Goal: Task Accomplishment & Management: Manage account settings

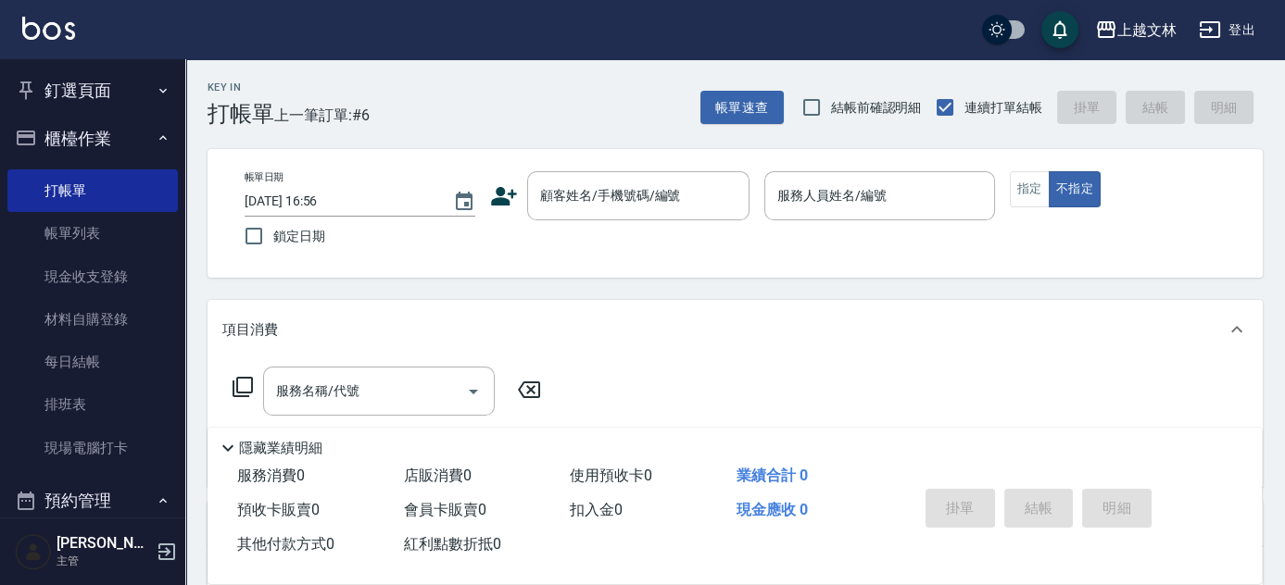
scroll to position [479, 0]
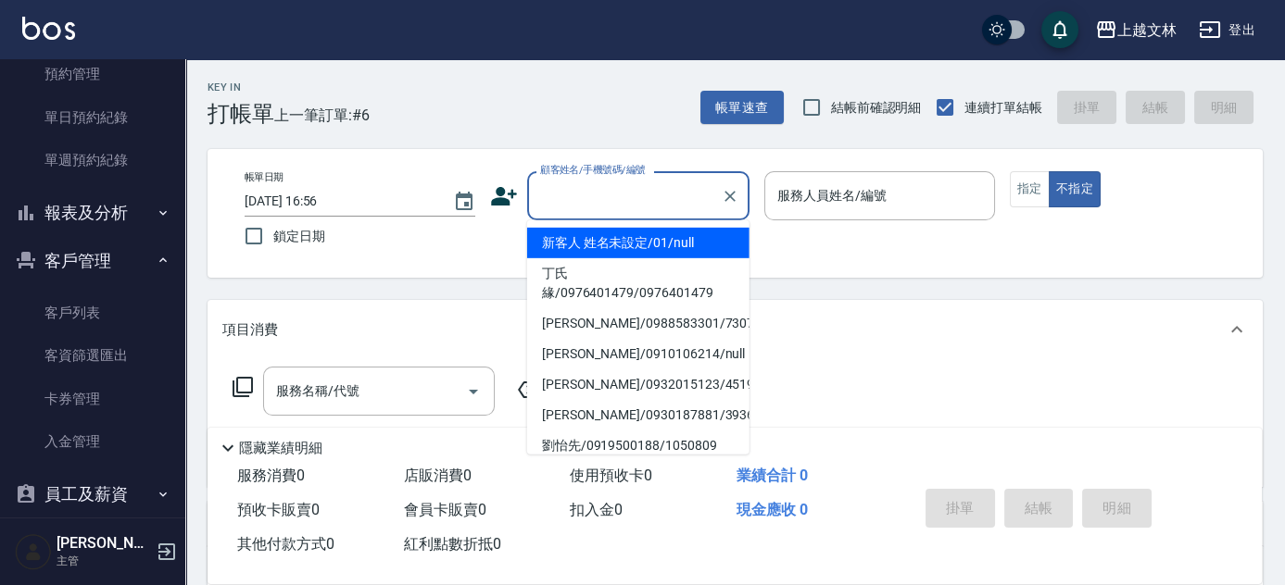
click at [595, 207] on input "顧客姓名/手機號碼/編號" at bounding box center [624, 196] width 178 height 32
click at [621, 254] on li "新客人 姓名未設定/01/null" at bounding box center [638, 243] width 222 height 31
type input "新客人 姓名未設定/01/null"
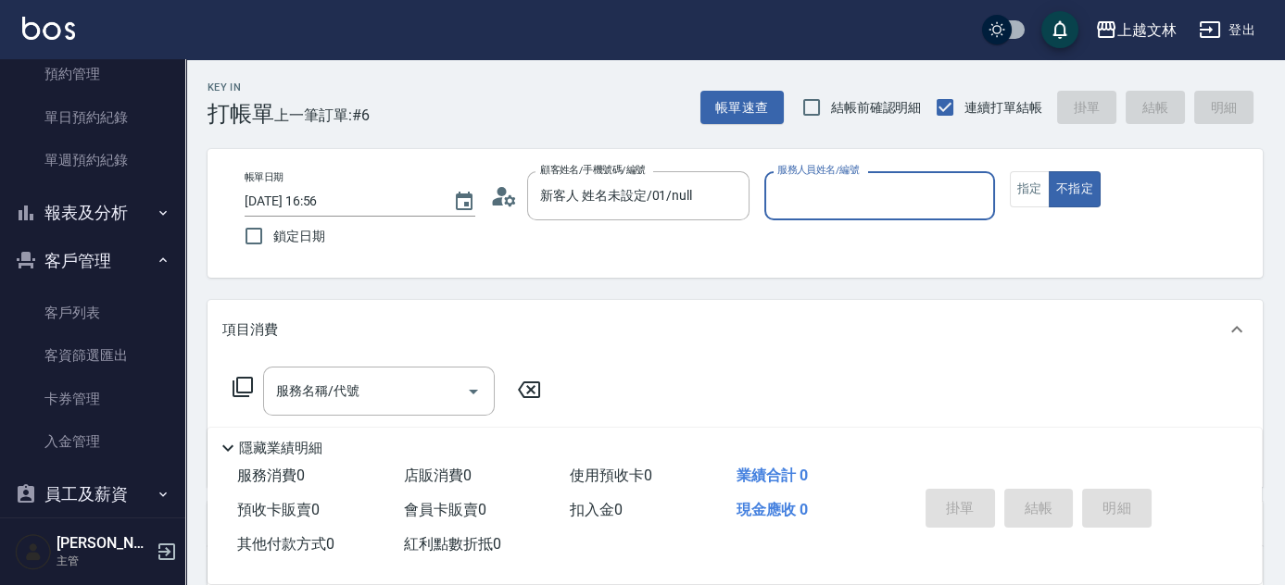
click at [808, 202] on input "服務人員姓名/編號" at bounding box center [879, 196] width 214 height 32
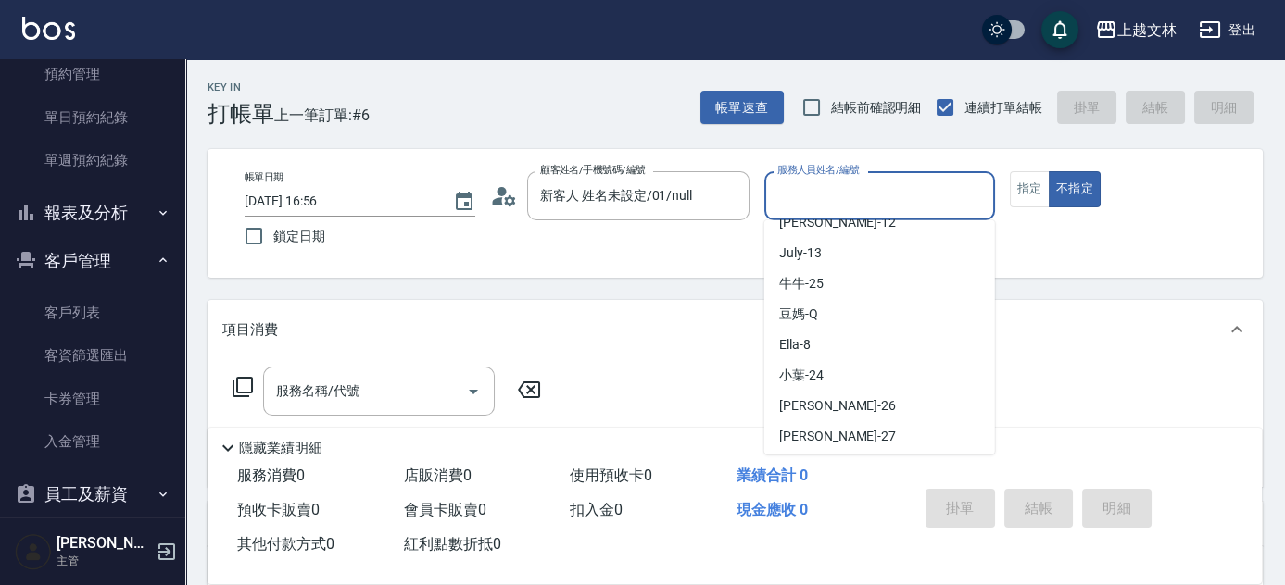
scroll to position [278, 0]
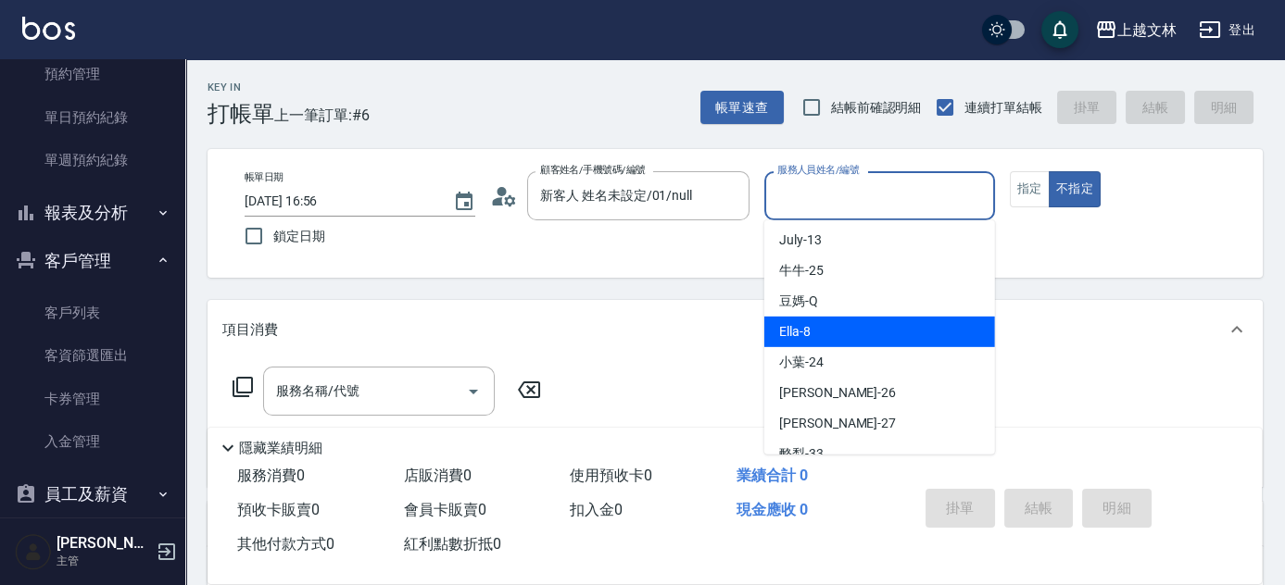
click at [891, 320] on div "Ella -8" at bounding box center [879, 332] width 231 height 31
type input "Ella-8"
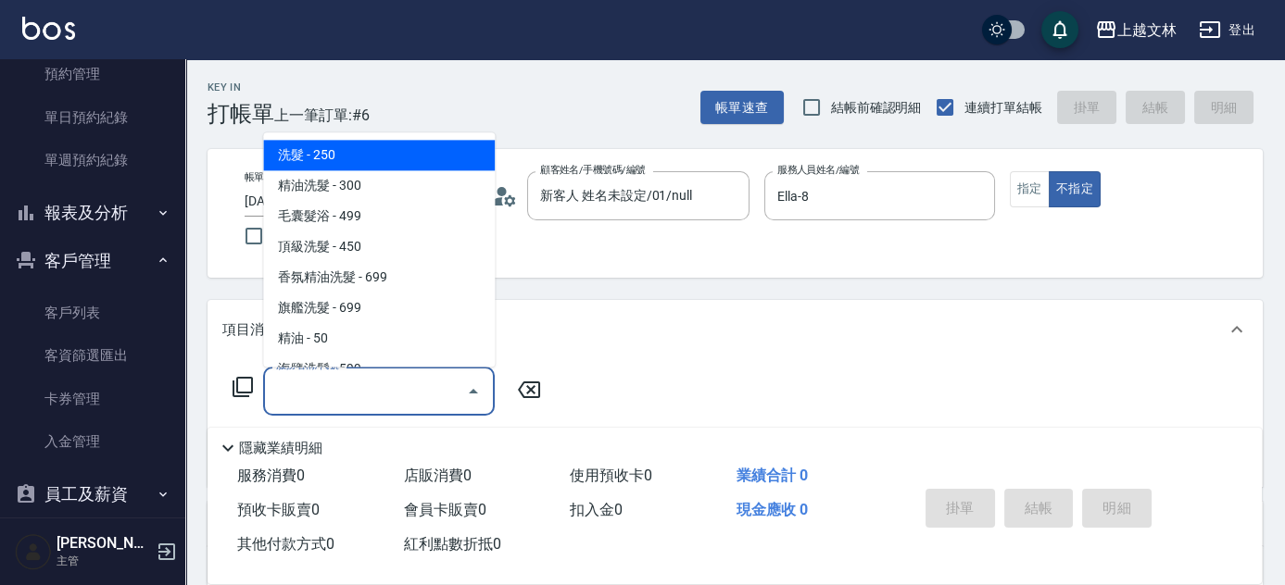
click at [415, 382] on input "服務名稱/代號" at bounding box center [364, 391] width 187 height 32
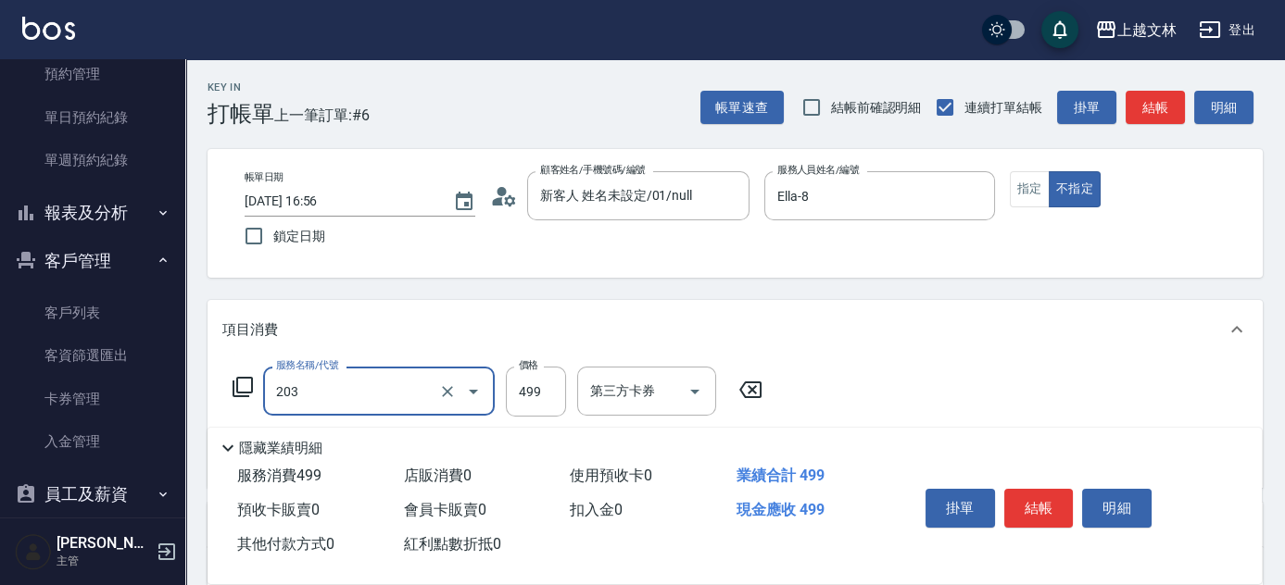
type input "B級洗+剪(203)"
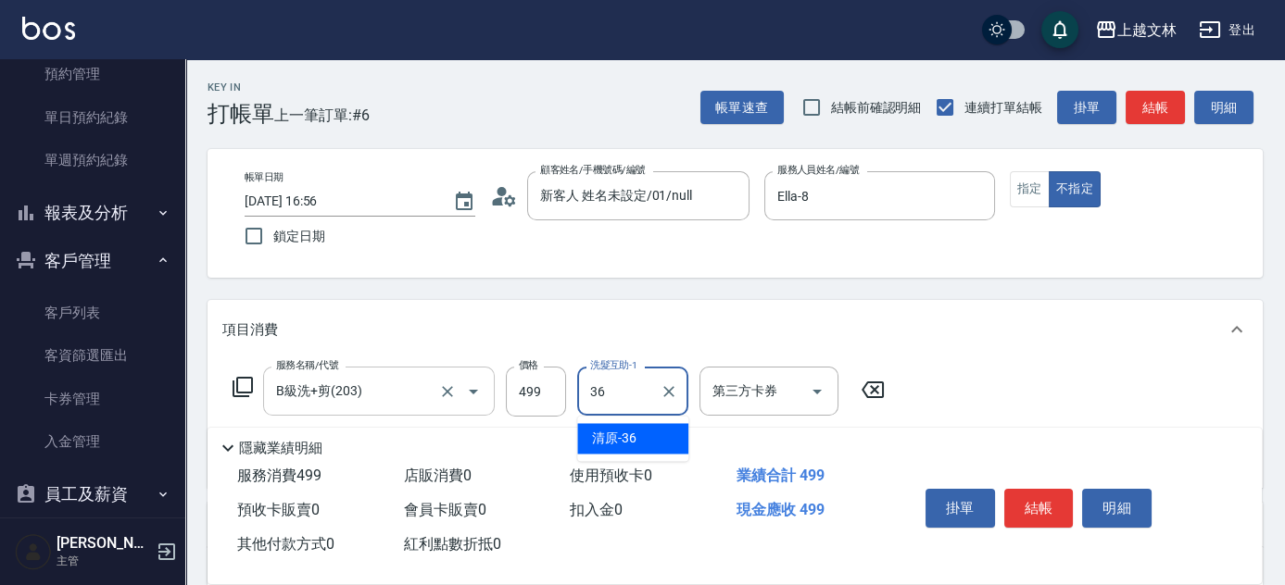
type input "清原-36"
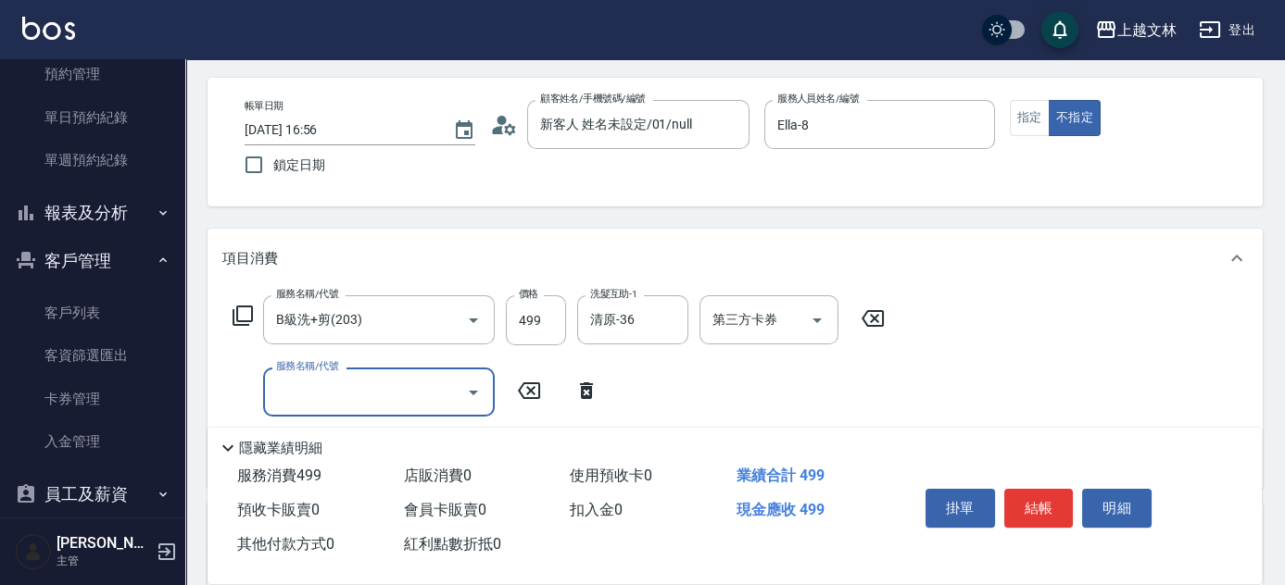
scroll to position [160, 0]
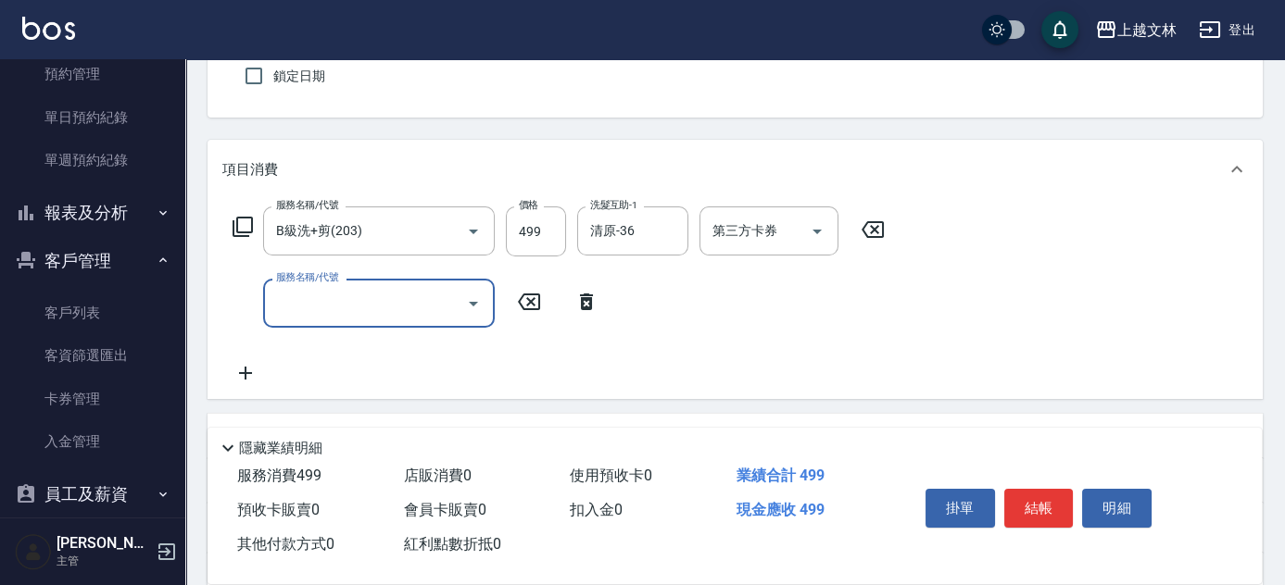
click at [385, 314] on input "服務名稱/代號" at bounding box center [364, 303] width 187 height 32
type input "精油(107)"
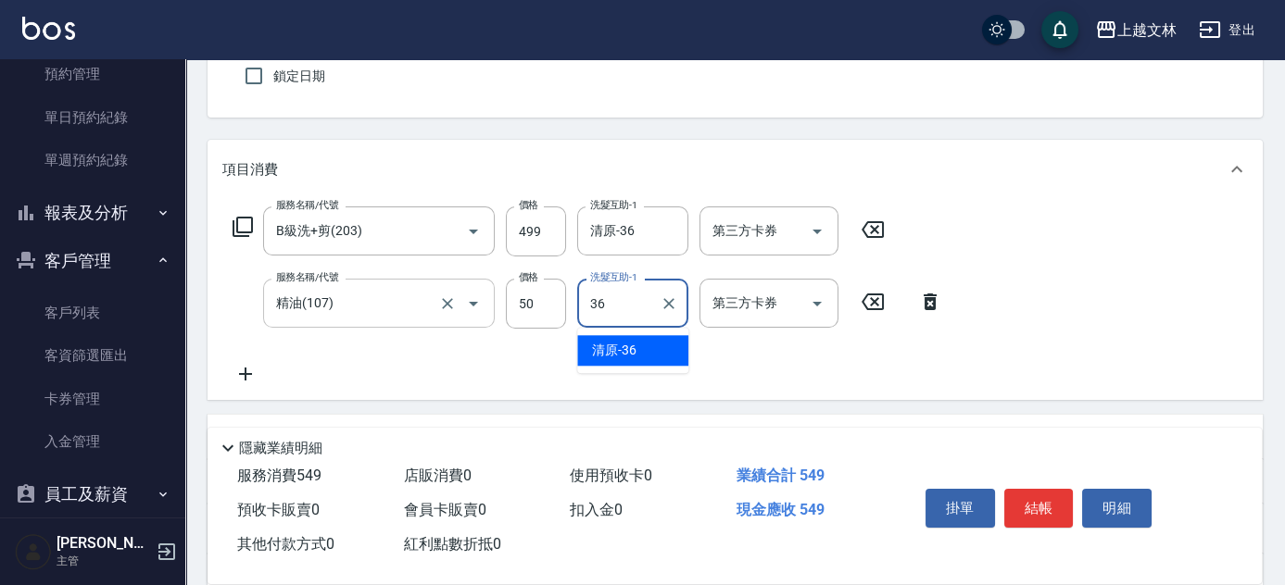
type input "清原-36"
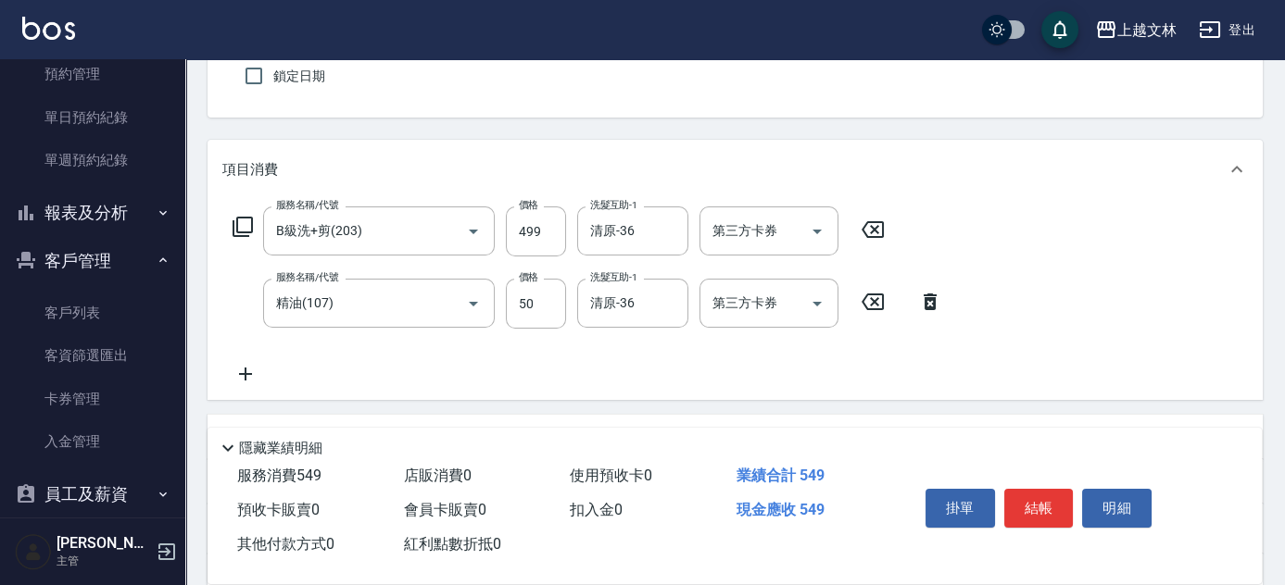
drag, startPoint x: 1283, startPoint y: 180, endPoint x: 1291, endPoint y: 88, distance: 92.1
click at [1284, 85] on html "上越文[PERSON_NAME]出 釘選頁面 店家日報表 設計師排行榜 每日結帳 櫃檯作業 打帳單 帳單列表 現金收支登錄 材料自購登錄 每日結帳 排班表 現…" at bounding box center [642, 329] width 1285 height 979
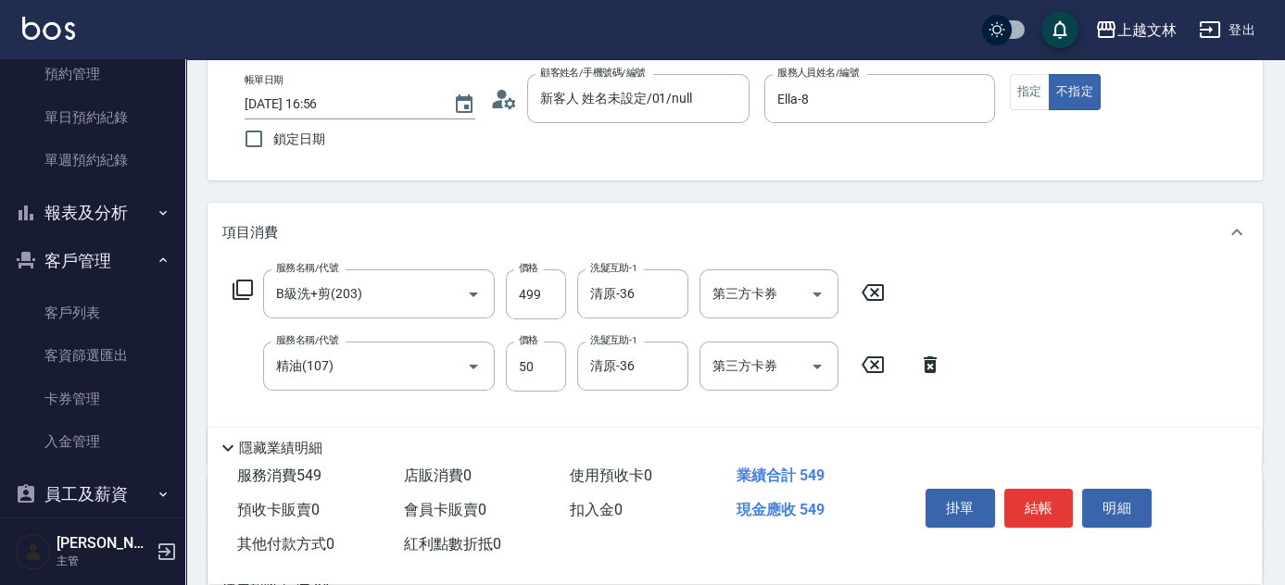
scroll to position [82, 0]
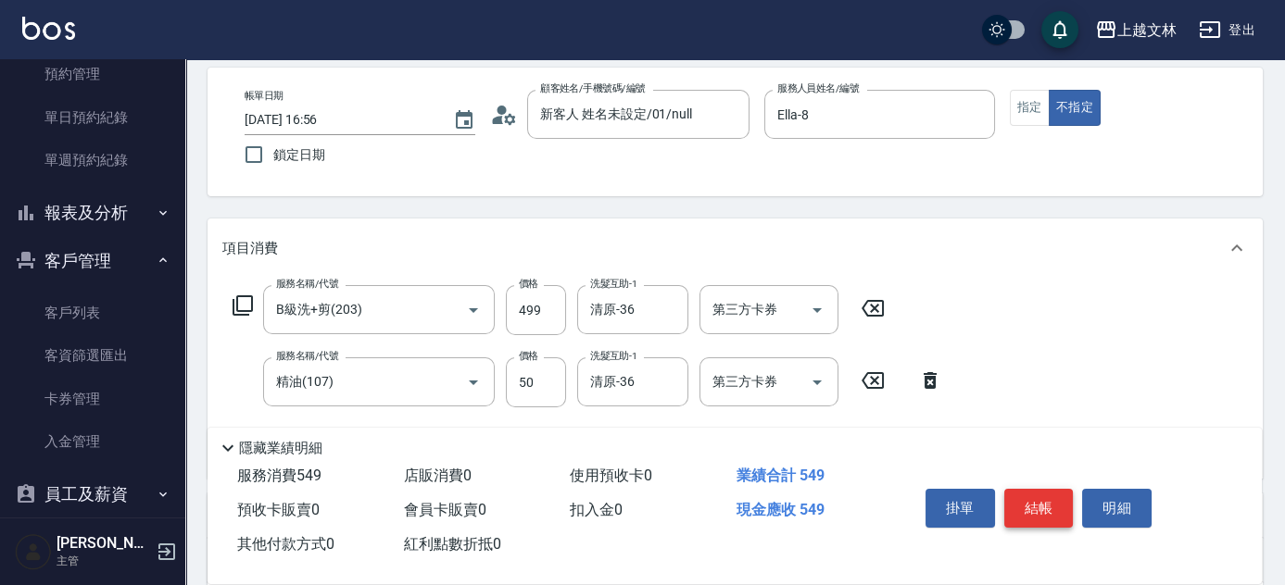
click at [1044, 489] on button "結帳" at bounding box center [1038, 508] width 69 height 39
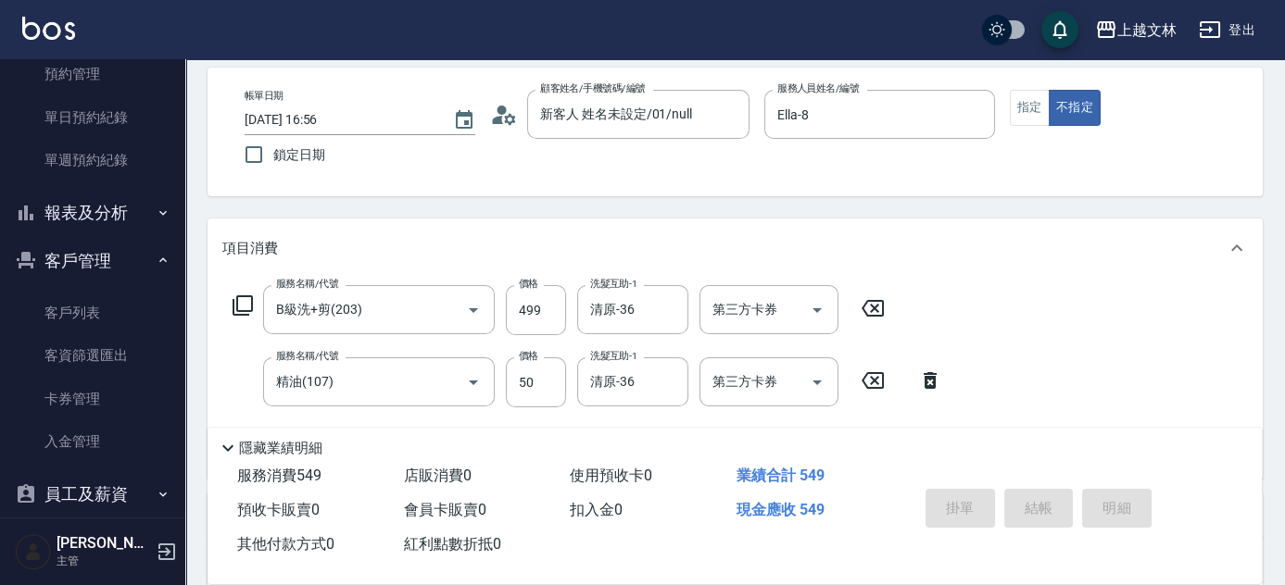
type input "[DATE] 19:08"
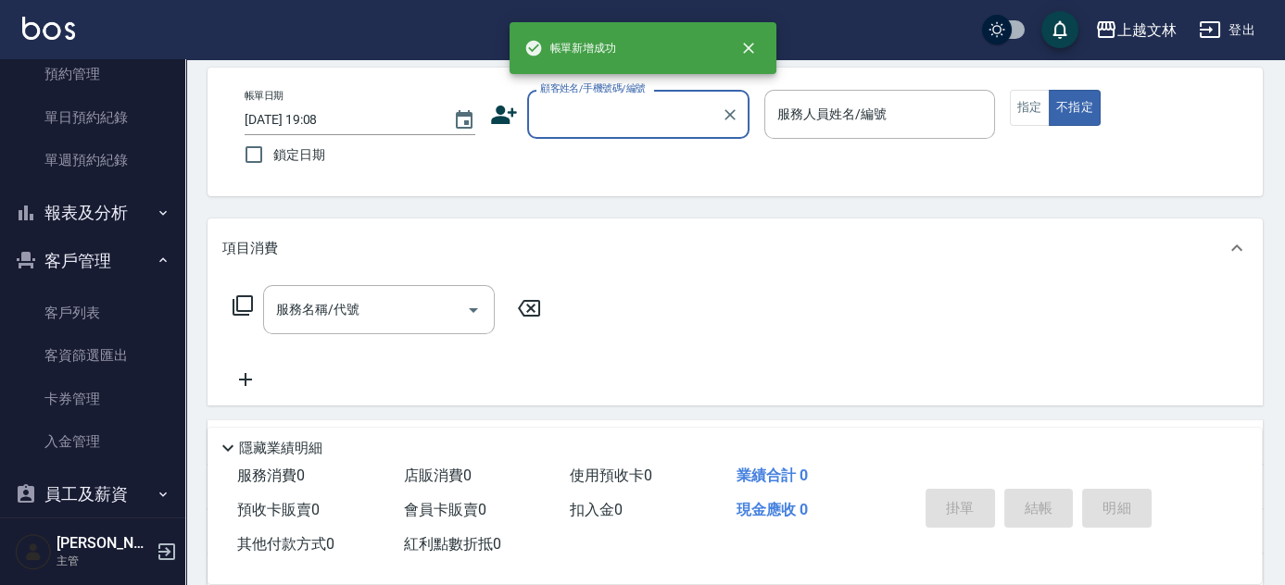
click at [652, 117] on input "顧客姓名/手機號碼/編號" at bounding box center [624, 114] width 178 height 32
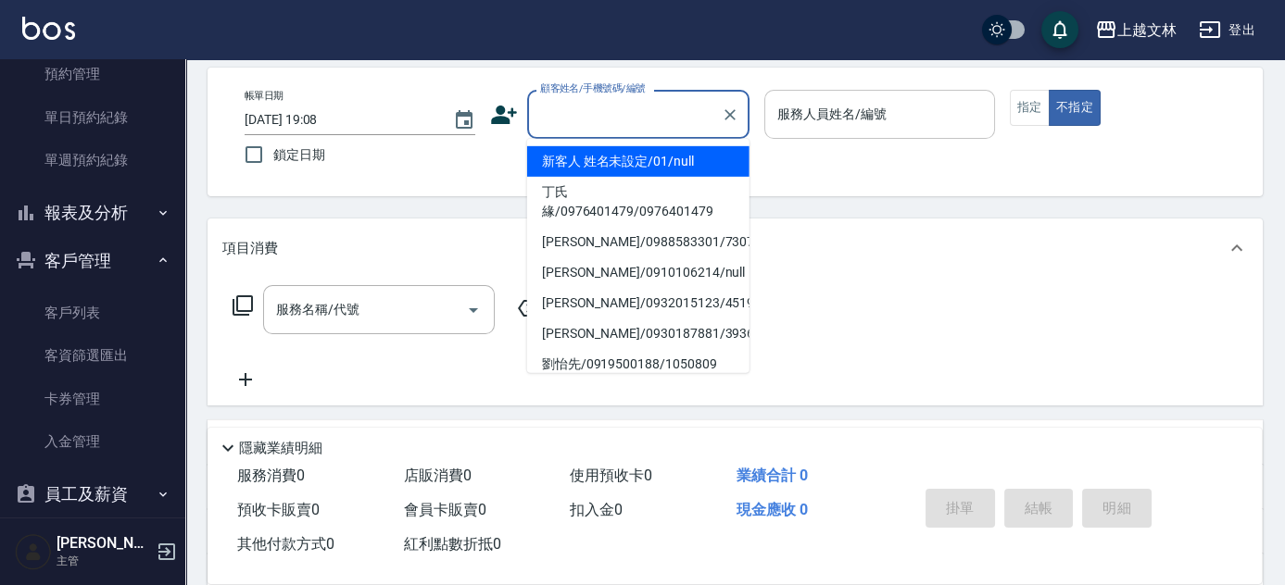
drag, startPoint x: 657, startPoint y: 161, endPoint x: 868, endPoint y: 130, distance: 213.5
click at [657, 164] on li "新客人 姓名未設定/01/null" at bounding box center [638, 161] width 222 height 31
type input "新客人 姓名未設定/01/null"
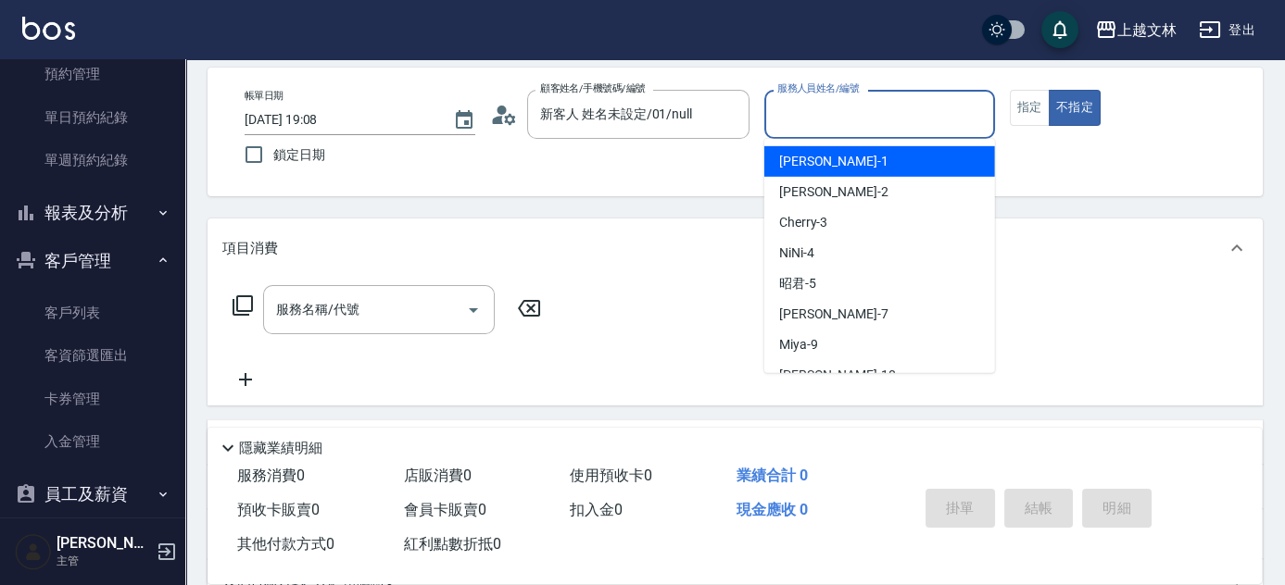
click at [867, 128] on input "服務人員姓名/編號" at bounding box center [879, 114] width 214 height 32
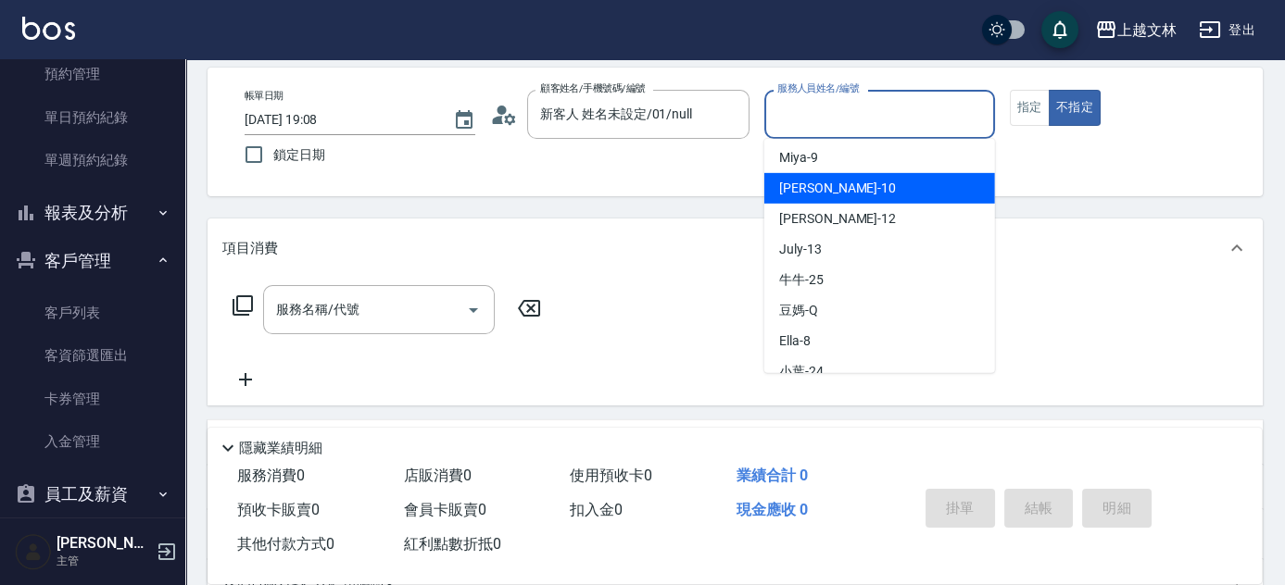
scroll to position [218, 0]
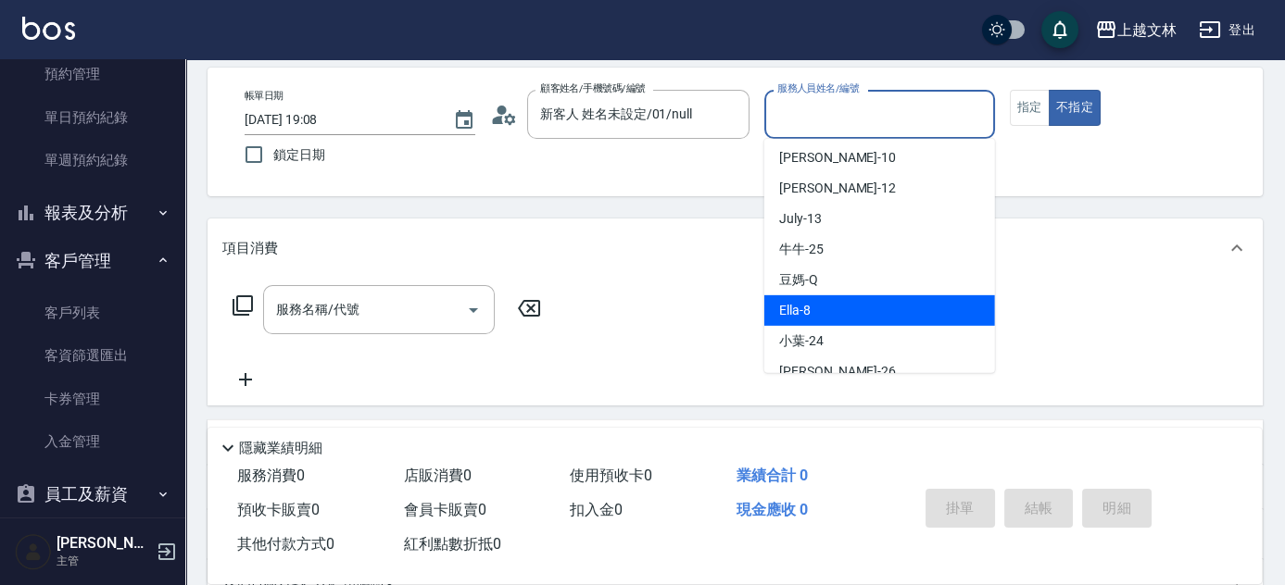
click at [808, 311] on span "Ella -8" at bounding box center [794, 310] width 31 height 19
type input "Ella-8"
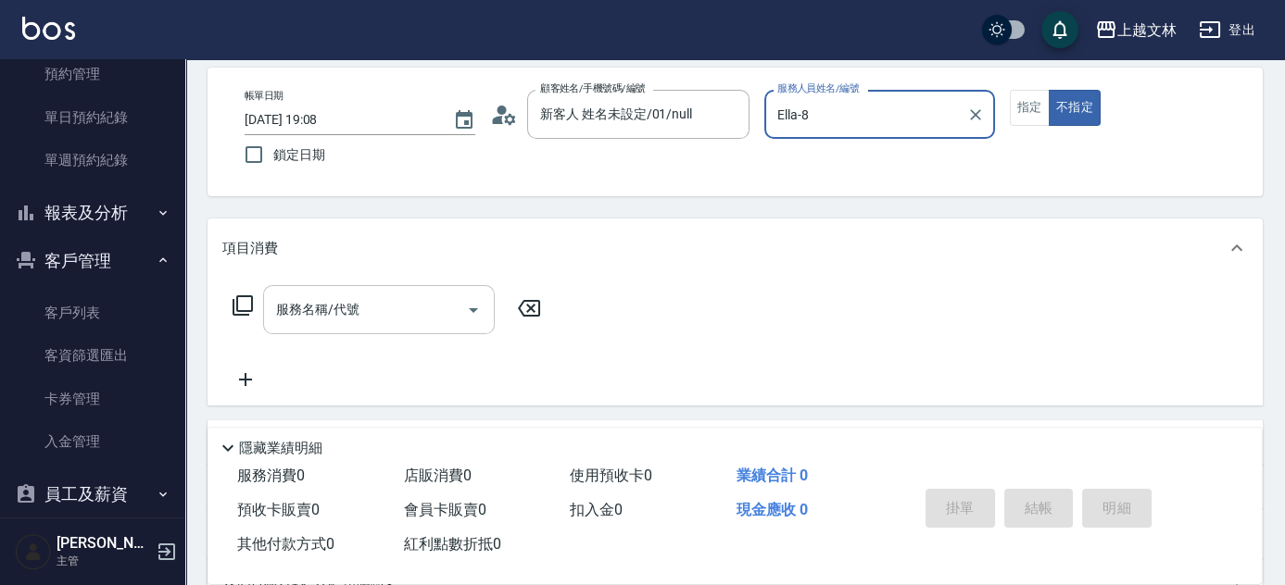
click at [442, 305] on input "服務名稱/代號" at bounding box center [364, 310] width 187 height 32
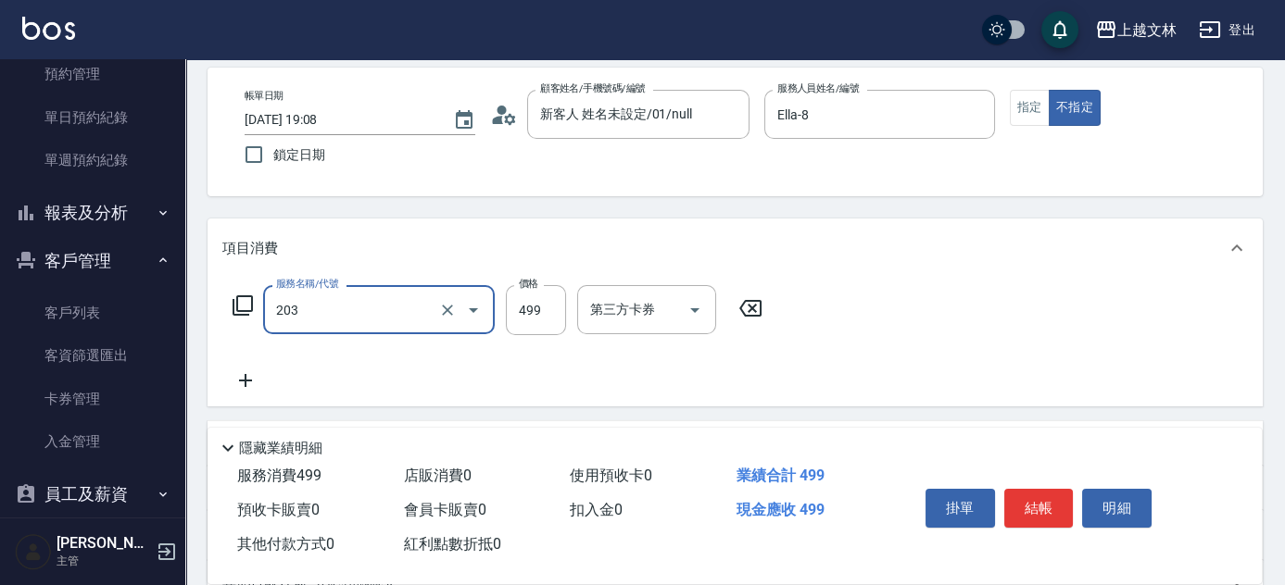
type input "B級洗+剪(203)"
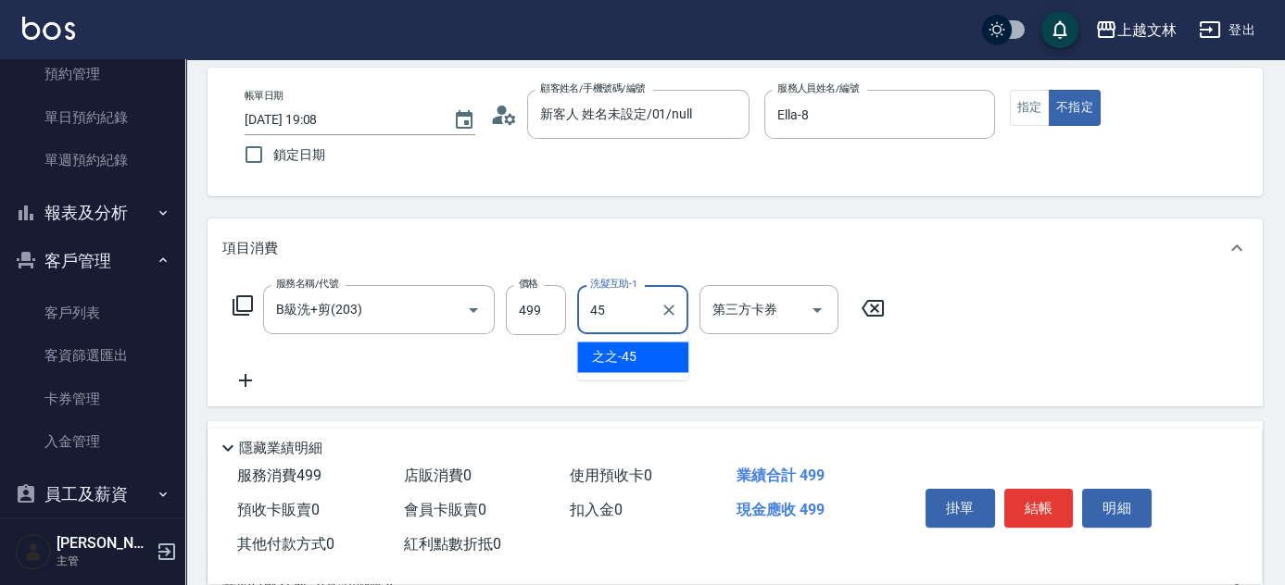
type input "之之-45"
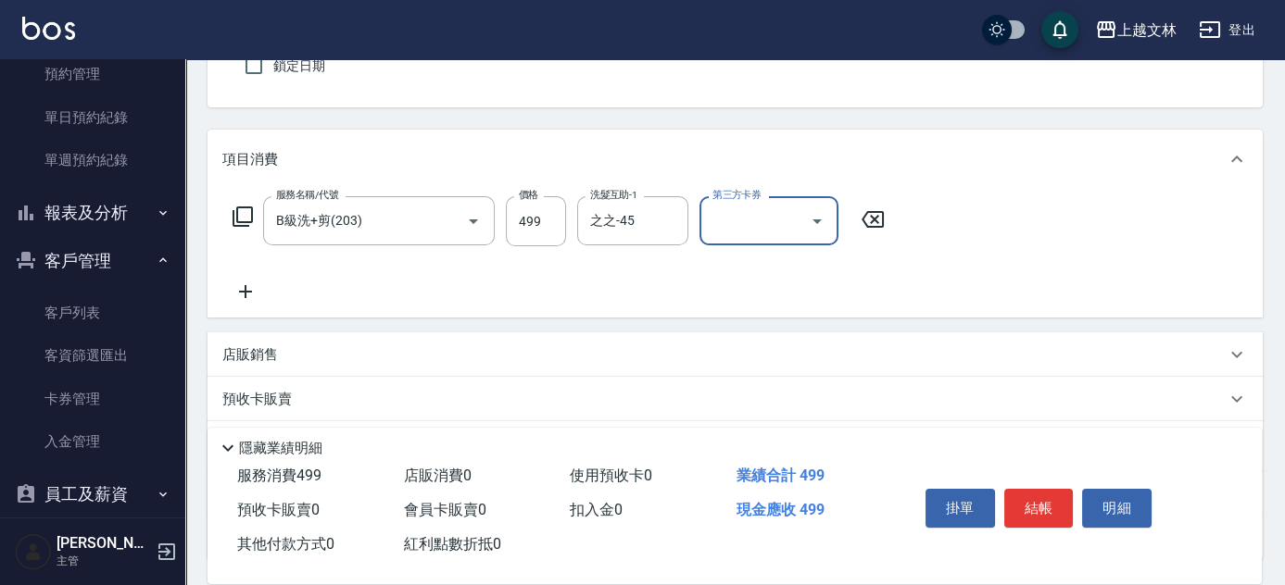
scroll to position [176, 0]
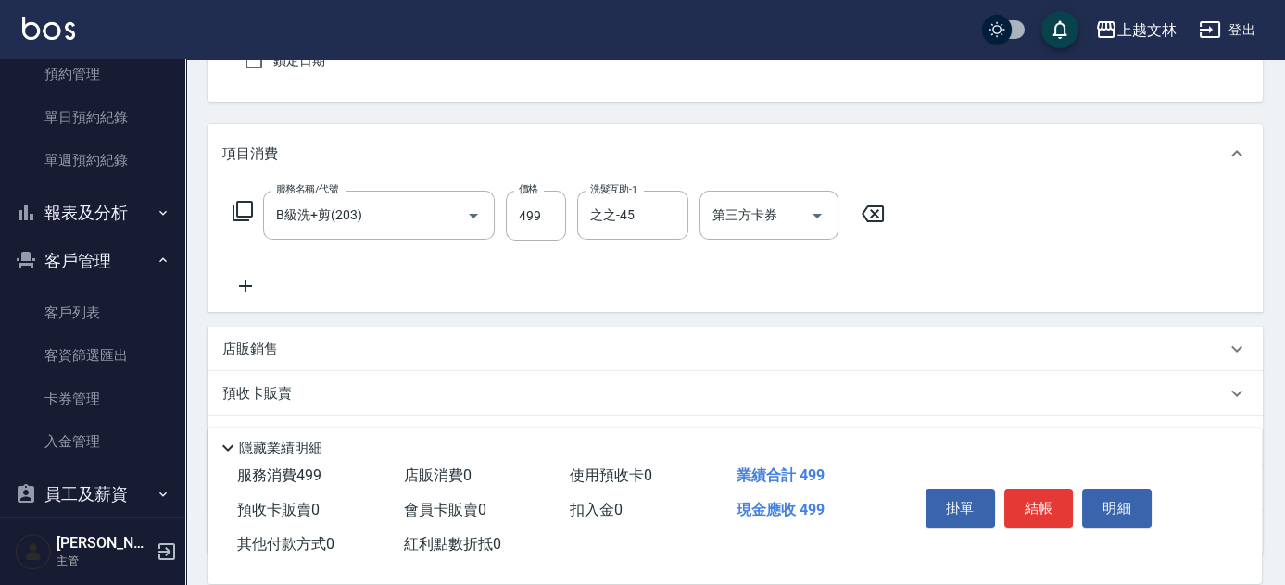
click at [245, 276] on icon at bounding box center [245, 286] width 46 height 22
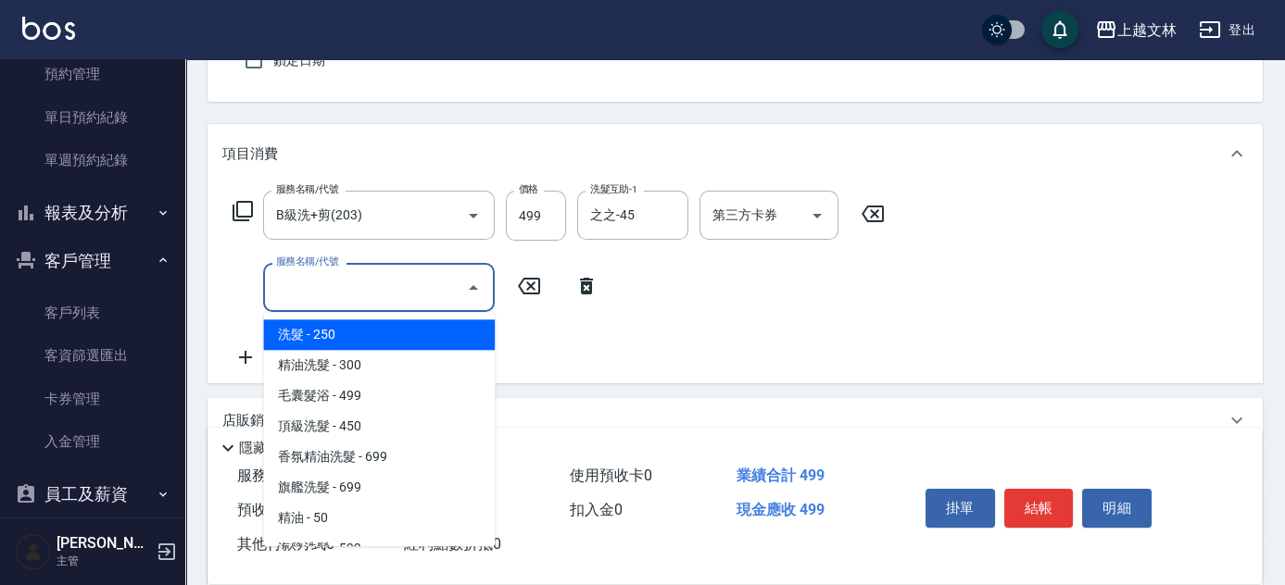
click at [312, 291] on input "服務名稱/代號" at bounding box center [364, 287] width 187 height 32
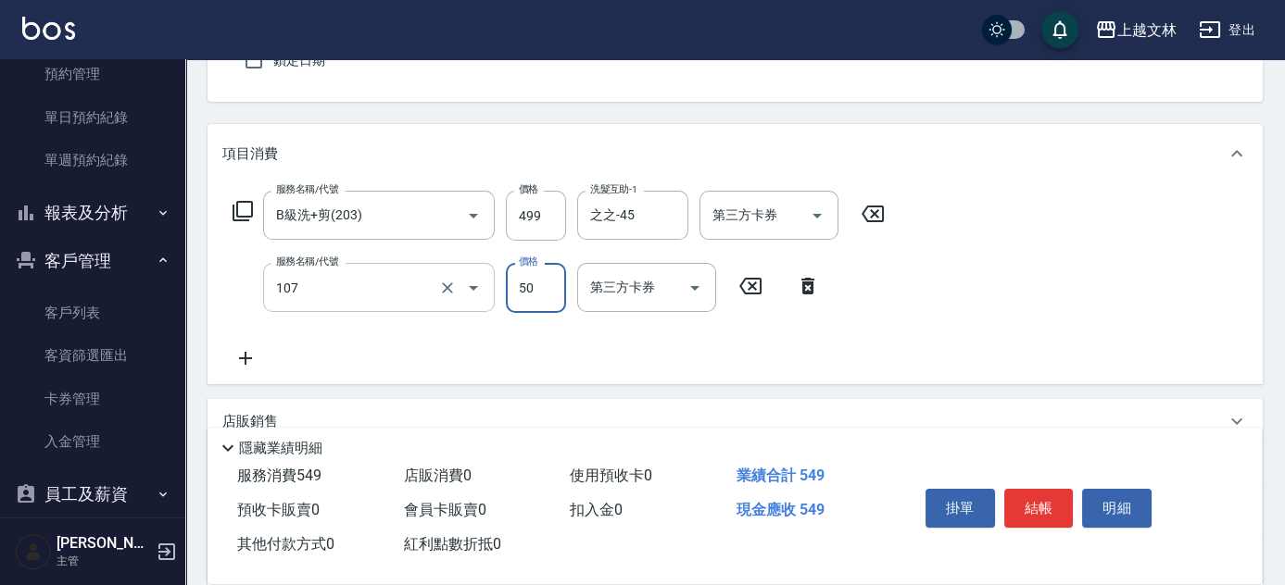
type input "精油(107)"
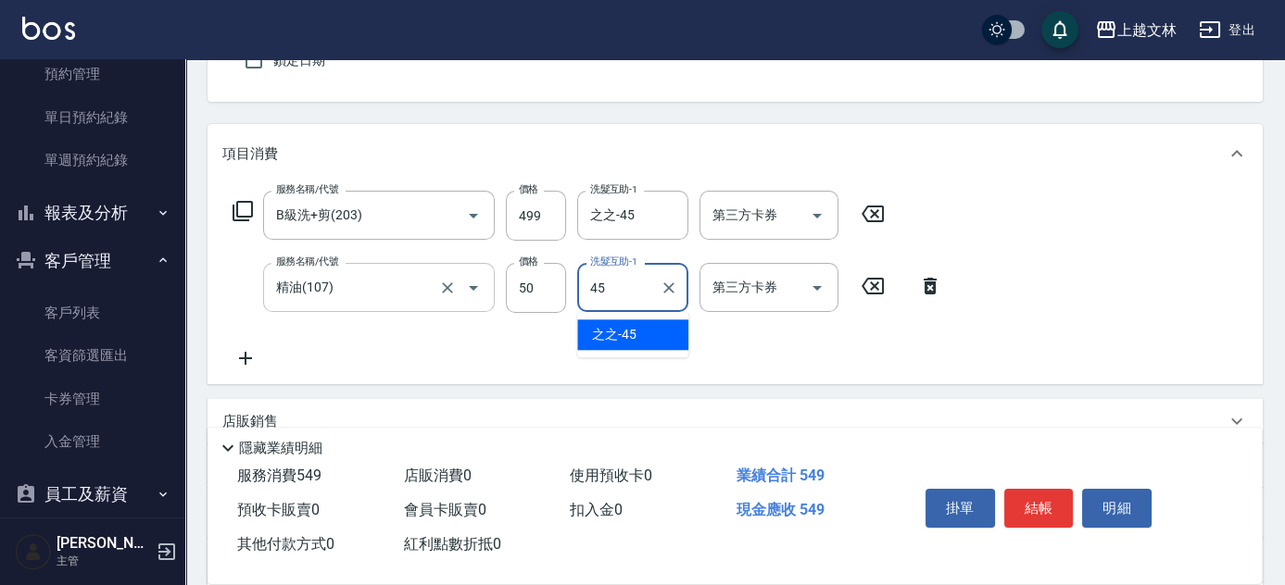
type input "之之-45"
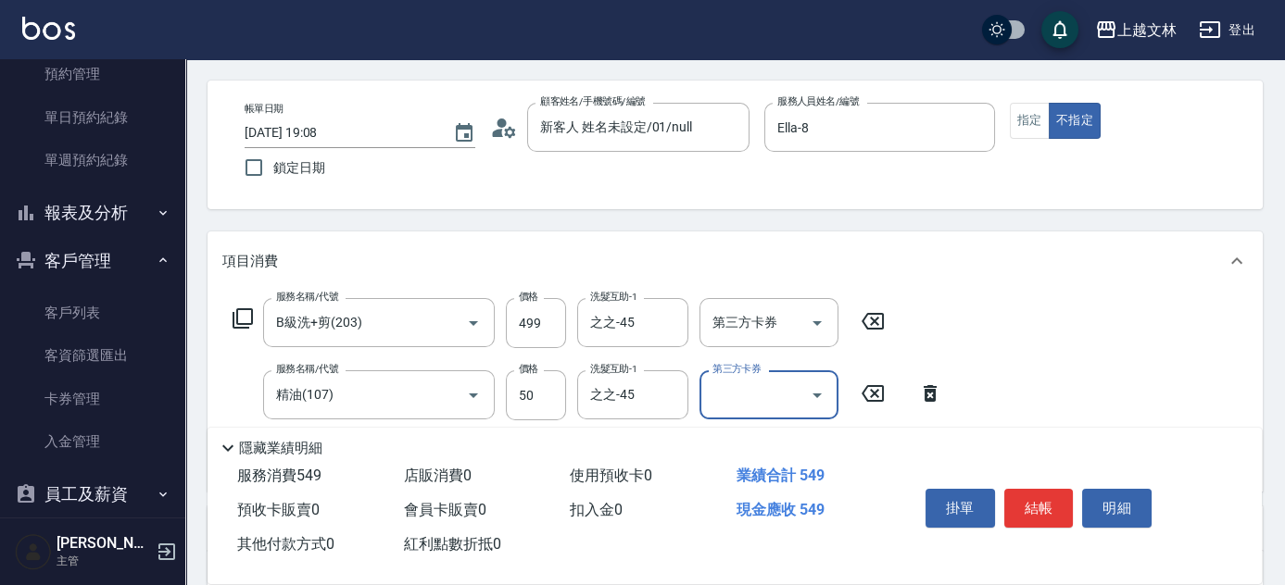
scroll to position [34, 0]
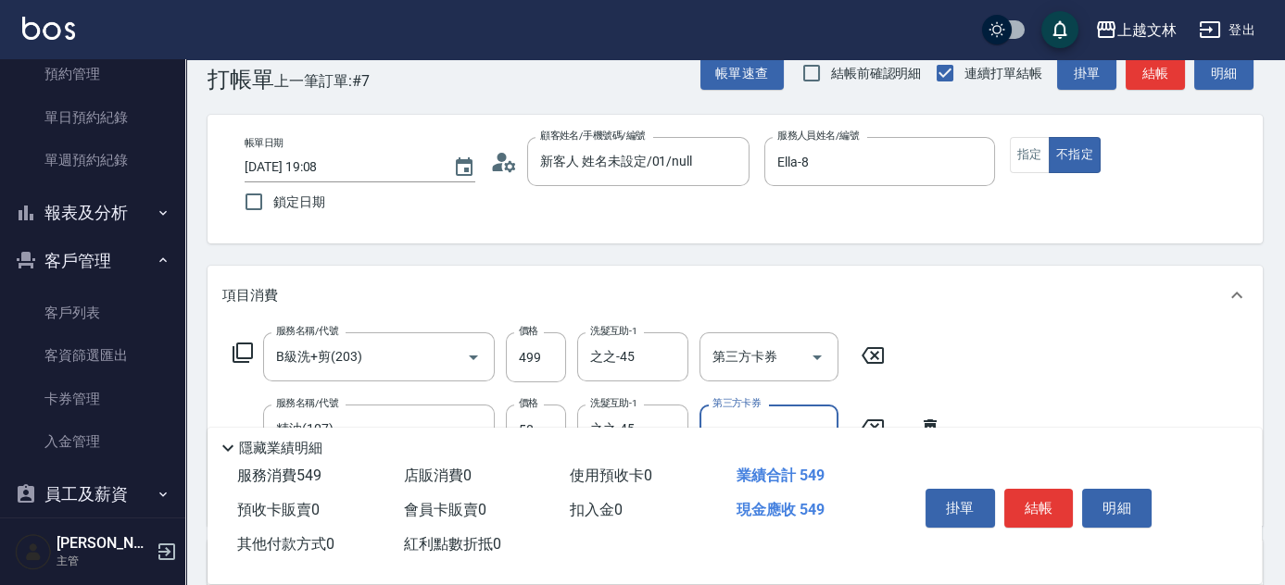
click at [1039, 504] on button "結帳" at bounding box center [1038, 508] width 69 height 39
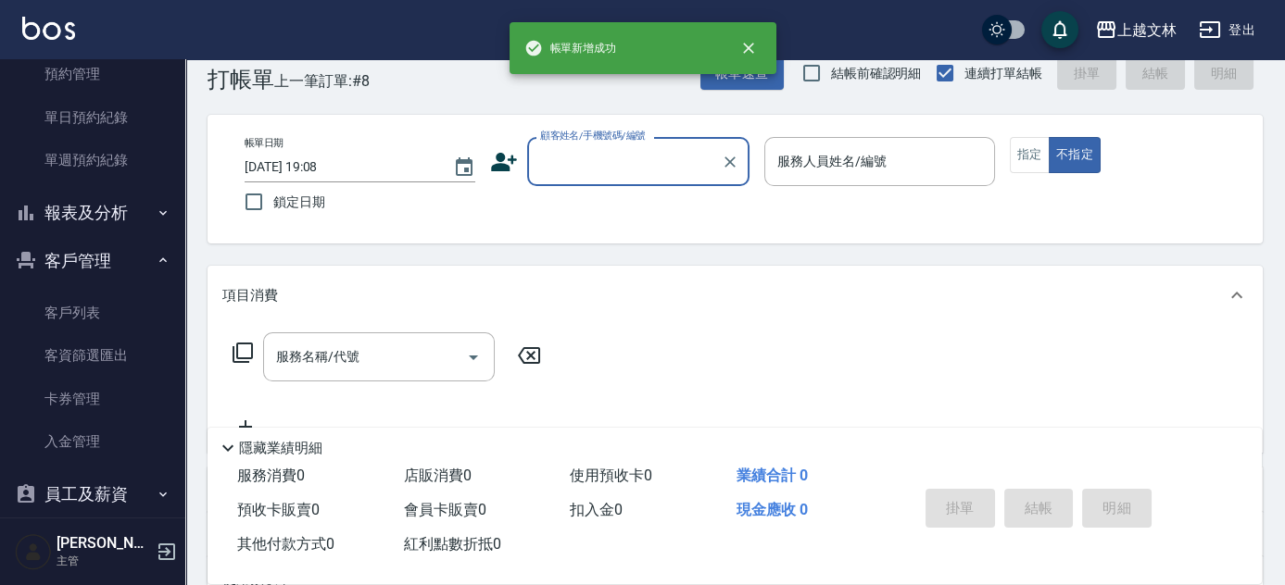
click at [615, 166] on input "顧客姓名/手機號碼/編號" at bounding box center [624, 161] width 178 height 32
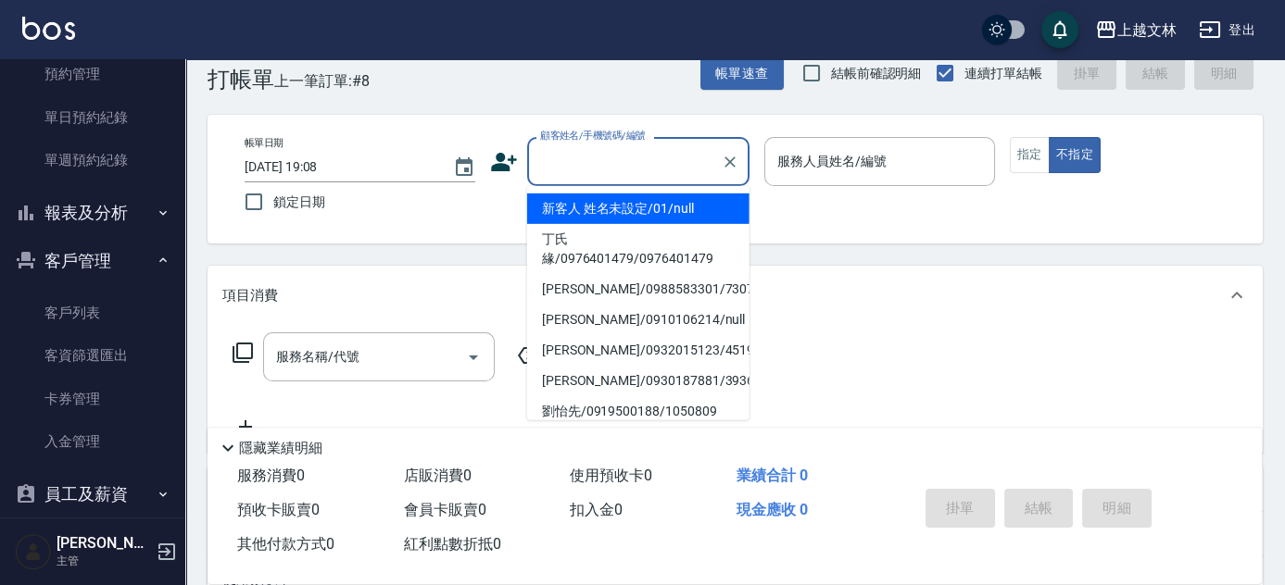
click at [600, 205] on li "新客人 姓名未設定/01/null" at bounding box center [638, 209] width 222 height 31
type input "新客人 姓名未設定/01/null"
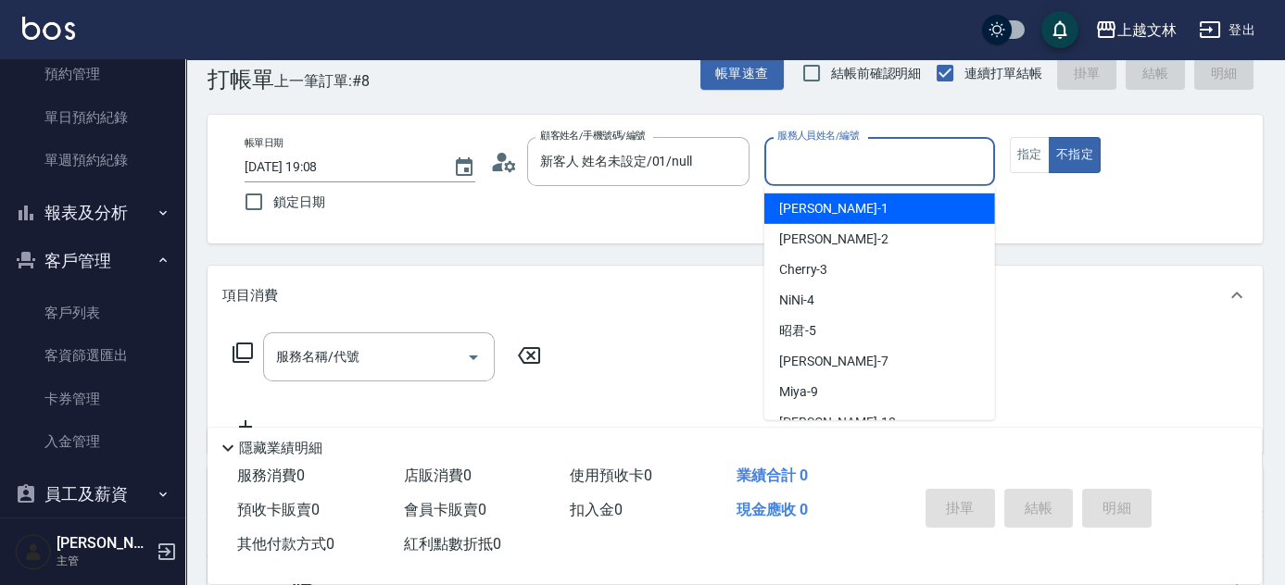
click at [834, 172] on input "服務人員姓名/編號" at bounding box center [879, 161] width 214 height 32
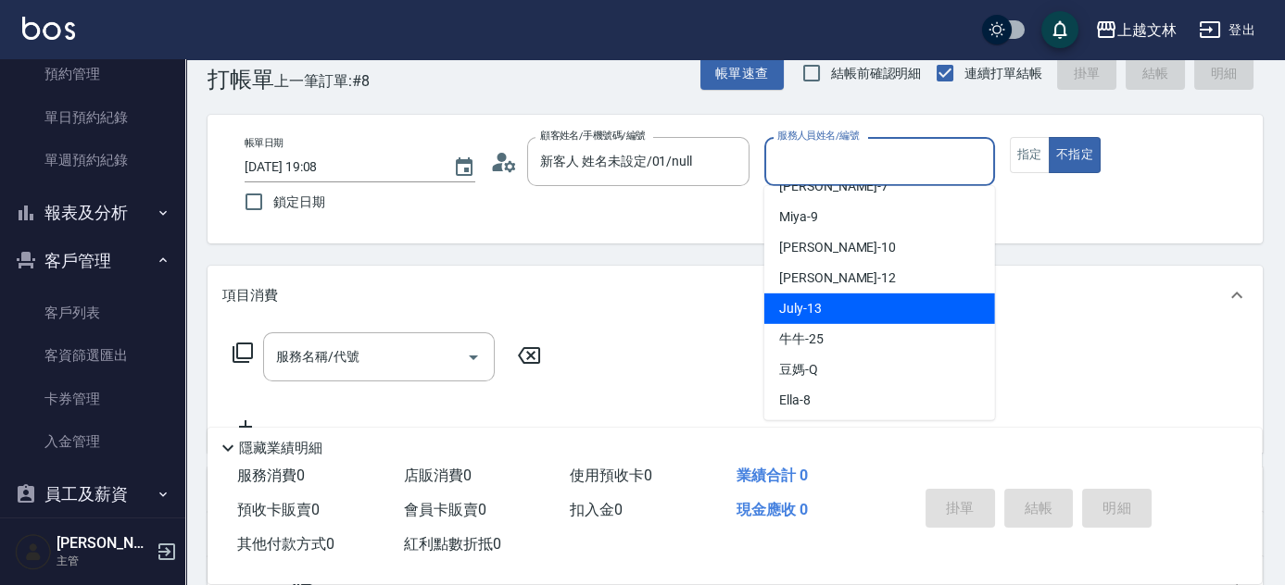
scroll to position [178, 0]
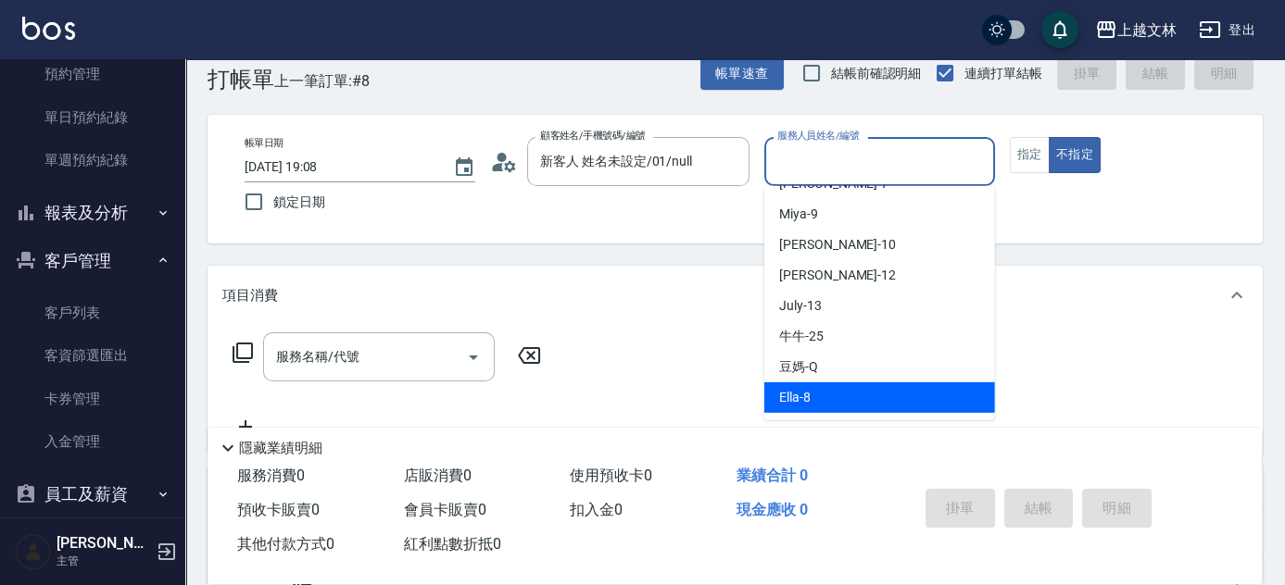
click at [838, 396] on div "Ella -8" at bounding box center [879, 397] width 231 height 31
type input "Ella-8"
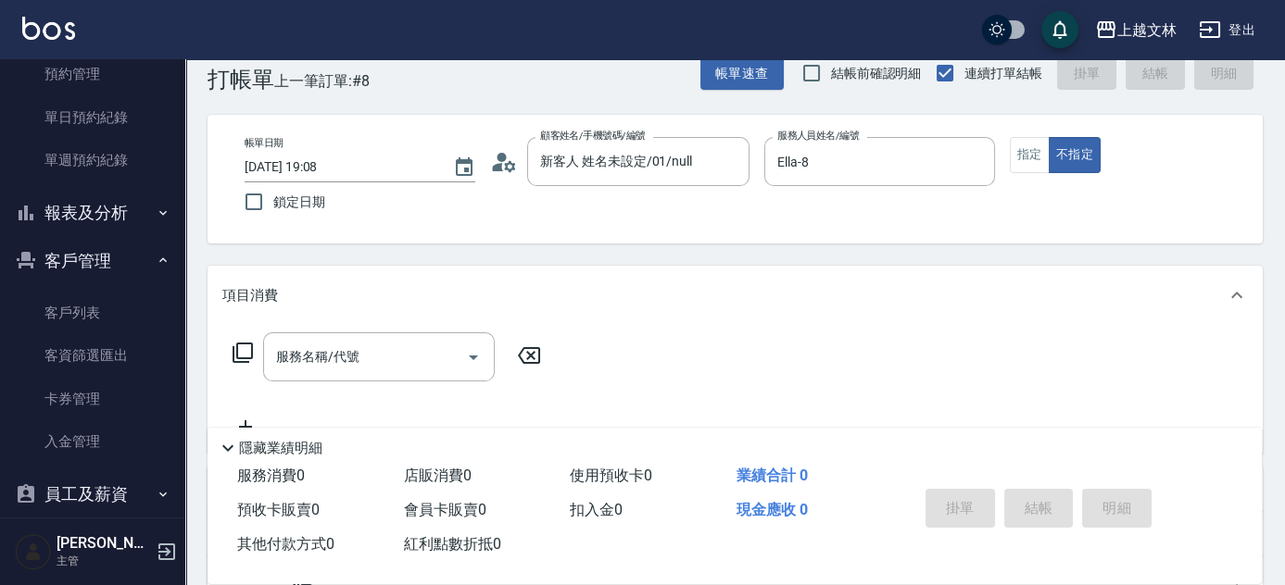
click at [243, 347] on icon at bounding box center [243, 353] width 22 height 22
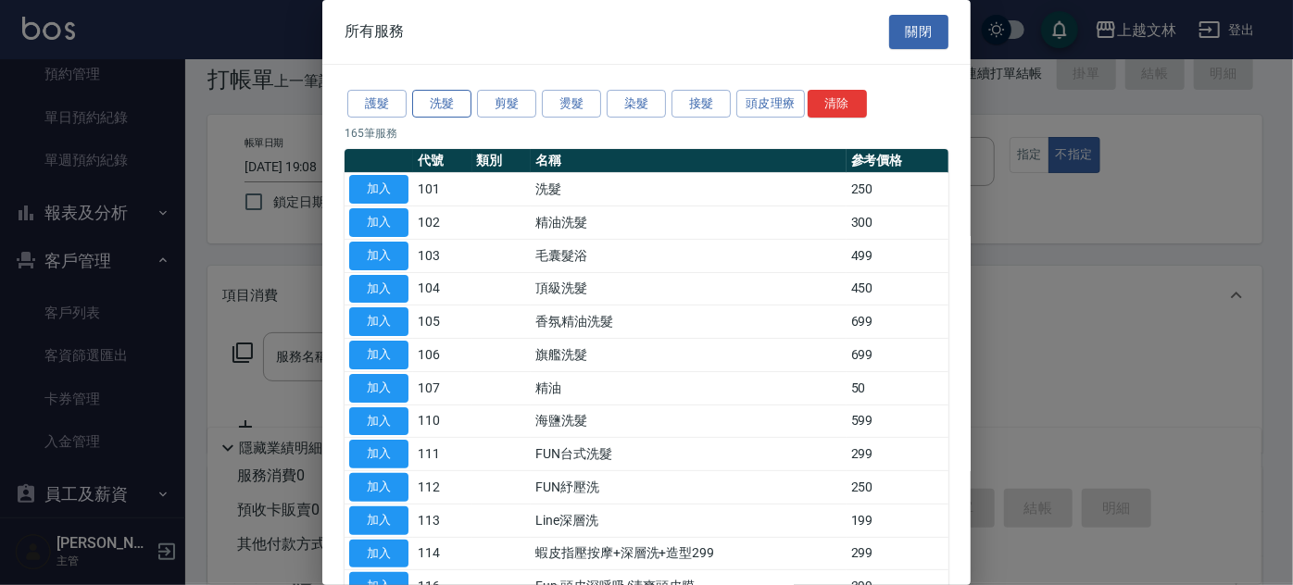
click at [449, 106] on button "洗髮" at bounding box center [441, 104] width 59 height 29
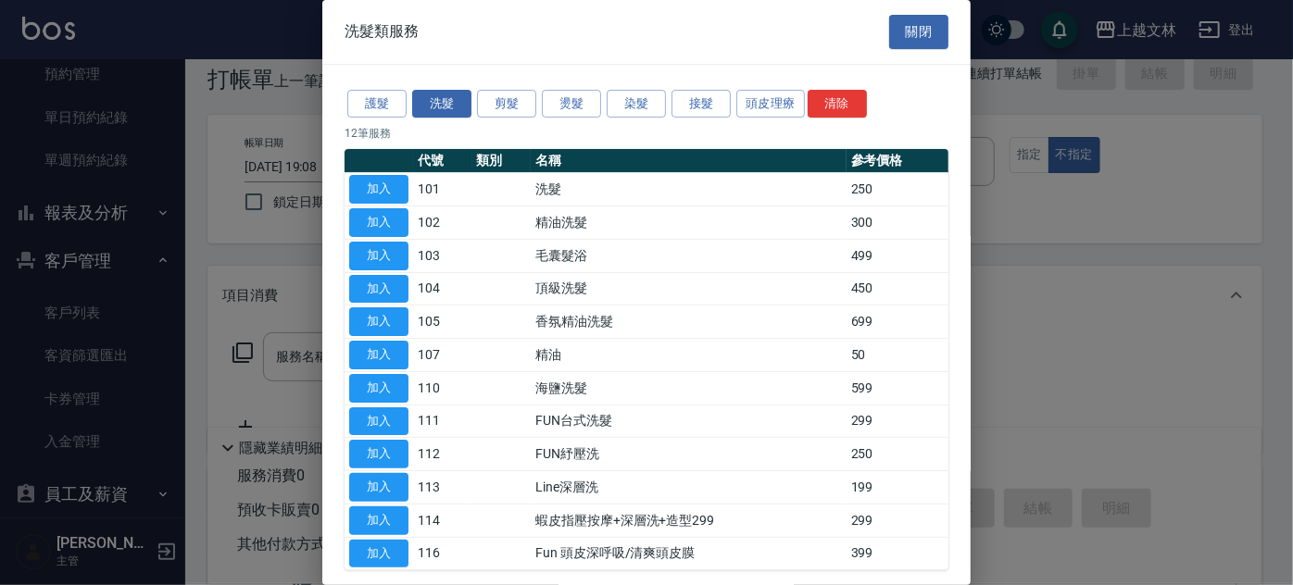
drag, startPoint x: 763, startPoint y: 106, endPoint x: 741, endPoint y: 141, distance: 41.6
click at [763, 106] on button "頭皮理療" at bounding box center [770, 104] width 69 height 29
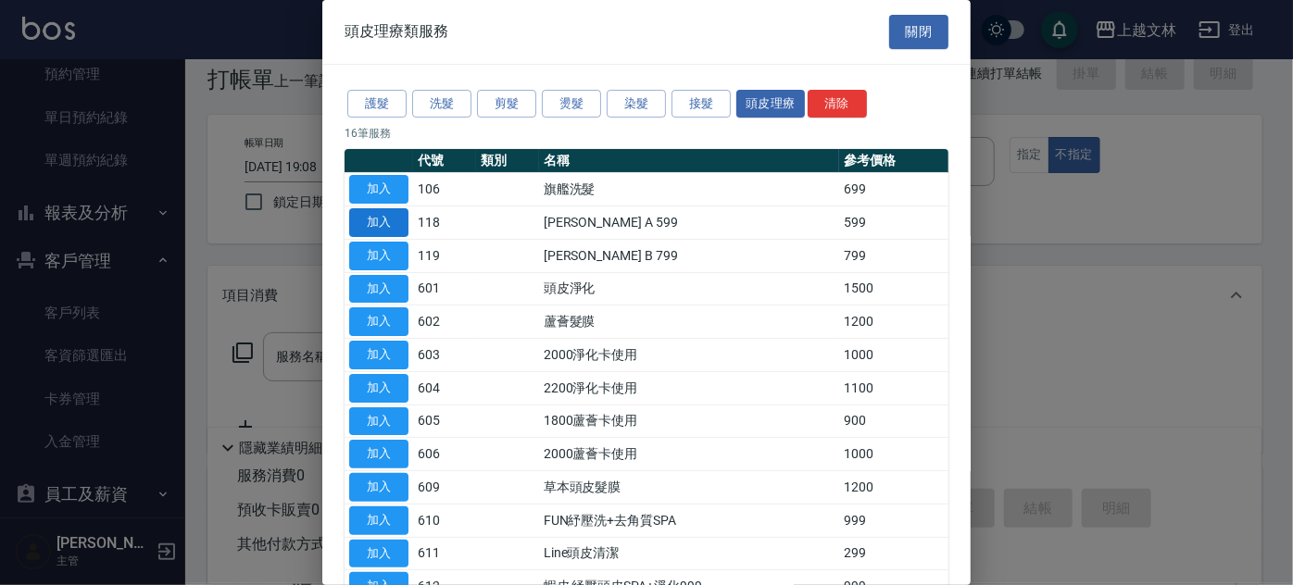
click at [398, 213] on button "加入" at bounding box center [378, 222] width 59 height 29
type input "[PERSON_NAME] A 599(118)"
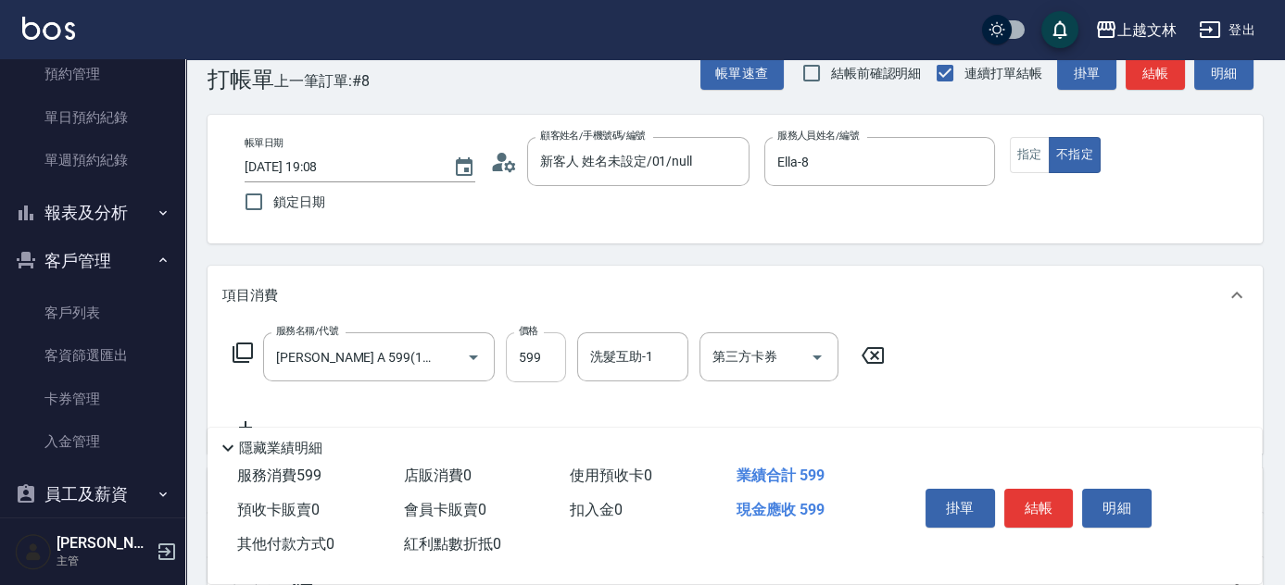
click at [537, 350] on input "599" at bounding box center [536, 357] width 60 height 50
click at [543, 357] on input "98" at bounding box center [536, 357] width 60 height 50
type input "998"
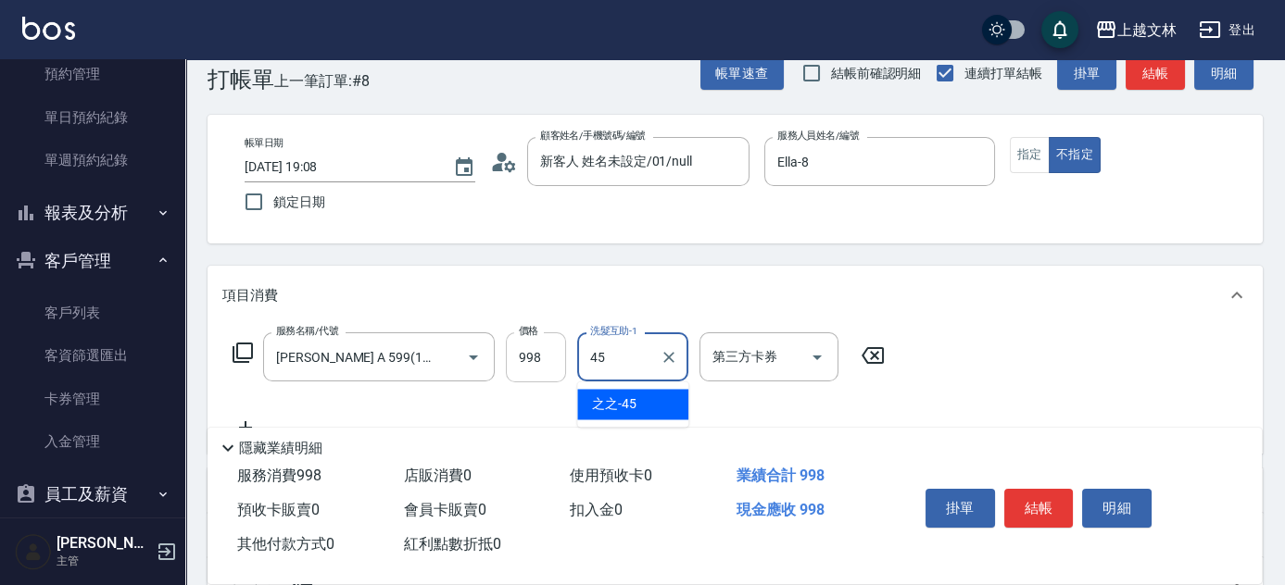
type input "之之-45"
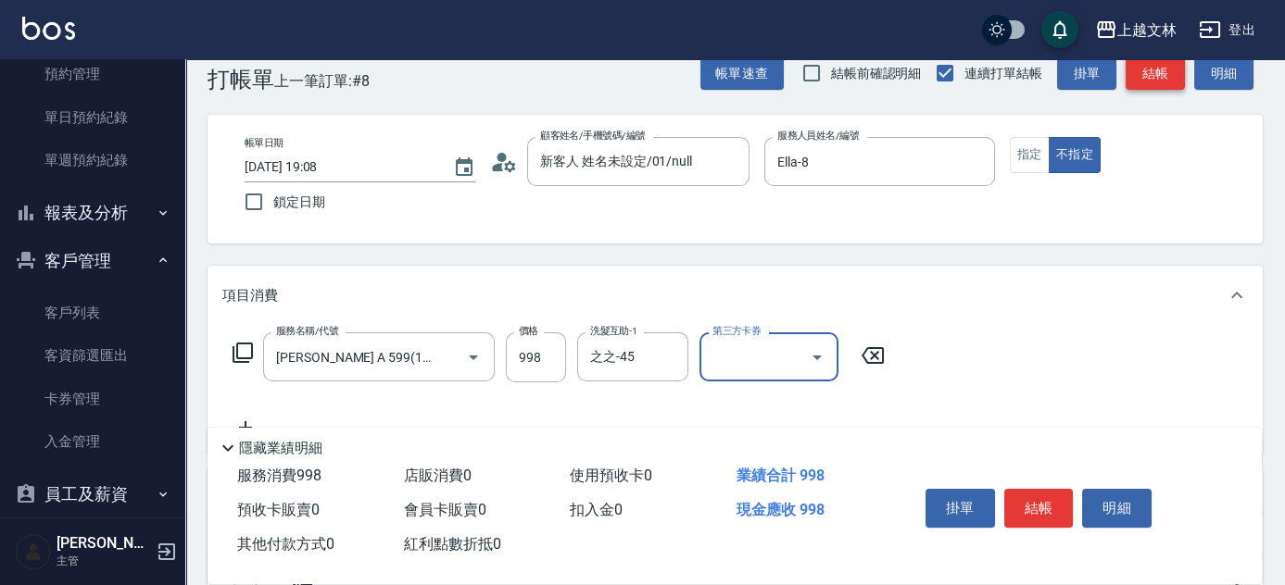
click at [1161, 81] on button "結帳" at bounding box center [1154, 73] width 59 height 34
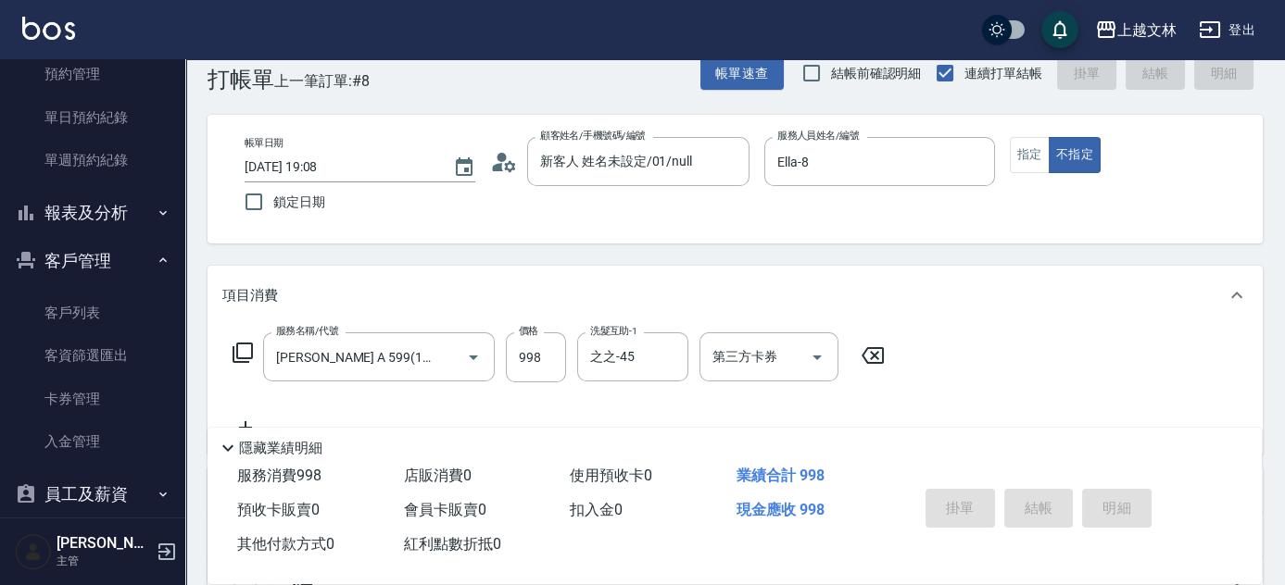
type input "[DATE] 19:09"
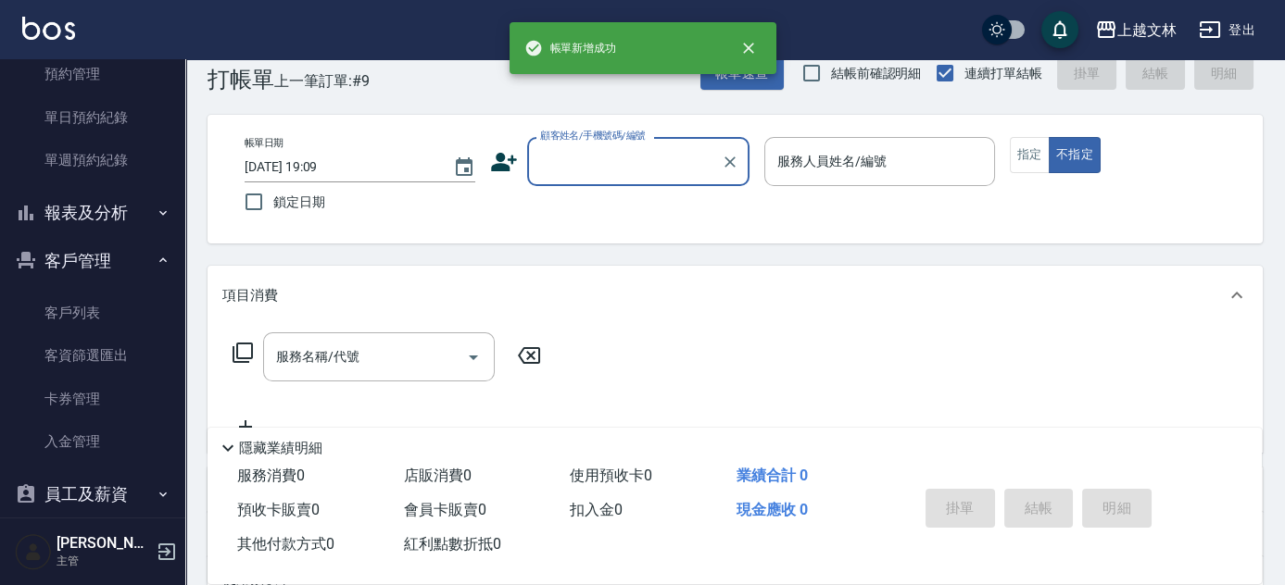
click at [669, 157] on input "顧客姓名/手機號碼/編號" at bounding box center [624, 161] width 178 height 32
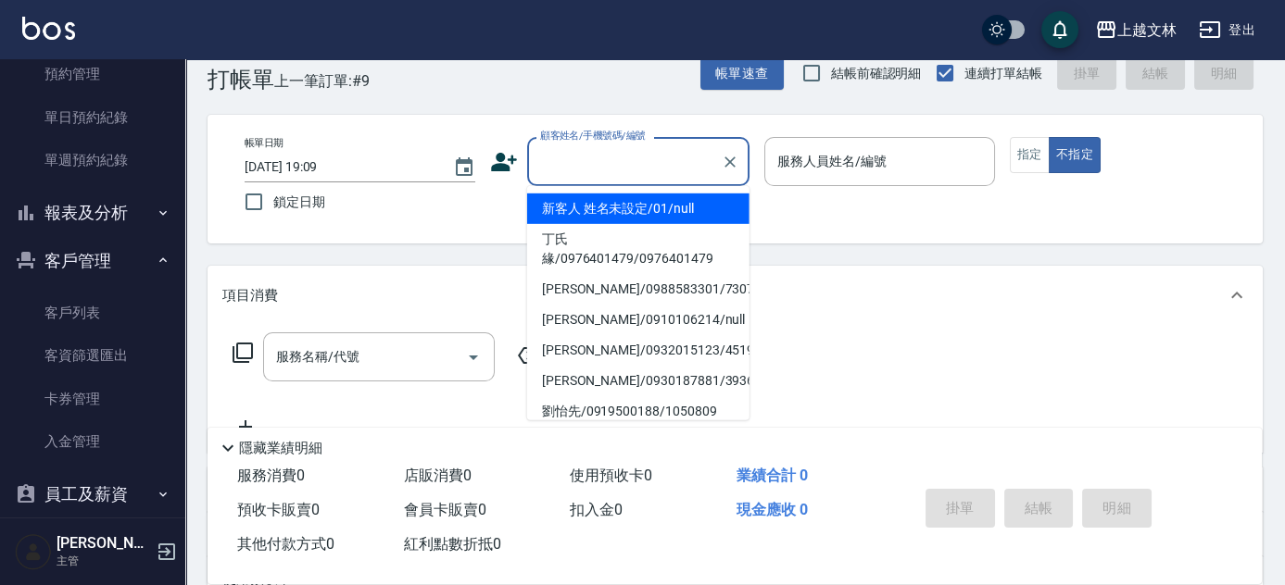
click at [654, 215] on li "新客人 姓名未設定/01/null" at bounding box center [638, 209] width 222 height 31
type input "新客人 姓名未設定/01/null"
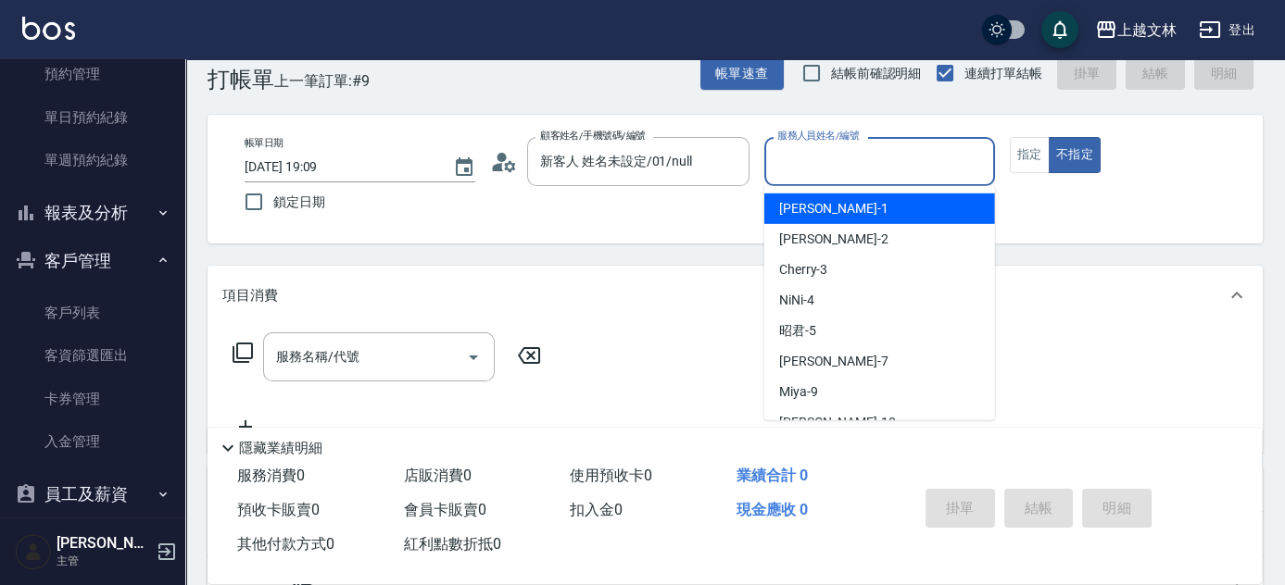
click at [834, 162] on input "服務人員姓名/編號" at bounding box center [879, 161] width 214 height 32
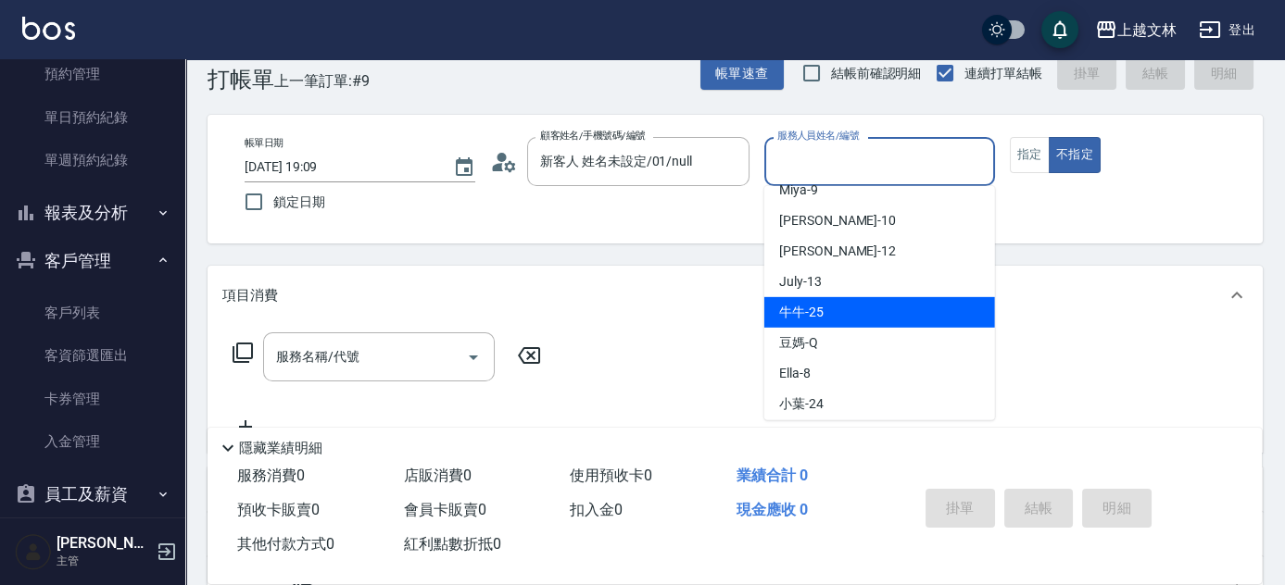
scroll to position [215, 0]
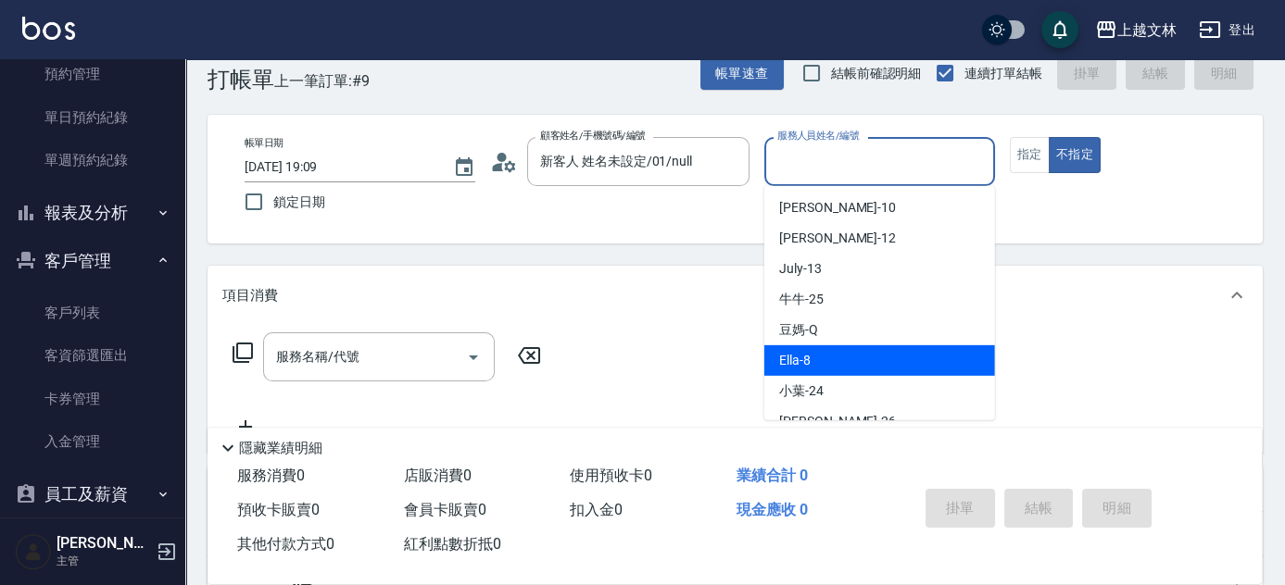
click at [856, 367] on div "Ella -8" at bounding box center [879, 360] width 231 height 31
type input "Ella-8"
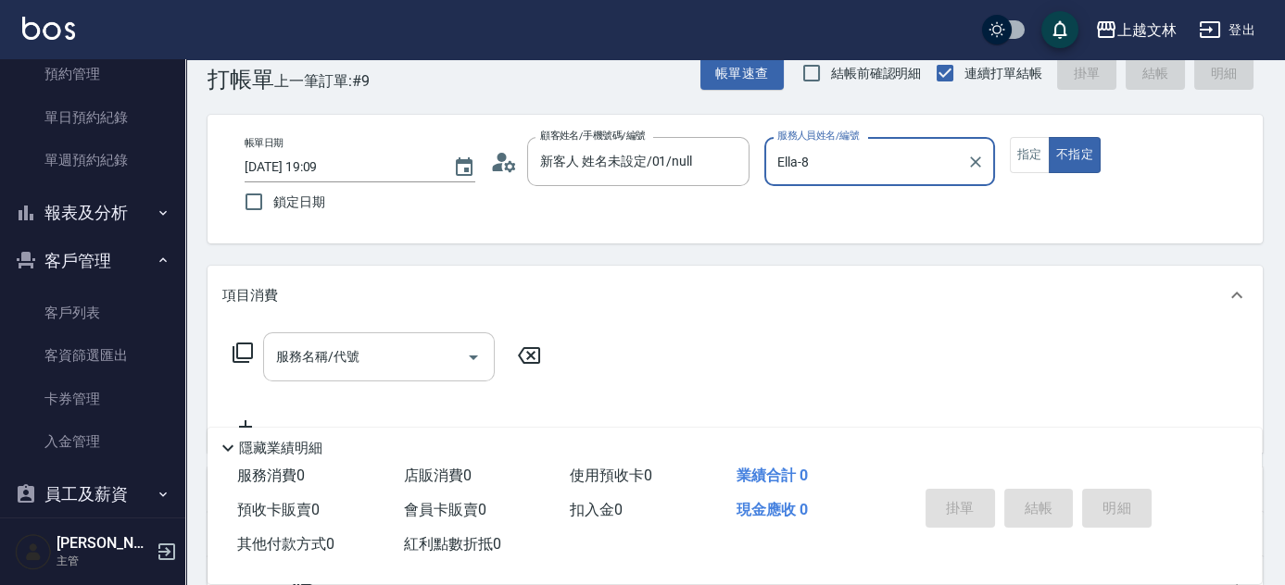
click at [426, 357] on input "服務名稱/代號" at bounding box center [364, 357] width 187 height 32
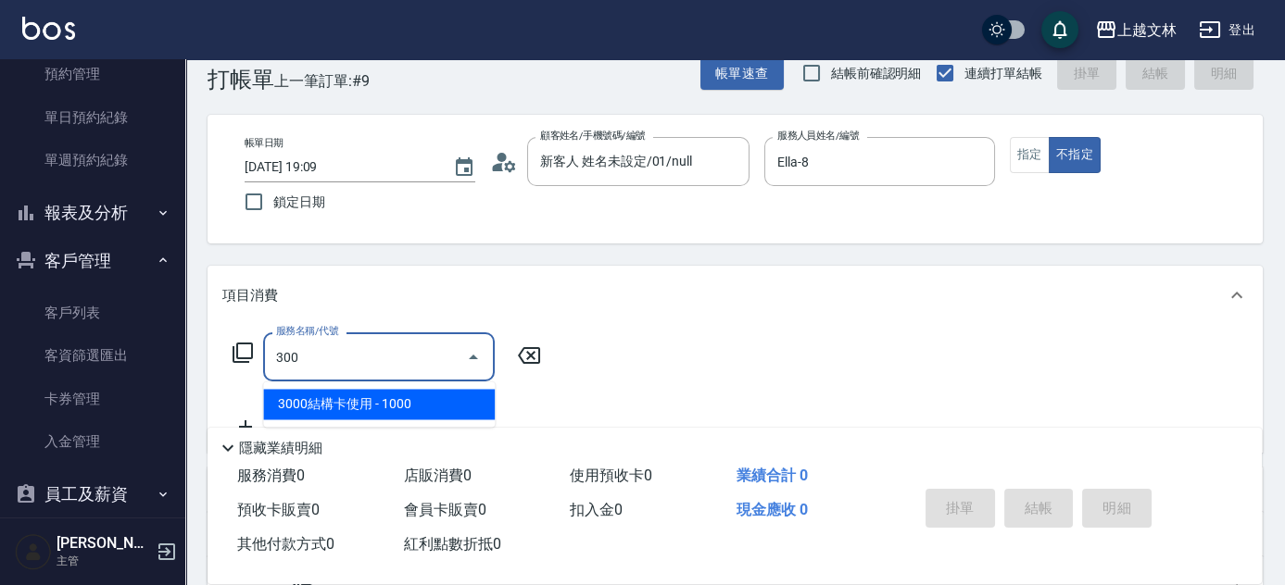
type input "300"
click at [240, 352] on icon at bounding box center [243, 353] width 22 height 22
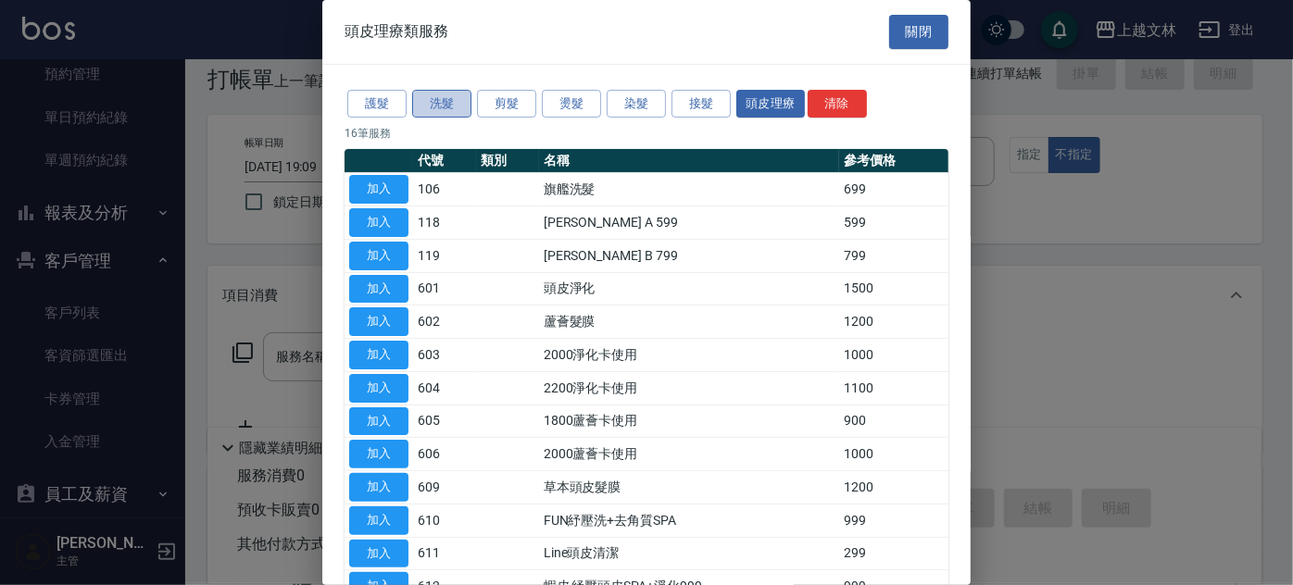
click at [449, 99] on button "洗髮" at bounding box center [441, 104] width 59 height 29
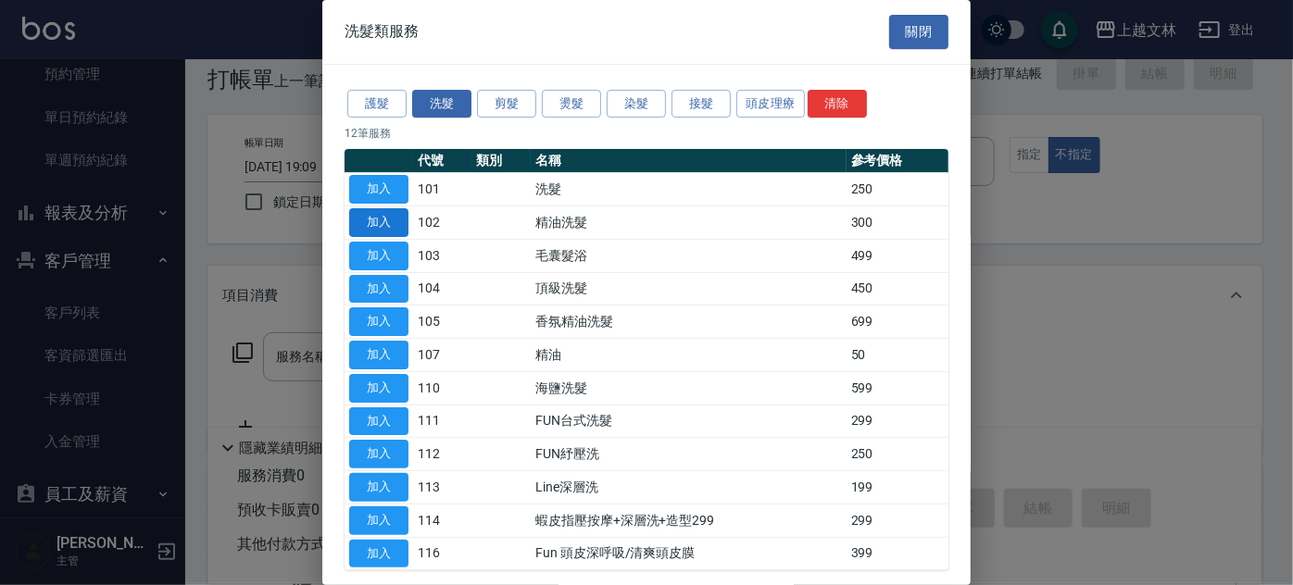
click at [387, 219] on button "加入" at bounding box center [378, 222] width 59 height 29
type input "精油洗髮(102)"
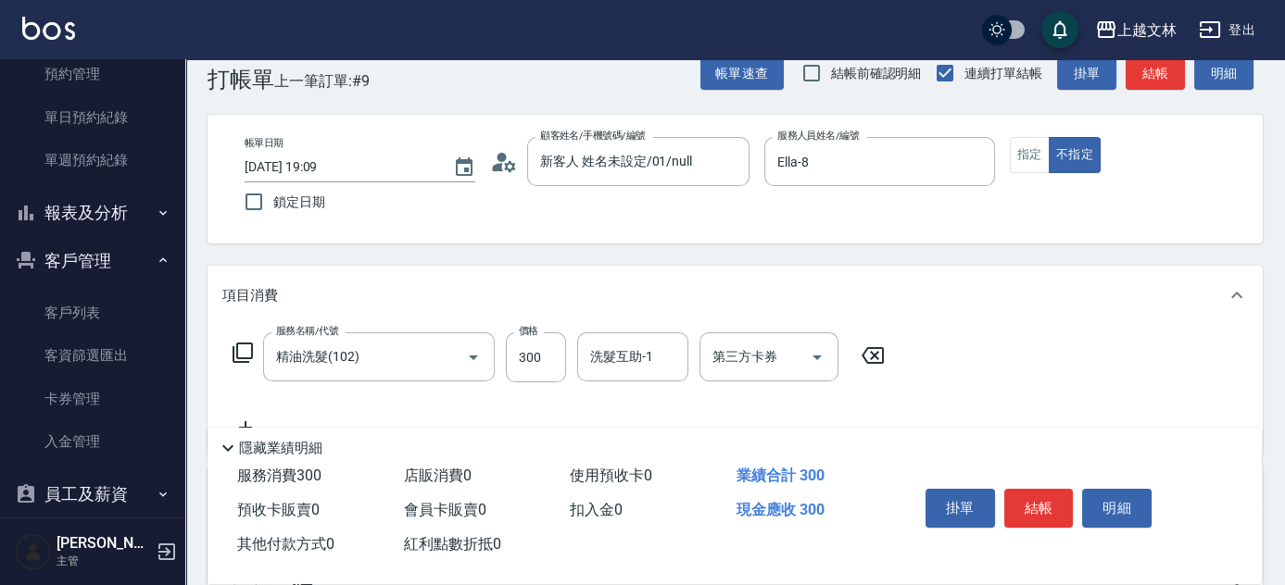
click at [621, 347] on div "洗髮互助-1 洗髮互助-1" at bounding box center [632, 356] width 111 height 49
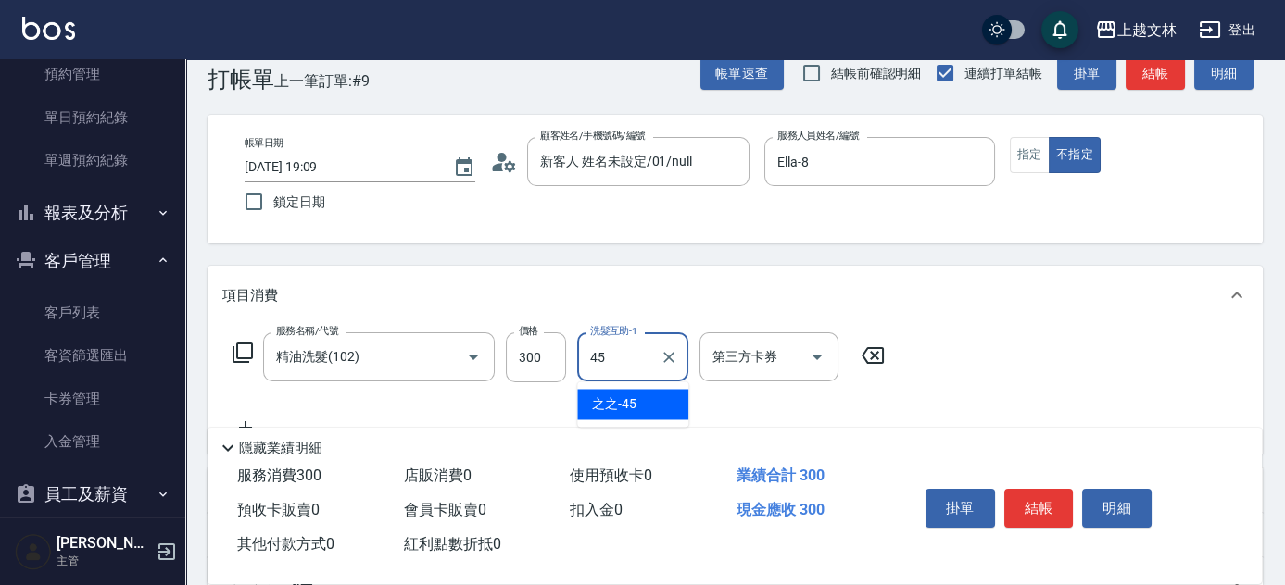
type input "之之-45"
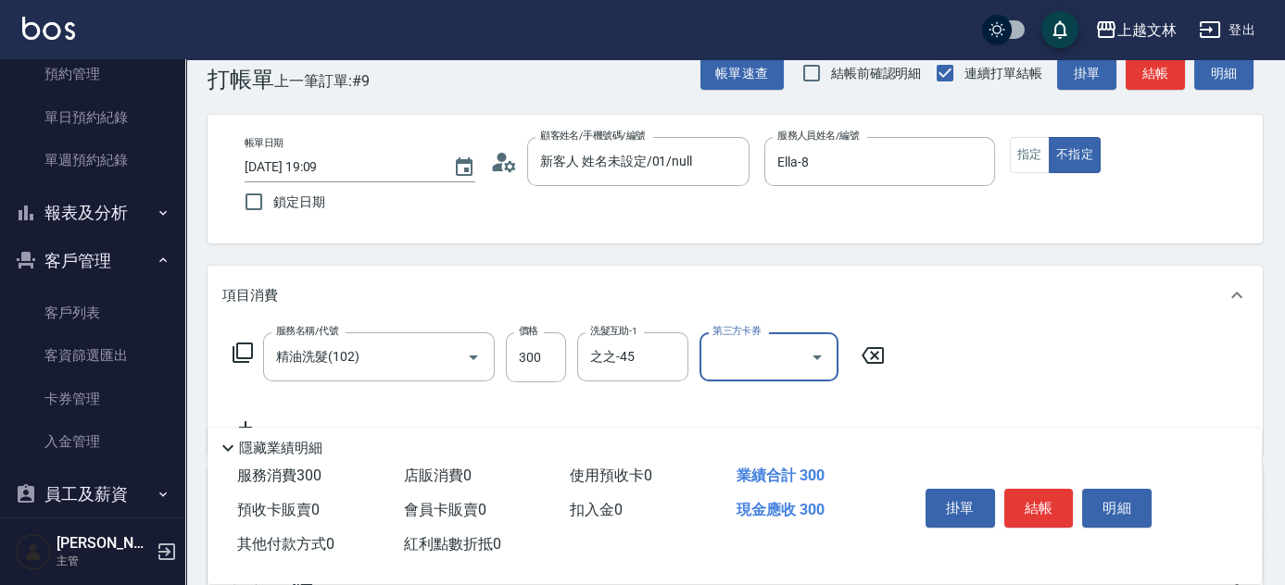
click at [1175, 72] on button "結帳" at bounding box center [1154, 73] width 59 height 34
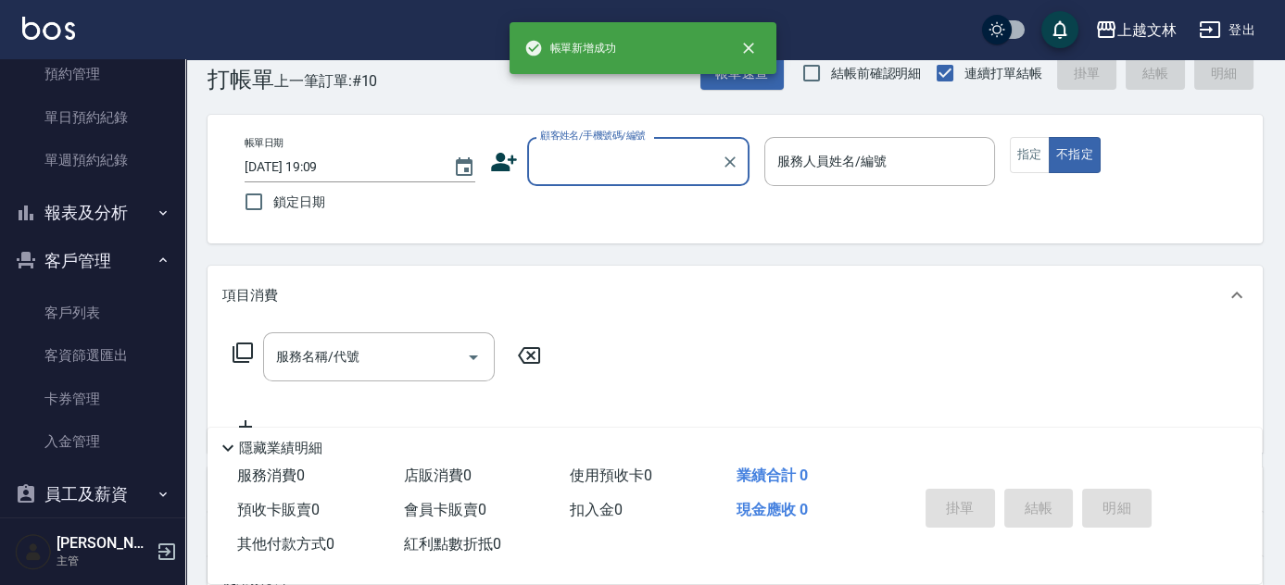
click at [670, 157] on input "顧客姓名/手機號碼/編號" at bounding box center [624, 161] width 178 height 32
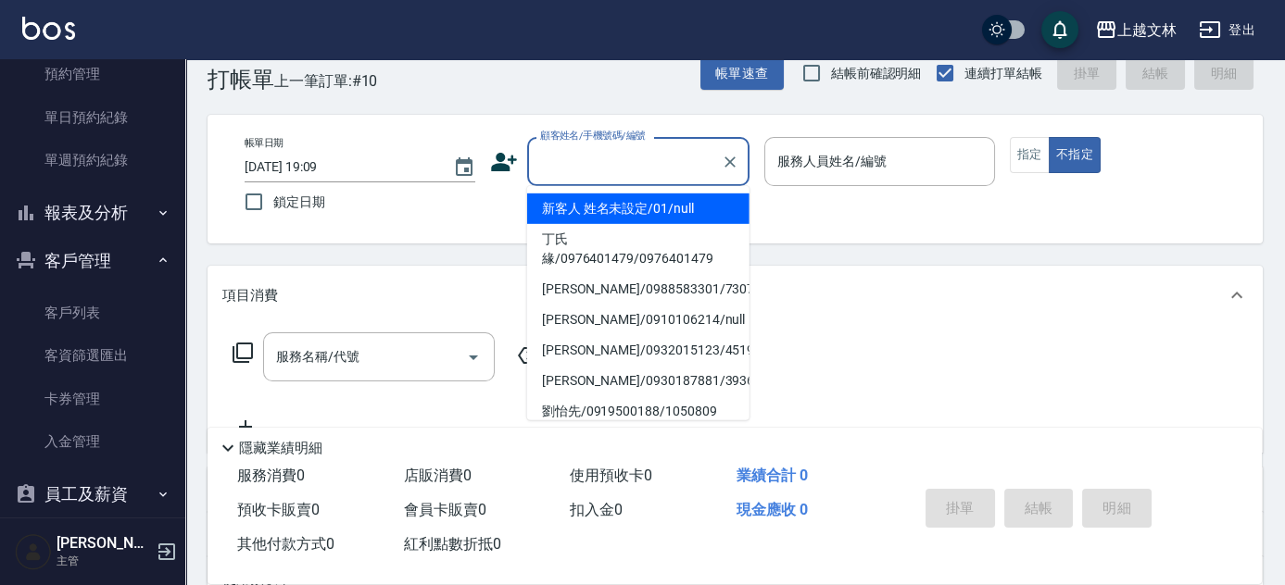
drag, startPoint x: 648, startPoint y: 207, endPoint x: 827, endPoint y: 165, distance: 183.8
click at [649, 208] on li "新客人 姓名未設定/01/null" at bounding box center [638, 209] width 222 height 31
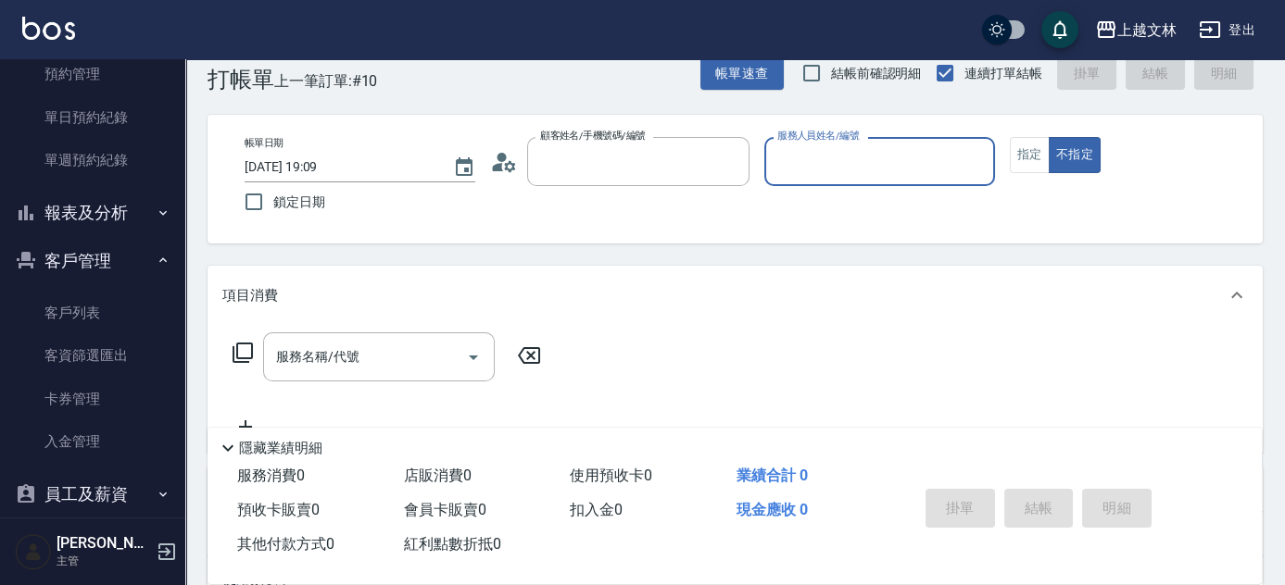
type input "新客人 姓名未設定/01/null"
click at [831, 162] on input "服務人員姓名/編號" at bounding box center [879, 161] width 214 height 32
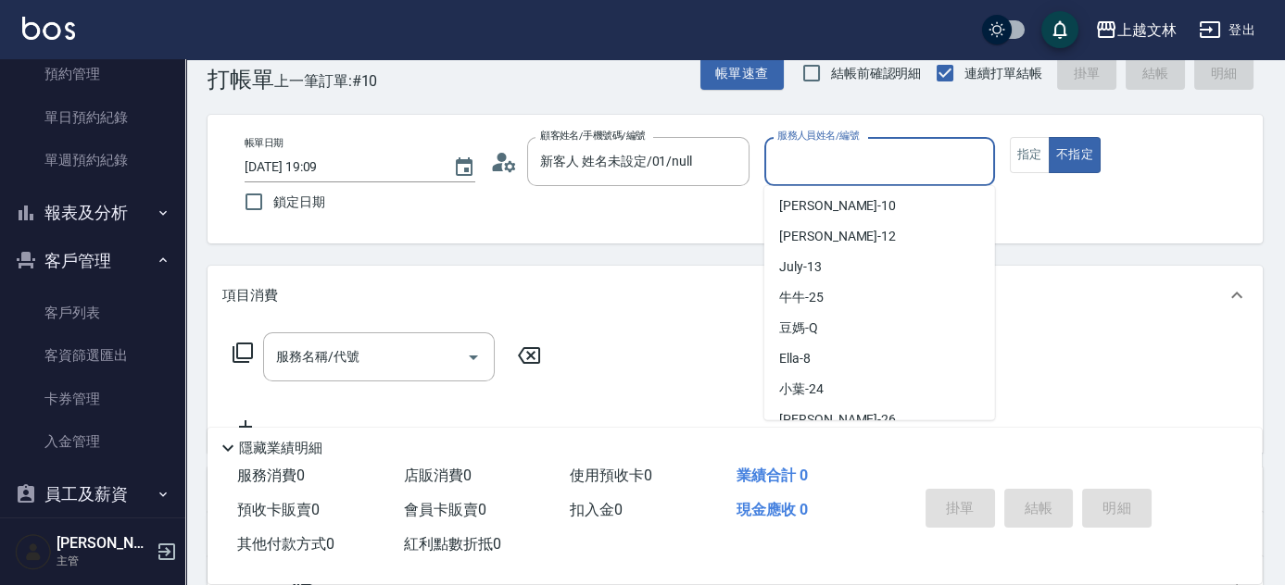
scroll to position [235, 0]
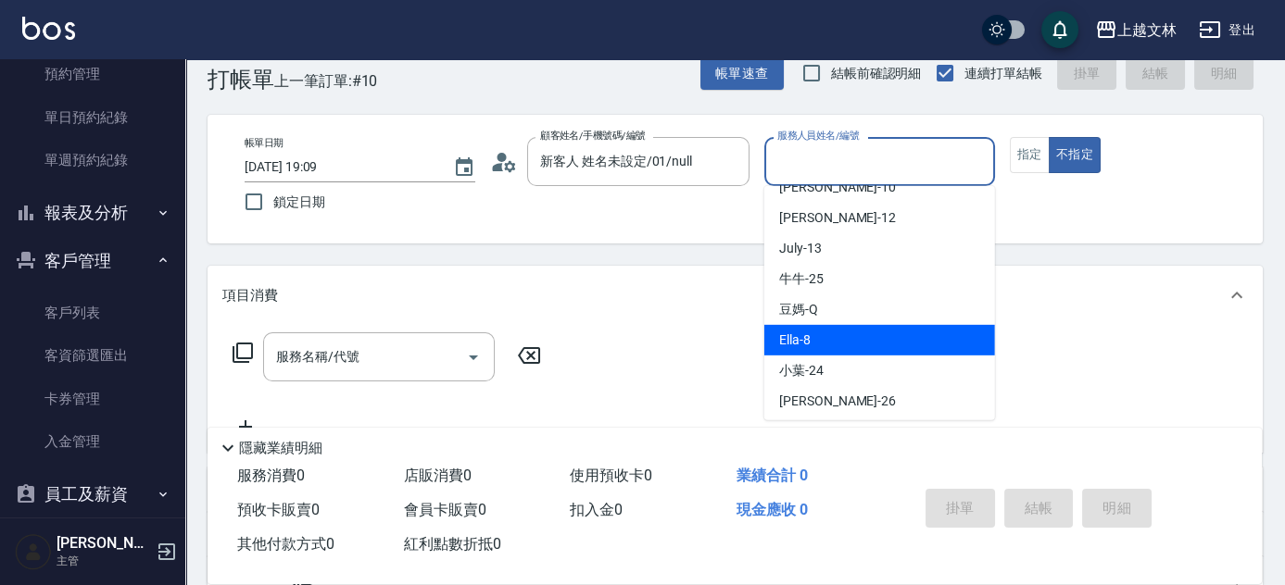
click at [845, 337] on div "Ella -8" at bounding box center [879, 340] width 231 height 31
type input "Ella-8"
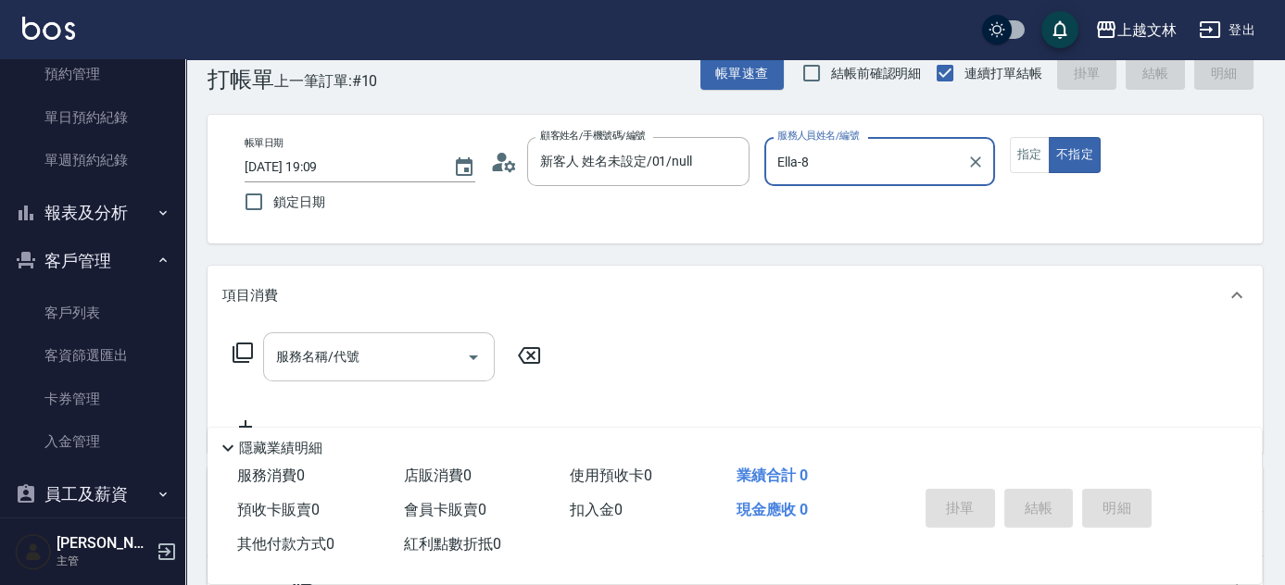
click at [376, 345] on input "服務名稱/代號" at bounding box center [364, 357] width 187 height 32
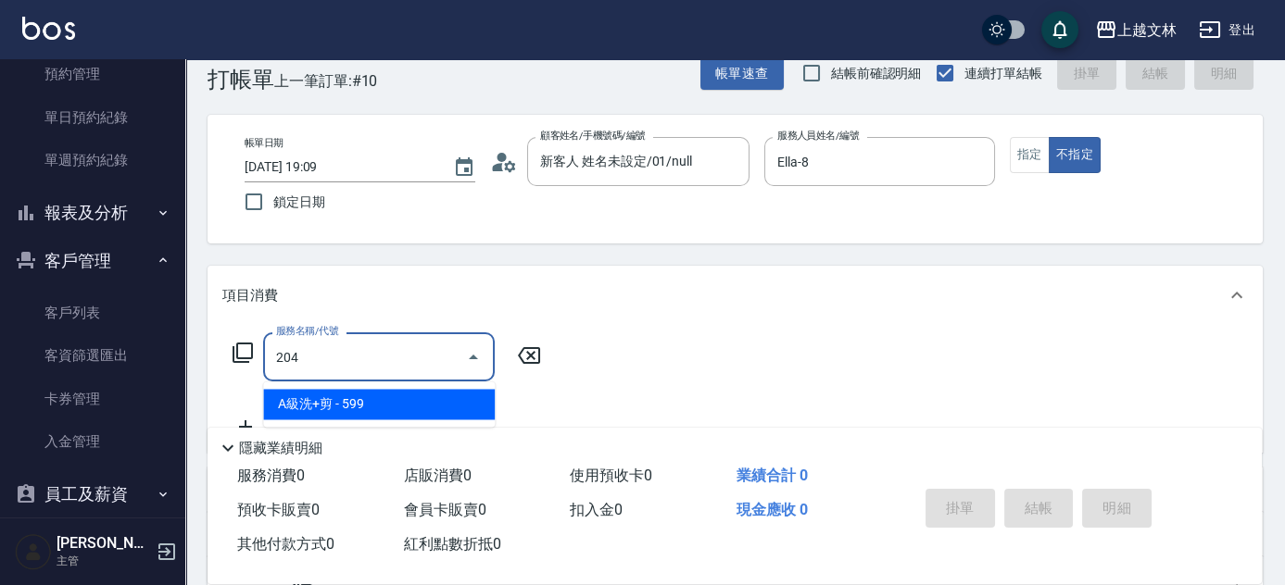
type input "A級洗+剪(204)"
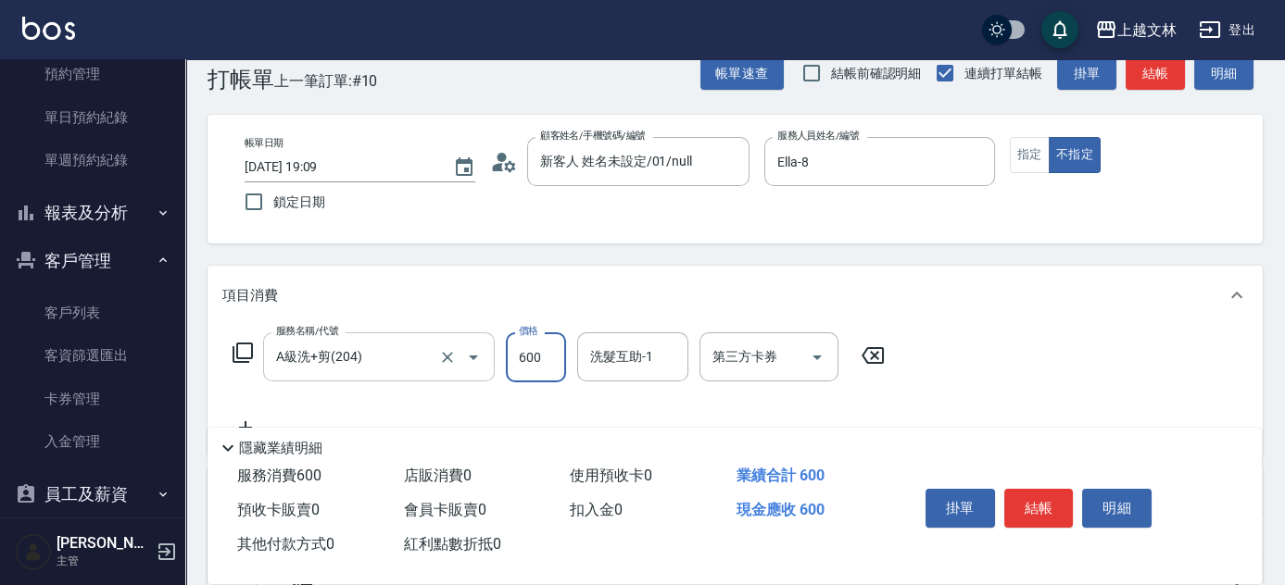
type input "600"
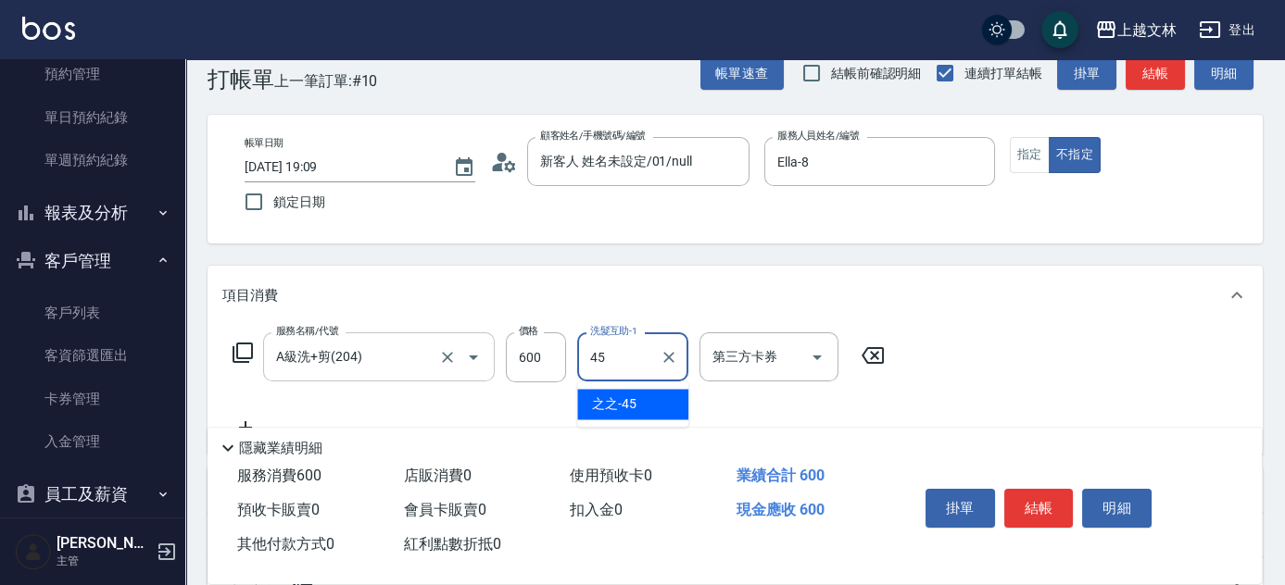
type input "之之-45"
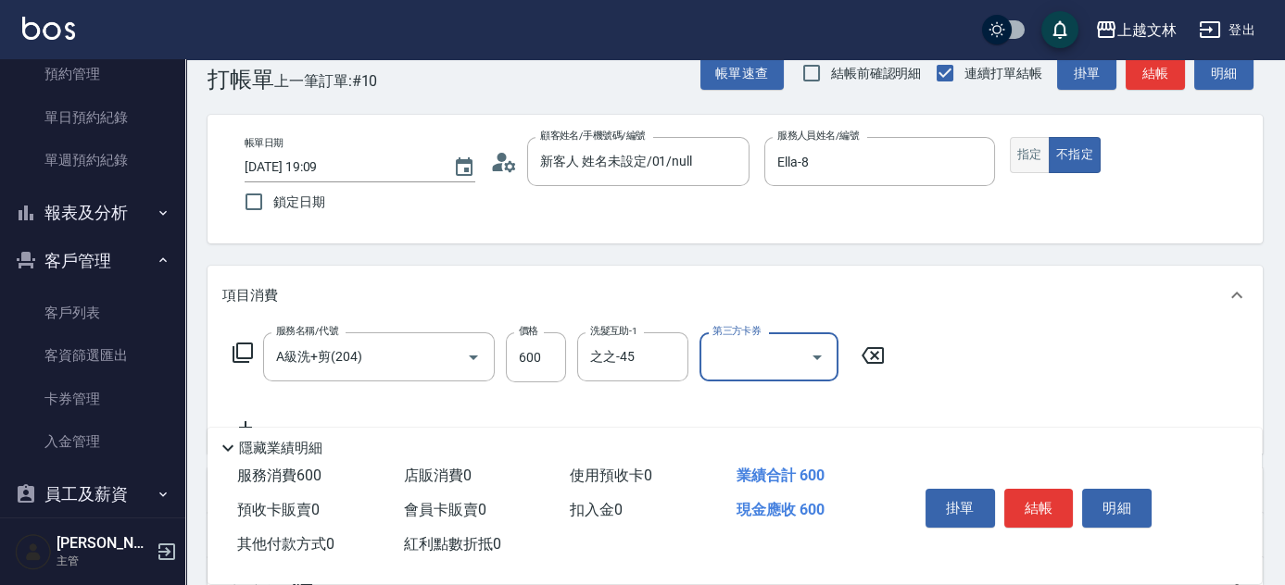
click at [1017, 147] on button "指定" at bounding box center [1030, 155] width 40 height 36
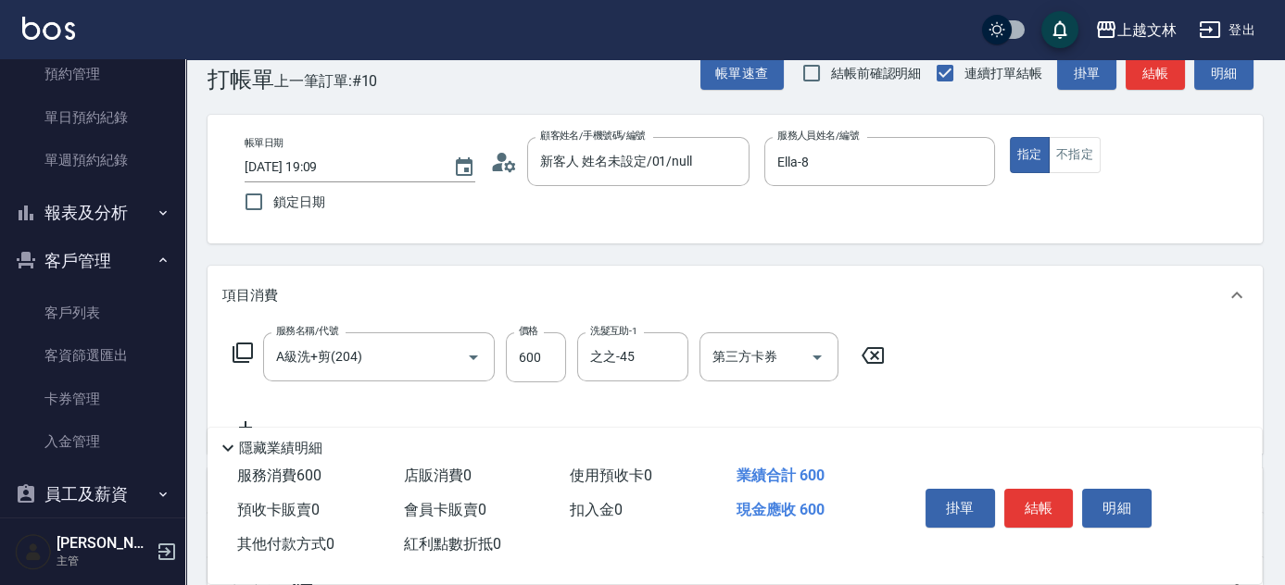
click at [1154, 78] on button "結帳" at bounding box center [1154, 73] width 59 height 34
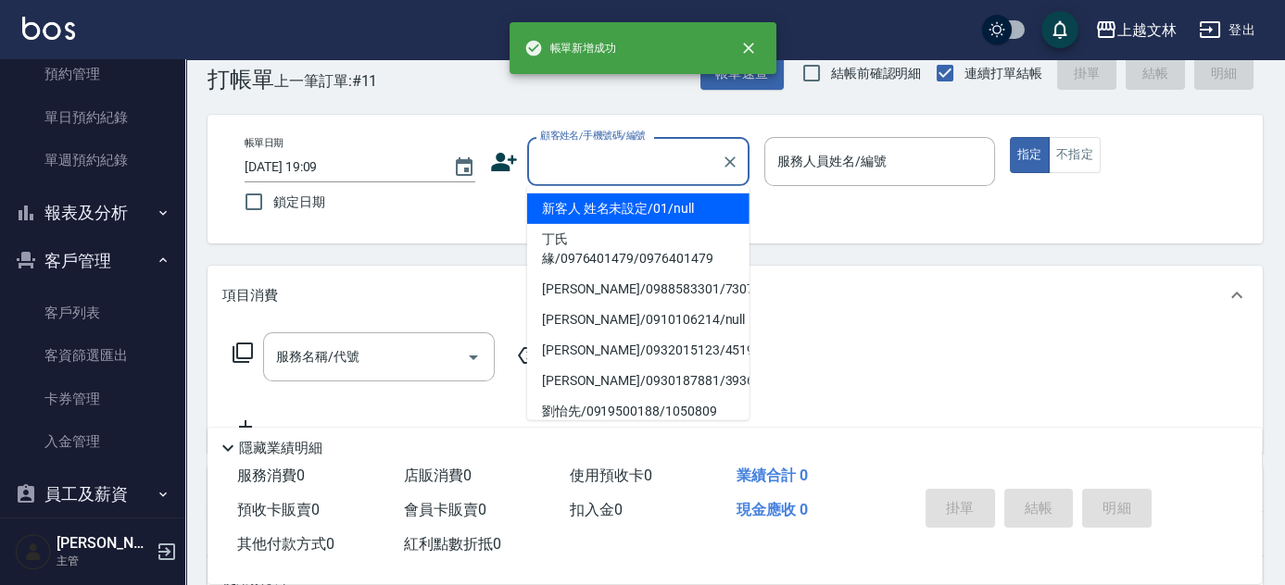
click at [642, 151] on input "顧客姓名/手機號碼/編號" at bounding box center [624, 161] width 178 height 32
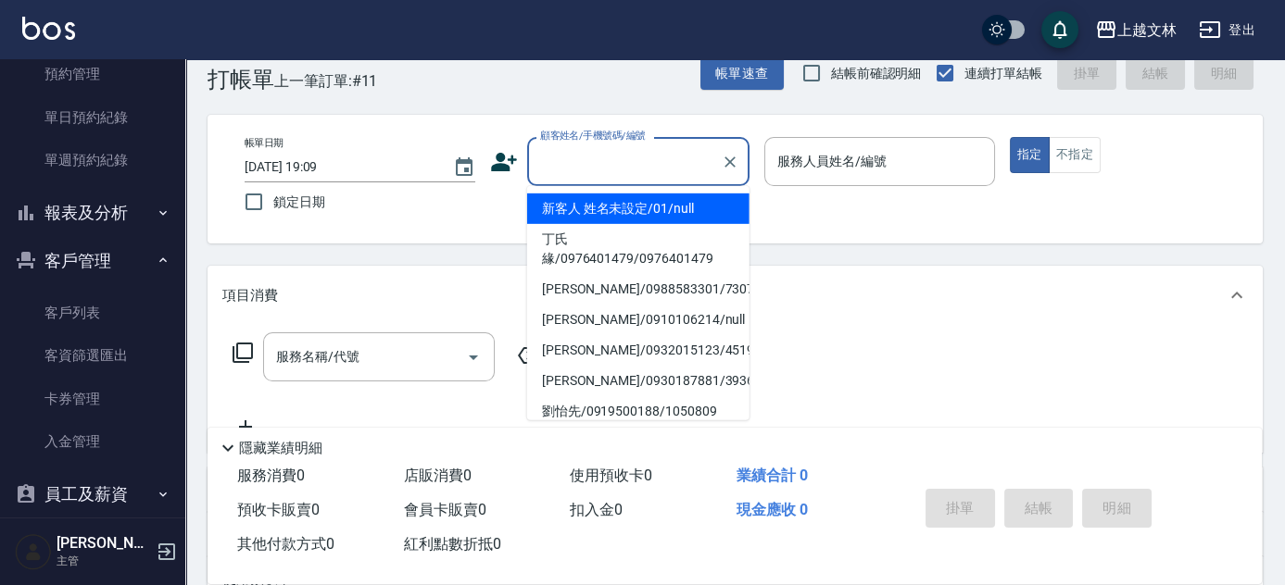
click at [637, 207] on li "新客人 姓名未設定/01/null" at bounding box center [638, 209] width 222 height 31
type input "新客人 姓名未設定/01/null"
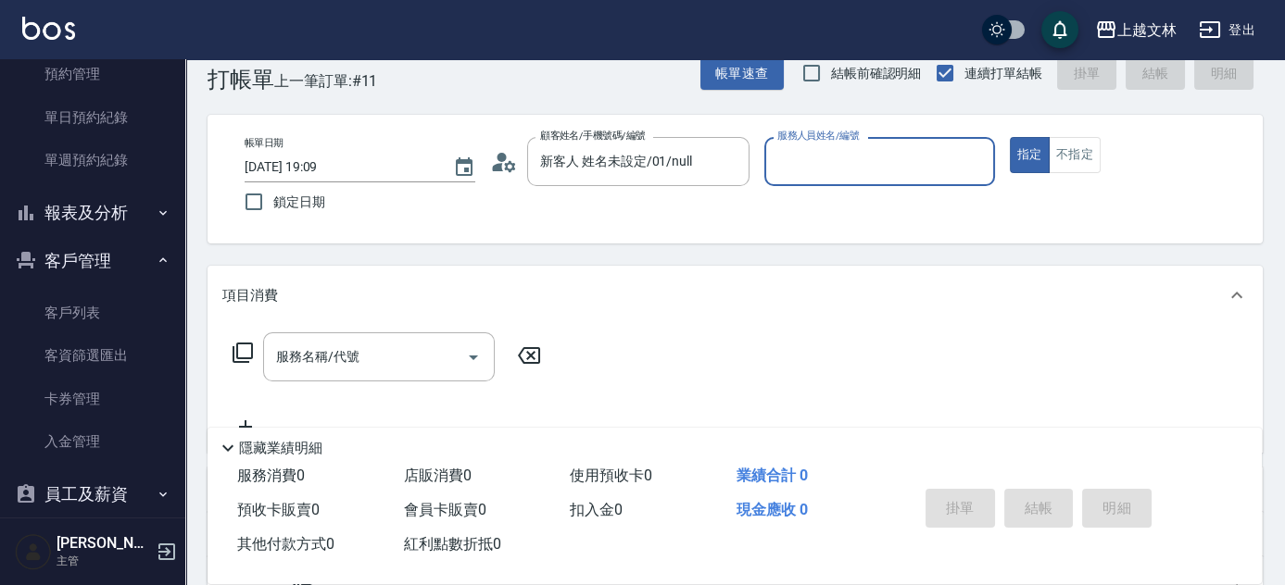
click at [816, 163] on input "服務人員姓名/編號" at bounding box center [879, 161] width 214 height 32
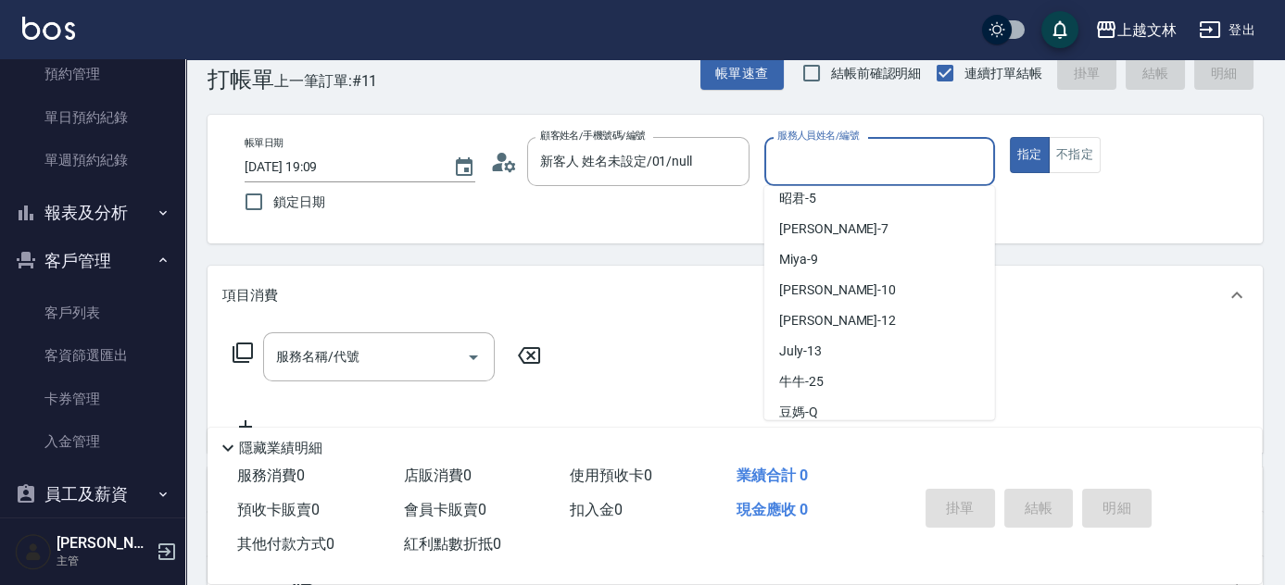
scroll to position [178, 0]
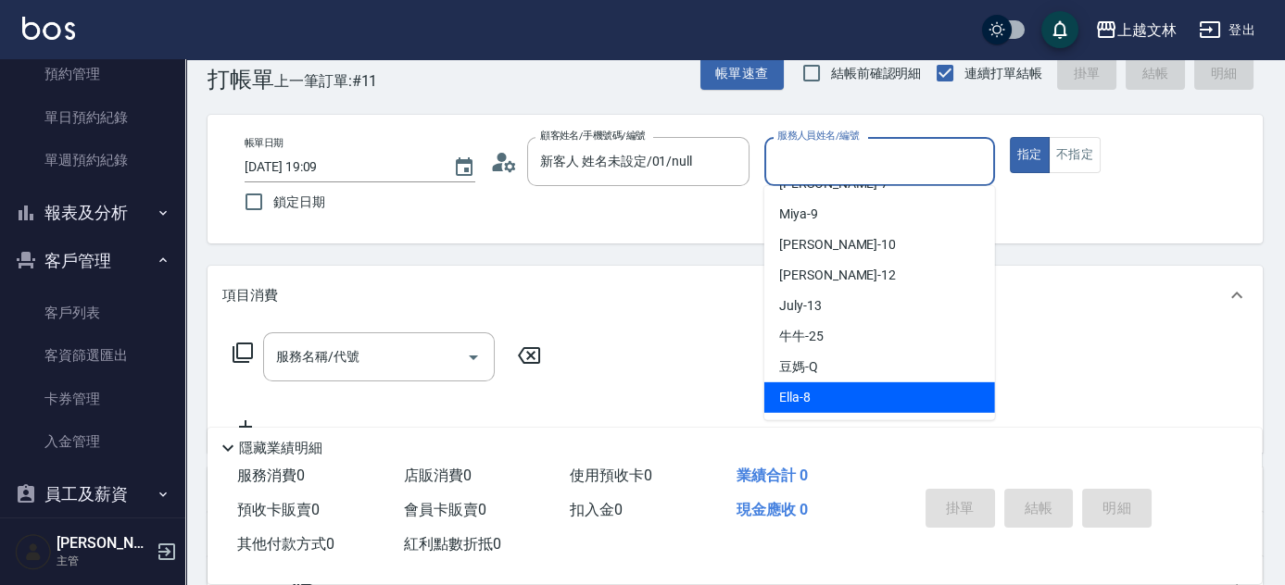
click at [829, 384] on div "Ella -8" at bounding box center [879, 397] width 231 height 31
type input "Ella-8"
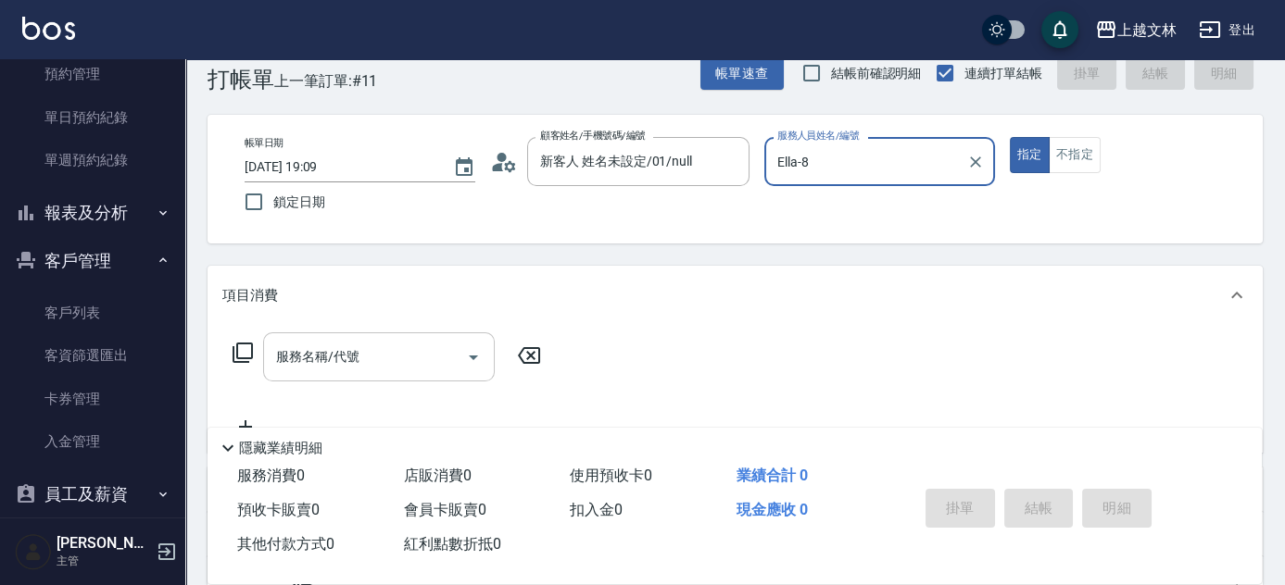
click at [382, 359] on input "服務名稱/代號" at bounding box center [364, 357] width 187 height 32
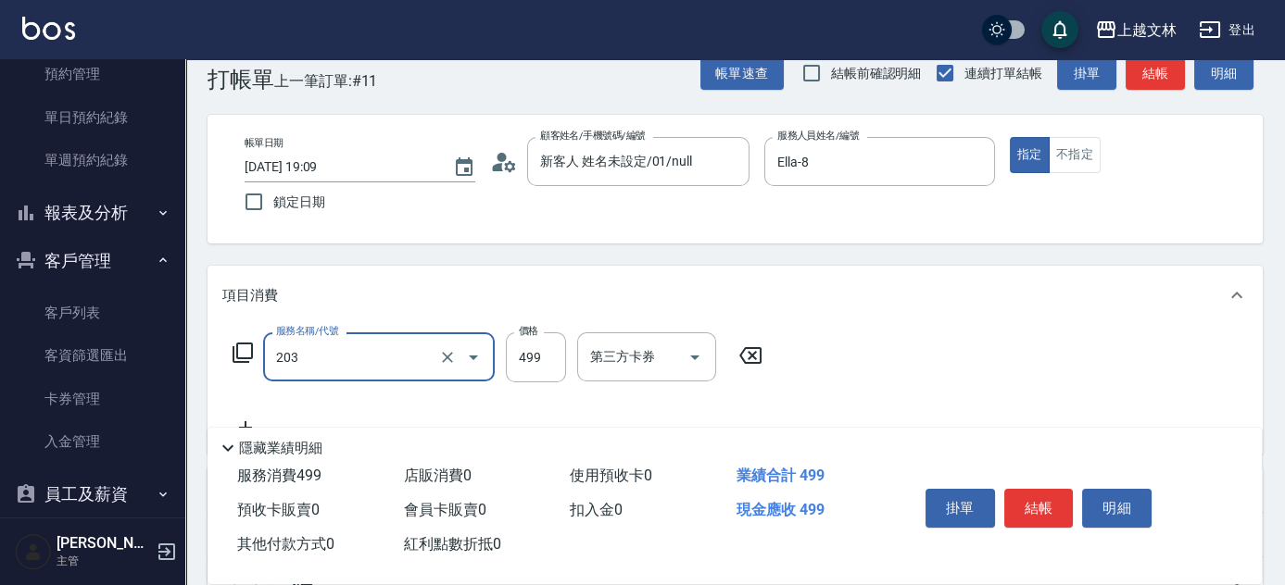
type input "B級洗+剪(203)"
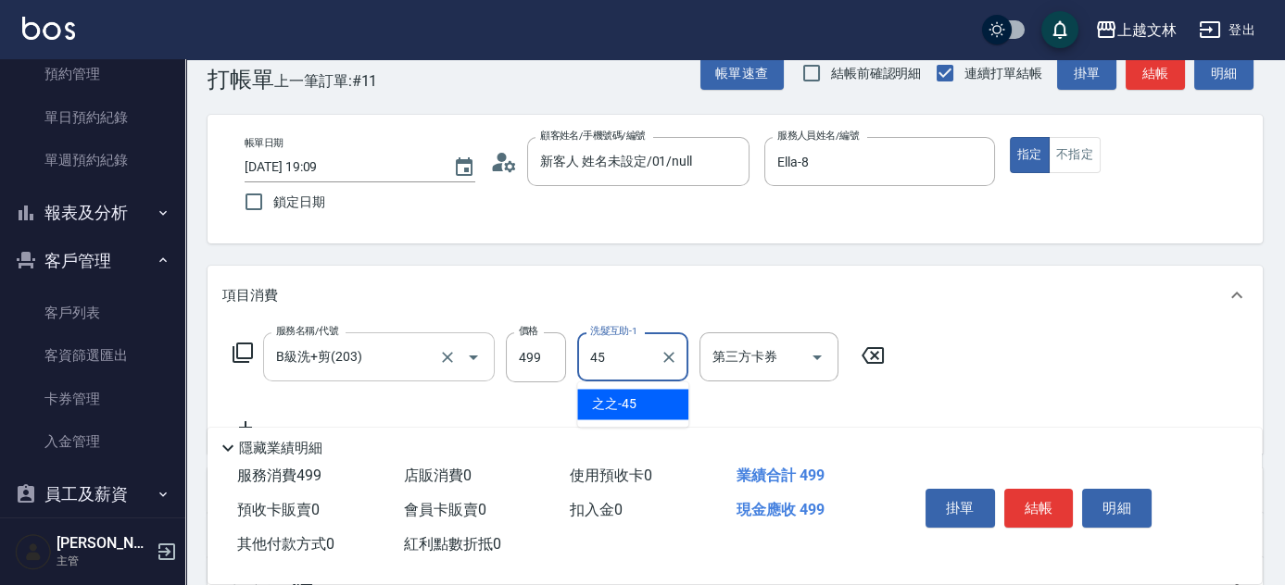
type input "之之-45"
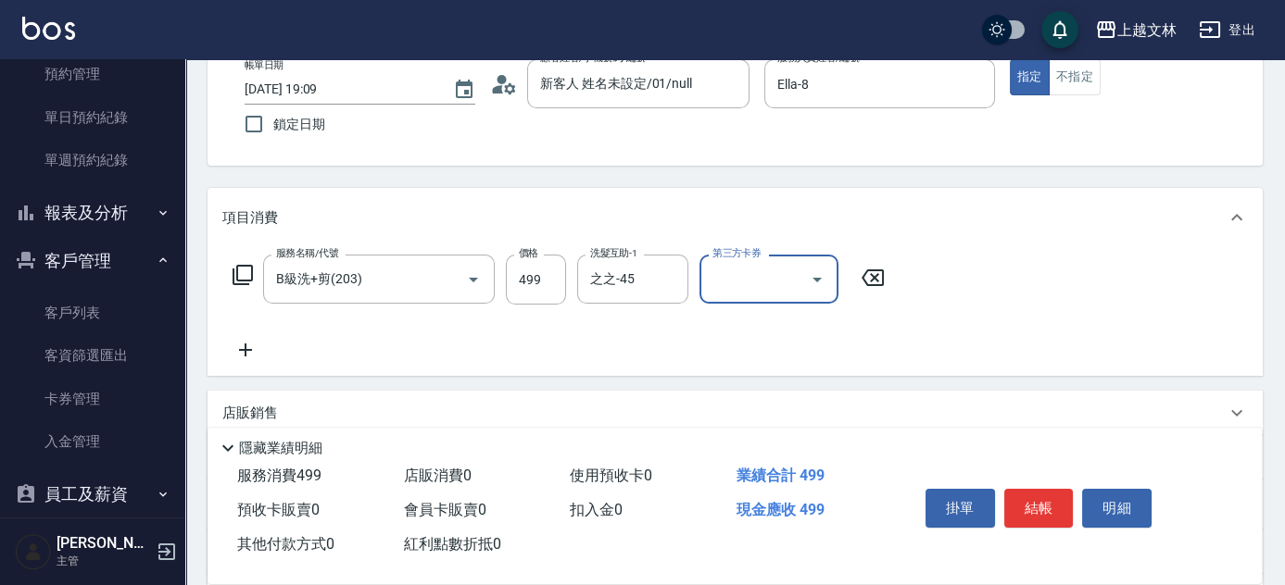
scroll to position [121, 0]
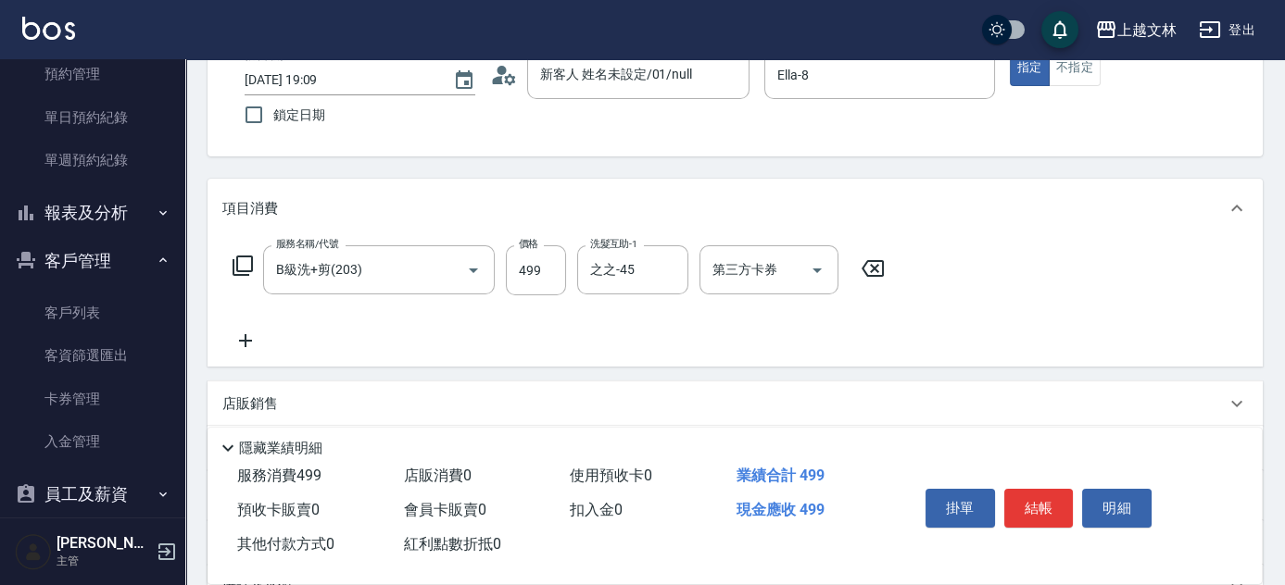
click at [252, 337] on icon at bounding box center [245, 341] width 46 height 22
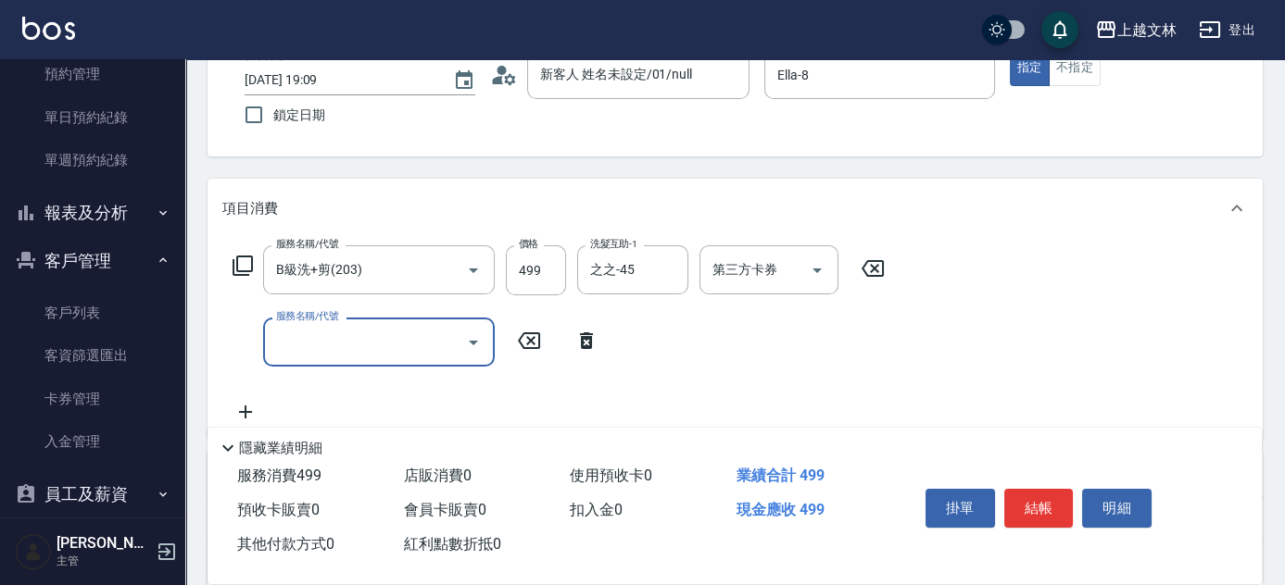
click at [357, 317] on body "上越文[PERSON_NAME]出 釘選頁面 店家日報表 設計師排行榜 每日結帳 櫃檯作業 打帳單 帳單列表 現金收支登錄 材料自購登錄 每日結帳 排班表 現…" at bounding box center [642, 368] width 1285 height 978
type input "精油(107)"
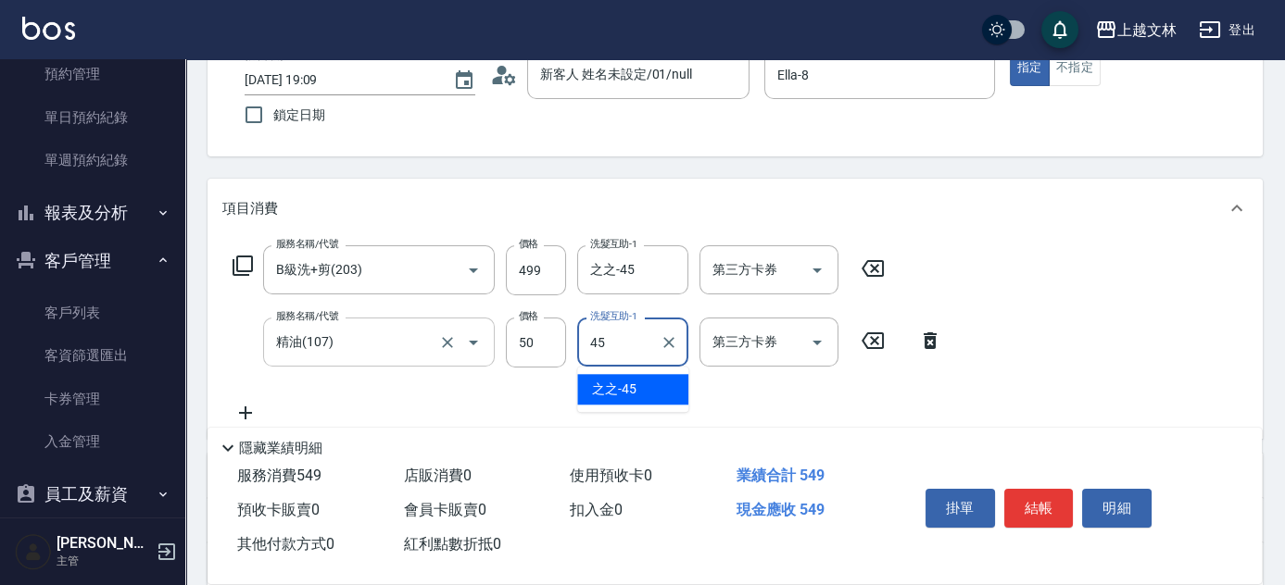
type input "之之-45"
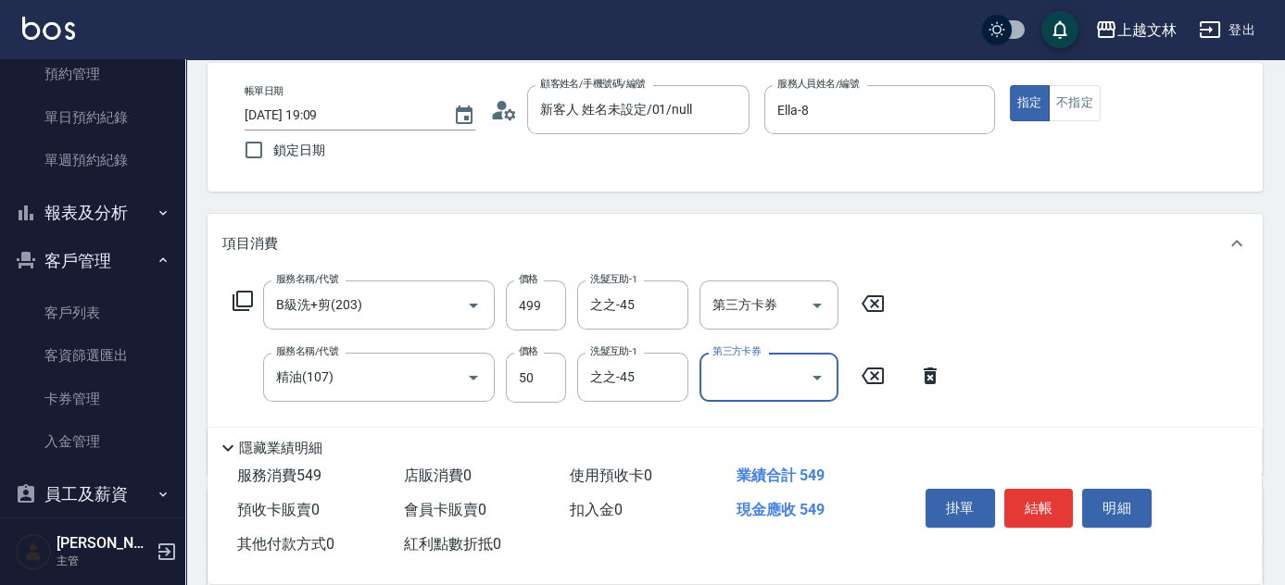
scroll to position [85, 0]
drag, startPoint x: 1067, startPoint y: 107, endPoint x: 1068, endPoint y: 199, distance: 92.6
click at [1067, 107] on button "不指定" at bounding box center [1074, 104] width 52 height 36
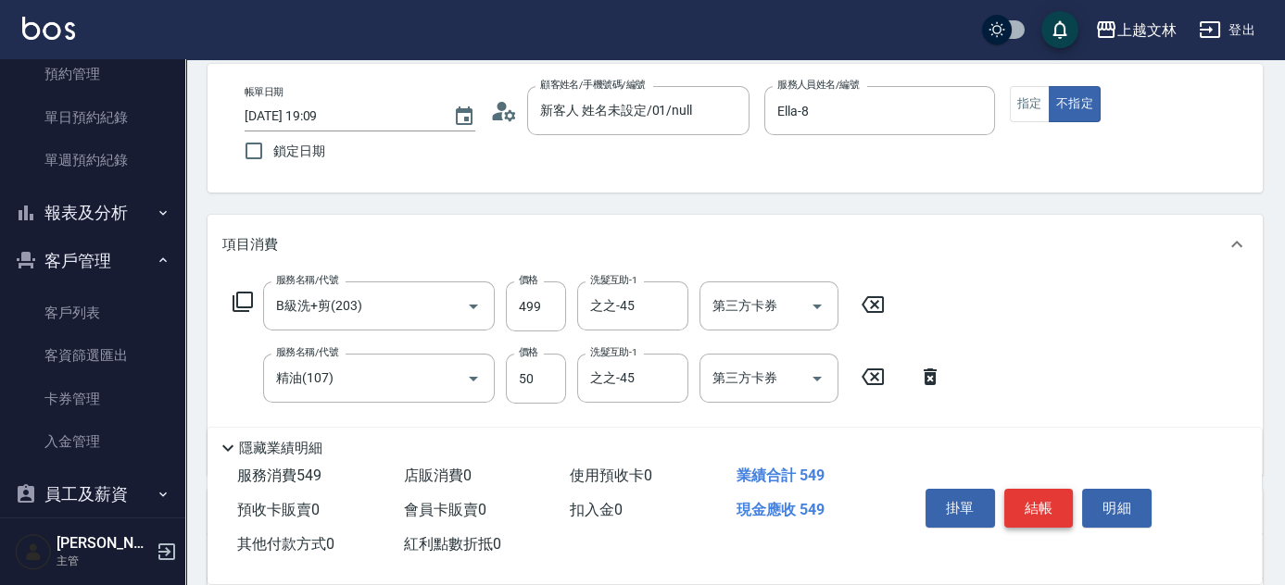
click at [1048, 509] on button "結帳" at bounding box center [1038, 508] width 69 height 39
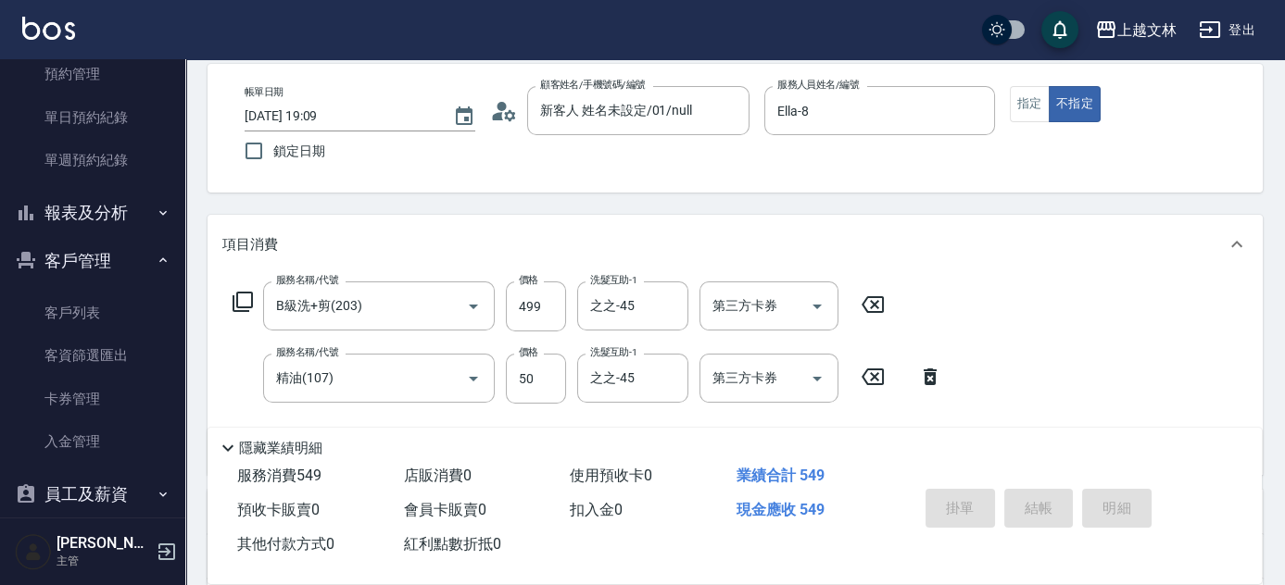
type input "[DATE] 19:10"
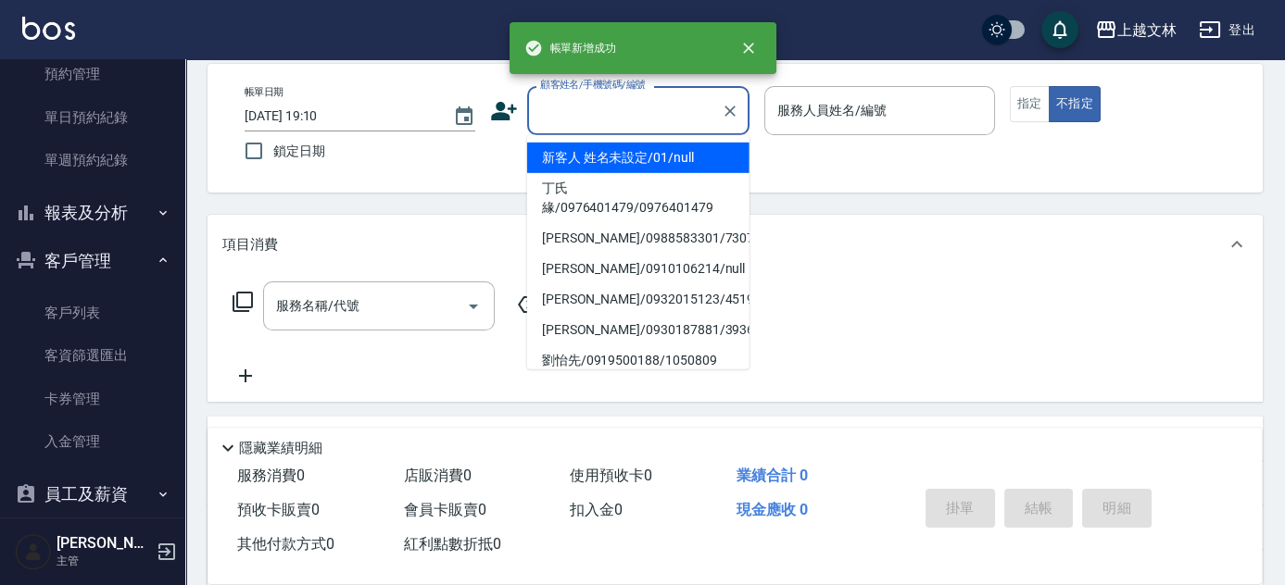
click at [616, 119] on input "顧客姓名/手機號碼/編號" at bounding box center [624, 110] width 178 height 32
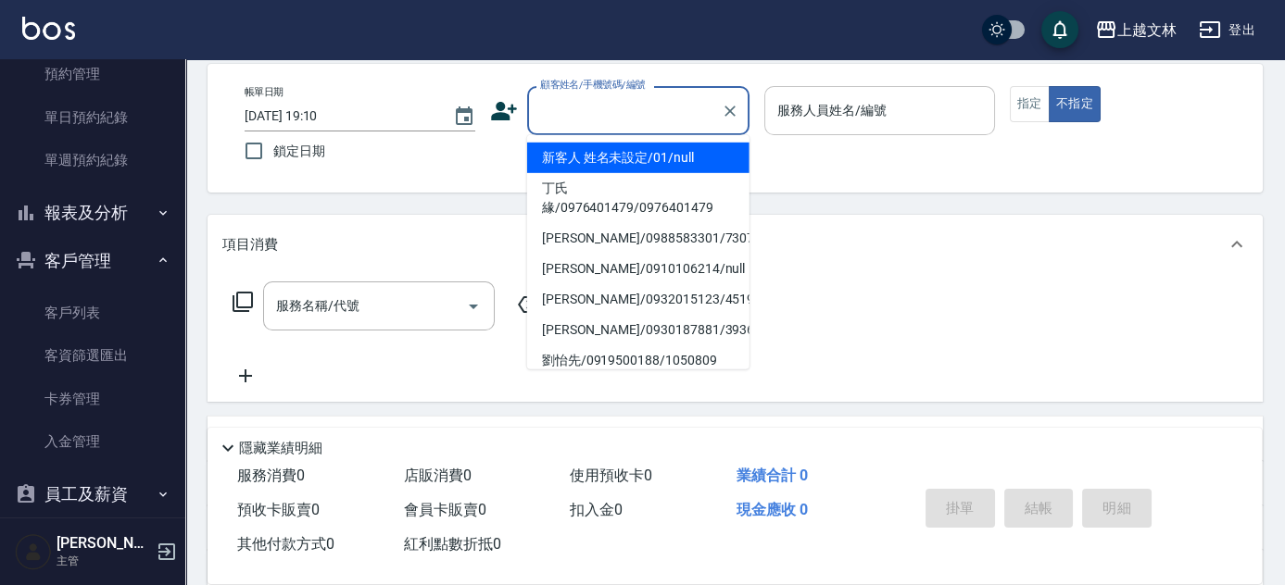
drag, startPoint x: 610, startPoint y: 165, endPoint x: 817, endPoint y: 98, distance: 217.0
click at [614, 165] on li "新客人 姓名未設定/01/null" at bounding box center [638, 158] width 222 height 31
type input "新客人 姓名未設定/01/null"
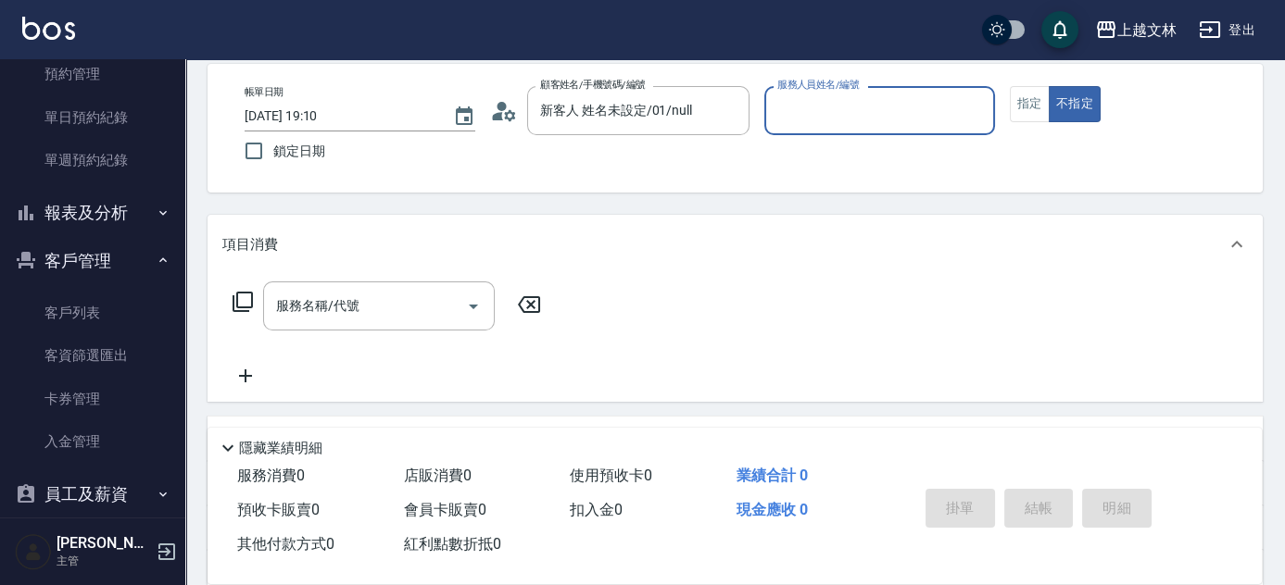
click at [817, 97] on input "服務人員姓名/編號" at bounding box center [879, 110] width 214 height 32
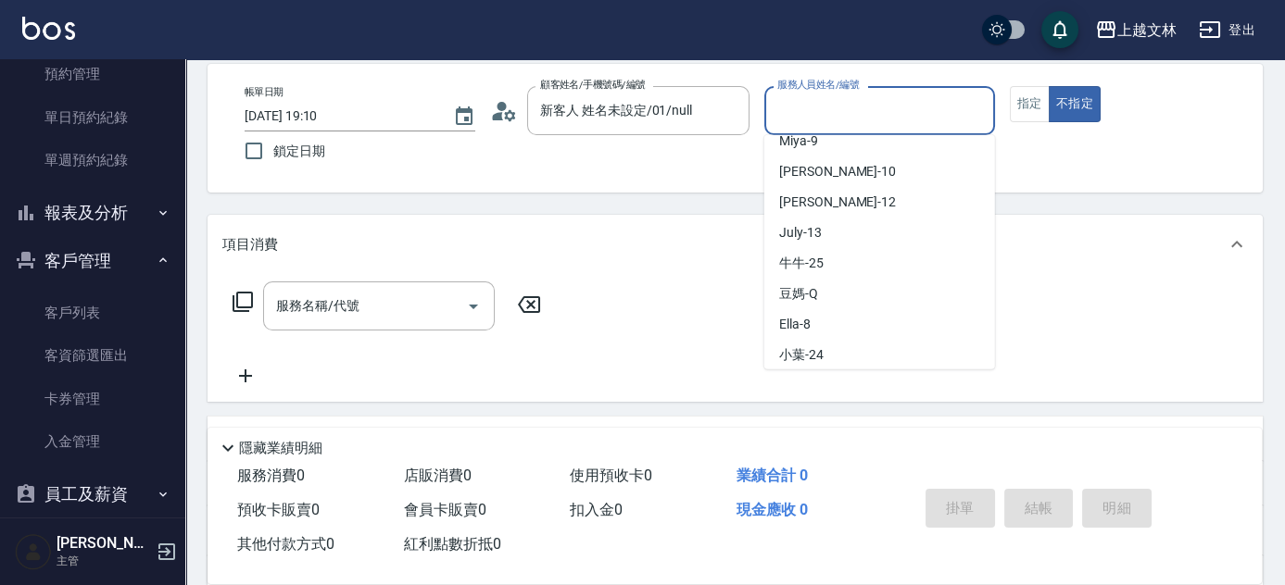
scroll to position [205, 0]
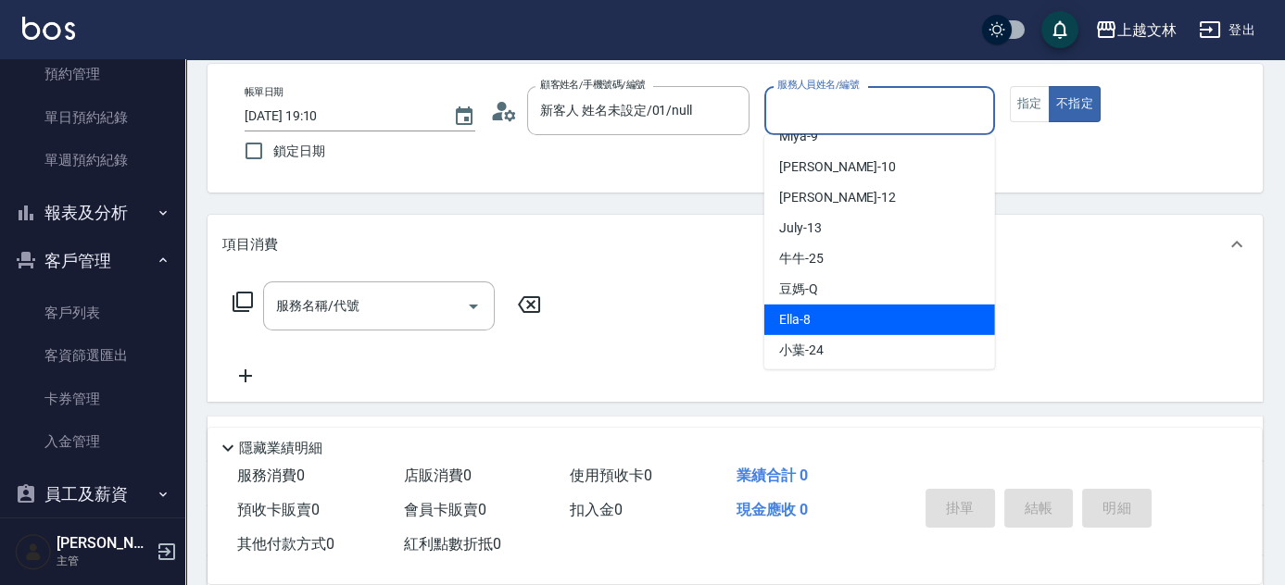
click at [844, 315] on div "Ella -8" at bounding box center [879, 320] width 231 height 31
type input "Ella-8"
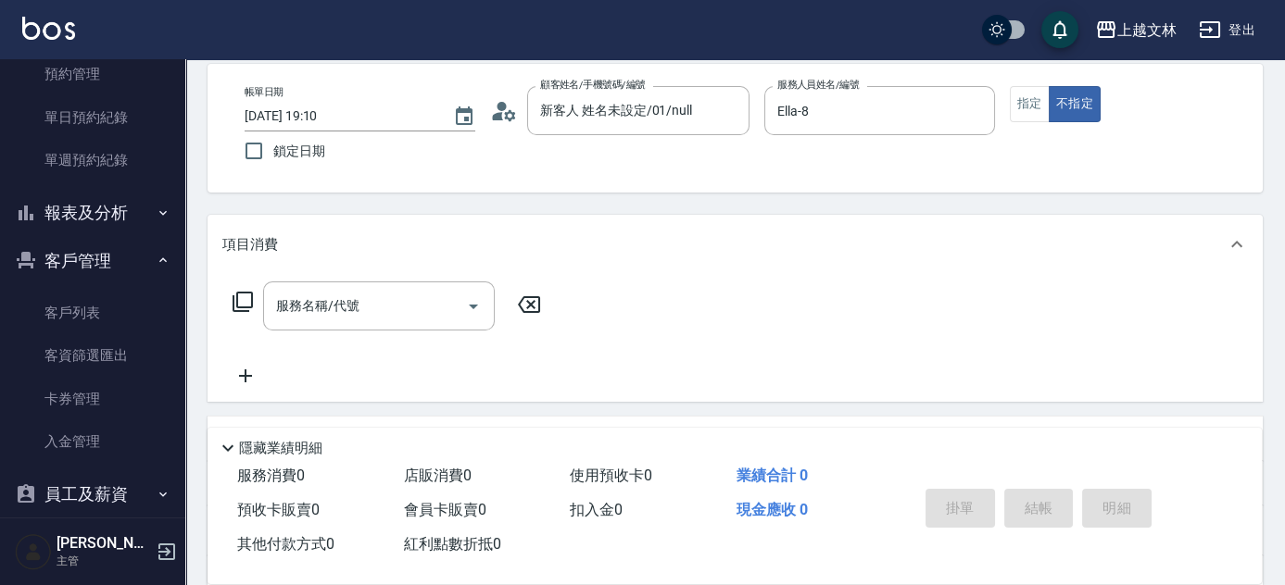
click at [245, 302] on icon at bounding box center [243, 302] width 22 height 22
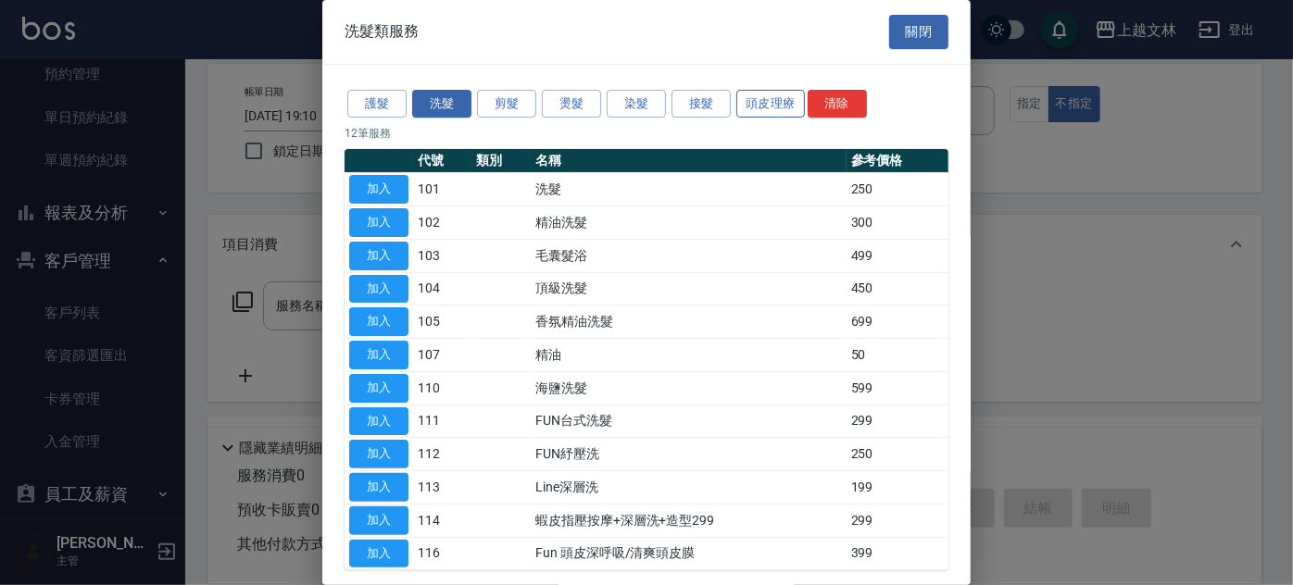
click at [773, 109] on button "頭皮理療" at bounding box center [770, 104] width 69 height 29
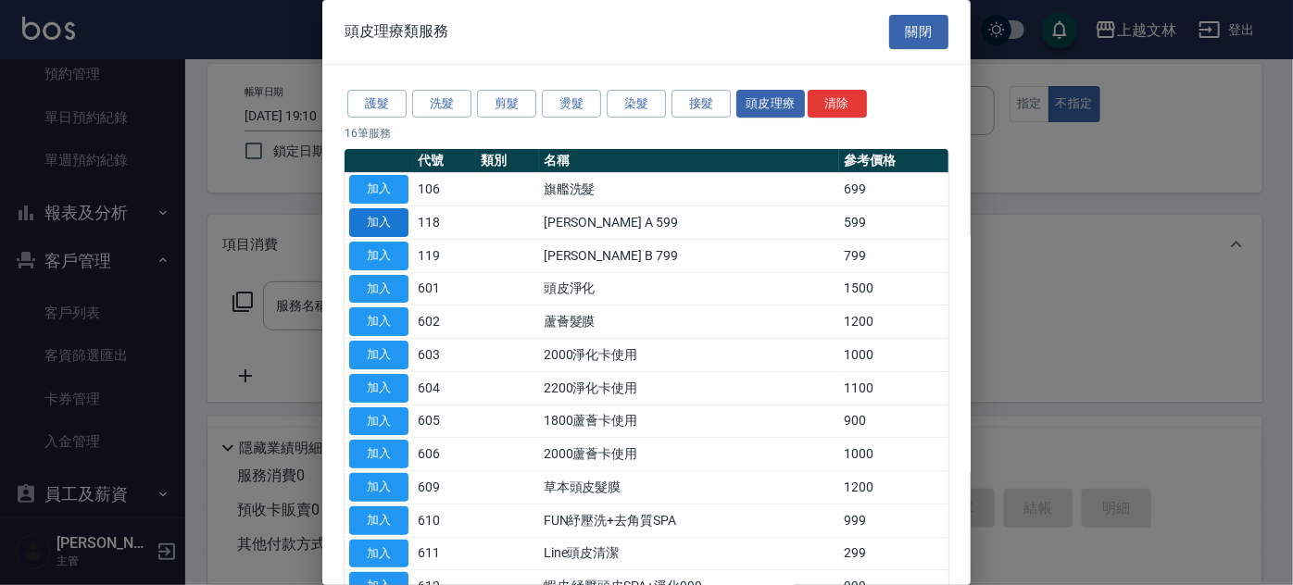
click at [388, 214] on button "加入" at bounding box center [378, 222] width 59 height 29
type input "[PERSON_NAME] A 599(118)"
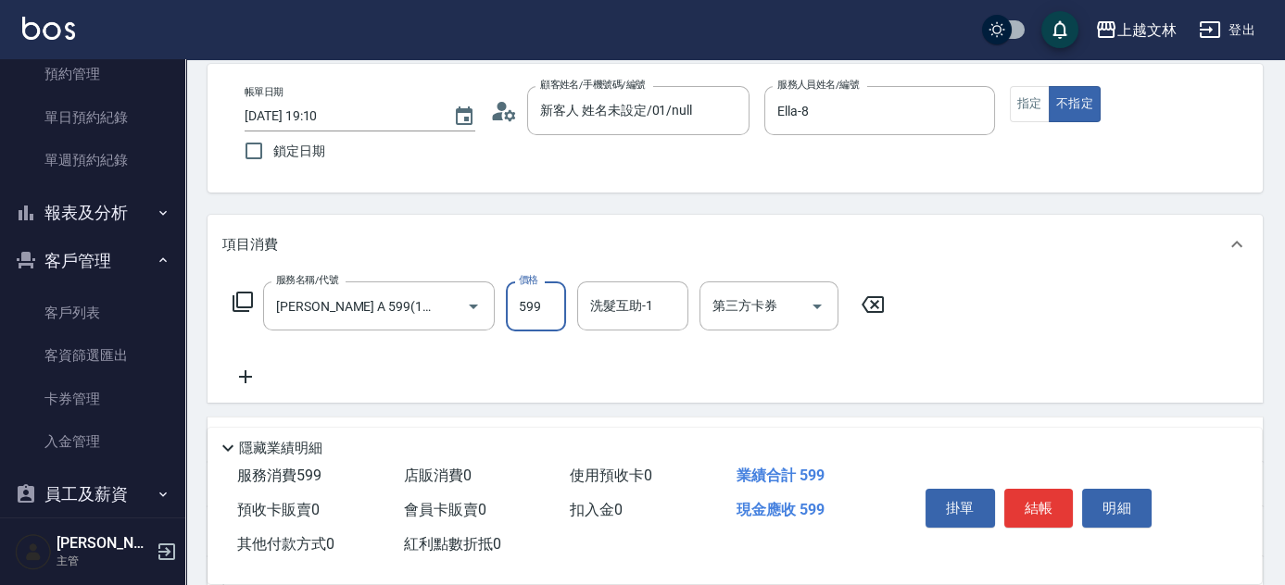
click at [547, 305] on input "599" at bounding box center [536, 307] width 60 height 50
type input "699"
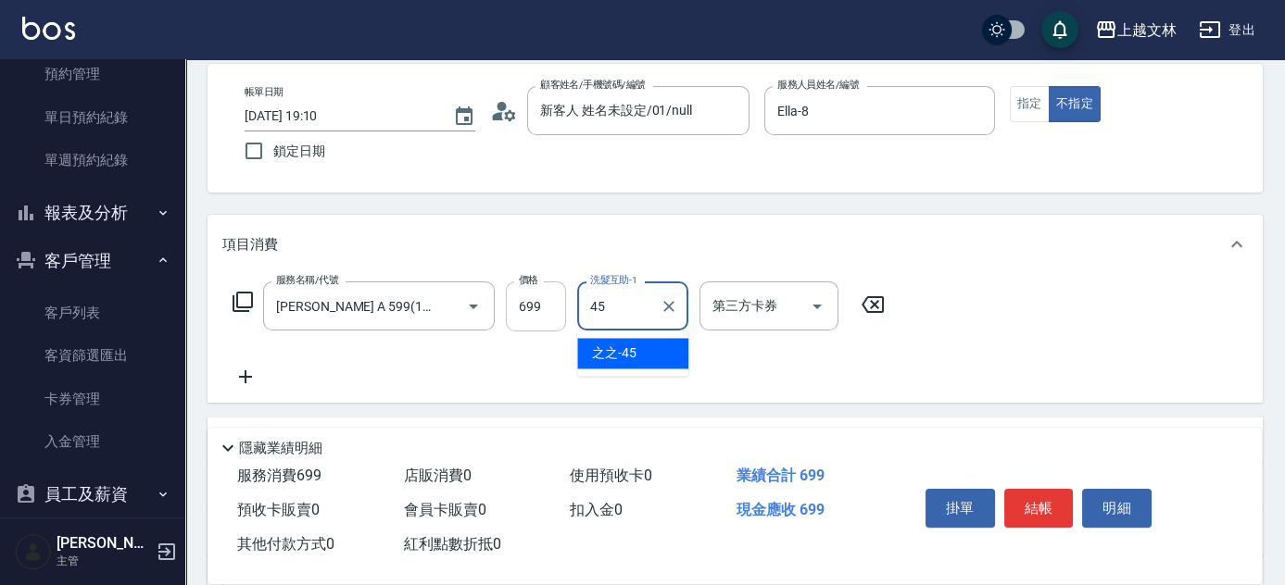
type input "之之-45"
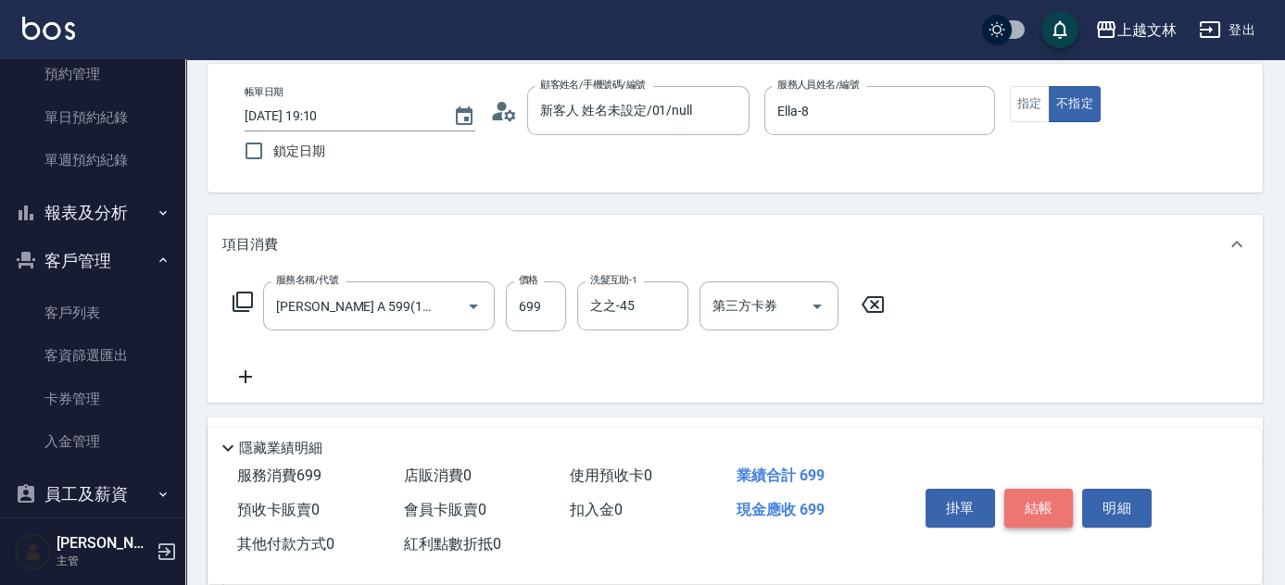
click at [1030, 509] on button "結帳" at bounding box center [1038, 508] width 69 height 39
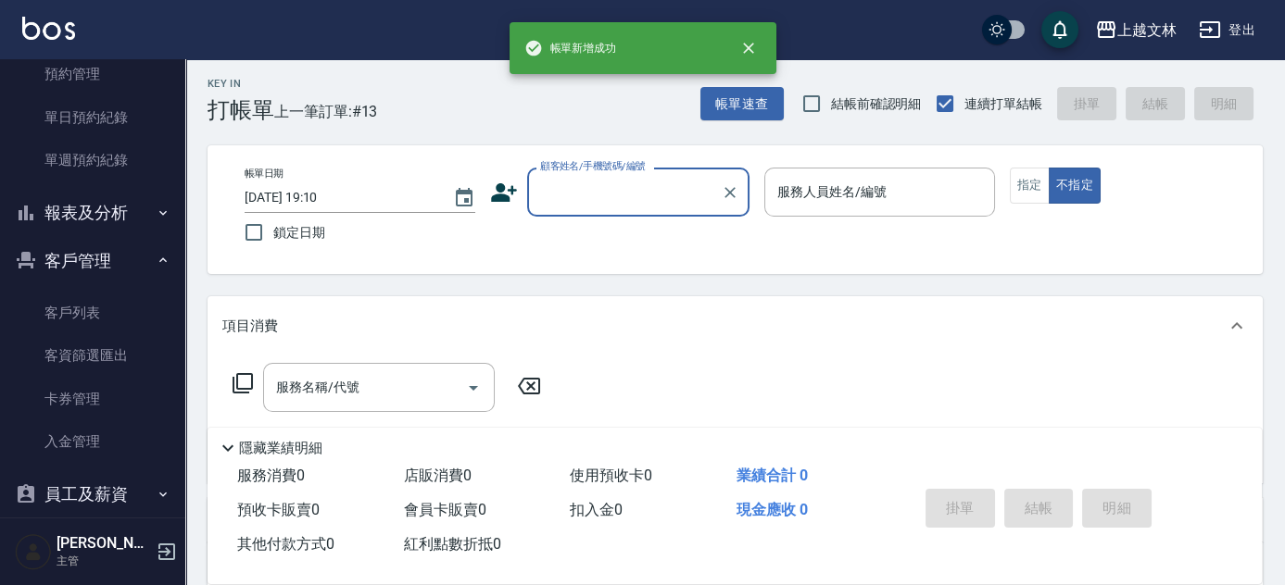
scroll to position [0, 0]
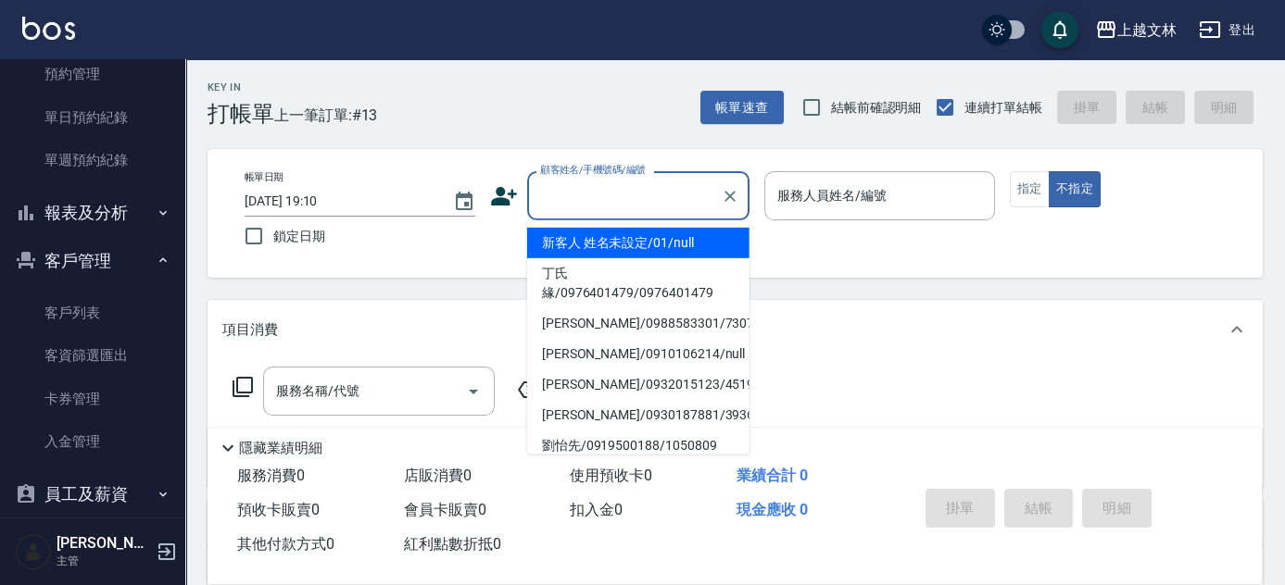
click at [630, 190] on input "顧客姓名/手機號碼/編號" at bounding box center [624, 196] width 178 height 32
click at [619, 244] on li "新客人 姓名未設定/01/null" at bounding box center [638, 243] width 222 height 31
type input "新客人 姓名未設定/01/null"
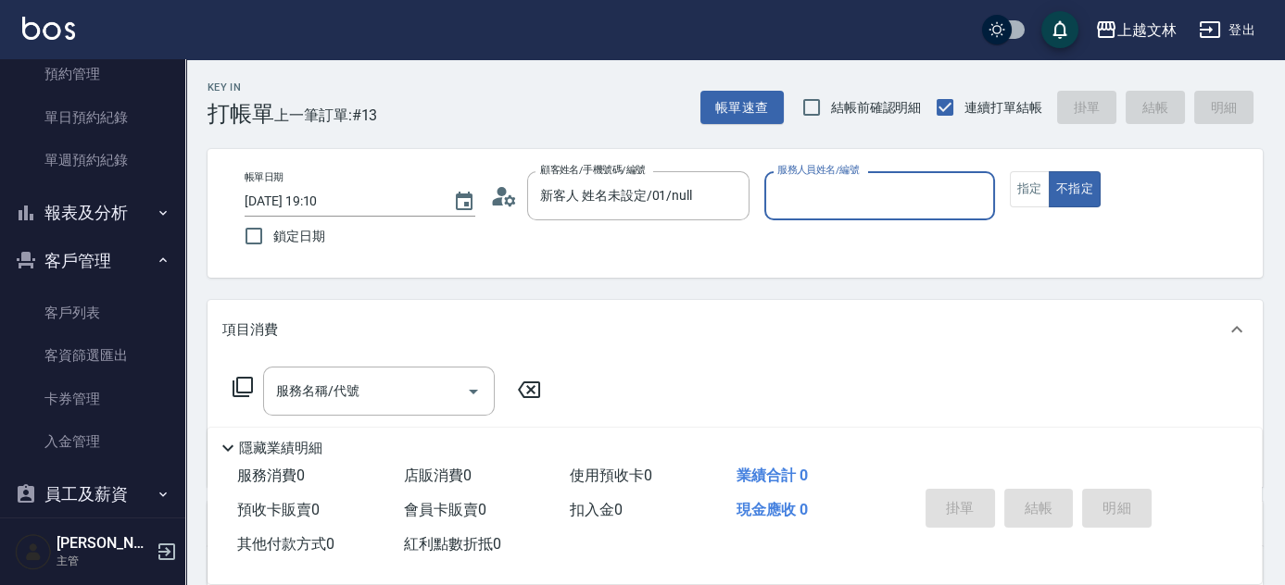
click at [821, 204] on input "服務人員姓名/編號" at bounding box center [879, 196] width 214 height 32
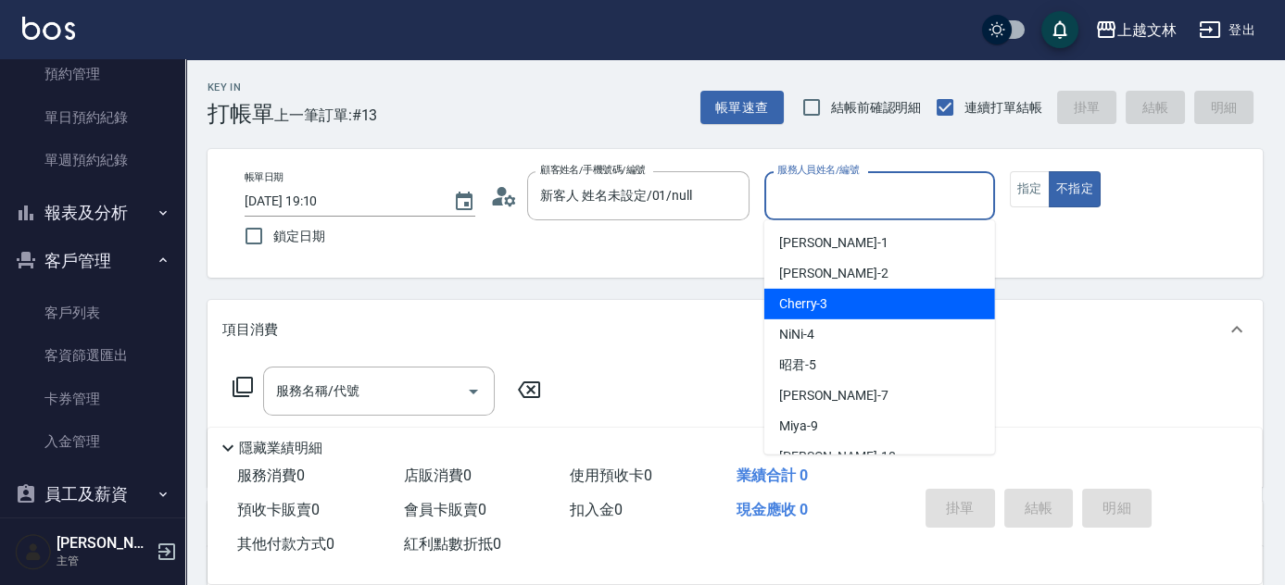
click at [822, 305] on span "Cherry -3" at bounding box center [803, 304] width 49 height 19
type input "Cherry-3"
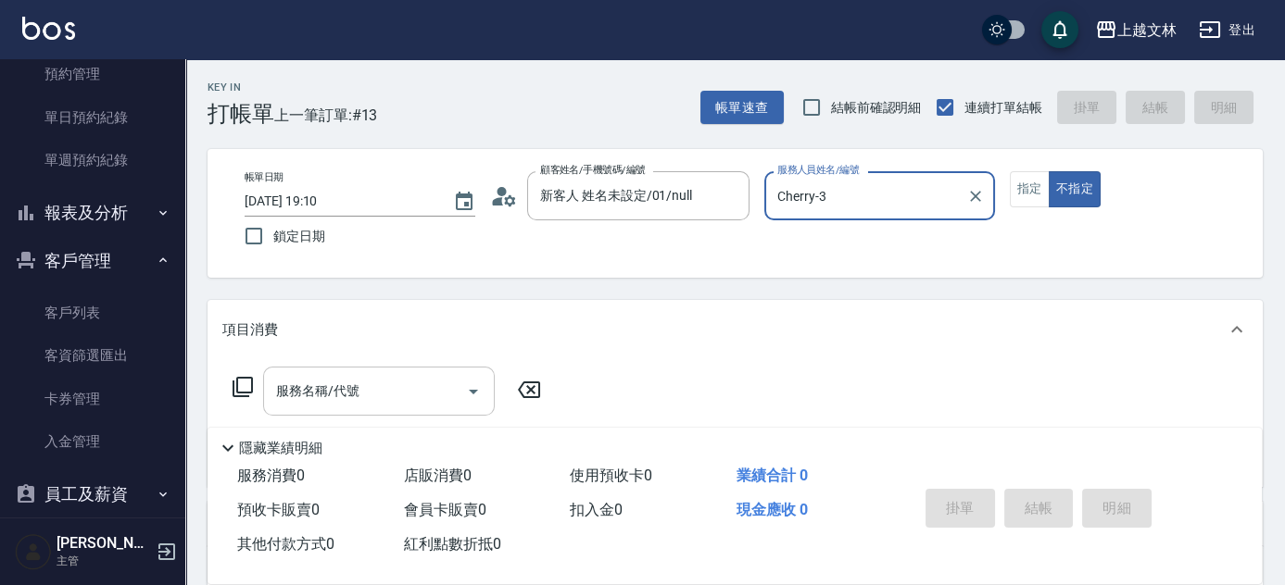
click at [408, 382] on input "服務名稱/代號" at bounding box center [364, 391] width 187 height 32
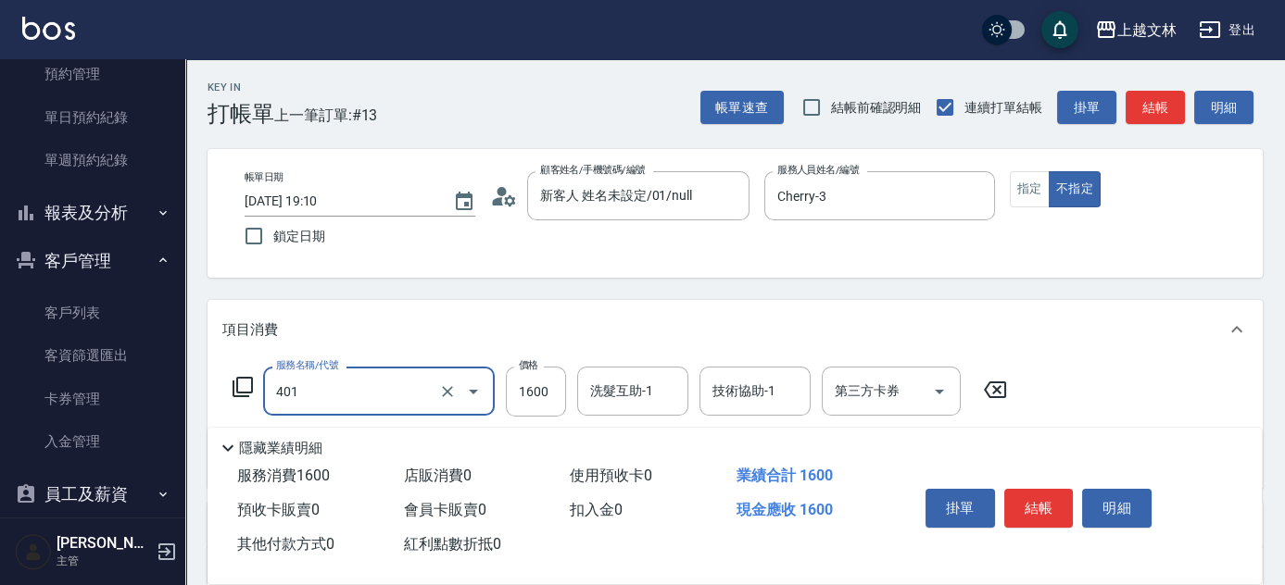
type input "基本染髮(401)"
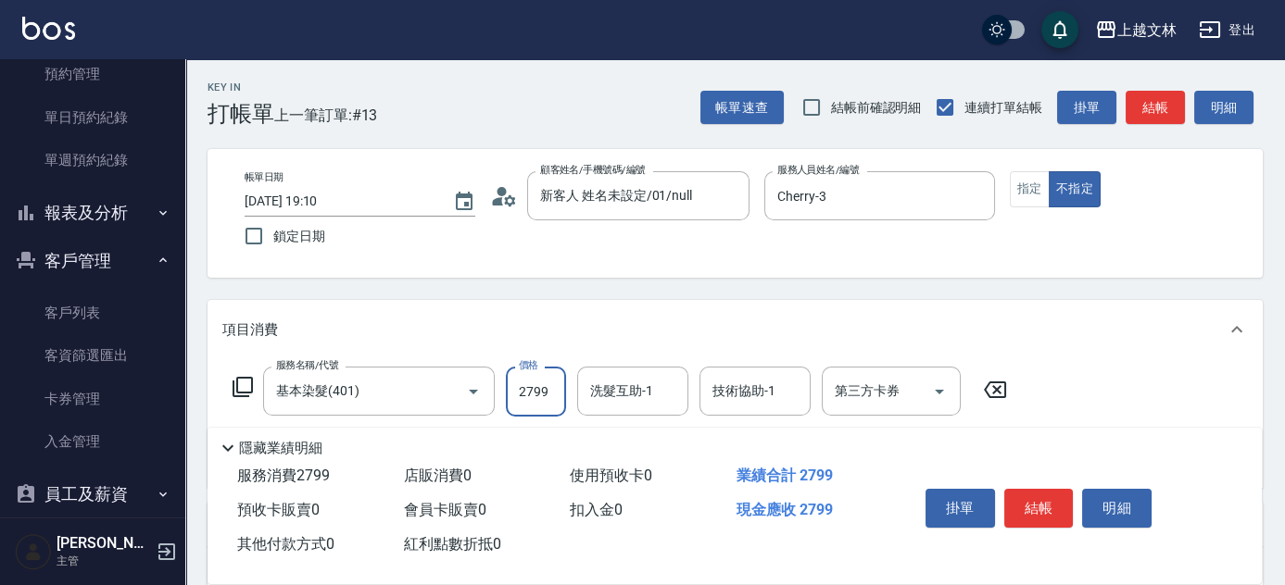
type input "2799"
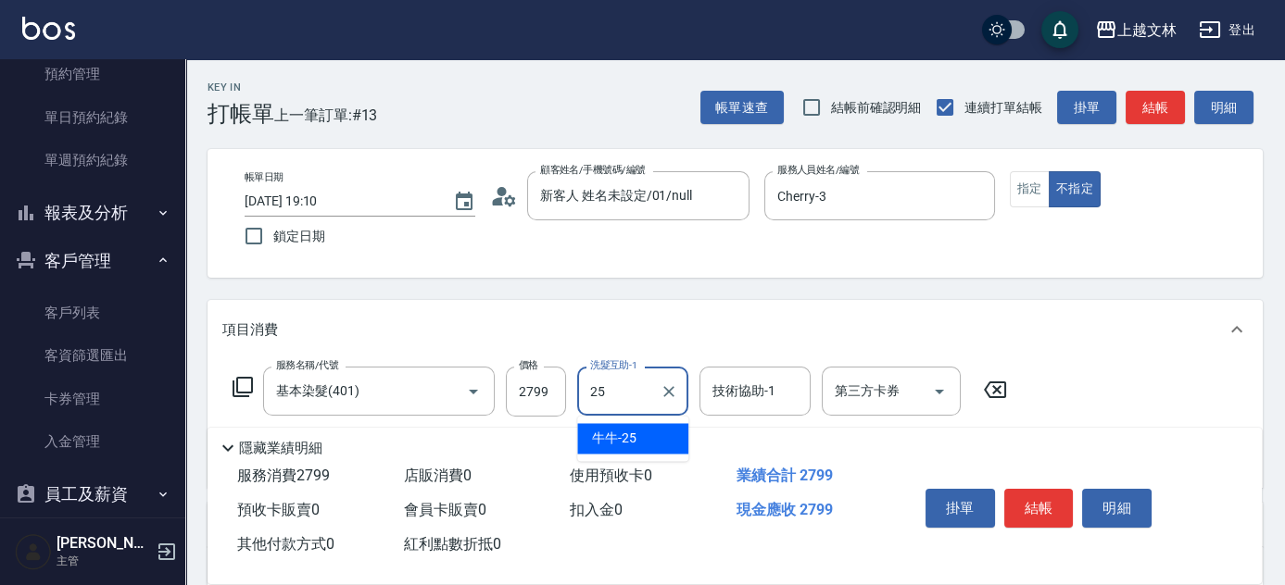
type input "牛牛-25"
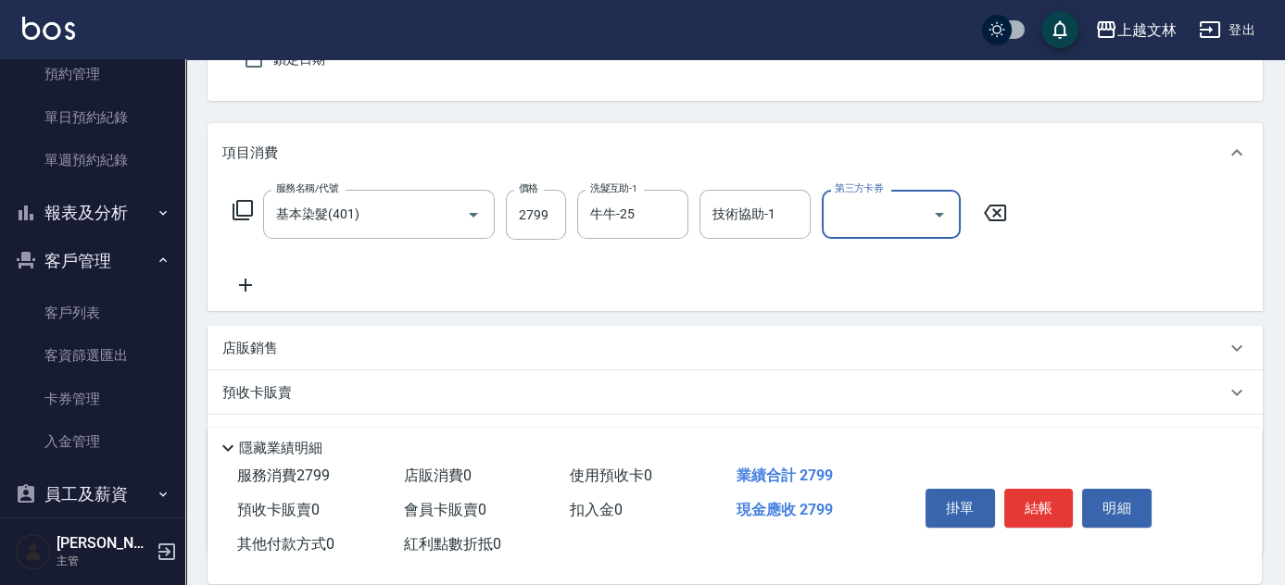
scroll to position [197, 0]
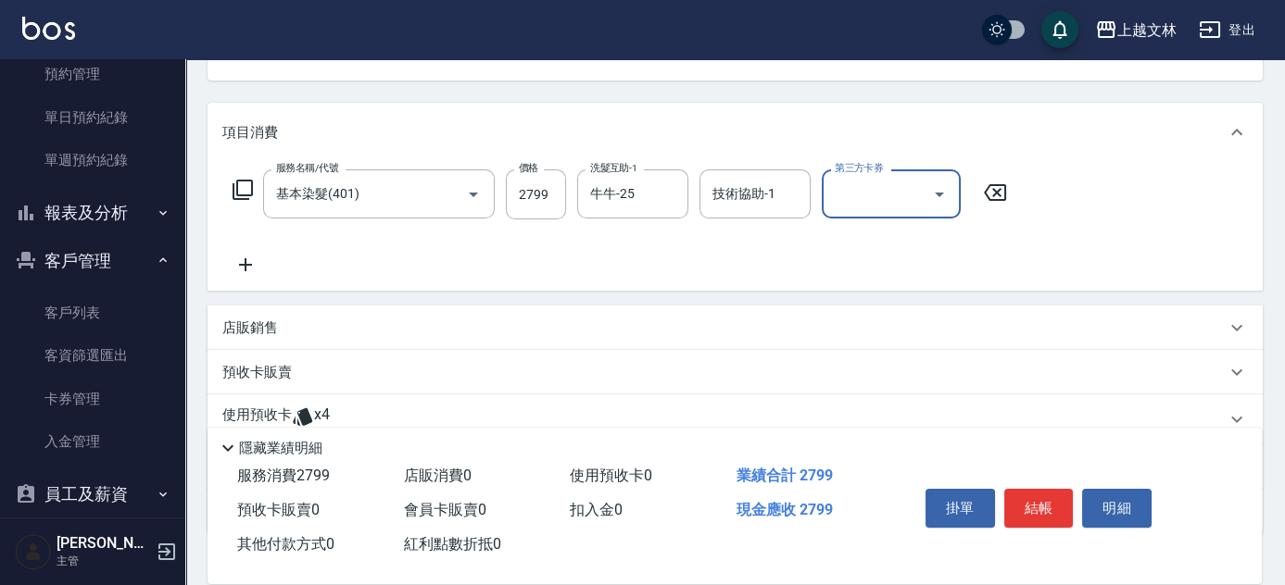
click at [249, 275] on icon at bounding box center [245, 265] width 46 height 22
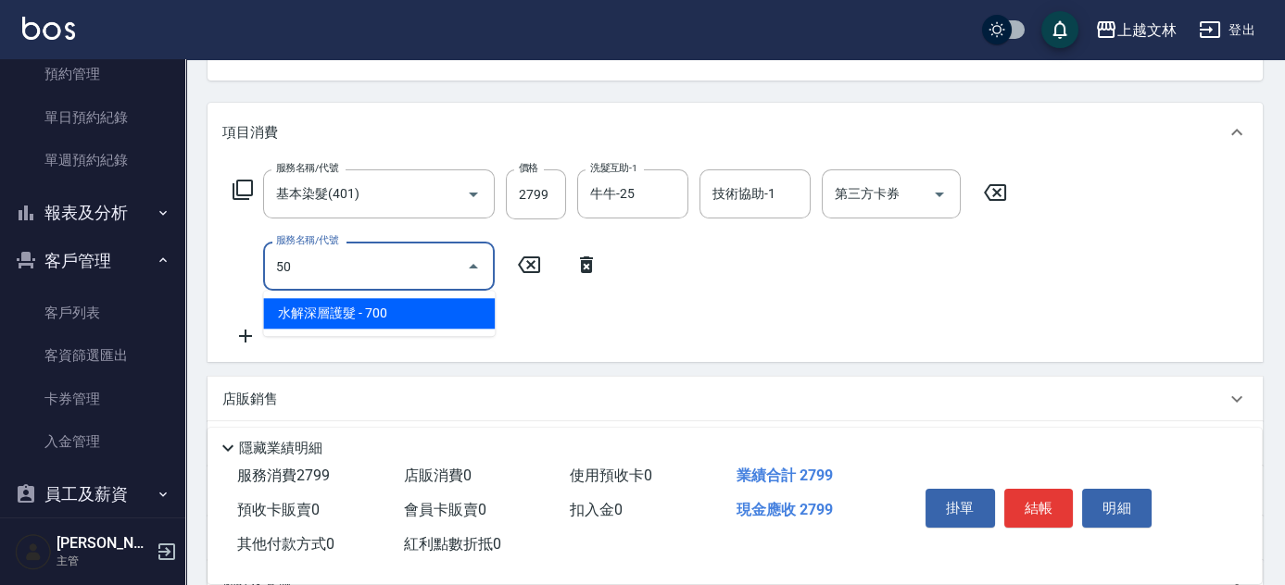
type input "5"
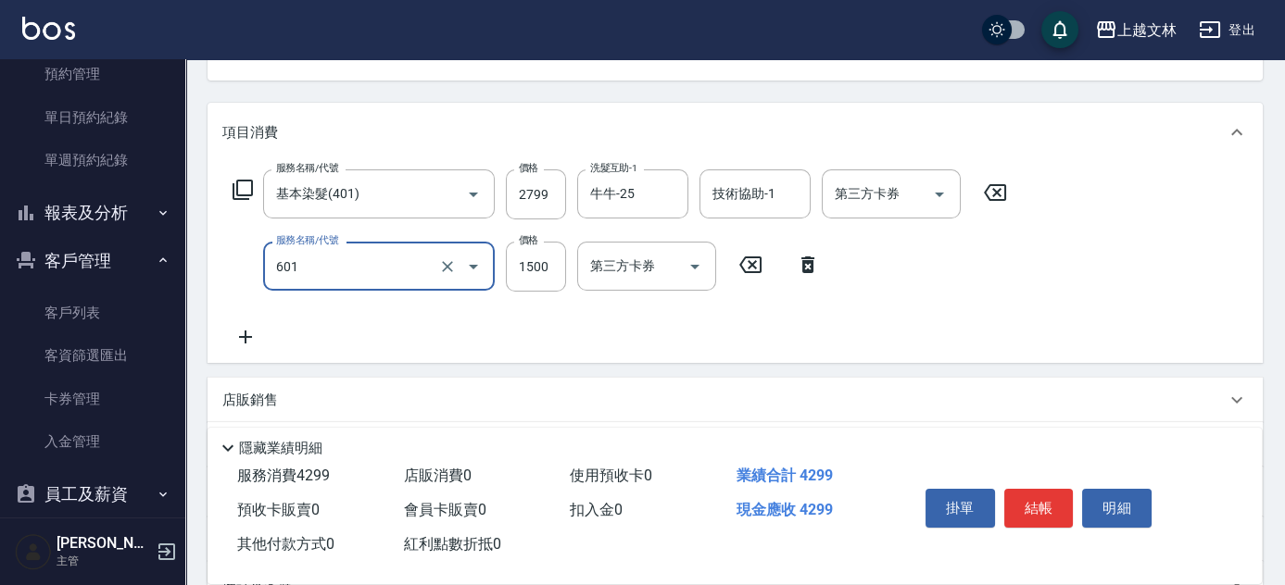
type input "頭皮淨化(601)"
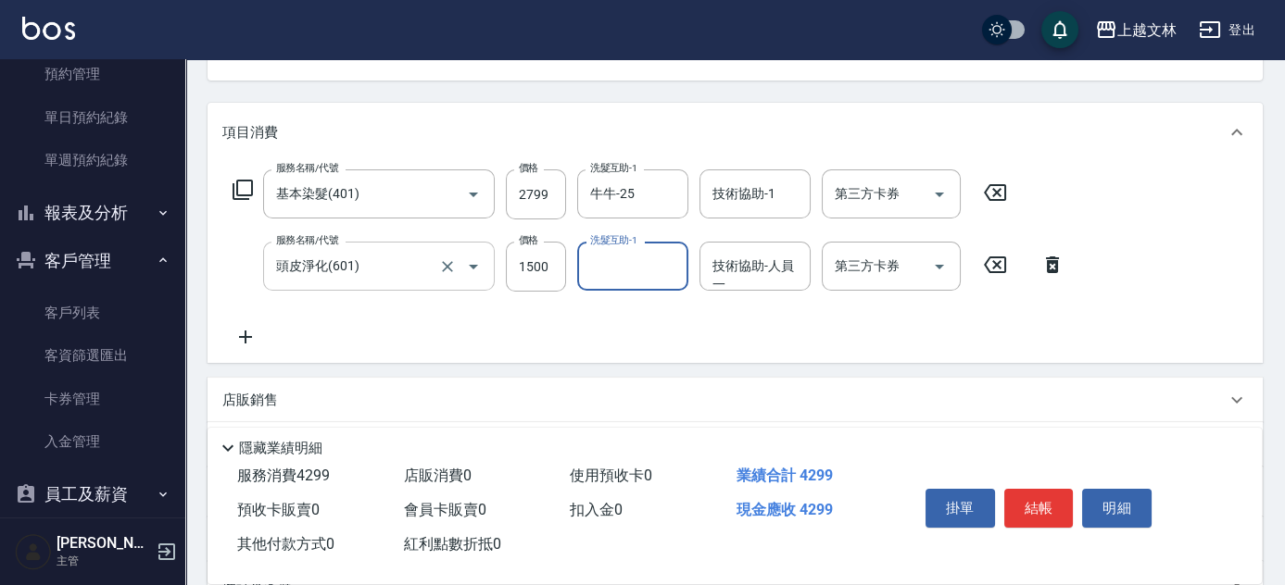
type input "1"
type input "牛牛-25"
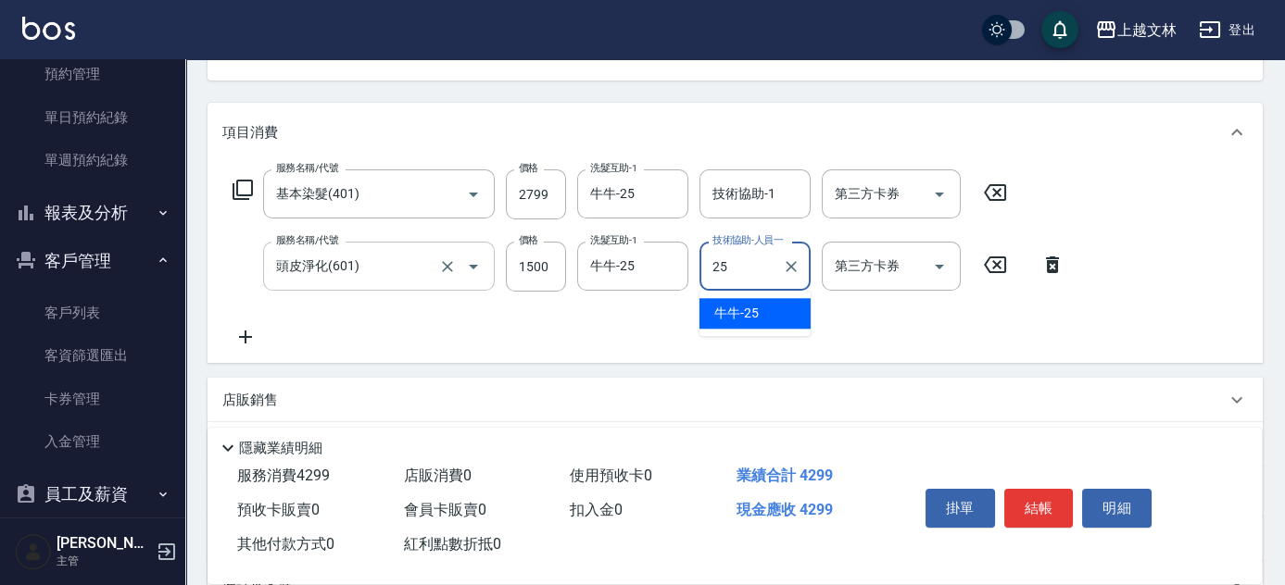
type input "牛牛-25"
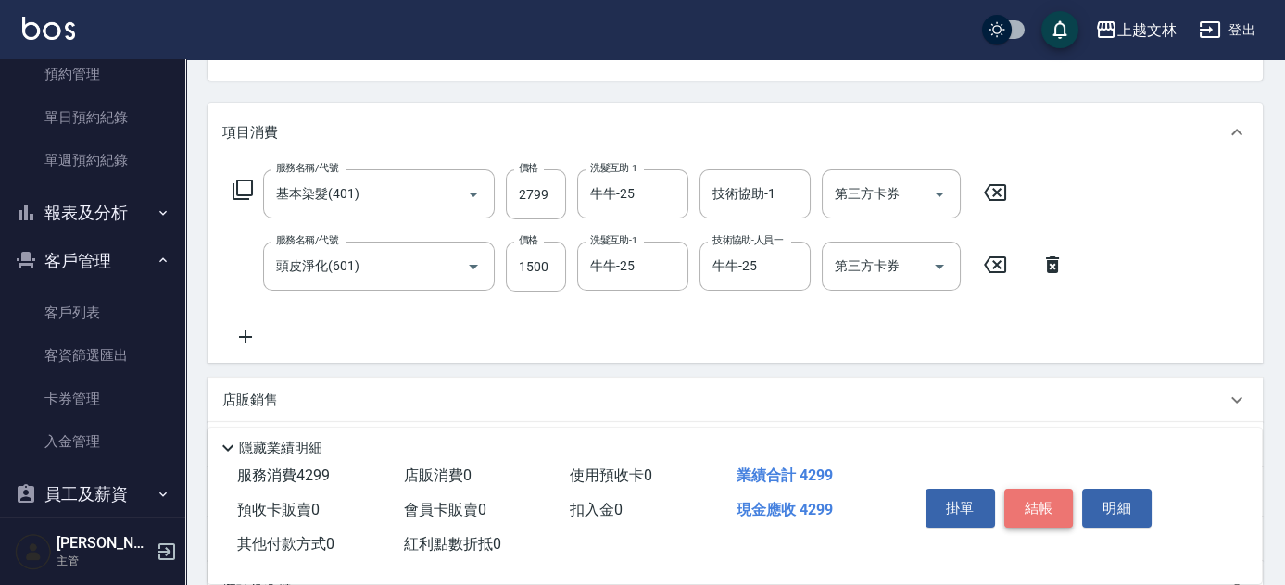
click at [1053, 493] on button "結帳" at bounding box center [1038, 508] width 69 height 39
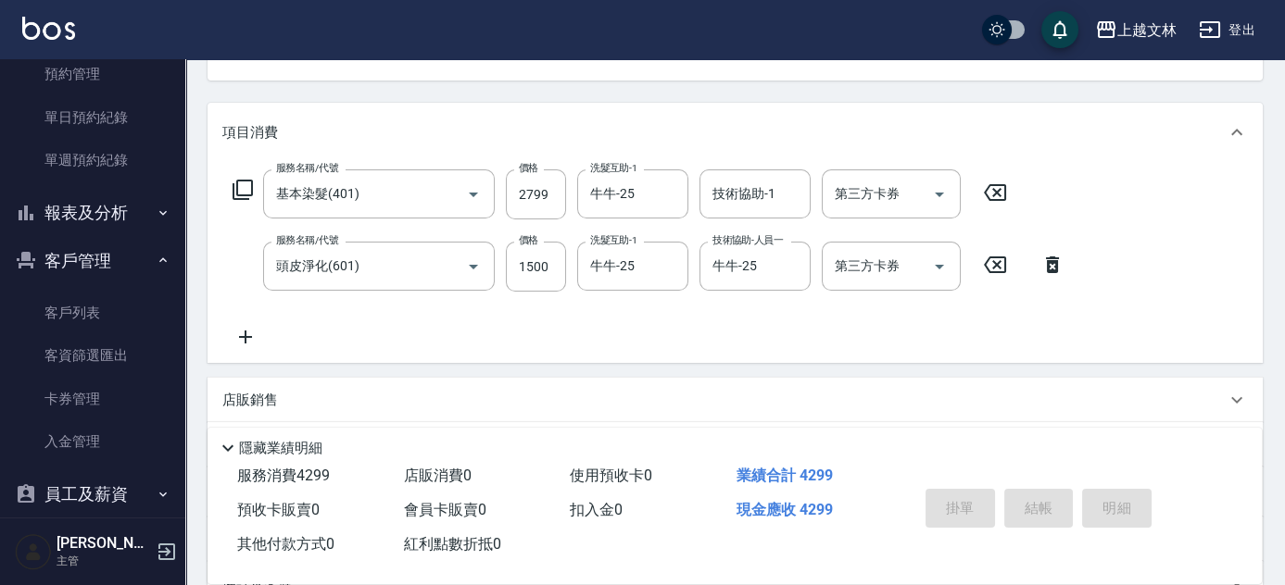
type input "[DATE] 19:25"
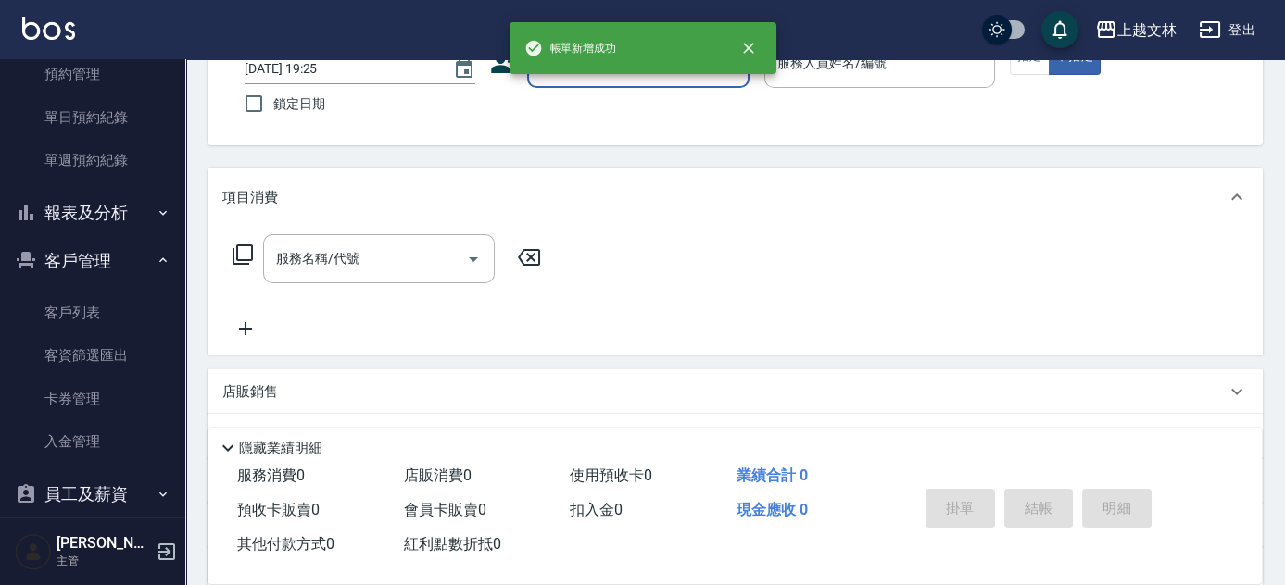
scroll to position [104, 0]
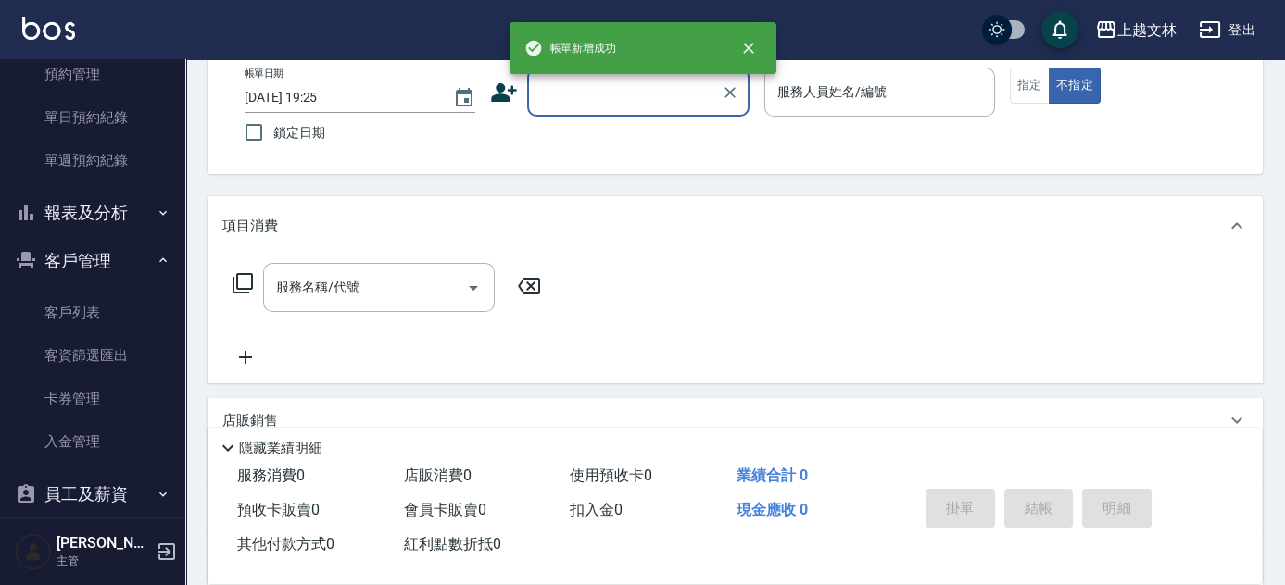
click at [594, 107] on input "顧客姓名/手機號碼/編號" at bounding box center [624, 92] width 178 height 32
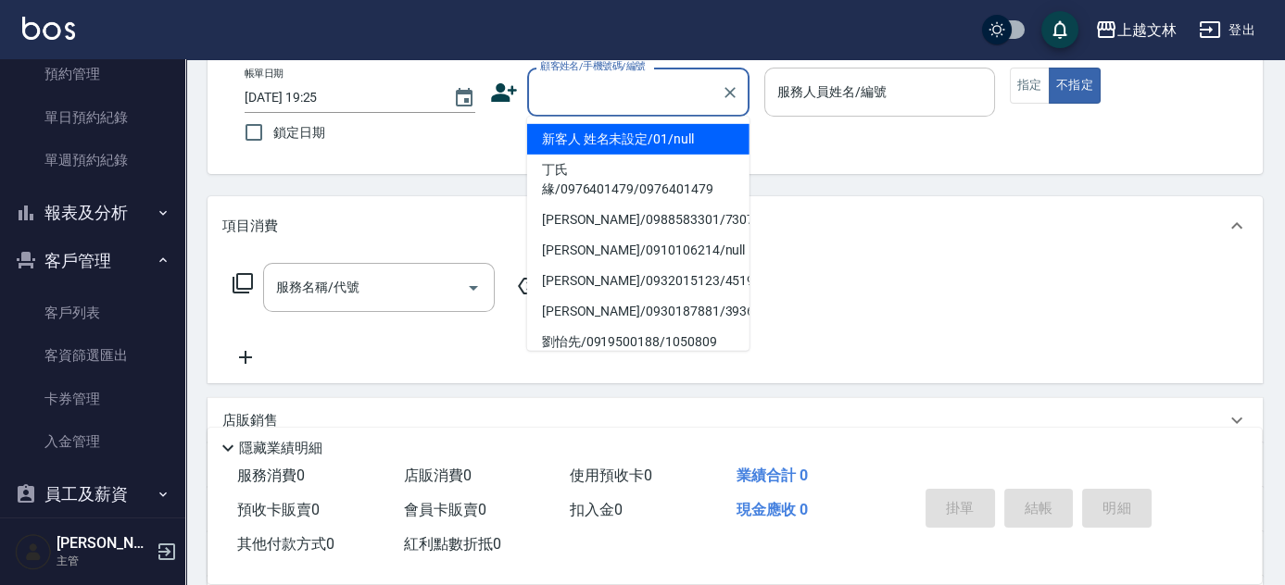
click at [623, 132] on li "新客人 姓名未設定/01/null" at bounding box center [638, 139] width 222 height 31
type input "新客人 姓名未設定/01/null"
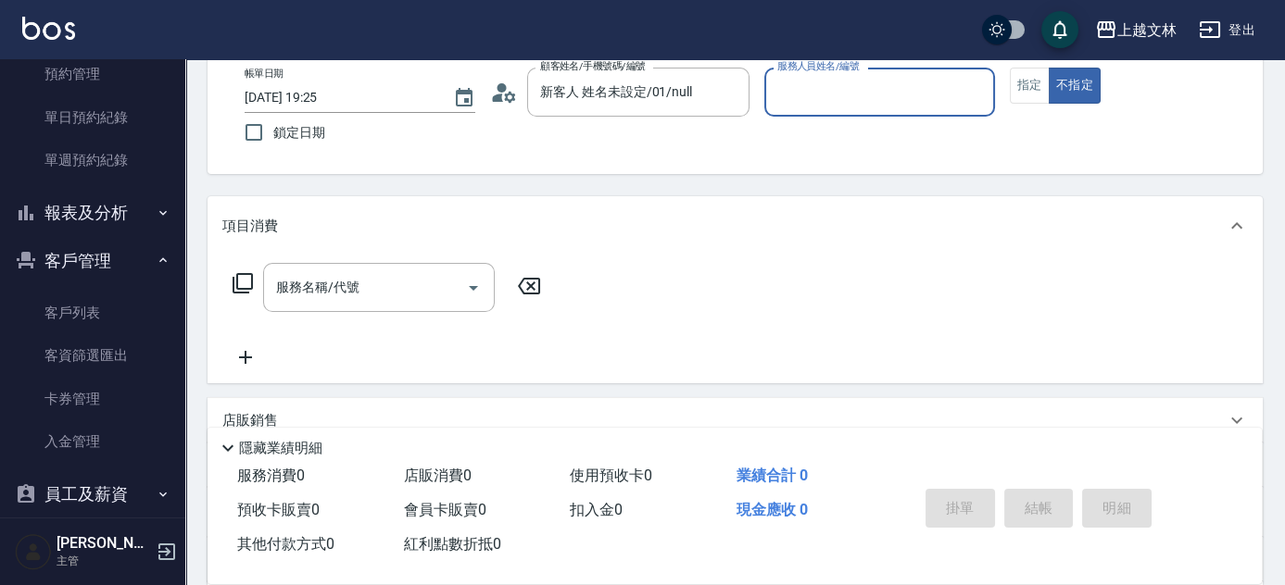
click at [819, 98] on input "服務人員姓名/編號" at bounding box center [879, 92] width 214 height 32
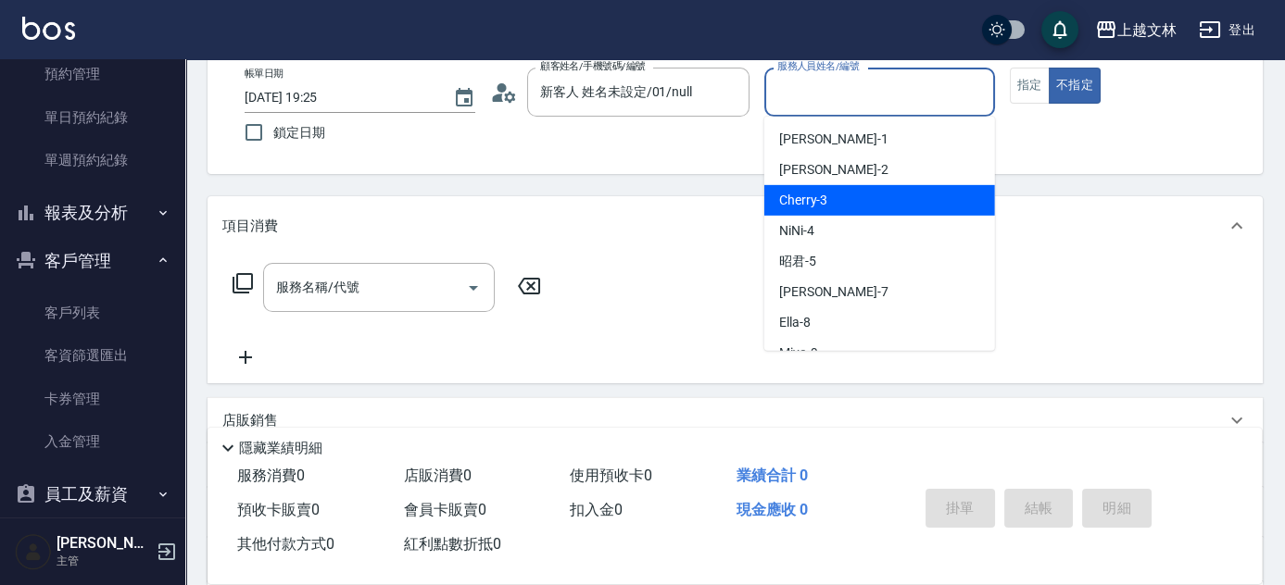
click at [825, 200] on span "Cherry -3" at bounding box center [803, 200] width 49 height 19
type input "Cherry-3"
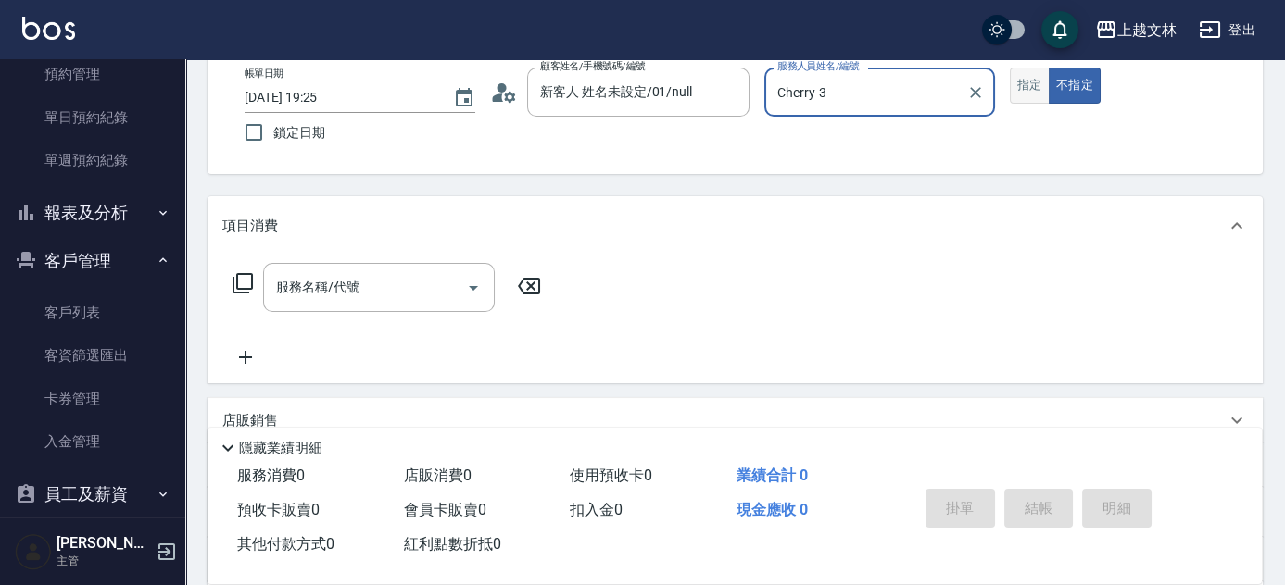
click at [1022, 93] on button "指定" at bounding box center [1030, 86] width 40 height 36
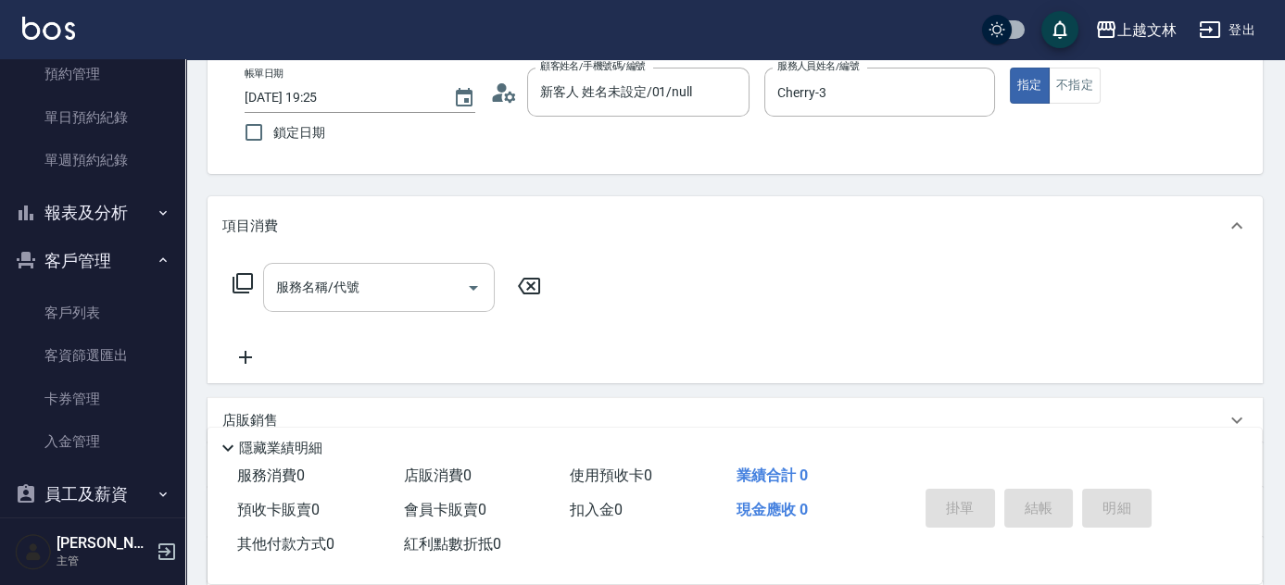
click at [404, 283] on input "服務名稱/代號" at bounding box center [364, 287] width 187 height 32
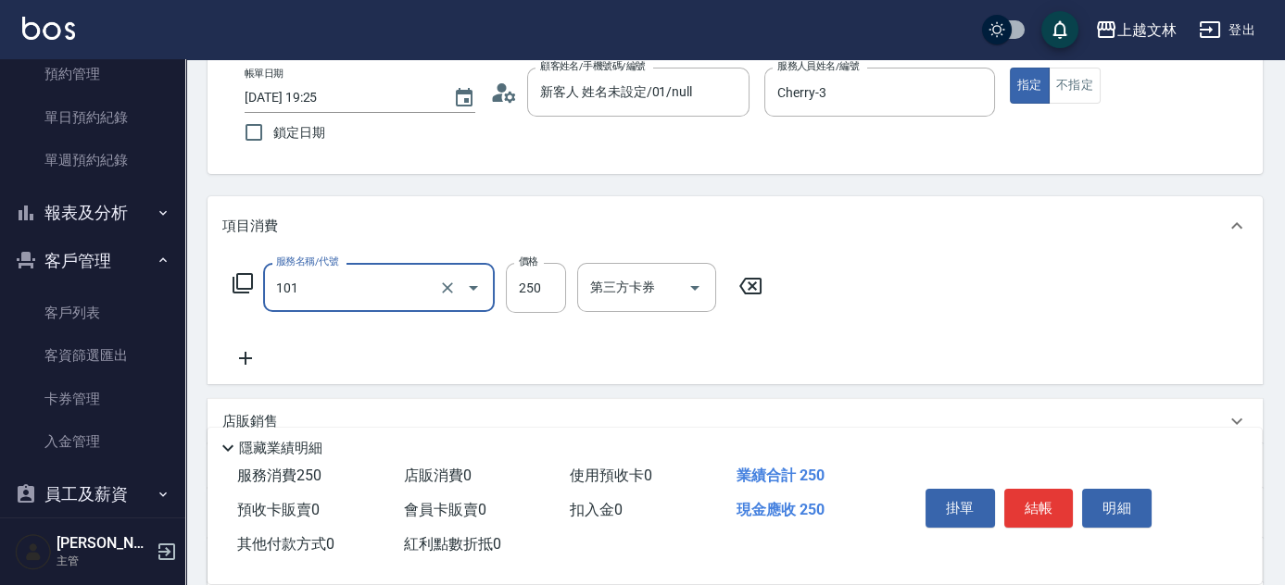
type input "洗髮(101)"
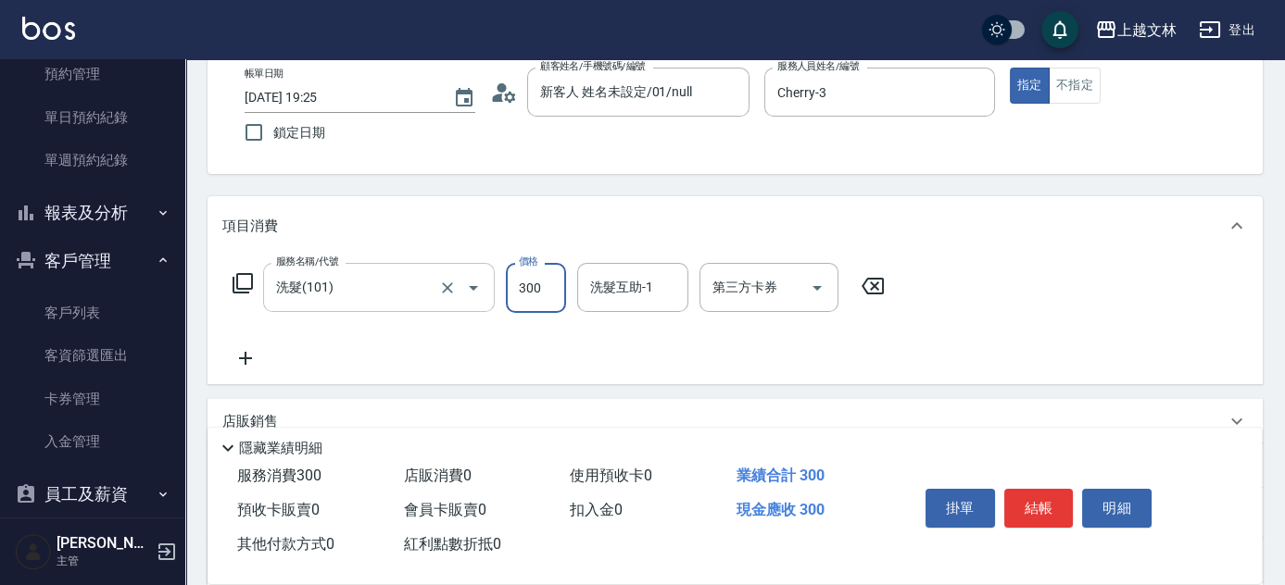
type input "300"
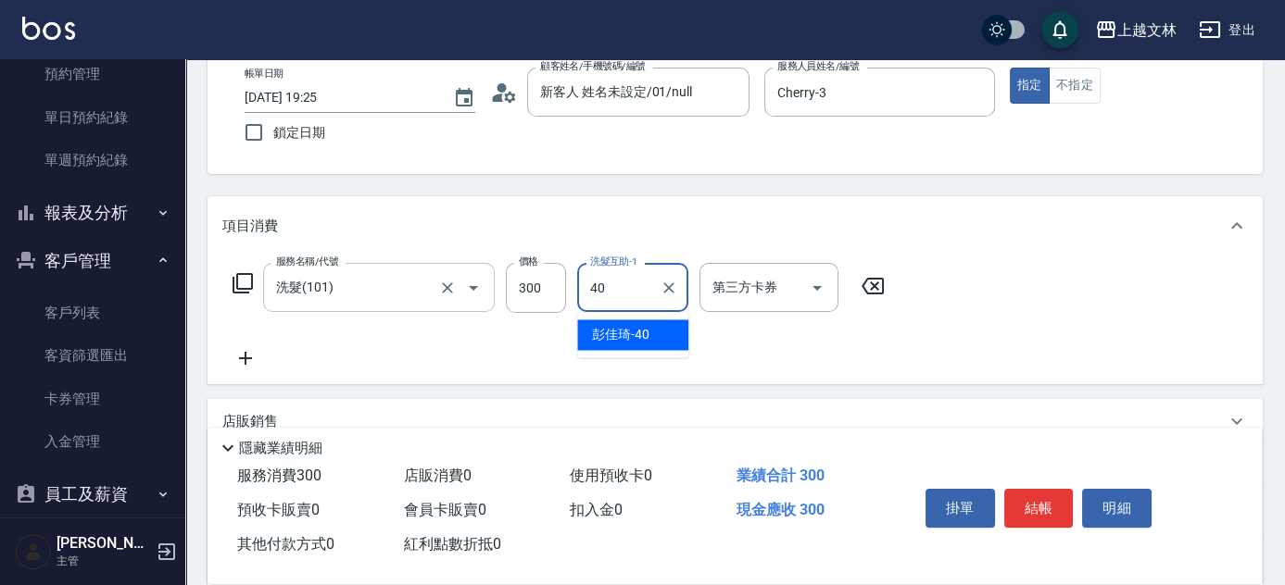
type input "彭佳琦-40"
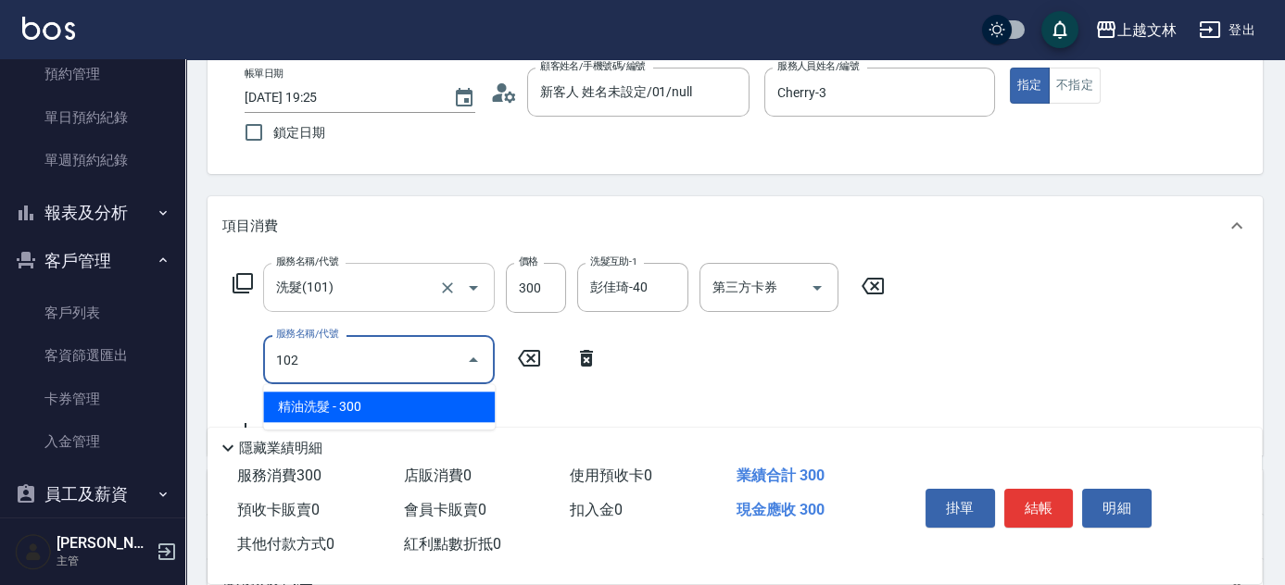
type input "精油洗髮(102)"
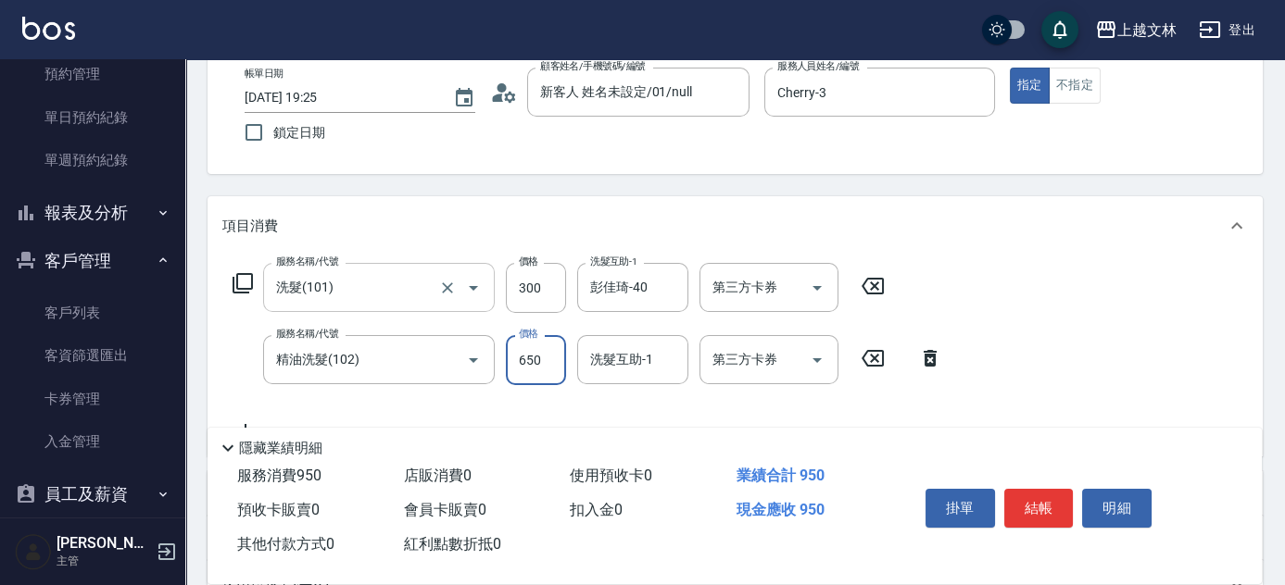
type input "650"
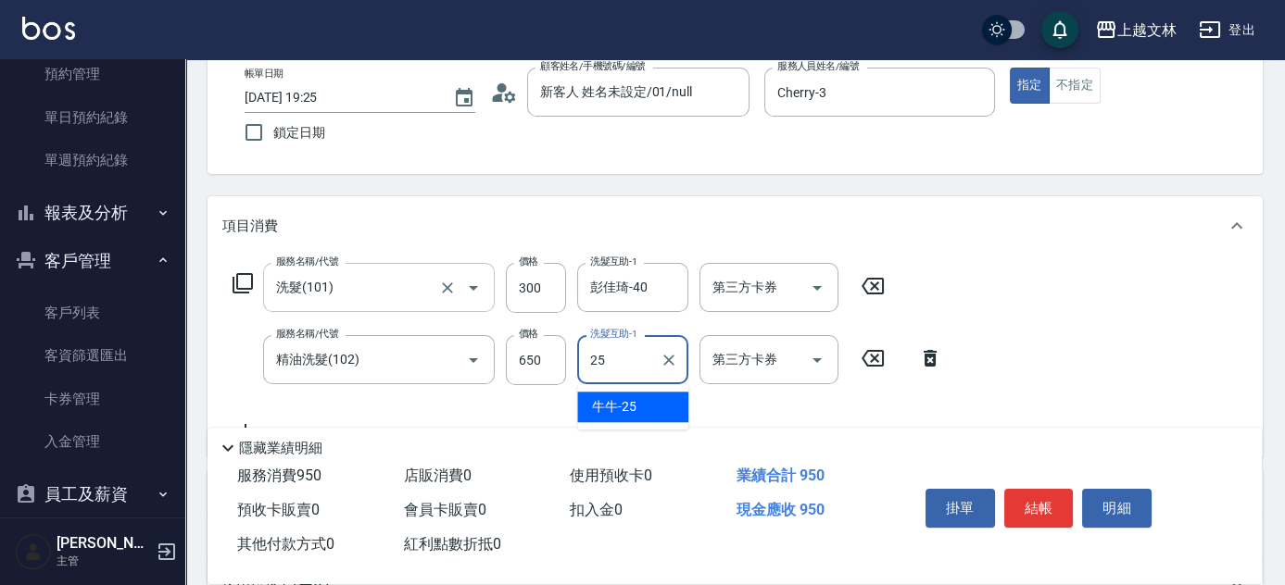
type input "牛牛-25"
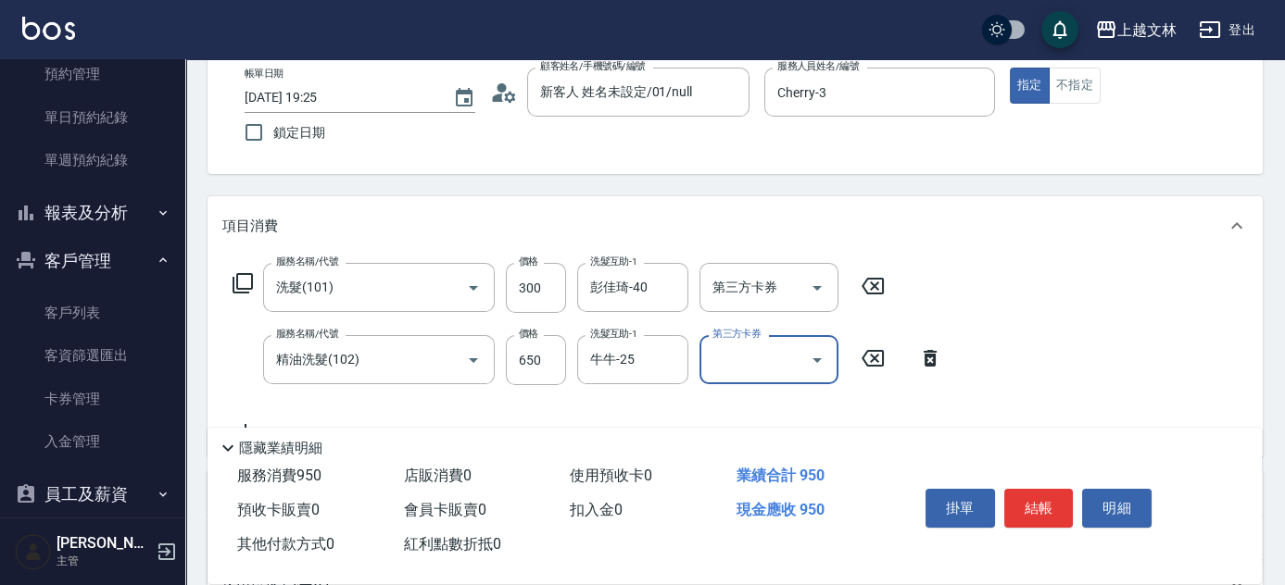
scroll to position [280, 0]
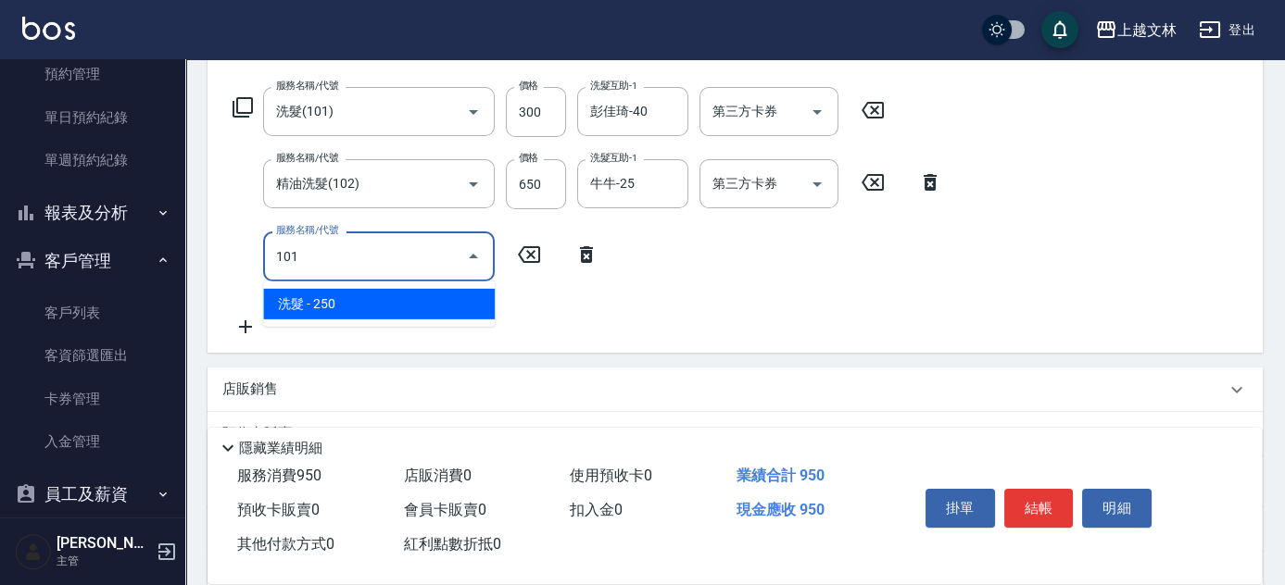
type input "洗髮(101)"
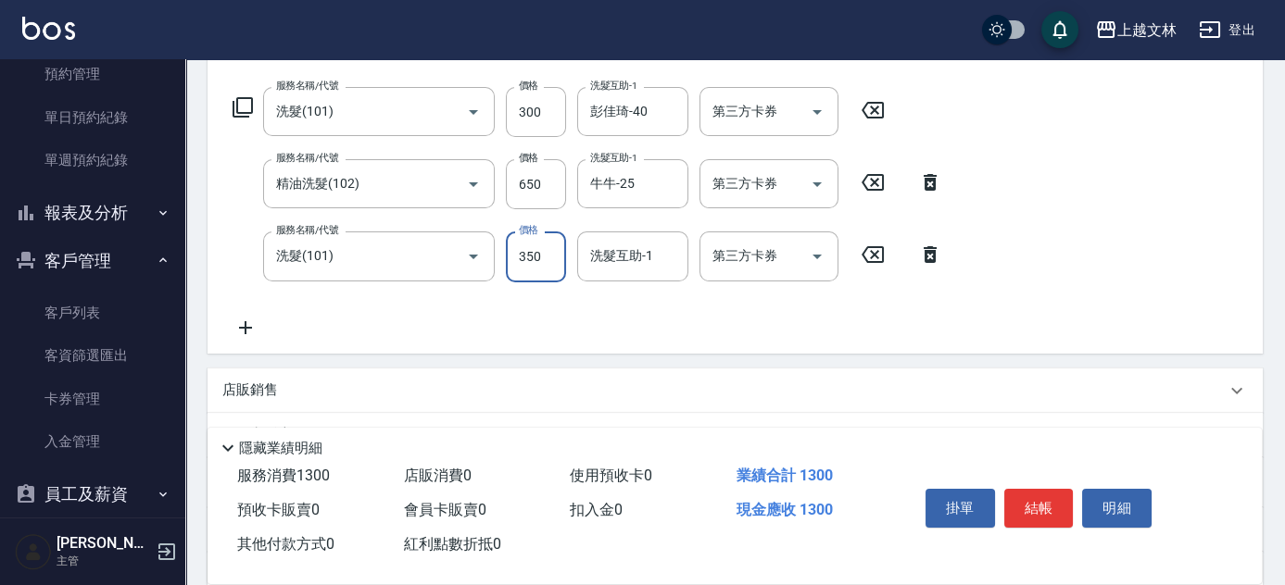
type input "350"
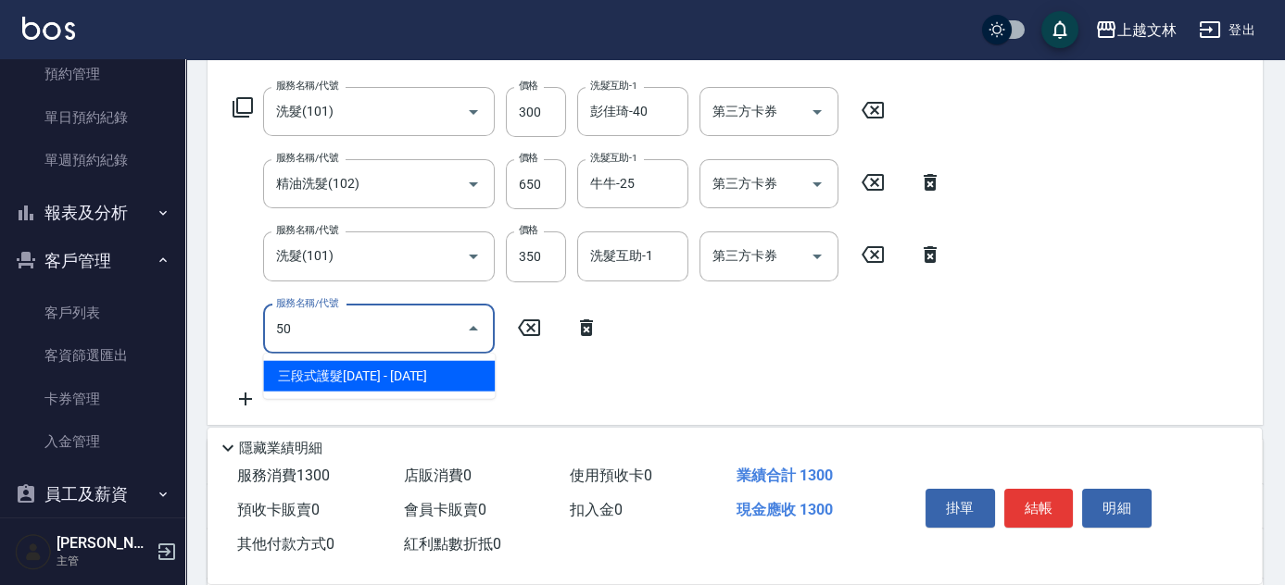
type input "5"
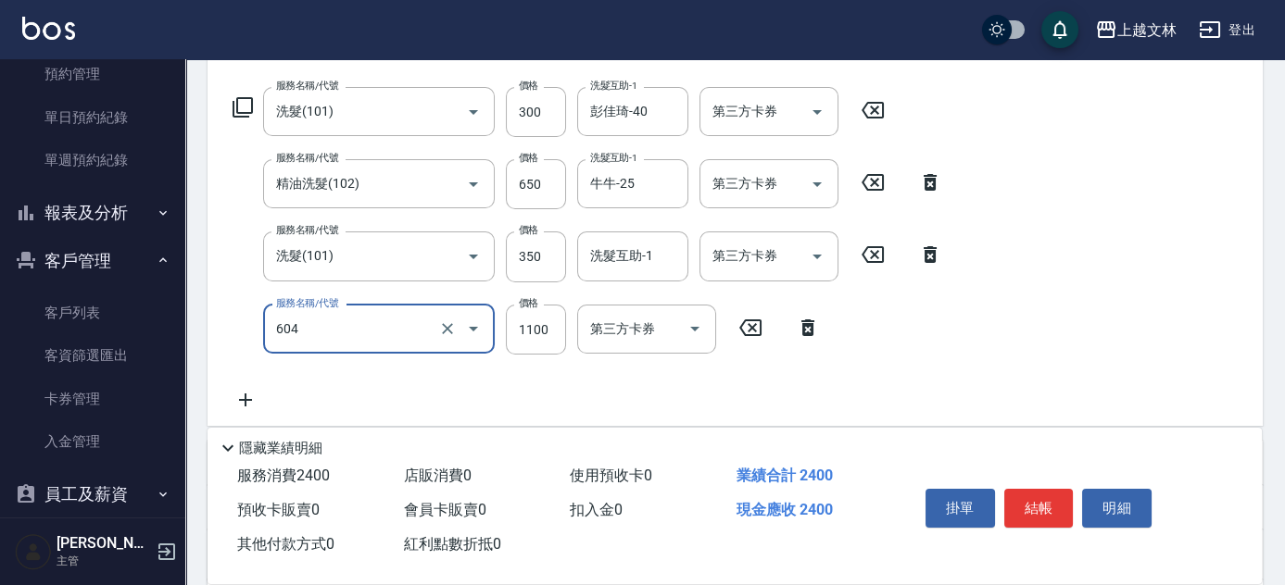
type input "2200淨化卡使用(604)"
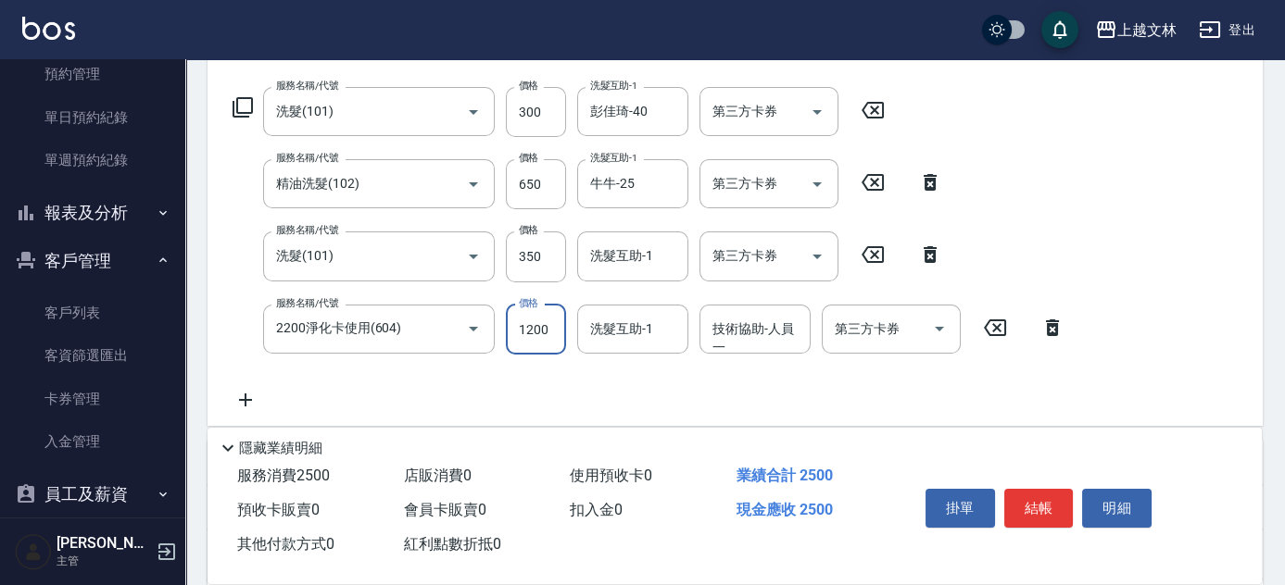
type input "1200"
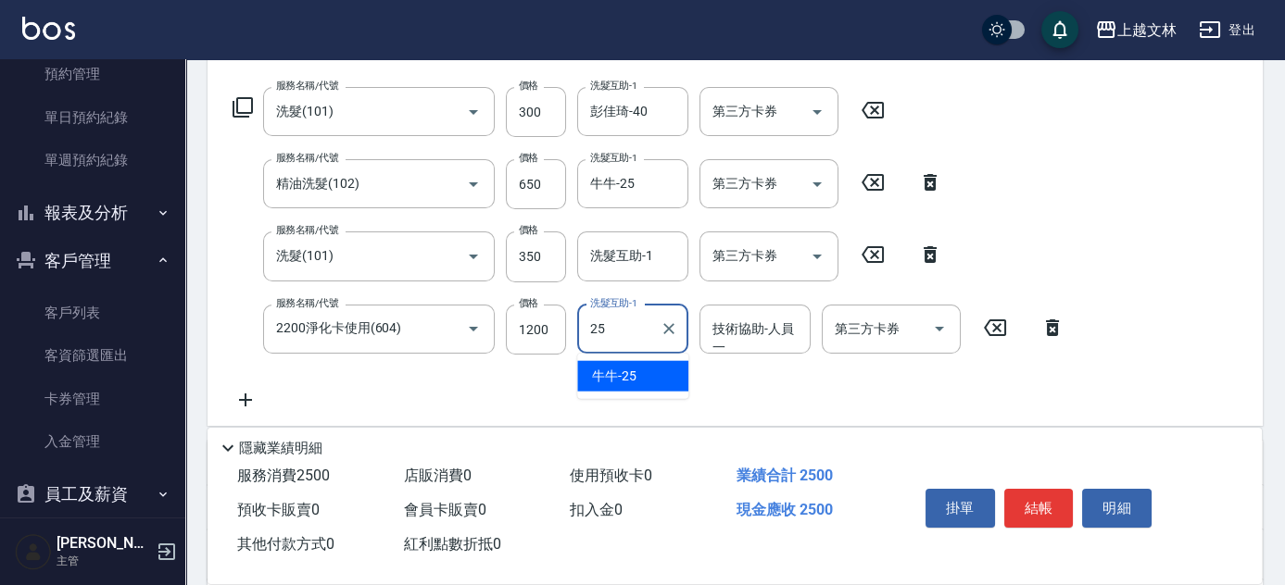
type input "牛牛-25"
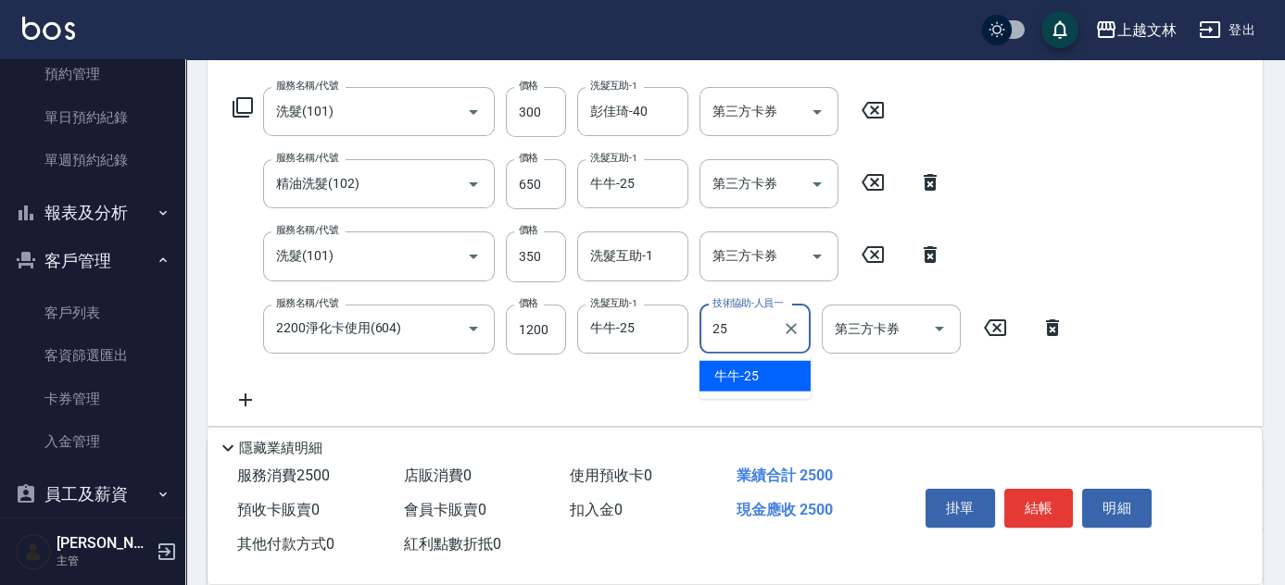
type input "牛牛-25"
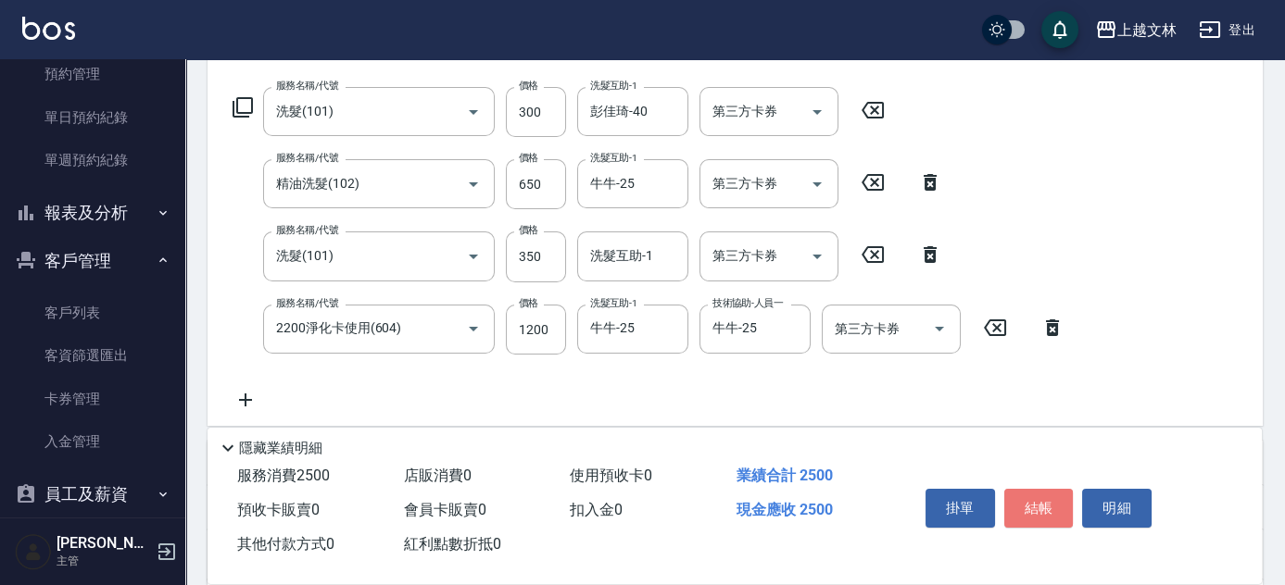
click at [1022, 503] on button "結帳" at bounding box center [1038, 508] width 69 height 39
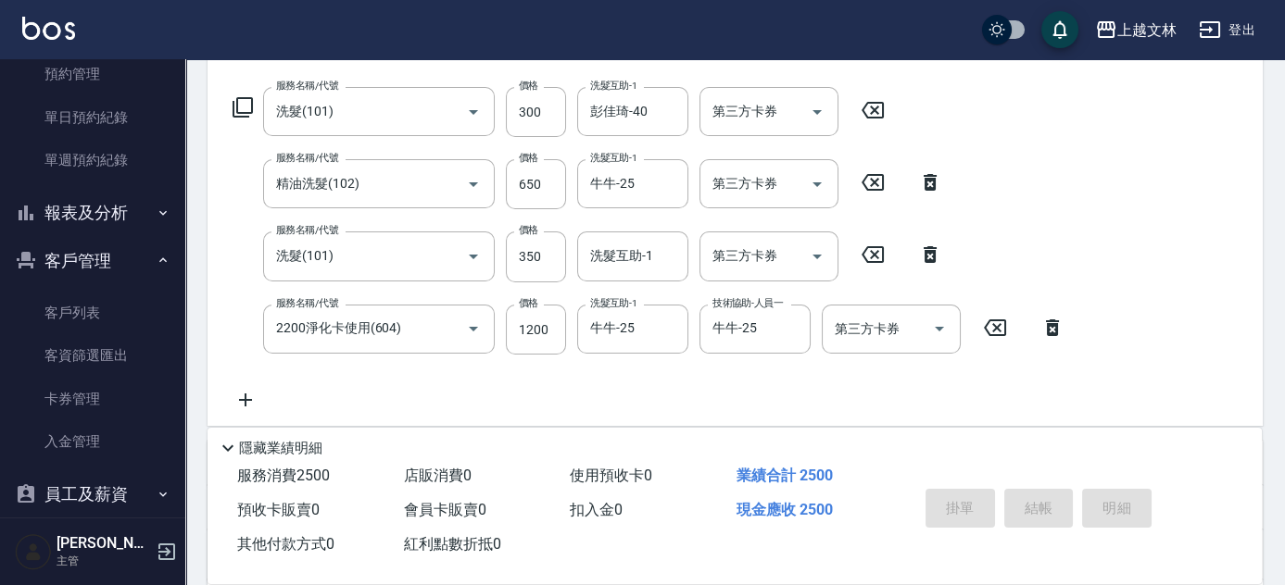
type input "[DATE] 19:26"
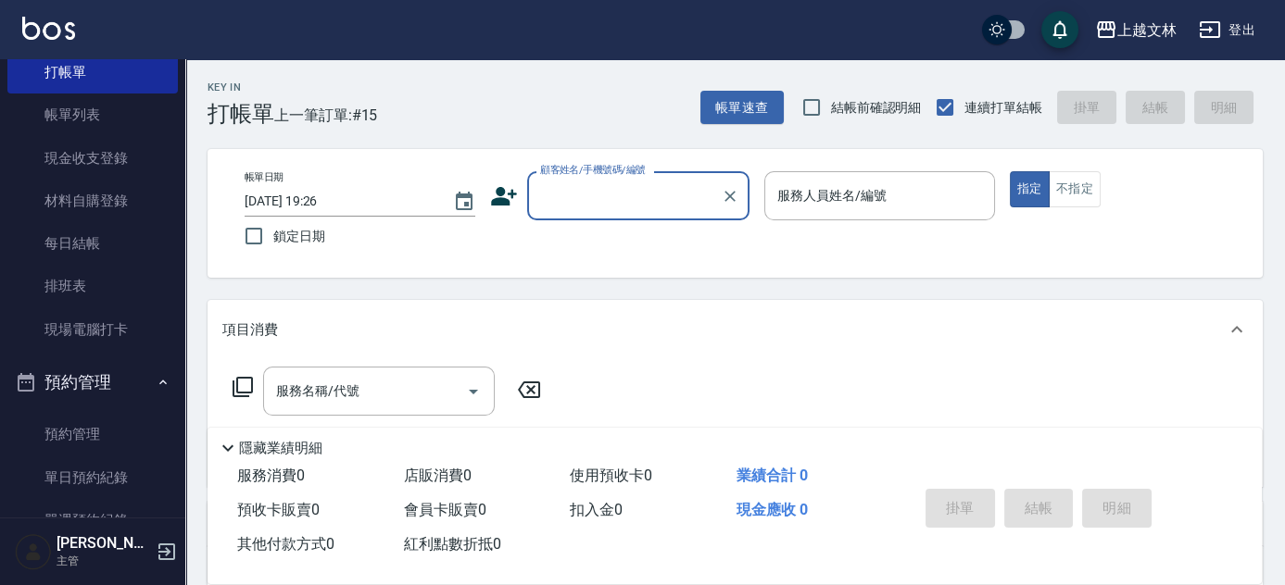
scroll to position [108, 0]
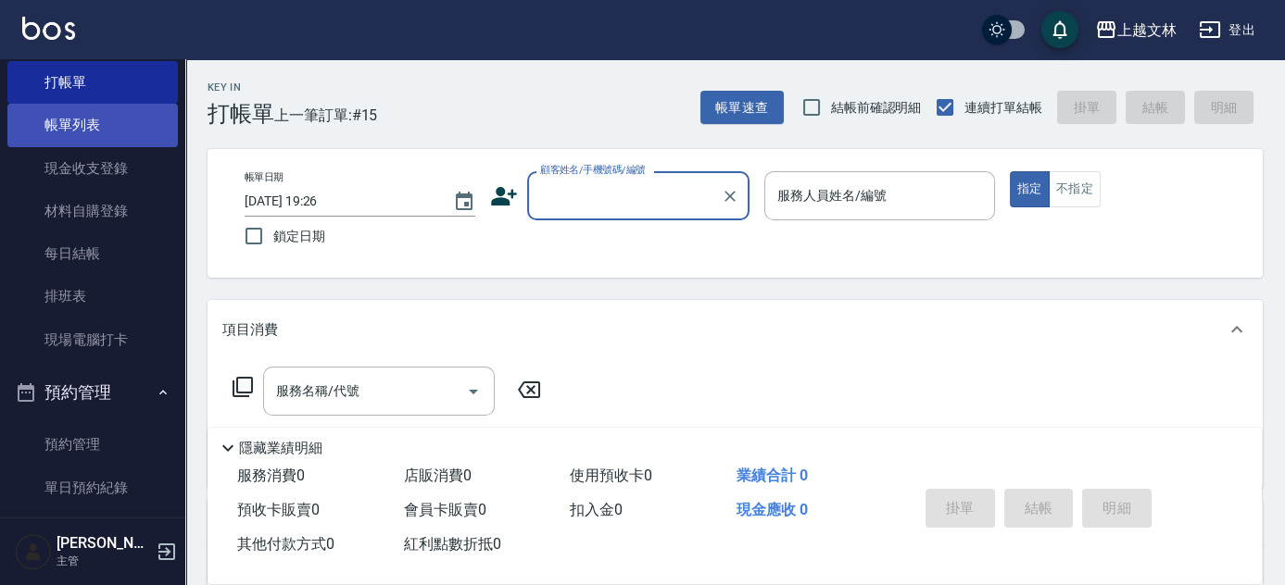
click at [101, 128] on link "帳單列表" at bounding box center [92, 125] width 170 height 43
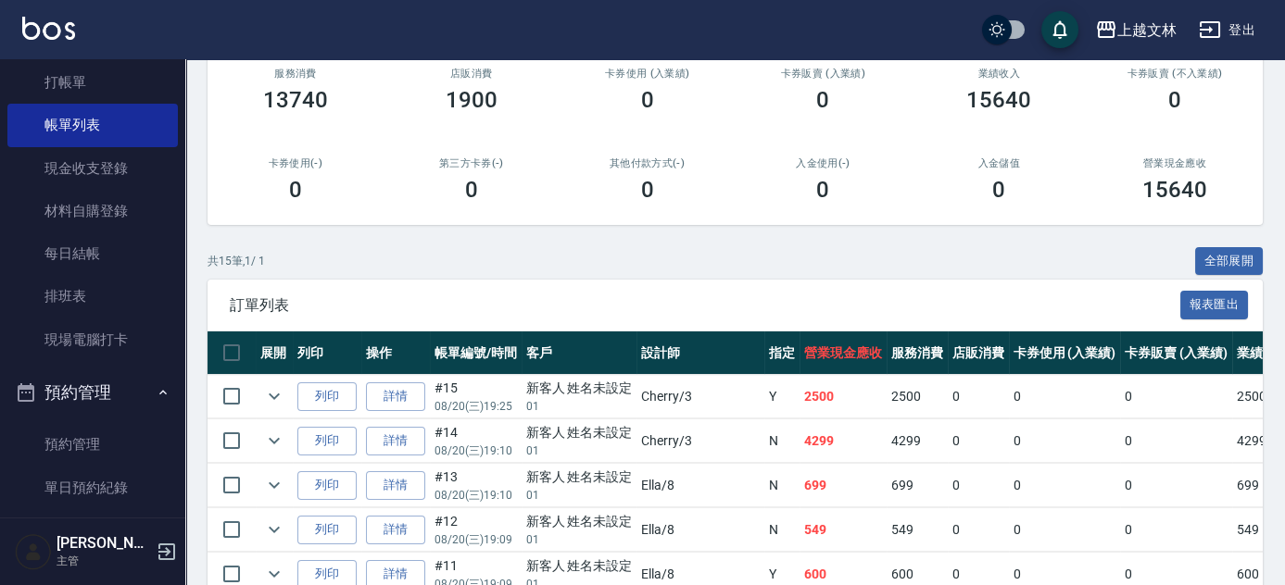
scroll to position [252, 0]
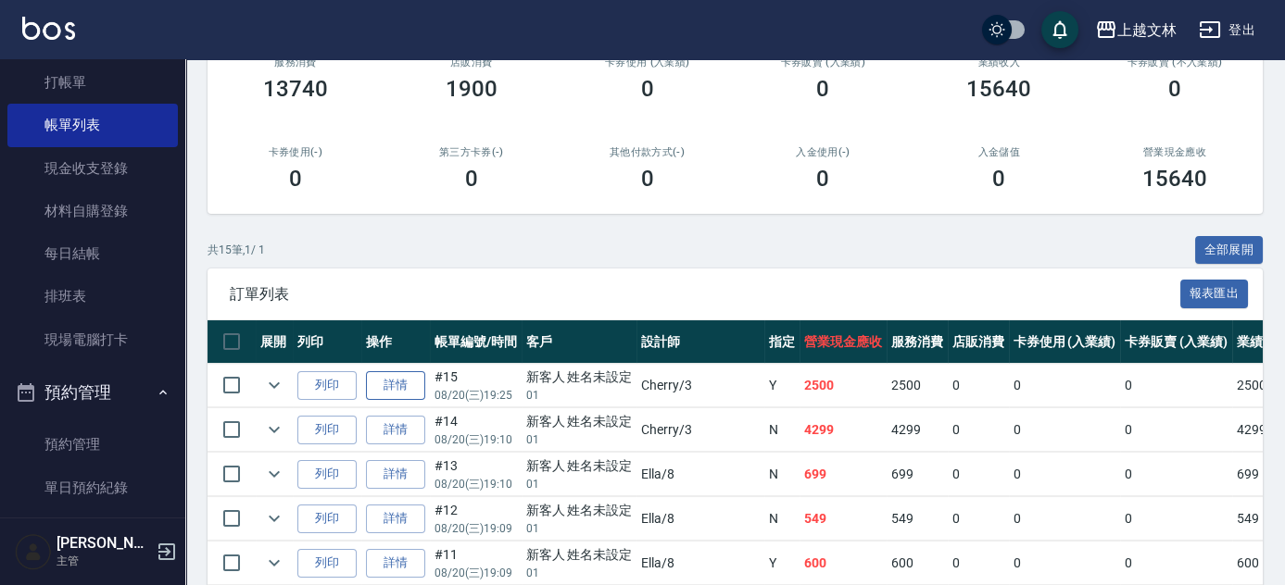
click at [387, 384] on link "詳情" at bounding box center [395, 385] width 59 height 29
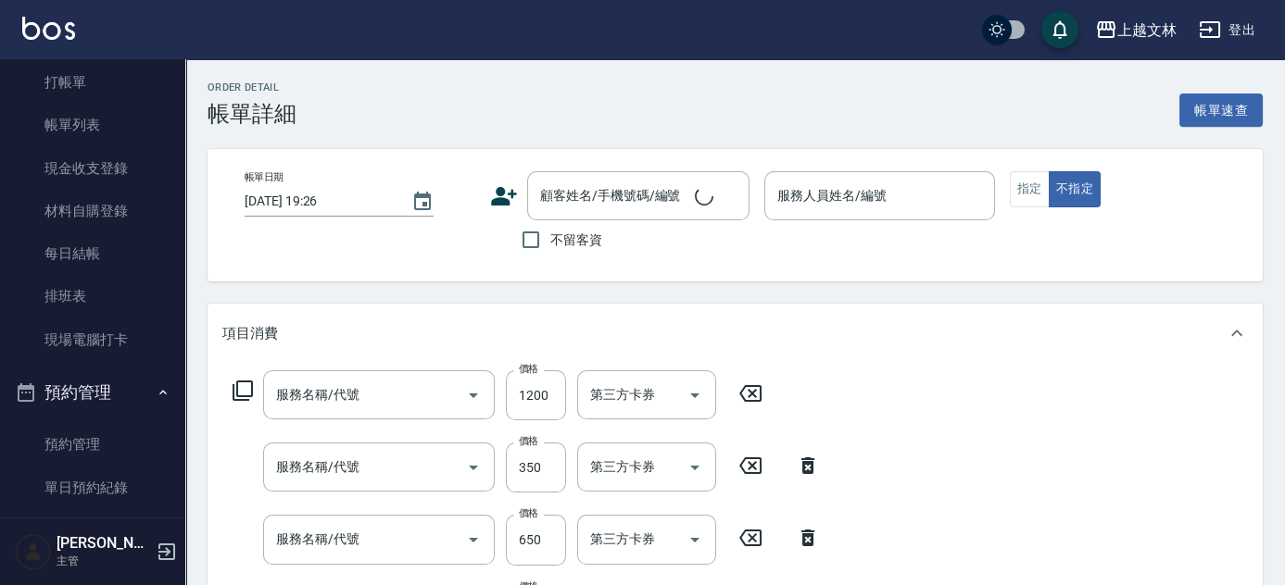
scroll to position [141, 0]
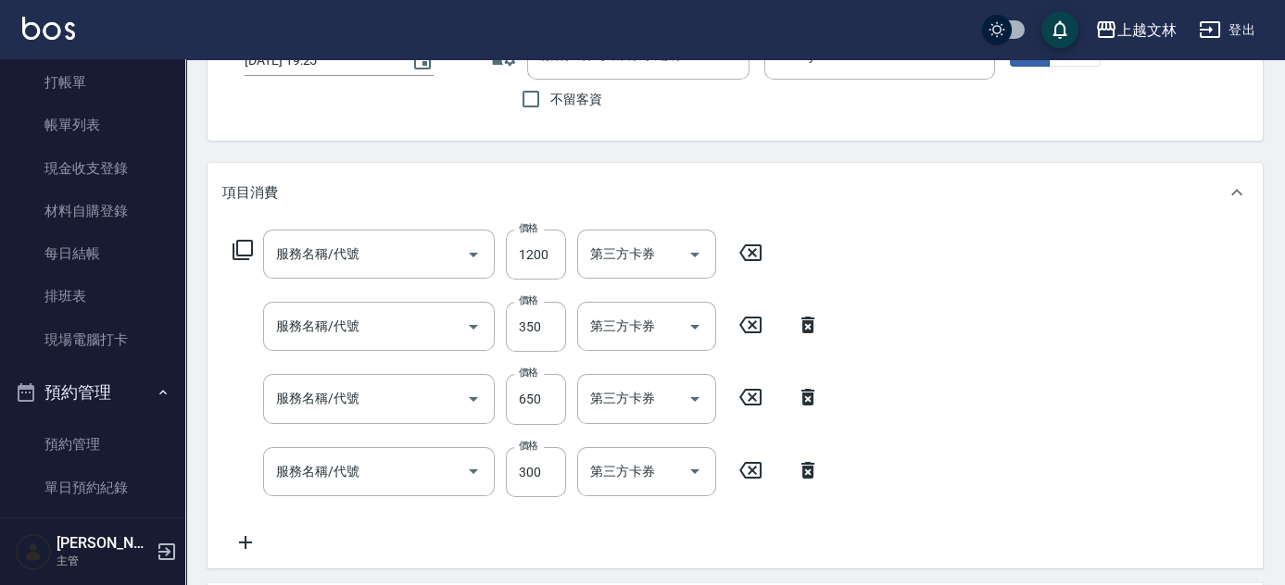
type input "[DATE] 19:25"
type input "Cherry-3"
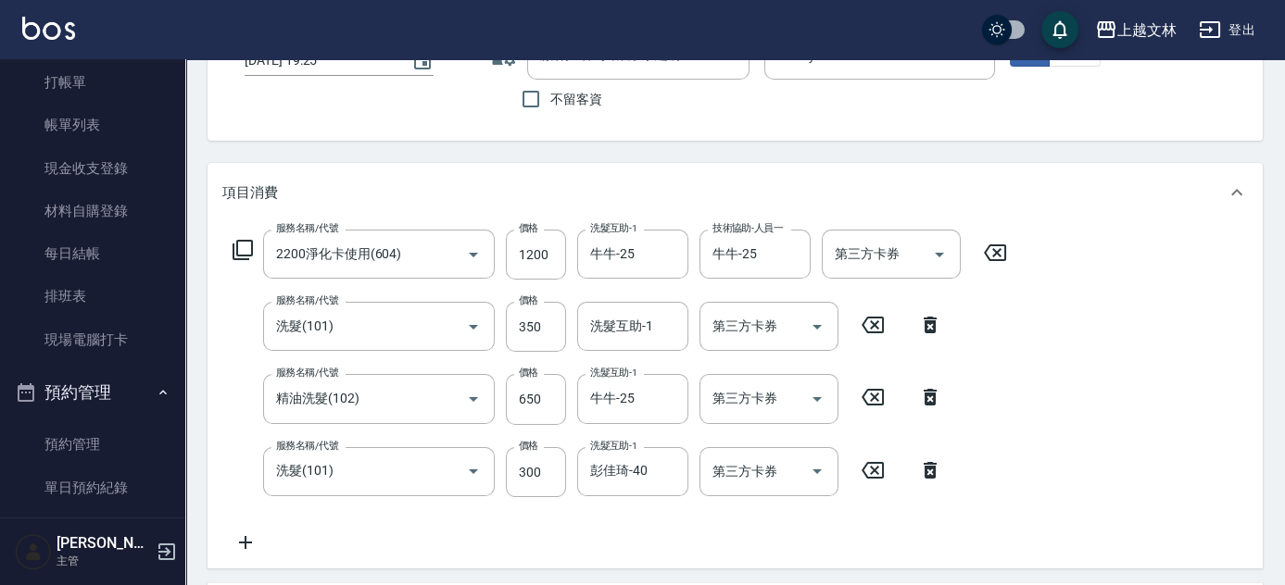
type input "2200淨化卡使用(604)"
type input "洗髮(101)"
type input "精油洗髮(102)"
type input "洗髮(101)"
type input "新客人 姓名未設定/01/null"
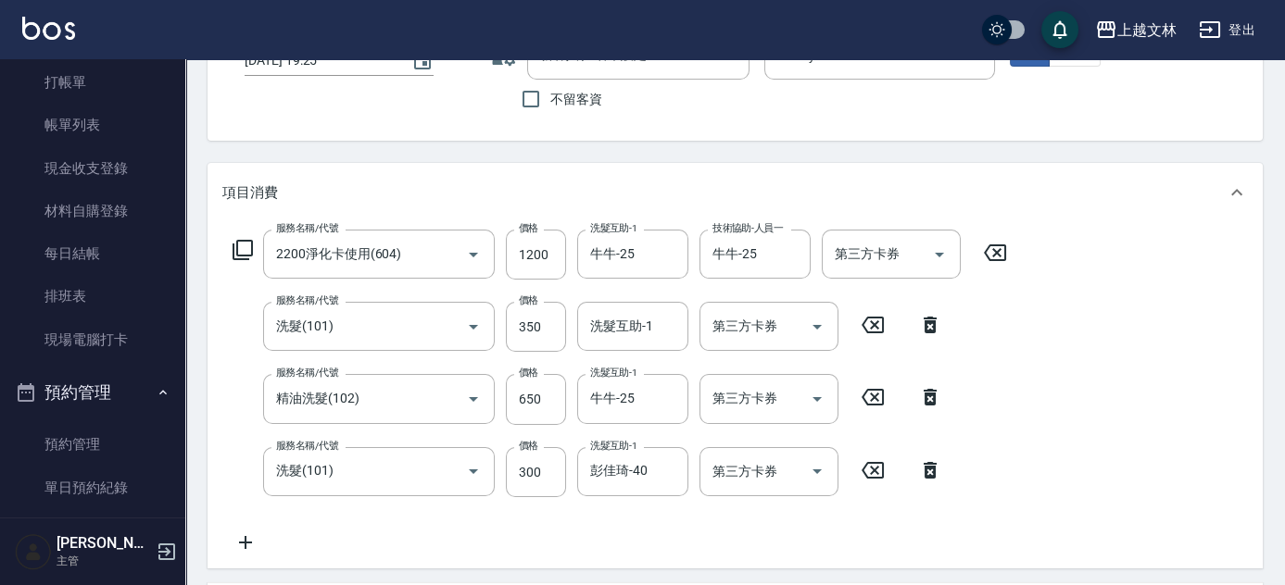
click at [884, 251] on div "第三方卡券 第三方卡券" at bounding box center [890, 254] width 139 height 49
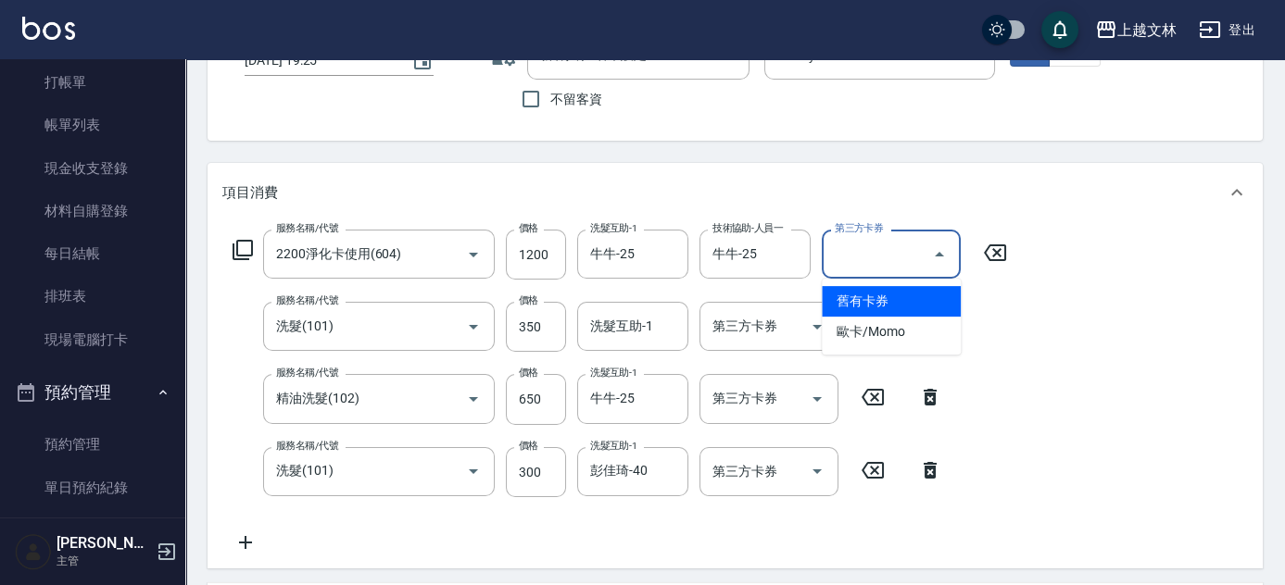
click at [879, 294] on span "舊有卡券" at bounding box center [890, 301] width 139 height 31
type input "舊有卡券"
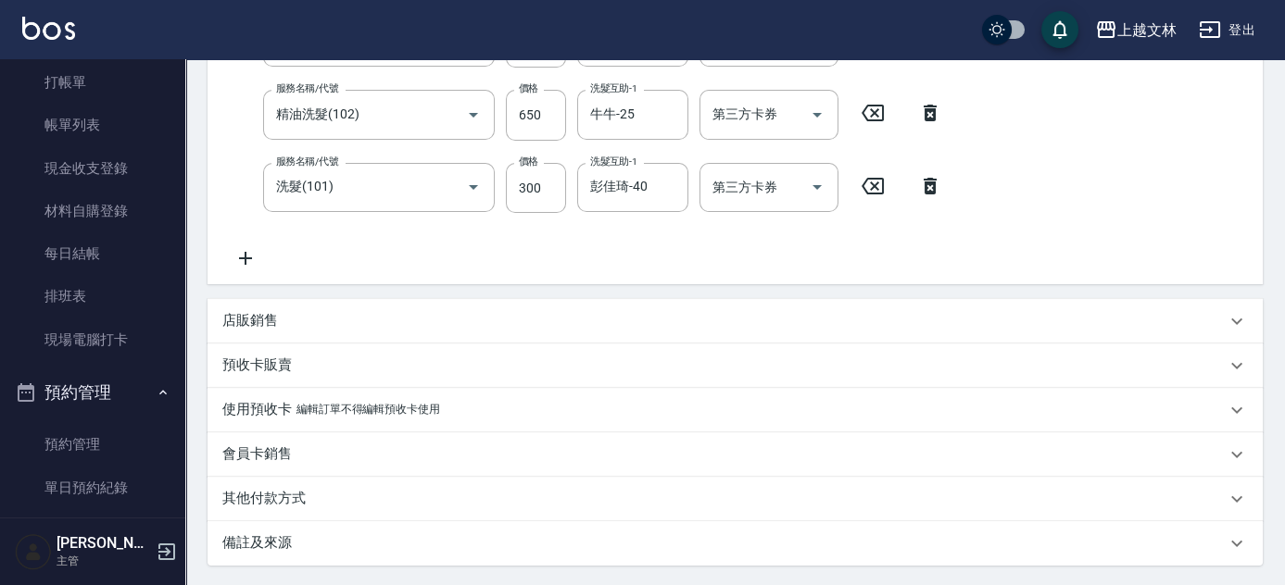
scroll to position [621, 0]
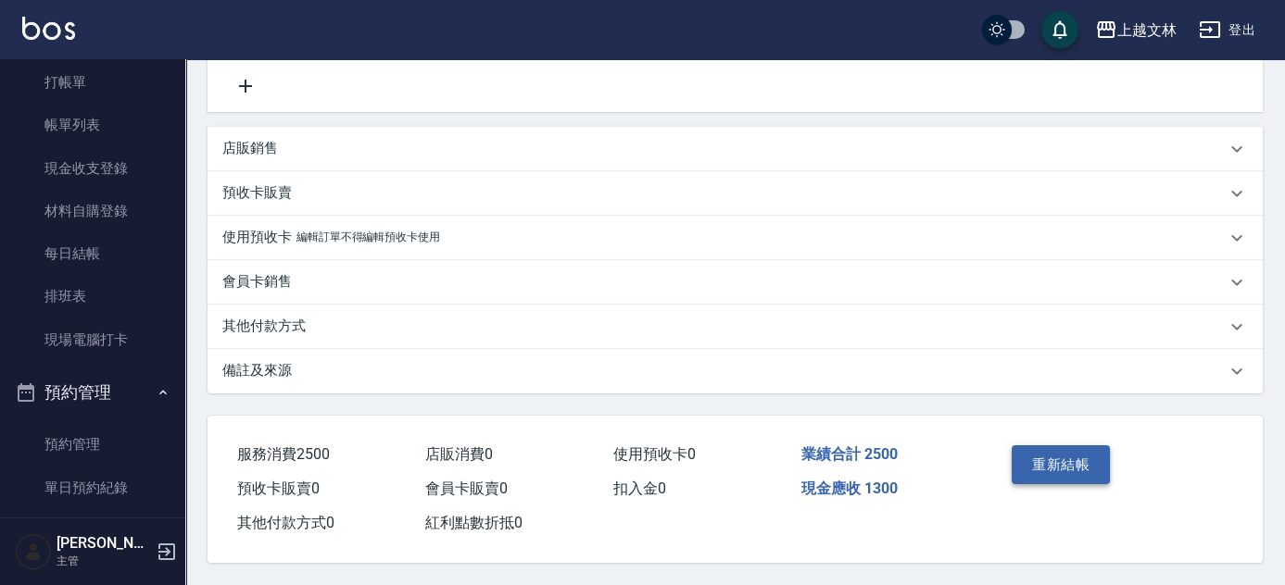
click at [1060, 462] on button "重新結帳" at bounding box center [1060, 464] width 98 height 39
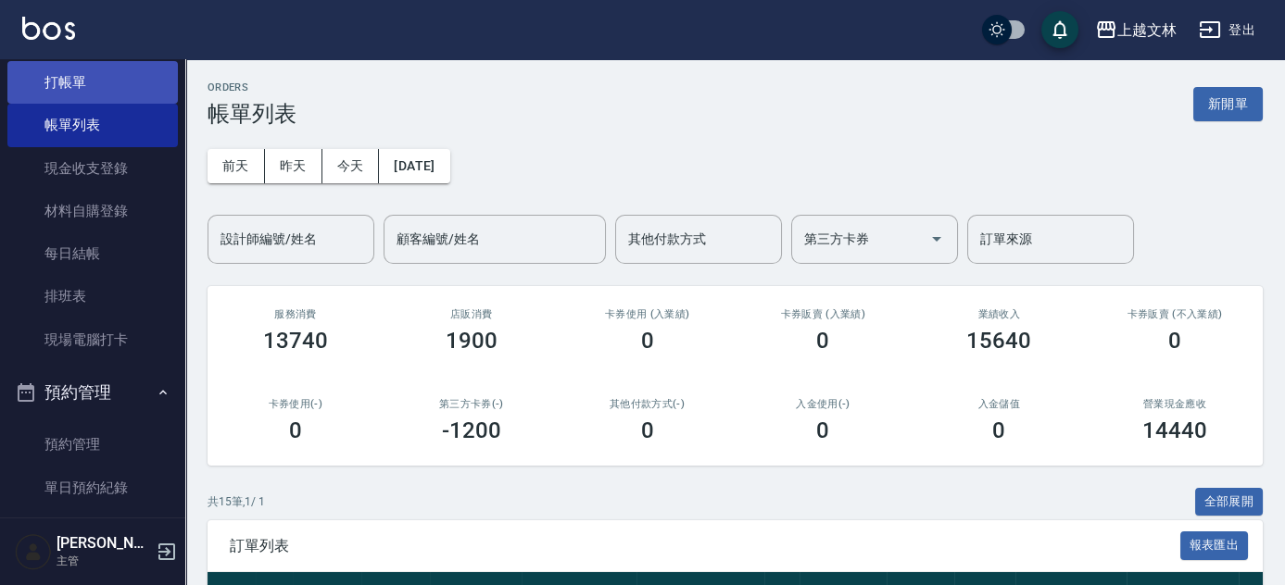
click at [72, 81] on link "打帳單" at bounding box center [92, 82] width 170 height 43
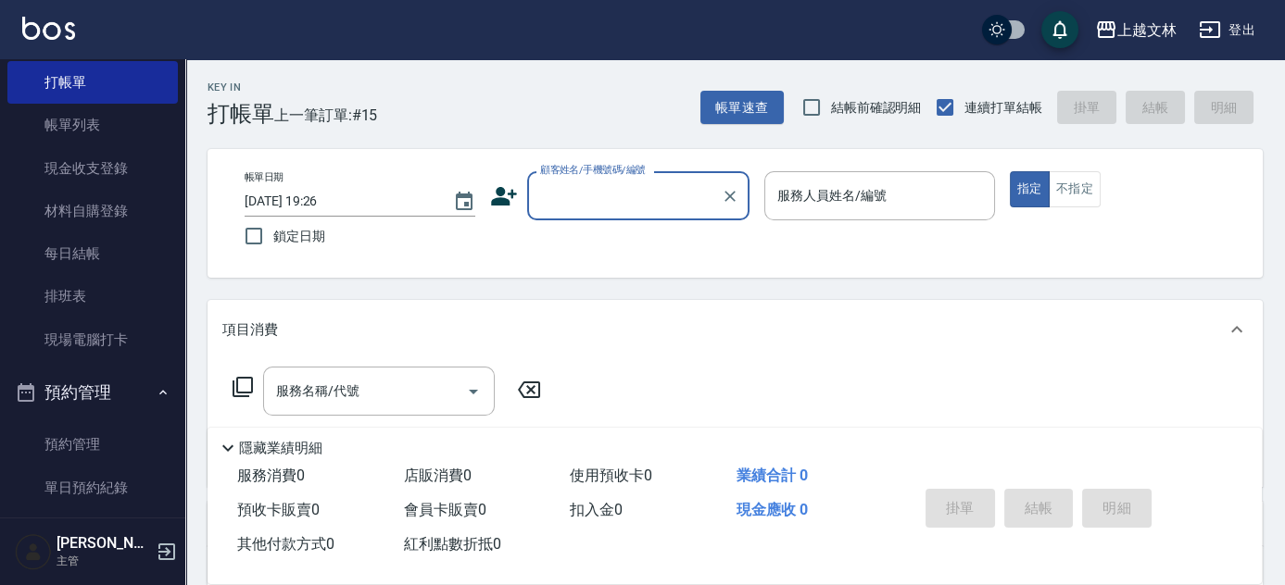
click at [619, 199] on input "顧客姓名/手機號碼/編號" at bounding box center [624, 196] width 178 height 32
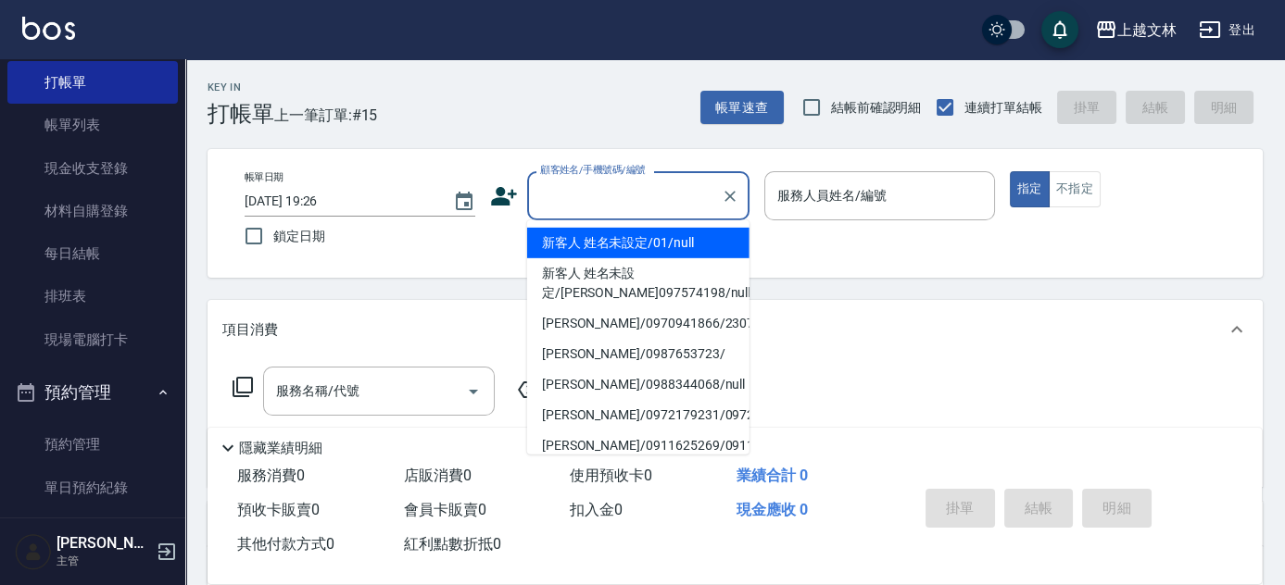
click at [617, 233] on li "新客人 姓名未設定/01/null" at bounding box center [638, 243] width 222 height 31
type input "新客人 姓名未設定/01/null"
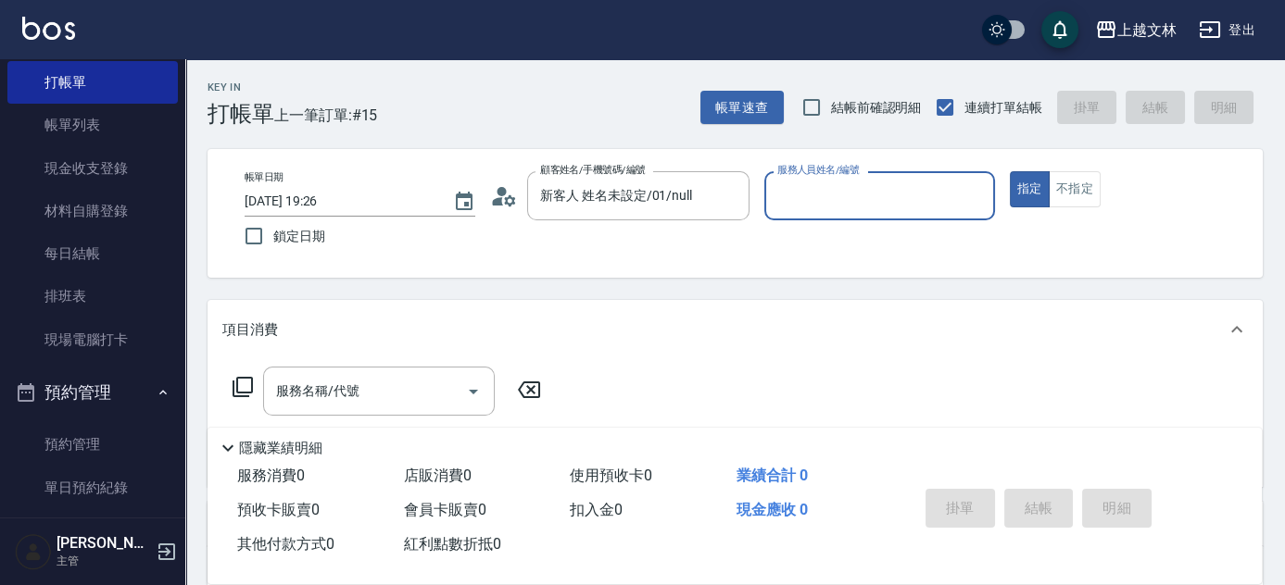
click at [826, 212] on div "服務人員姓名/編號" at bounding box center [879, 195] width 231 height 49
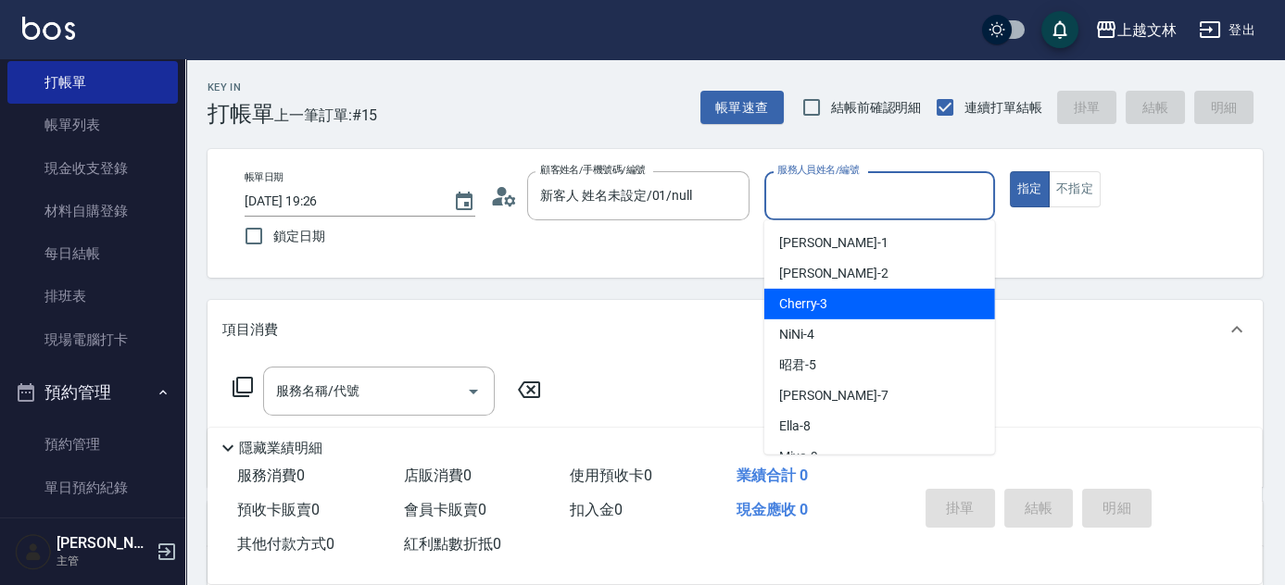
drag, startPoint x: 849, startPoint y: 293, endPoint x: 831, endPoint y: 297, distance: 19.1
click at [849, 292] on div "Cherry -3" at bounding box center [879, 304] width 231 height 31
type input "Cherry-3"
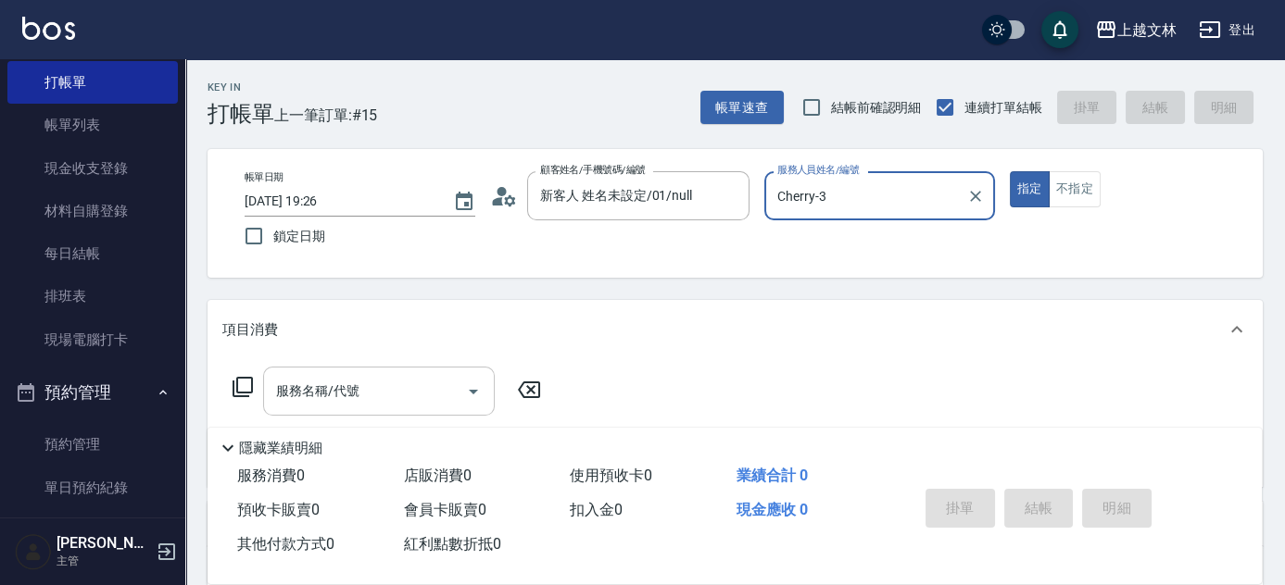
click at [368, 396] on input "服務名稱/代號" at bounding box center [364, 391] width 187 height 32
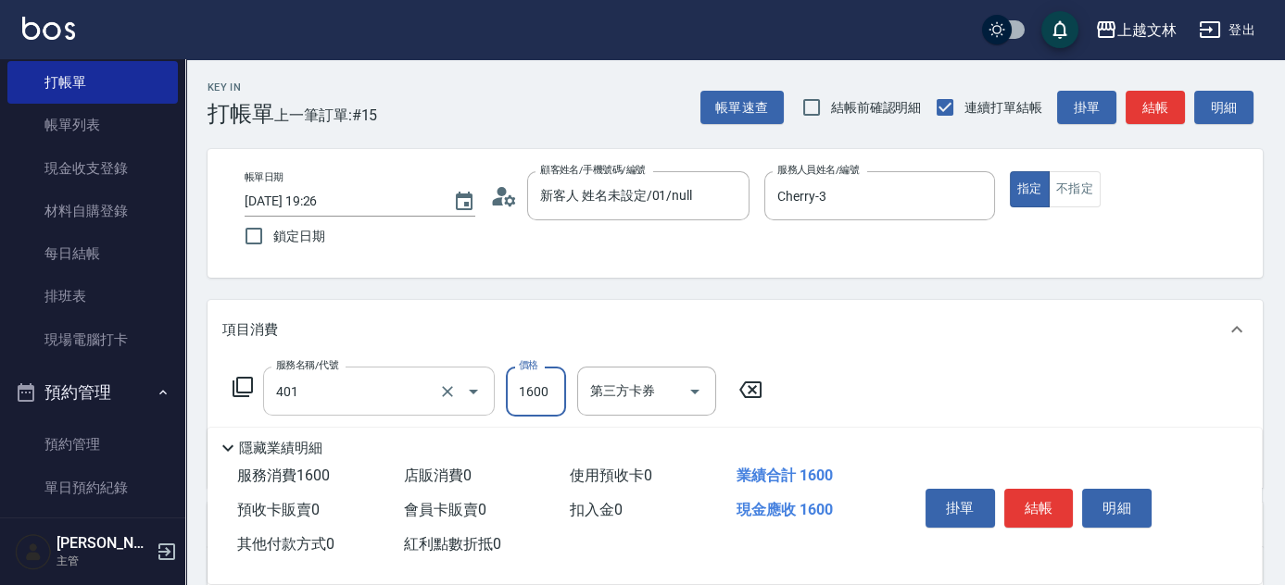
type input "基本染髮(401)"
type input "4272"
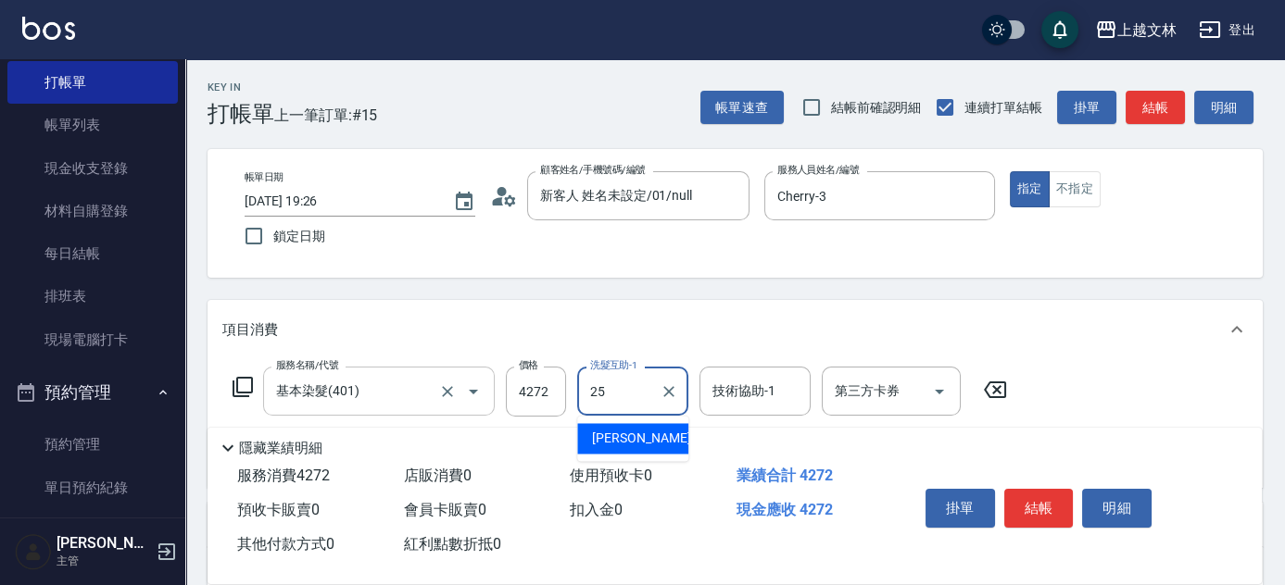
type input "牛牛-25"
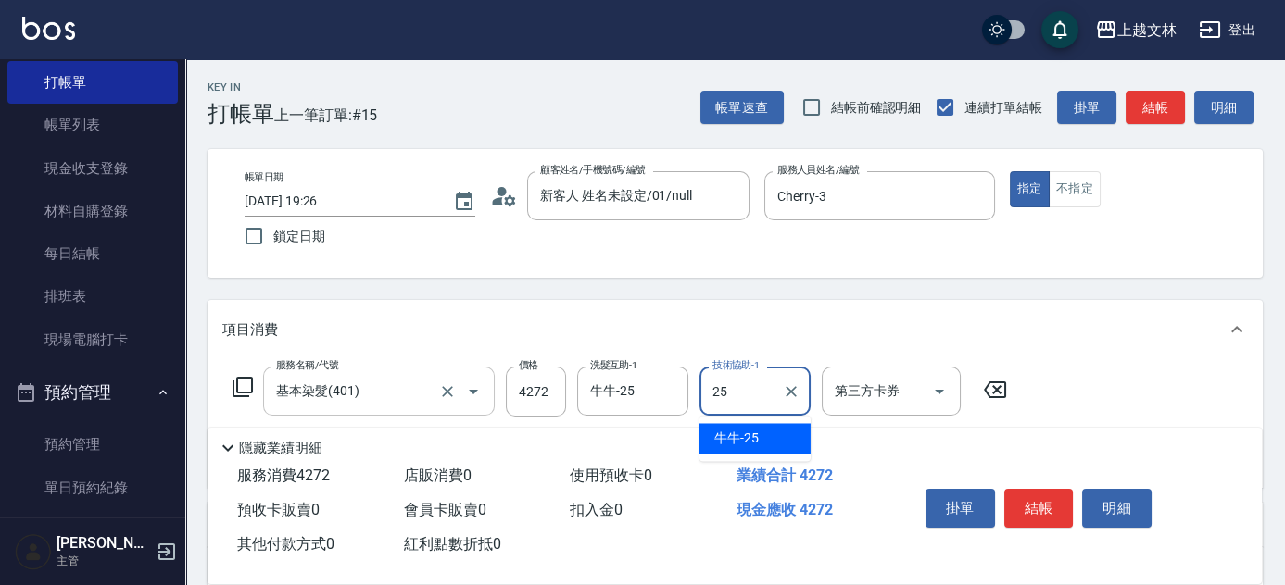
type input "牛牛-25"
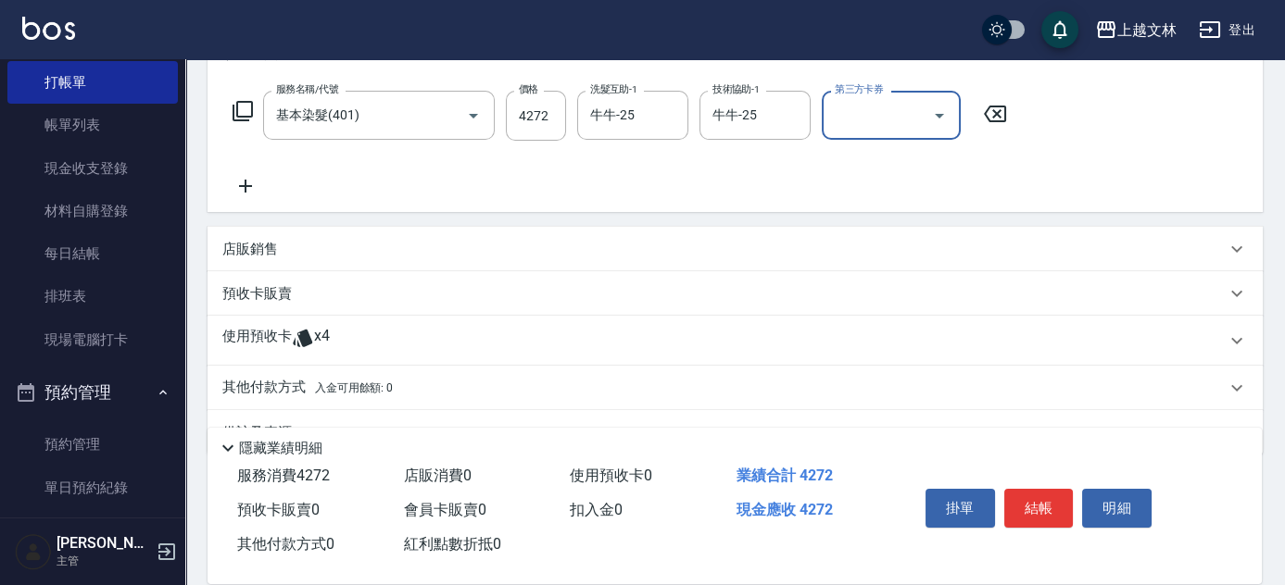
scroll to position [320, 0]
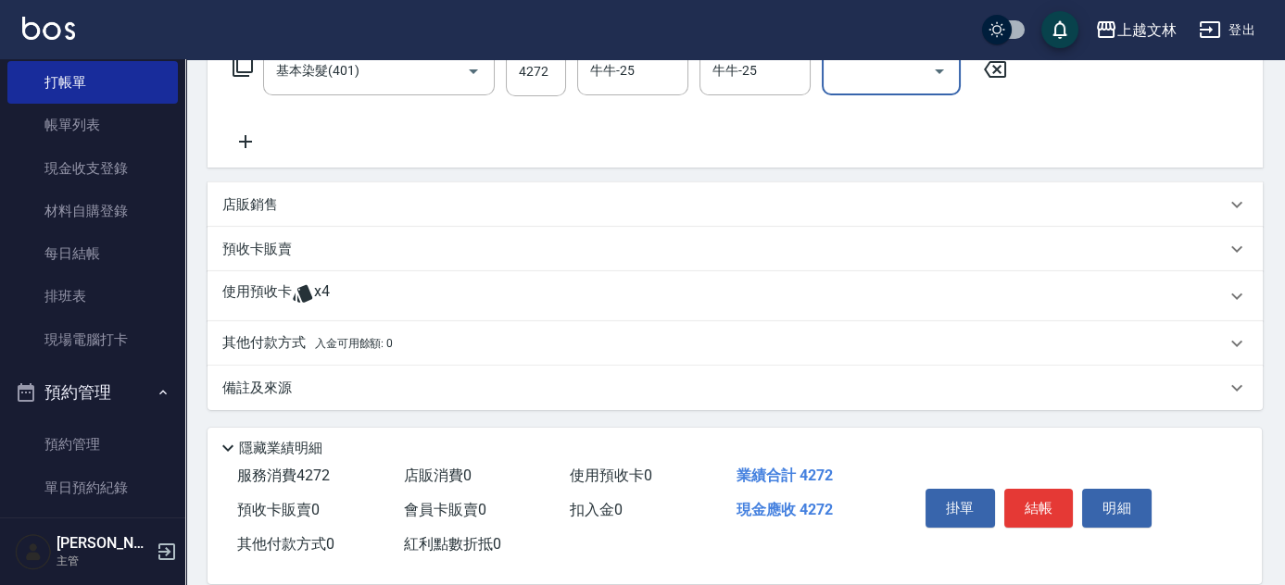
click at [279, 199] on div "店販銷售" at bounding box center [723, 204] width 1003 height 19
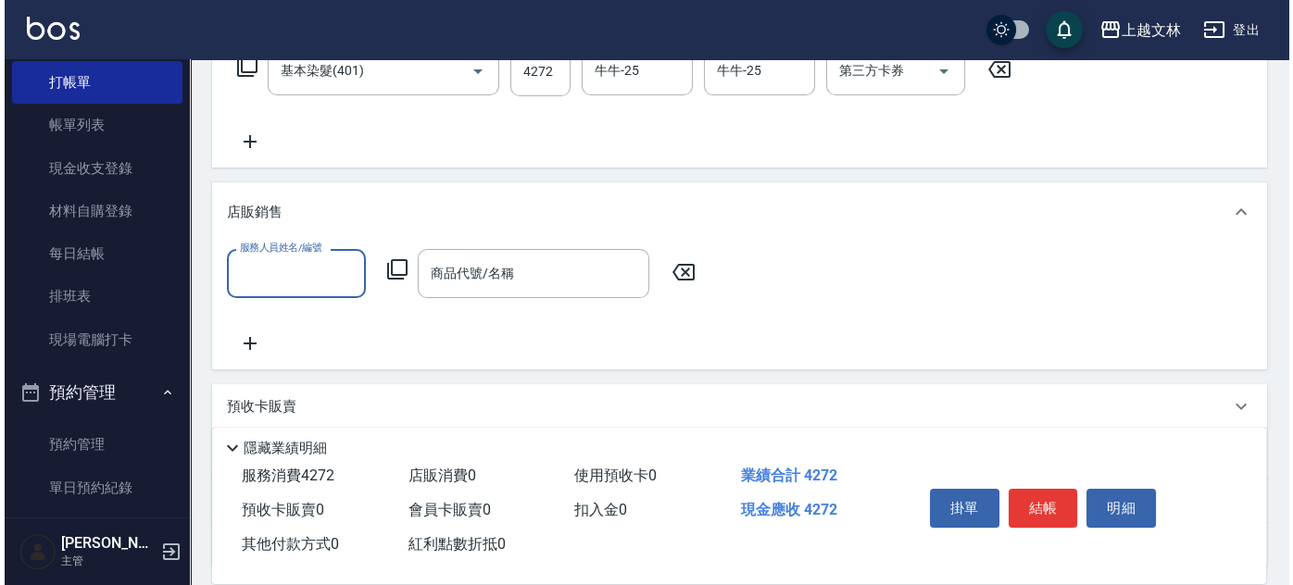
scroll to position [0, 0]
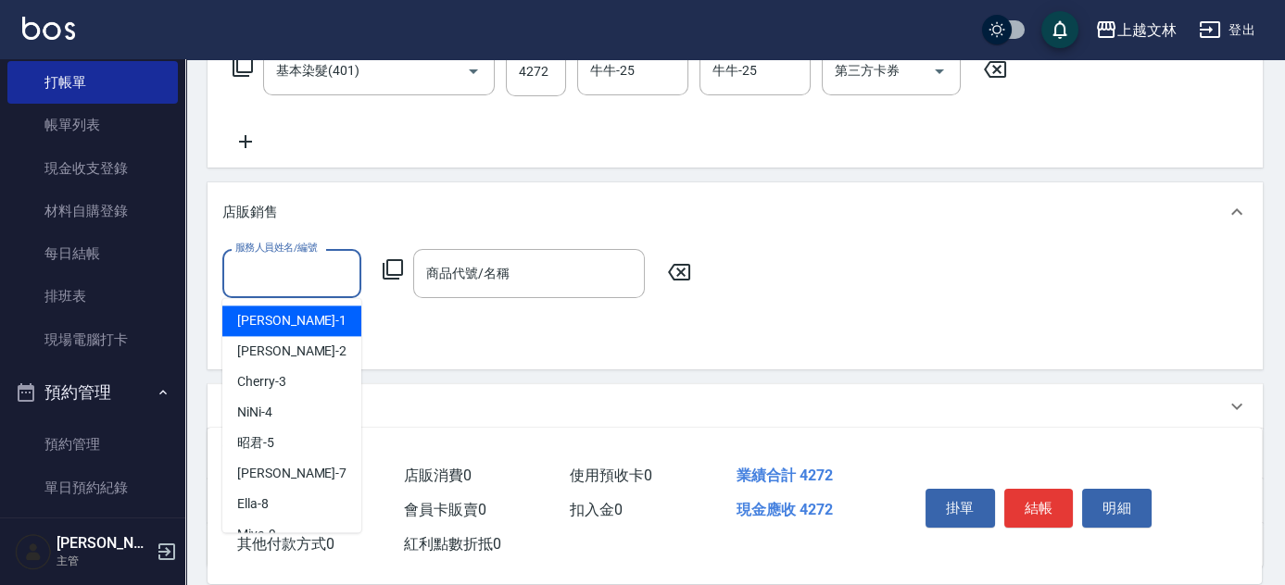
click at [282, 268] on input "服務人員姓名/編號" at bounding box center [292, 273] width 122 height 32
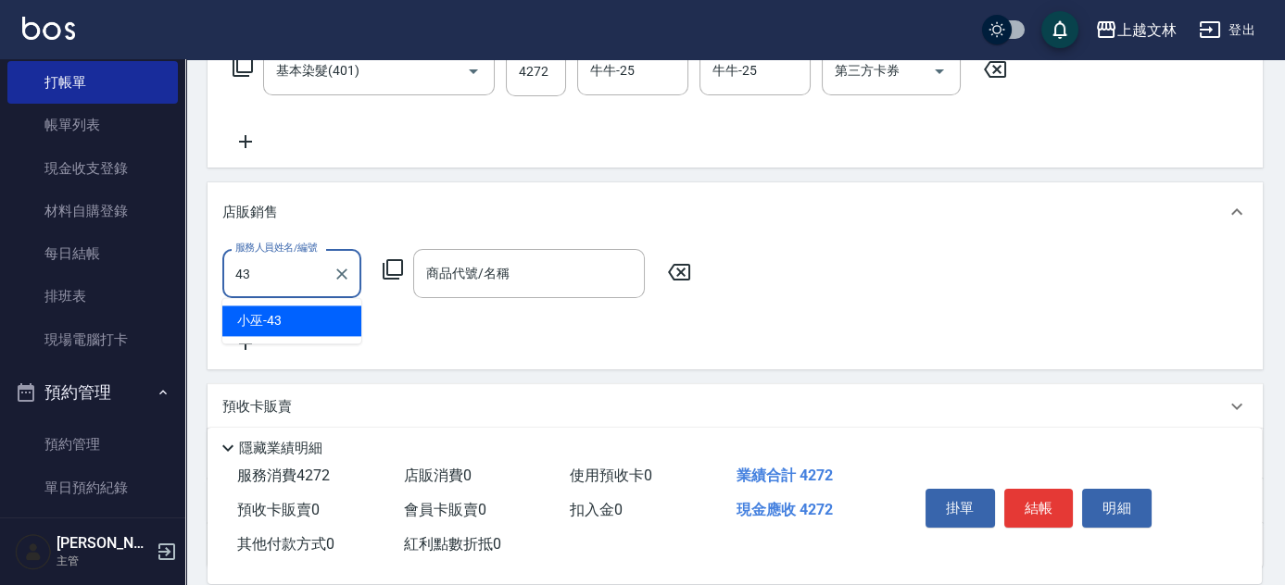
type input "小巫-43"
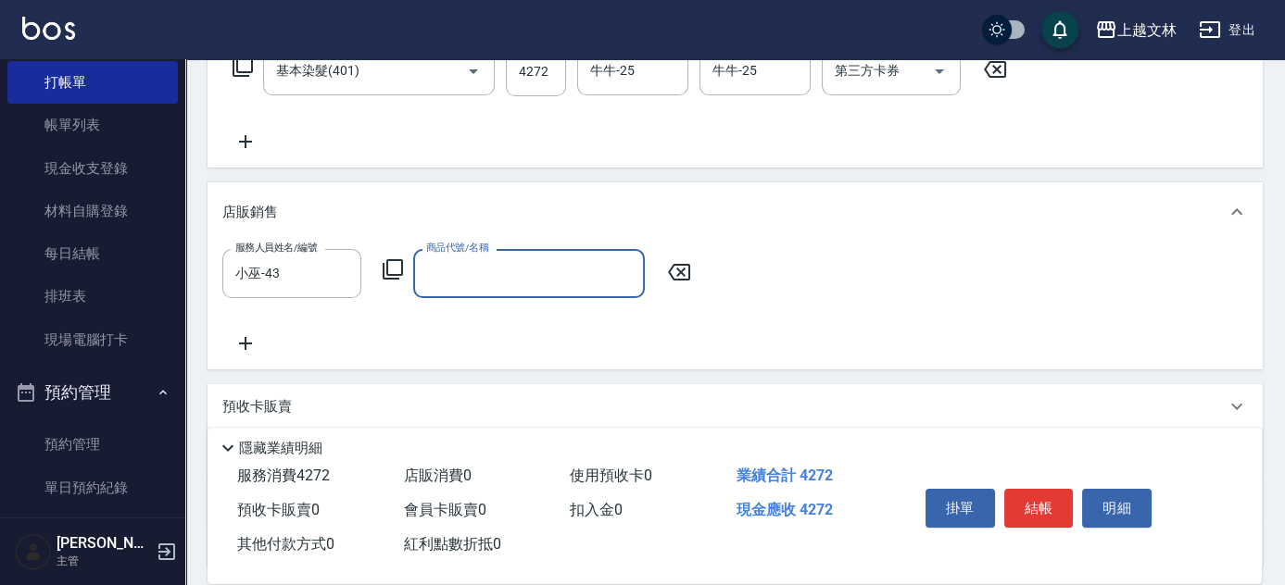
click at [399, 275] on icon at bounding box center [392, 269] width 20 height 20
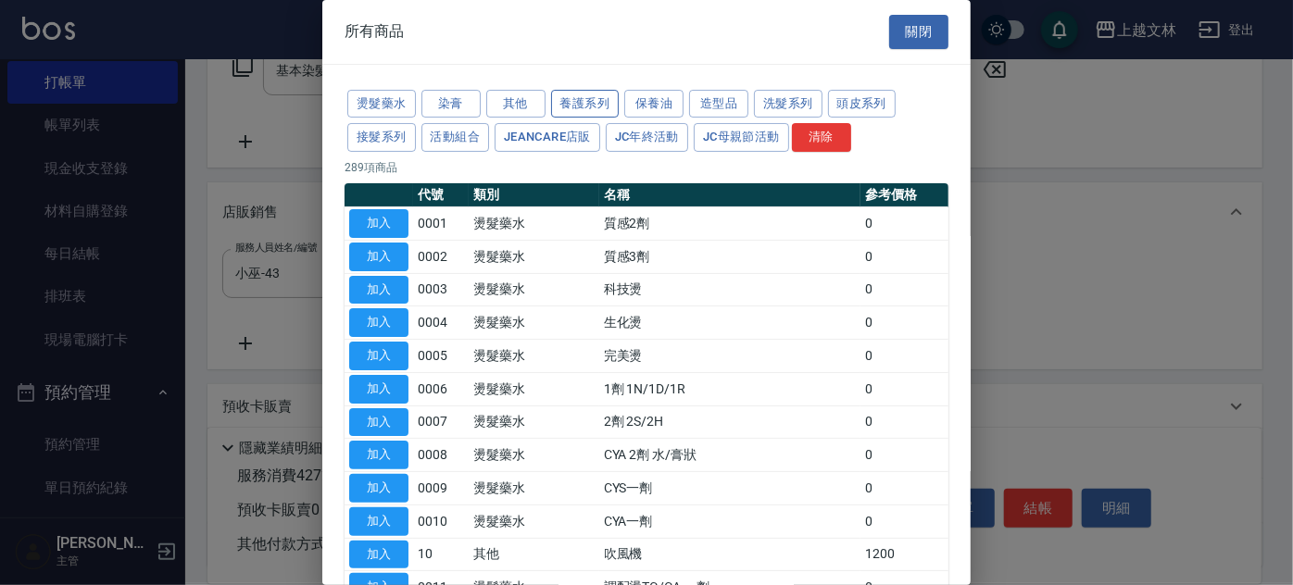
click at [585, 102] on button "養護系列" at bounding box center [585, 104] width 69 height 29
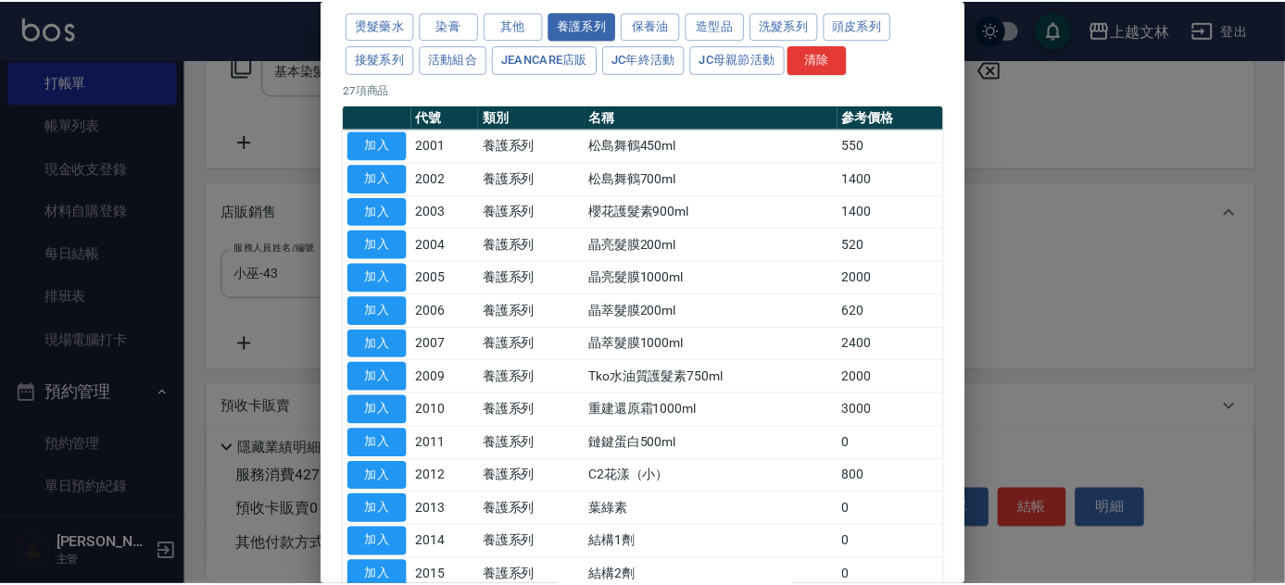
scroll to position [82, 0]
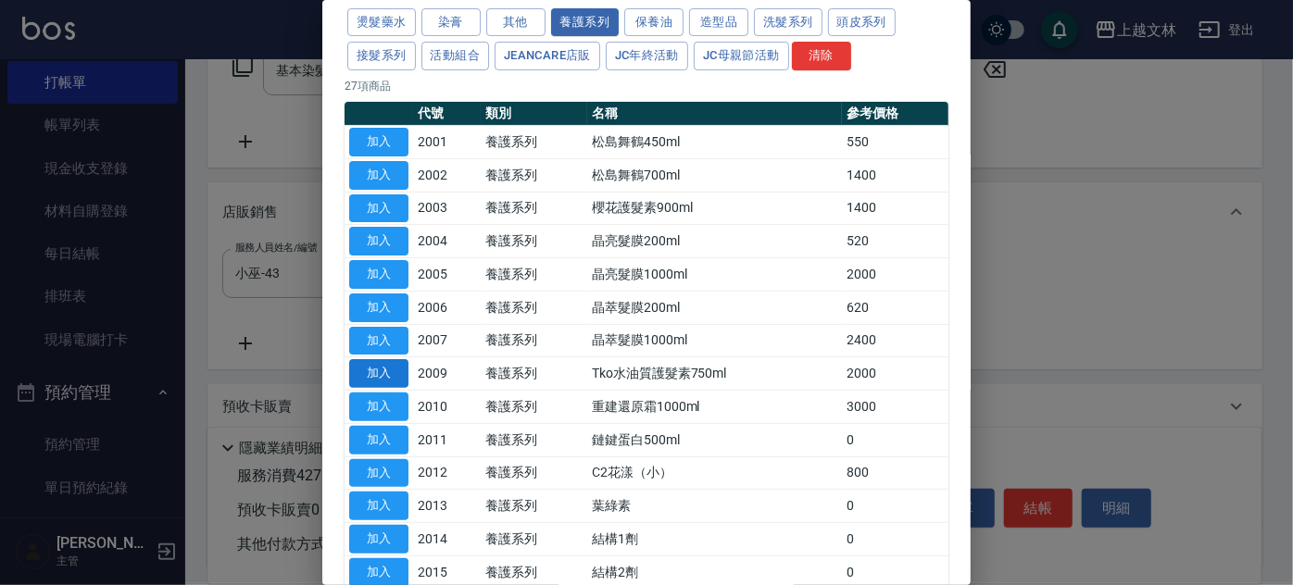
click at [383, 367] on button "加入" at bounding box center [378, 373] width 59 height 29
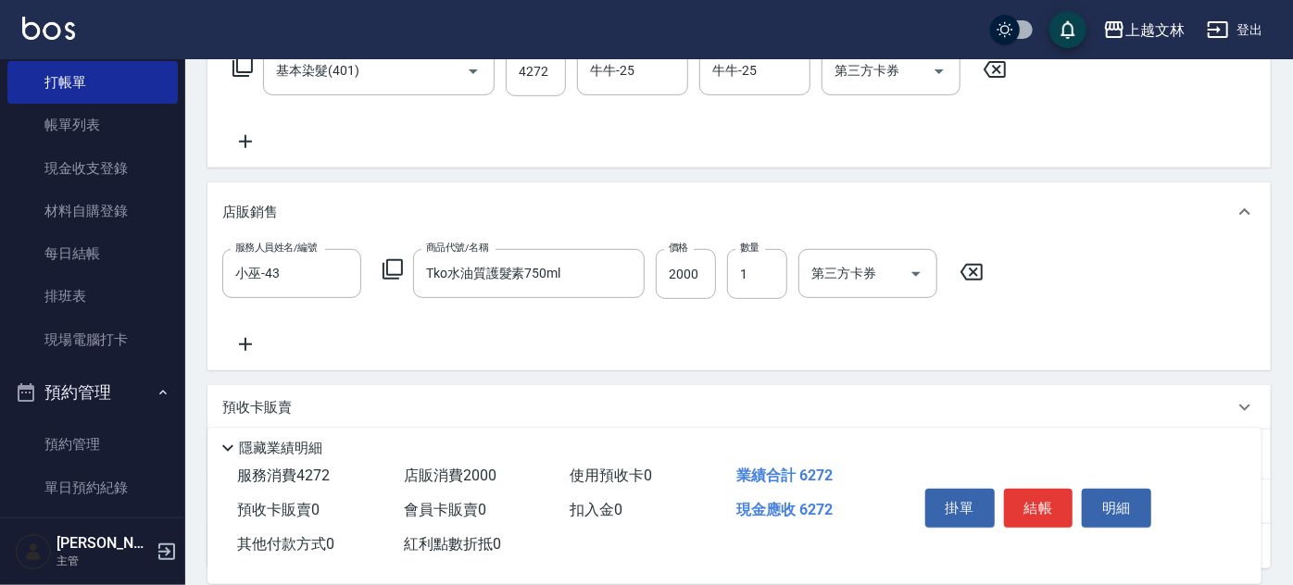
type input "Tko水油質護髮素750ml"
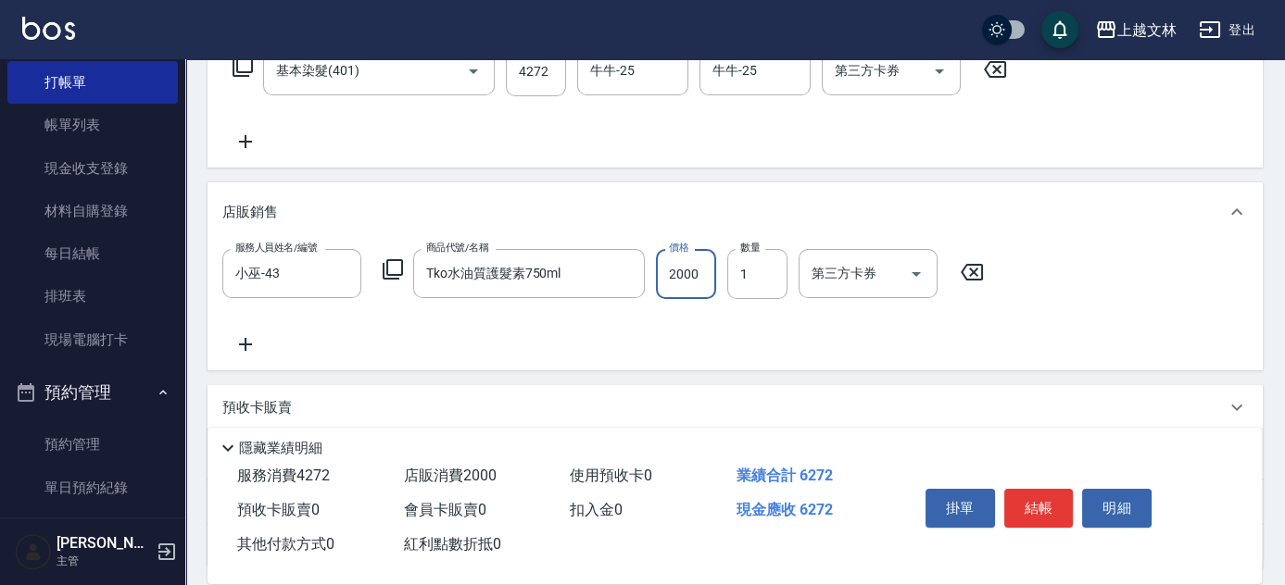
click at [707, 270] on input "2000" at bounding box center [686, 274] width 60 height 50
type input "1728"
click at [1047, 494] on button "結帳" at bounding box center [1038, 508] width 69 height 39
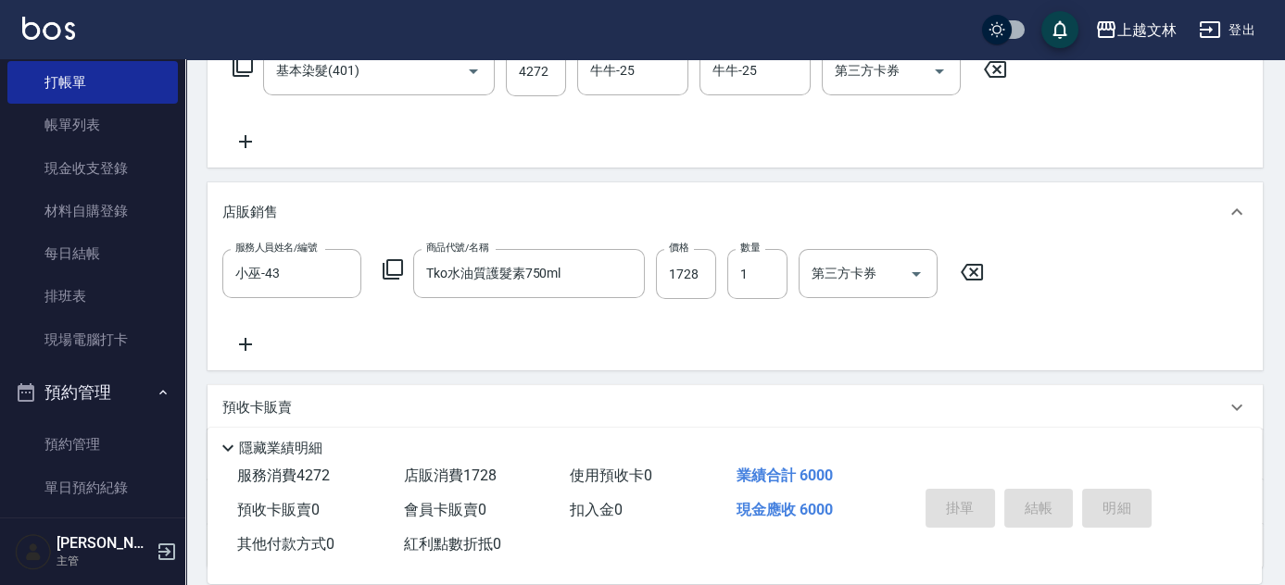
type input "[DATE] 19:27"
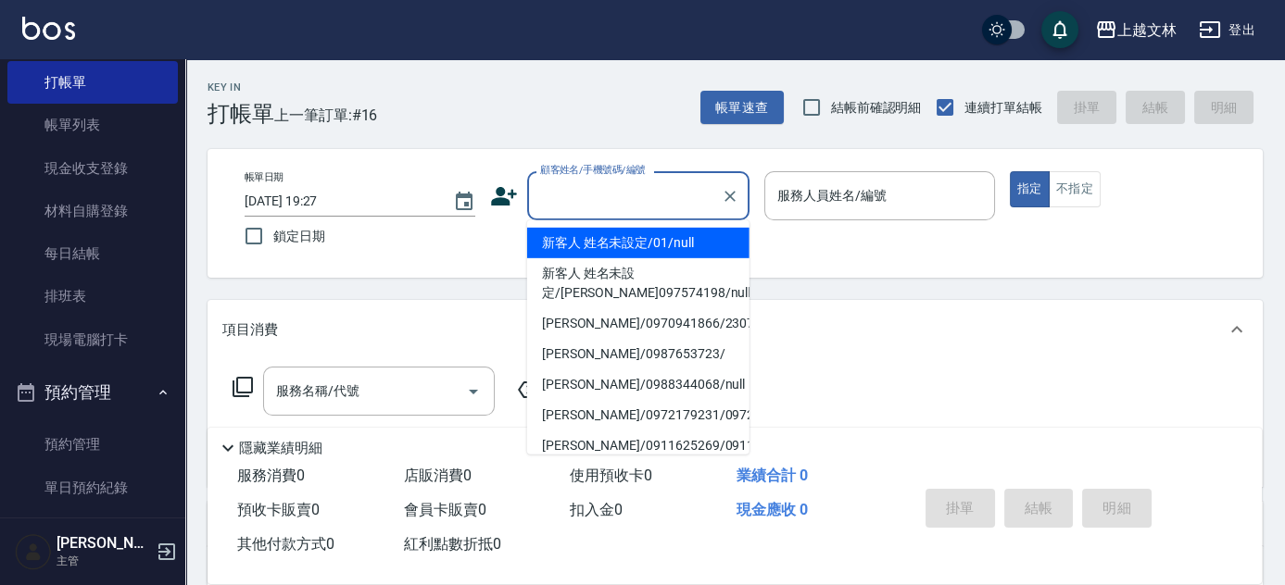
click at [629, 204] on input "顧客姓名/手機號碼/編號" at bounding box center [624, 196] width 178 height 32
drag, startPoint x: 639, startPoint y: 250, endPoint x: 782, endPoint y: 204, distance: 150.0
click at [643, 249] on li "新客人 姓名未設定/01/null" at bounding box center [638, 243] width 222 height 31
type input "新客人 姓名未設定/01/null"
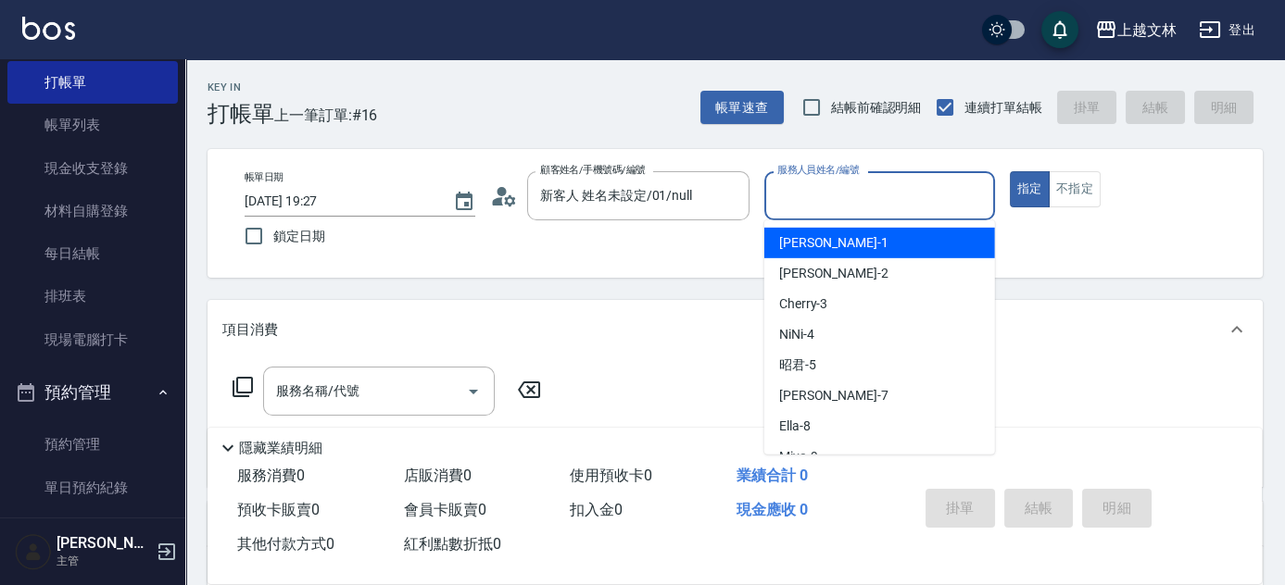
click at [820, 192] on input "服務人員姓名/編號" at bounding box center [879, 196] width 214 height 32
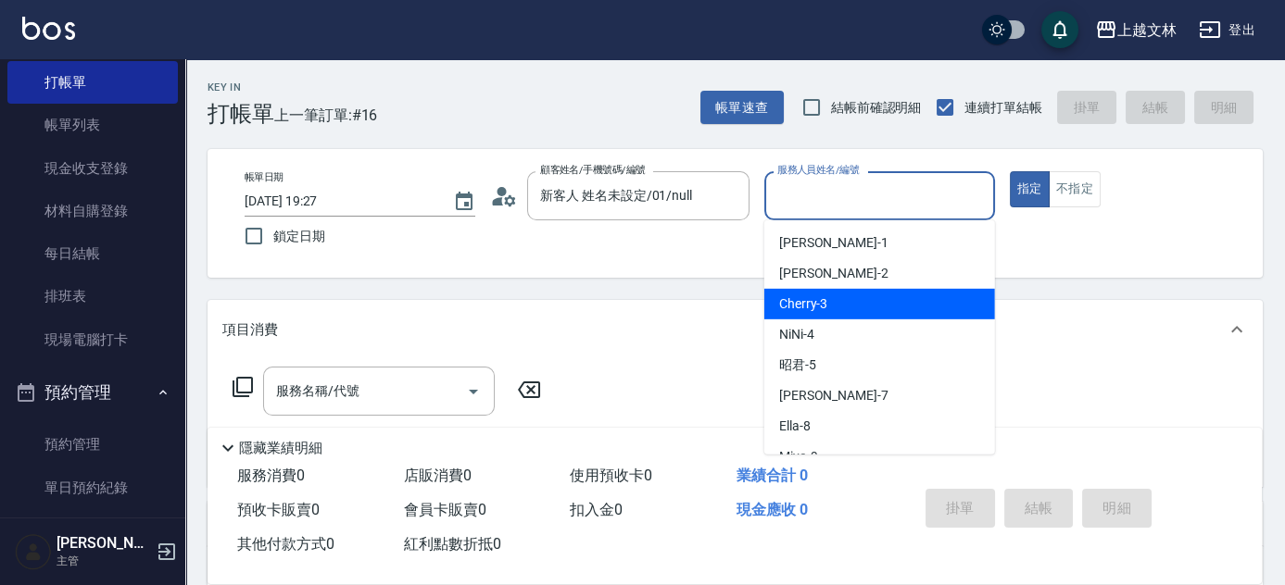
click at [846, 298] on div "Cherry -3" at bounding box center [879, 304] width 231 height 31
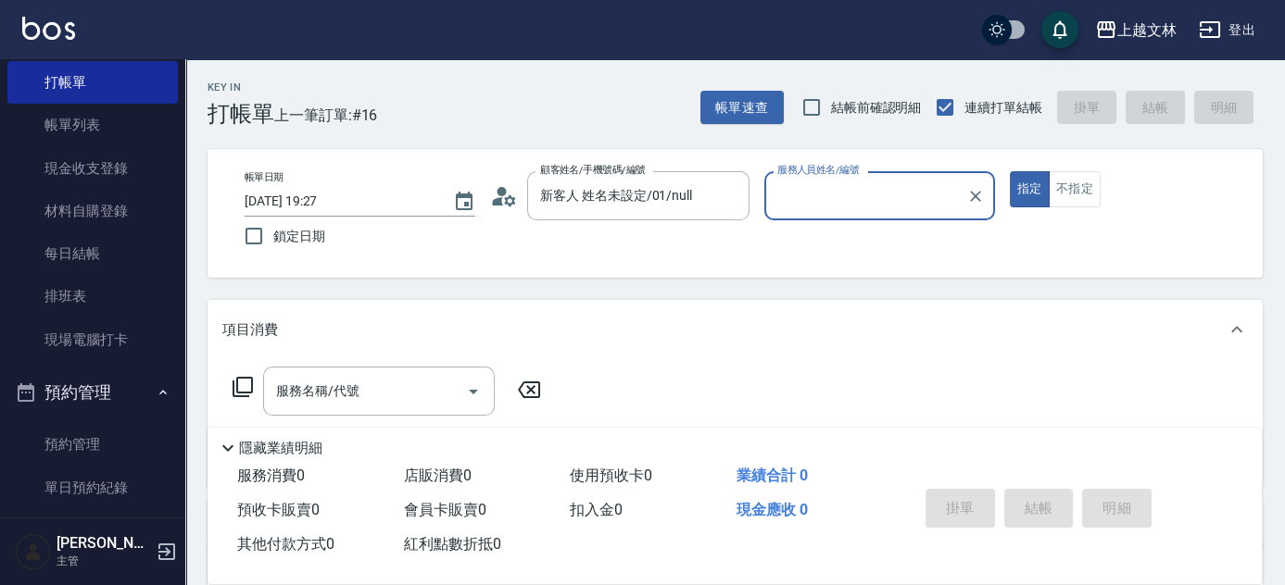
type input "Cherry-3"
click at [395, 395] on input "服務名稱/代號" at bounding box center [364, 391] width 187 height 32
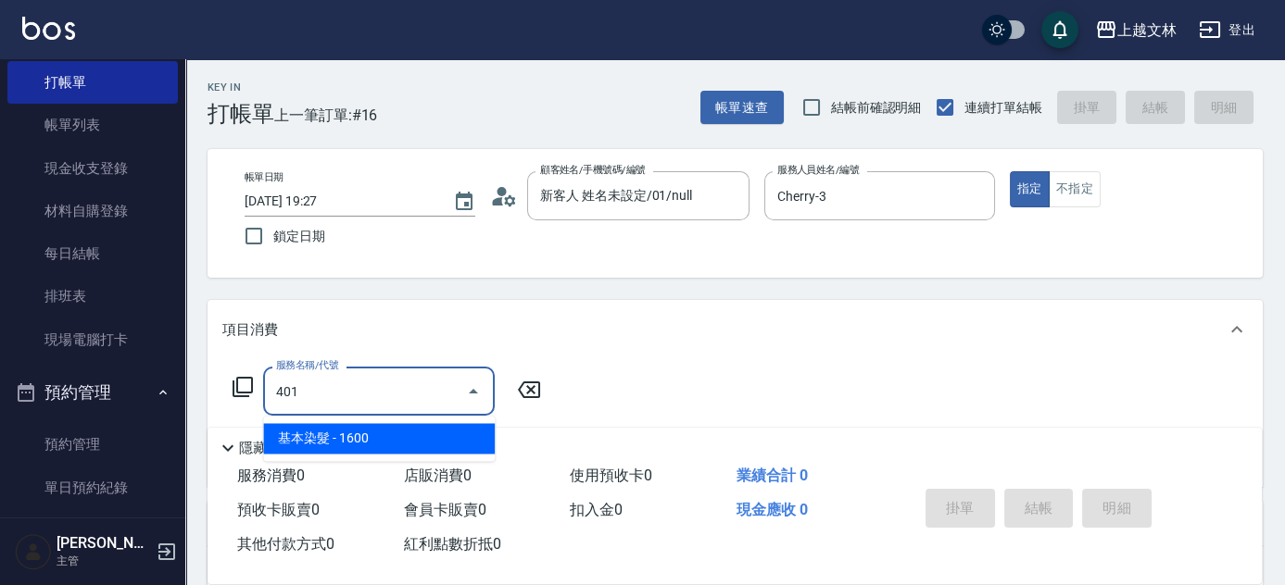
type input "基本染髮(401)"
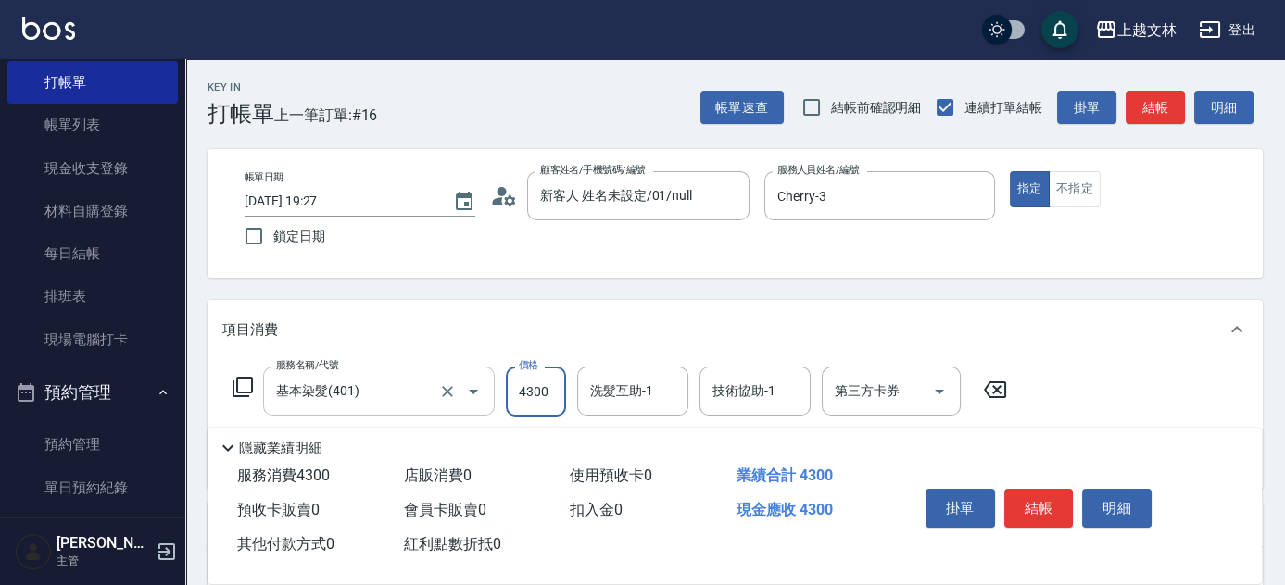
type input "4300"
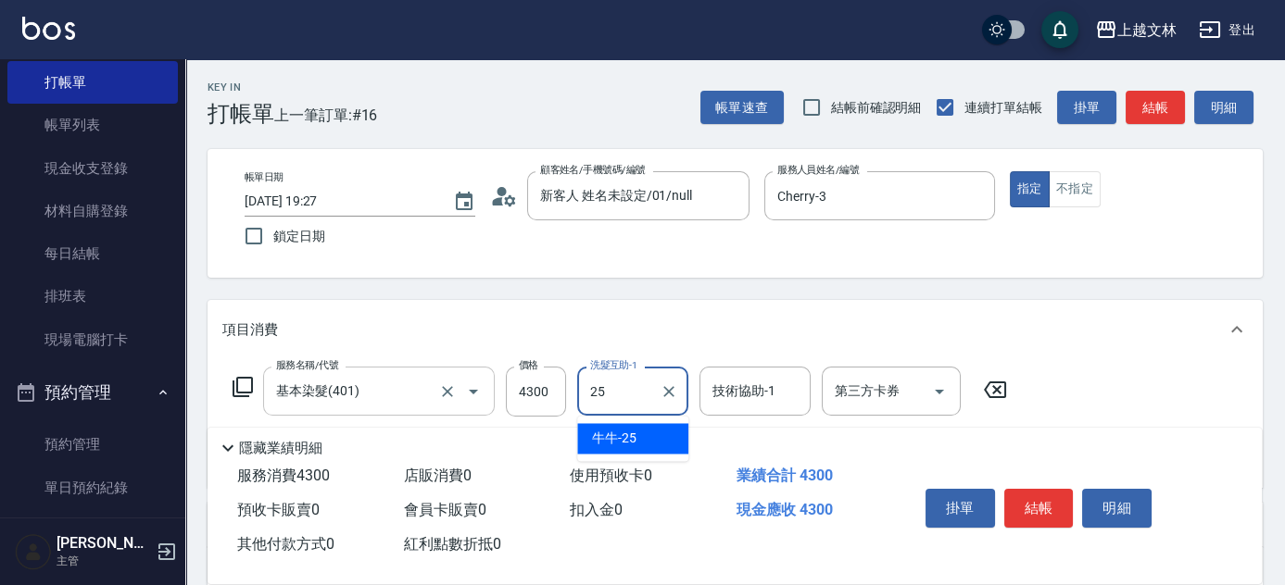
type input "牛牛-25"
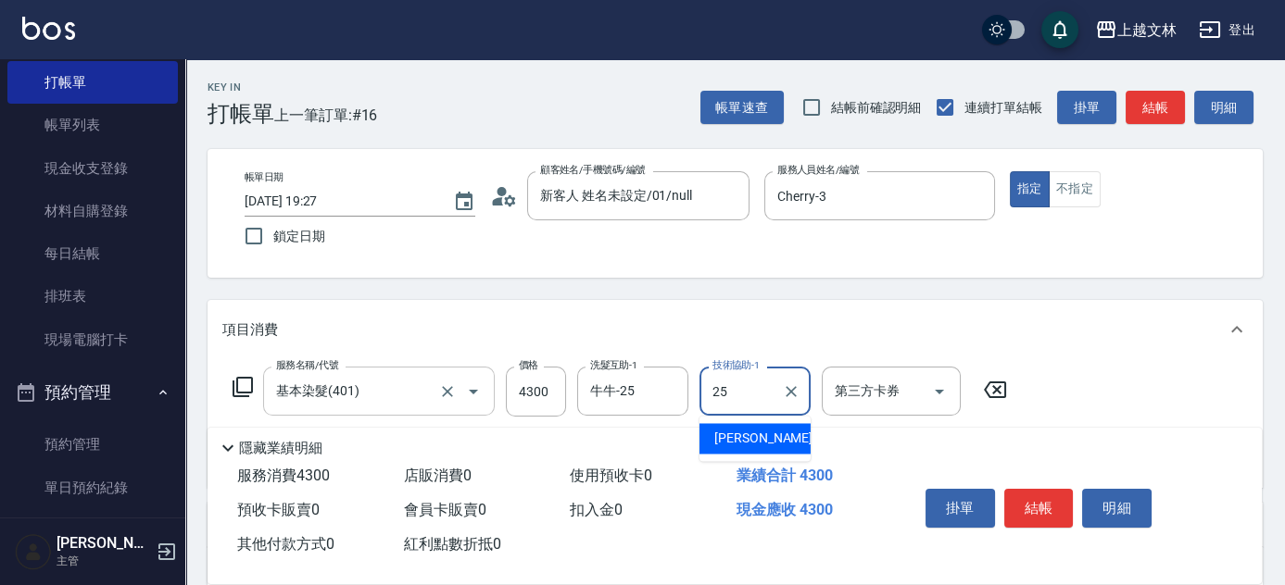
type input "牛牛-25"
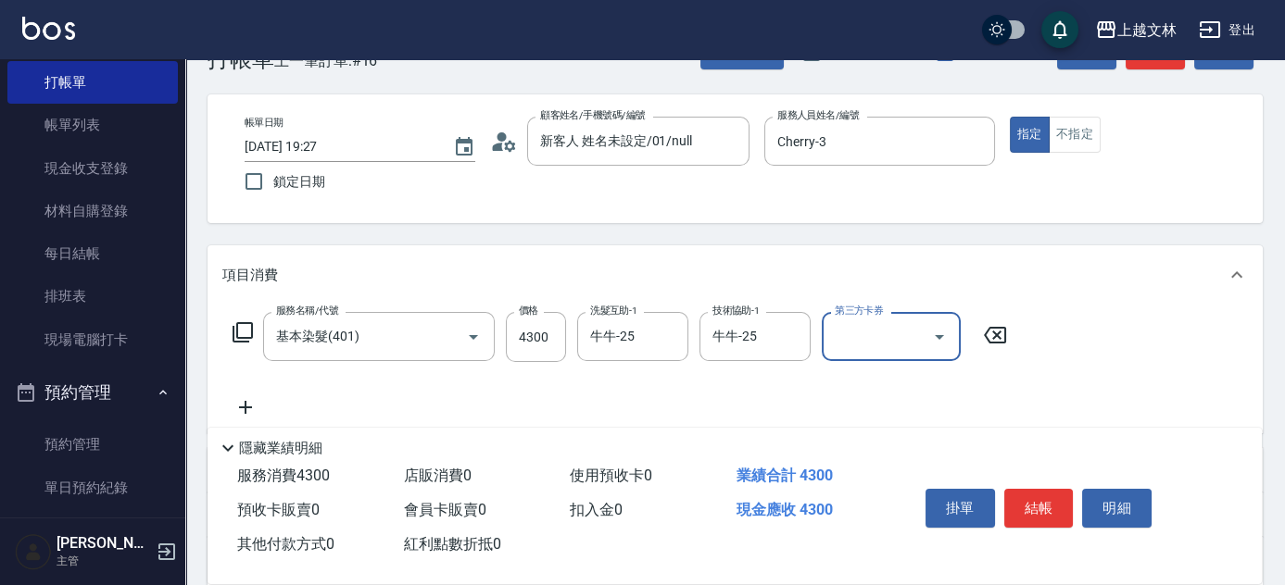
scroll to position [106, 0]
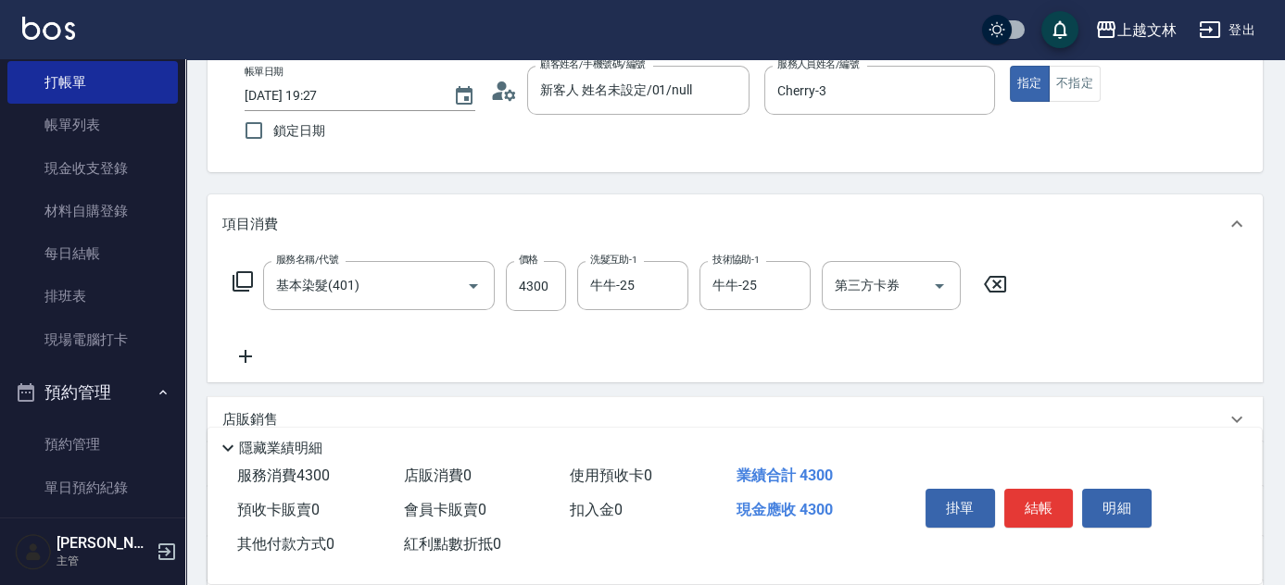
click at [236, 351] on icon at bounding box center [245, 356] width 46 height 22
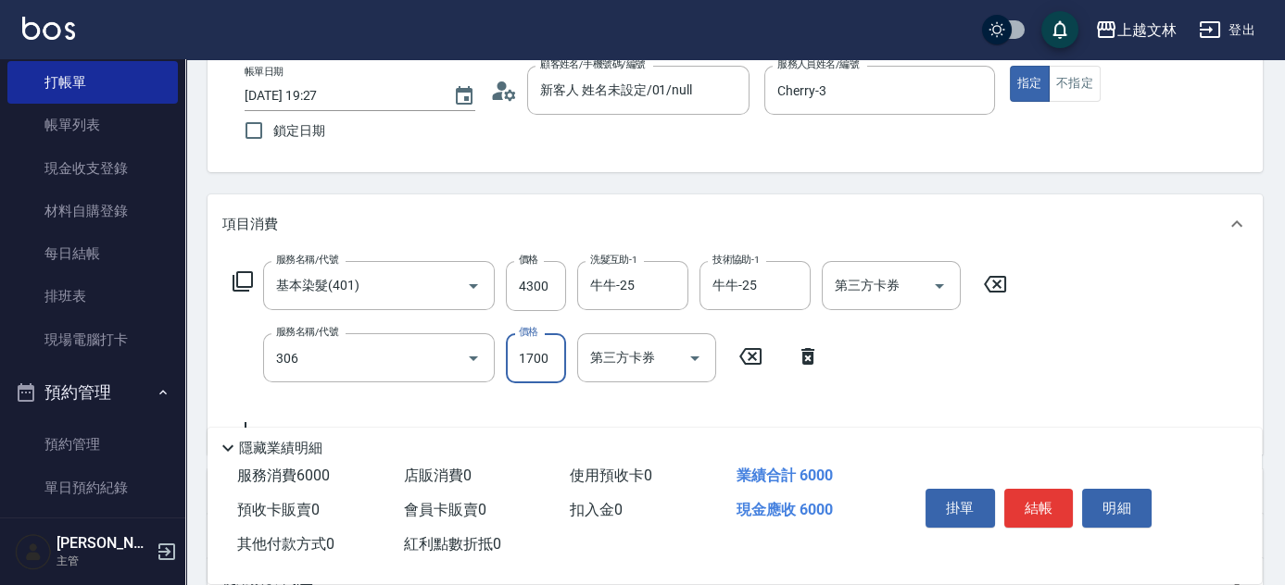
type input "離子燙(306)"
type input "3899"
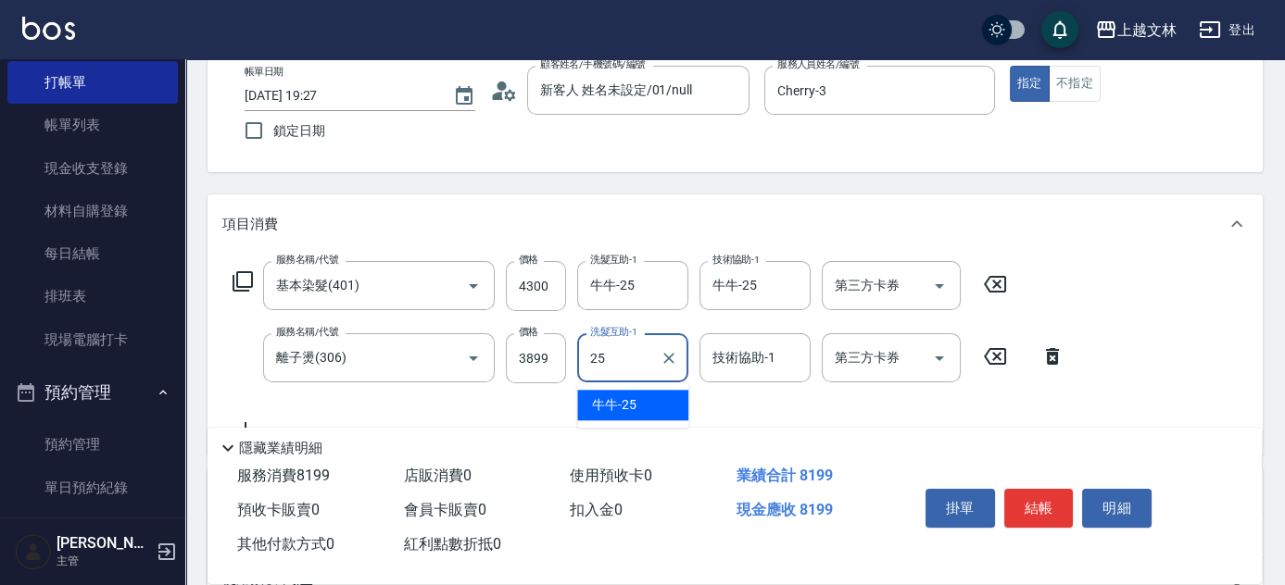
type input "牛牛-25"
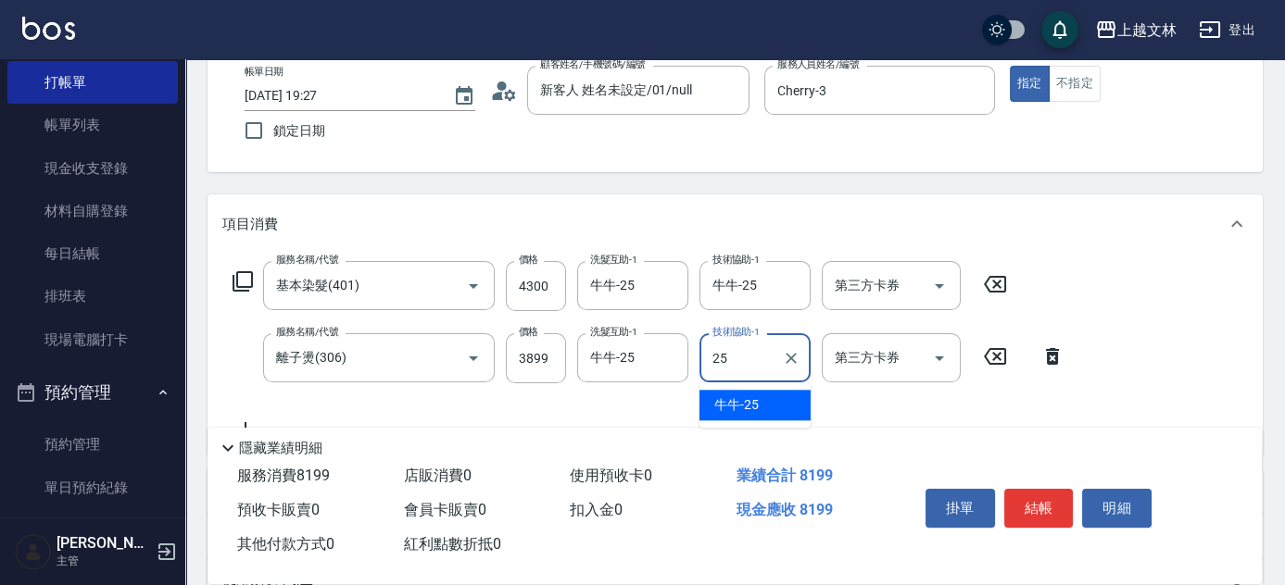
type input "牛牛-25"
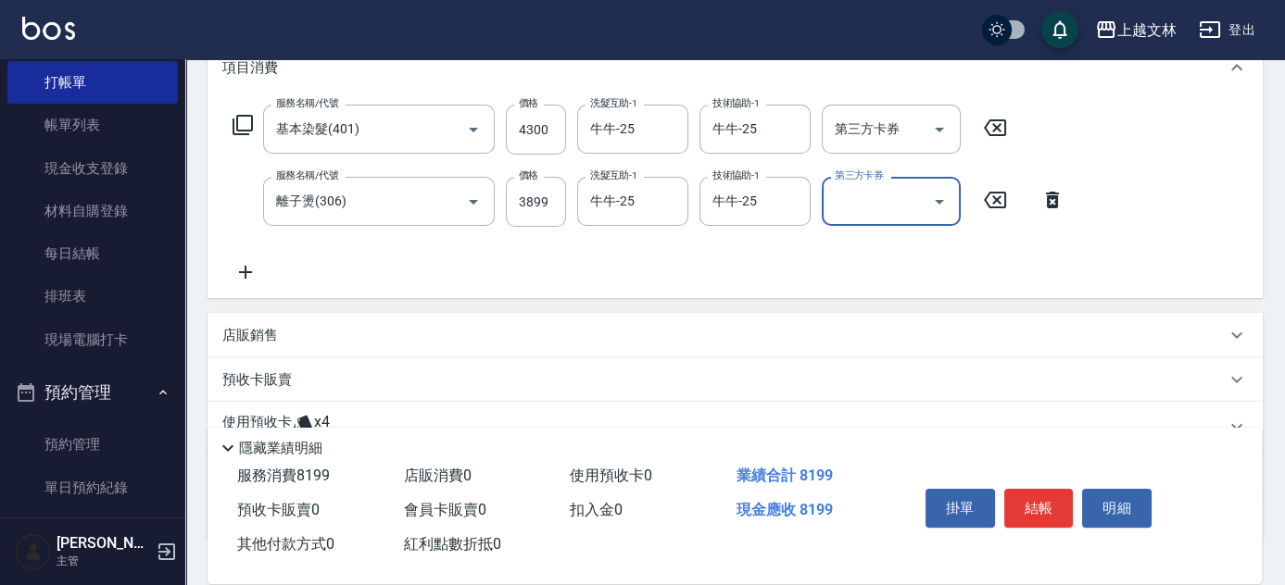
scroll to position [275, 0]
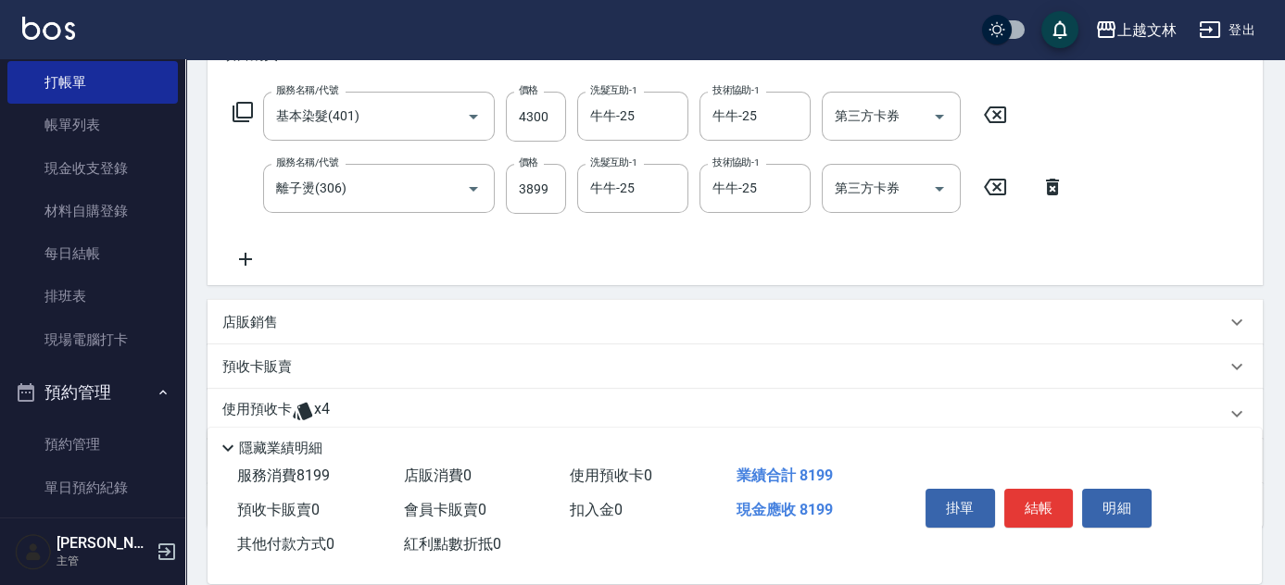
drag, startPoint x: 1277, startPoint y: 292, endPoint x: 1273, endPoint y: 345, distance: 53.0
click at [1273, 345] on div "Key In 打帳單 上一筆訂單:#16 帳單速查 結帳前確認明細 連續打單結帳 掛單 結帳 明細 帳單日期 [DATE] 19:27 鎖定日期 顧客姓名/手…" at bounding box center [734, 244] width 1099 height 920
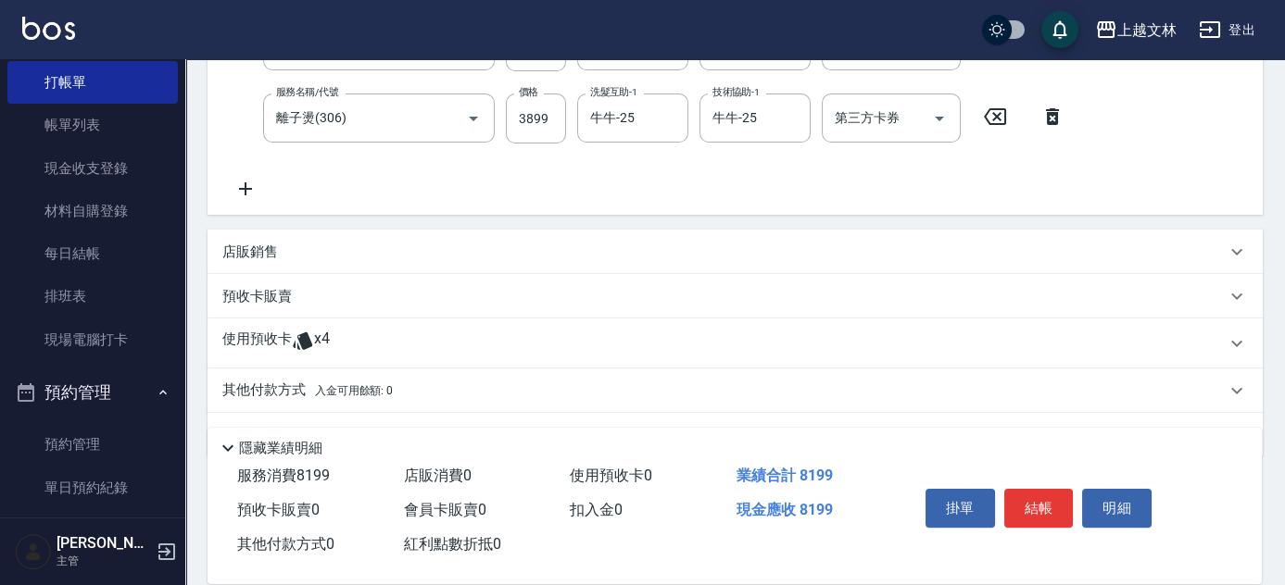
scroll to position [394, 0]
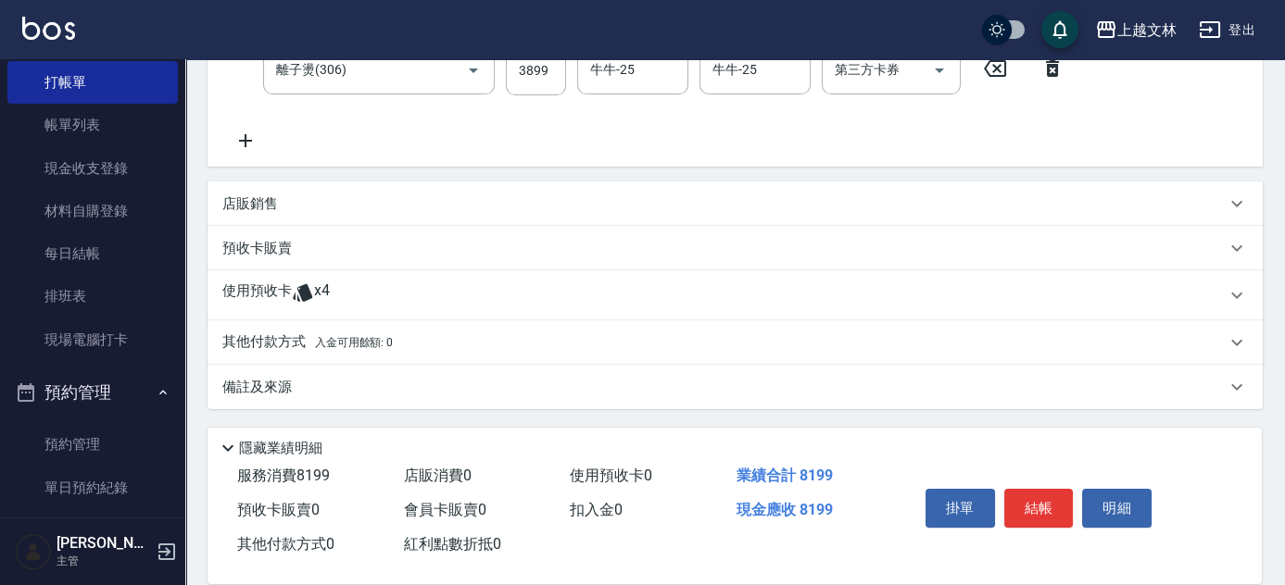
drag, startPoint x: 269, startPoint y: 337, endPoint x: 281, endPoint y: 342, distance: 12.9
click at [283, 343] on p "其他付款方式 入金可用餘額: 0" at bounding box center [307, 342] width 170 height 20
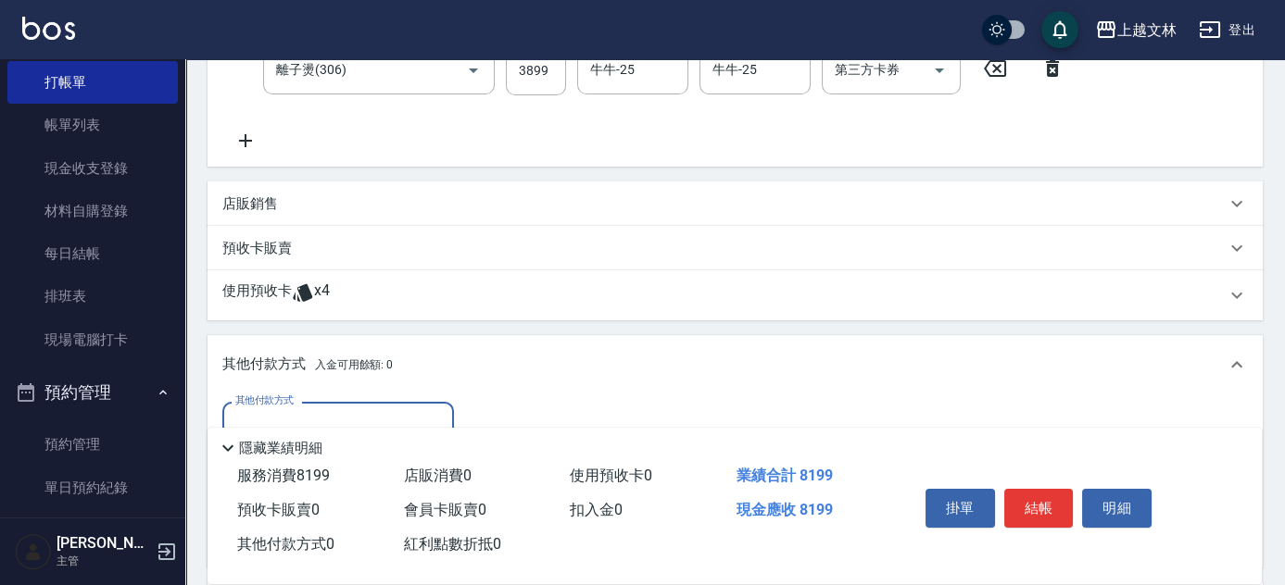
scroll to position [0, 0]
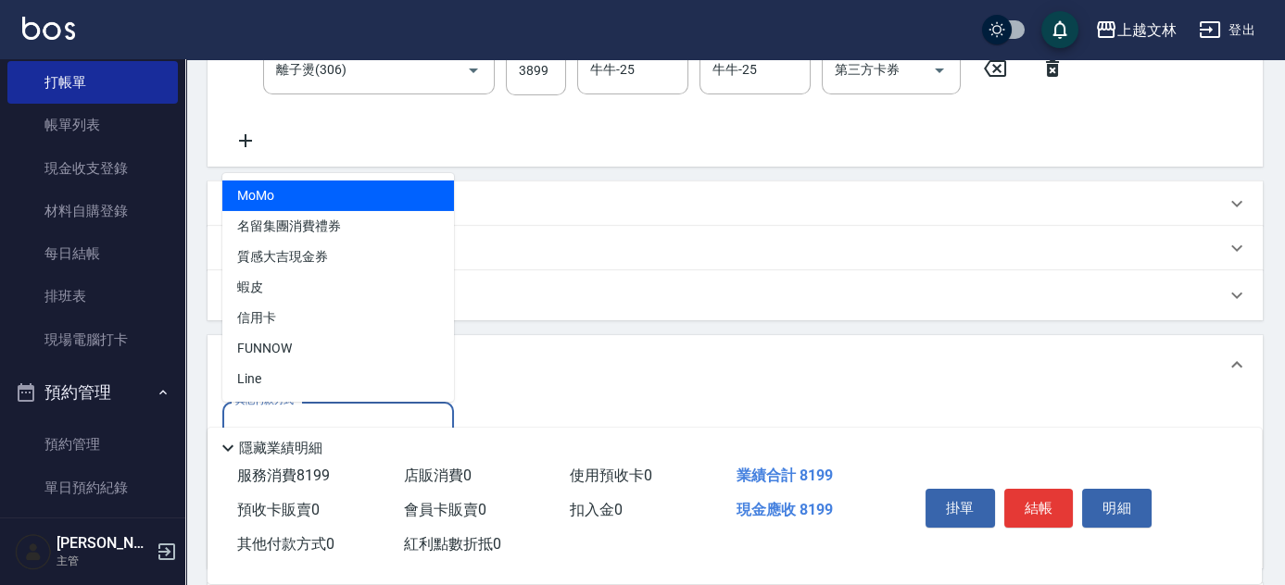
click at [405, 419] on input "其他付款方式" at bounding box center [338, 426] width 215 height 32
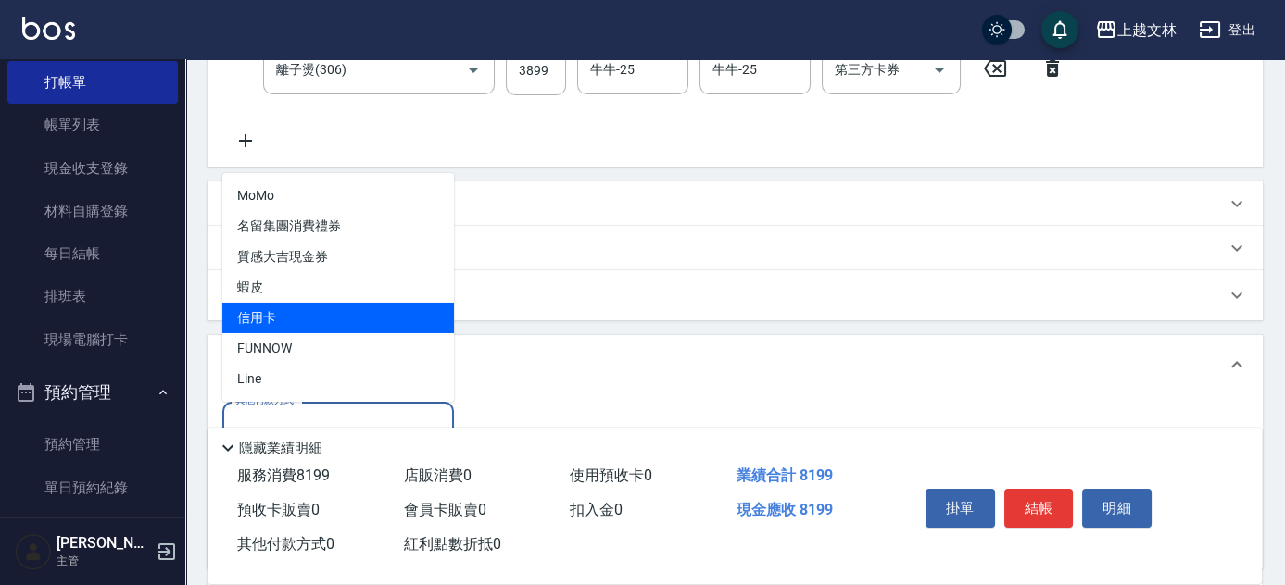
drag, startPoint x: 315, startPoint y: 304, endPoint x: 343, endPoint y: 313, distance: 29.3
click at [315, 306] on span "信用卡" at bounding box center [338, 318] width 232 height 31
type input "信用卡"
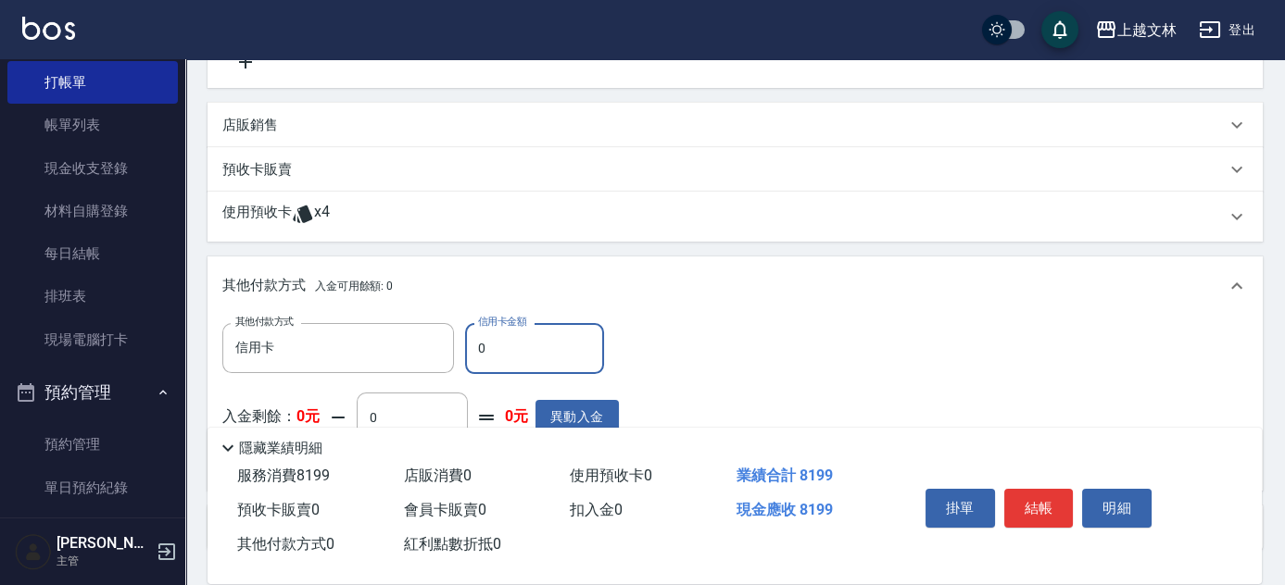
scroll to position [557, 0]
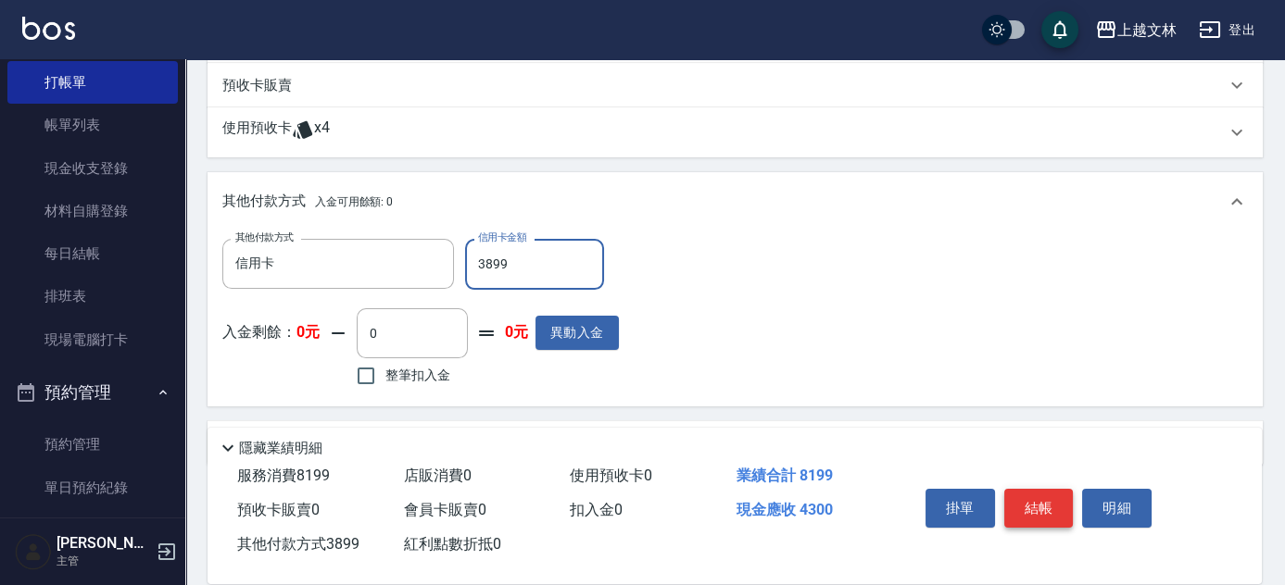
type input "3899"
click at [1045, 513] on button "結帳" at bounding box center [1038, 508] width 69 height 39
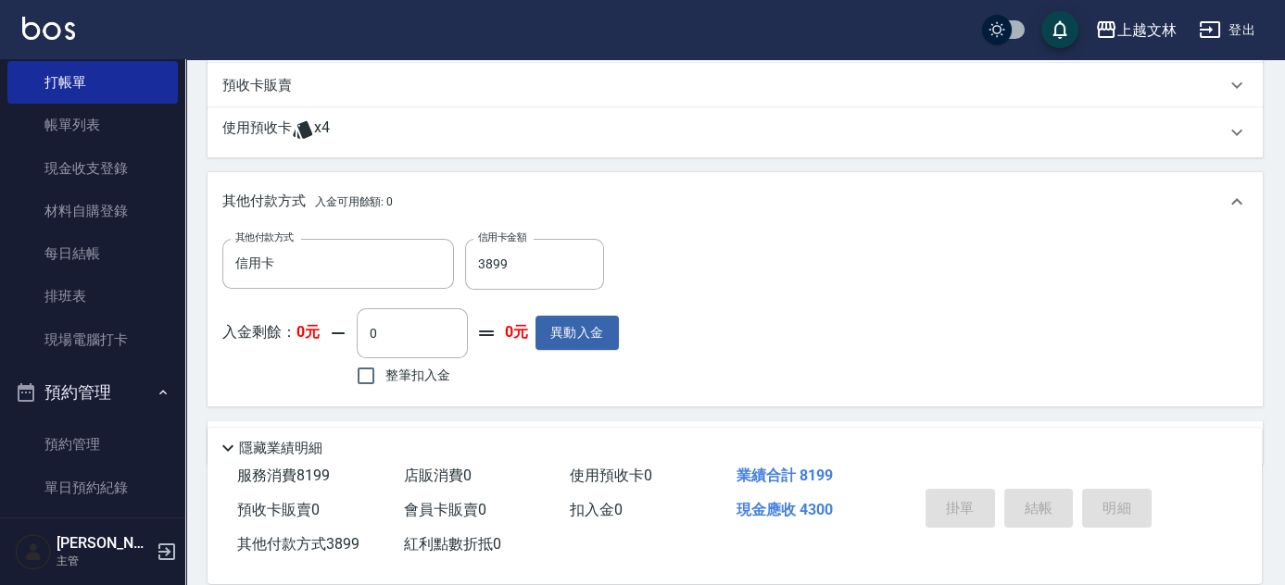
type input "[DATE] 19:28"
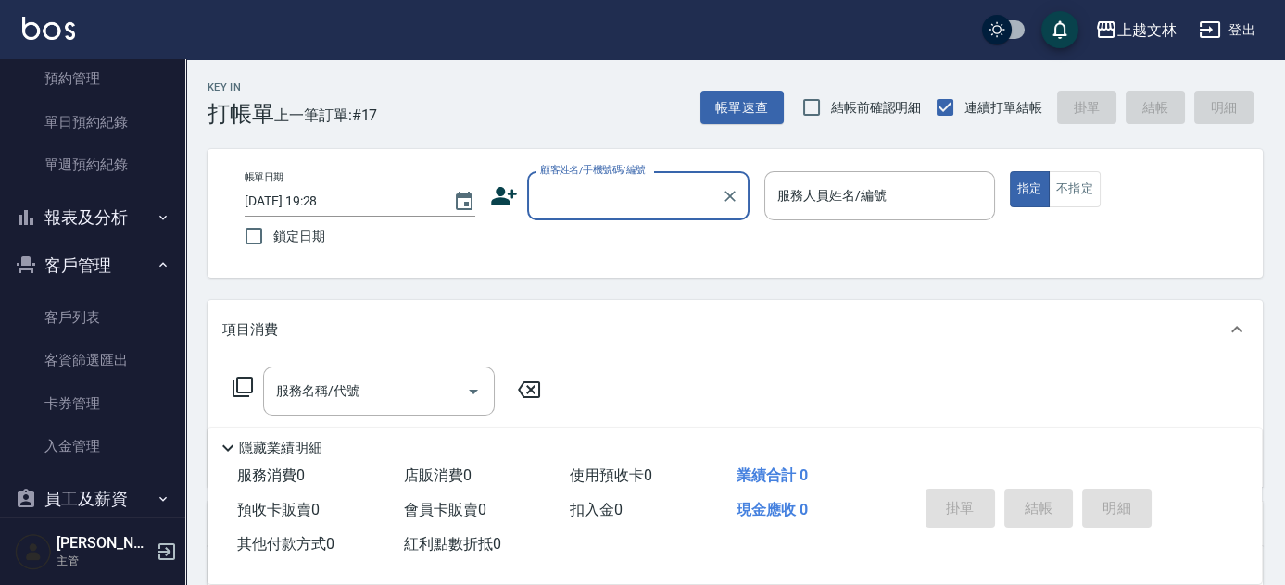
scroll to position [471, 0]
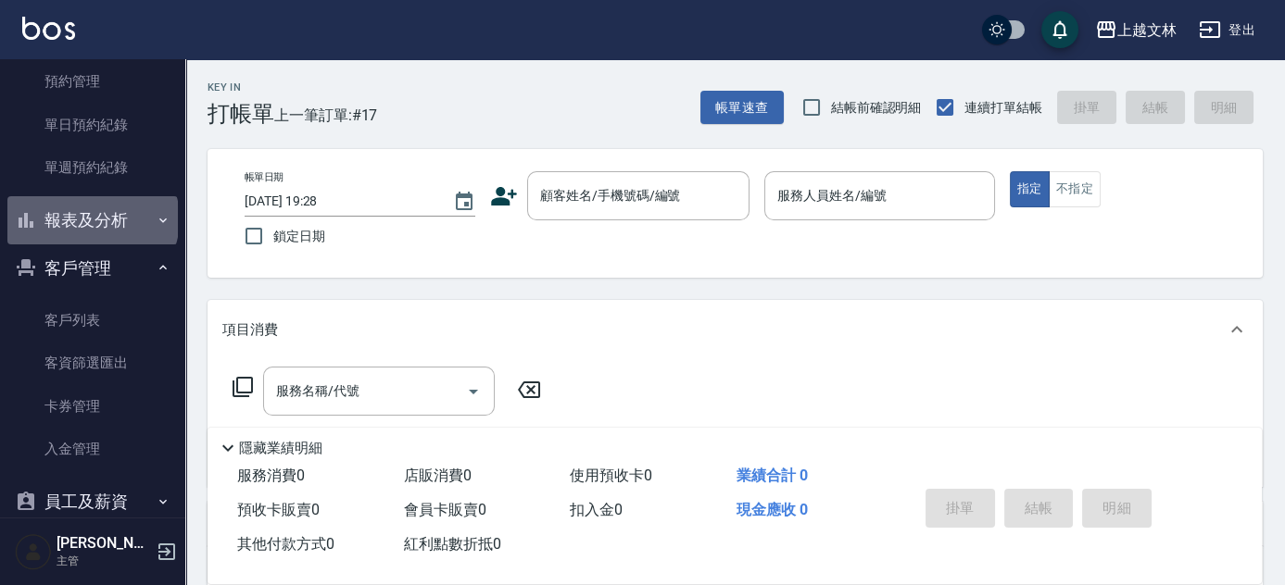
click at [91, 219] on button "報表及分析" at bounding box center [92, 220] width 170 height 48
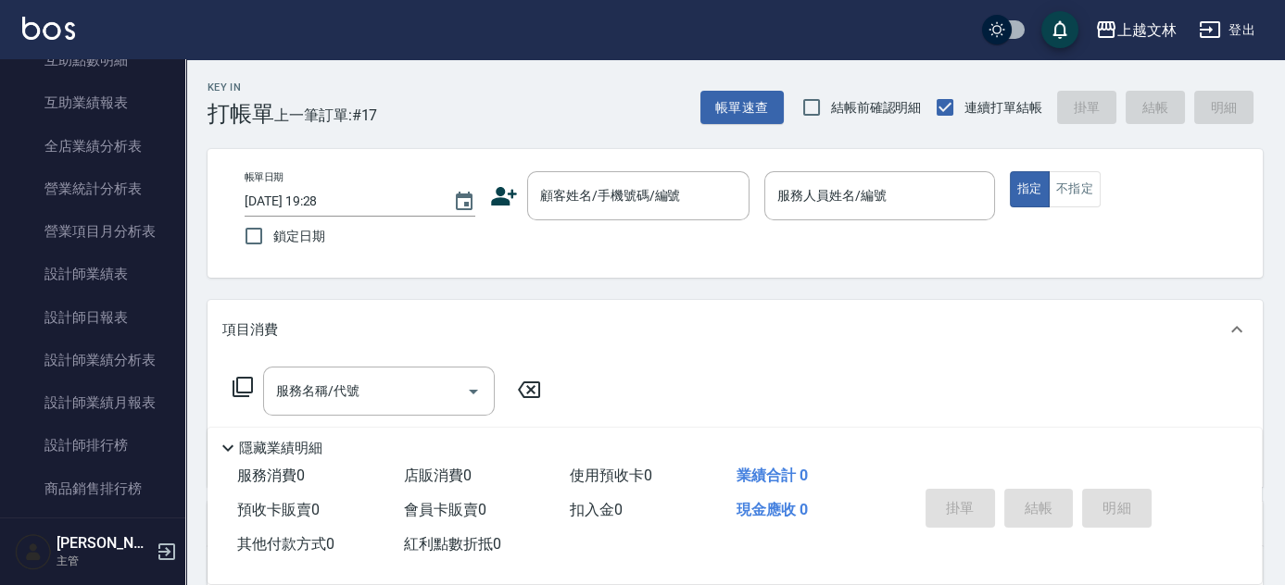
scroll to position [945, 0]
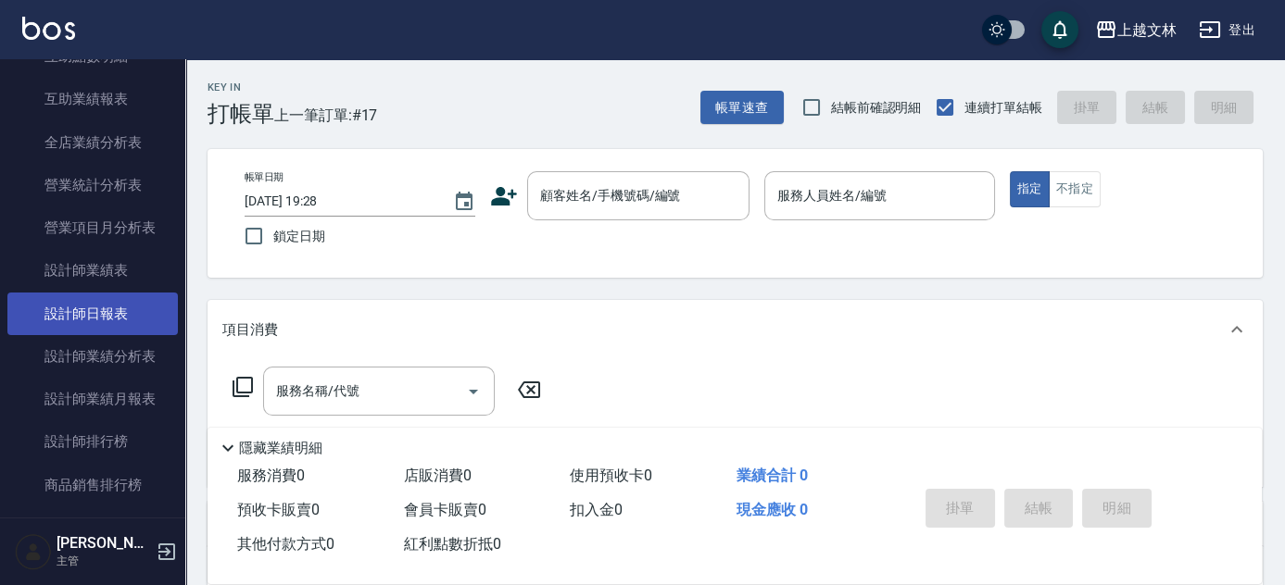
click at [126, 304] on link "設計師日報表" at bounding box center [92, 314] width 170 height 43
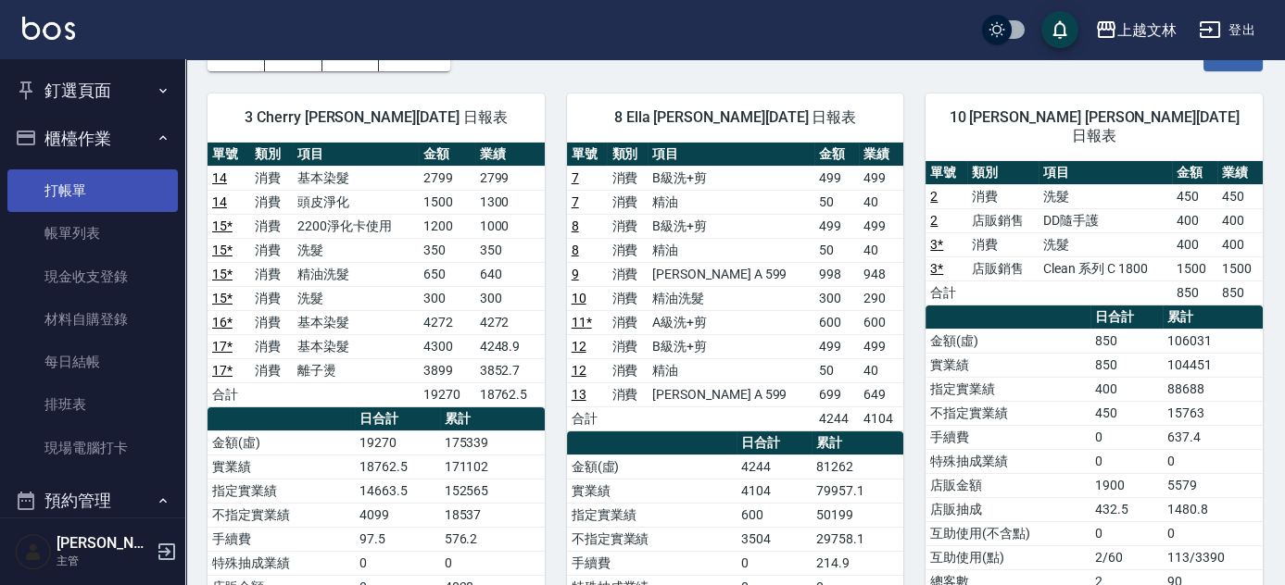
click at [74, 178] on link "打帳單" at bounding box center [92, 190] width 170 height 43
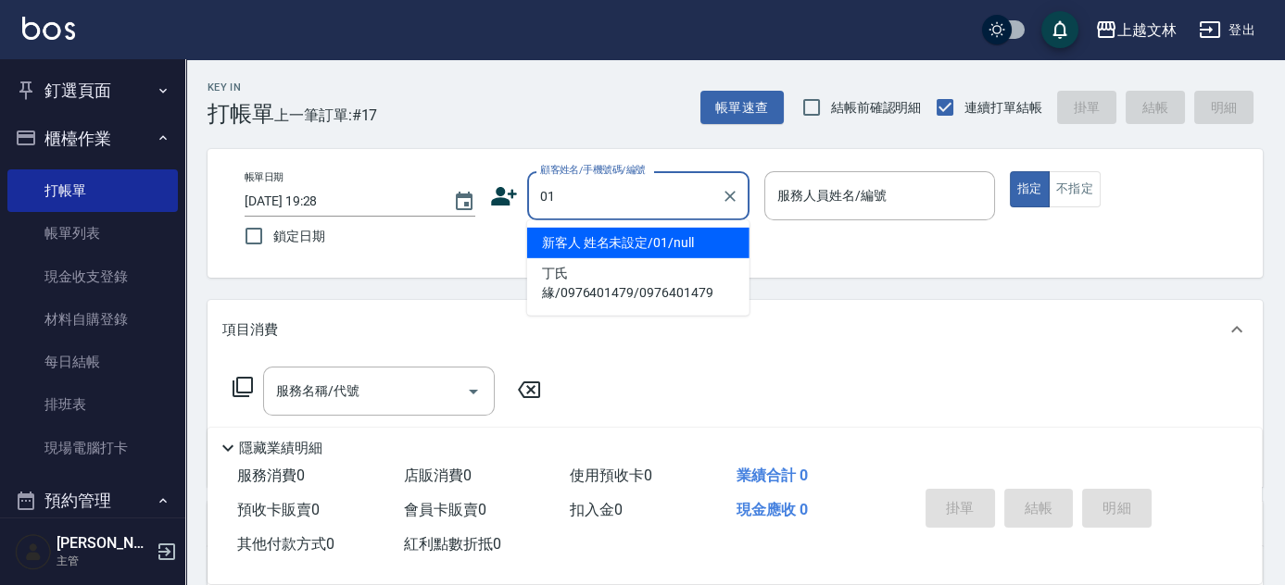
type input "新客人 姓名未設定/01/null"
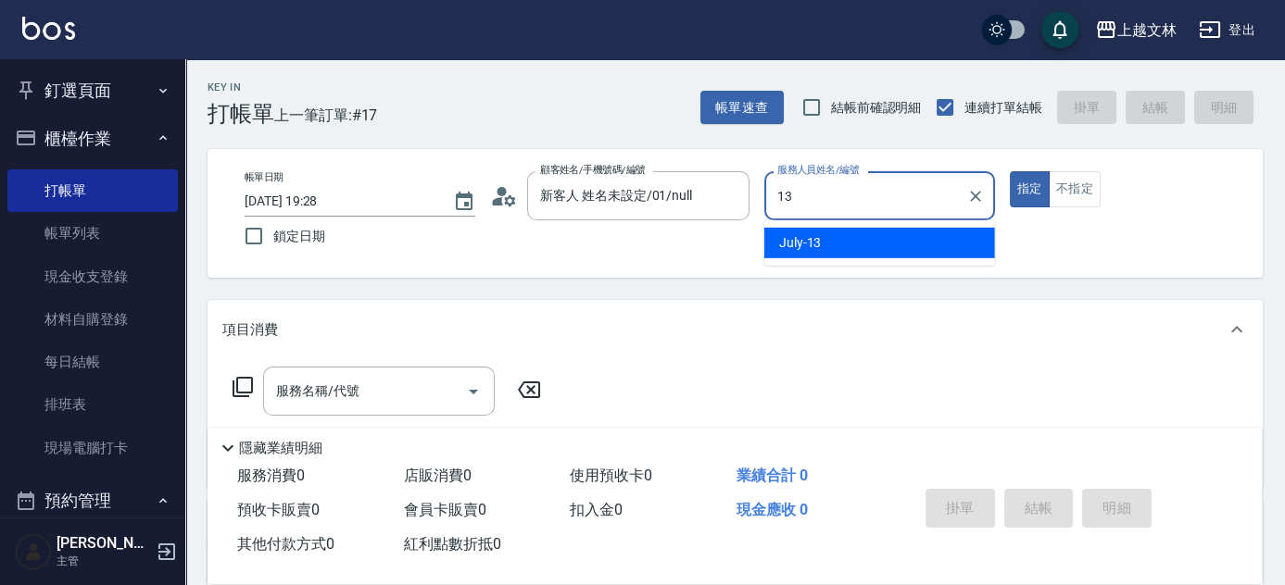
type input "July-13"
type button "true"
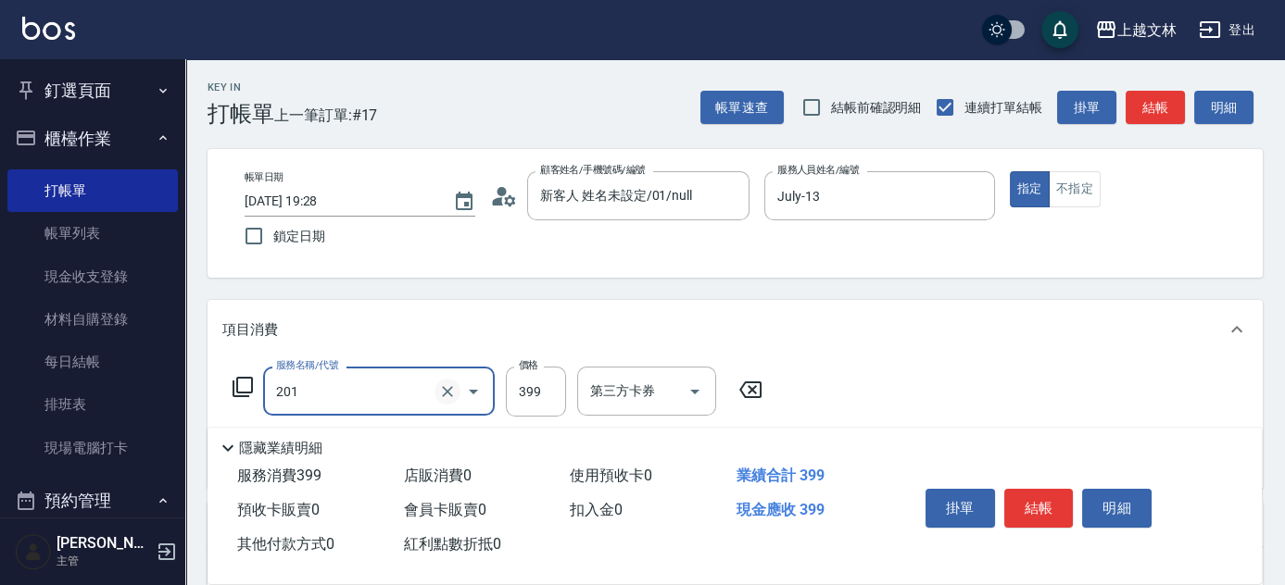
type input "B級單剪(201)"
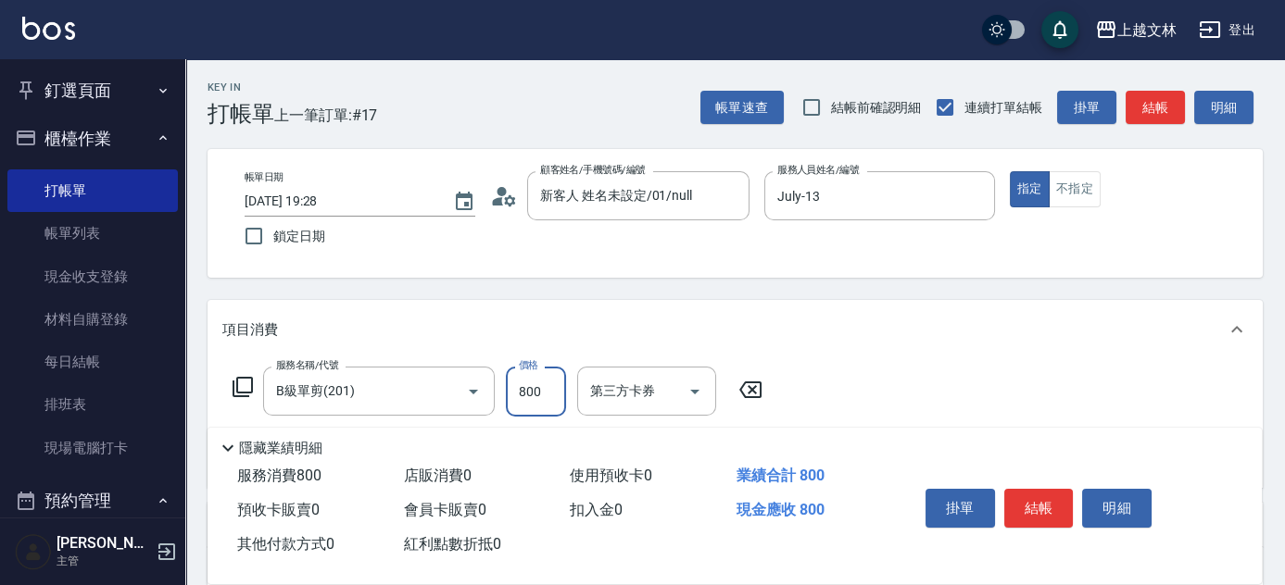
type input "800"
click at [1038, 495] on button "結帳" at bounding box center [1038, 508] width 69 height 39
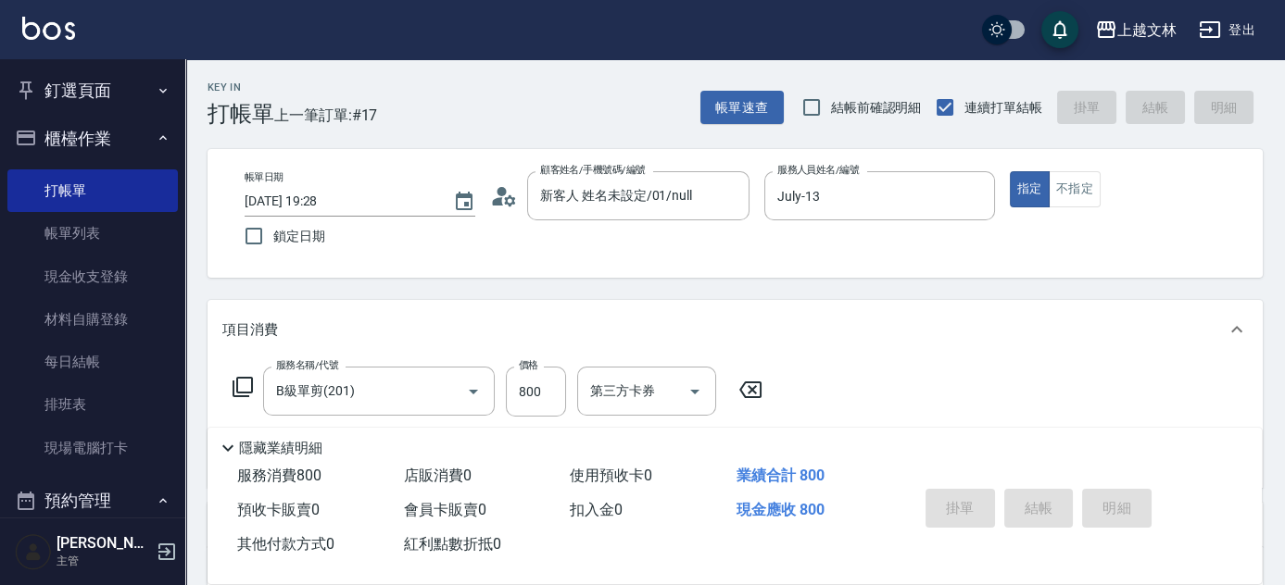
type input "[DATE] 19:29"
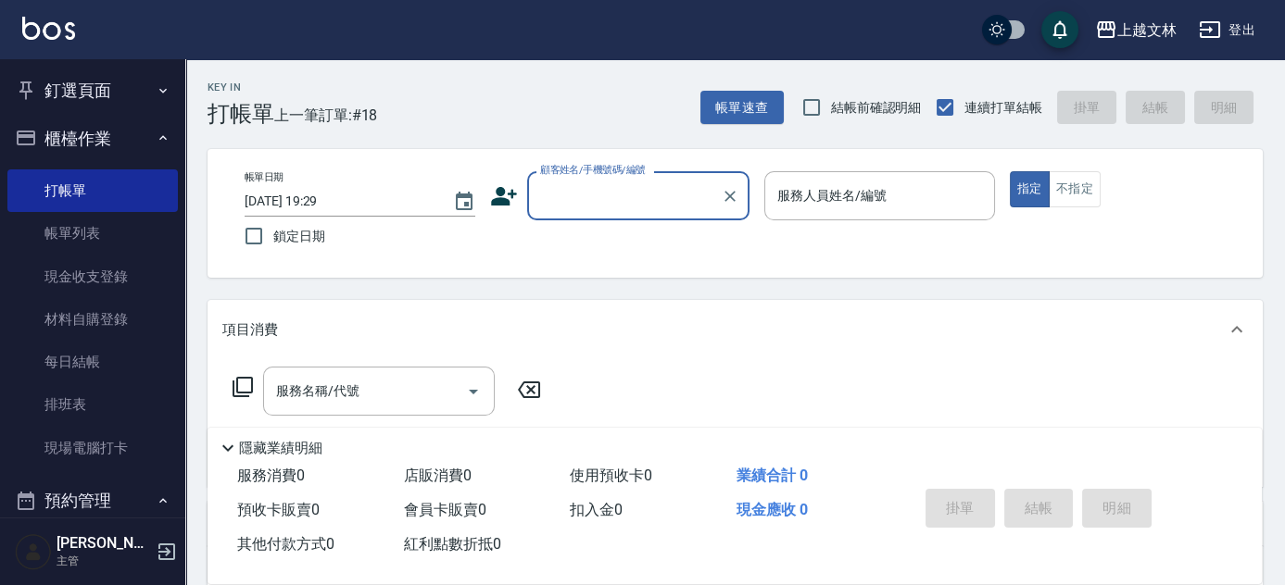
click at [686, 187] on input "顧客姓名/手機號碼/編號" at bounding box center [624, 196] width 178 height 32
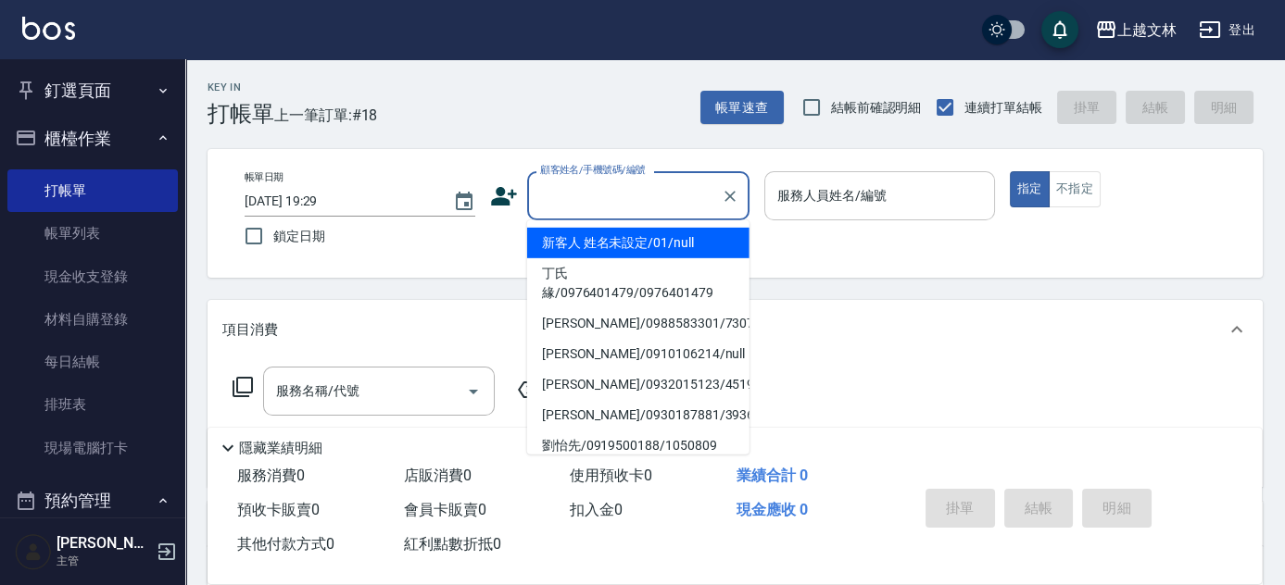
drag, startPoint x: 704, startPoint y: 237, endPoint x: 832, endPoint y: 207, distance: 131.4
click at [704, 237] on li "新客人 姓名未設定/01/null" at bounding box center [638, 243] width 222 height 31
type input "新客人 姓名未設定/01/null"
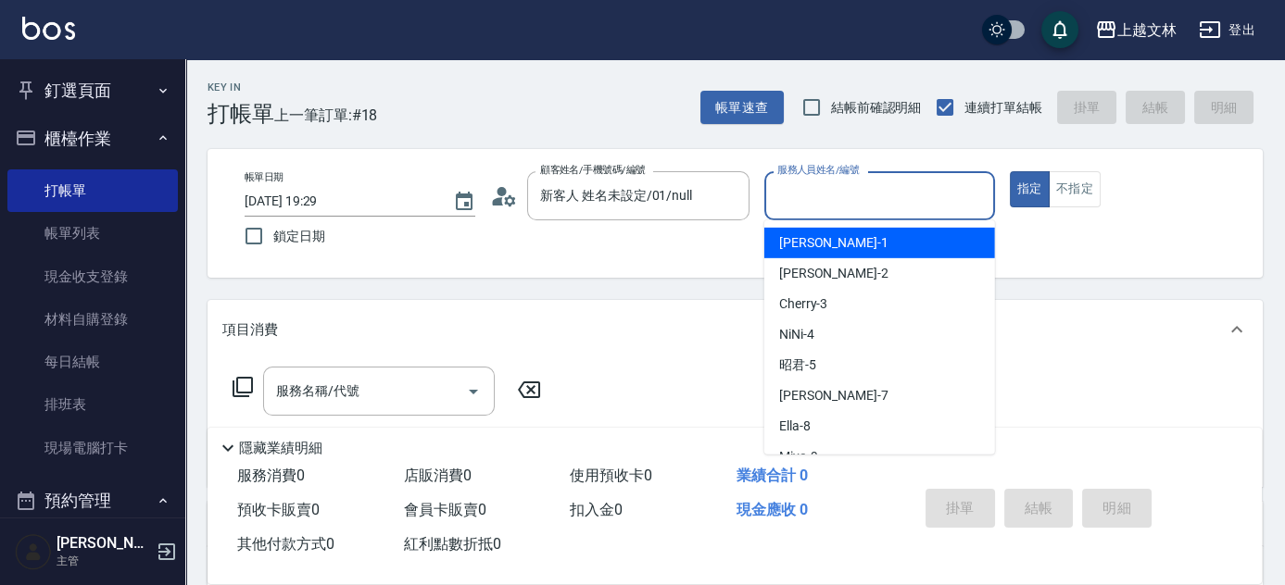
click at [835, 207] on input "服務人員姓名/編號" at bounding box center [879, 196] width 214 height 32
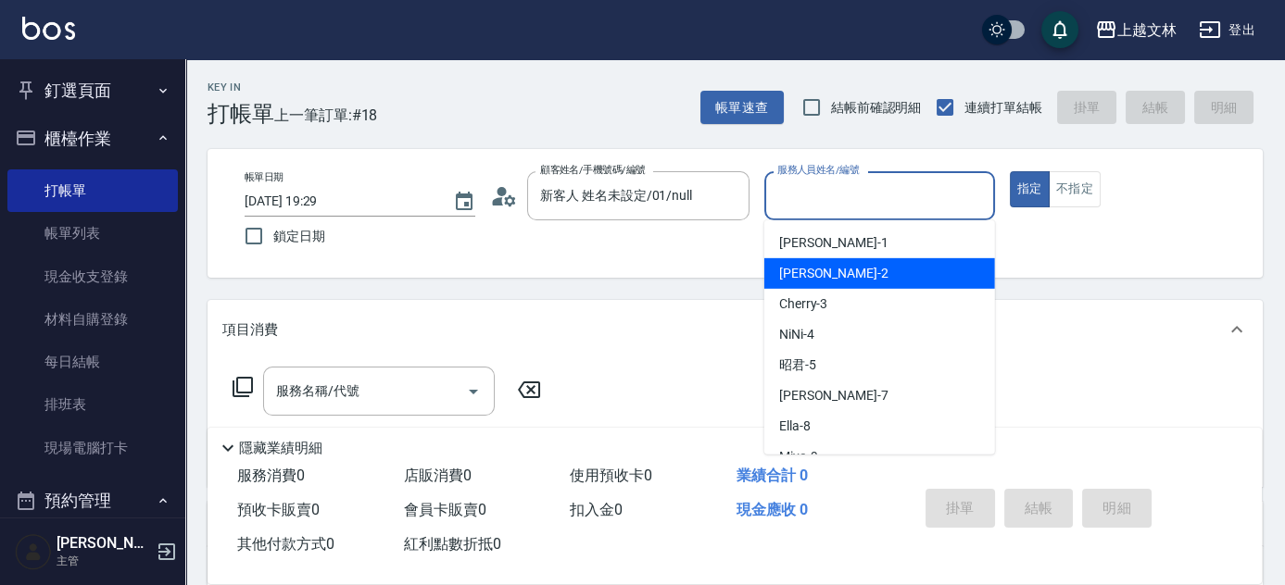
click at [894, 278] on div "[PERSON_NAME] -2" at bounding box center [879, 273] width 231 height 31
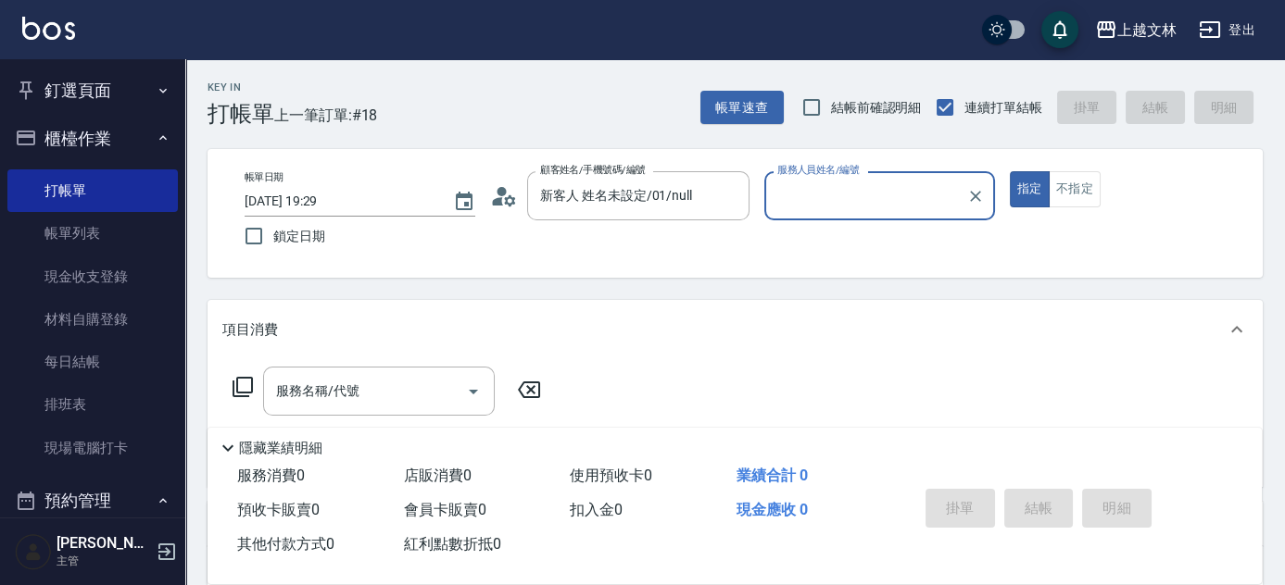
type input "[PERSON_NAME]-2"
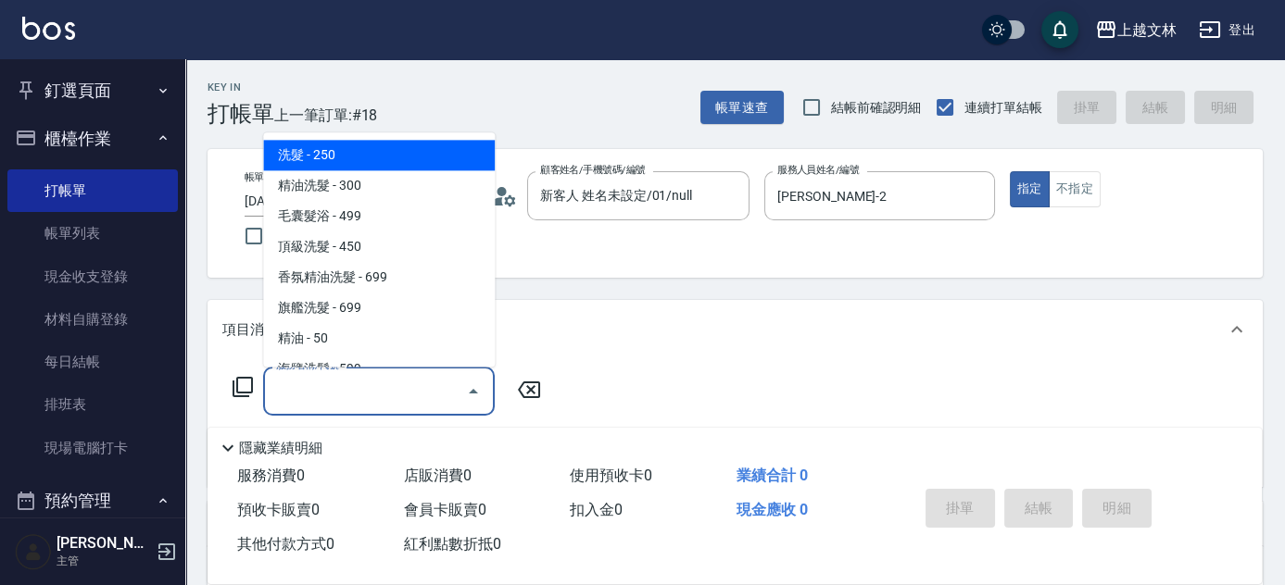
click at [429, 392] on input "服務名稱/代號" at bounding box center [364, 391] width 187 height 32
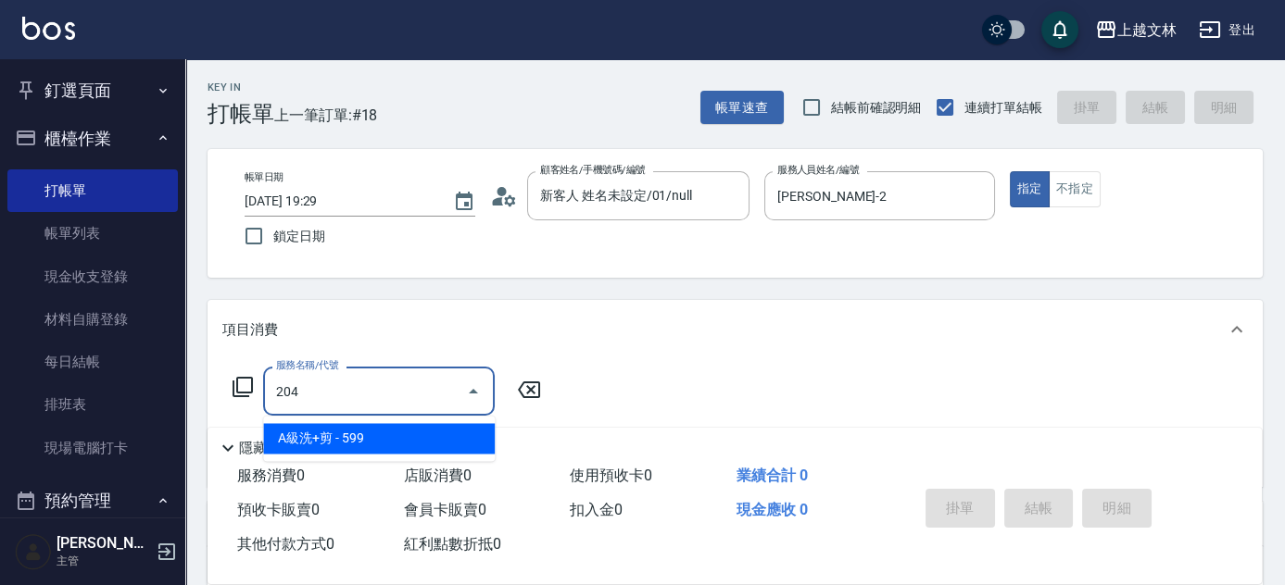
type input "A級洗+剪(204)"
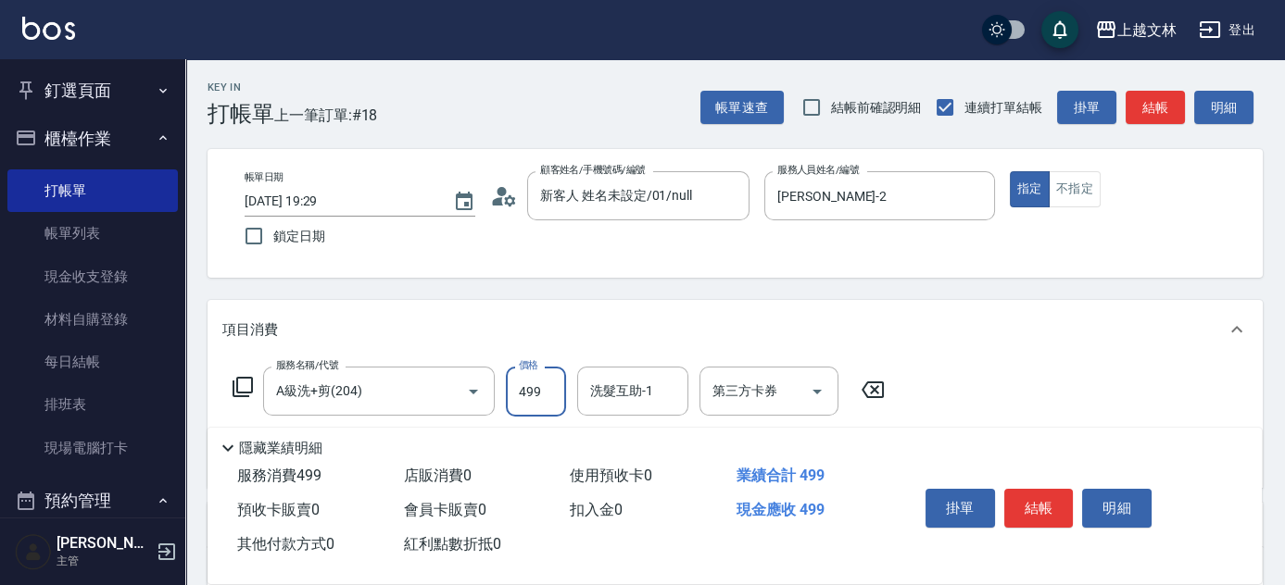
type input "499"
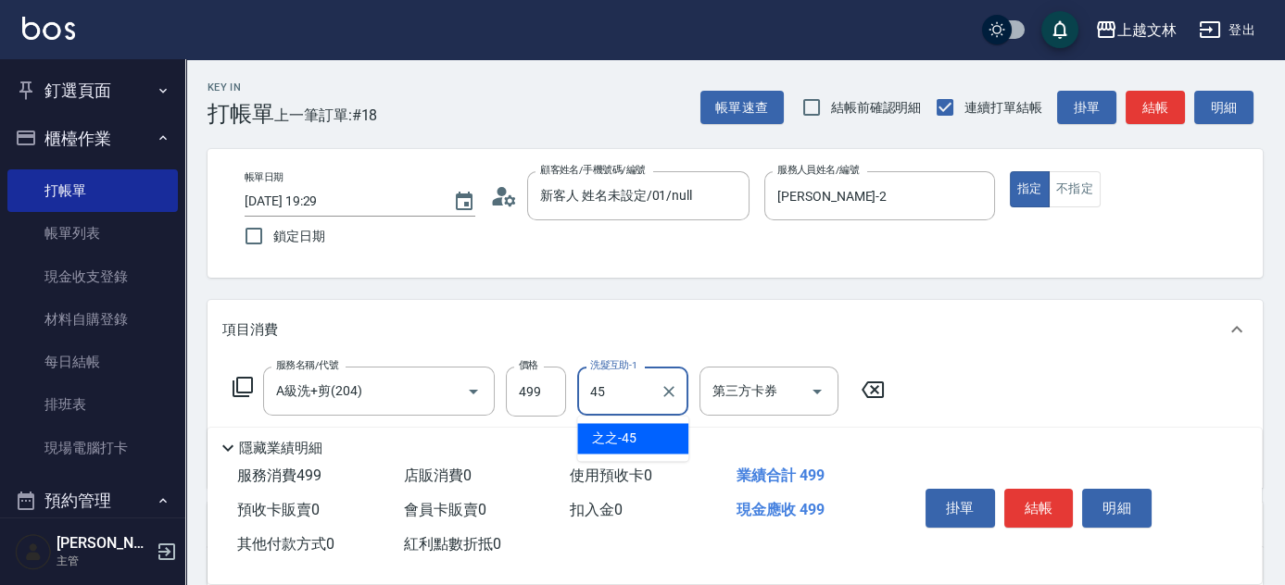
type input "之之-45"
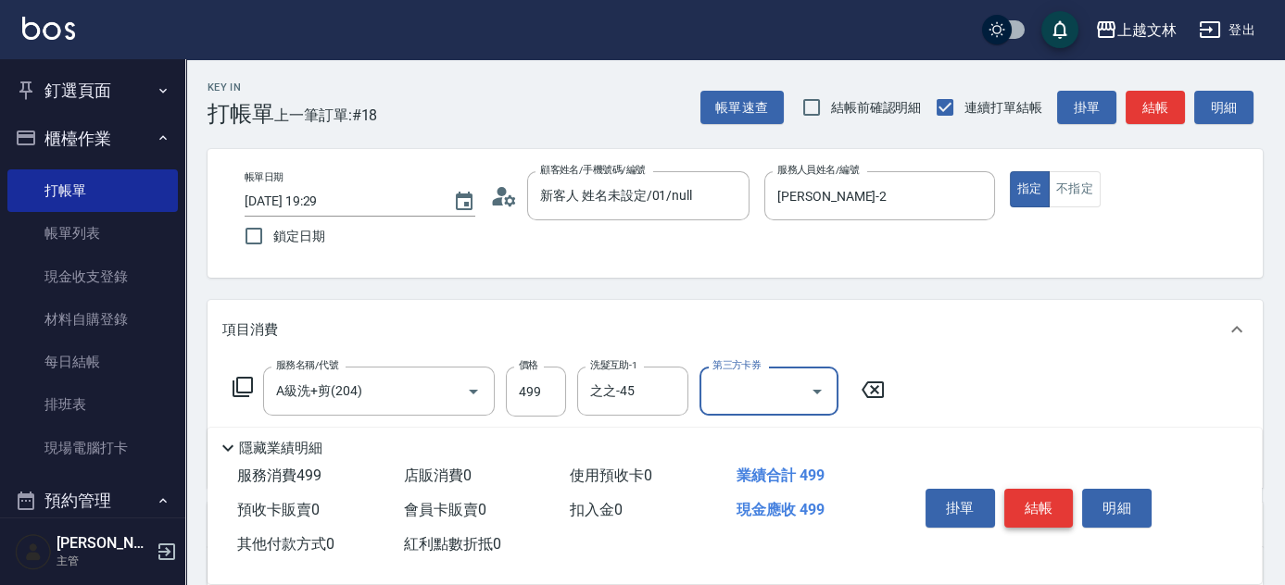
click at [1035, 500] on button "結帳" at bounding box center [1038, 508] width 69 height 39
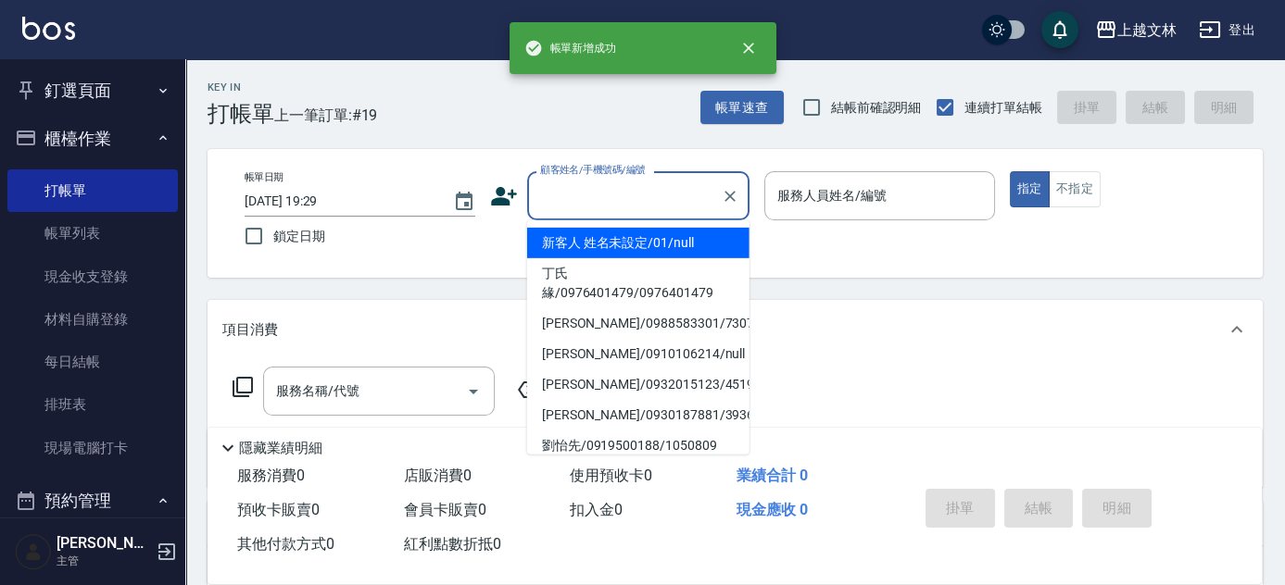
click at [671, 196] on input "顧客姓名/手機號碼/編號" at bounding box center [624, 196] width 178 height 32
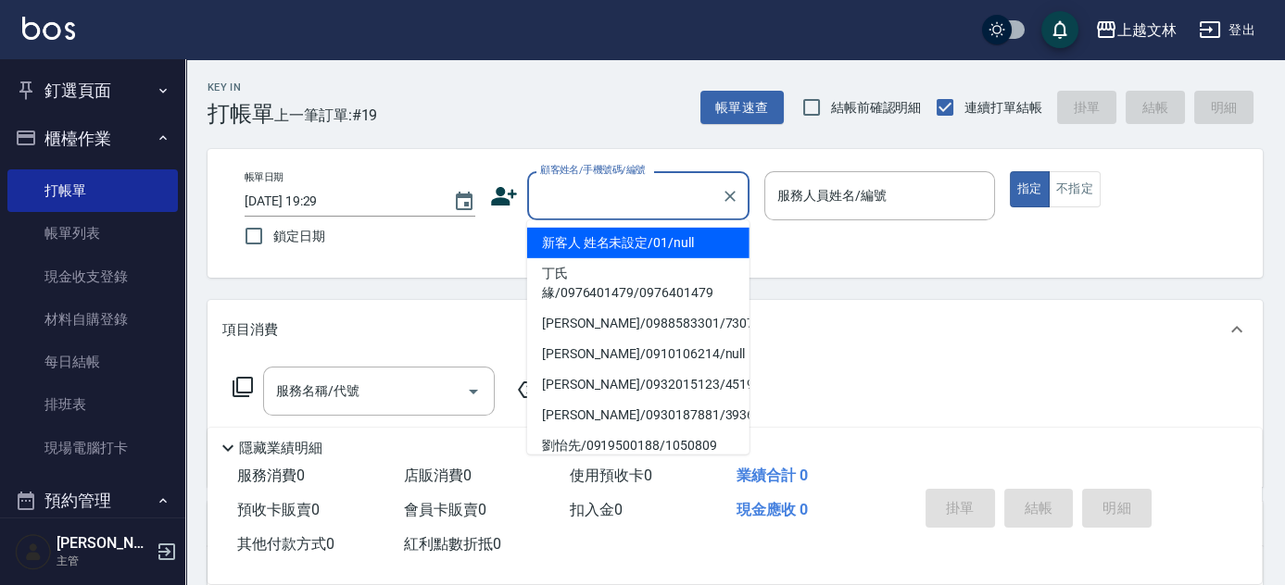
click at [678, 239] on li "新客人 姓名未設定/01/null" at bounding box center [638, 243] width 222 height 31
type input "新客人 姓名未設定/01/null"
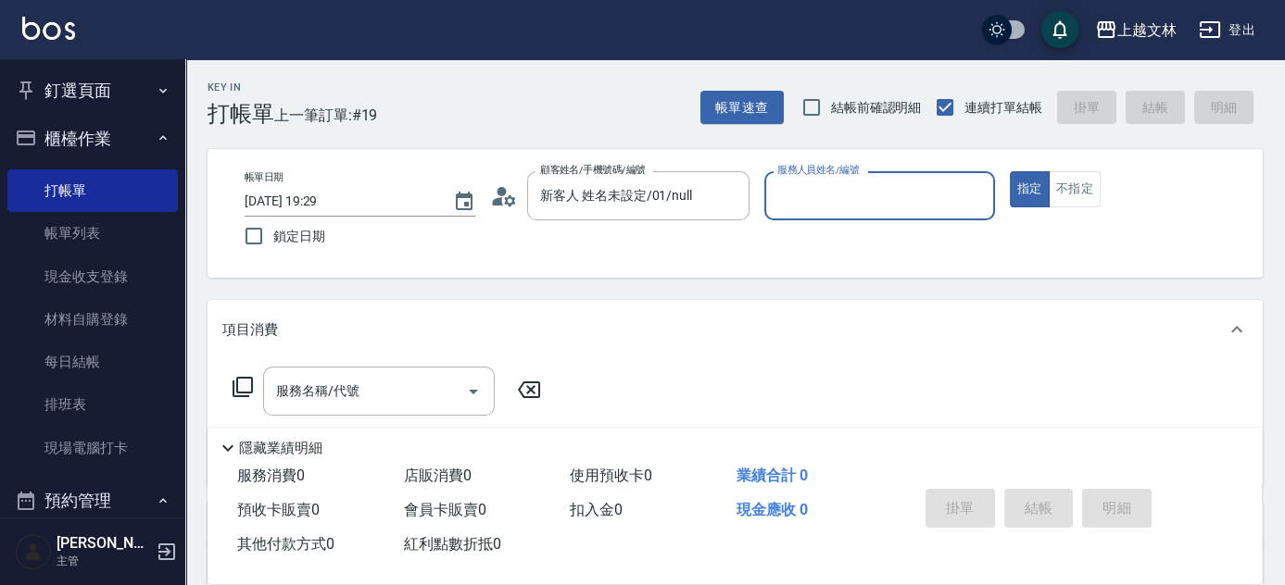
click at [804, 221] on div "服務人員姓名/編號 服務人員姓名/編號" at bounding box center [879, 205] width 231 height 69
click at [821, 205] on input "服務人員姓名/編號" at bounding box center [879, 196] width 214 height 32
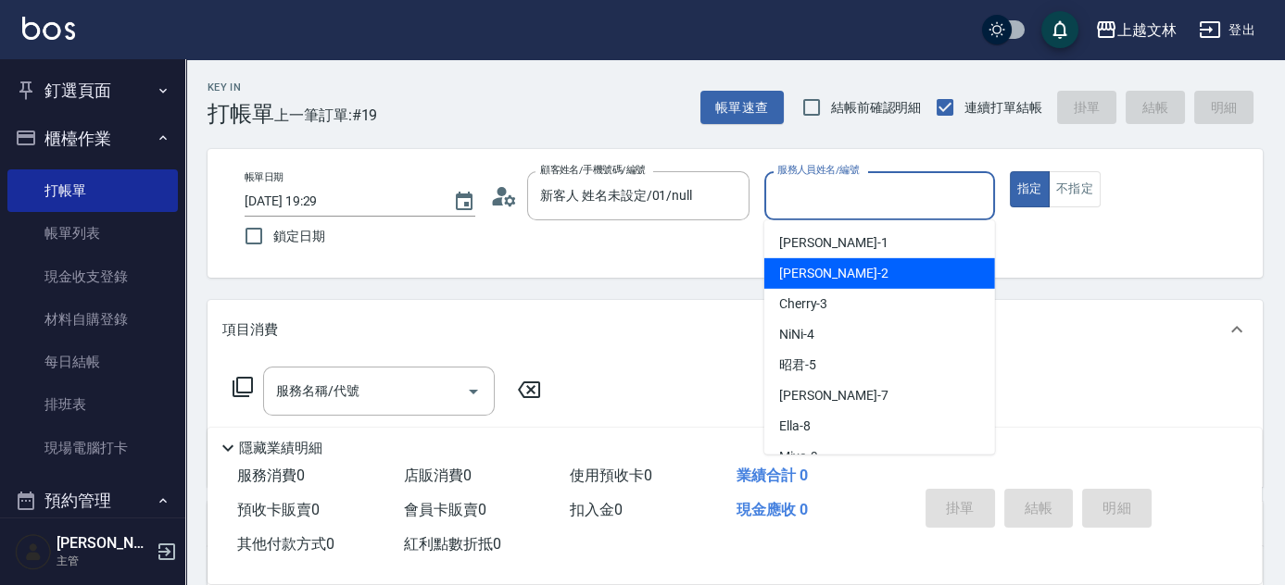
click at [849, 272] on div "[PERSON_NAME] -2" at bounding box center [879, 273] width 231 height 31
type input "[PERSON_NAME]-2"
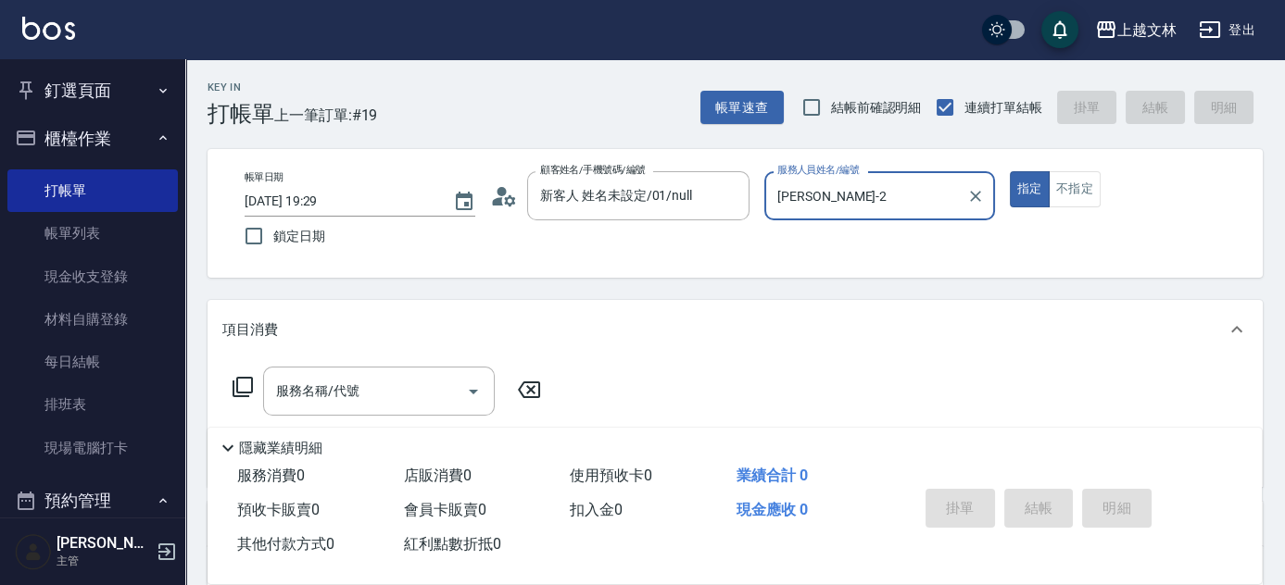
click at [243, 392] on icon at bounding box center [243, 387] width 22 height 22
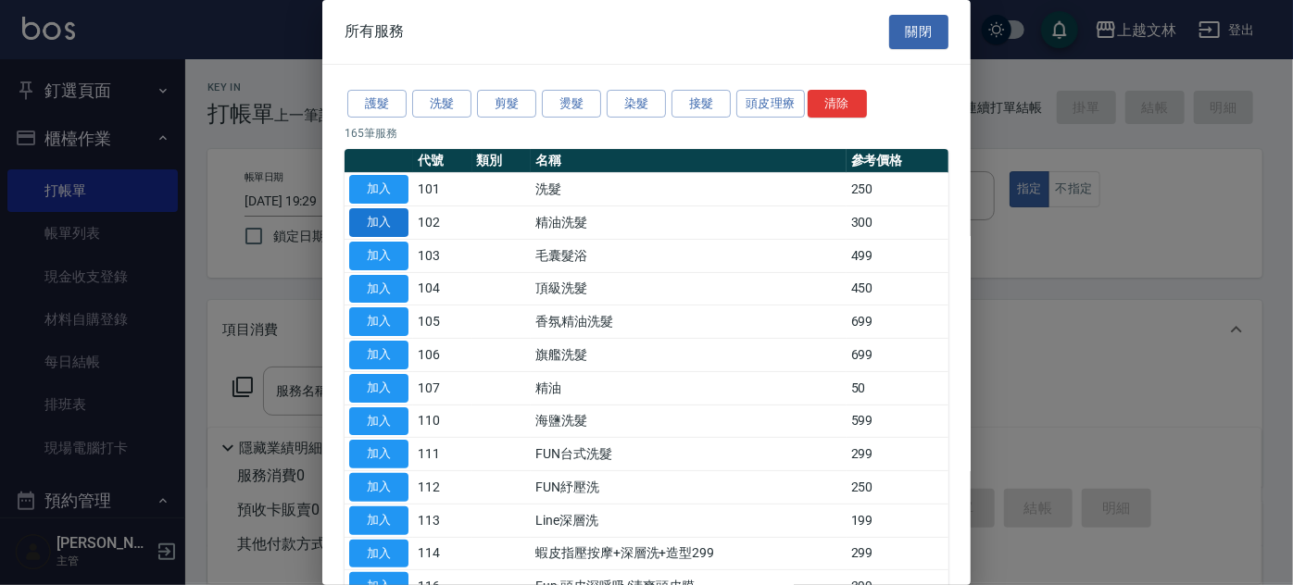
click at [366, 224] on button "加入" at bounding box center [378, 222] width 59 height 29
type input "精油洗髮(102)"
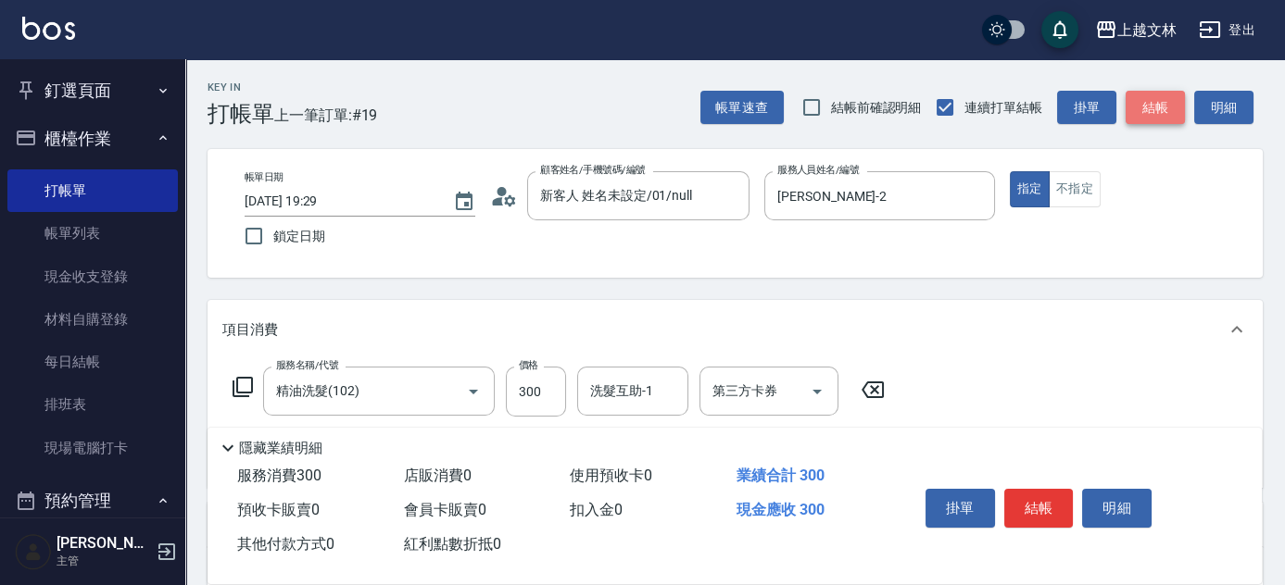
click at [1147, 106] on button "結帳" at bounding box center [1154, 108] width 59 height 34
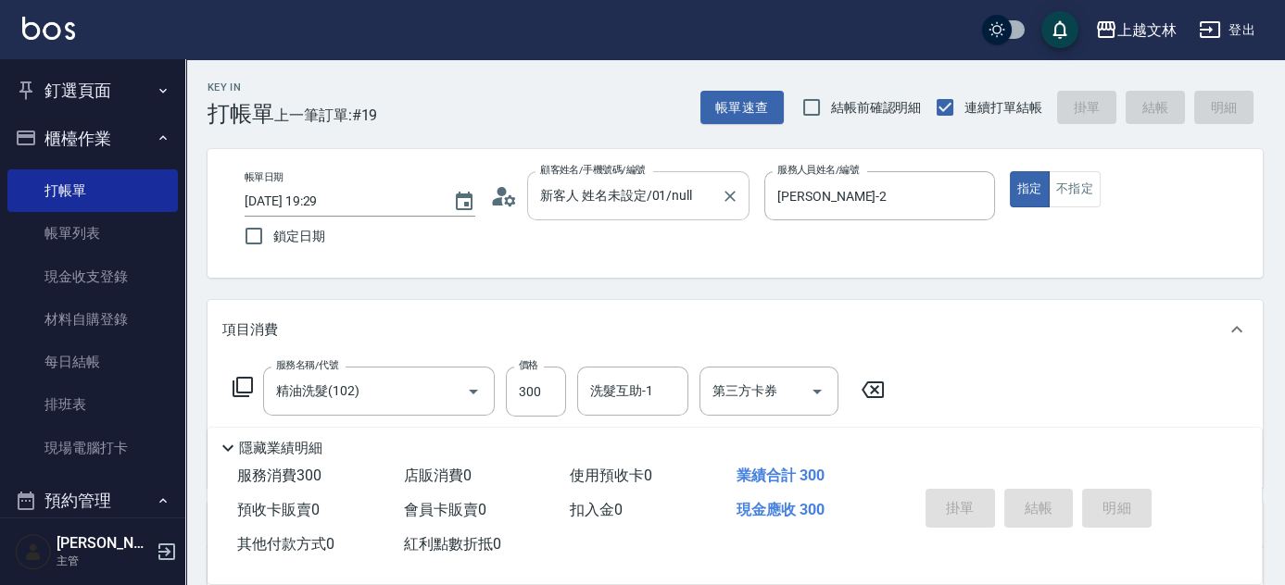
type input "[DATE] 19:30"
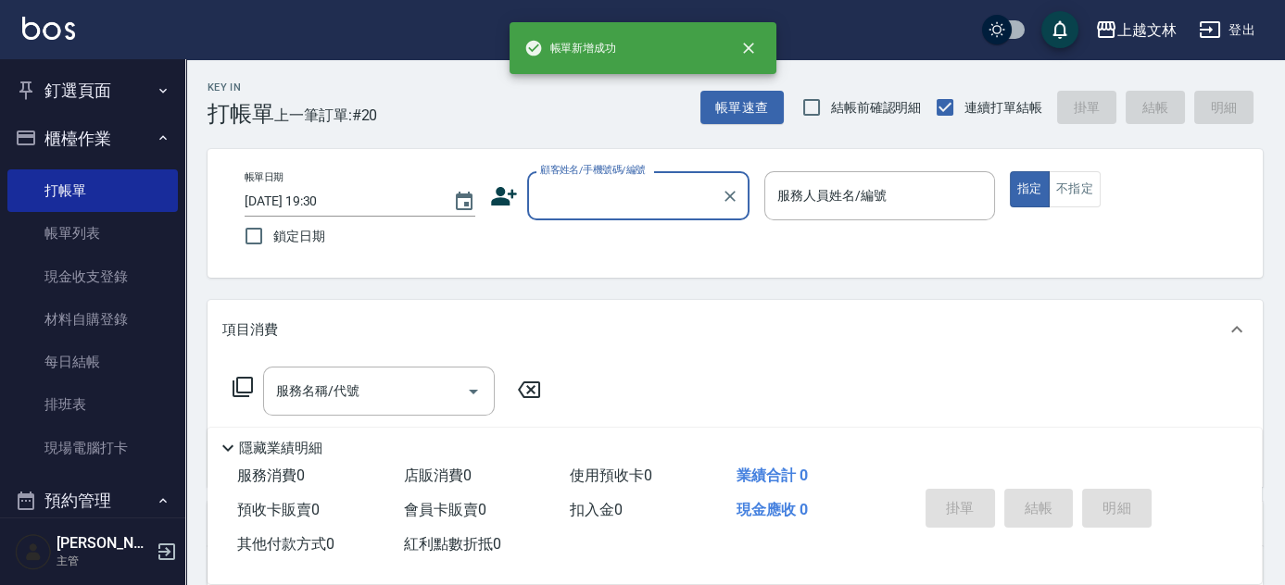
click at [620, 192] on input "顧客姓名/手機號碼/編號" at bounding box center [624, 196] width 178 height 32
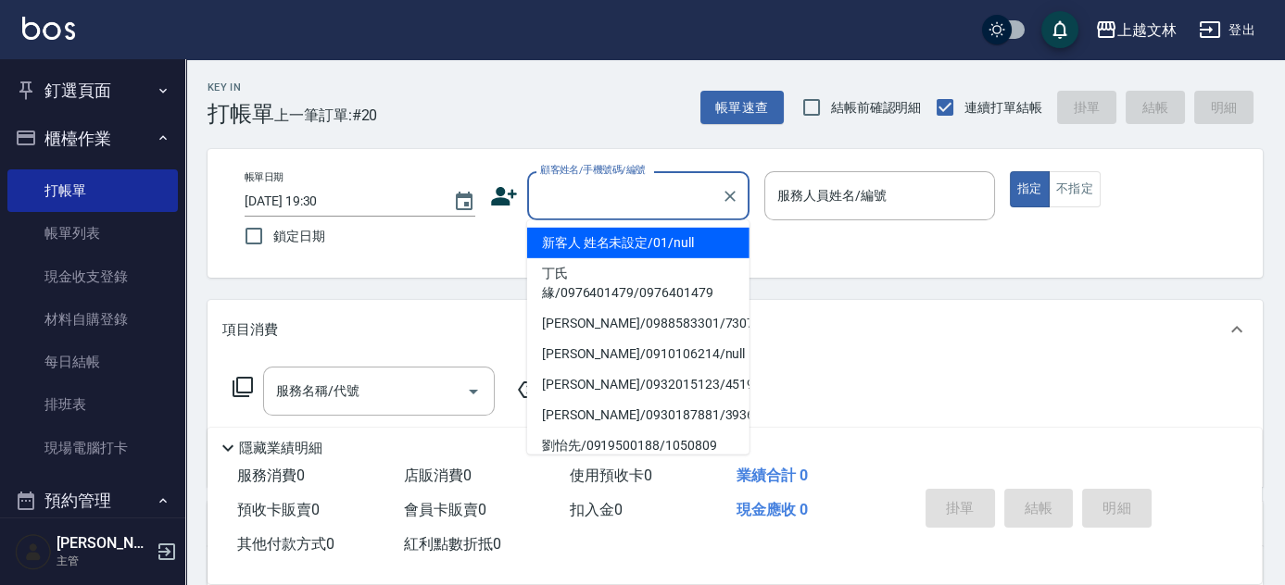
click at [634, 239] on li "新客人 姓名未設定/01/null" at bounding box center [638, 243] width 222 height 31
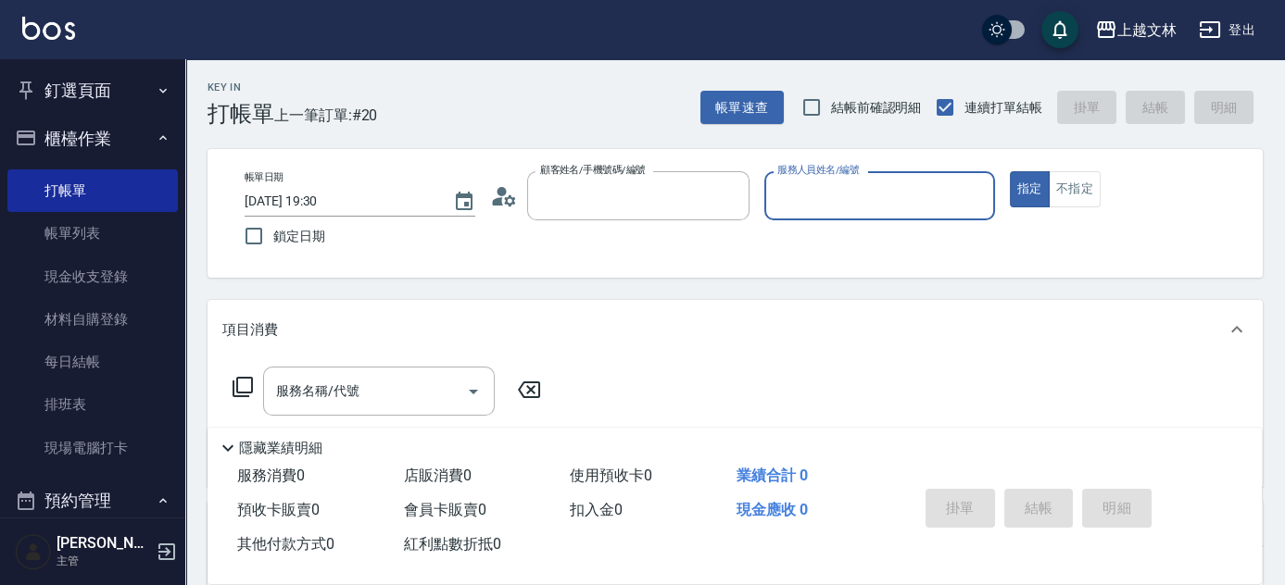
type input "新客人 姓名未設定/01/null"
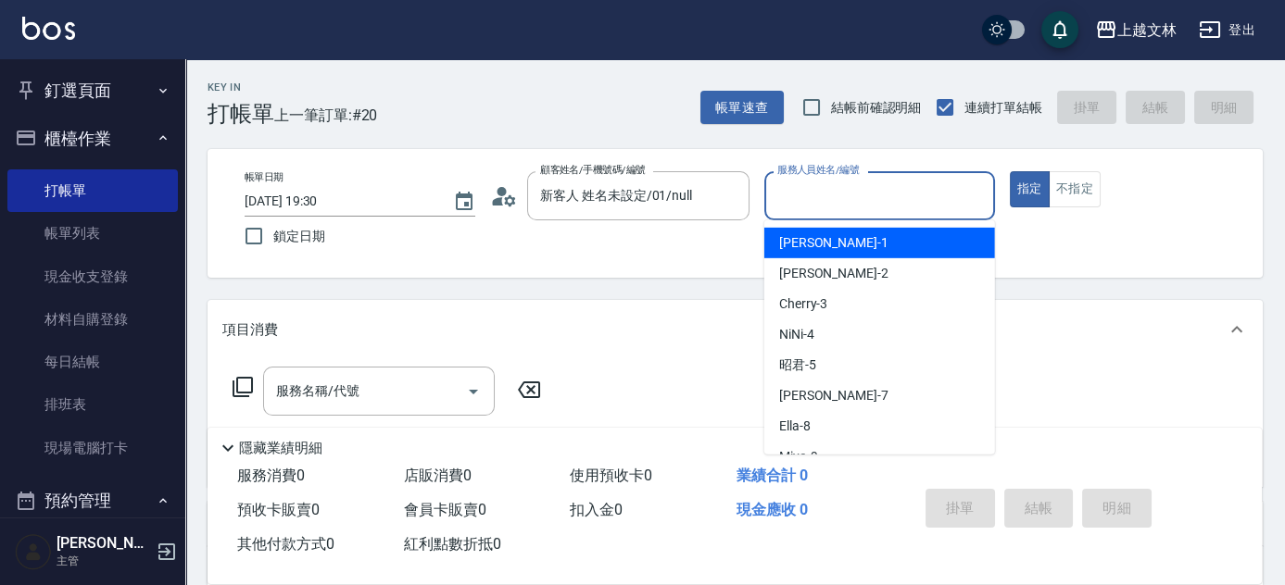
click at [852, 192] on input "服務人員姓名/編號" at bounding box center [879, 196] width 214 height 32
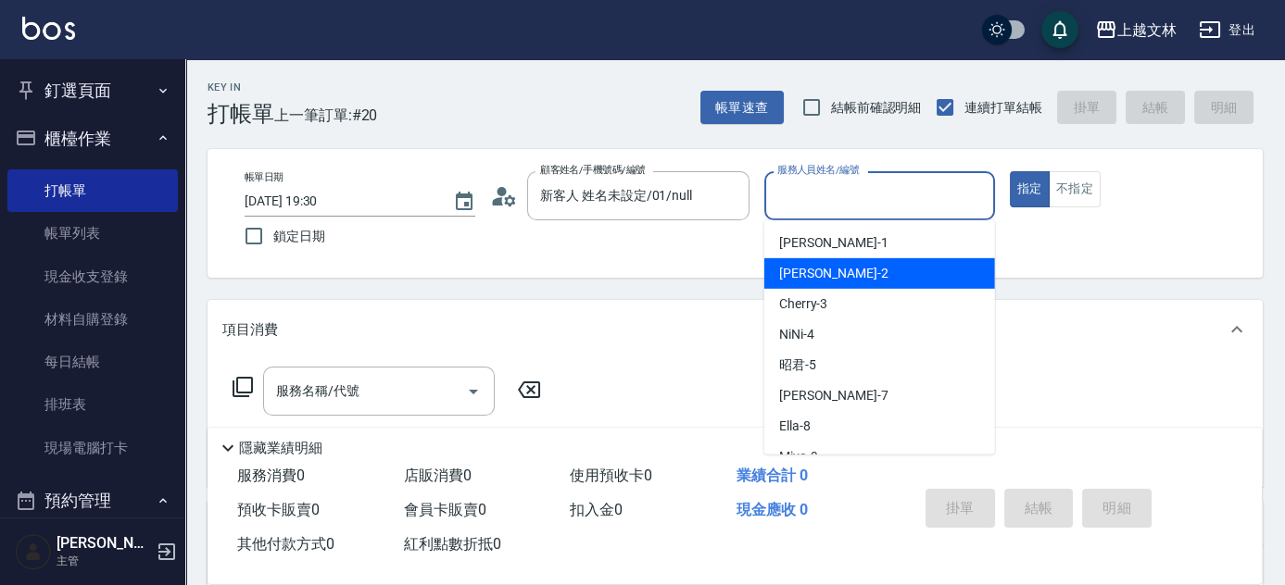
click at [868, 265] on div "[PERSON_NAME] -2" at bounding box center [879, 273] width 231 height 31
type input "[PERSON_NAME]-2"
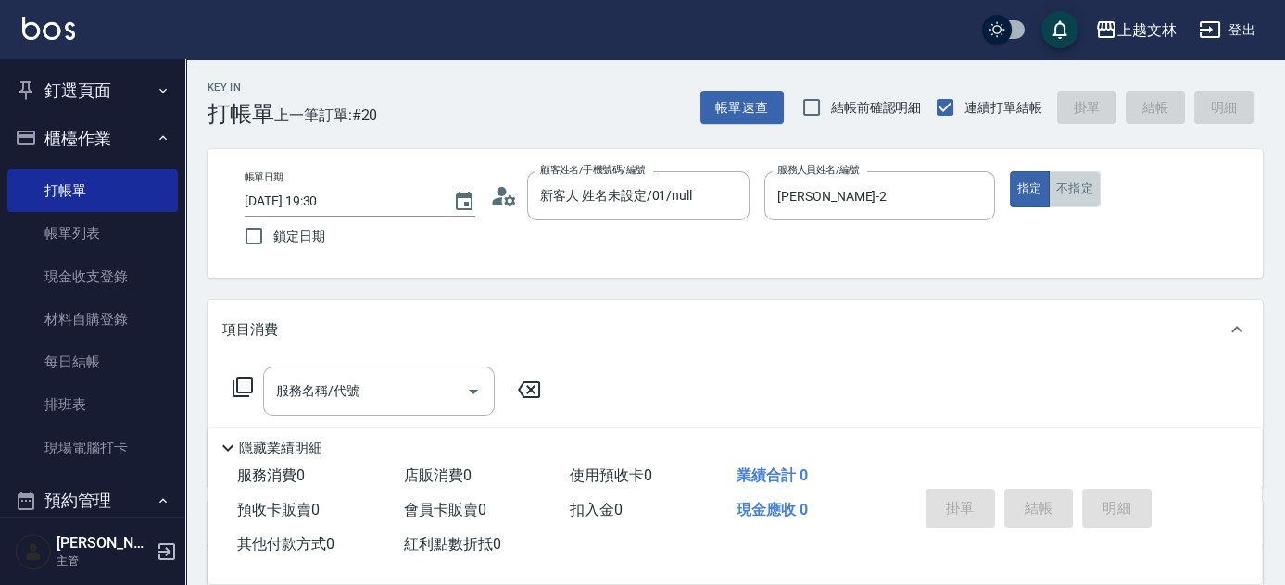
drag, startPoint x: 1068, startPoint y: 189, endPoint x: 934, endPoint y: 273, distance: 157.8
click at [1064, 191] on button "不指定" at bounding box center [1074, 189] width 52 height 36
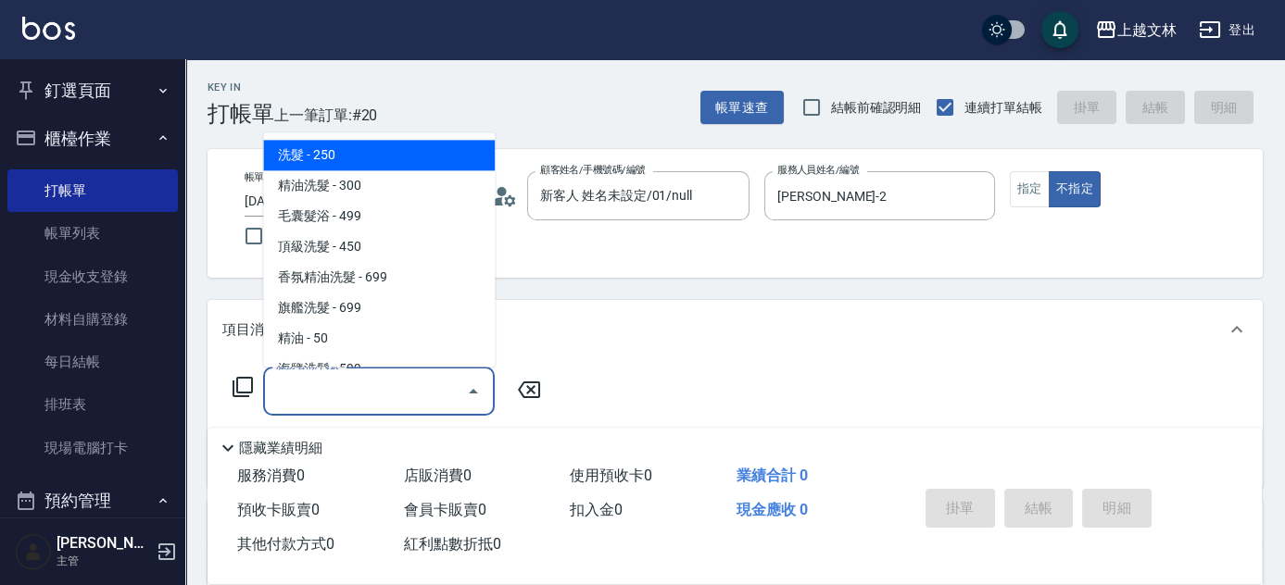
click at [349, 387] on div "服務名稱/代號 服務名稱/代號" at bounding box center [379, 391] width 232 height 49
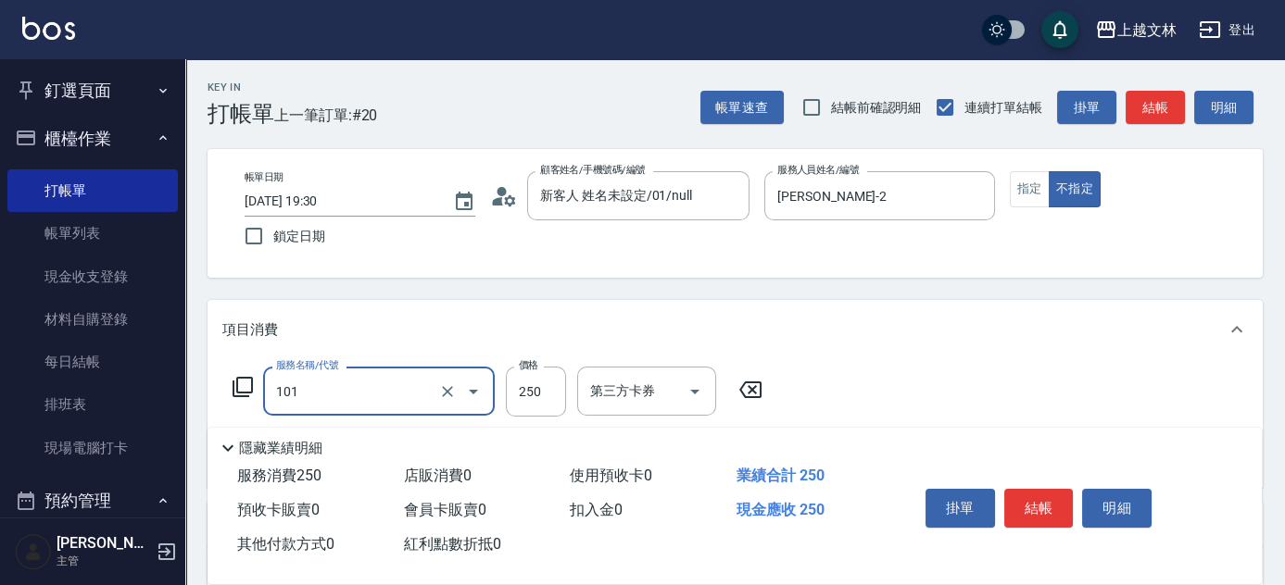
type input "洗髮(101)"
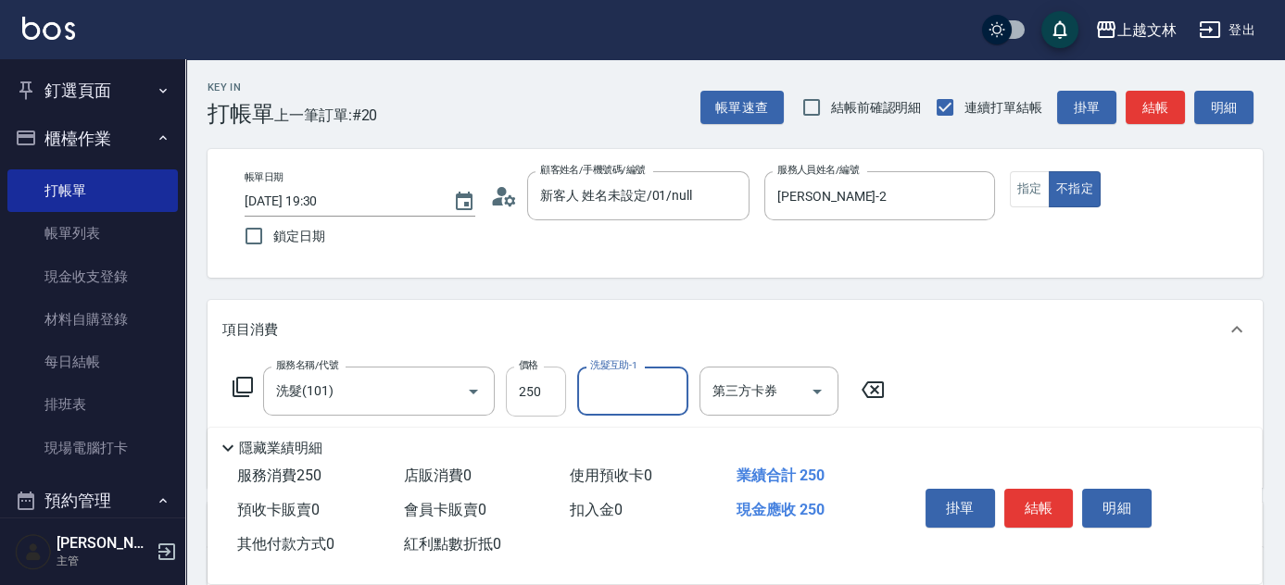
click at [539, 382] on input "250" at bounding box center [536, 392] width 60 height 50
type input "999"
click at [1035, 509] on button "結帳" at bounding box center [1038, 508] width 69 height 39
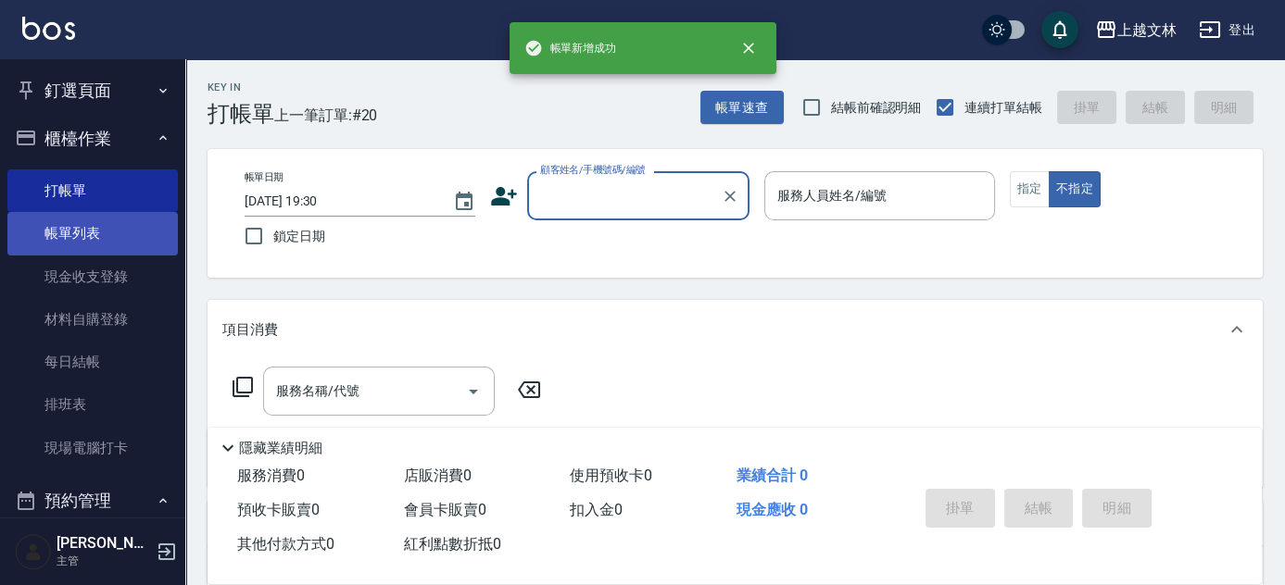
click at [116, 224] on link "帳單列表" at bounding box center [92, 233] width 170 height 43
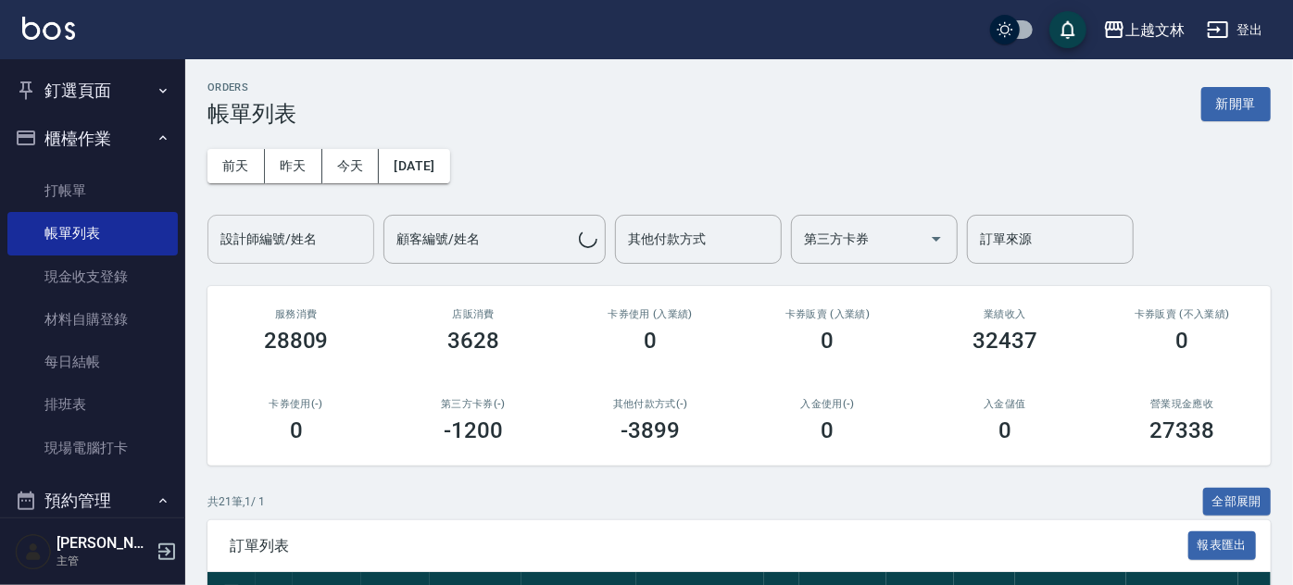
click at [289, 238] on div "設計師編號/姓名 設計師編號/姓名" at bounding box center [290, 239] width 167 height 49
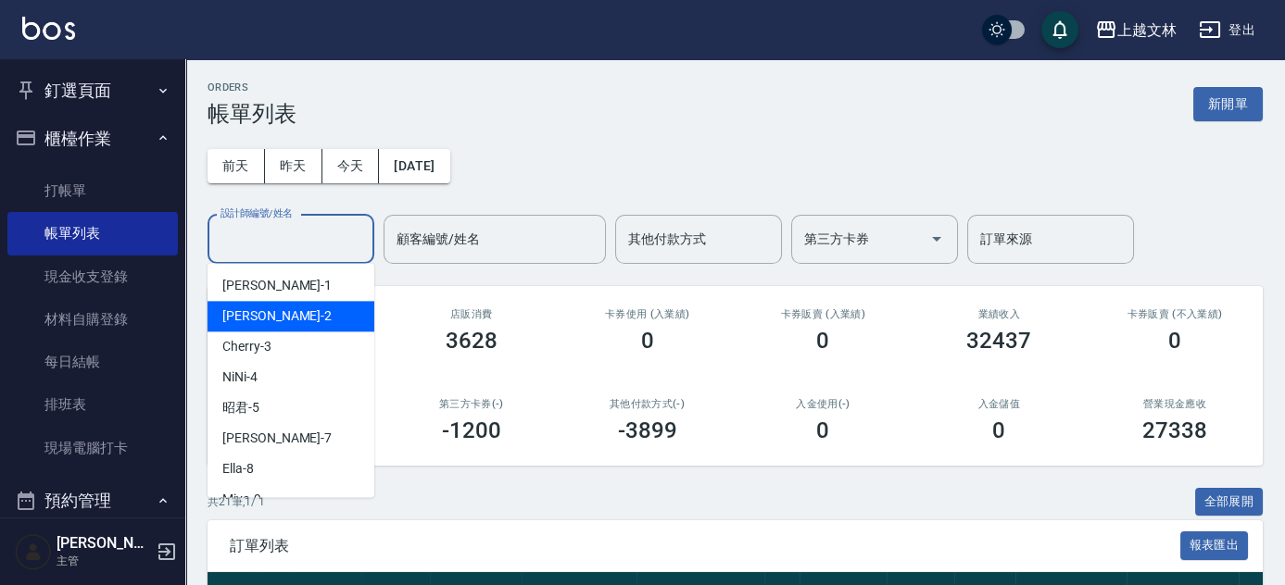
click at [308, 307] on div "[PERSON_NAME] -2" at bounding box center [290, 316] width 167 height 31
type input "[PERSON_NAME]-2"
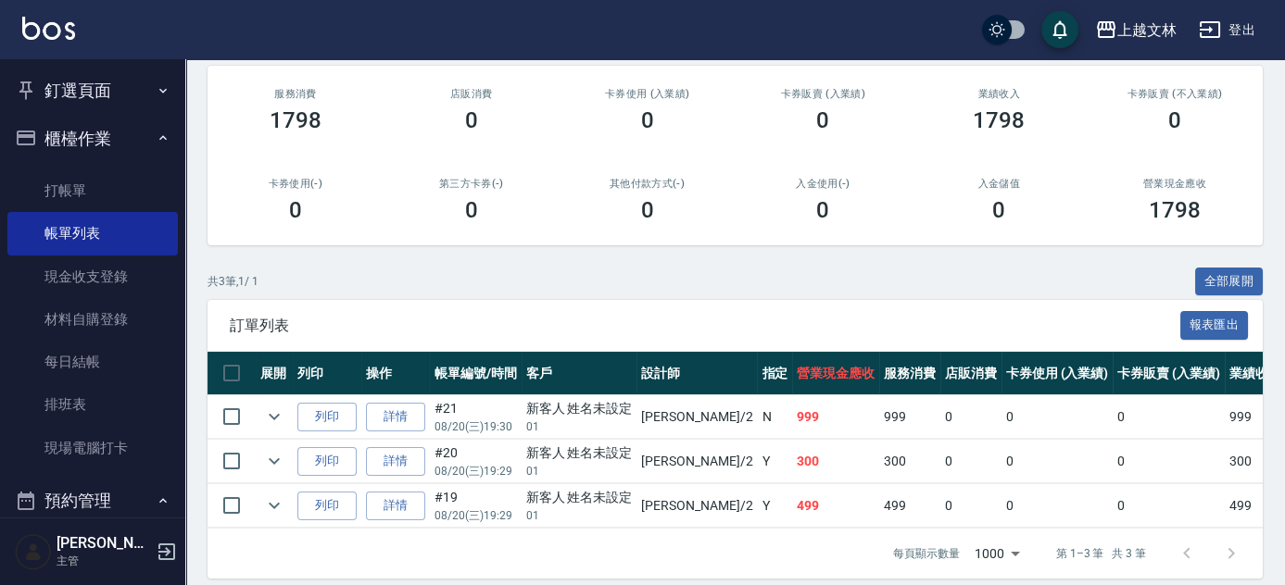
scroll to position [246, 0]
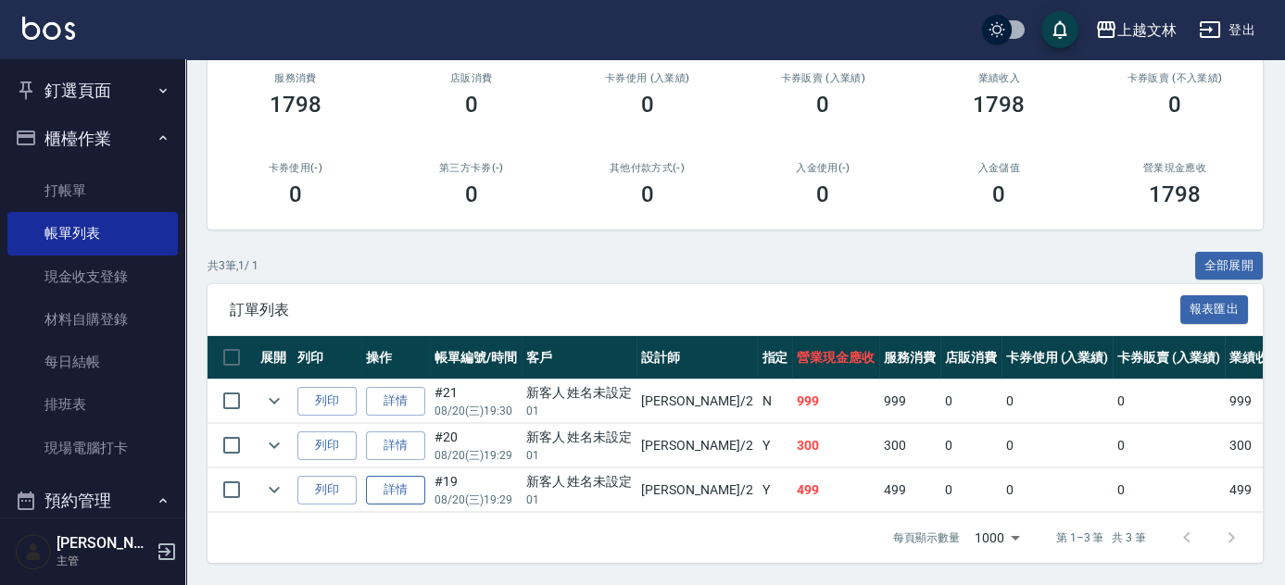
click at [397, 476] on link "詳情" at bounding box center [395, 490] width 59 height 29
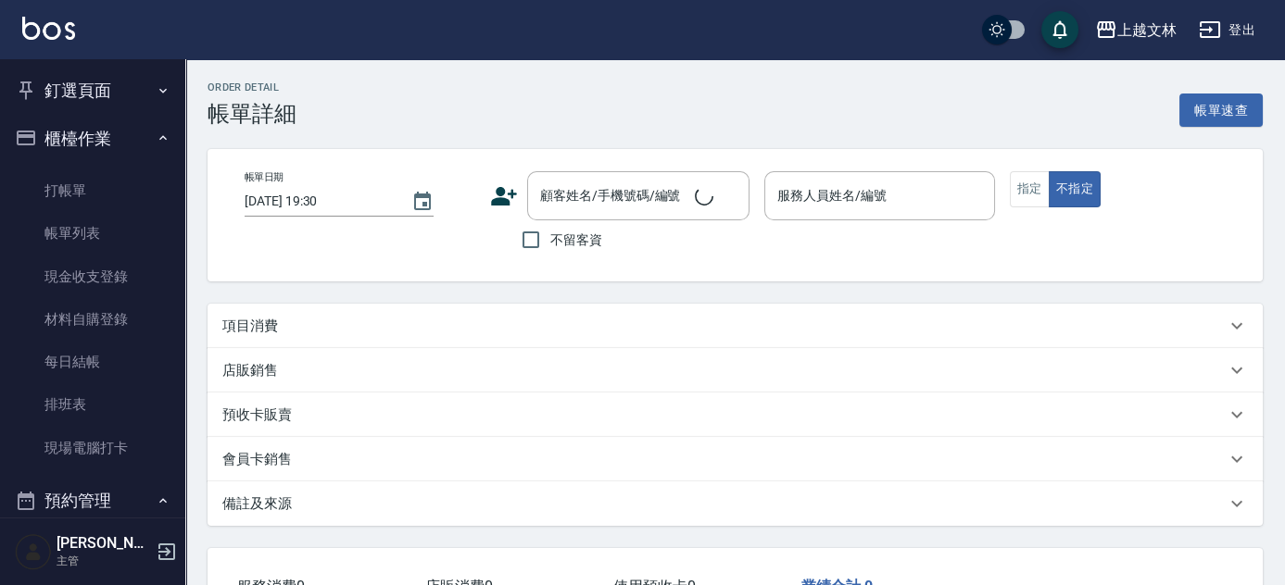
type input "[DATE] 19:29"
type input "[PERSON_NAME]-2"
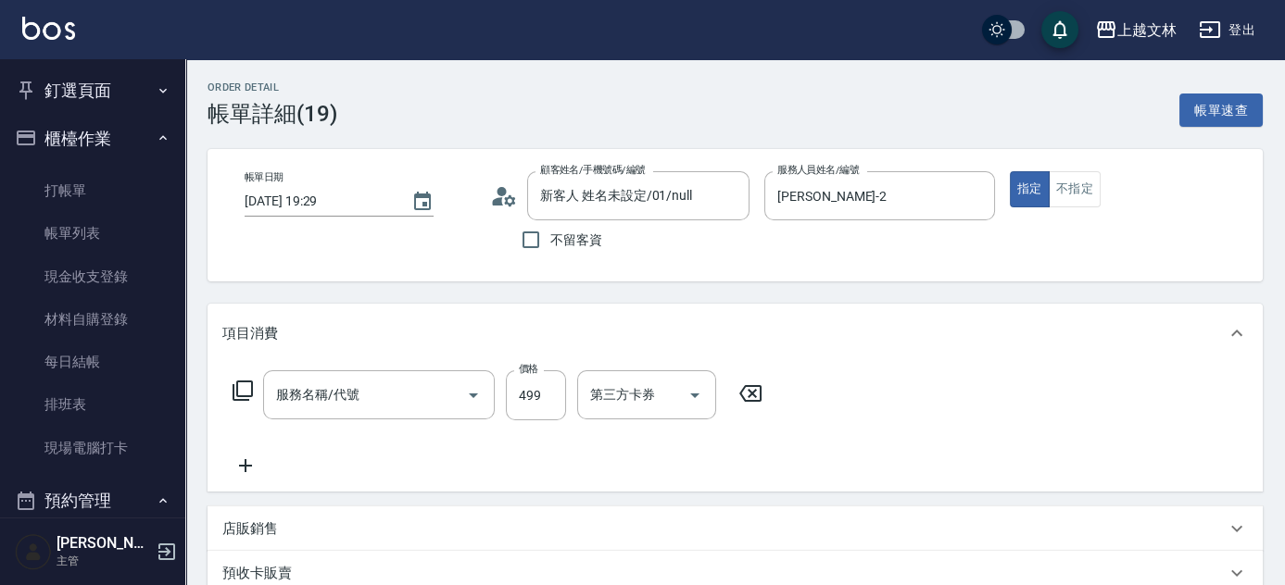
type input "新客人 姓名未設定/01/null"
type input "A級洗+剪(204)"
click at [1085, 189] on button "不指定" at bounding box center [1074, 189] width 52 height 36
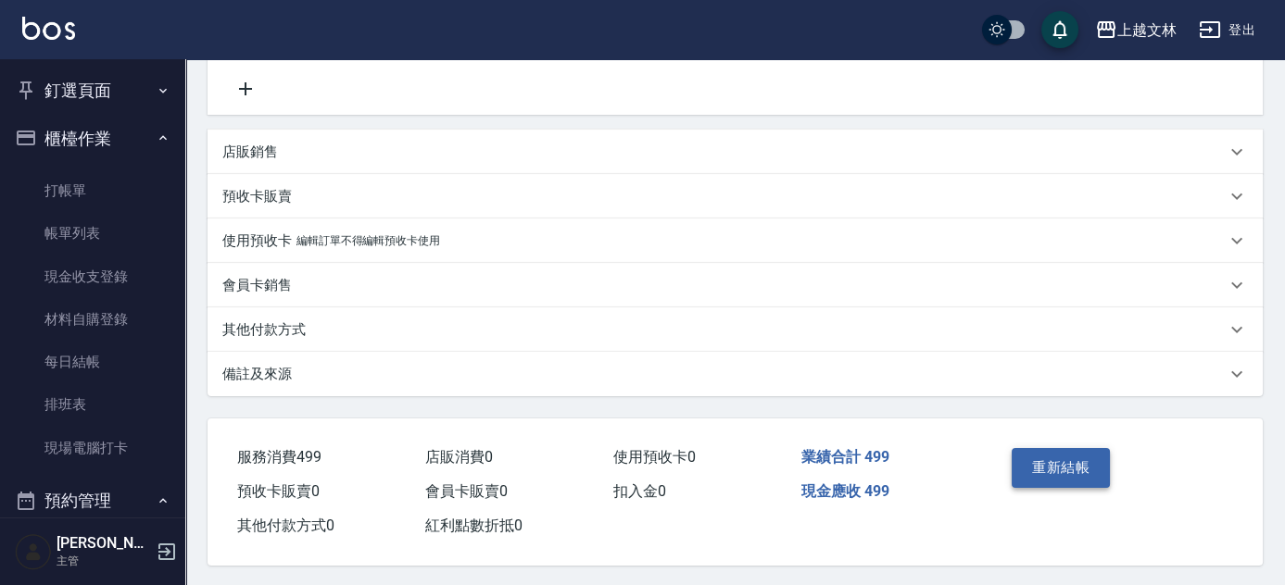
scroll to position [385, 0]
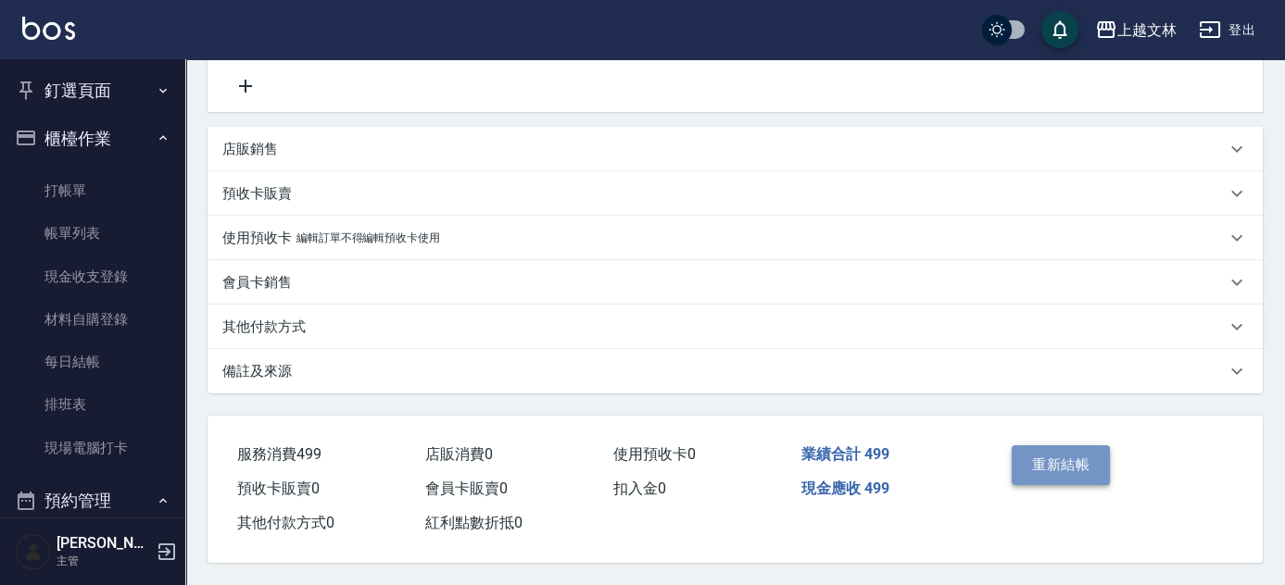
click at [1067, 461] on button "重新結帳" at bounding box center [1060, 464] width 98 height 39
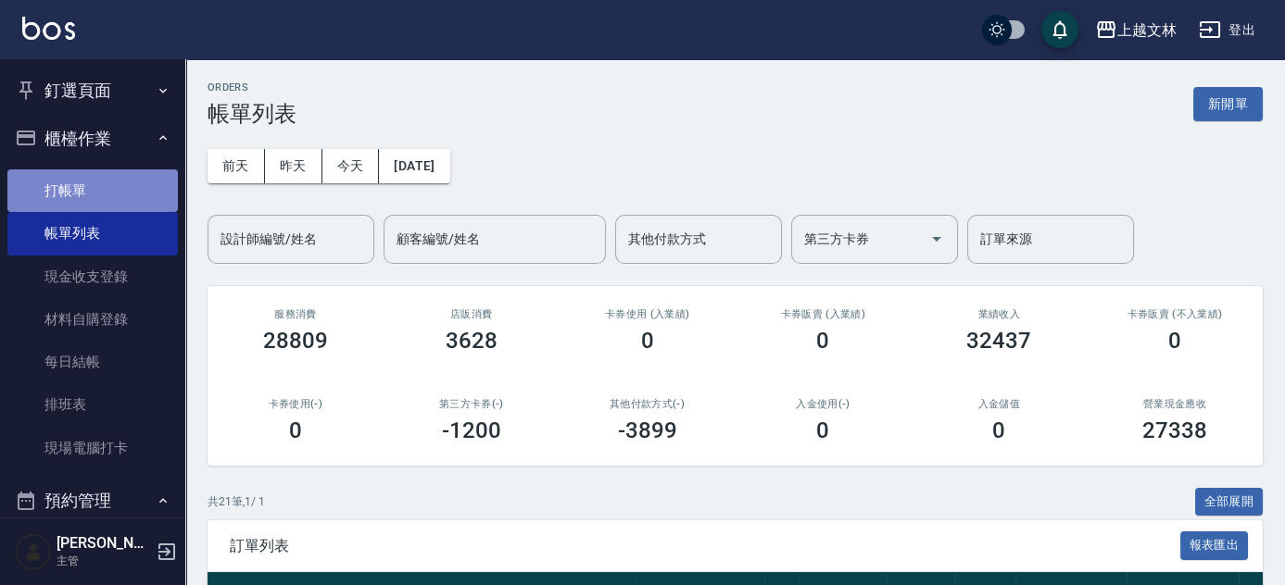
click at [101, 197] on link "打帳單" at bounding box center [92, 190] width 170 height 43
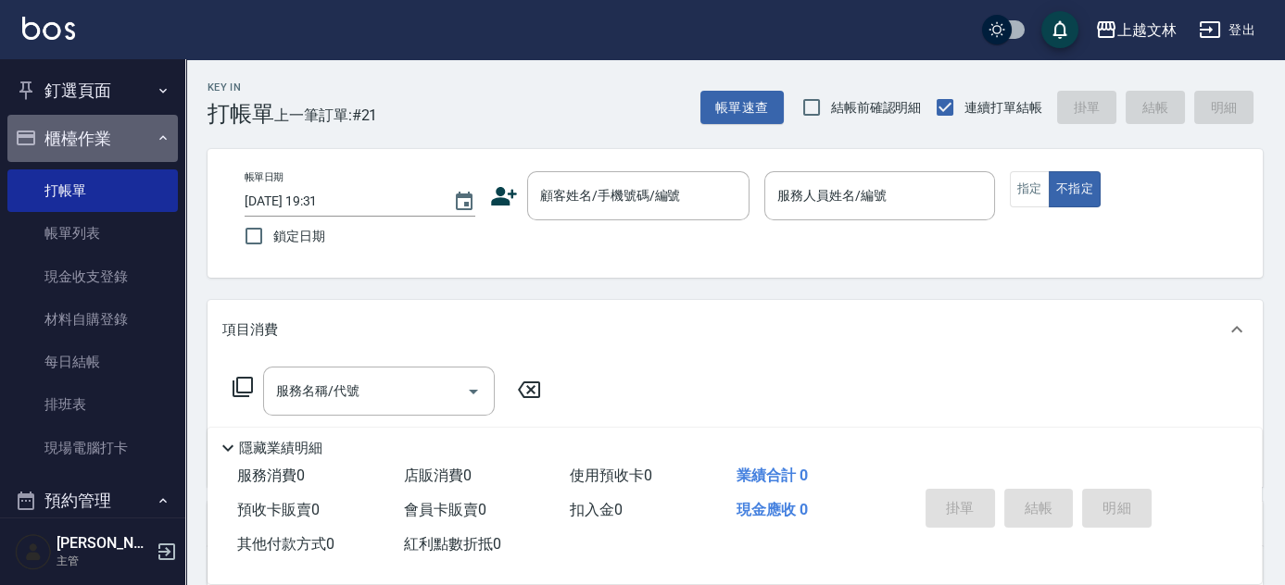
click at [126, 141] on button "櫃檯作業" at bounding box center [92, 139] width 170 height 48
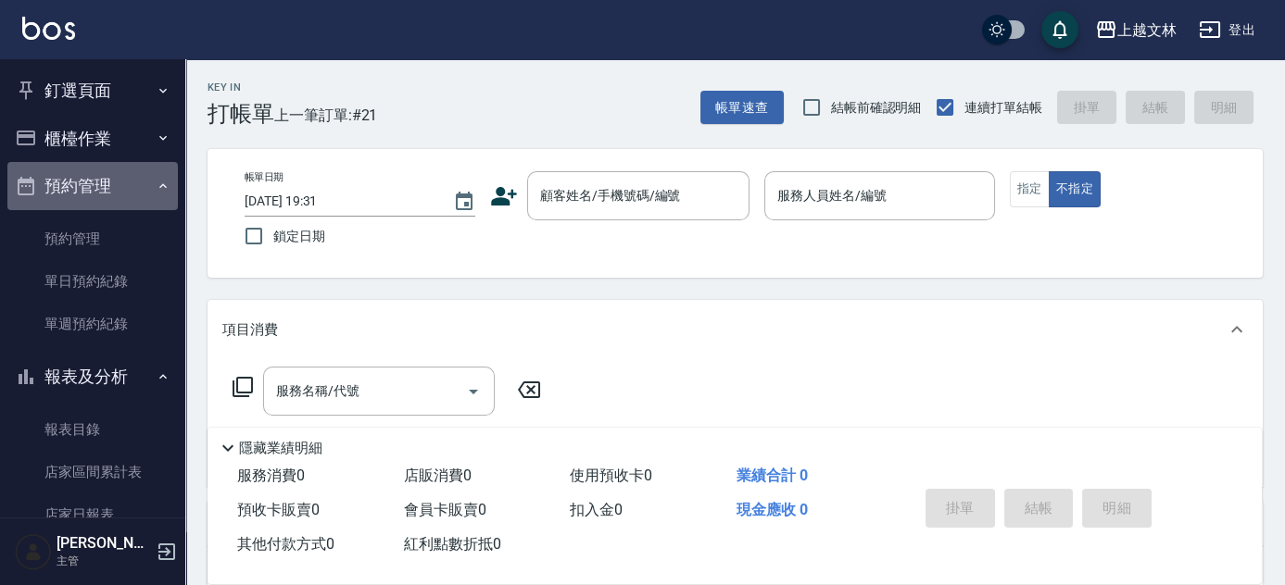
drag, startPoint x: 166, startPoint y: 182, endPoint x: 165, endPoint y: 191, distance: 9.3
click at [165, 182] on button "預約管理" at bounding box center [92, 186] width 170 height 48
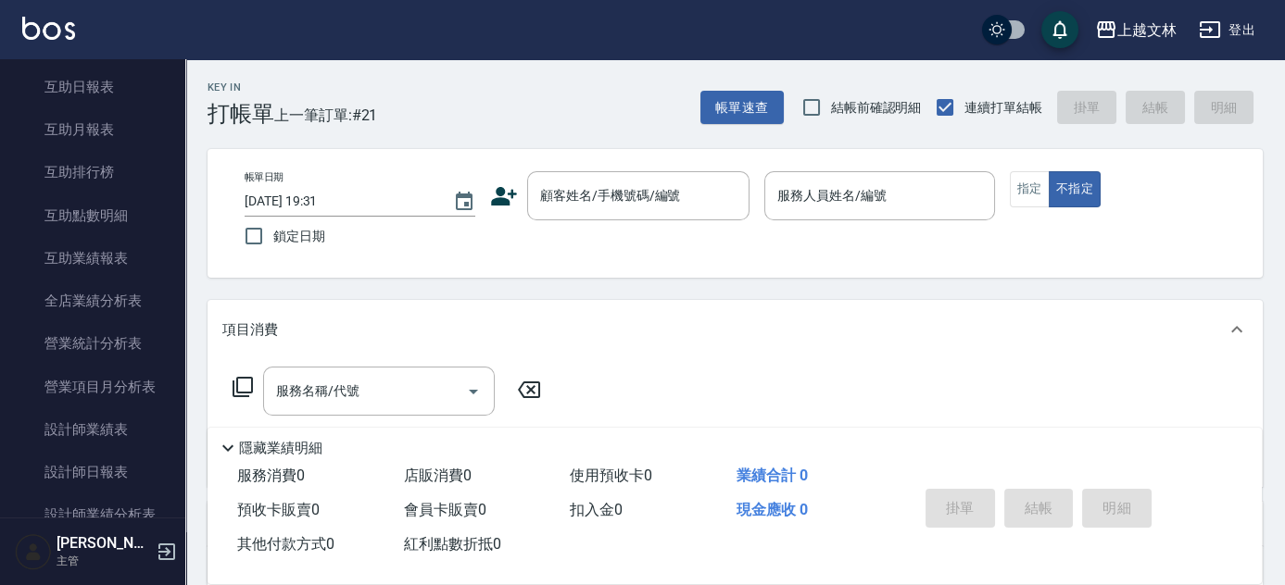
scroll to position [401, 0]
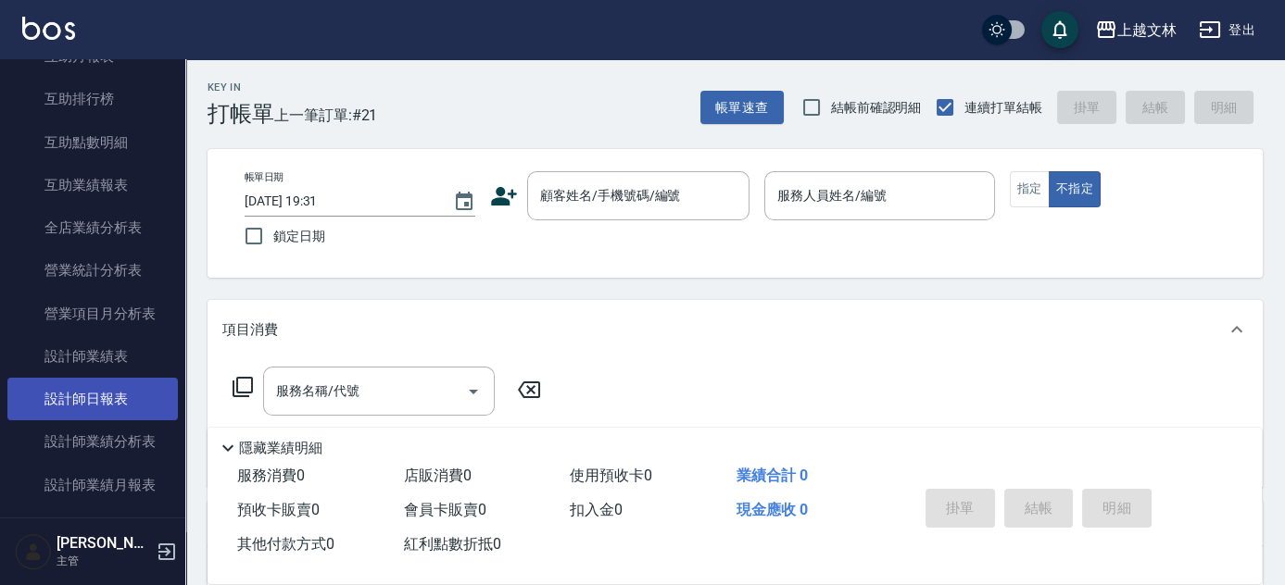
click at [107, 399] on link "設計師日報表" at bounding box center [92, 399] width 170 height 43
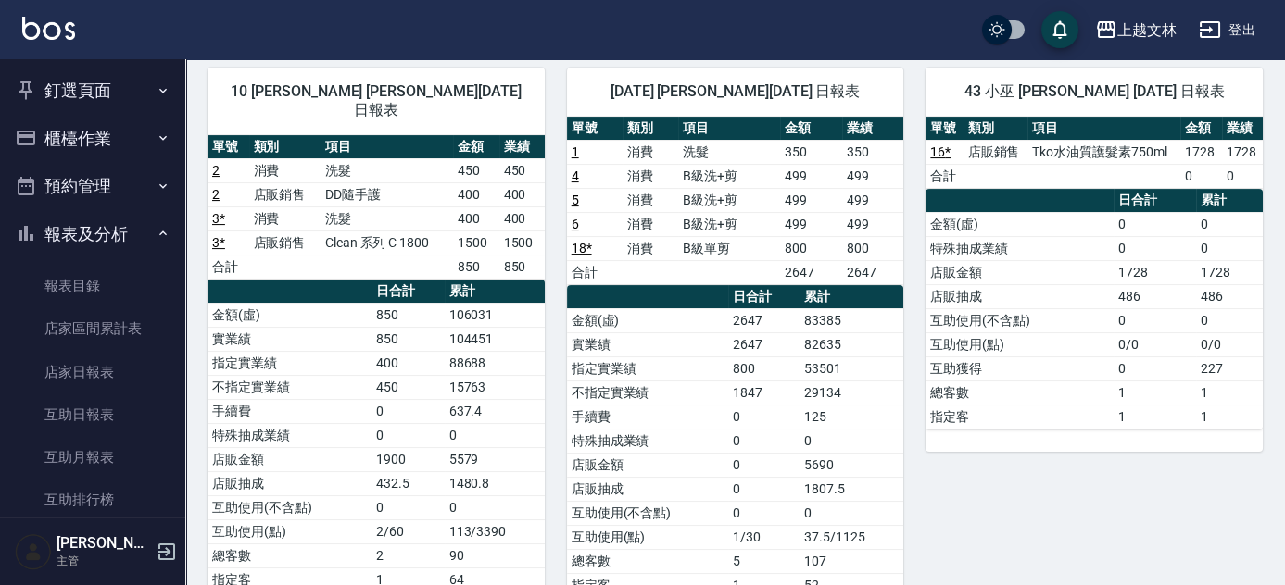
click at [138, 143] on button "櫃檯作業" at bounding box center [92, 139] width 170 height 48
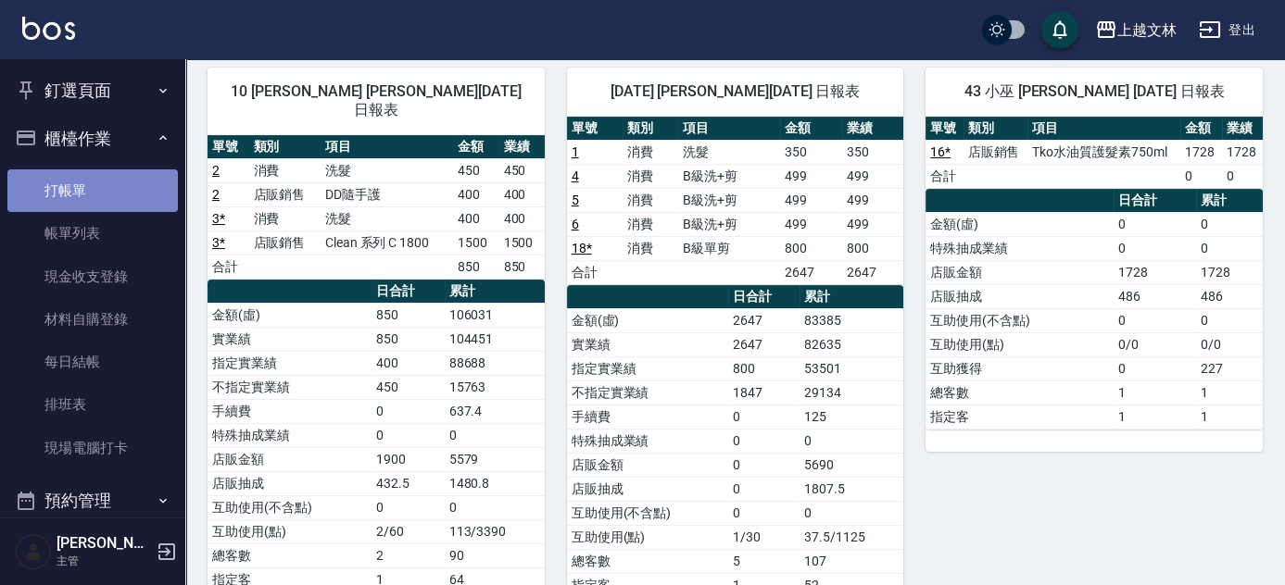
click at [135, 176] on link "打帳單" at bounding box center [92, 190] width 170 height 43
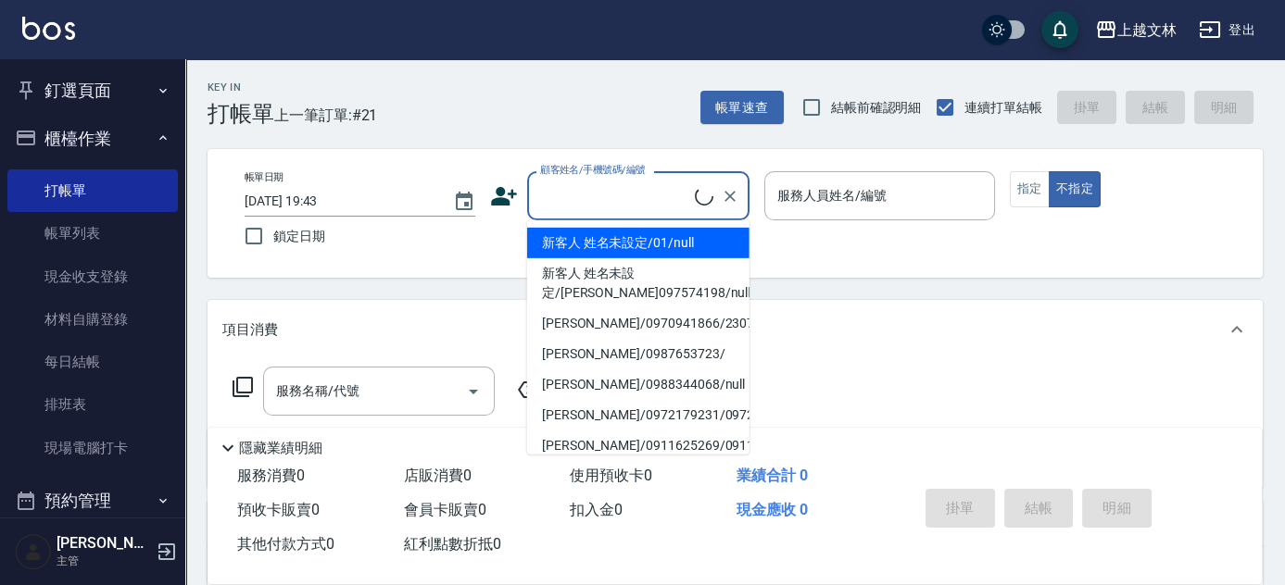
click at [619, 205] on input "顧客姓名/手機號碼/編號" at bounding box center [614, 196] width 159 height 32
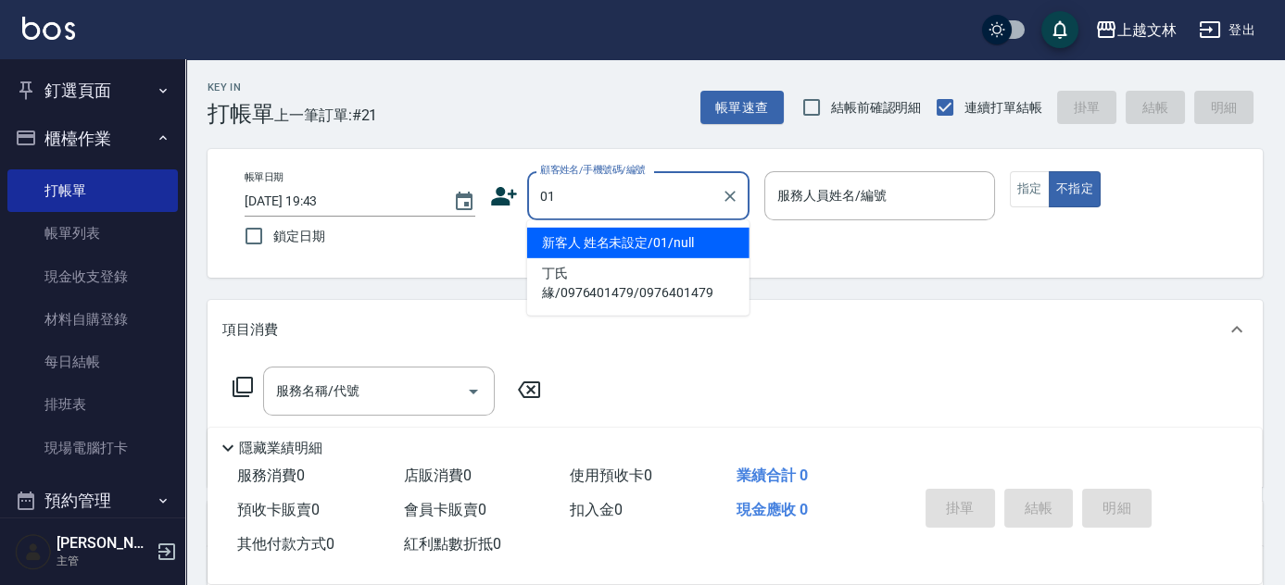
type input "新客人 姓名未設定/01/null"
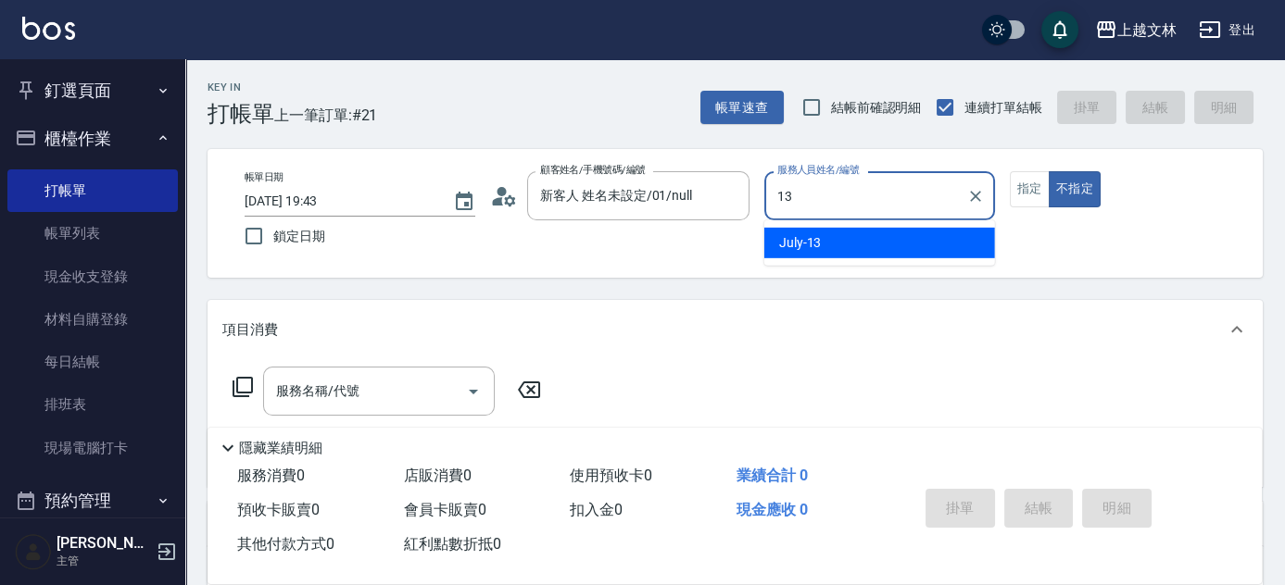
type input "July-13"
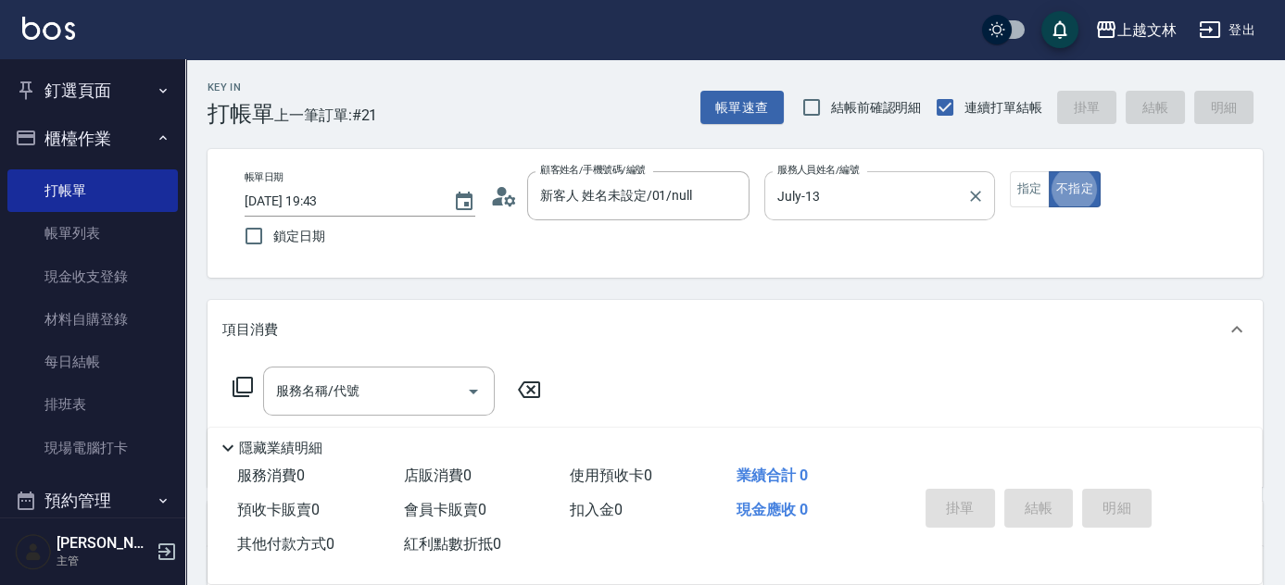
type button "false"
click at [1020, 196] on button "指定" at bounding box center [1030, 189] width 40 height 36
click at [242, 380] on icon at bounding box center [243, 387] width 22 height 22
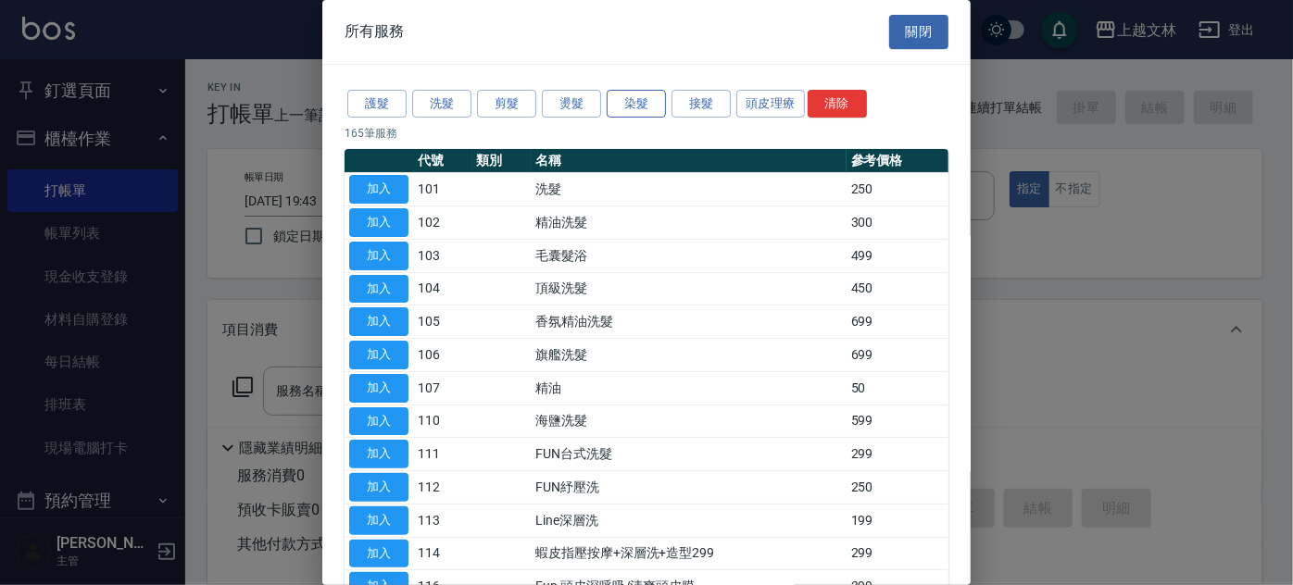
click at [608, 107] on button "染髮" at bounding box center [636, 104] width 59 height 29
click at [585, 106] on button "燙髮" at bounding box center [571, 104] width 59 height 29
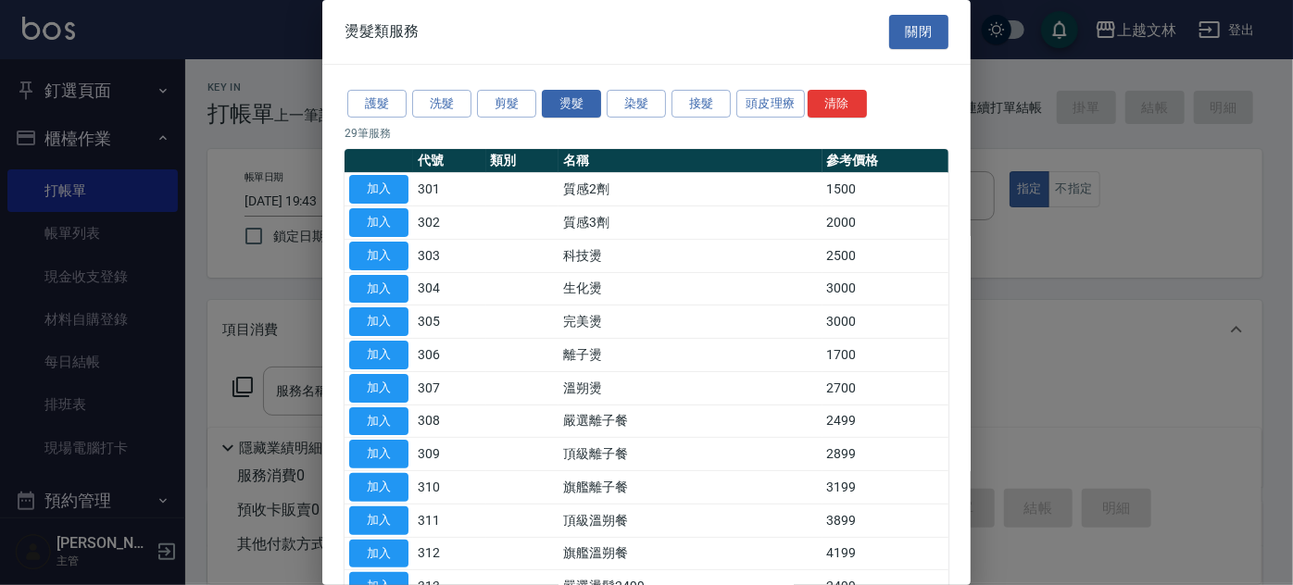
click at [378, 357] on button "加入" at bounding box center [378, 355] width 59 height 29
type input "離子燙(306)"
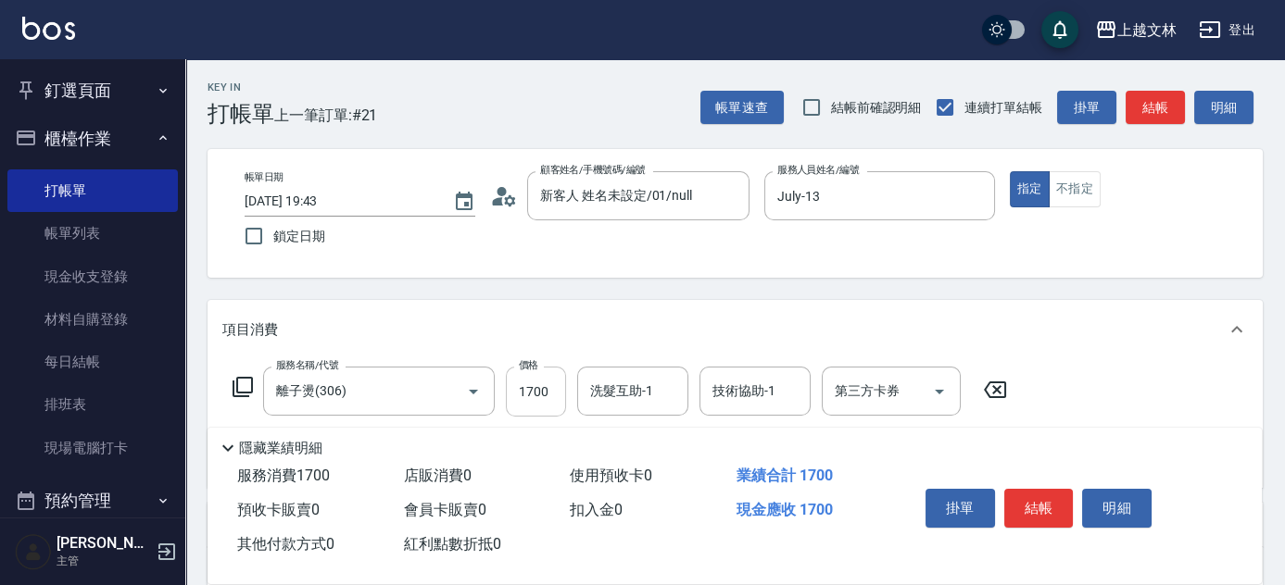
click at [523, 392] on input "1700" at bounding box center [536, 392] width 60 height 50
type input "2499"
click at [1063, 496] on button "結帳" at bounding box center [1038, 508] width 69 height 39
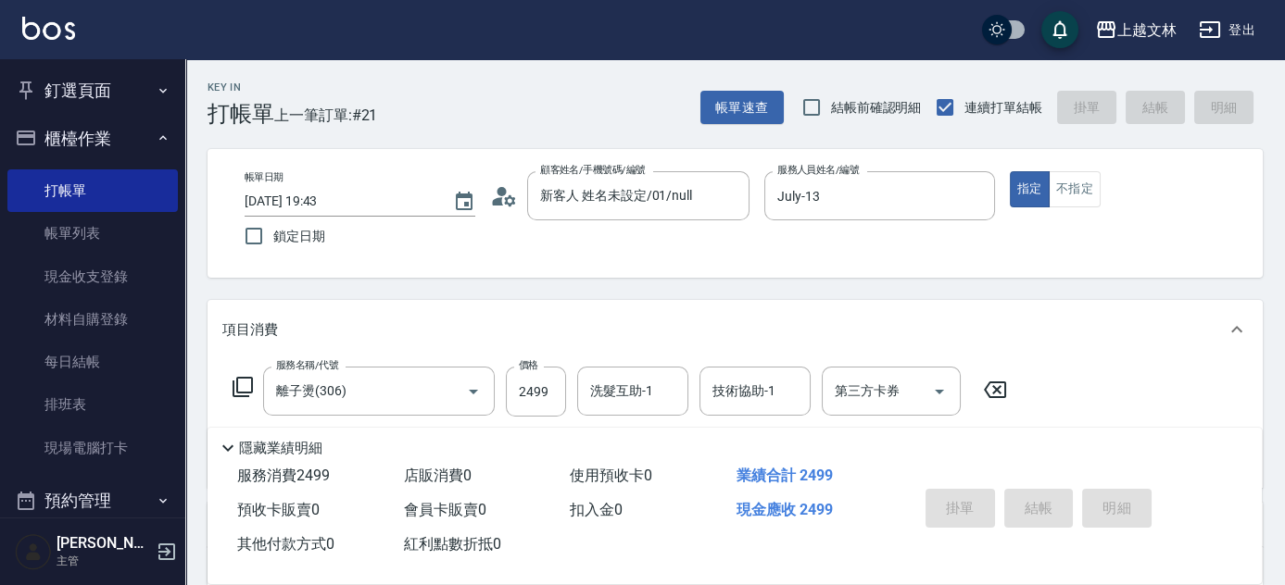
type input "[DATE] 19:44"
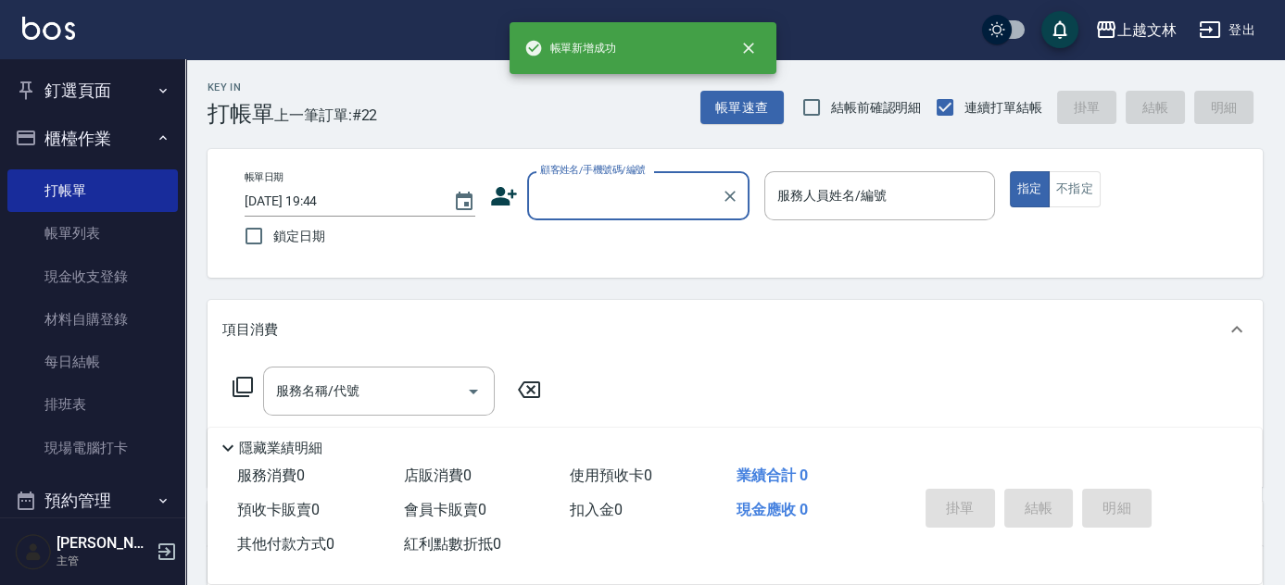
click at [139, 152] on button "櫃檯作業" at bounding box center [92, 139] width 170 height 48
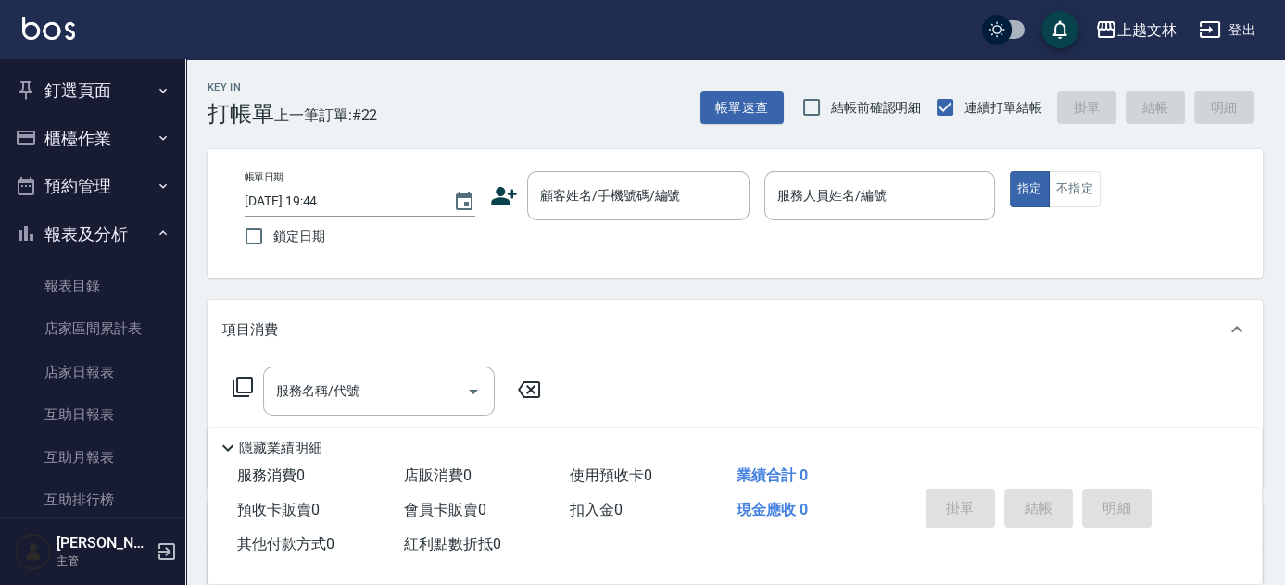
scroll to position [401, 0]
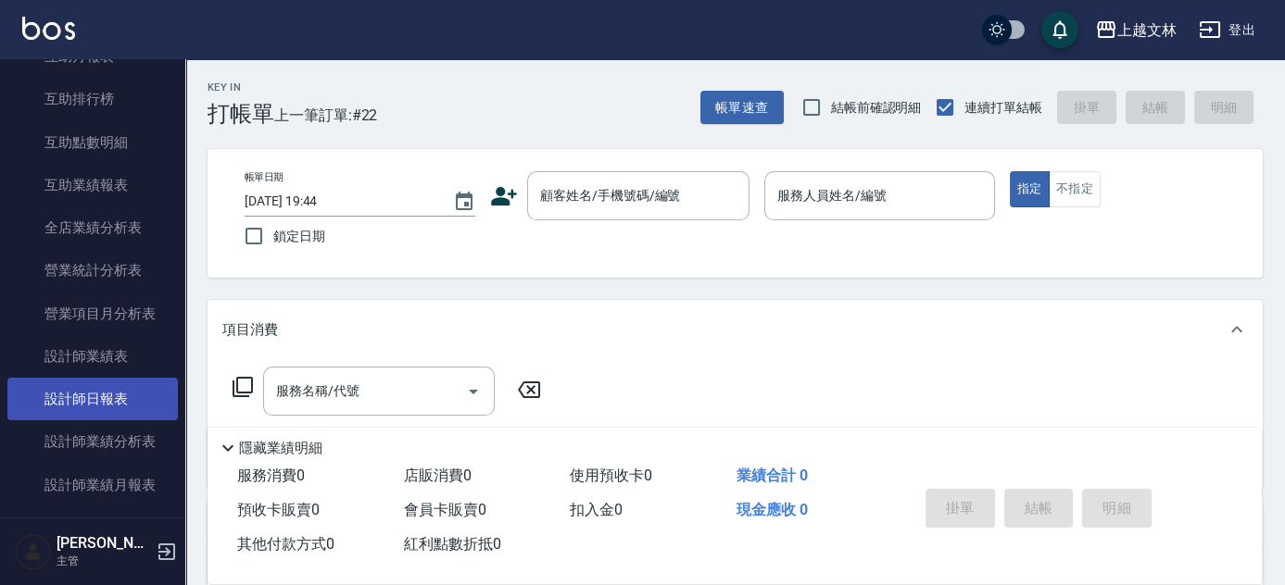
click at [135, 383] on link "設計師日報表" at bounding box center [92, 399] width 170 height 43
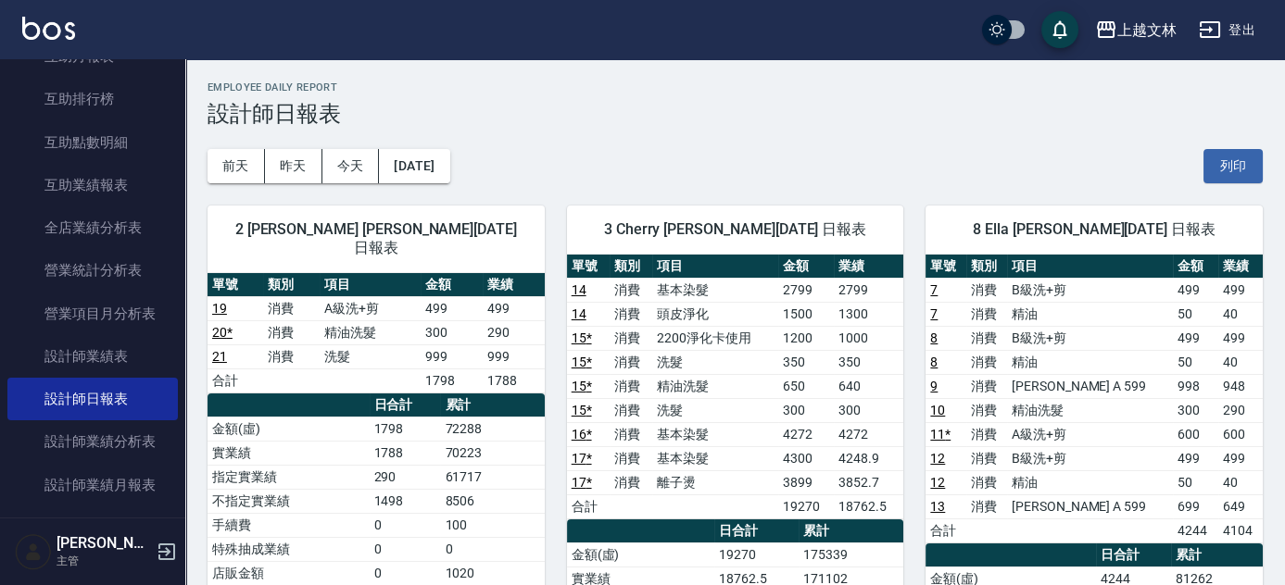
drag, startPoint x: 187, startPoint y: 86, endPoint x: 178, endPoint y: 82, distance: 10.4
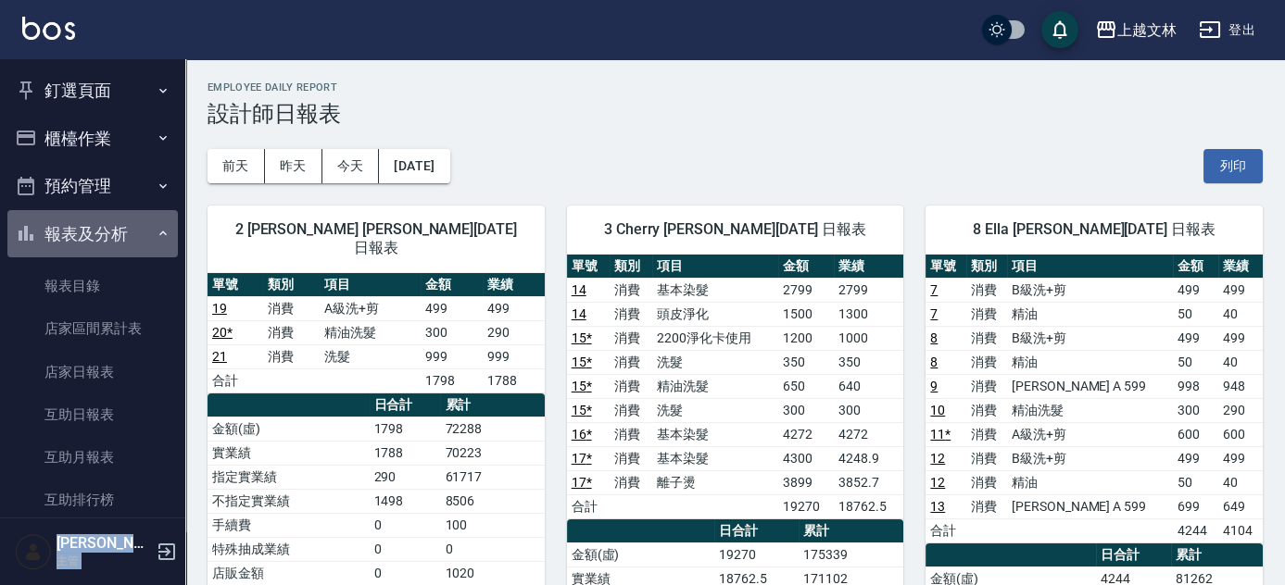
click at [119, 239] on button "報表及分析" at bounding box center [92, 234] width 170 height 48
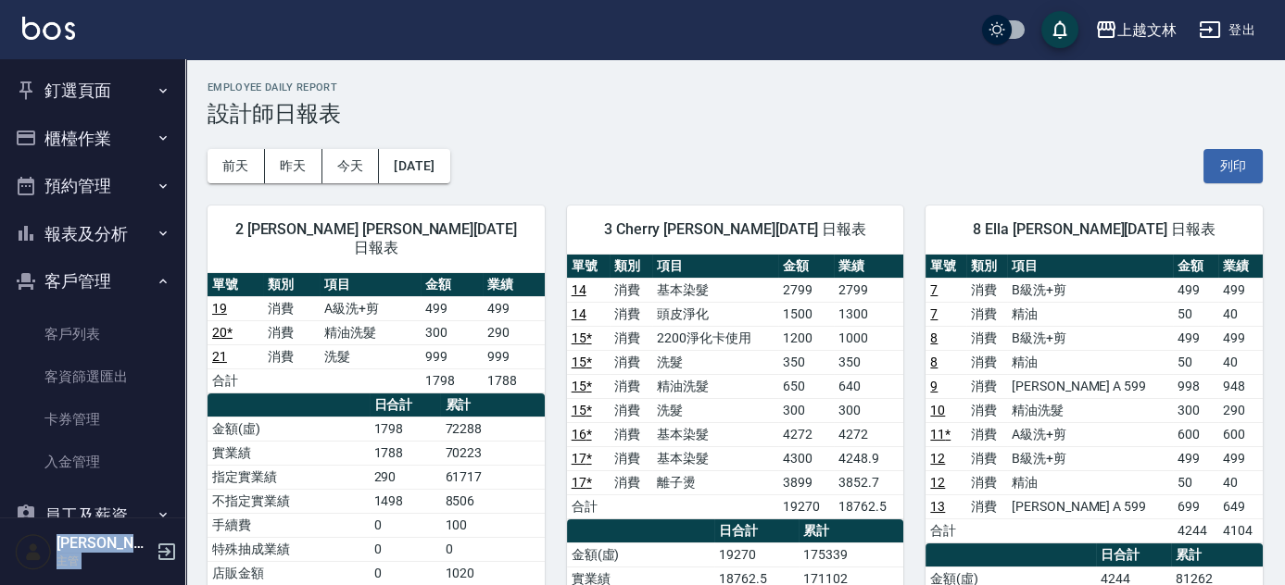
click at [119, 148] on button "櫃檯作業" at bounding box center [92, 139] width 170 height 48
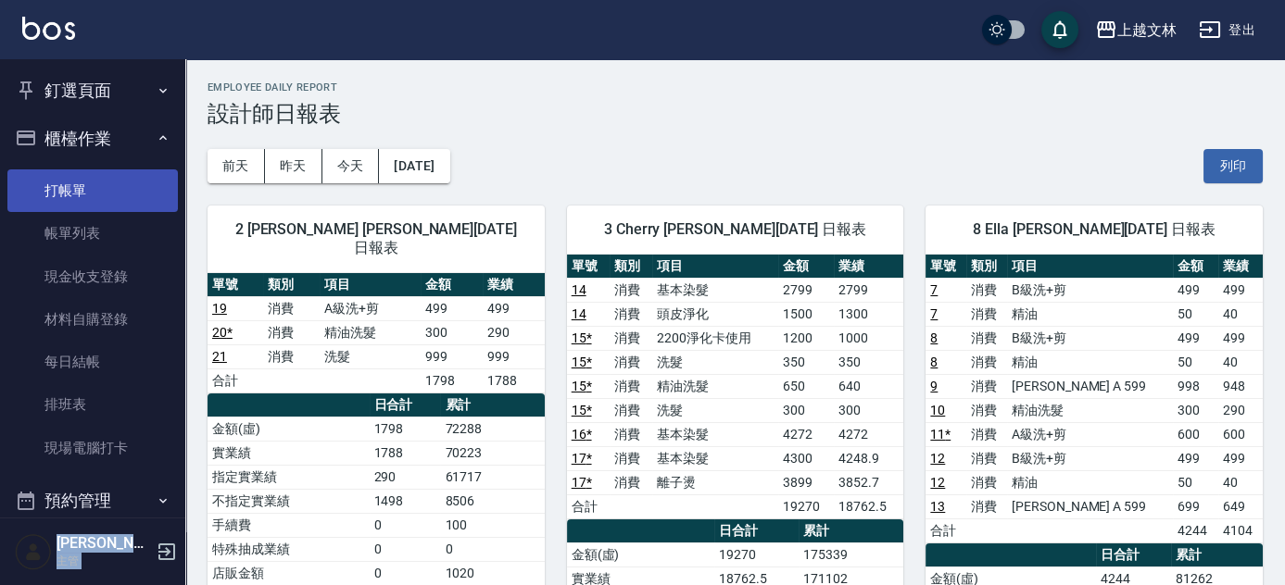
click at [116, 179] on link "打帳單" at bounding box center [92, 190] width 170 height 43
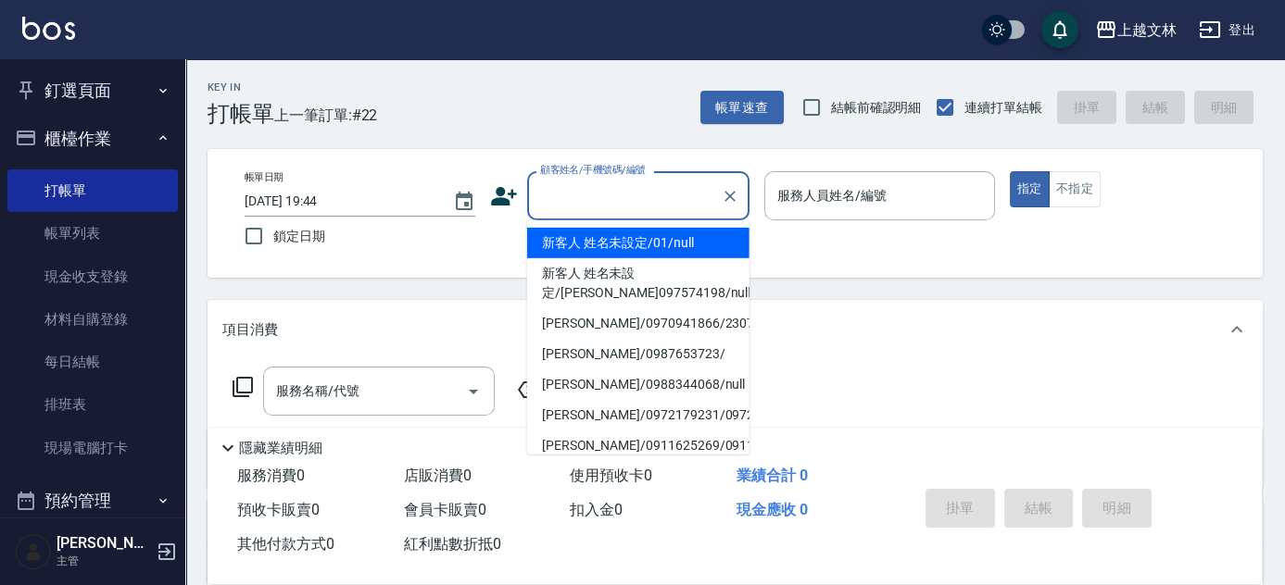
click at [662, 199] on input "顧客姓名/手機號碼/編號" at bounding box center [624, 196] width 178 height 32
drag, startPoint x: 663, startPoint y: 234, endPoint x: 865, endPoint y: 212, distance: 203.1
click at [664, 236] on li "新客人 姓名未設定/01/null" at bounding box center [638, 243] width 222 height 31
type input "新客人 姓名未設定/01/null"
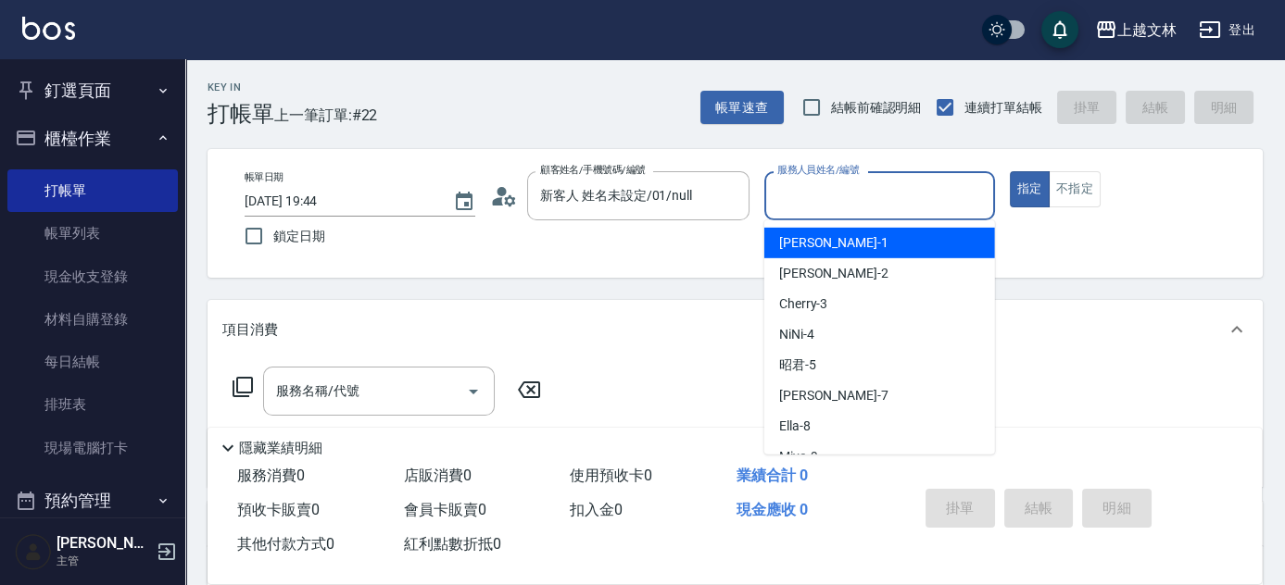
click at [848, 196] on input "服務人員姓名/編號" at bounding box center [879, 196] width 214 height 32
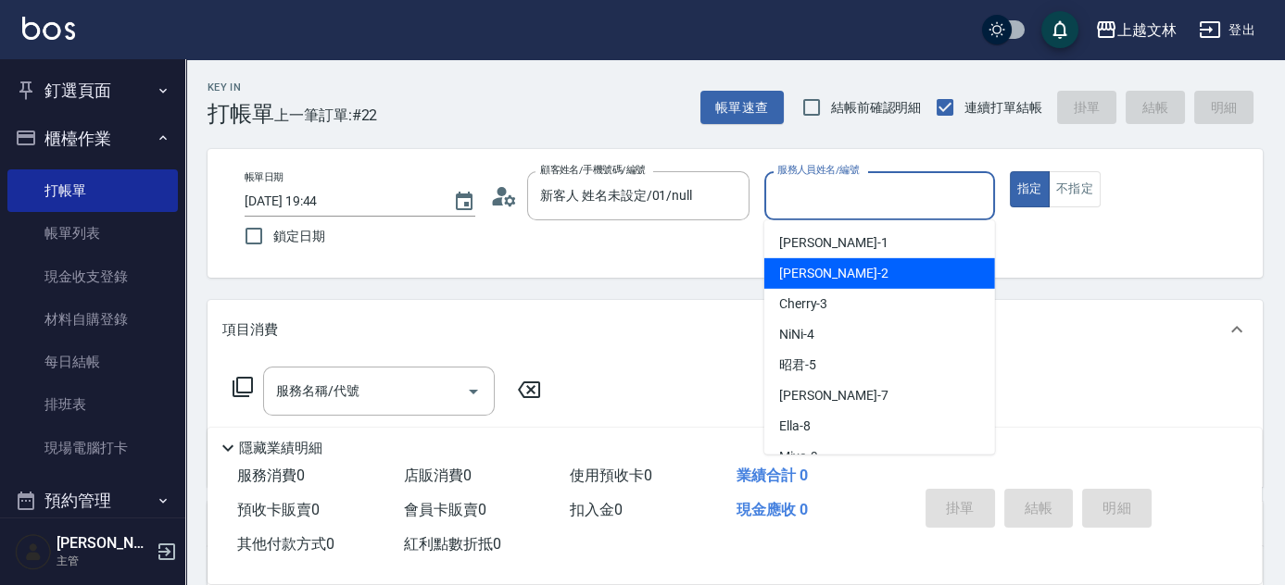
click at [858, 264] on div "[PERSON_NAME] -2" at bounding box center [879, 273] width 231 height 31
type input "[PERSON_NAME]-2"
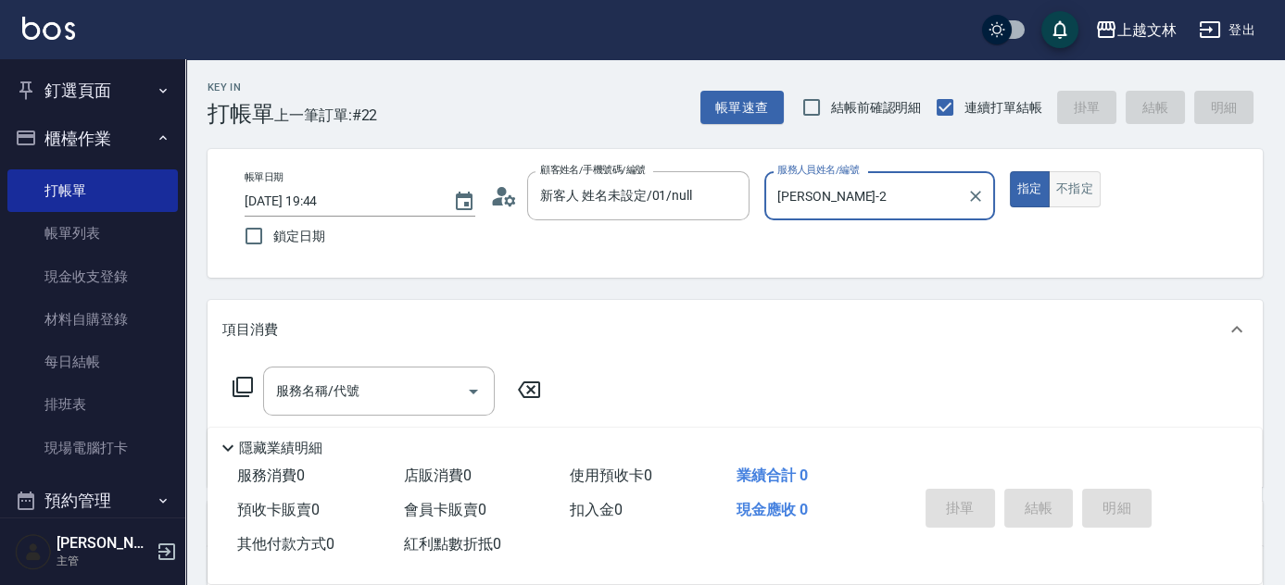
click at [1084, 196] on button "不指定" at bounding box center [1074, 189] width 52 height 36
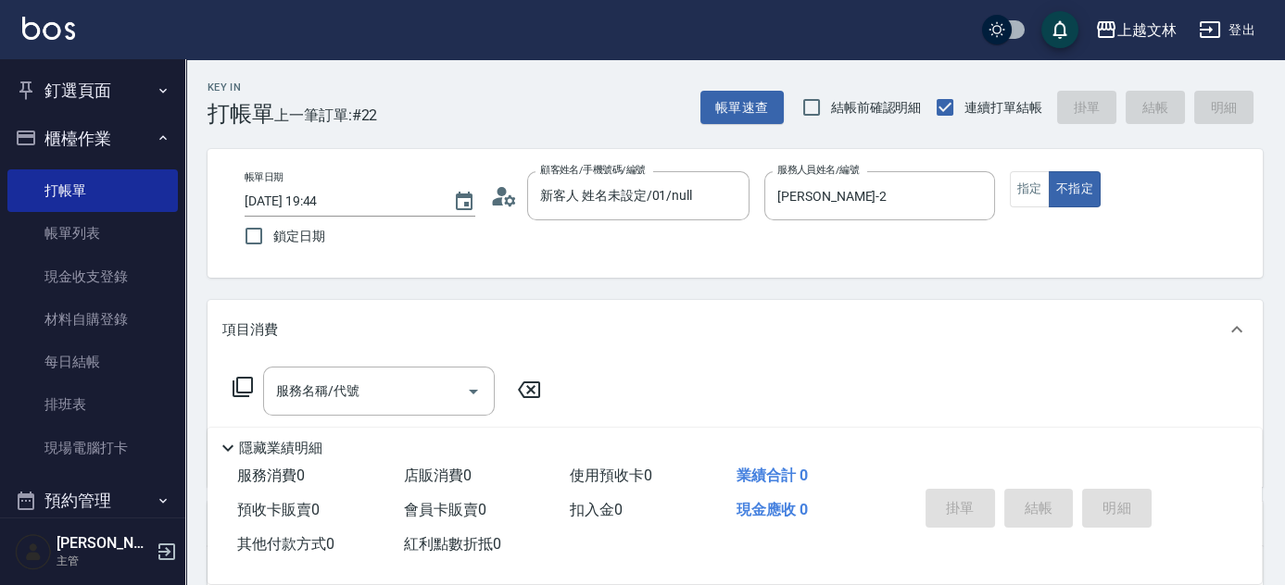
click at [238, 387] on icon at bounding box center [243, 387] width 22 height 22
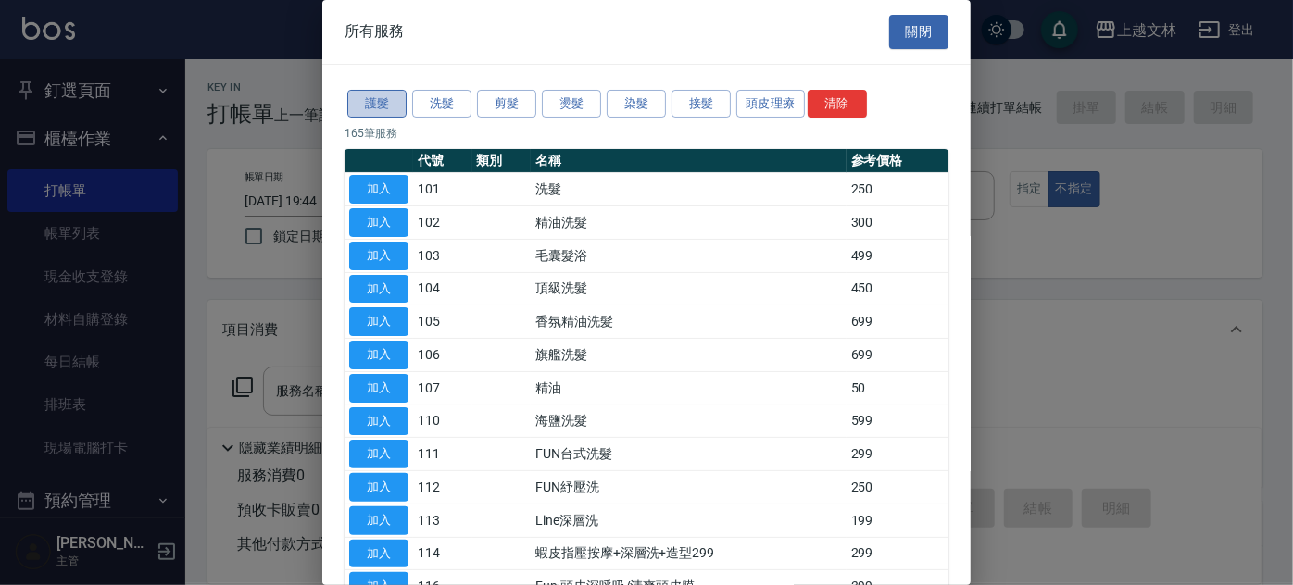
click at [382, 102] on button "護髮" at bounding box center [376, 104] width 59 height 29
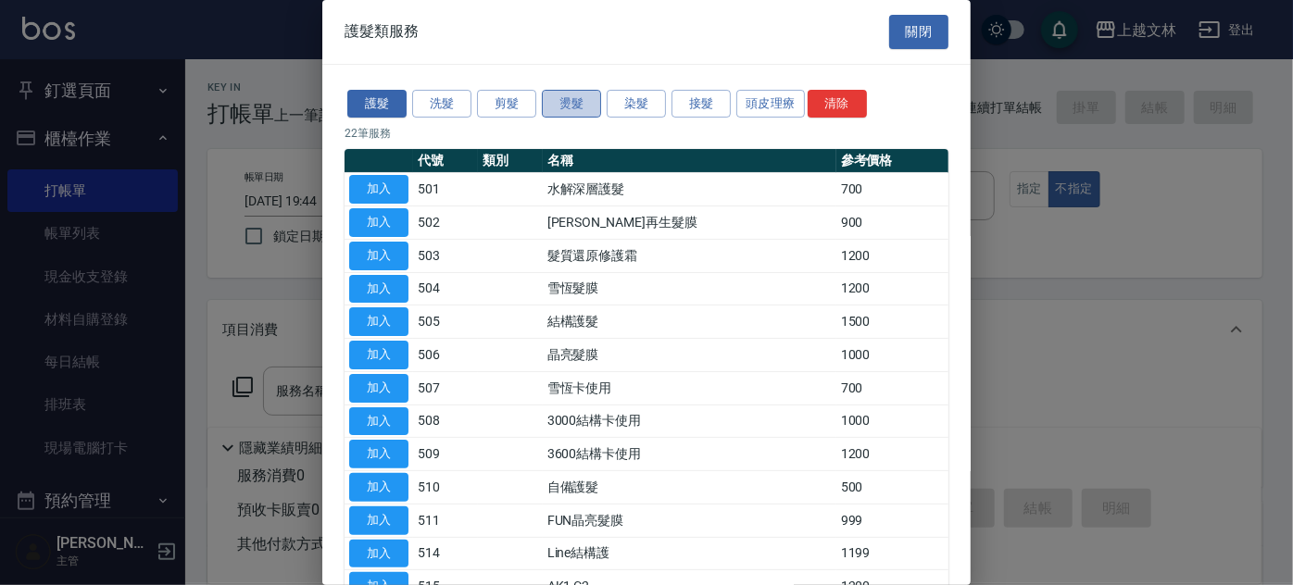
click at [568, 110] on button "燙髮" at bounding box center [571, 104] width 59 height 29
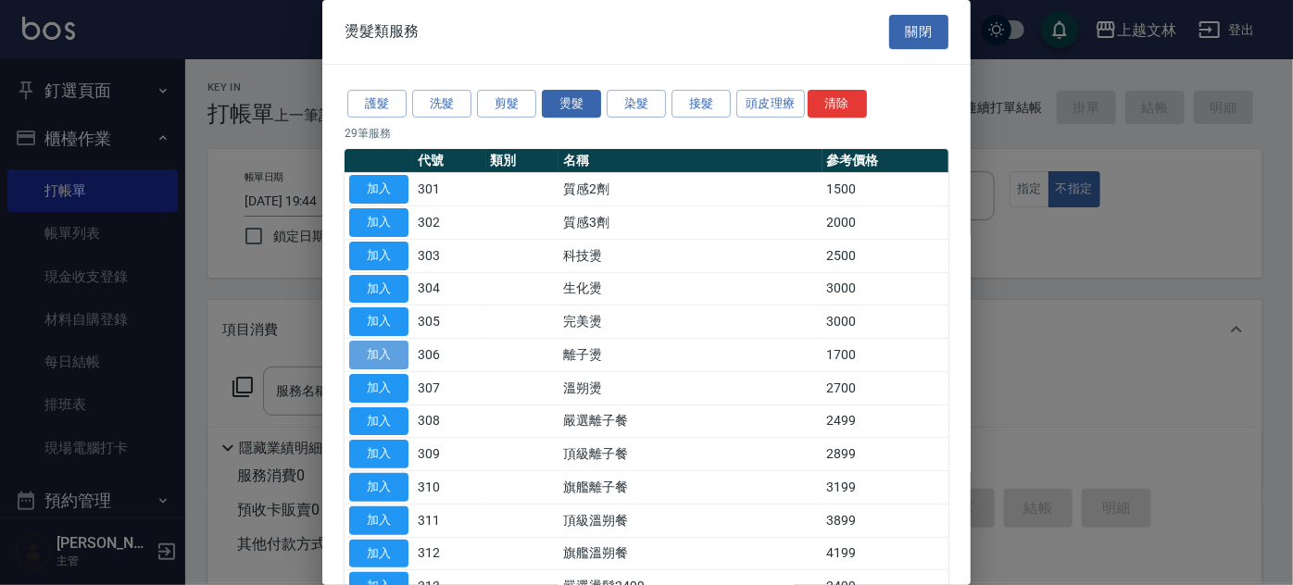
click at [382, 357] on button "加入" at bounding box center [378, 355] width 59 height 29
type input "離子燙(306)"
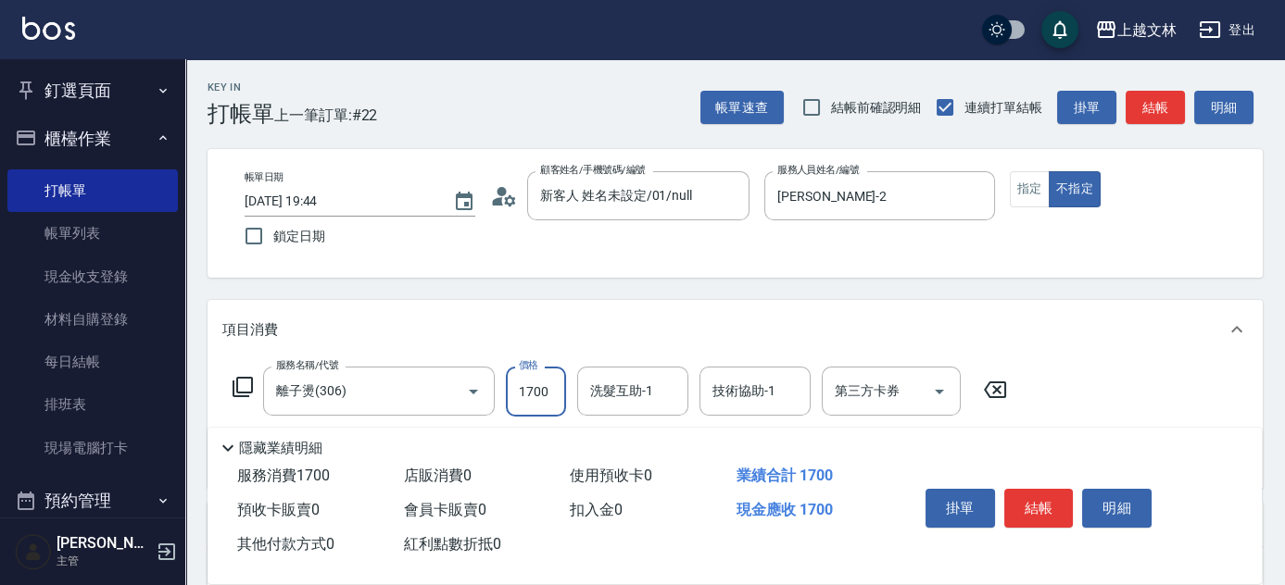
click at [523, 392] on input "1700" at bounding box center [536, 392] width 60 height 50
type input "2499"
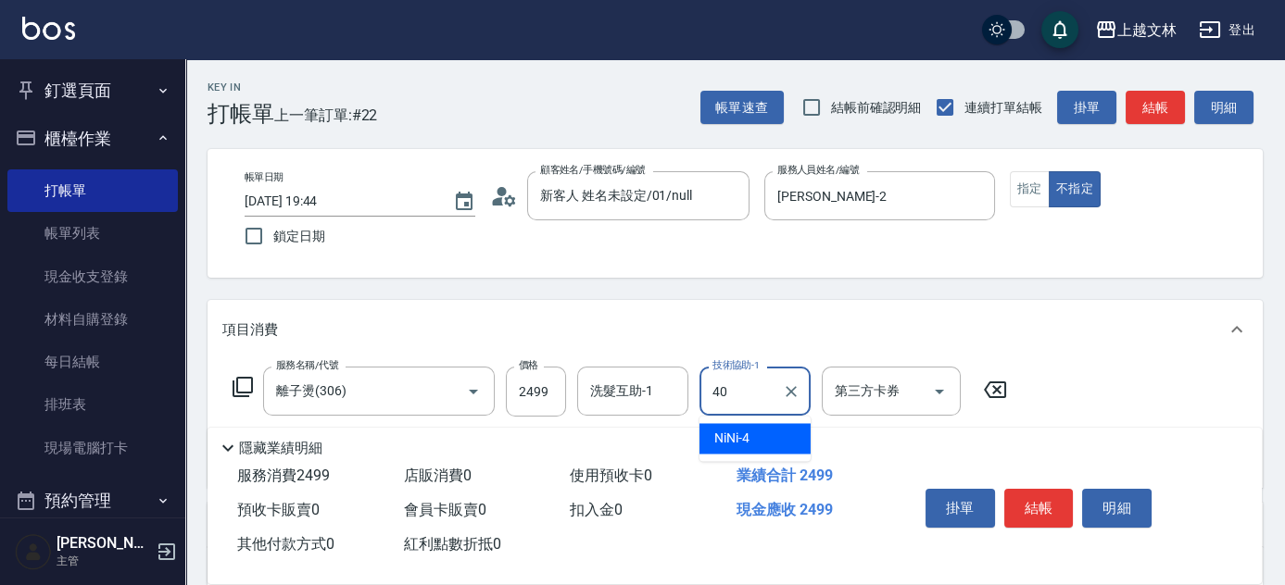
type input "彭佳琦-40"
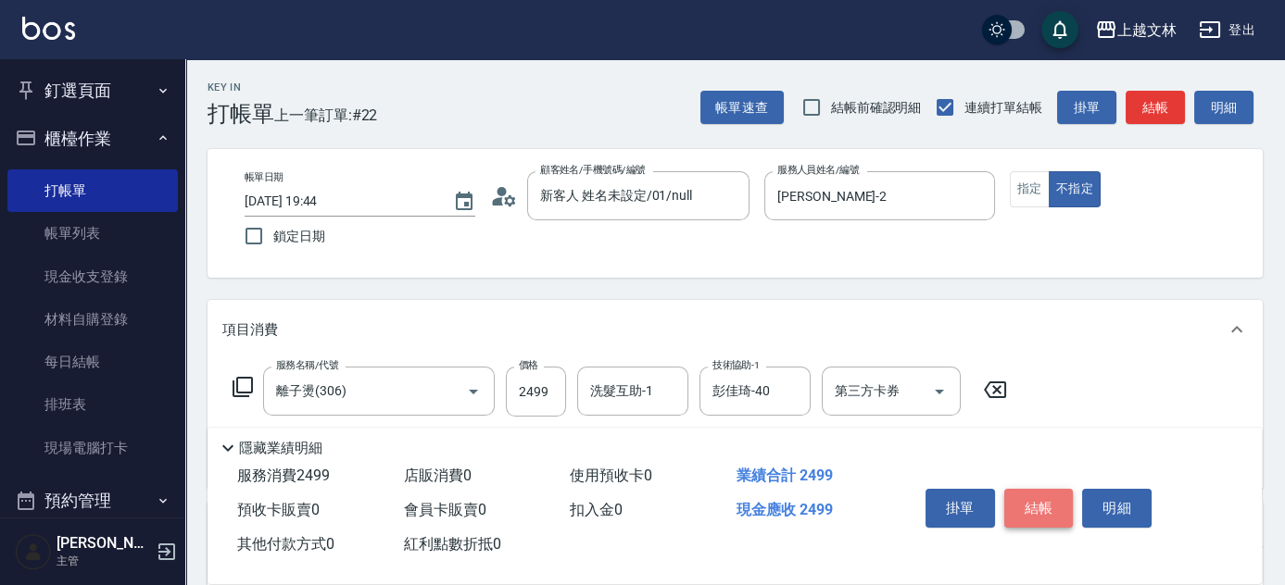
click at [1054, 502] on button "結帳" at bounding box center [1038, 508] width 69 height 39
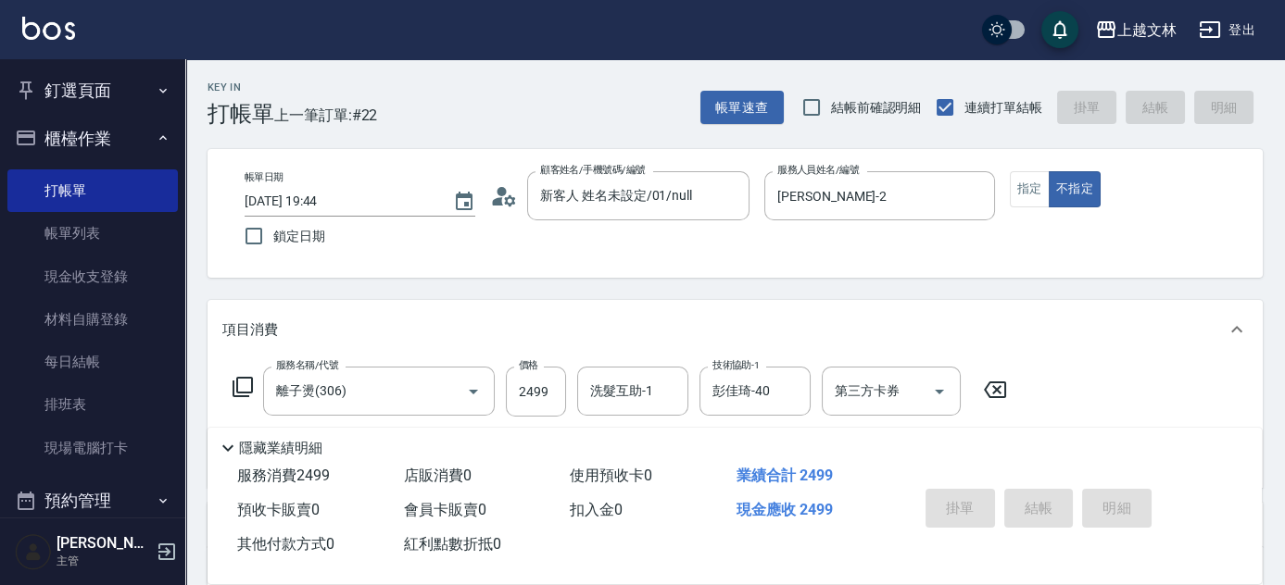
drag, startPoint x: 175, startPoint y: 212, endPoint x: 169, endPoint y: 254, distance: 42.0
click at [180, 271] on nav "釘選頁面 店家日報表 設計師排行榜 每日結帳 櫃檯作業 打帳單 帳單列表 現金收支登錄 材料自購登錄 每日結帳 排班表 現場電腦打卡 預約管理 預約管理 單日…" at bounding box center [92, 288] width 185 height 458
type input "[DATE] 19:56"
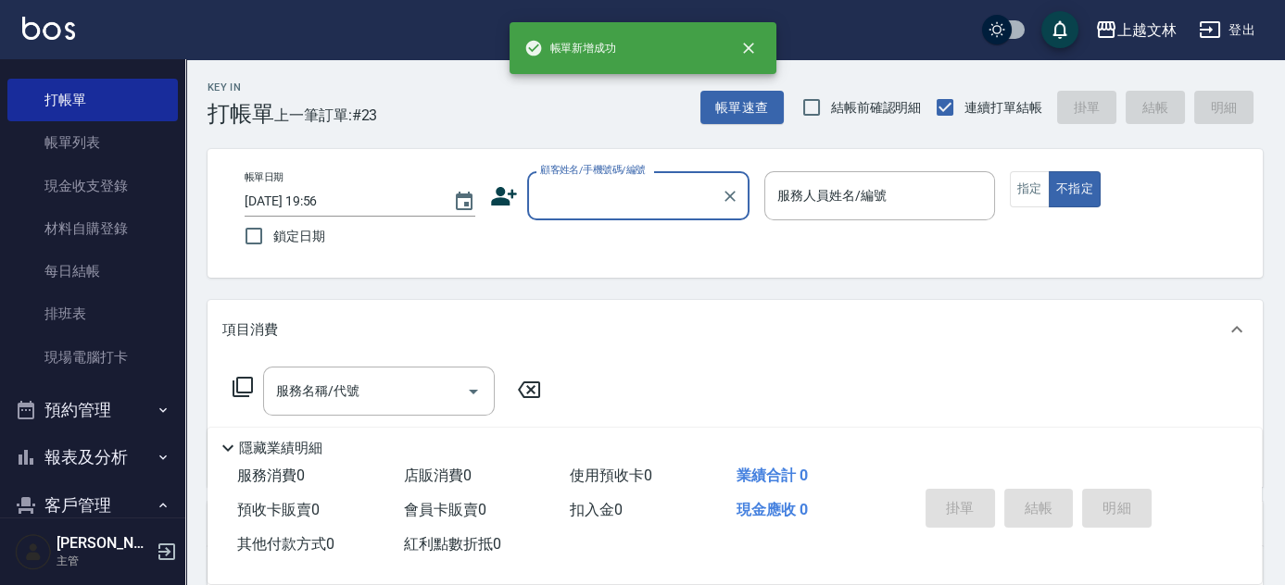
scroll to position [439, 0]
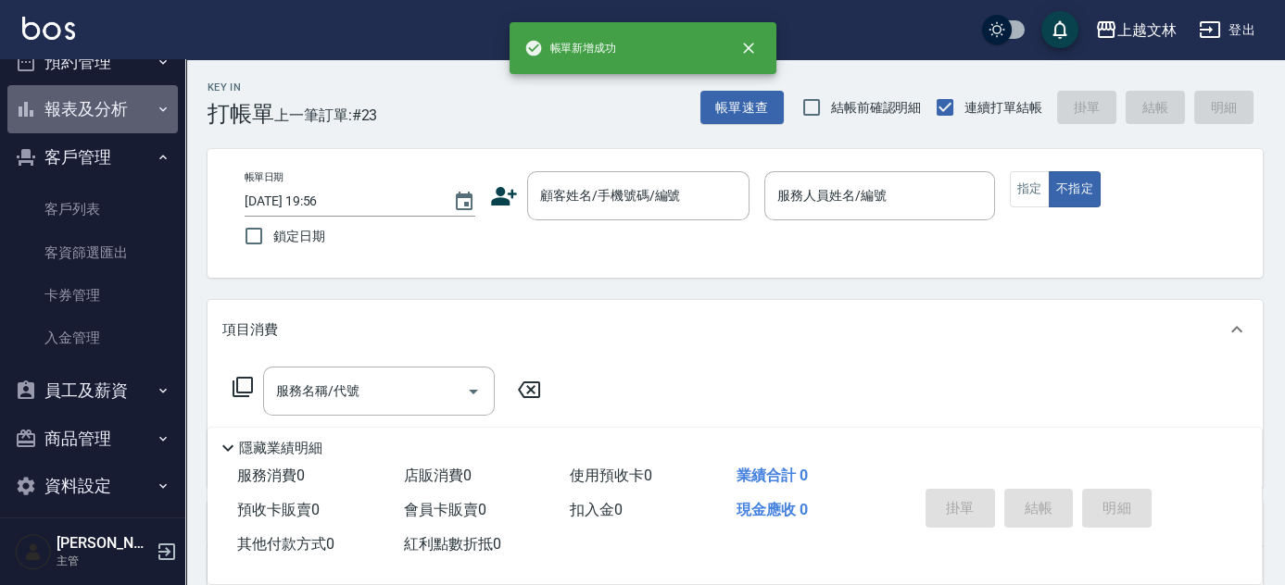
click at [94, 106] on button "報表及分析" at bounding box center [92, 109] width 170 height 48
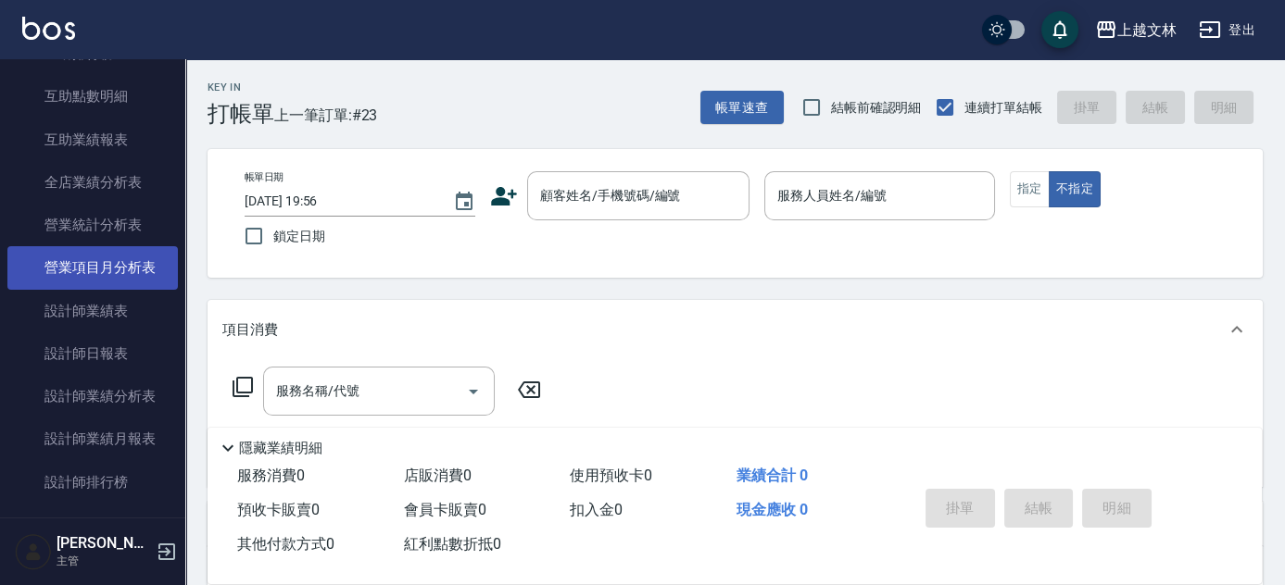
scroll to position [860, 0]
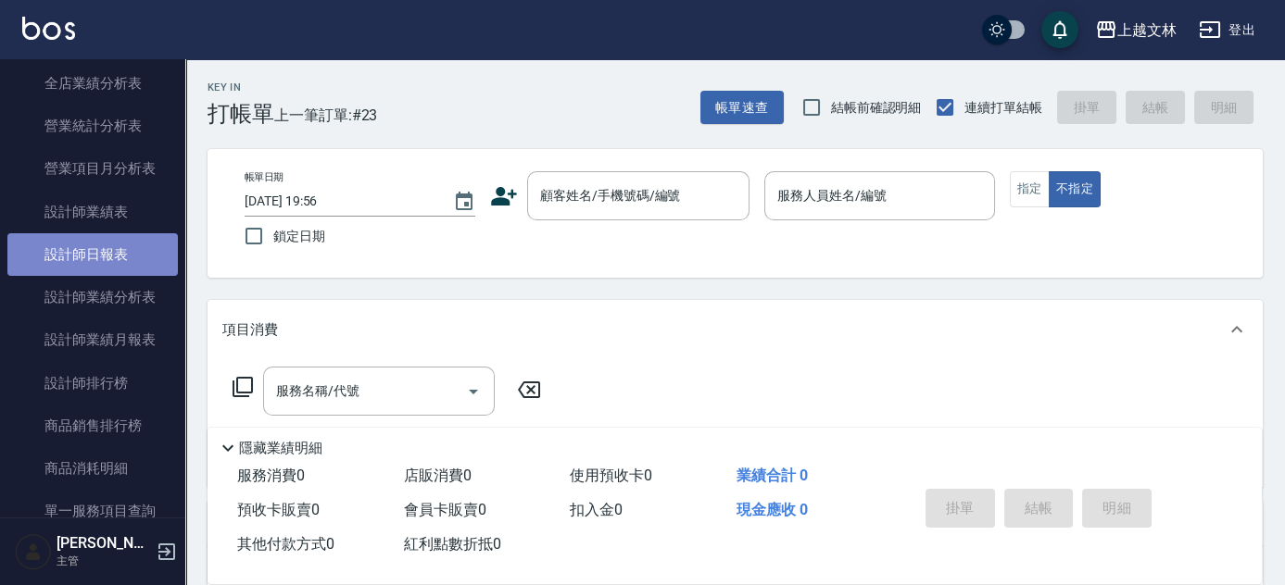
click at [118, 250] on link "設計師日報表" at bounding box center [92, 254] width 170 height 43
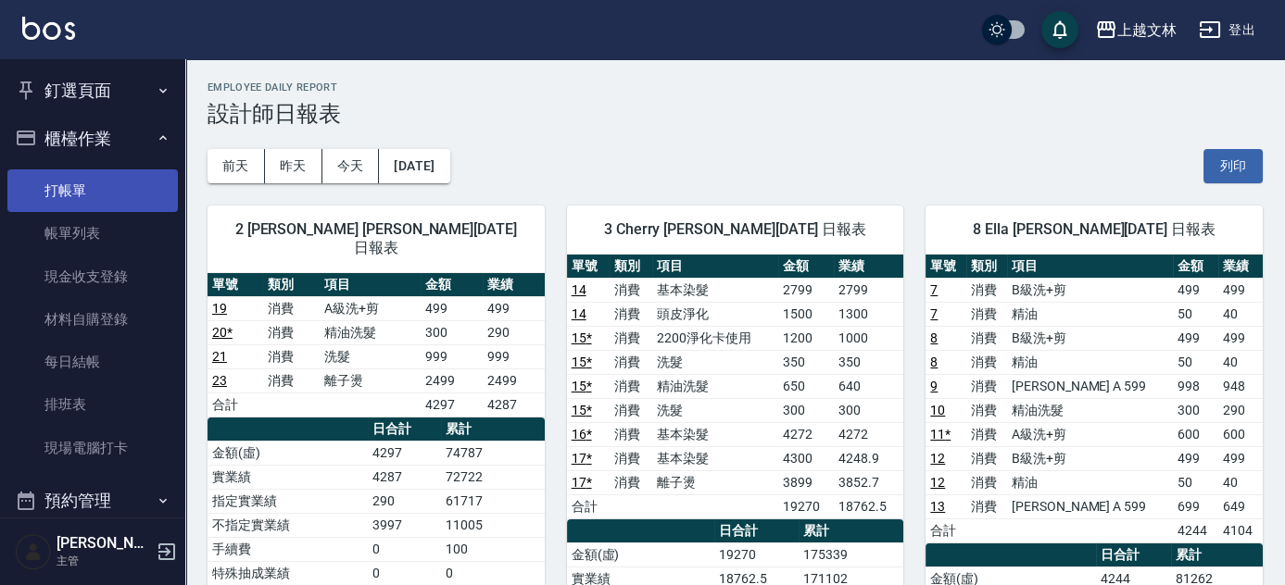
click at [94, 190] on link "打帳單" at bounding box center [92, 190] width 170 height 43
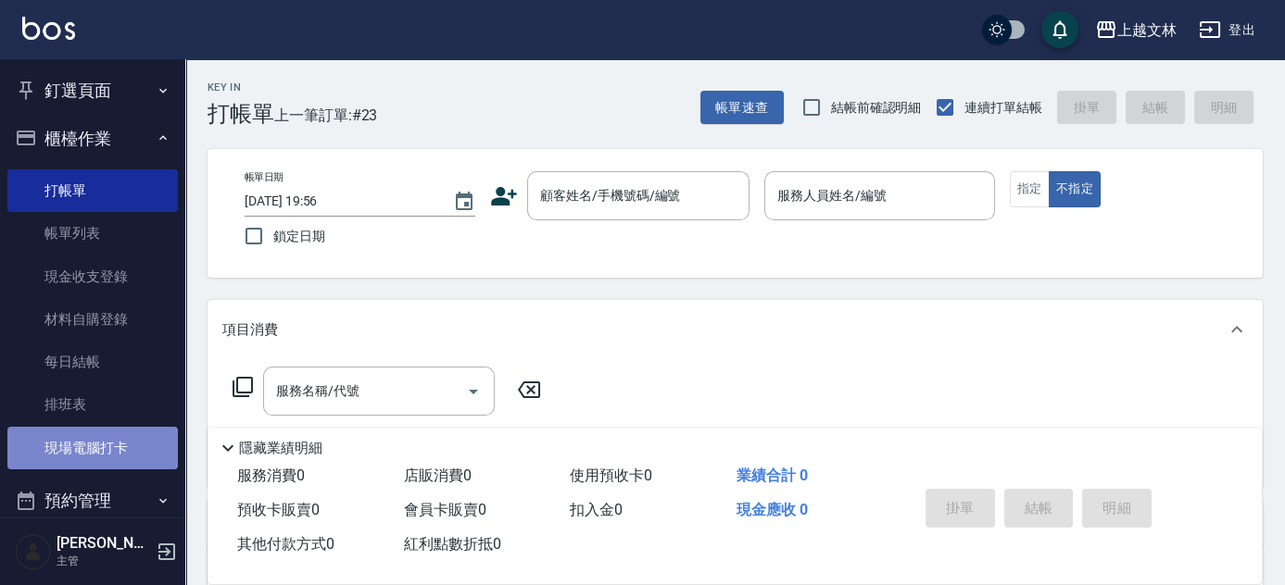
click at [102, 454] on link "現場電腦打卡" at bounding box center [92, 448] width 170 height 43
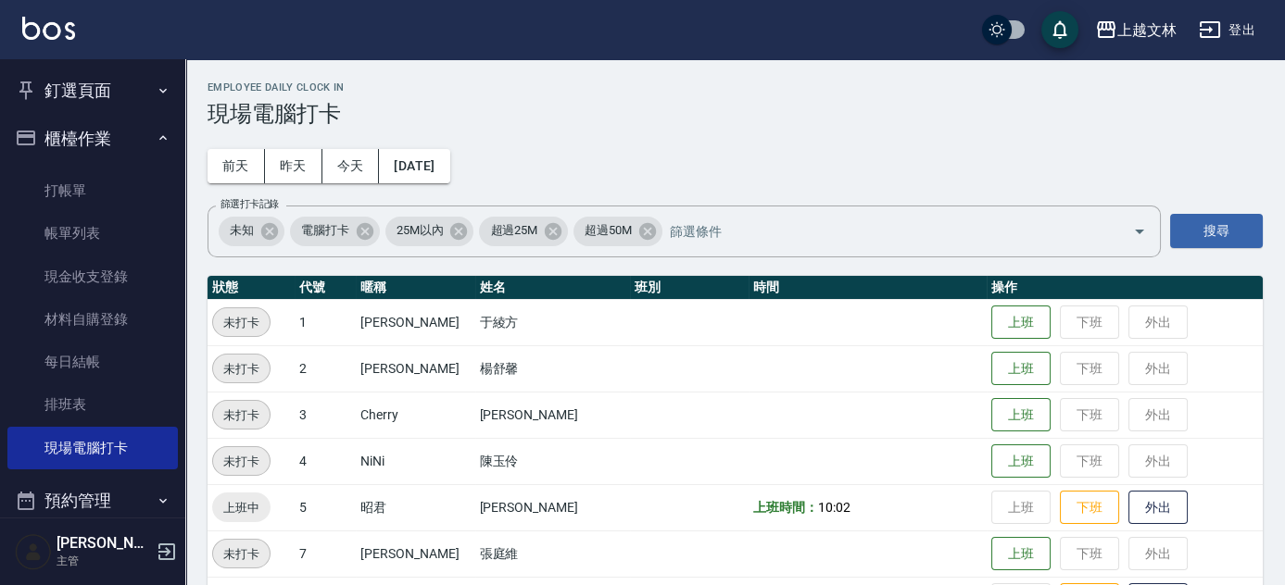
drag, startPoint x: 1284, startPoint y: 110, endPoint x: 1292, endPoint y: 152, distance: 42.5
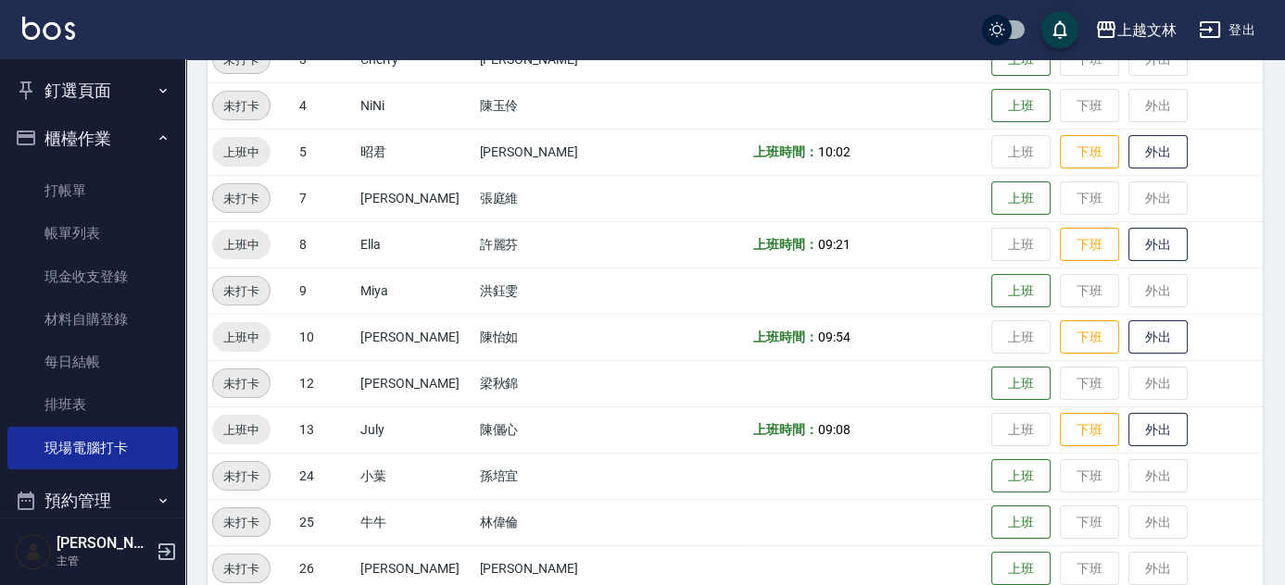
scroll to position [361, 0]
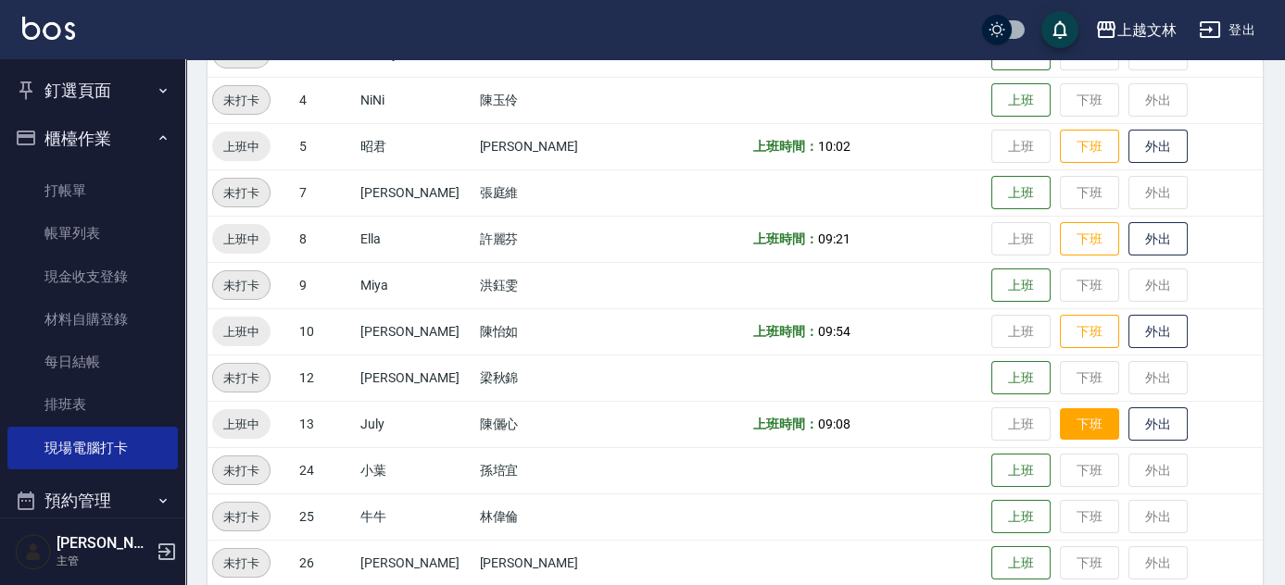
click at [1060, 428] on button "下班" at bounding box center [1089, 424] width 59 height 32
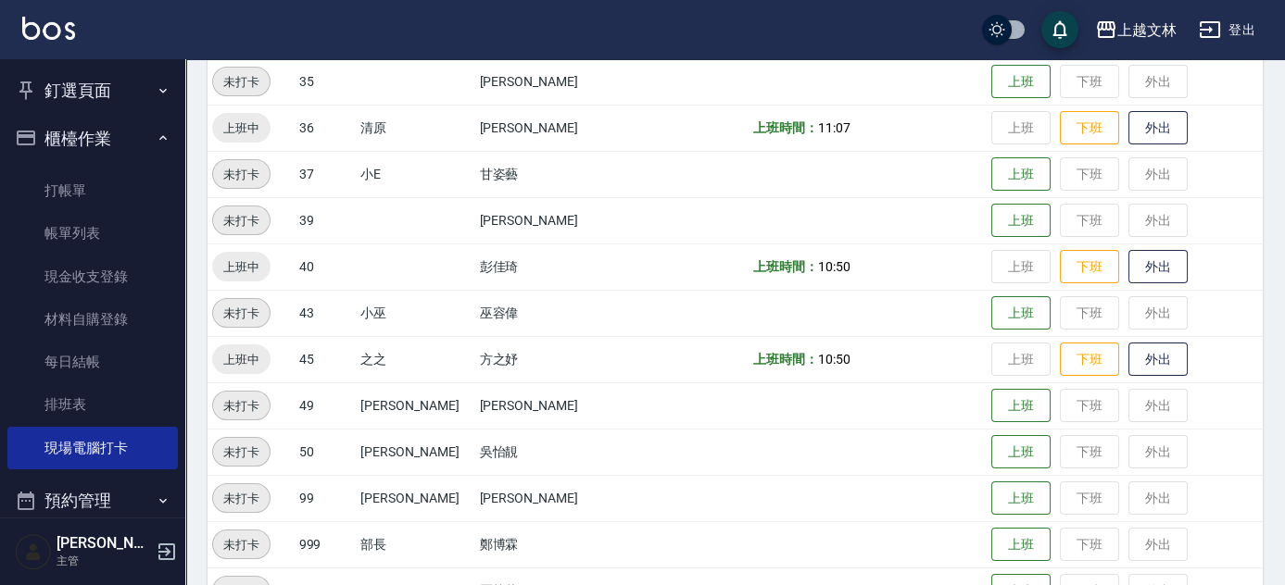
scroll to position [1032, 0]
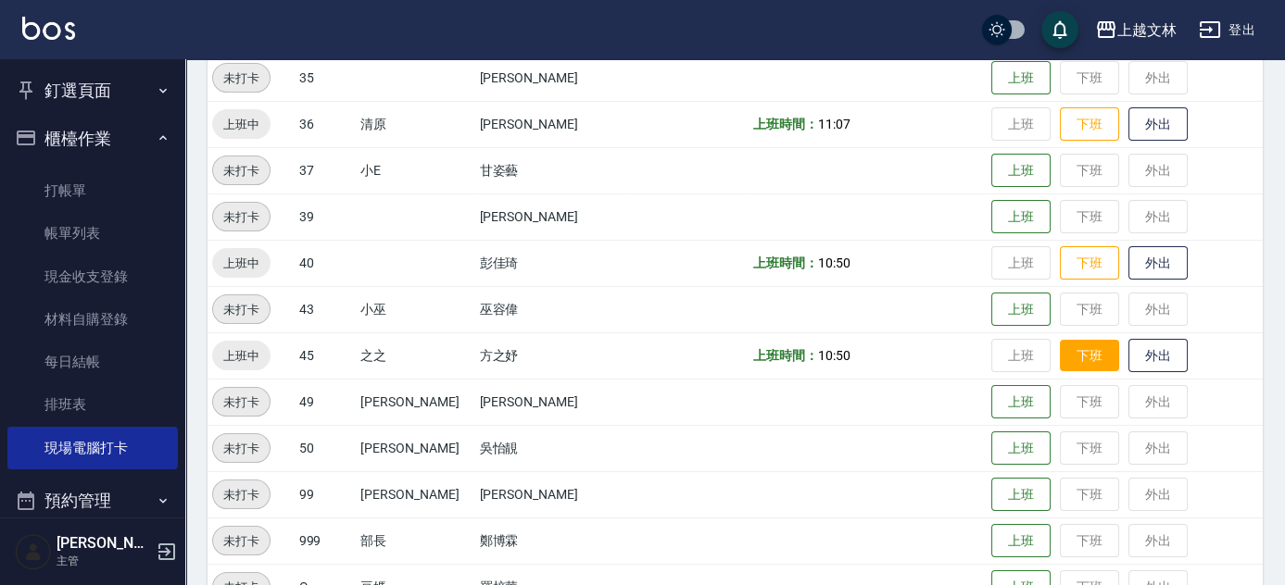
click at [1060, 355] on button "下班" at bounding box center [1089, 356] width 59 height 32
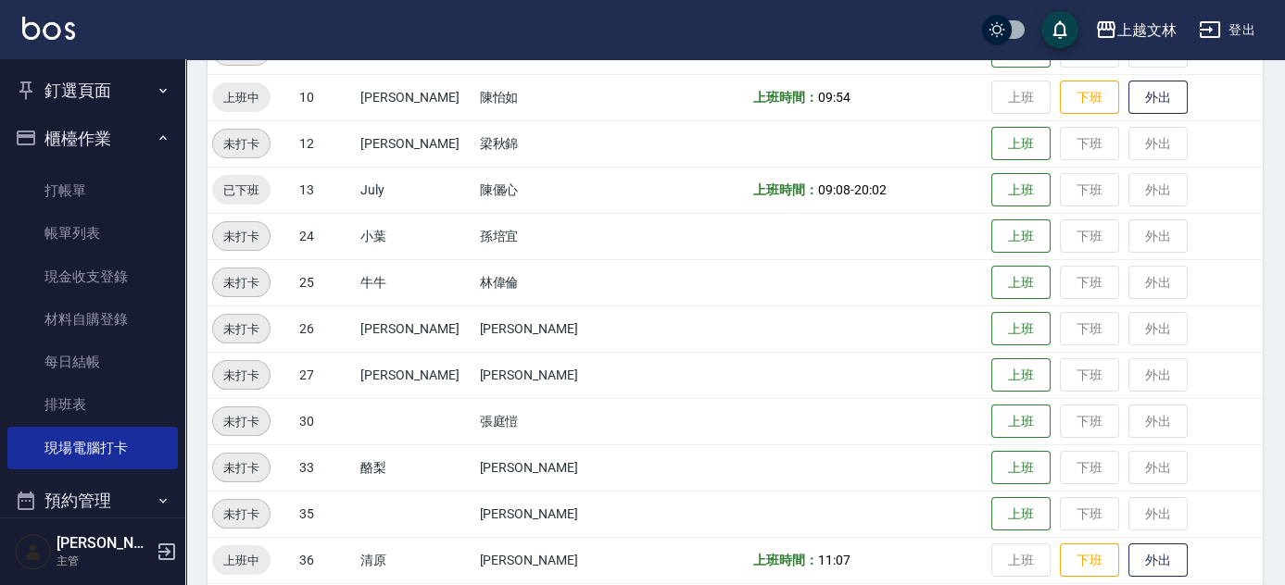
scroll to position [582, 0]
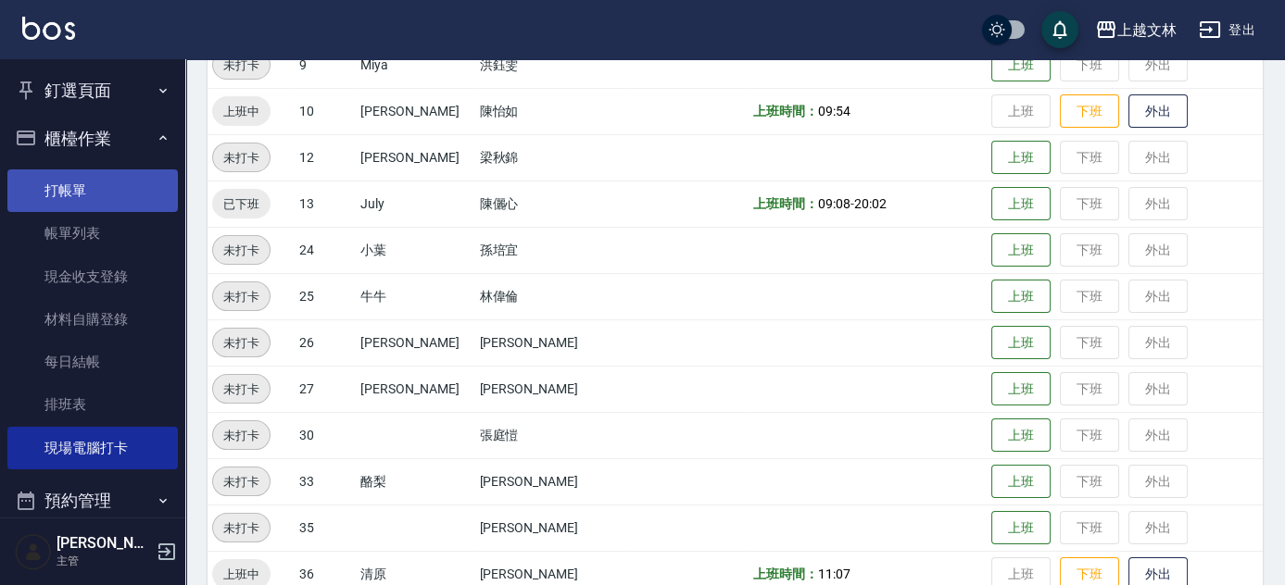
click at [89, 186] on link "打帳單" at bounding box center [92, 190] width 170 height 43
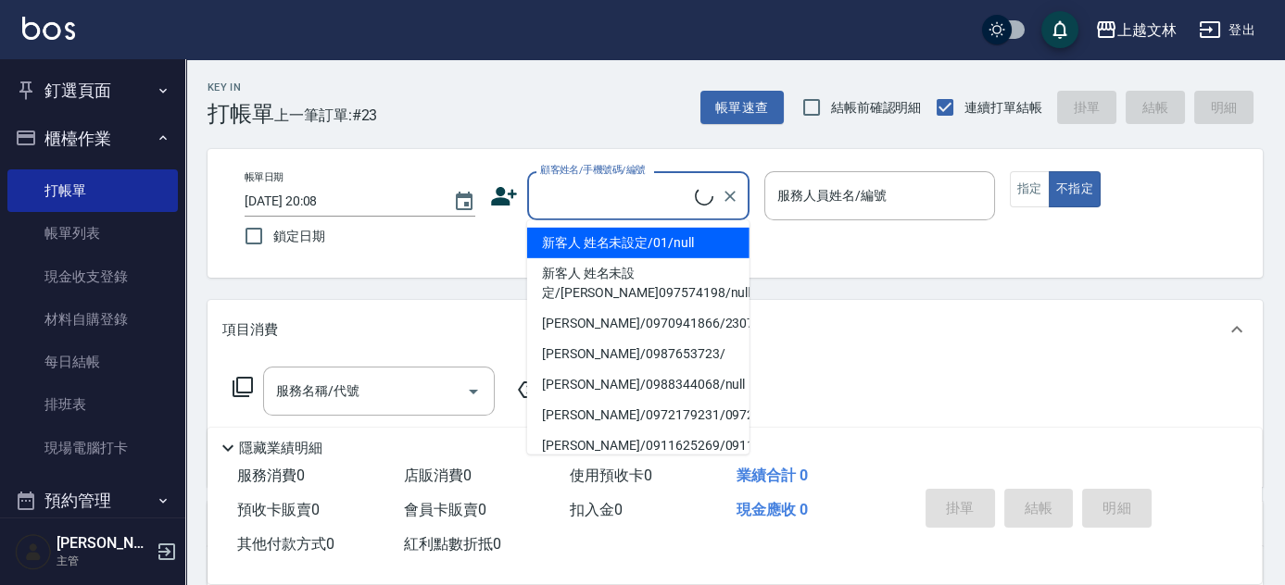
click at [599, 192] on input "顧客姓名/手機號碼/編號" at bounding box center [614, 196] width 159 height 32
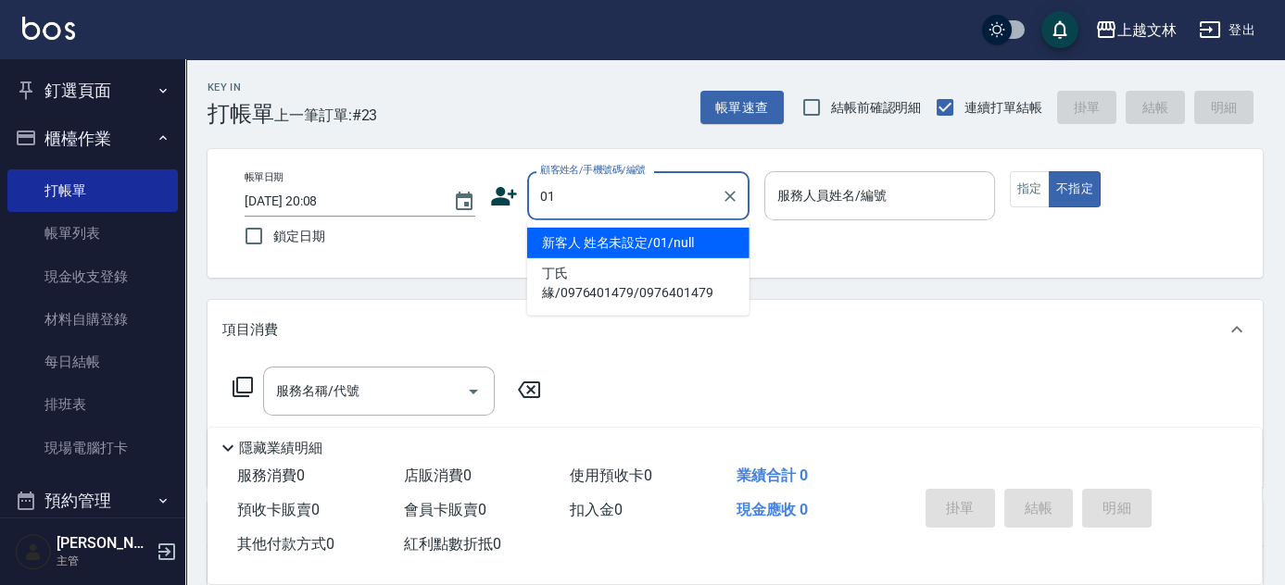
type input "新客人 姓名未設定/01/null"
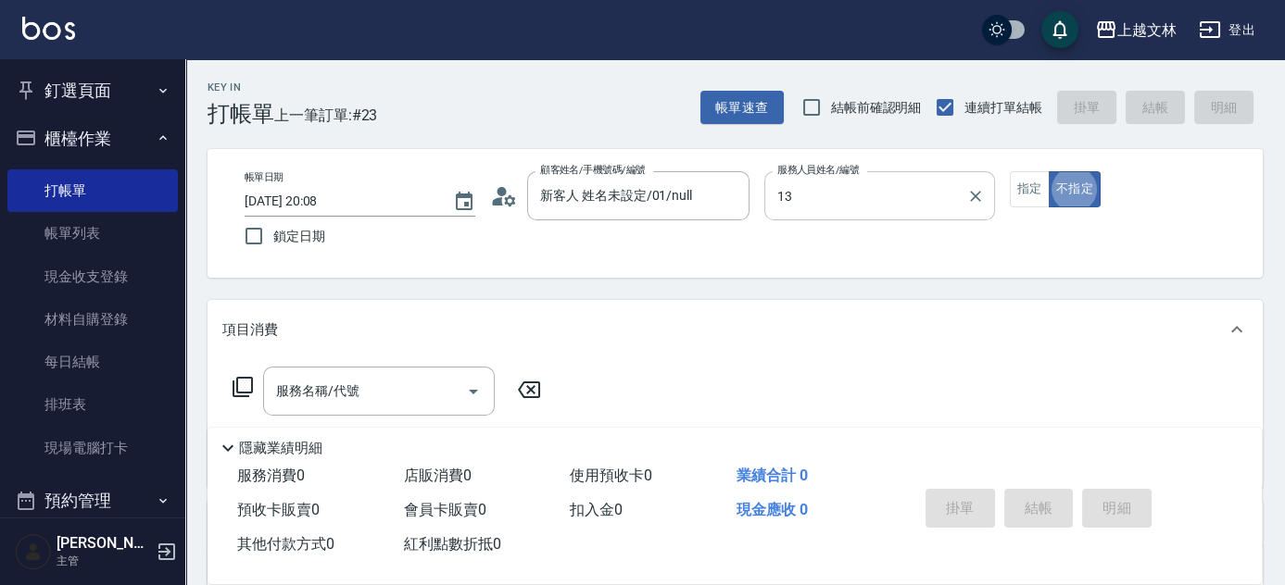
type input "July-13"
type button "false"
click at [333, 382] on div "服務名稱/代號 服務名稱/代號" at bounding box center [379, 391] width 232 height 49
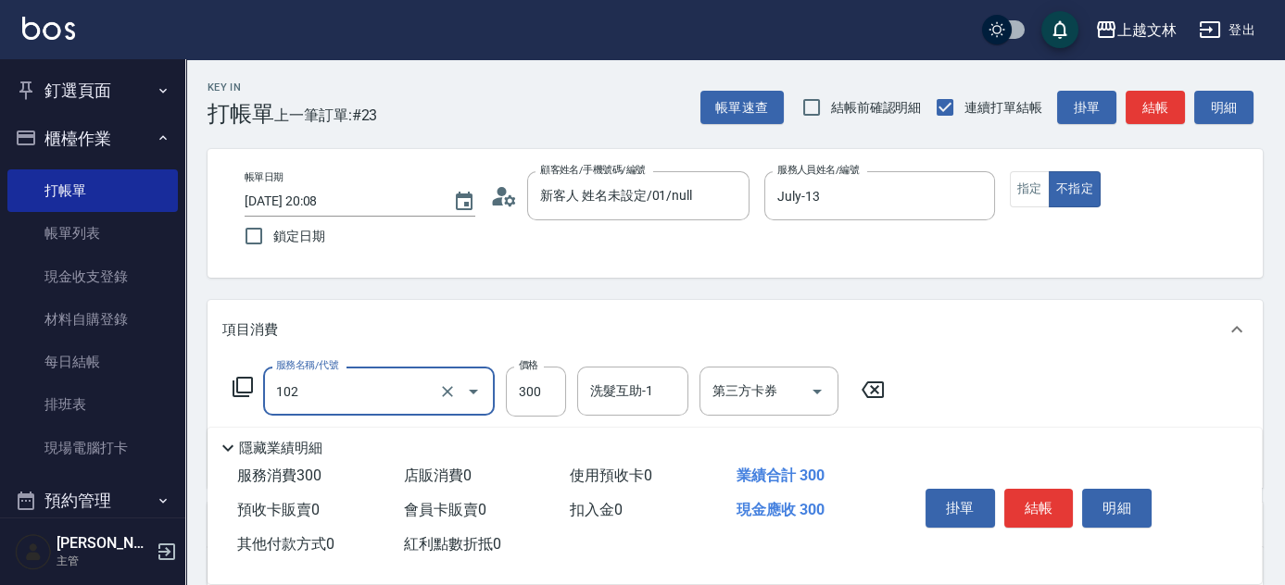
type input "精油洗髮(102)"
type input "400"
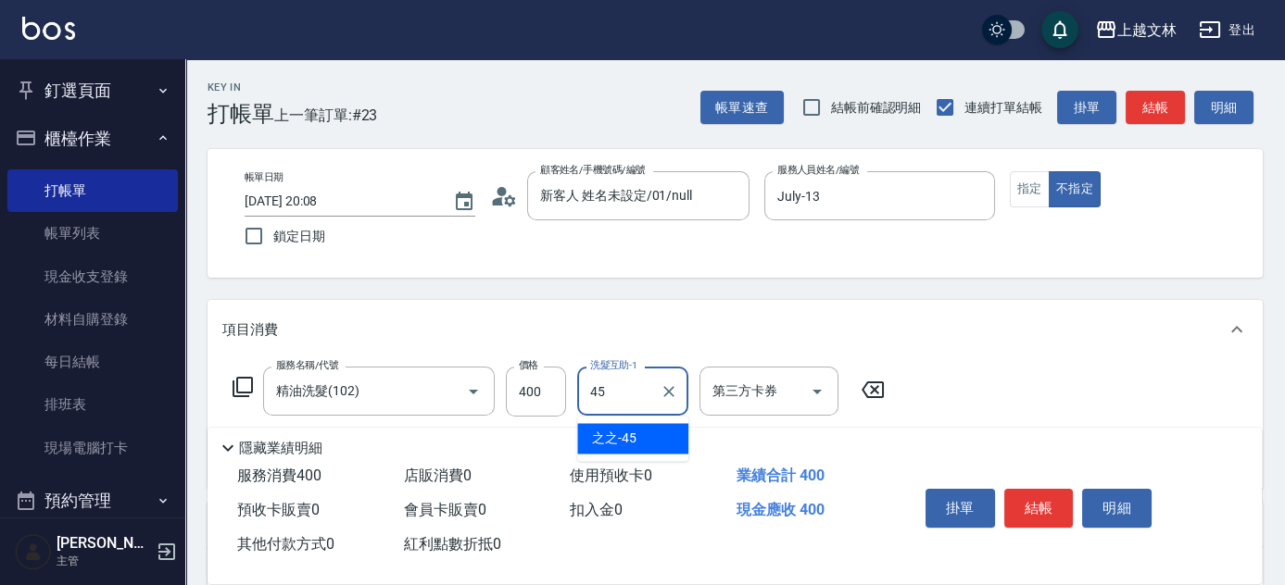
type input "之之-45"
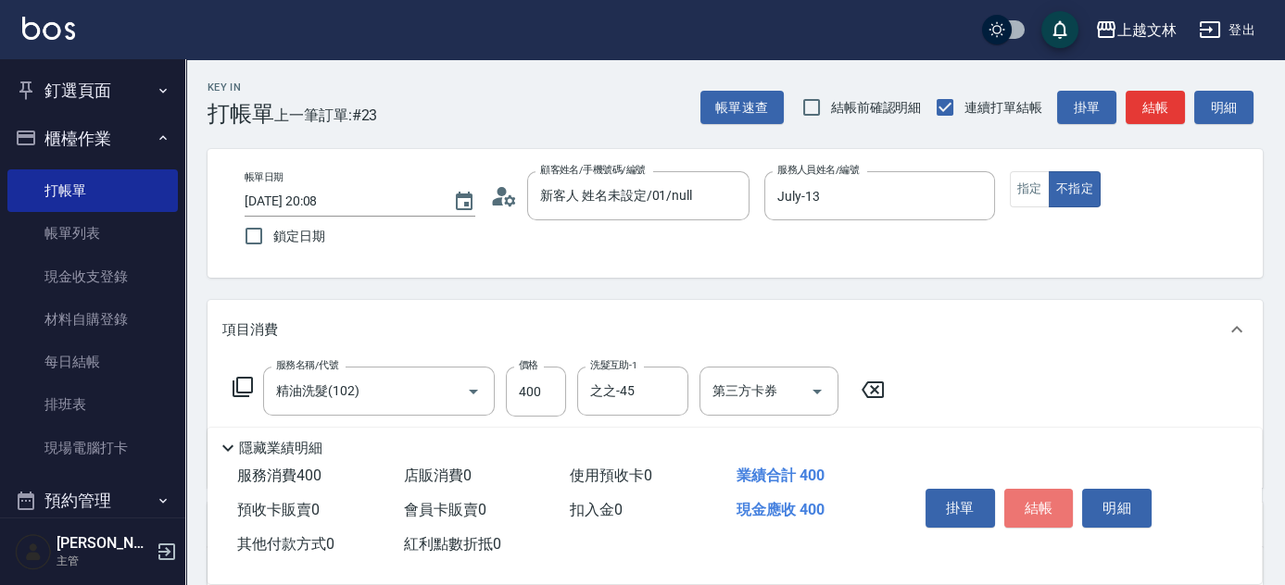
click at [1052, 508] on button "結帳" at bounding box center [1038, 508] width 69 height 39
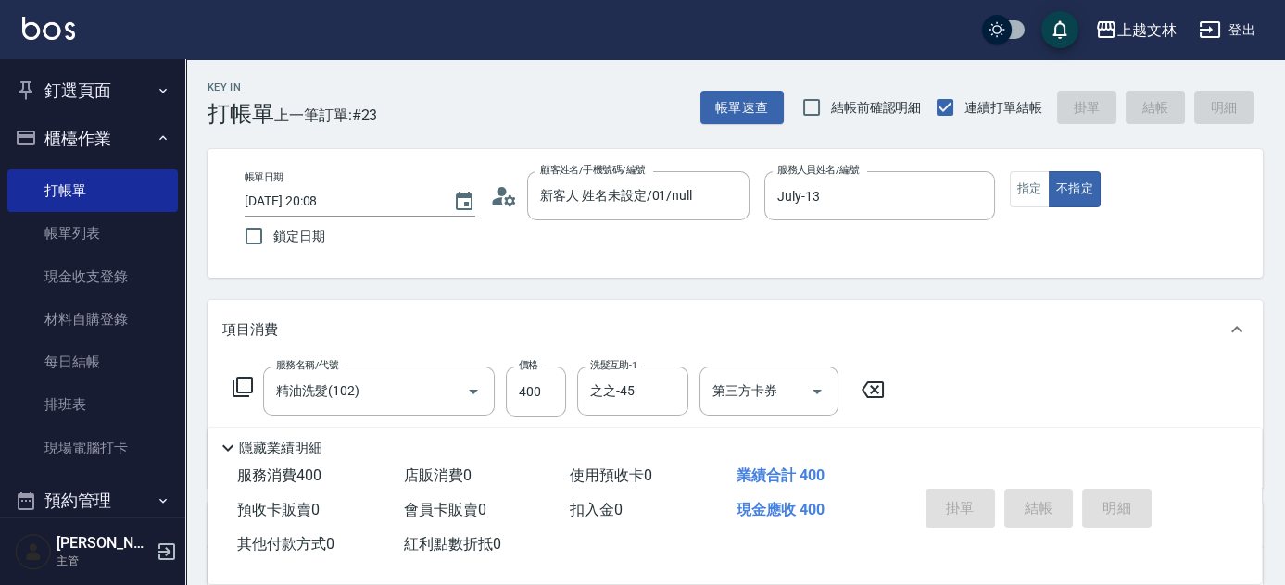
type input "[DATE] 20:09"
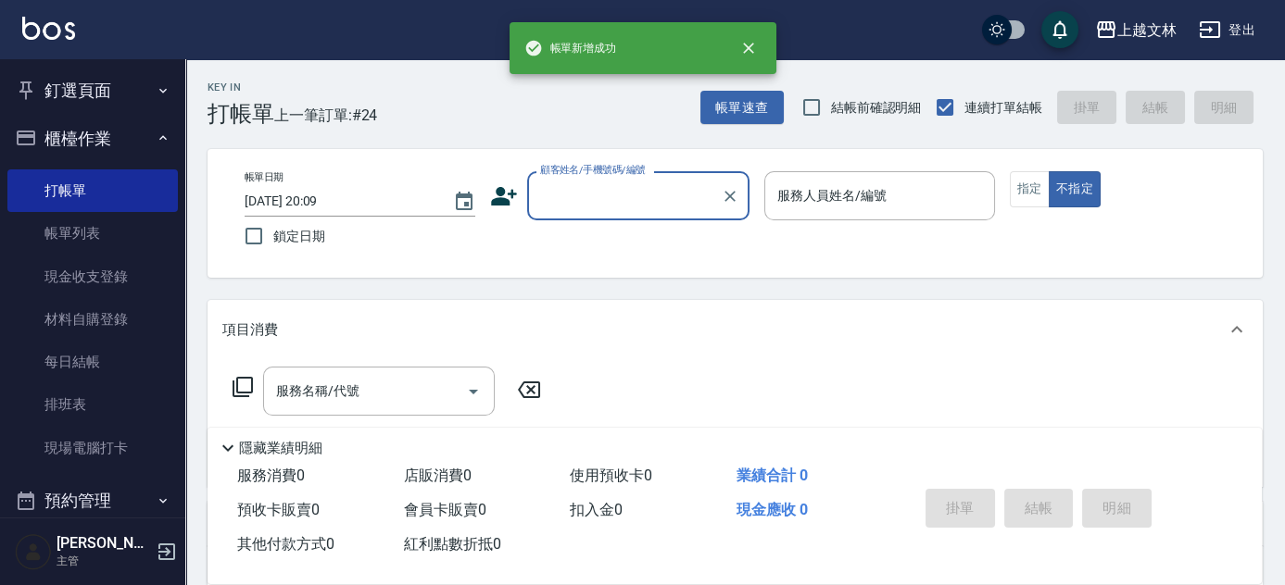
click at [120, 144] on button "櫃檯作業" at bounding box center [92, 139] width 170 height 48
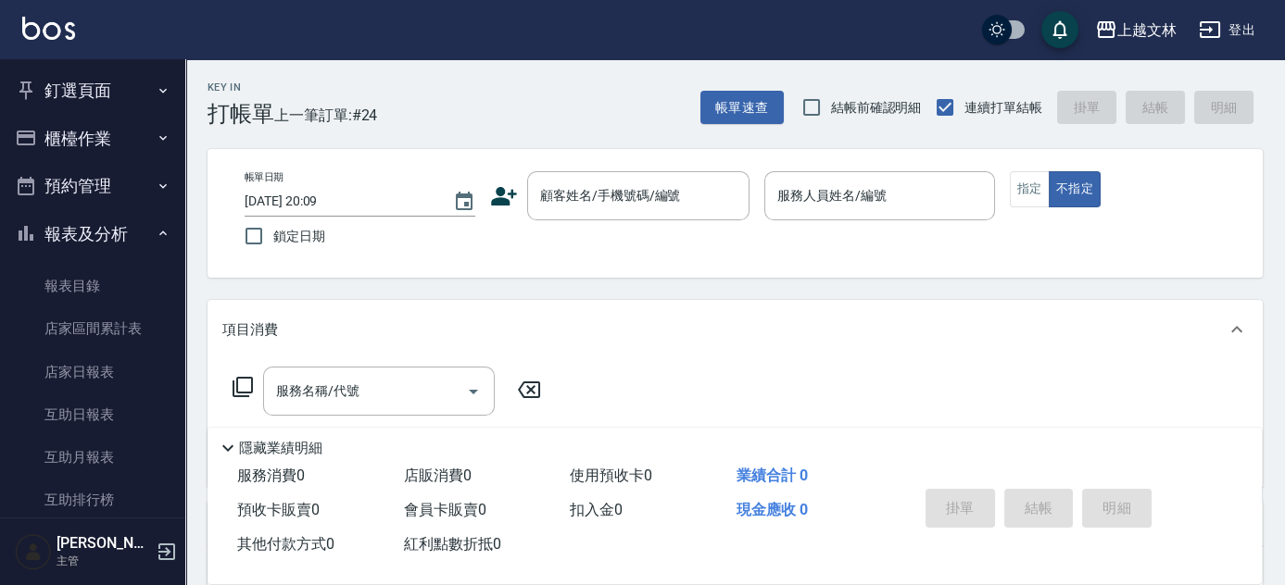
click at [185, 253] on div "Key In 打帳單 上一筆訂單:#24 帳單速查 結帳前確認明細 連續打單結帳 掛單 結帳 明細 帳單日期 [DATE] 20:09 鎖定日期 顧客姓名/手…" at bounding box center [734, 479] width 1099 height 841
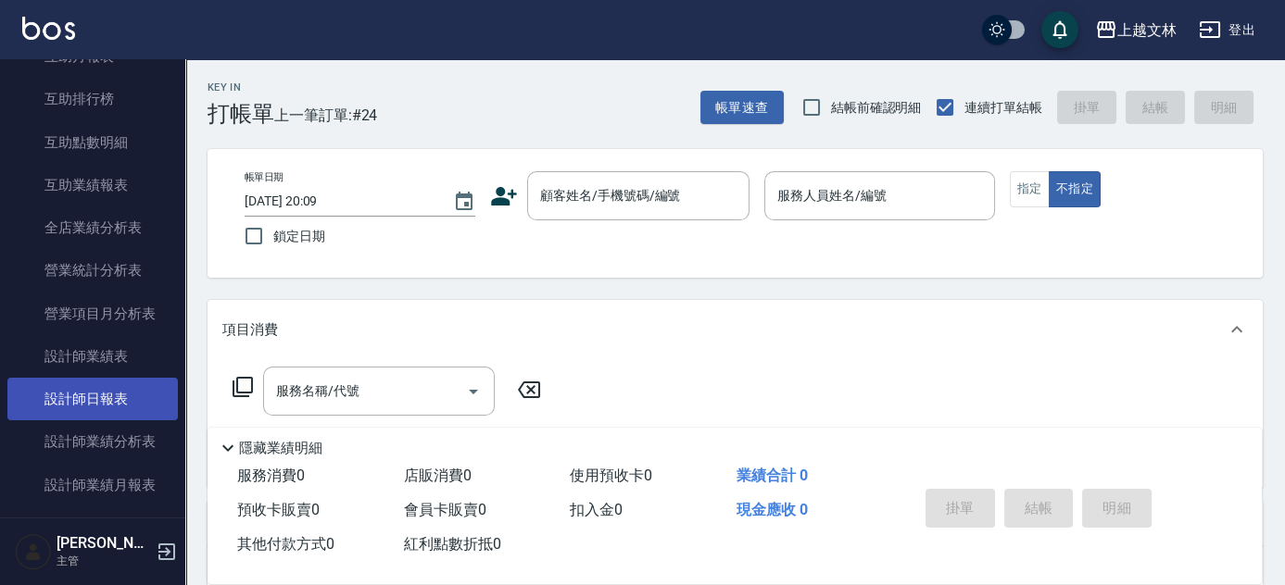
click at [140, 403] on link "設計師日報表" at bounding box center [92, 399] width 170 height 43
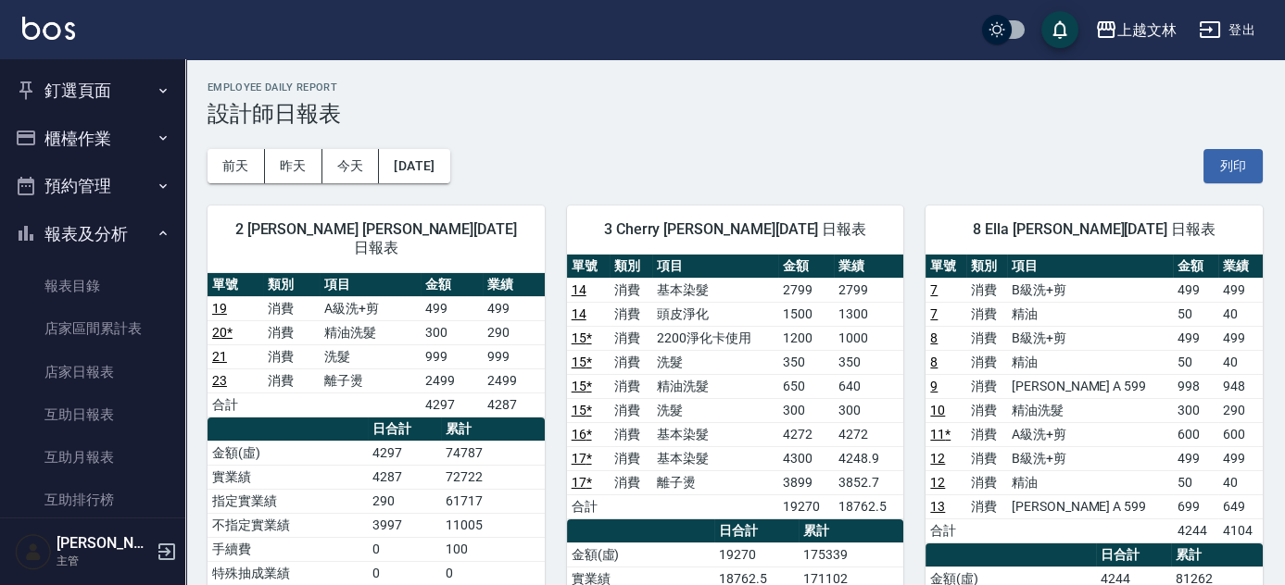
click at [126, 142] on button "櫃檯作業" at bounding box center [92, 139] width 170 height 48
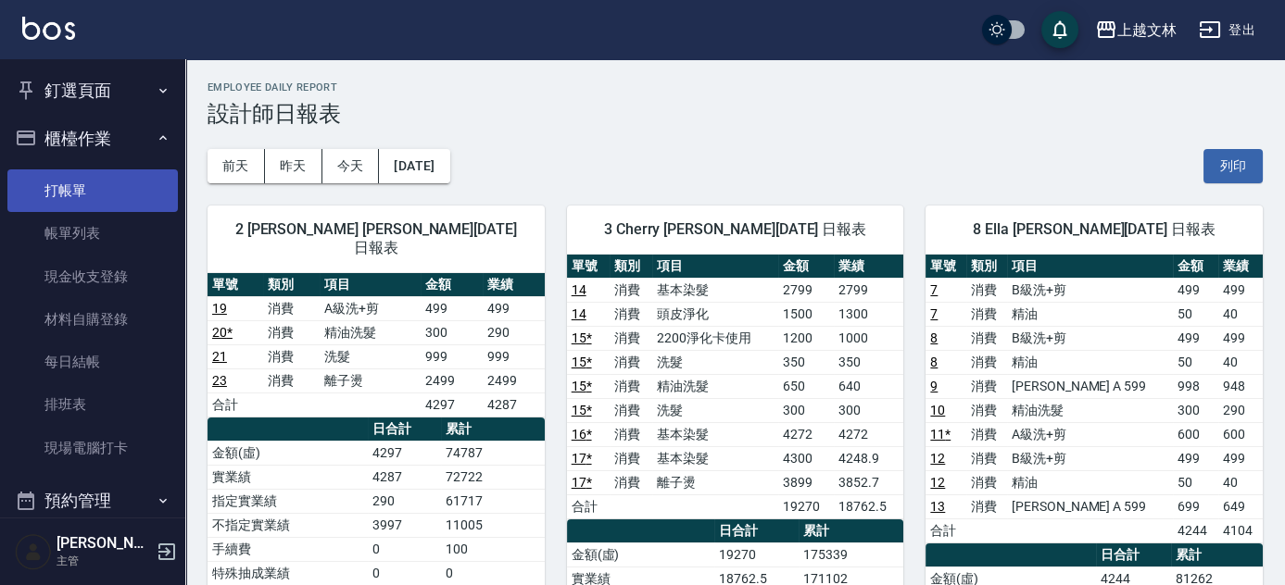
click at [113, 182] on link "打帳單" at bounding box center [92, 190] width 170 height 43
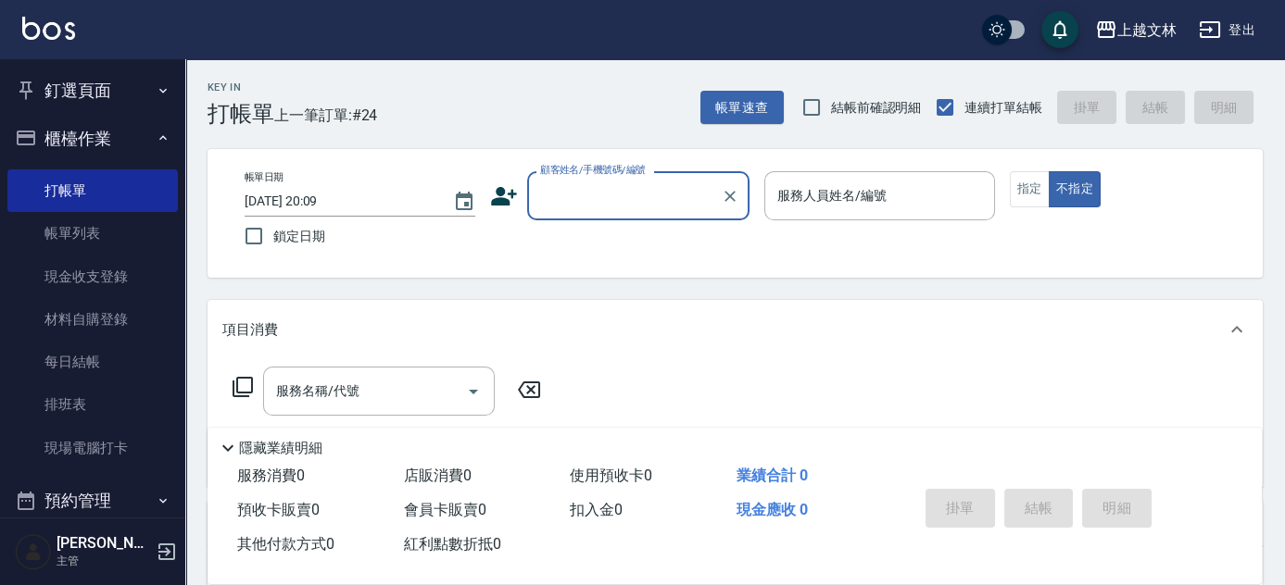
click at [630, 198] on input "顧客姓名/手機號碼/編號" at bounding box center [624, 196] width 178 height 32
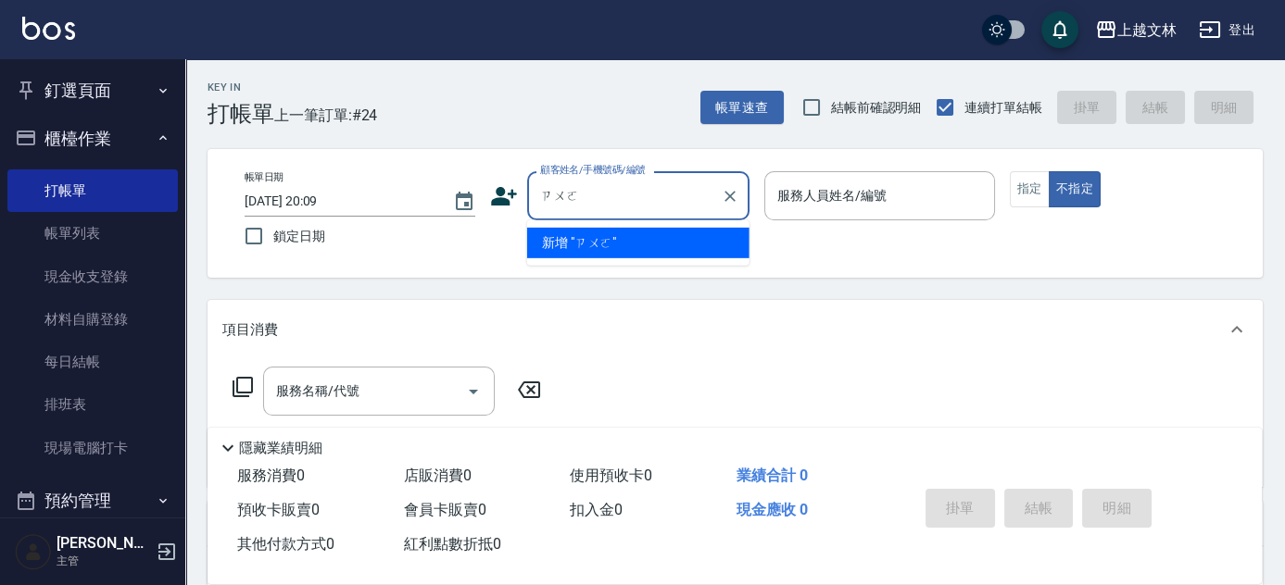
type input "昨"
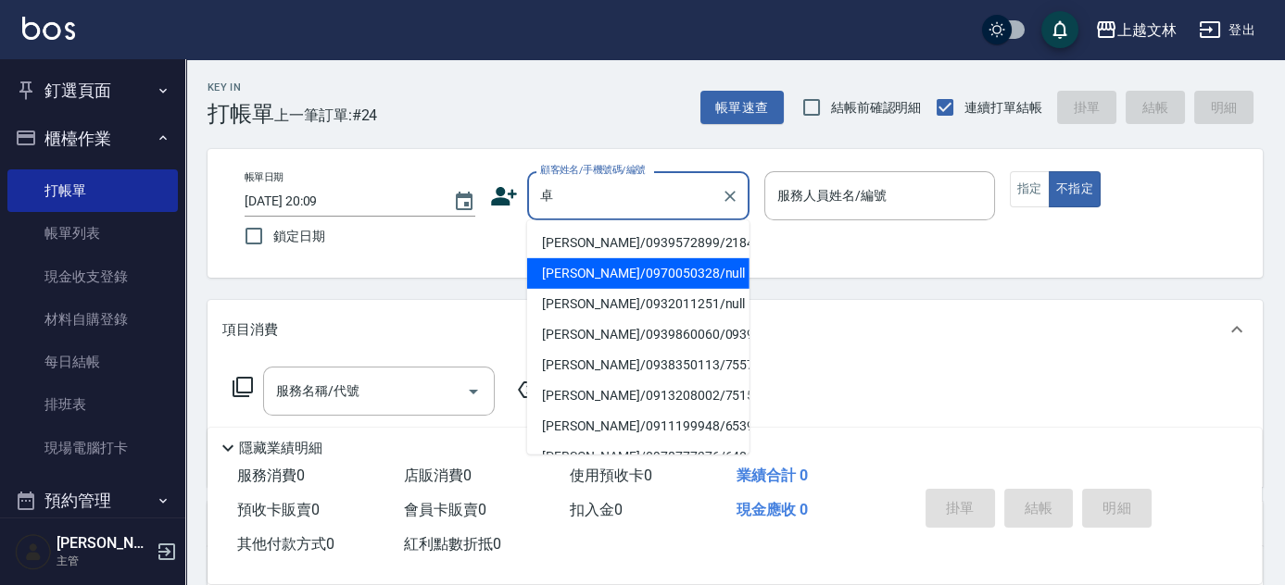
click at [632, 269] on li "[PERSON_NAME]/0970050328/null" at bounding box center [638, 273] width 222 height 31
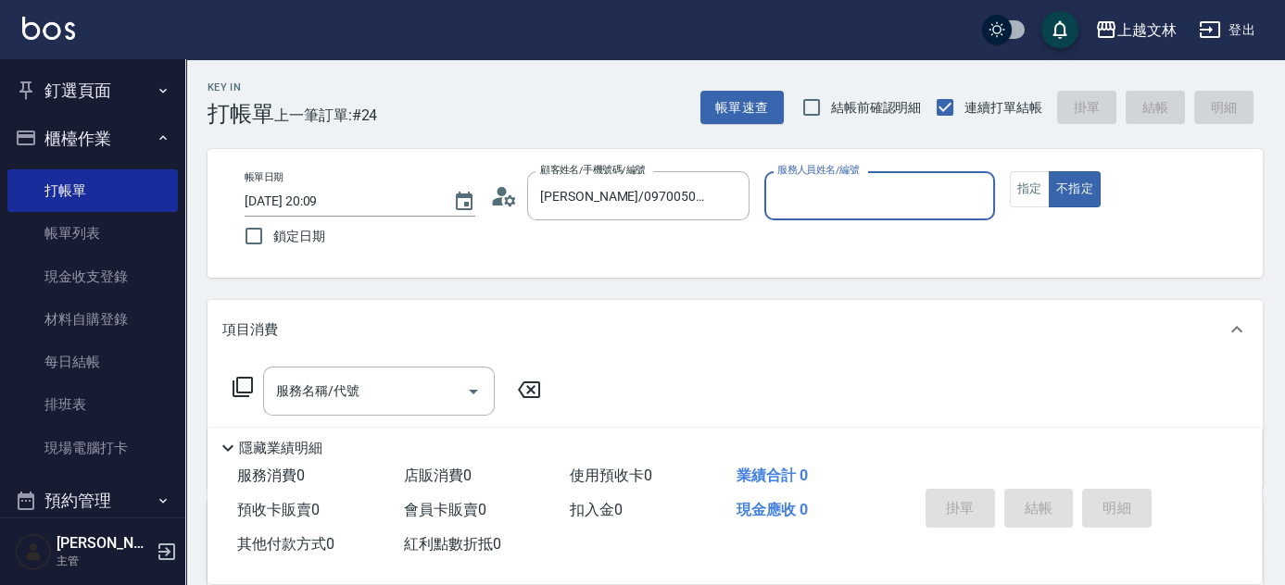
click at [830, 191] on input "服務人員姓名/編號" at bounding box center [879, 196] width 214 height 32
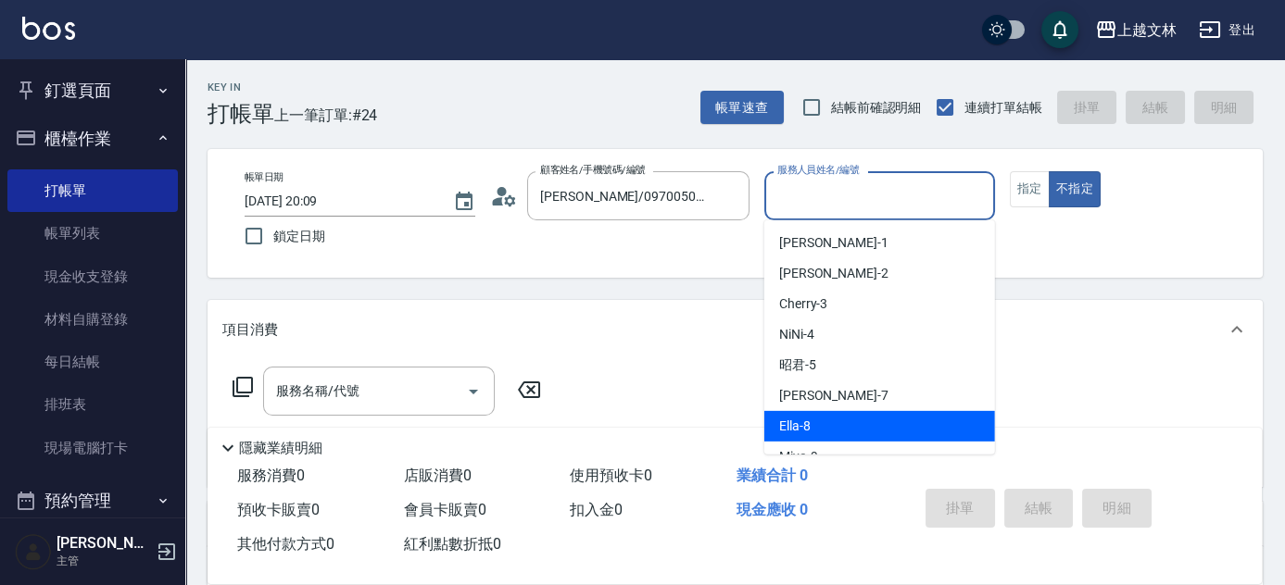
click at [813, 427] on div "Ella -8" at bounding box center [879, 426] width 231 height 31
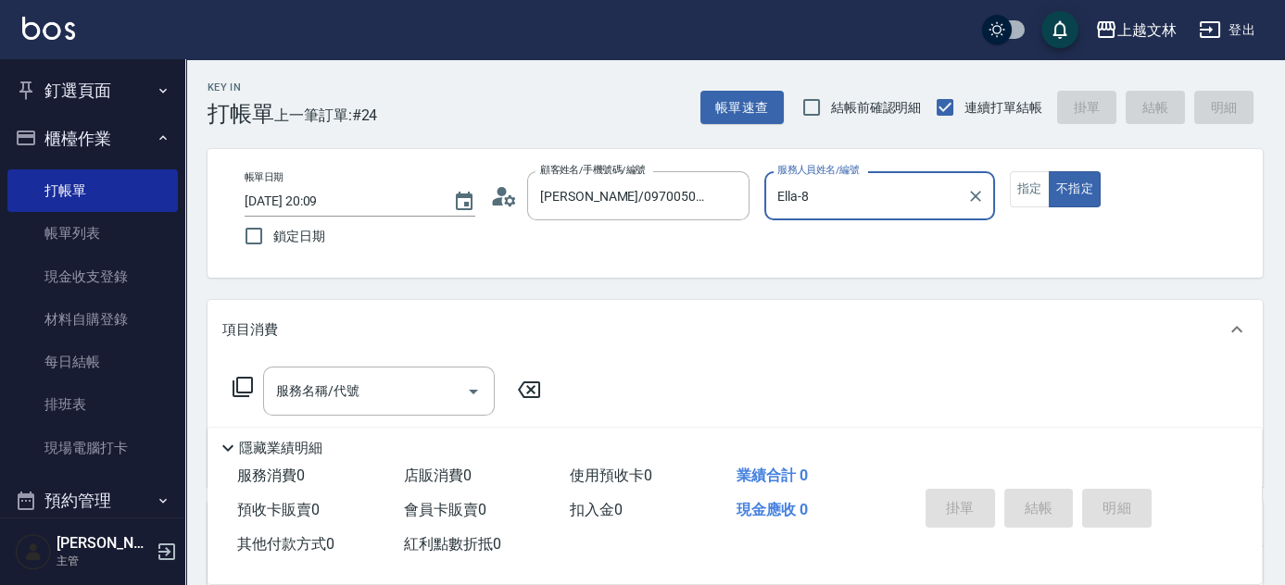
click at [246, 387] on icon at bounding box center [243, 387] width 22 height 22
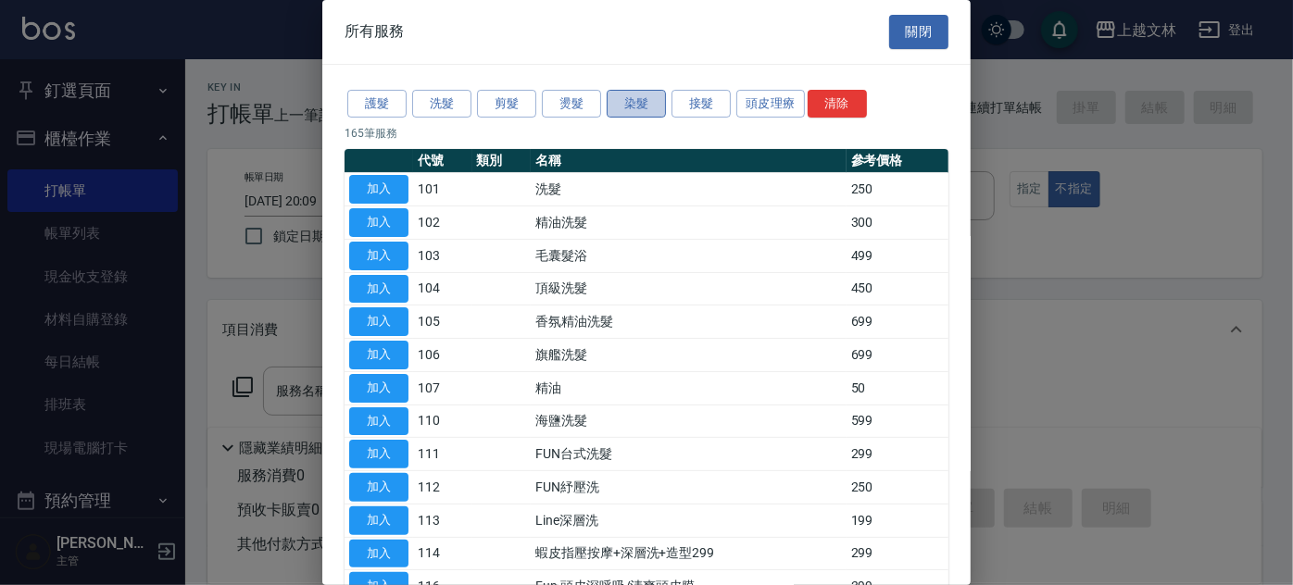
click at [648, 108] on button "染髮" at bounding box center [636, 104] width 59 height 29
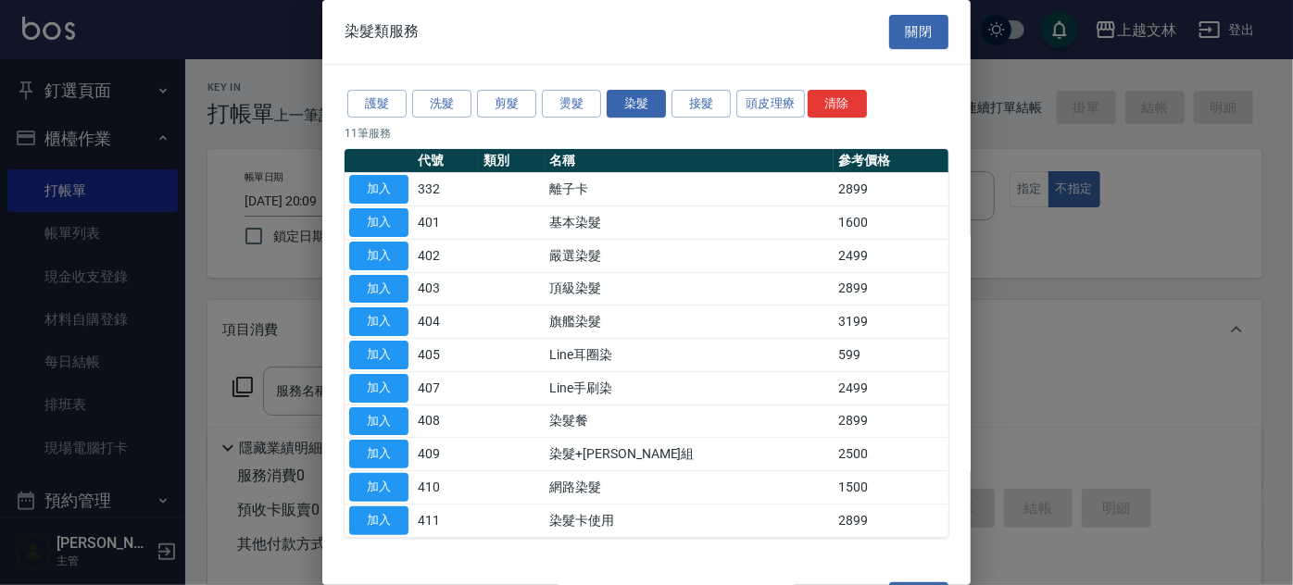
click at [391, 224] on button "加入" at bounding box center [378, 222] width 59 height 29
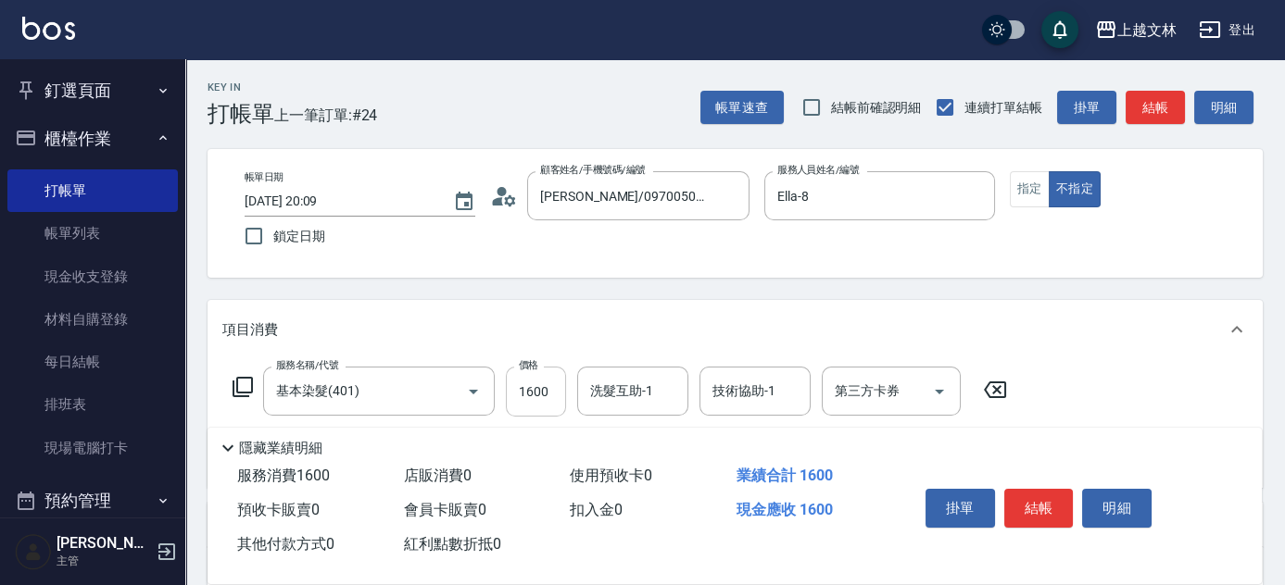
click at [560, 388] on input "1600" at bounding box center [536, 392] width 60 height 50
click at [1025, 189] on button "指定" at bounding box center [1030, 189] width 40 height 36
click at [1139, 106] on button "結帳" at bounding box center [1154, 108] width 59 height 34
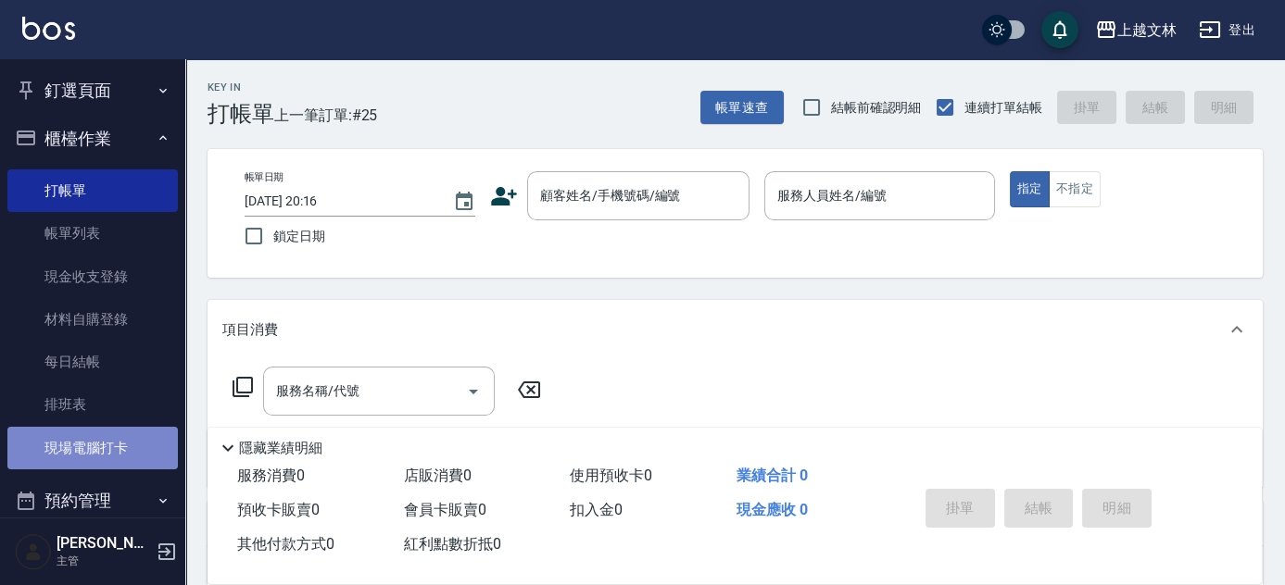
click at [123, 437] on link "現場電腦打卡" at bounding box center [92, 448] width 170 height 43
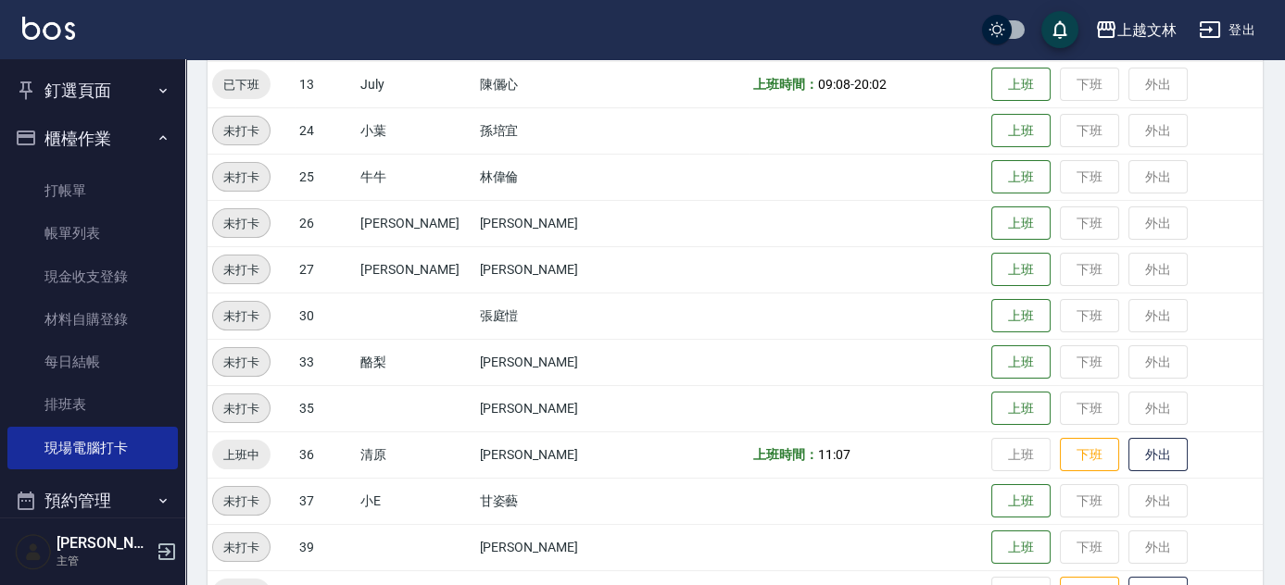
scroll to position [926, 0]
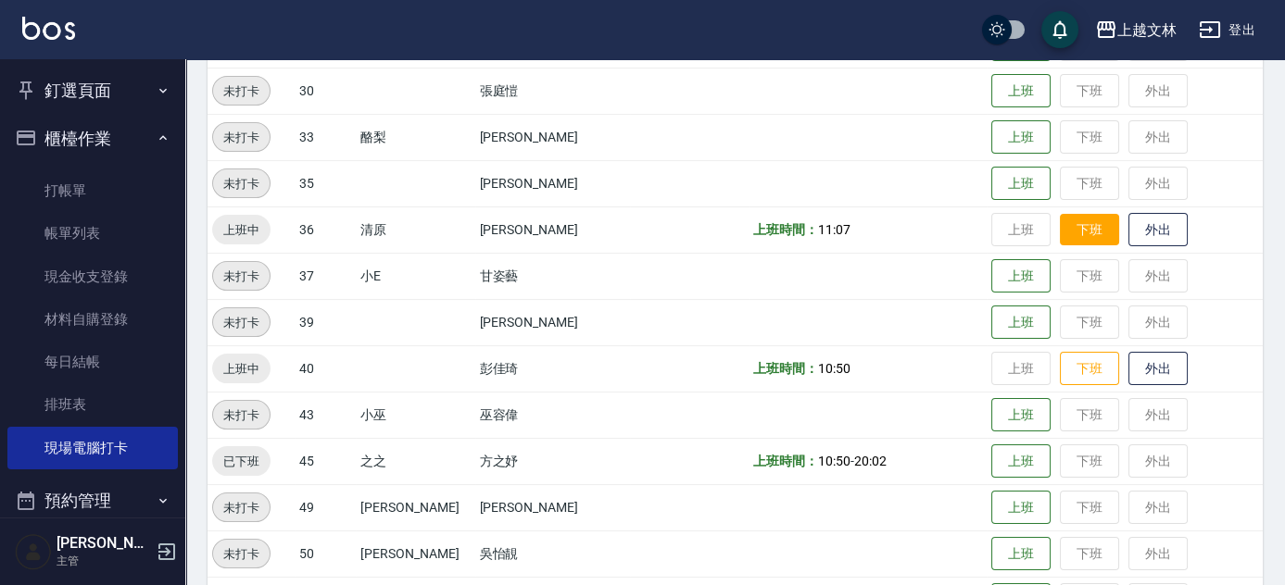
click at [1072, 241] on button "下班" at bounding box center [1089, 230] width 59 height 32
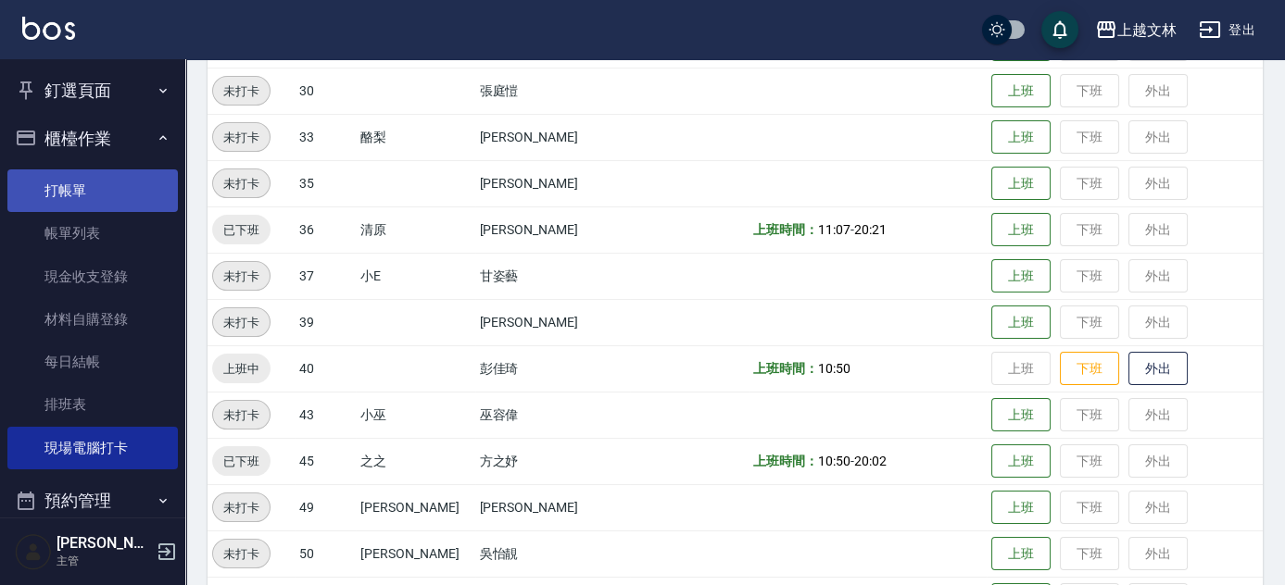
click at [85, 204] on link "打帳單" at bounding box center [92, 190] width 170 height 43
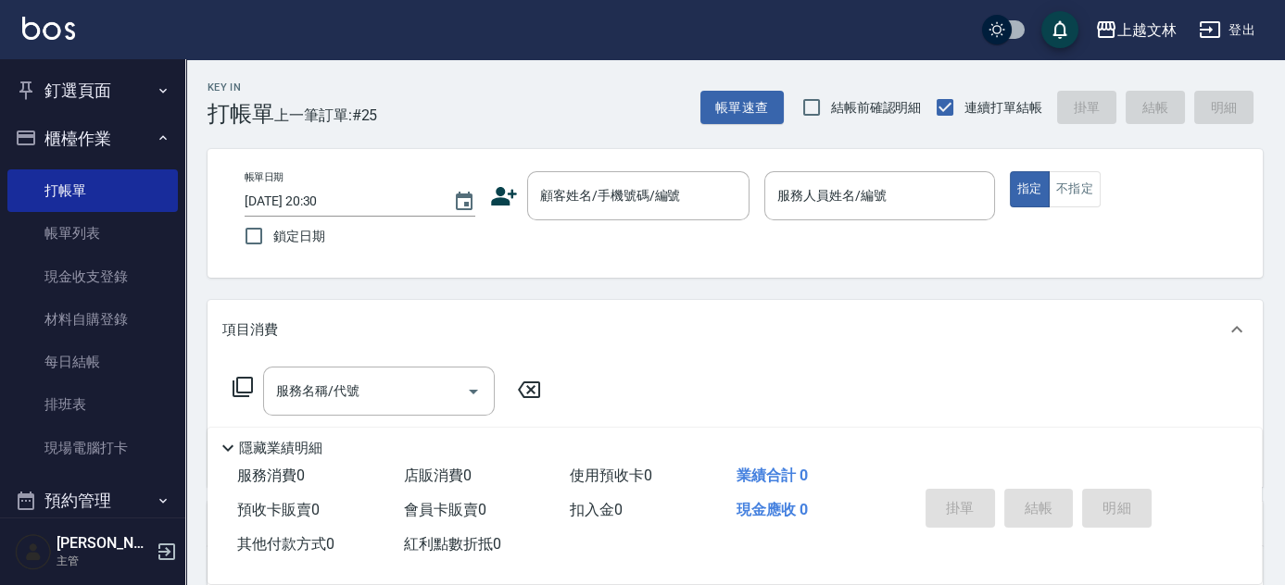
click at [489, 194] on div "帳單日期 [DATE] 20:30 鎖定日期 顧客姓名/手機號碼/編號 顧客姓名/手機號碼/編號 服務人員姓名/編號 服務人員姓名/編號 指定 不指定" at bounding box center [735, 213] width 1010 height 84
click at [501, 205] on icon at bounding box center [504, 196] width 28 height 28
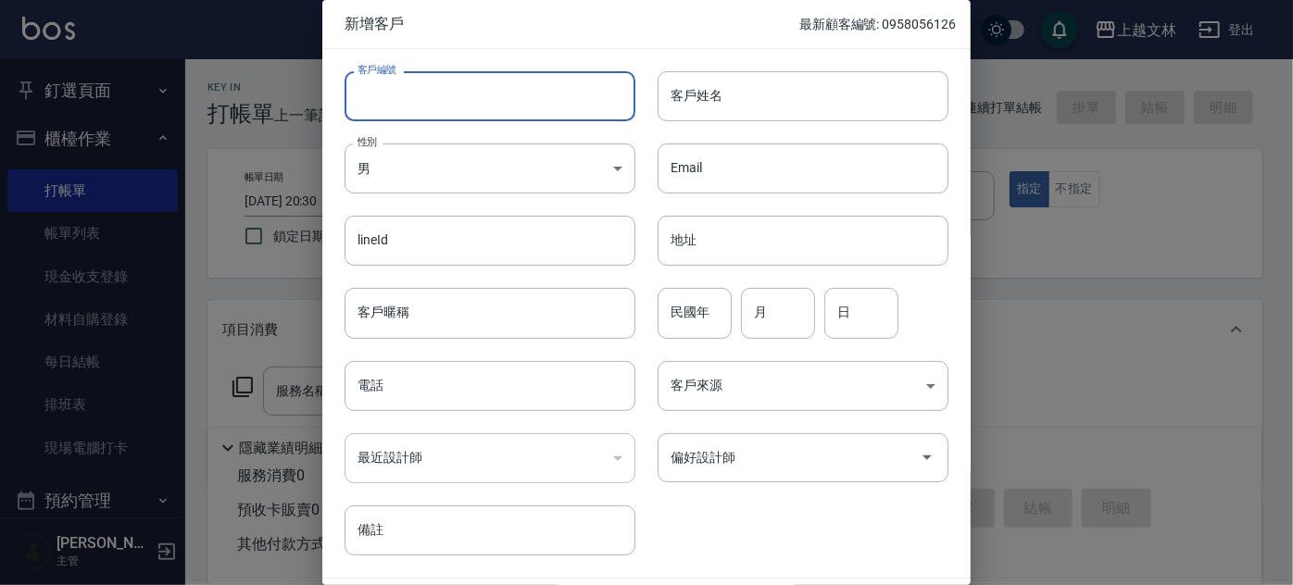
click at [520, 104] on input "客戶編號" at bounding box center [490, 96] width 291 height 50
click at [894, 107] on input "客戶姓名" at bounding box center [803, 96] width 291 height 50
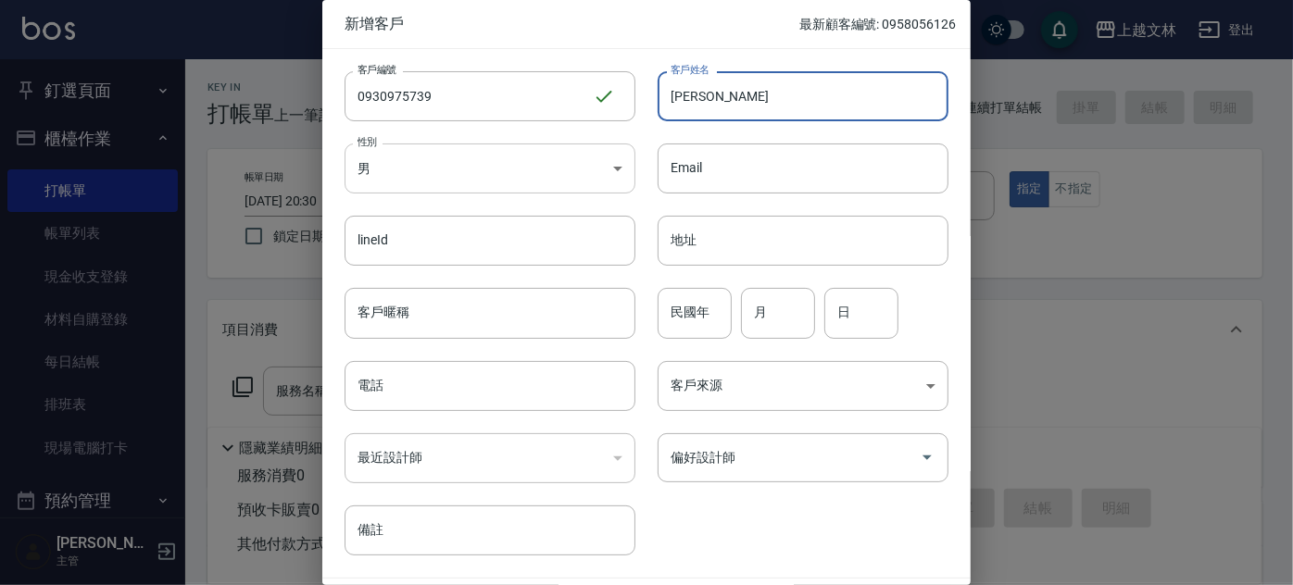
click at [493, 180] on body "上越文[PERSON_NAME]出 釘選頁面 店家日報表 設計師排行榜 每日結帳 櫃檯作業 打帳單 帳單列表 現金收支登錄 材料自購登錄 每日結帳 排班表 現…" at bounding box center [646, 450] width 1293 height 900
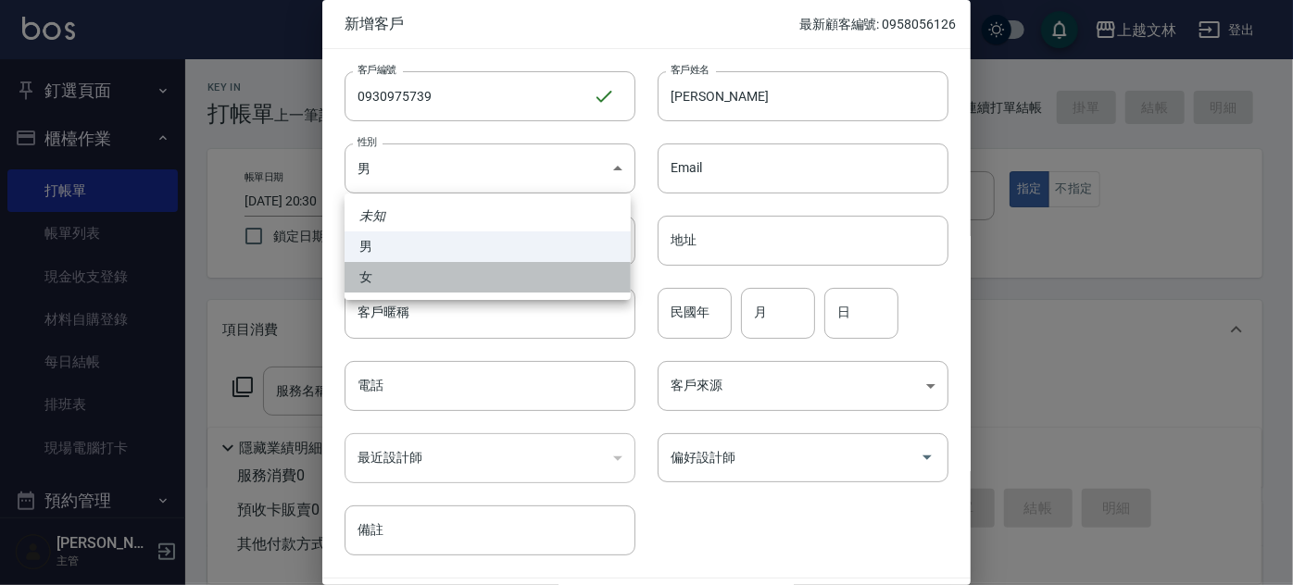
click at [483, 291] on li "女" at bounding box center [488, 277] width 286 height 31
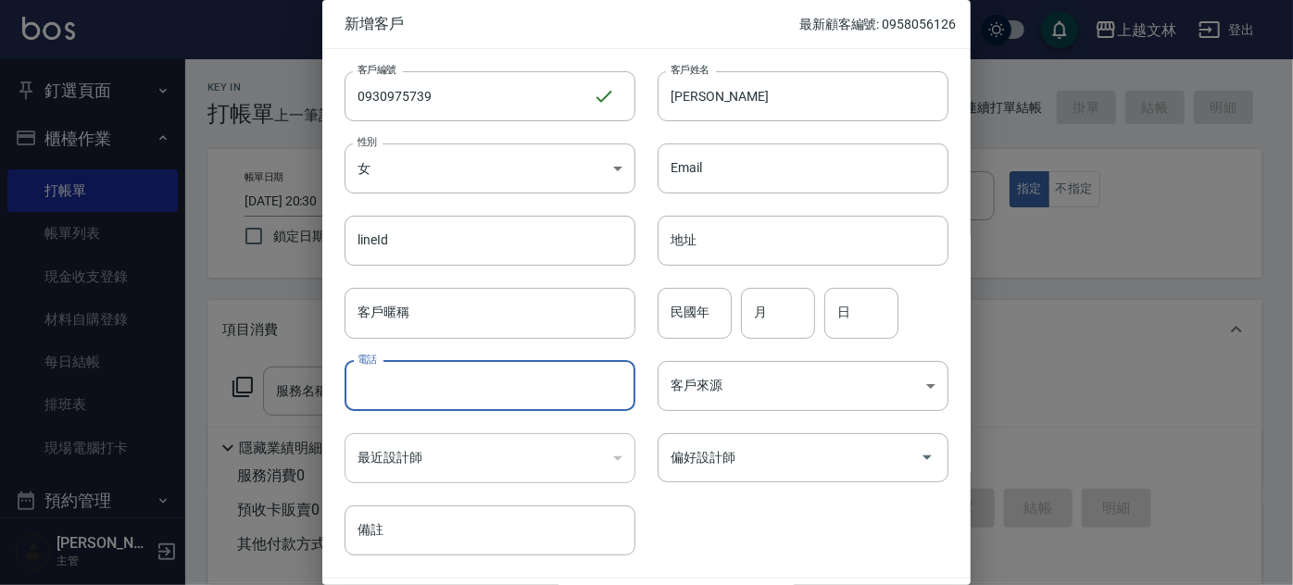
click at [495, 395] on input "電話" at bounding box center [490, 386] width 291 height 50
click at [858, 461] on input "偏好設計師" at bounding box center [789, 458] width 246 height 32
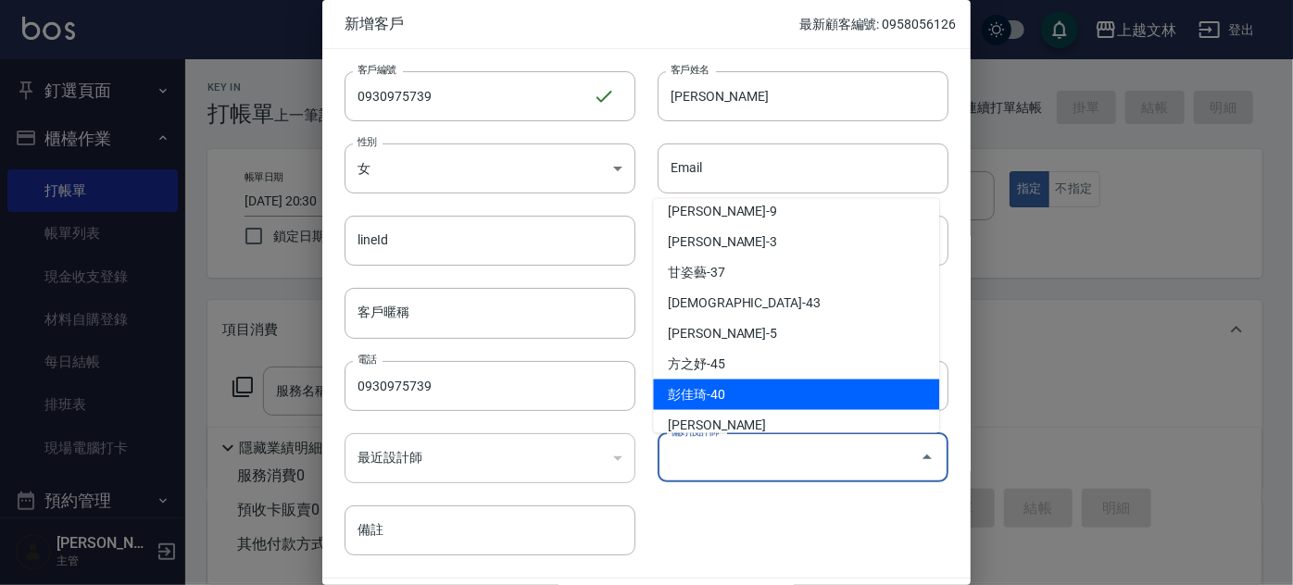
scroll to position [623, 0]
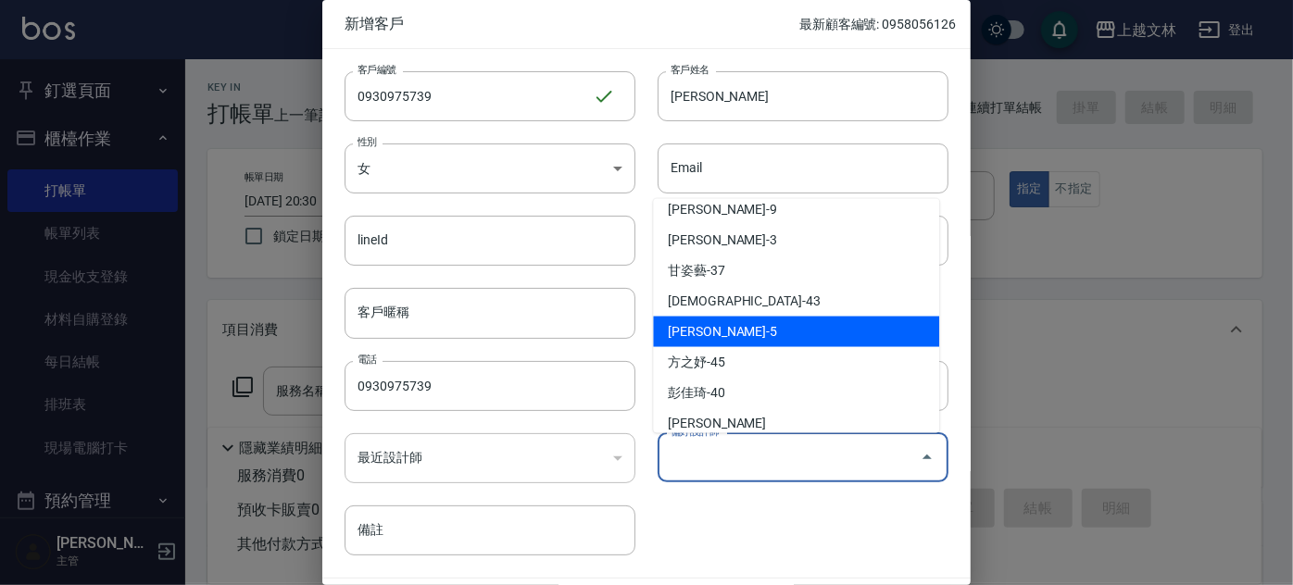
click at [787, 341] on li "[PERSON_NAME]-5" at bounding box center [796, 332] width 286 height 31
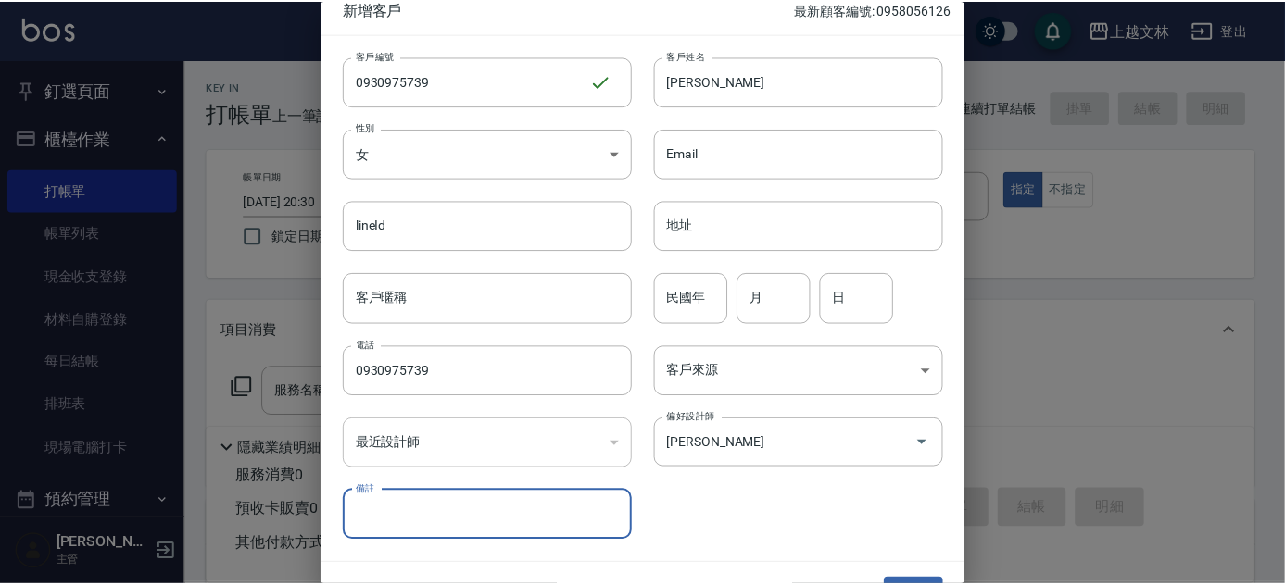
scroll to position [56, 0]
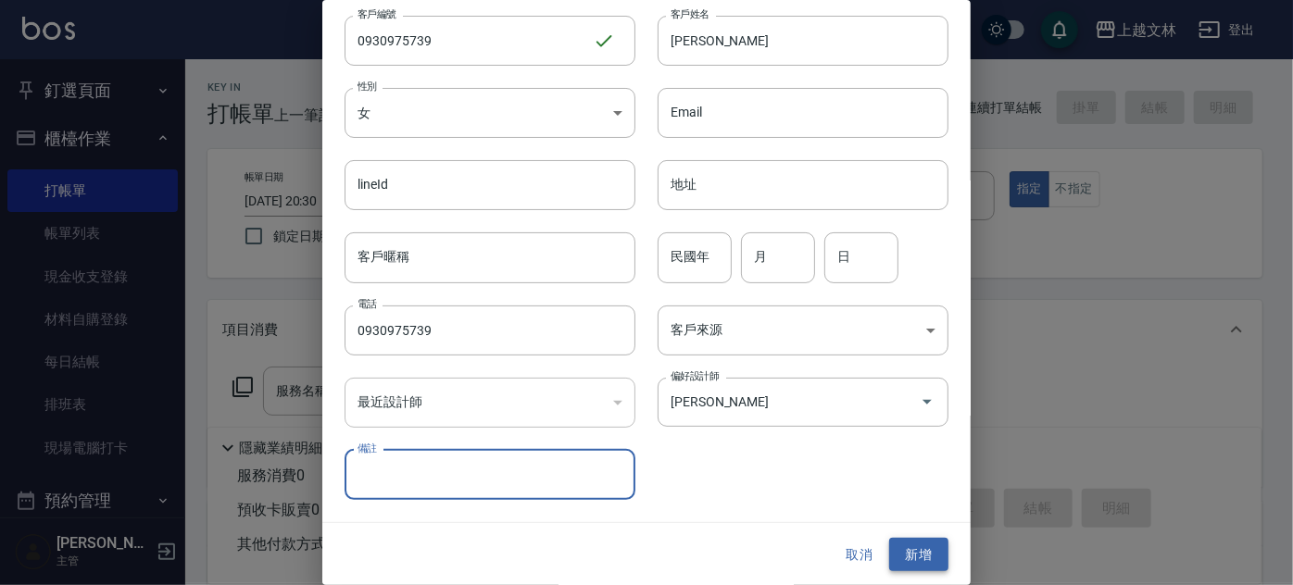
click at [899, 558] on button "新增" at bounding box center [918, 555] width 59 height 34
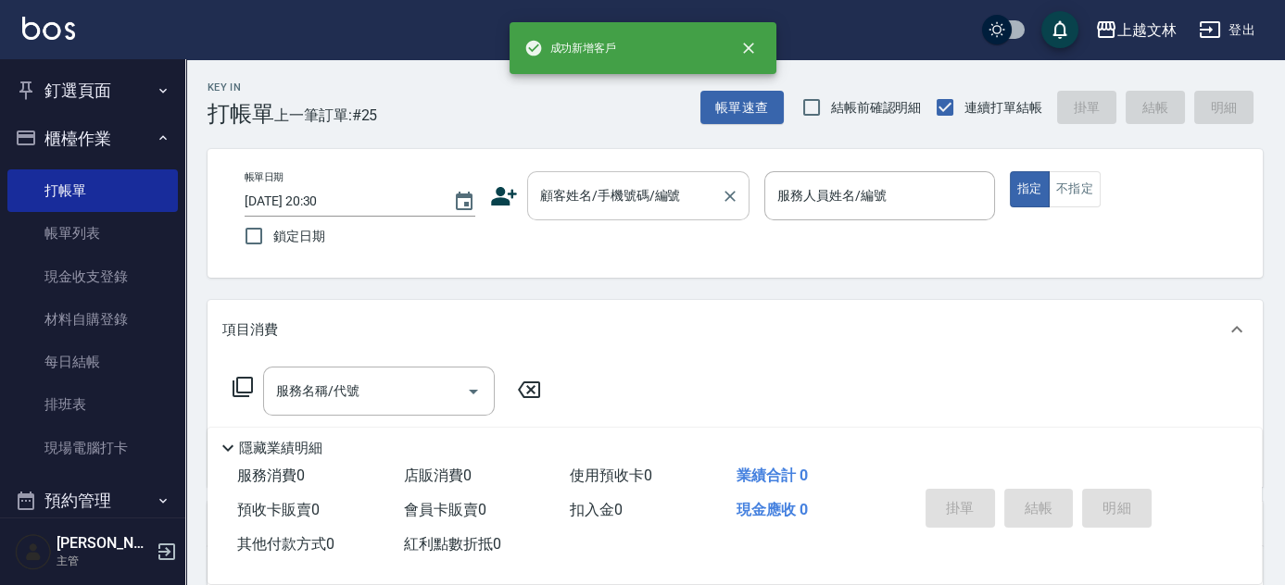
click at [645, 191] on div "顧客姓名/手機號碼/編號 顧客姓名/手機號碼/編號" at bounding box center [638, 195] width 222 height 49
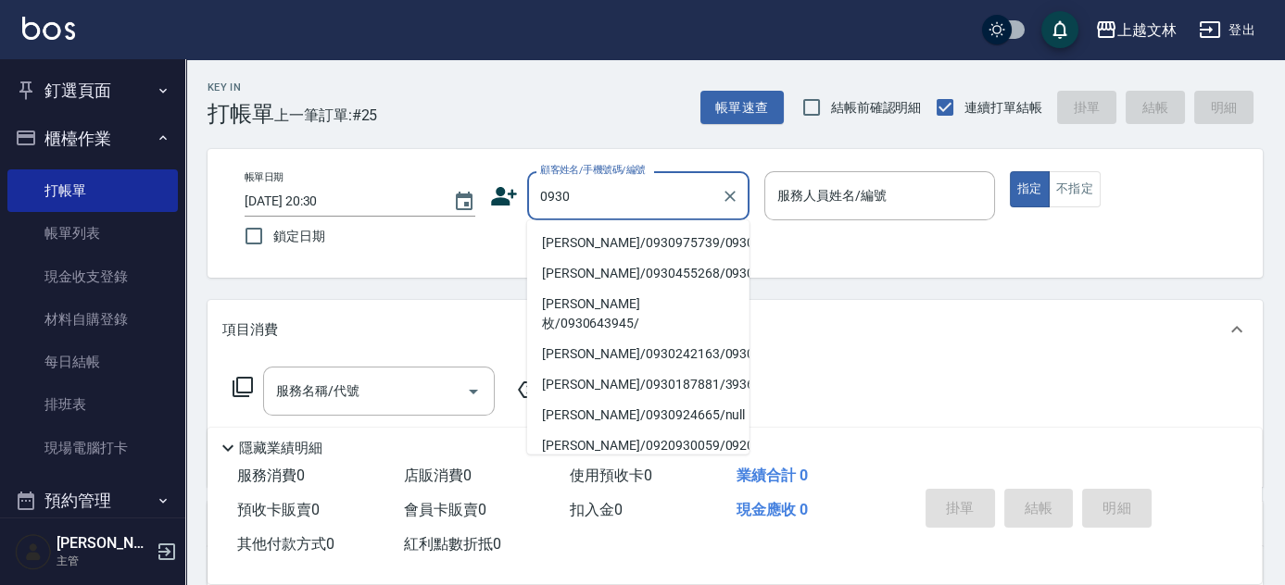
click at [625, 252] on li "[PERSON_NAME]/0930975739/0930975739" at bounding box center [638, 243] width 222 height 31
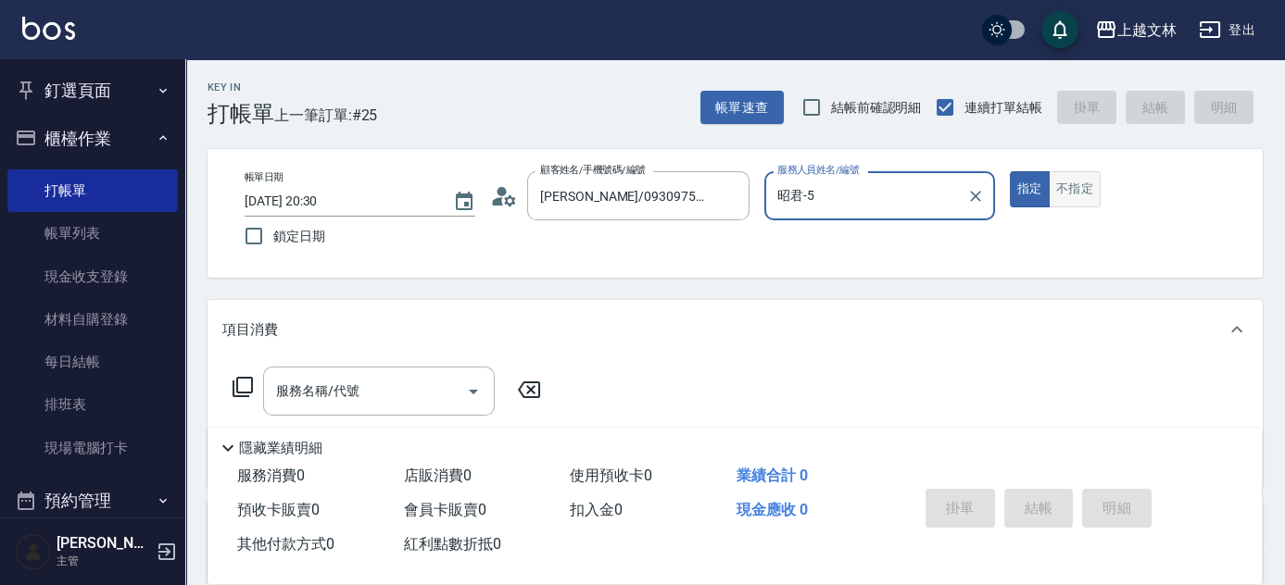
click at [1081, 190] on button "不指定" at bounding box center [1074, 189] width 52 height 36
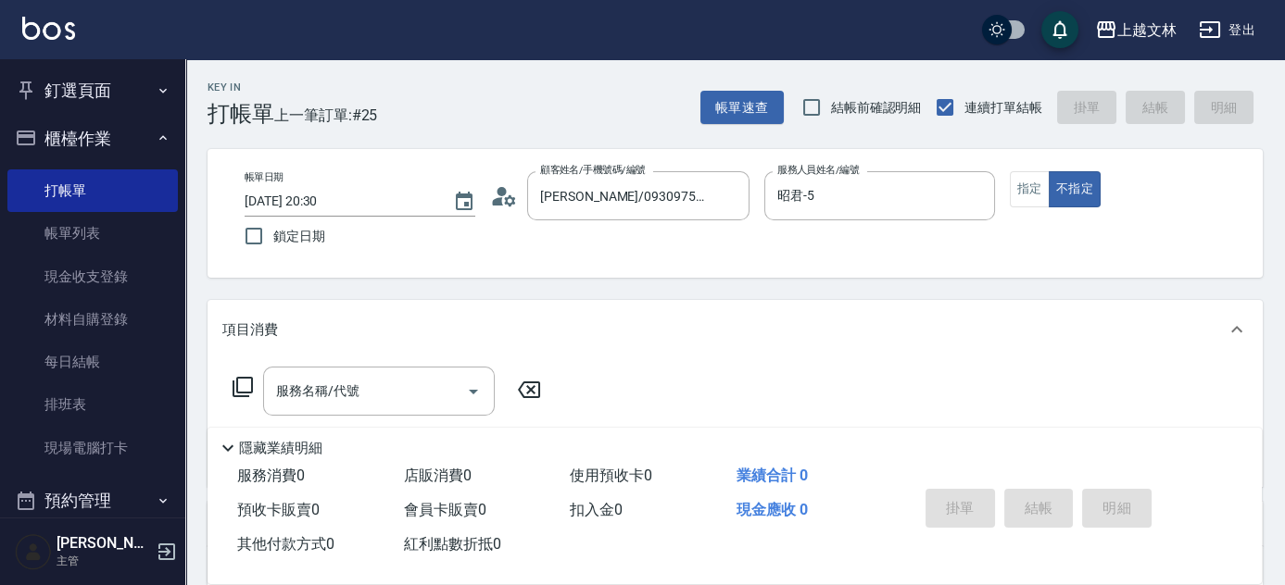
click at [243, 390] on icon at bounding box center [243, 387] width 22 height 22
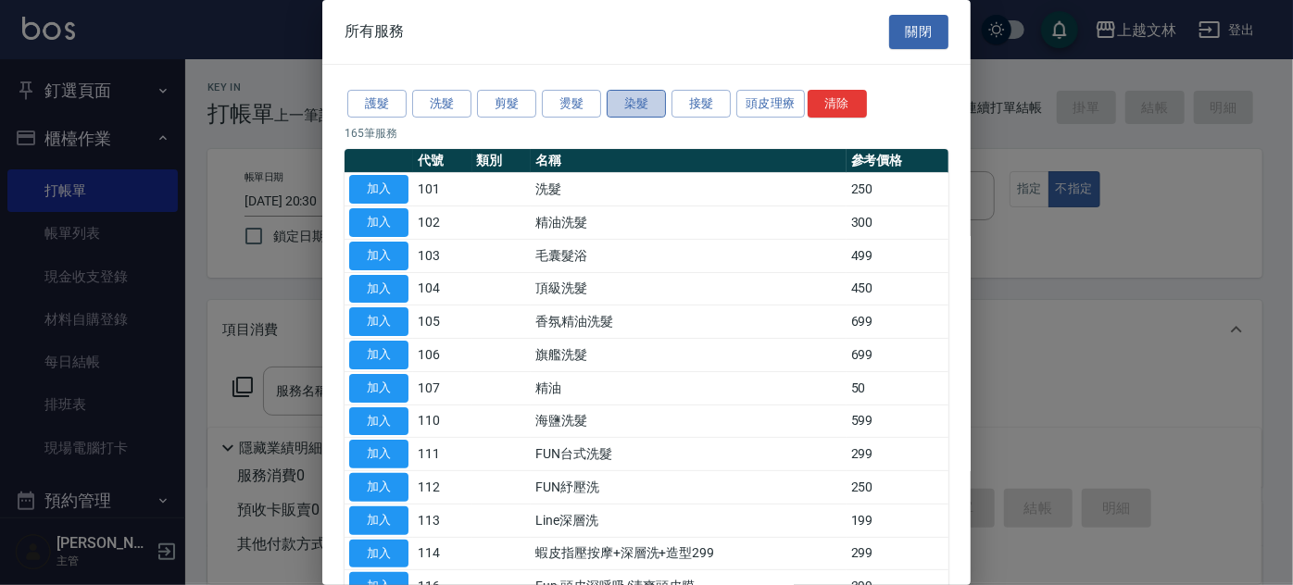
click at [632, 110] on button "染髮" at bounding box center [636, 104] width 59 height 29
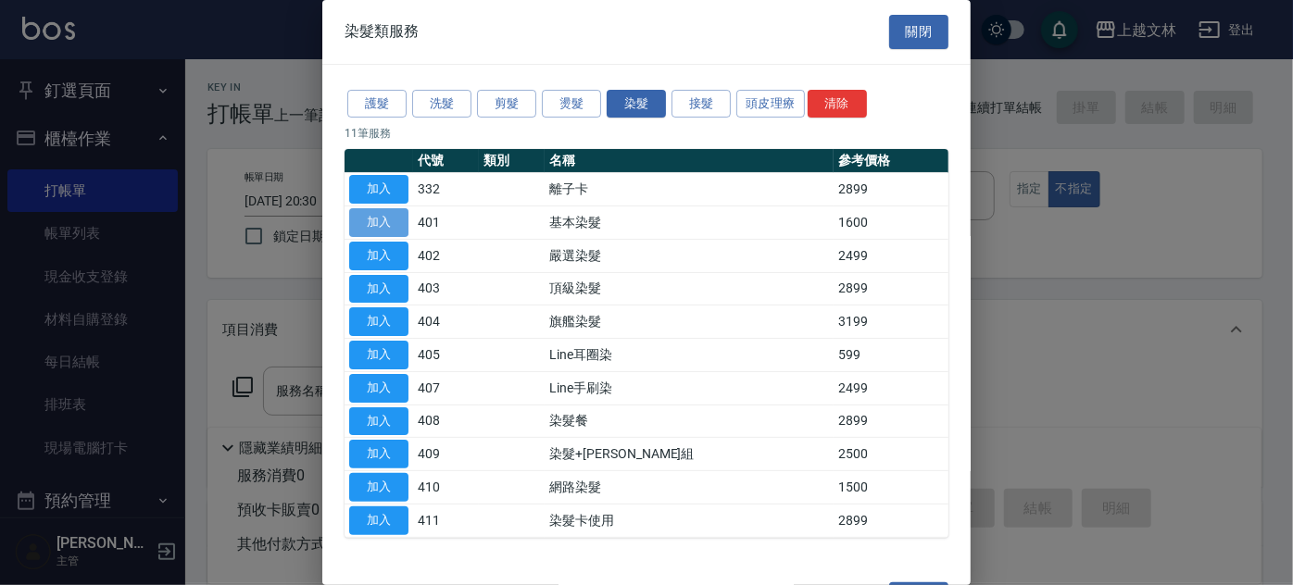
click at [407, 231] on button "加入" at bounding box center [378, 222] width 59 height 29
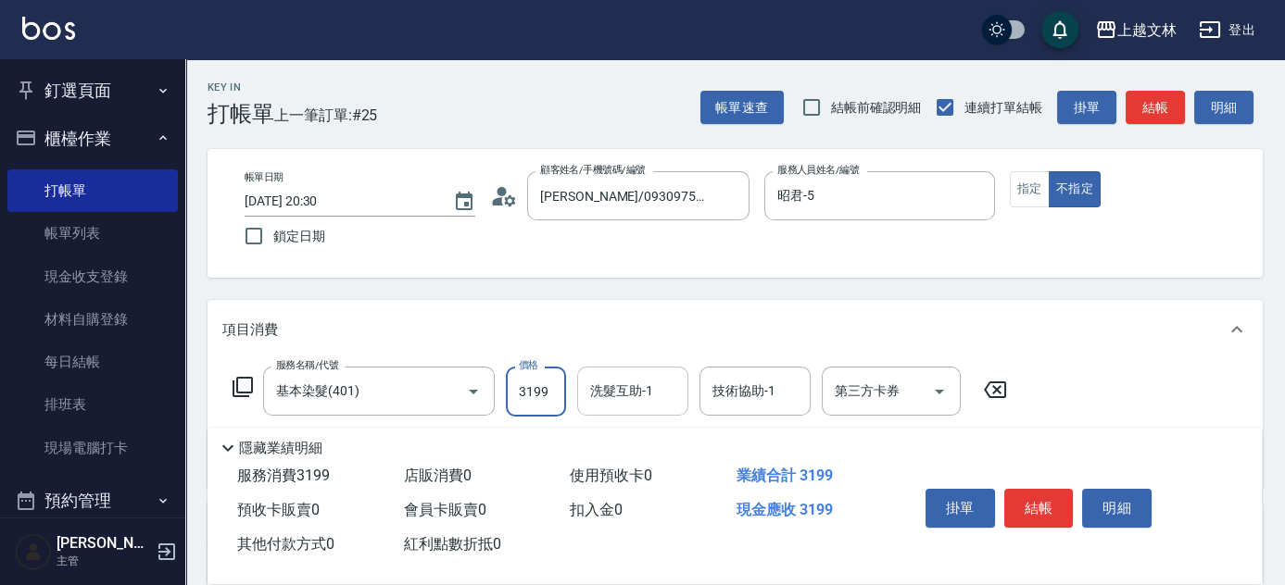
click at [654, 395] on input "洗髮互助-1" at bounding box center [632, 391] width 94 height 32
click at [676, 392] on icon "Clear" at bounding box center [668, 391] width 19 height 19
click at [727, 392] on div "技術協助-1 技術協助-1" at bounding box center [754, 391] width 111 height 49
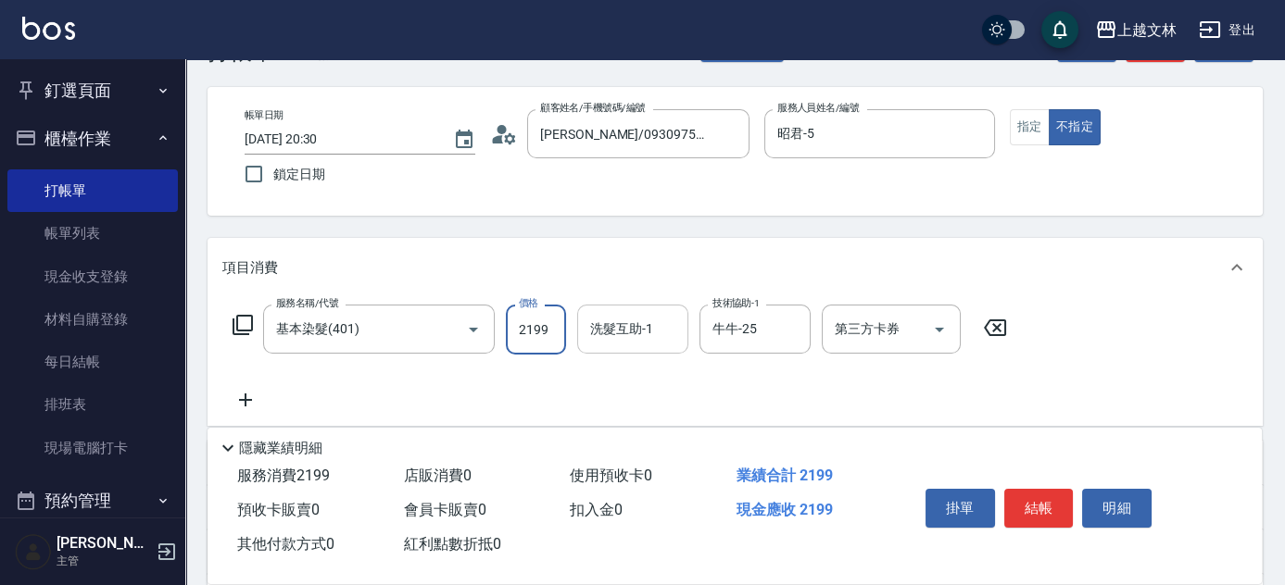
scroll to position [168, 0]
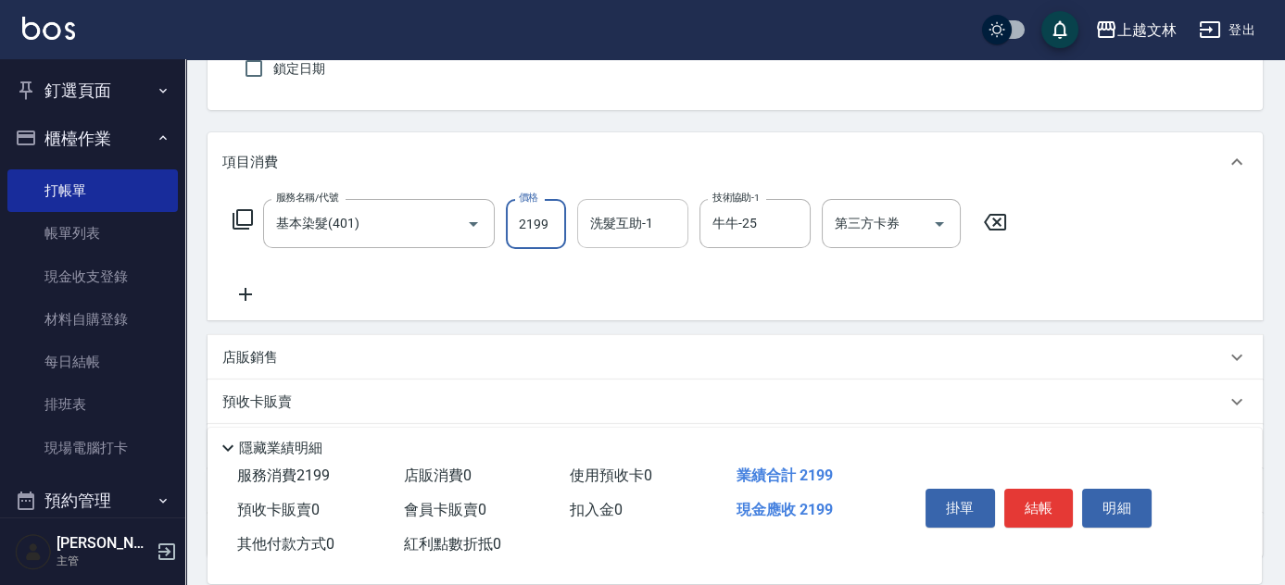
click at [262, 360] on p "店販銷售" at bounding box center [250, 357] width 56 height 19
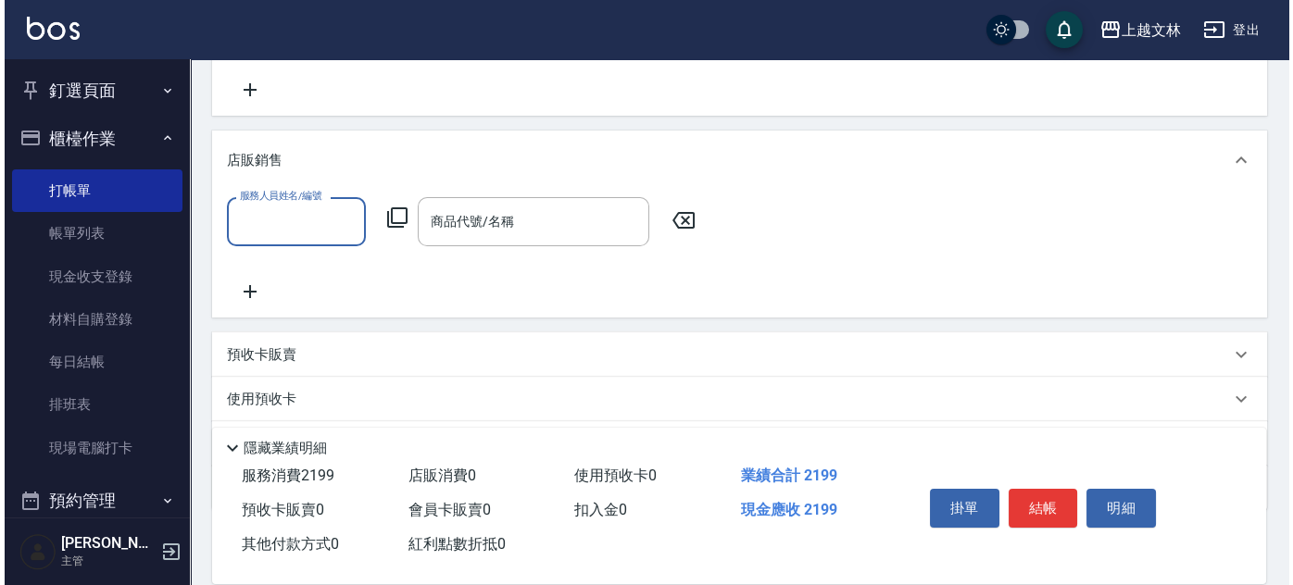
scroll to position [420, 0]
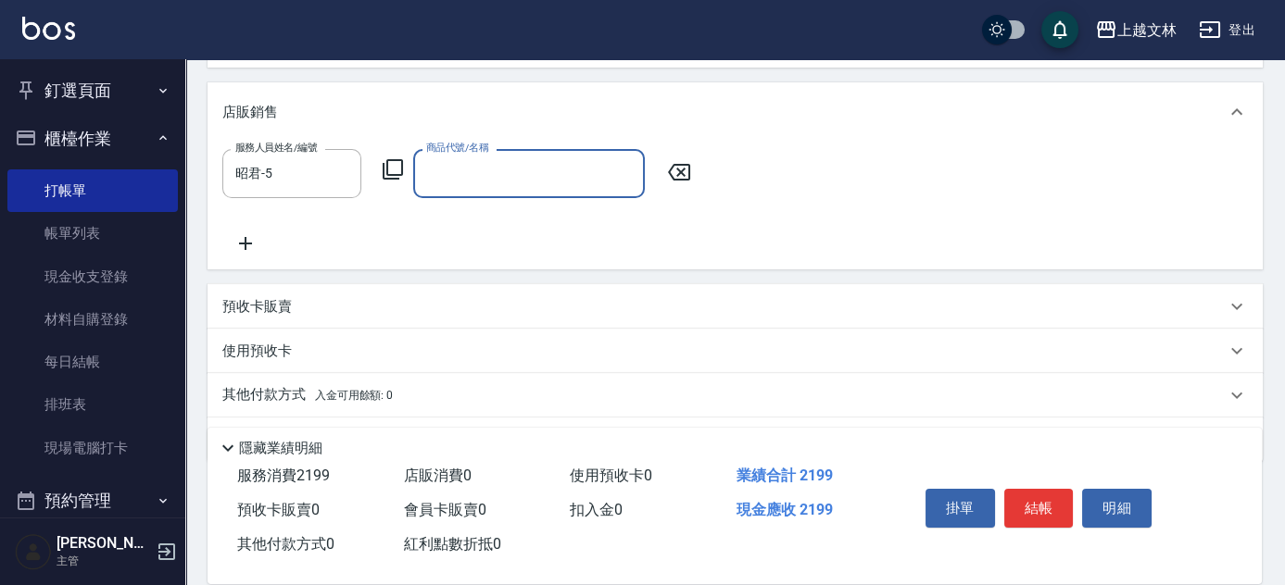
click at [385, 165] on icon at bounding box center [393, 169] width 22 height 22
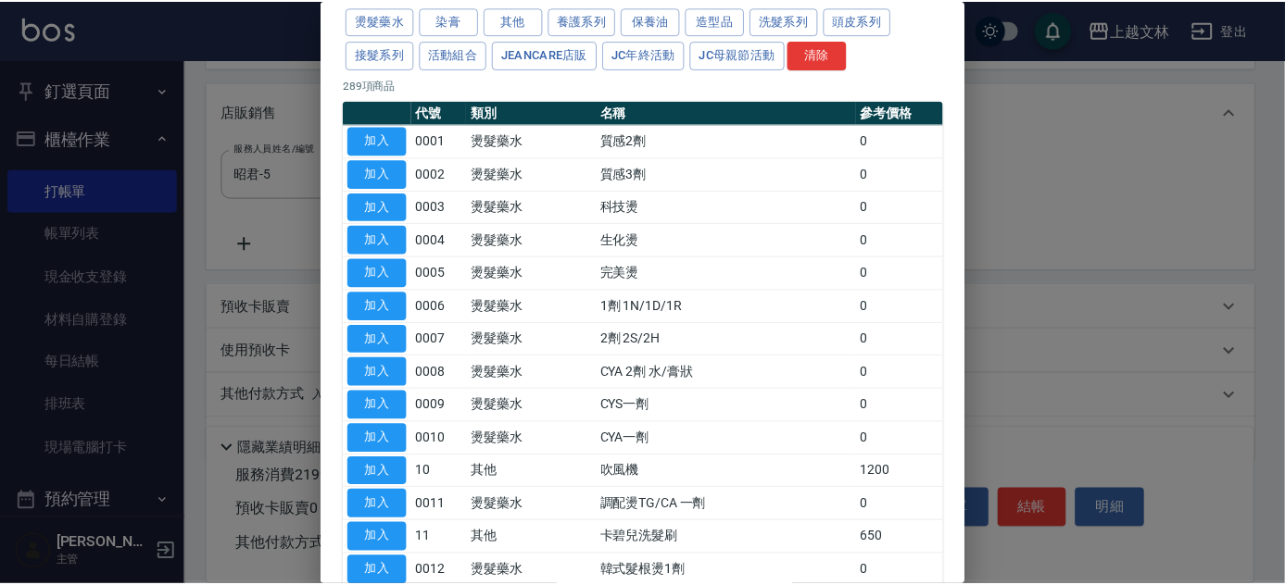
scroll to position [0, 0]
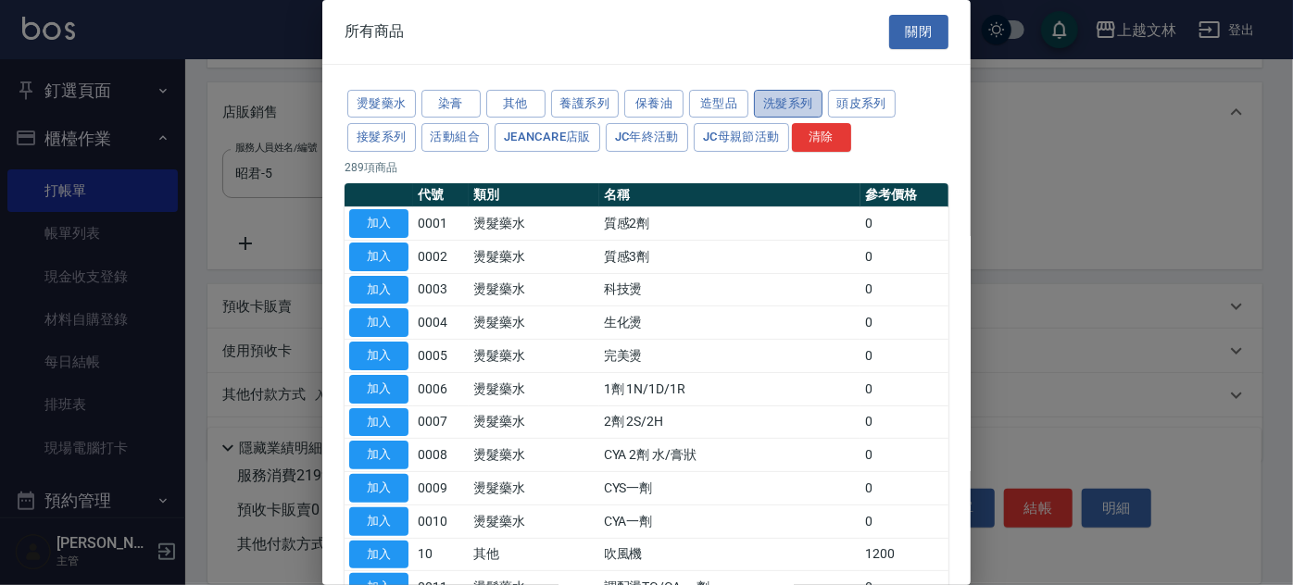
click at [805, 107] on button "洗髮系列" at bounding box center [788, 104] width 69 height 29
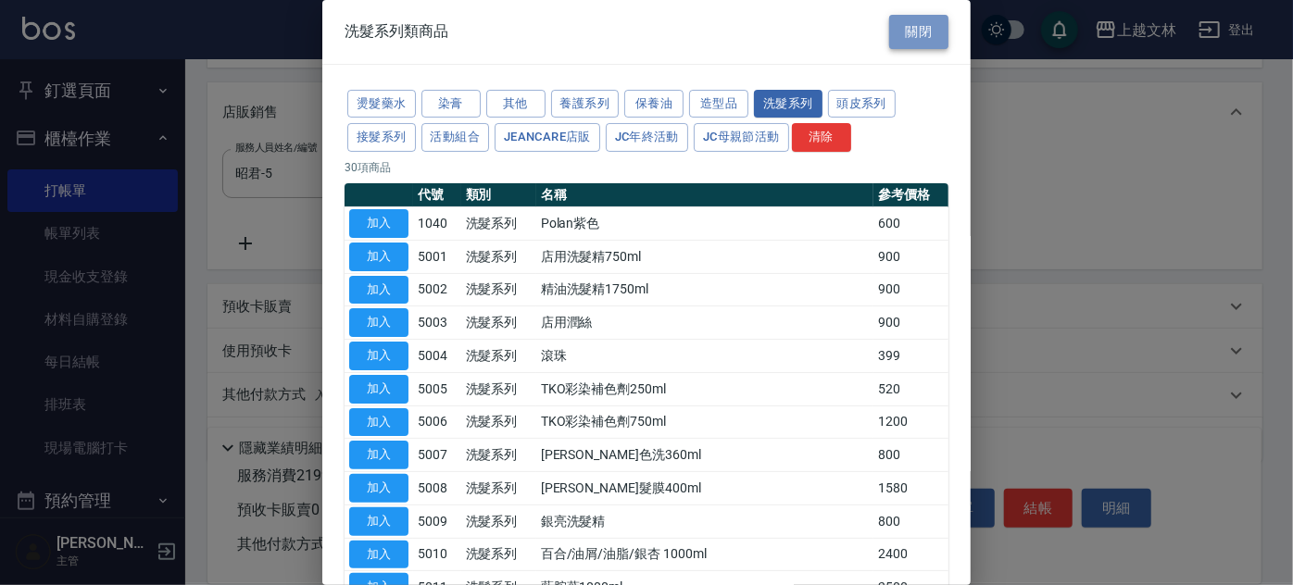
click at [910, 32] on button "關閉" at bounding box center [918, 32] width 59 height 34
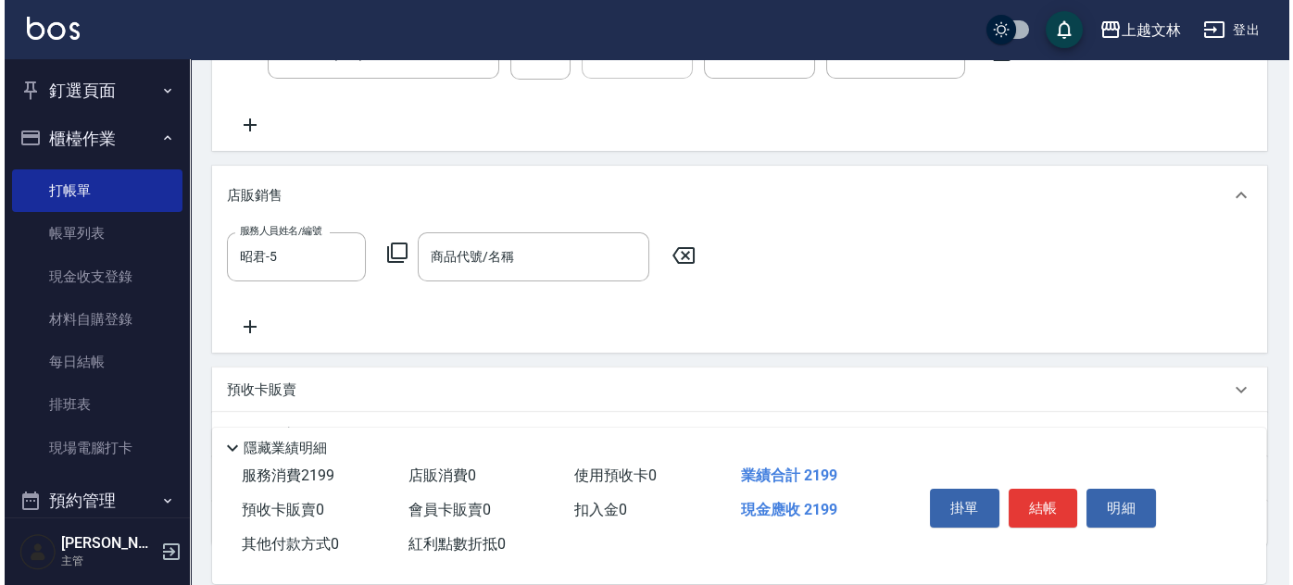
scroll to position [252, 0]
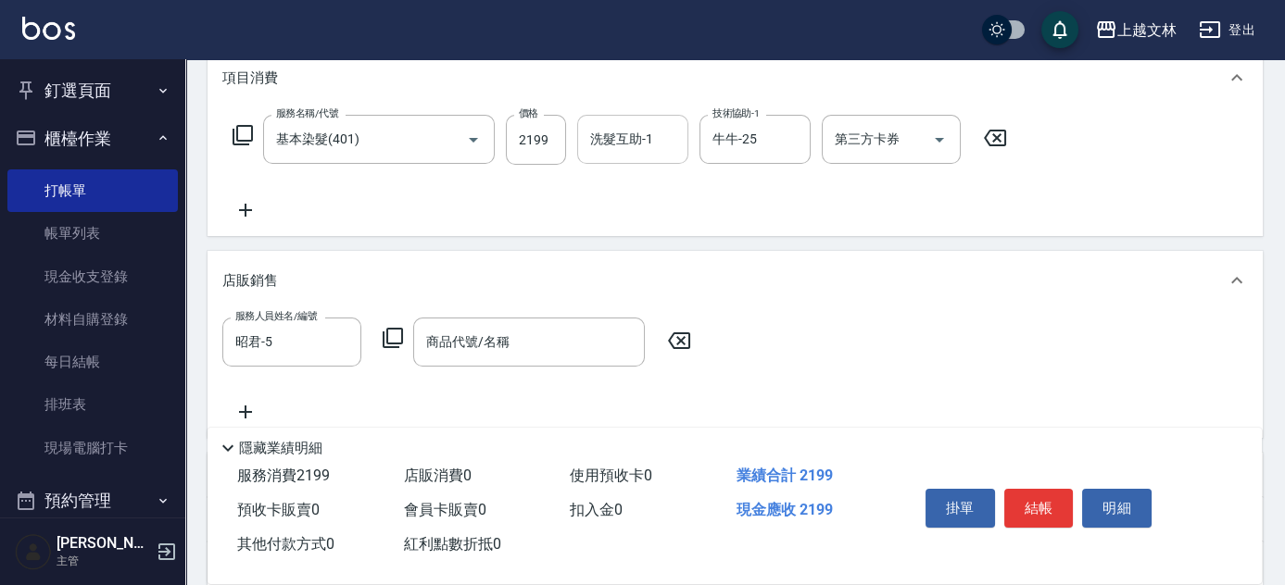
click at [246, 132] on icon at bounding box center [243, 135] width 22 height 22
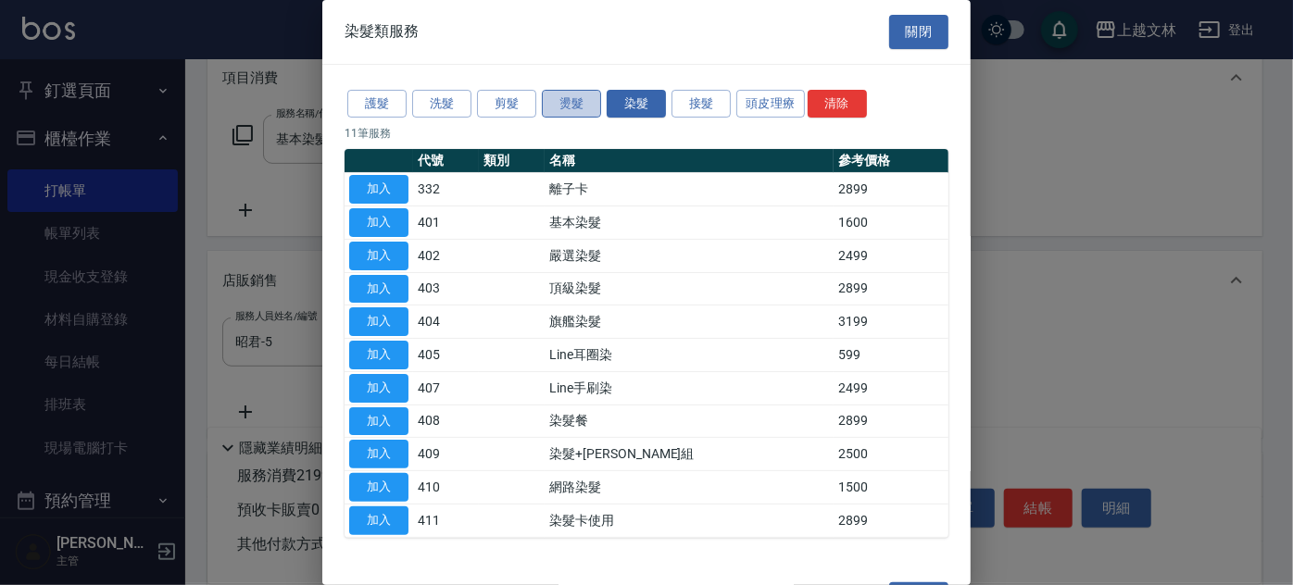
click at [553, 103] on button "燙髮" at bounding box center [571, 104] width 59 height 29
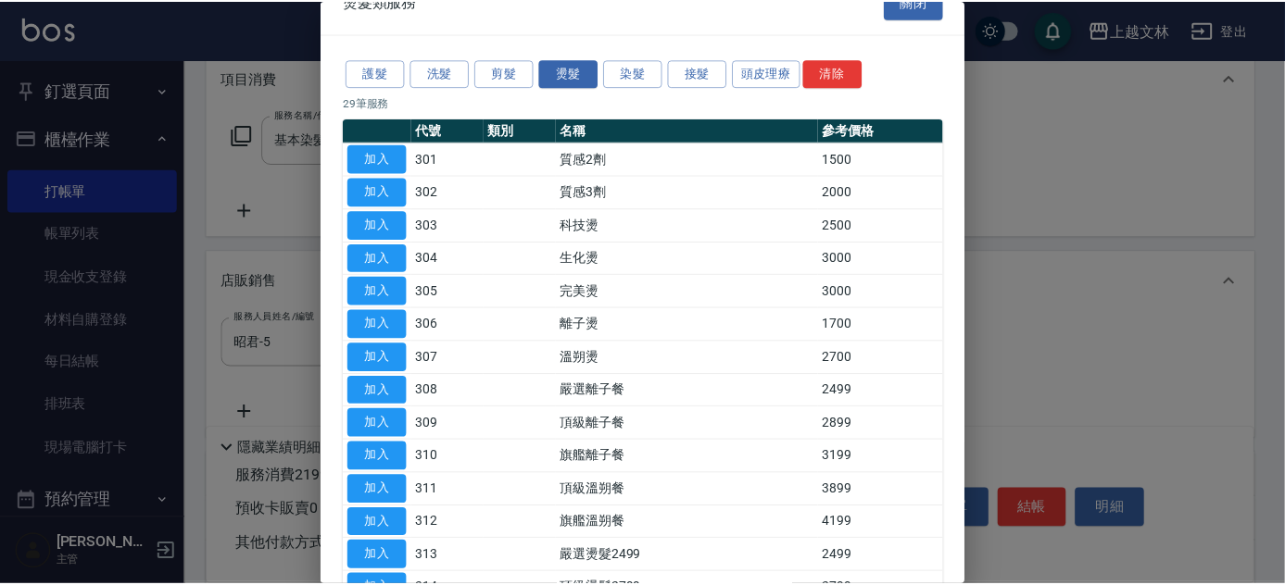
scroll to position [0, 0]
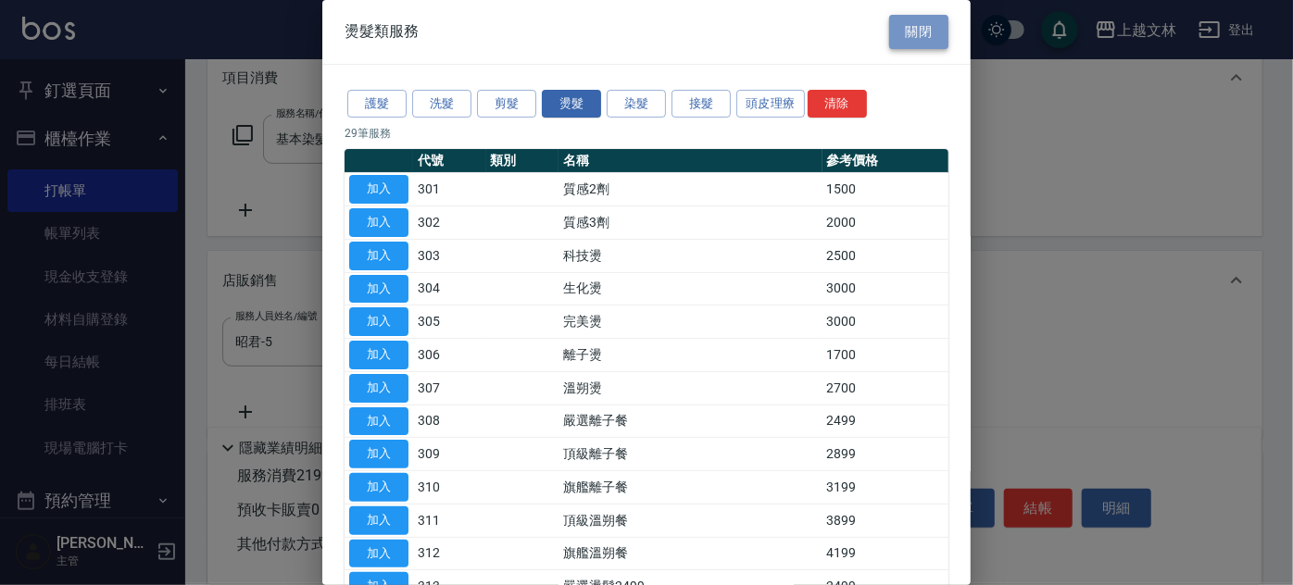
click at [931, 38] on button "關閉" at bounding box center [918, 32] width 59 height 34
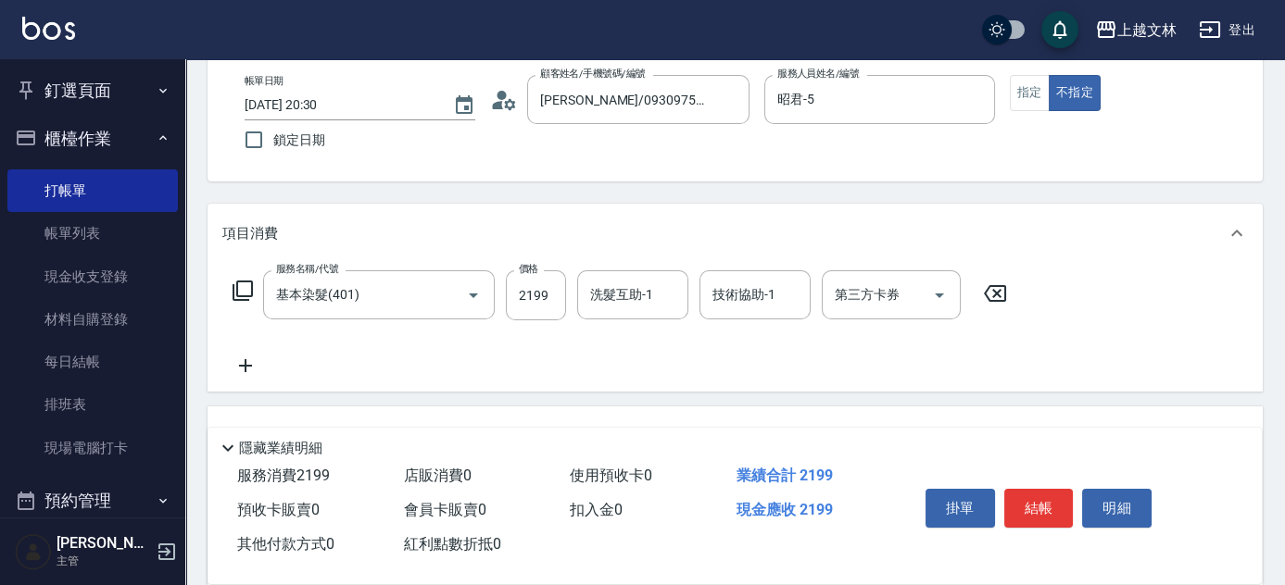
scroll to position [83, 0]
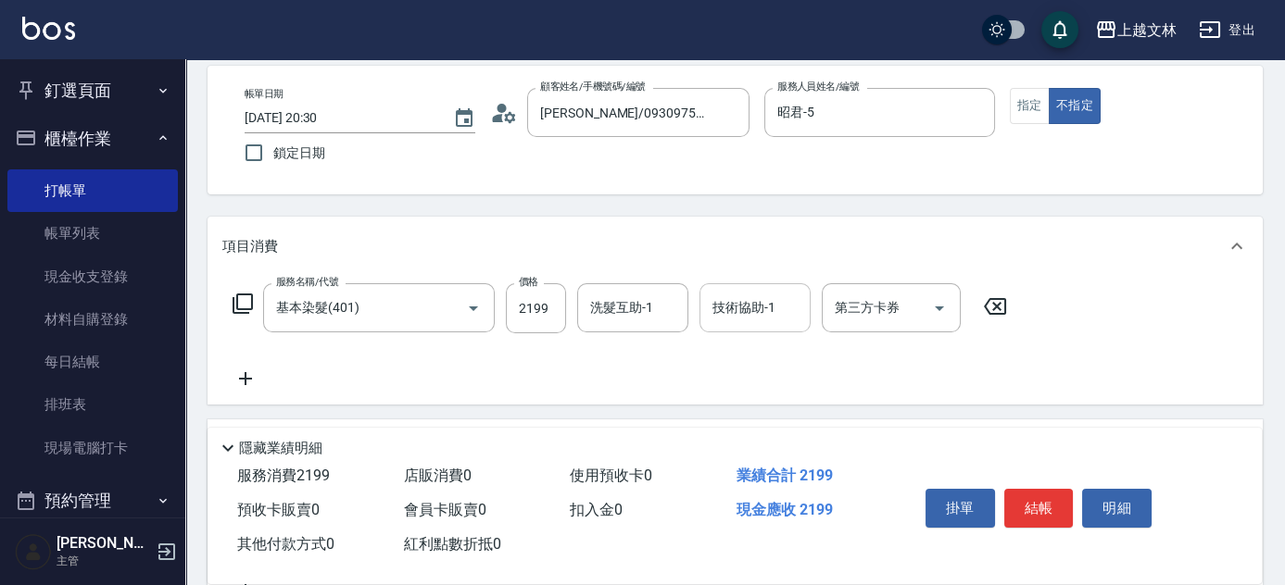
click at [706, 319] on div "技術協助-1" at bounding box center [754, 307] width 111 height 49
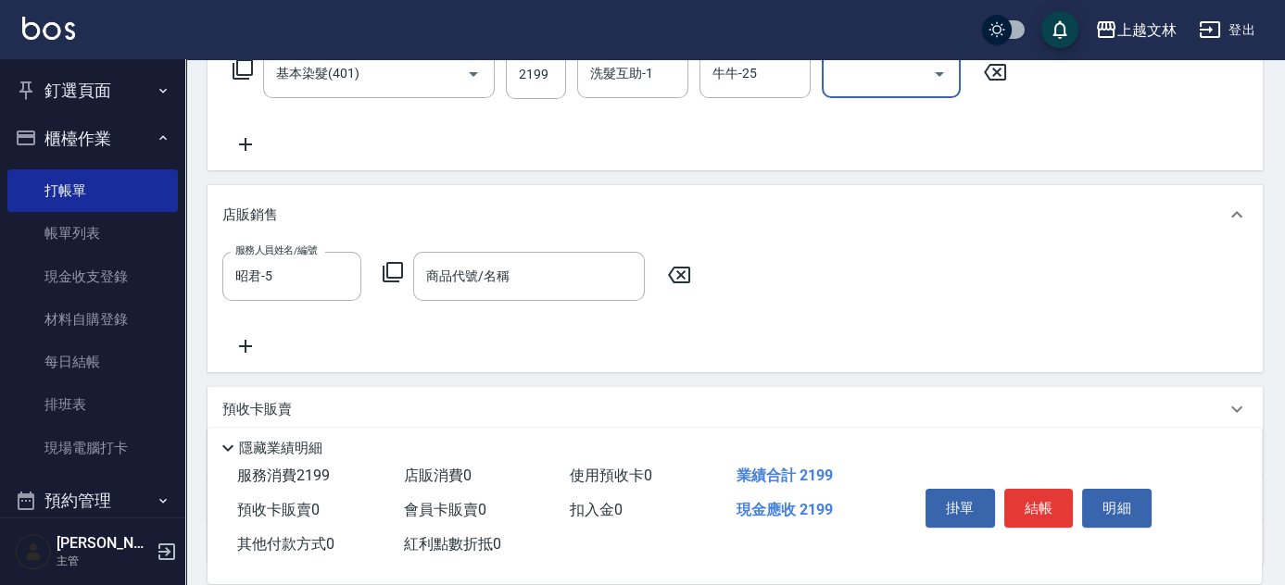
scroll to position [336, 0]
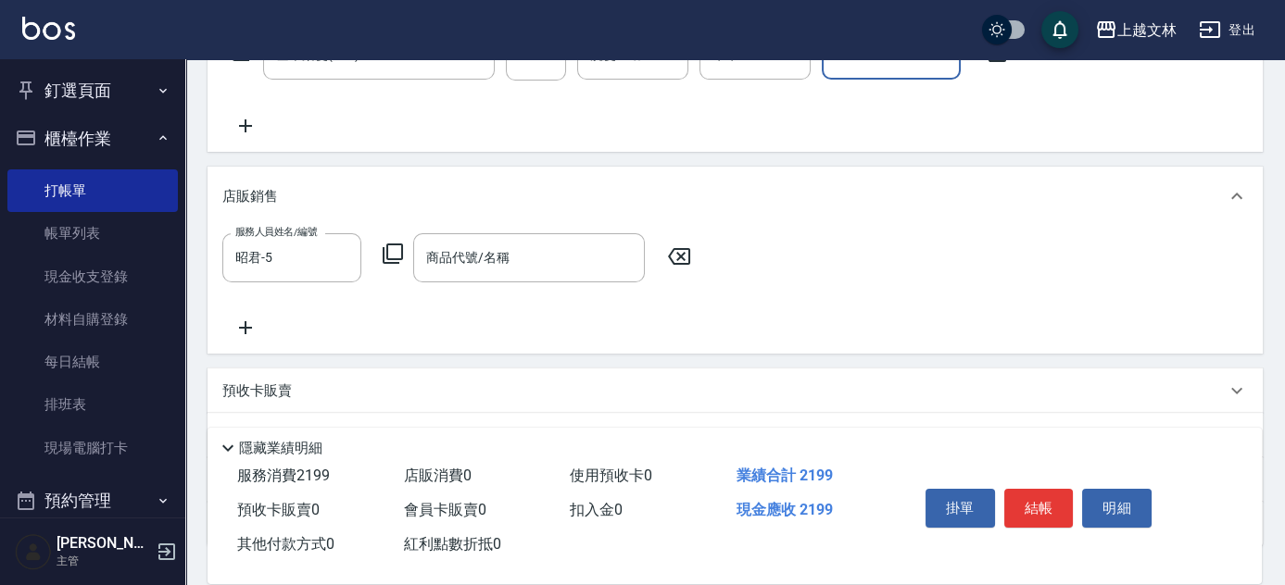
click at [396, 256] on icon at bounding box center [393, 254] width 22 height 22
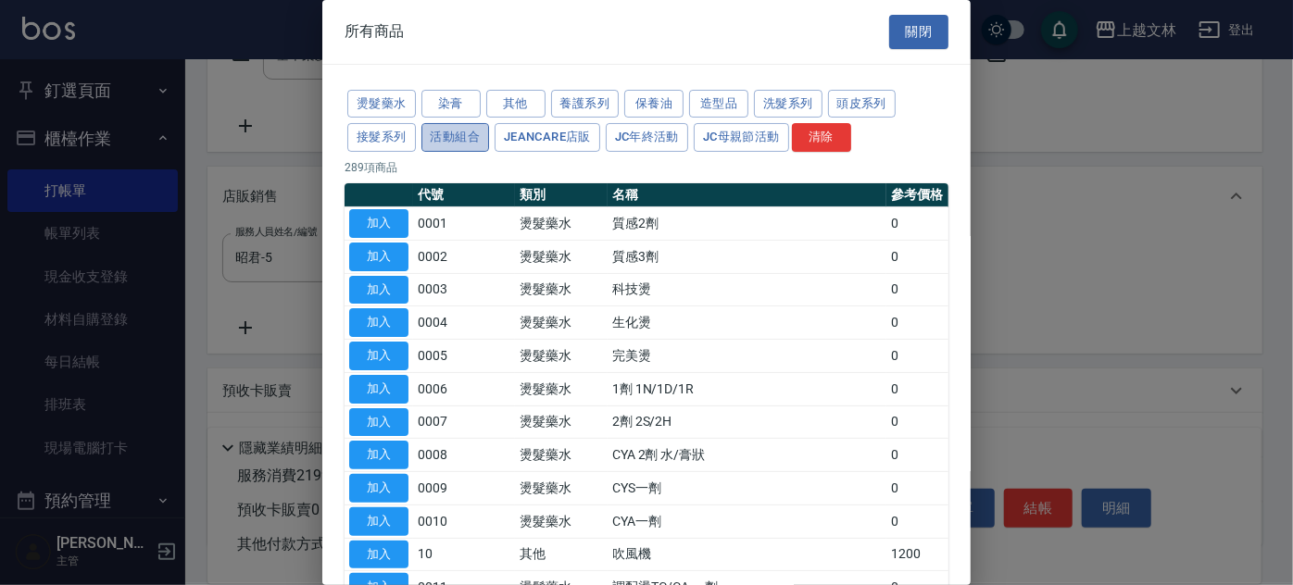
click at [462, 140] on button "活動組合" at bounding box center [455, 137] width 69 height 29
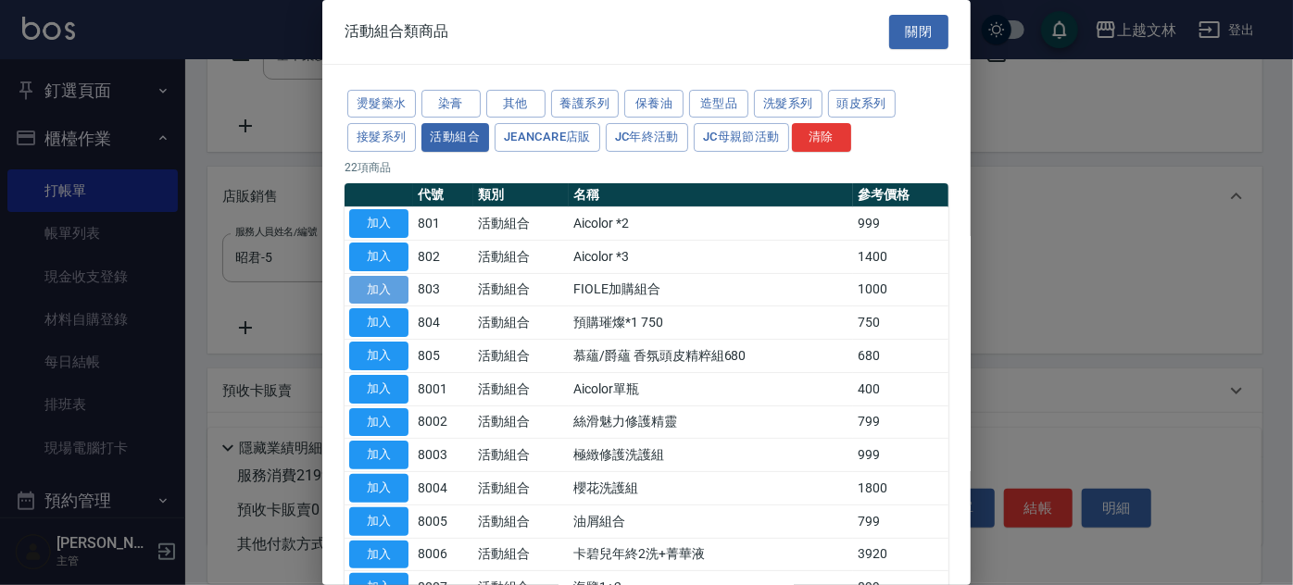
click at [392, 290] on button "加入" at bounding box center [378, 290] width 59 height 29
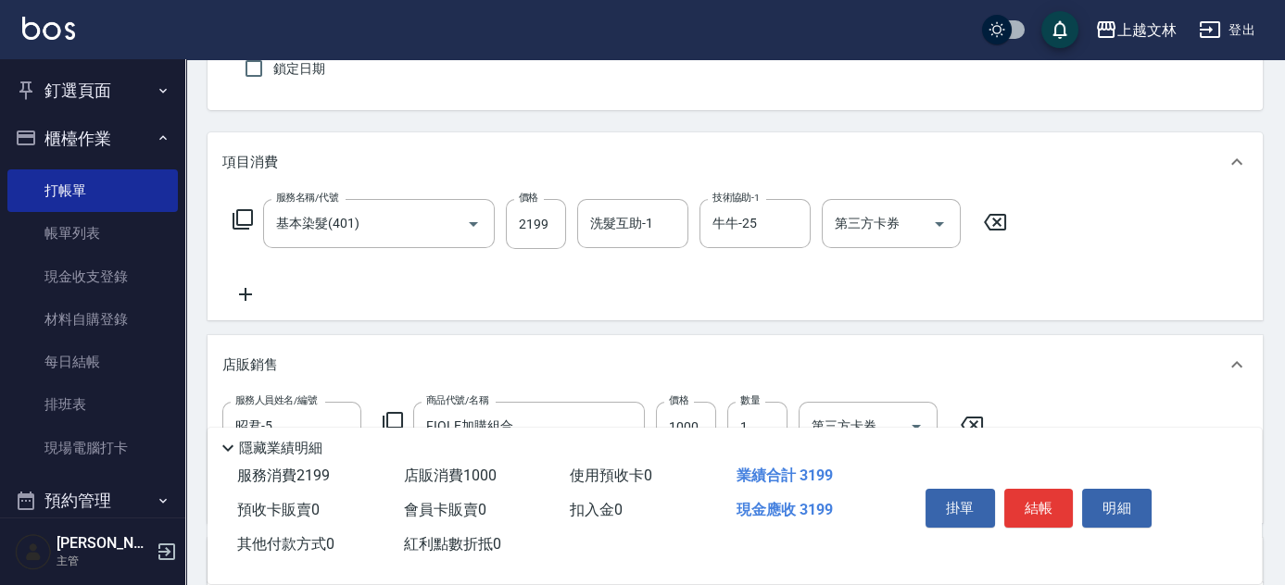
scroll to position [83, 0]
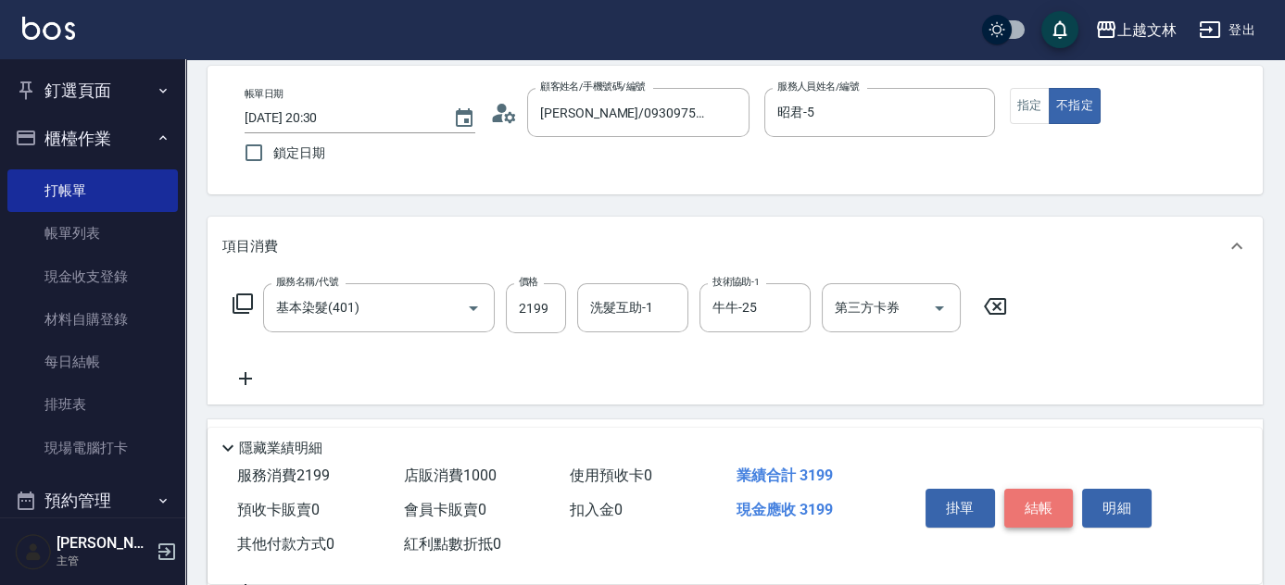
click at [1030, 508] on button "結帳" at bounding box center [1038, 508] width 69 height 39
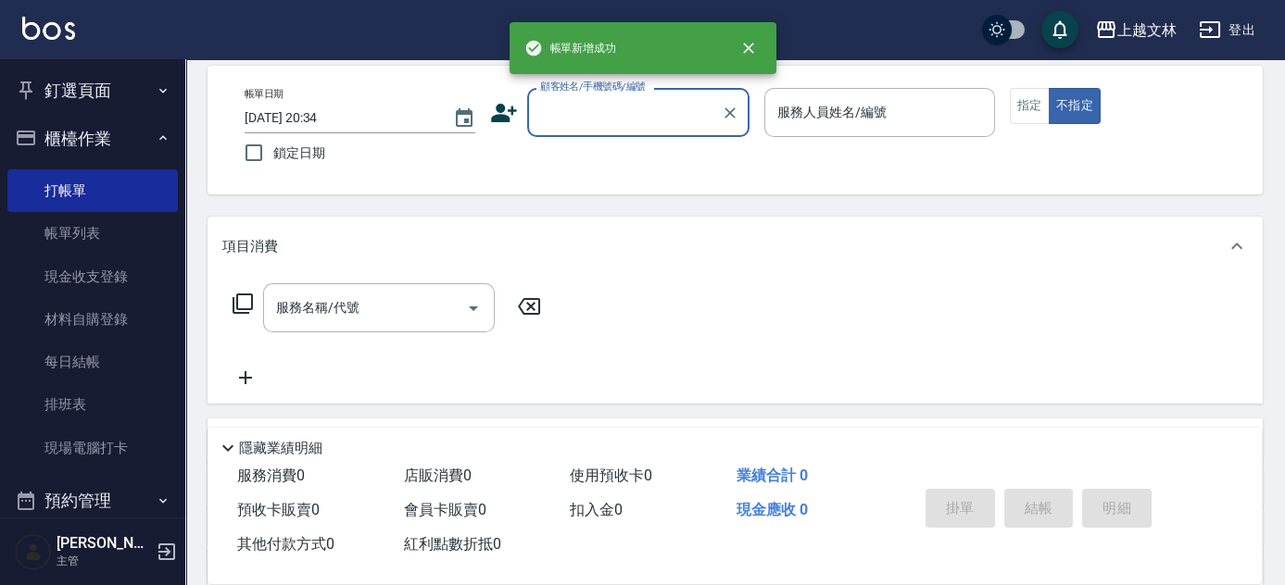
scroll to position [0, 0]
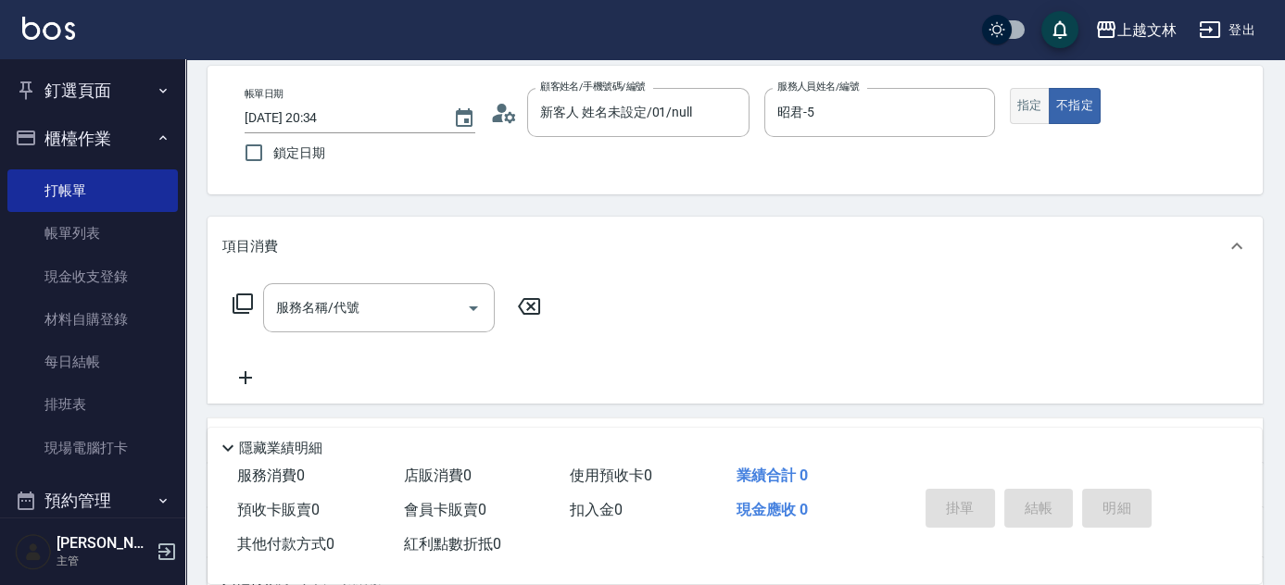
click at [1038, 116] on button "指定" at bounding box center [1030, 106] width 40 height 36
click at [326, 311] on div "服務名稱/代號 服務名稱/代號" at bounding box center [379, 307] width 232 height 49
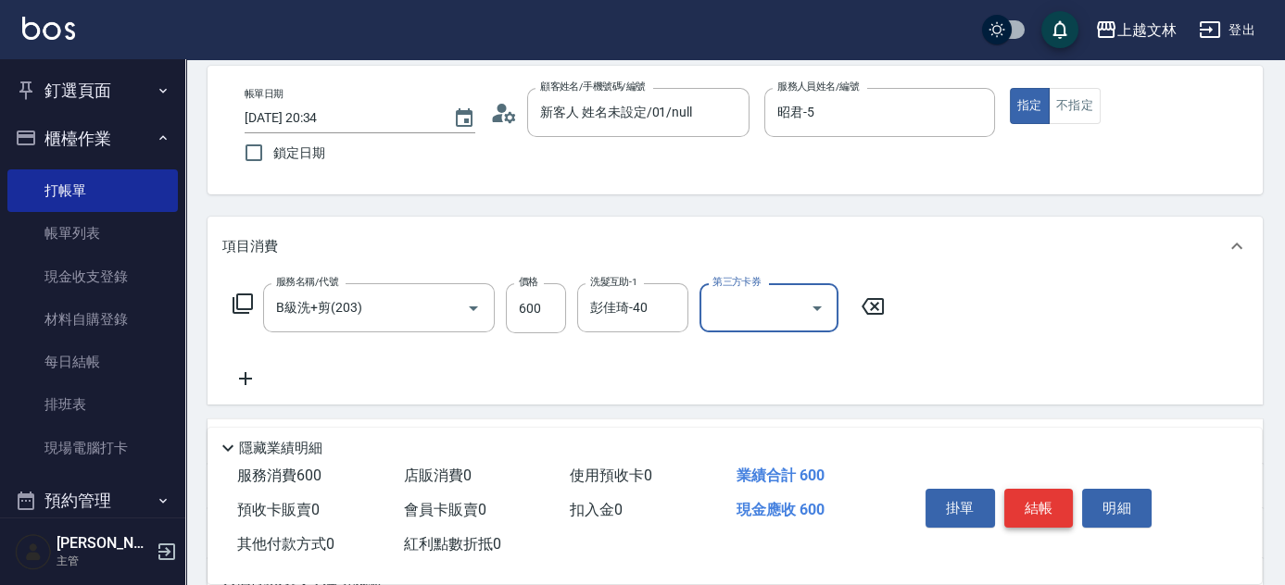
click at [1051, 506] on button "結帳" at bounding box center [1038, 508] width 69 height 39
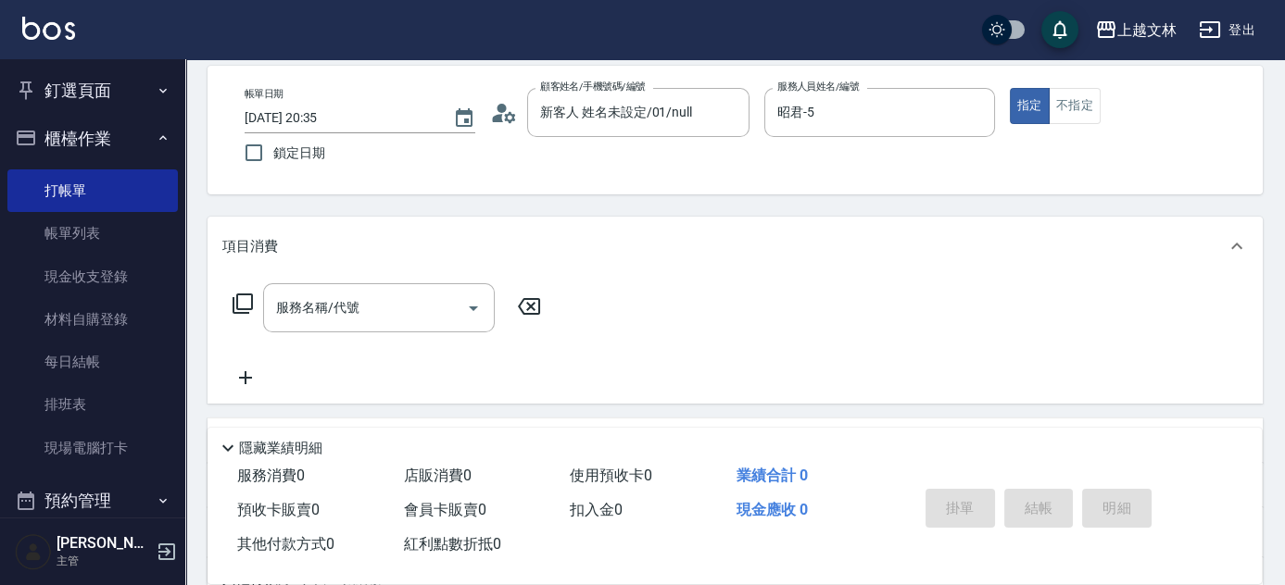
click at [1069, 125] on div "帳單日期 [DATE] 20:35 鎖定日期 顧客姓名/手機號碼/編號 新客人 姓名未設定/01/null 顧客姓名/手機號碼/編號 服務人員姓名/編號 昭君…" at bounding box center [735, 130] width 1010 height 84
click at [1072, 108] on button "不指定" at bounding box center [1074, 106] width 52 height 36
click at [439, 305] on input "服務名稱/代號" at bounding box center [364, 308] width 187 height 32
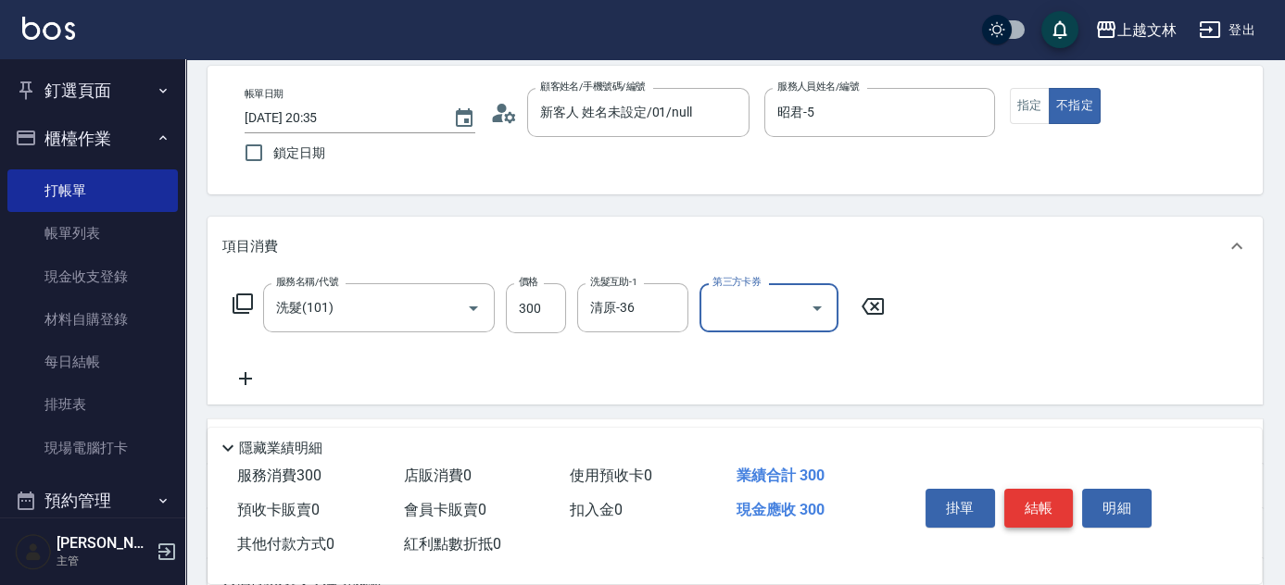
click at [1050, 508] on button "結帳" at bounding box center [1038, 508] width 69 height 39
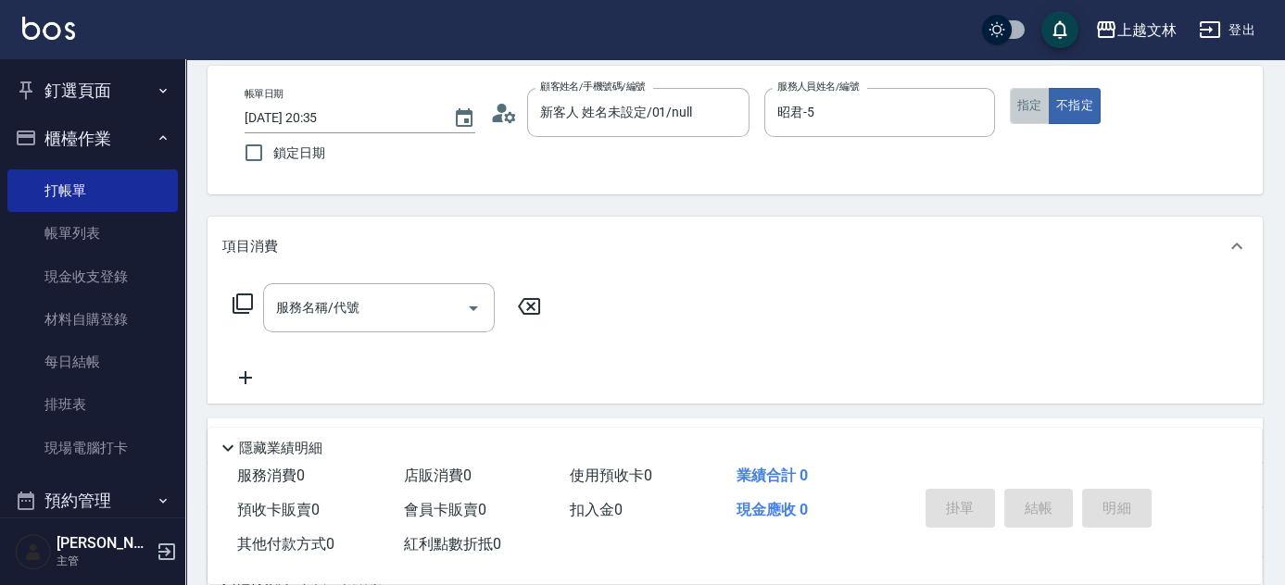
click at [1035, 111] on button "指定" at bounding box center [1030, 106] width 40 height 36
click at [245, 301] on icon at bounding box center [243, 304] width 22 height 22
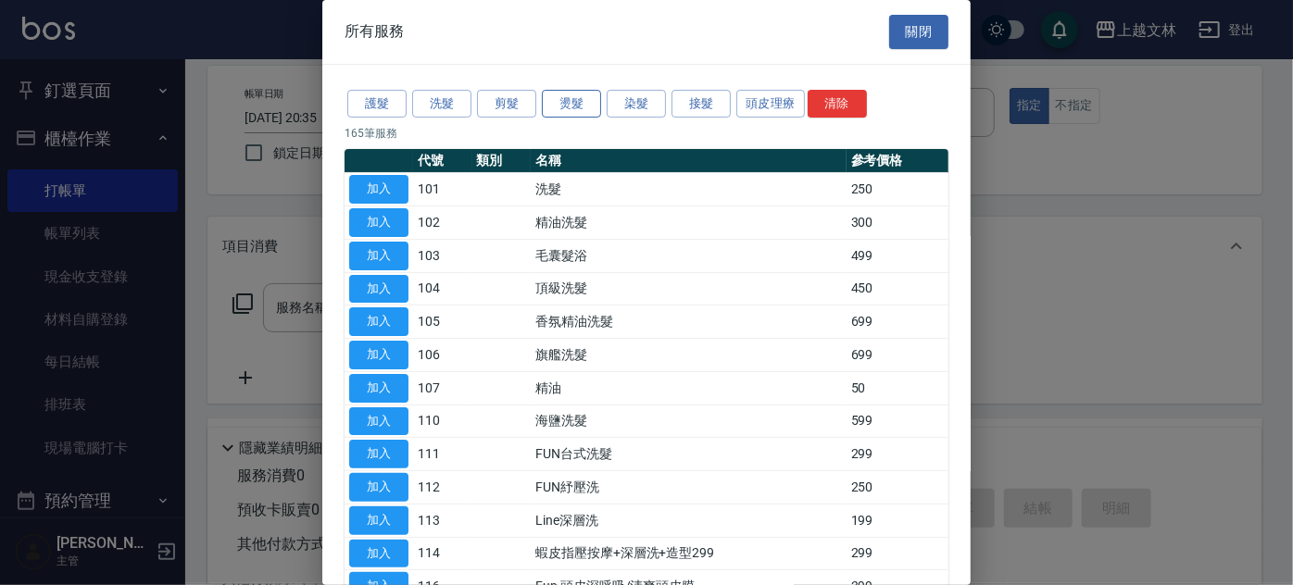
click at [569, 102] on button "燙髮" at bounding box center [571, 104] width 59 height 29
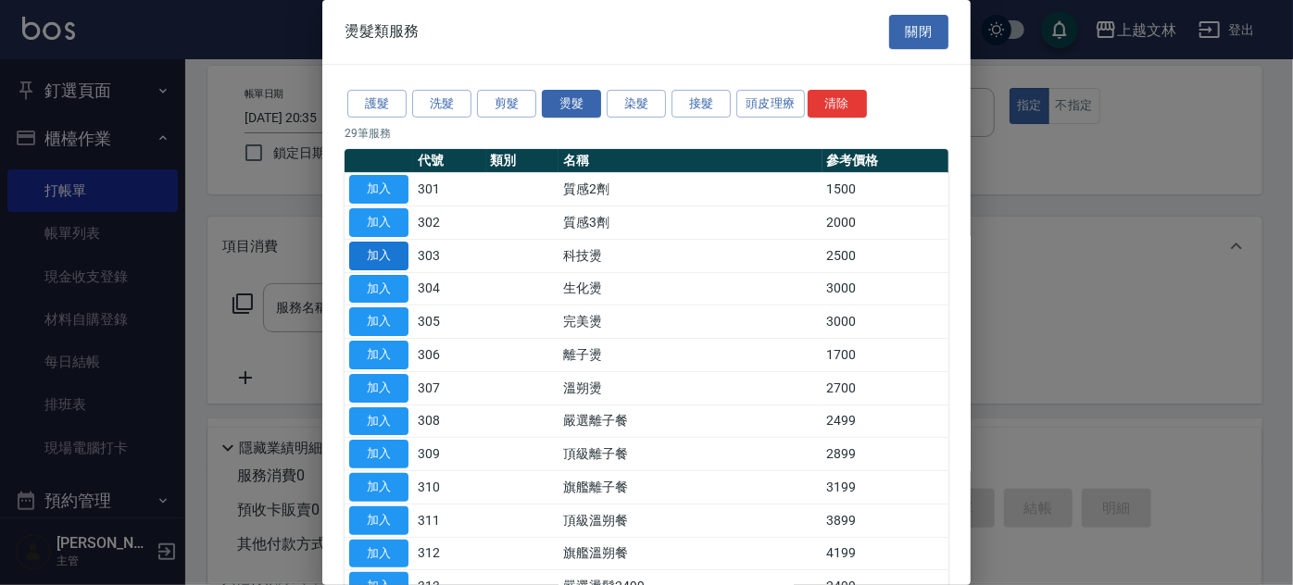
click at [385, 257] on button "加入" at bounding box center [378, 256] width 59 height 29
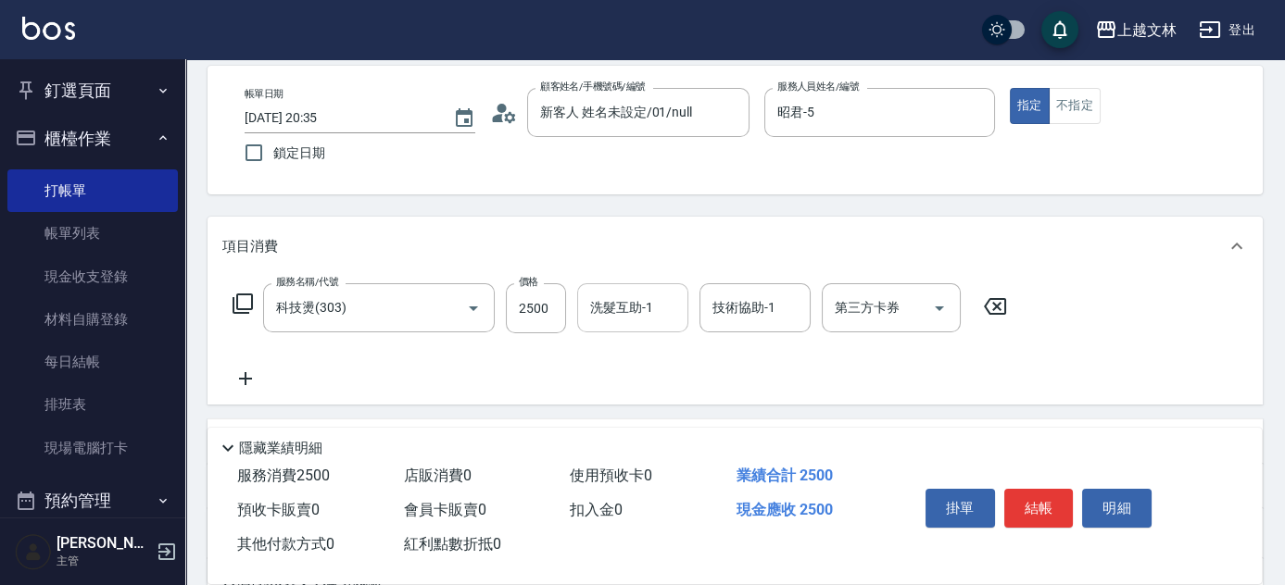
click at [646, 318] on input "洗髮互助-1" at bounding box center [632, 308] width 94 height 32
click at [1060, 512] on button "結帳" at bounding box center [1038, 508] width 69 height 39
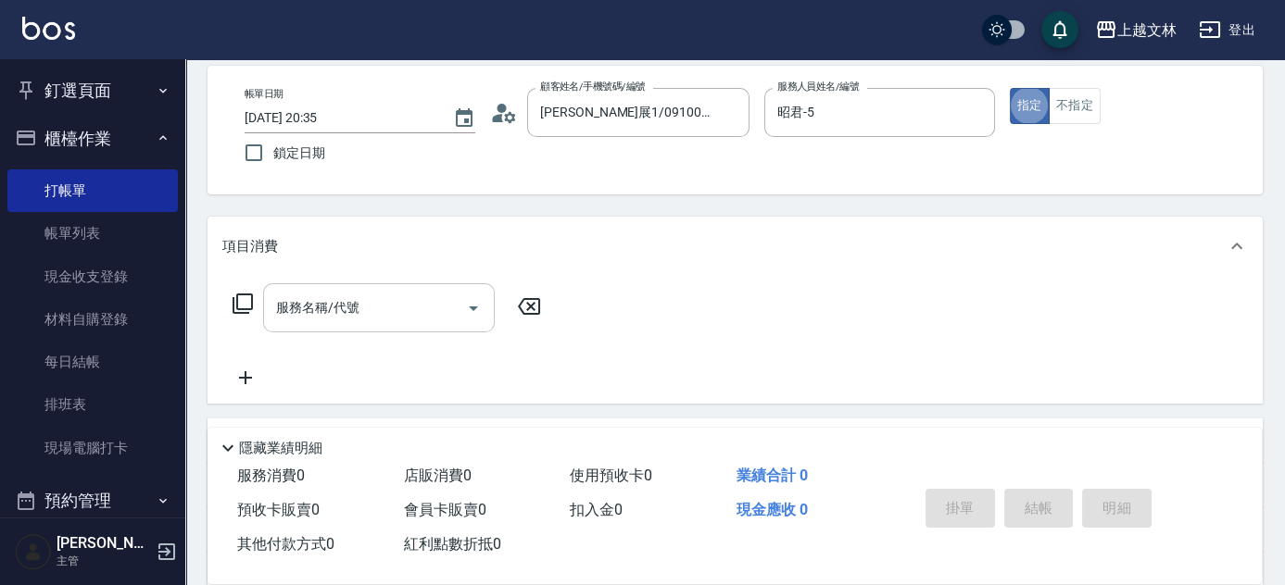
click at [350, 320] on input "服務名稱/代號" at bounding box center [364, 308] width 187 height 32
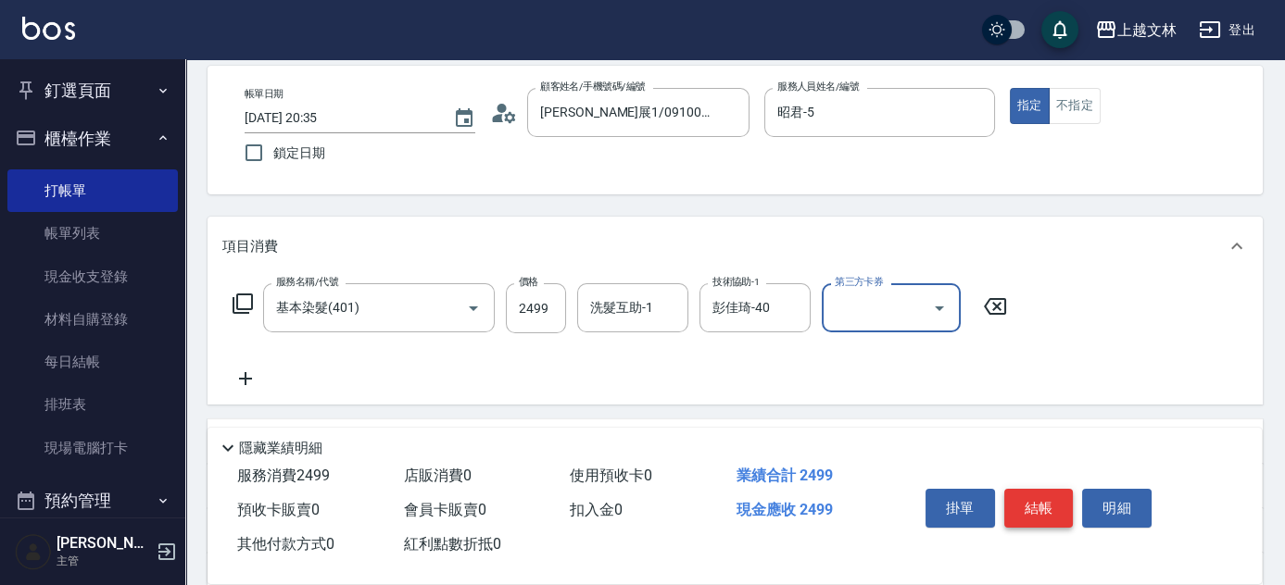
click at [1054, 516] on button "結帳" at bounding box center [1038, 508] width 69 height 39
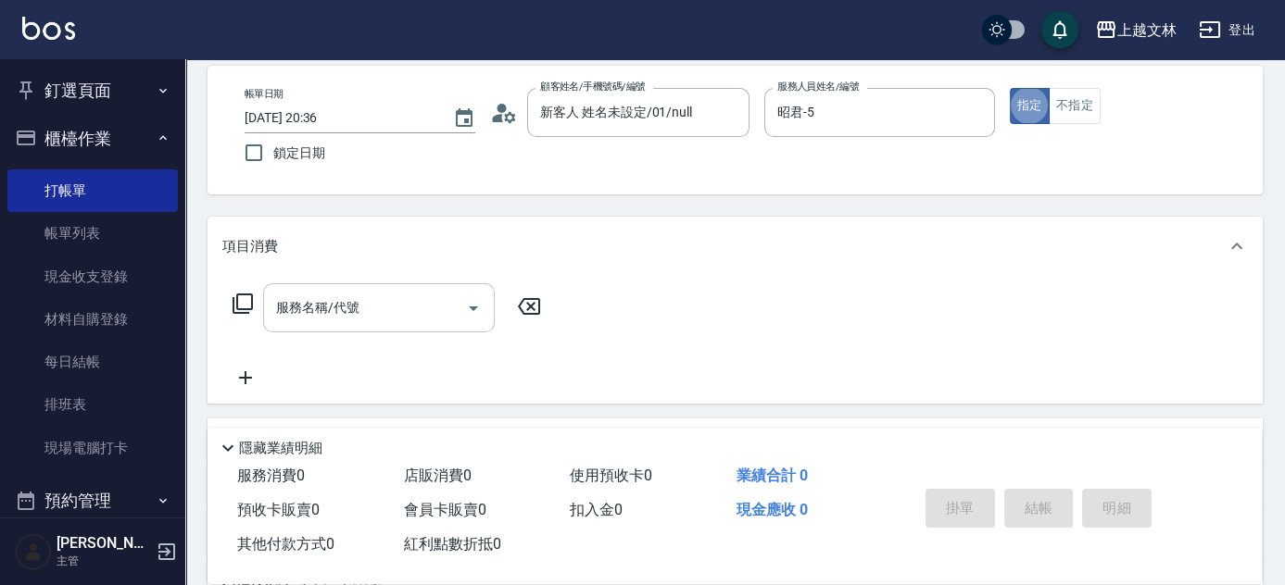
click at [353, 311] on div "服務名稱/代號 服務名稱/代號" at bounding box center [379, 307] width 232 height 49
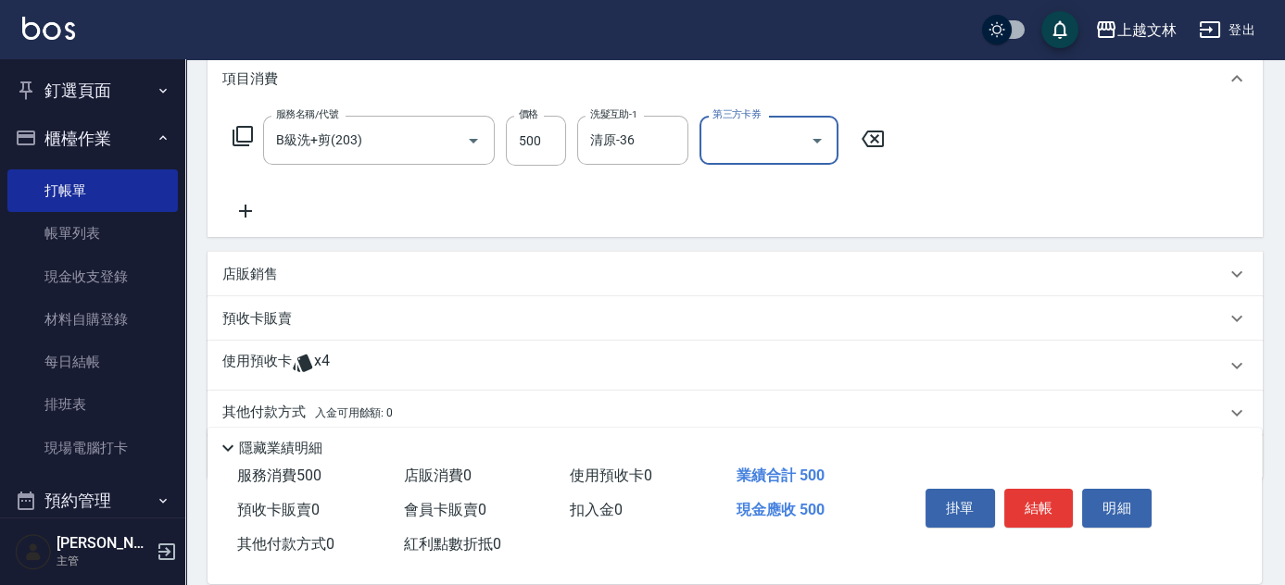
scroll to position [252, 0]
click at [250, 281] on p "店販銷售" at bounding box center [250, 273] width 56 height 19
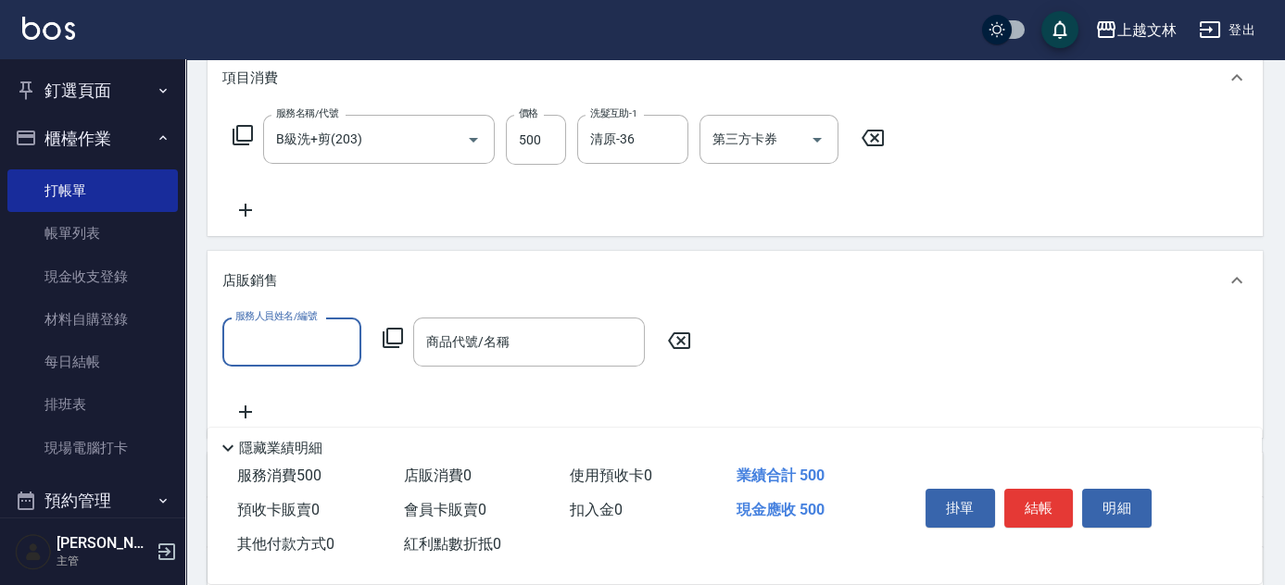
scroll to position [0, 0]
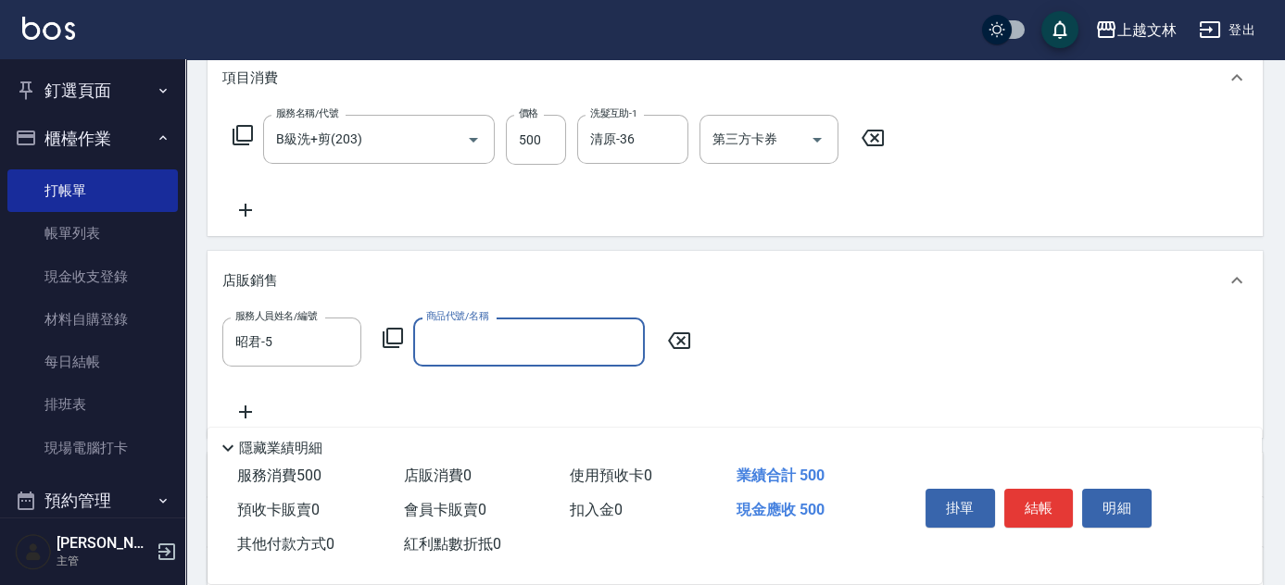
click at [393, 345] on icon at bounding box center [393, 338] width 22 height 22
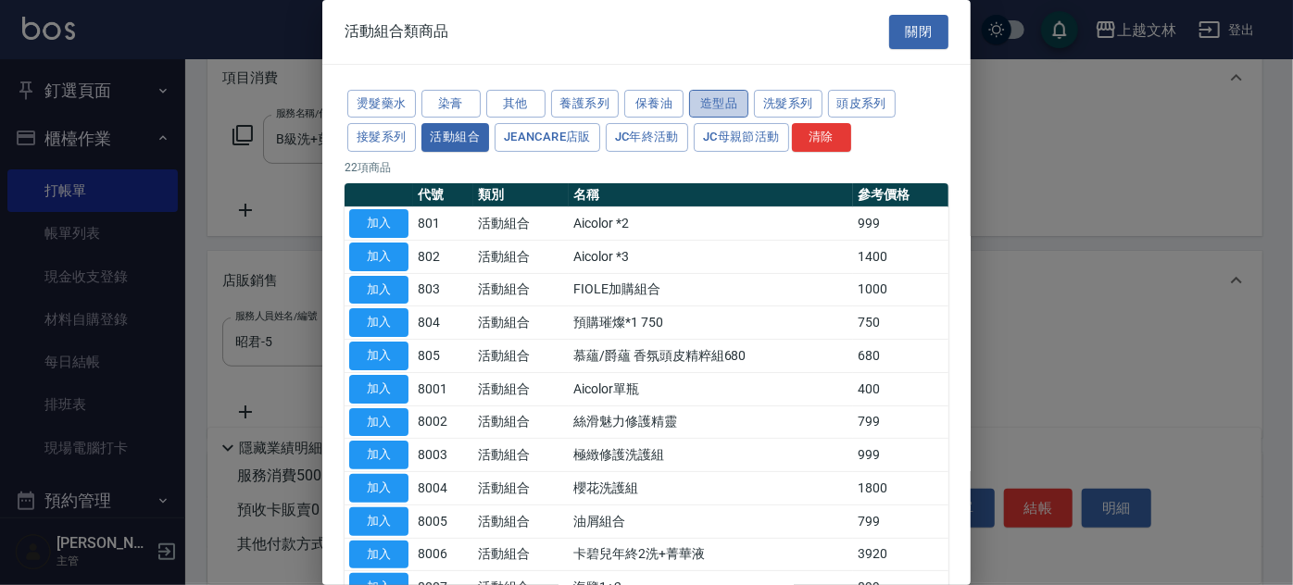
click at [704, 106] on button "造型品" at bounding box center [718, 104] width 59 height 29
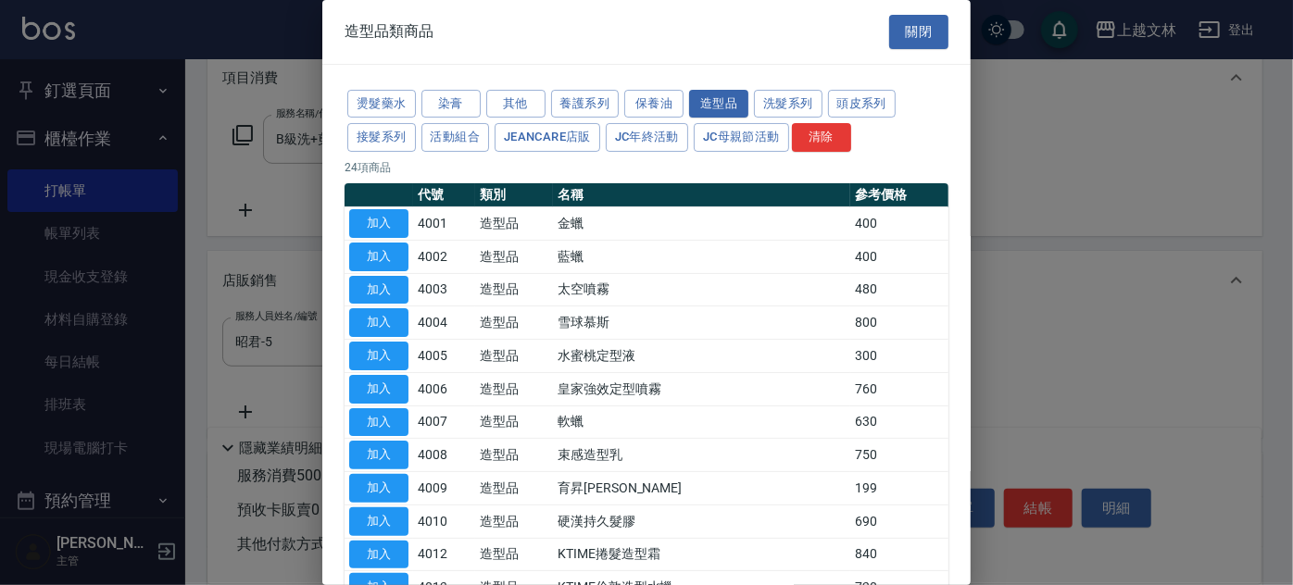
click at [402, 256] on button "加入" at bounding box center [378, 257] width 59 height 29
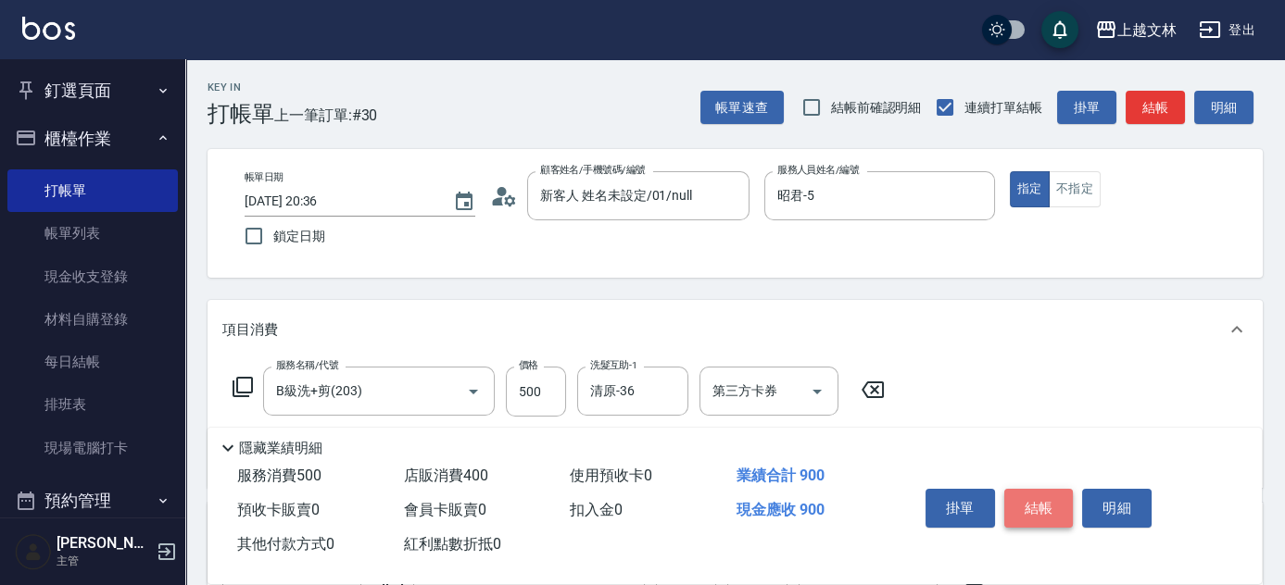
click at [1042, 507] on button "結帳" at bounding box center [1038, 508] width 69 height 39
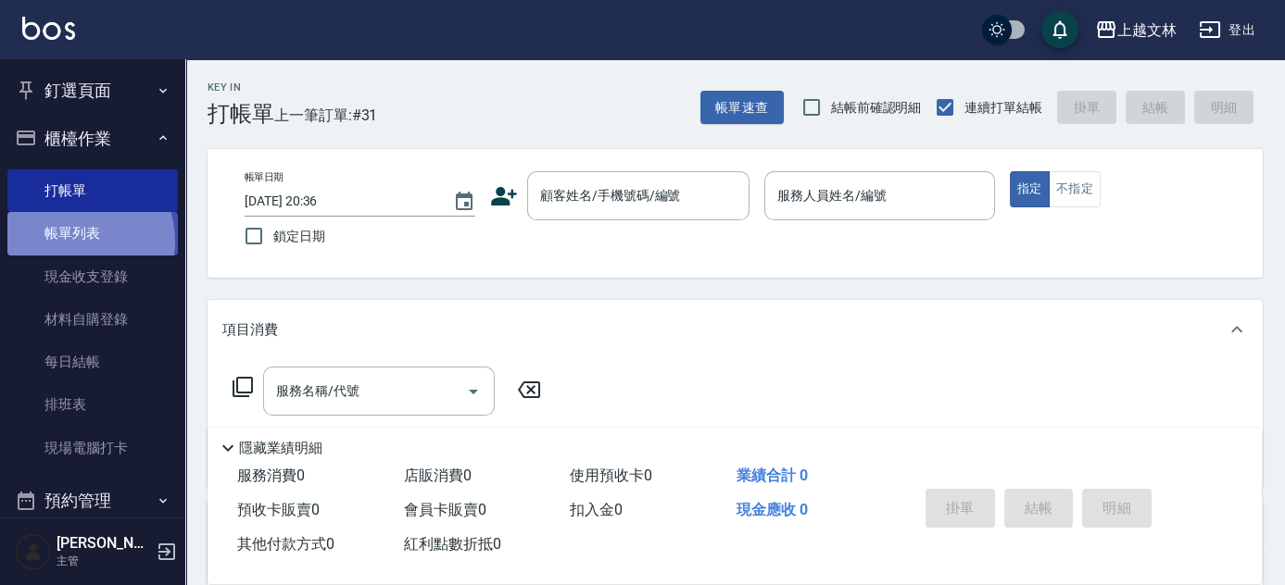
click at [72, 241] on link "帳單列表" at bounding box center [92, 233] width 170 height 43
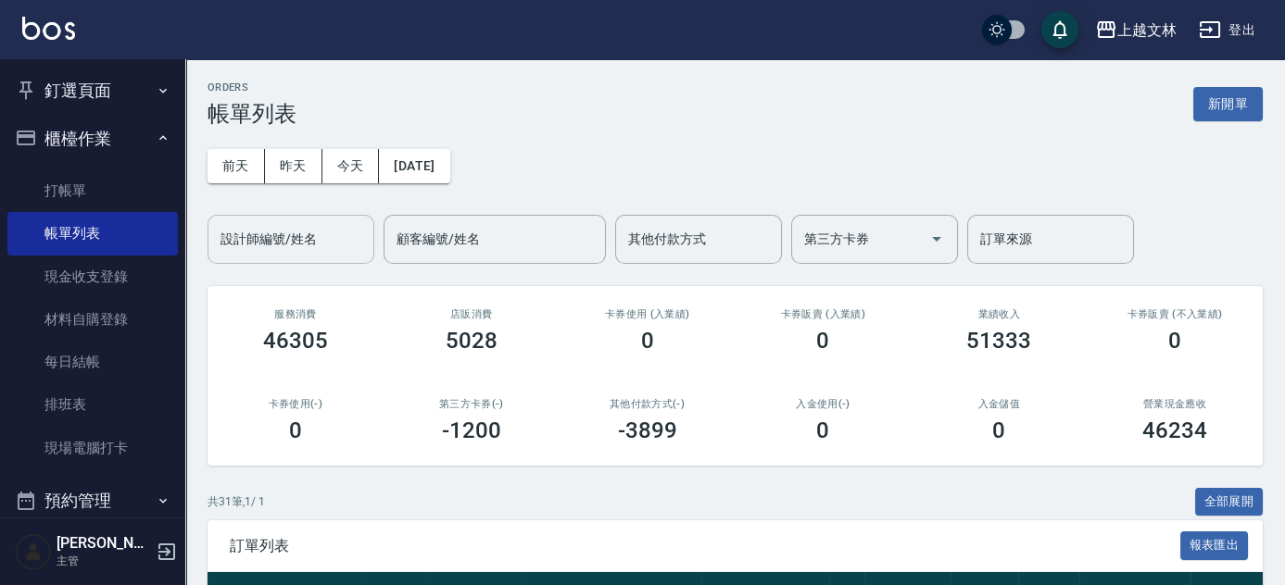
click at [291, 235] on div "設計師編號/姓名 設計師編號/姓名" at bounding box center [290, 239] width 167 height 49
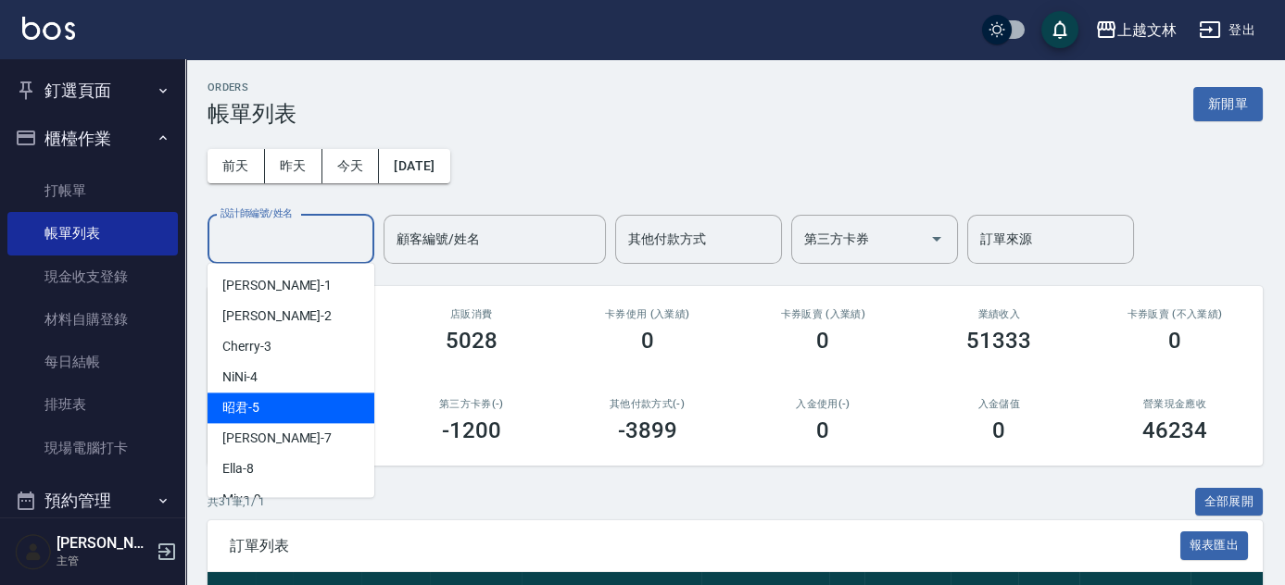
click at [270, 408] on div "昭君 -5" at bounding box center [290, 408] width 167 height 31
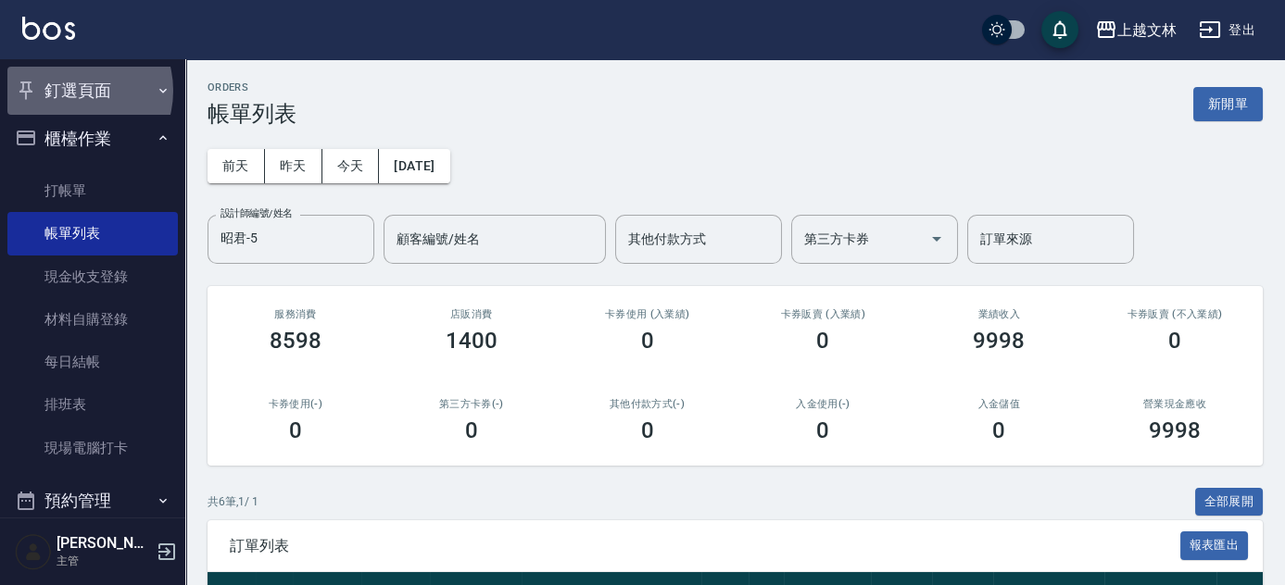
click at [69, 91] on button "釘選頁面" at bounding box center [92, 91] width 170 height 48
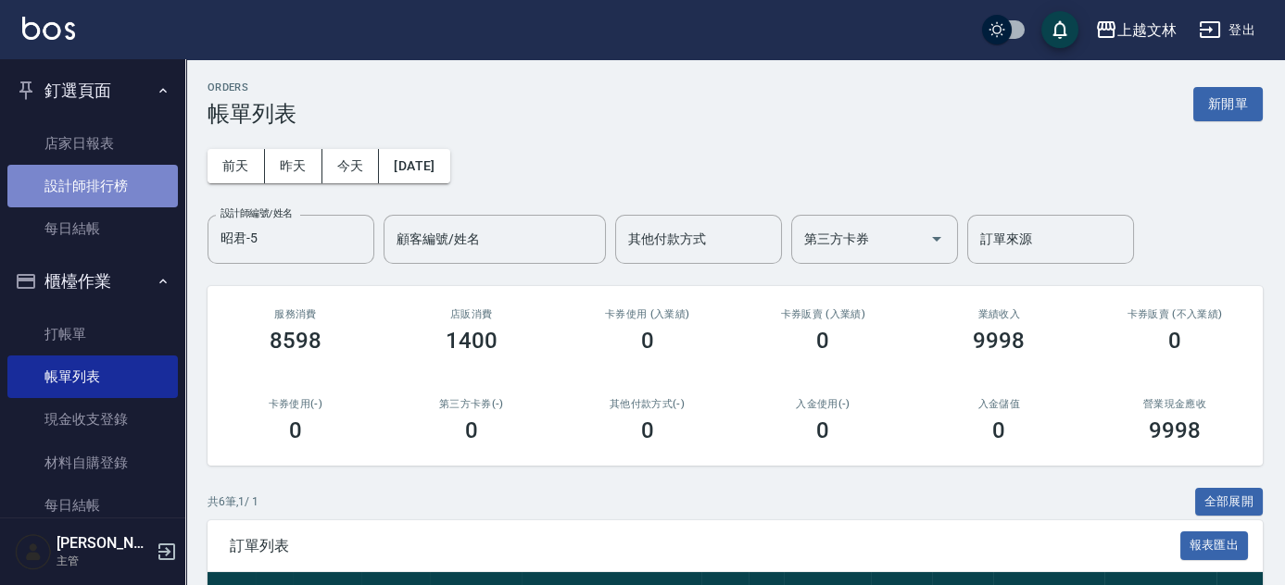
click at [100, 189] on link "設計師排行榜" at bounding box center [92, 186] width 170 height 43
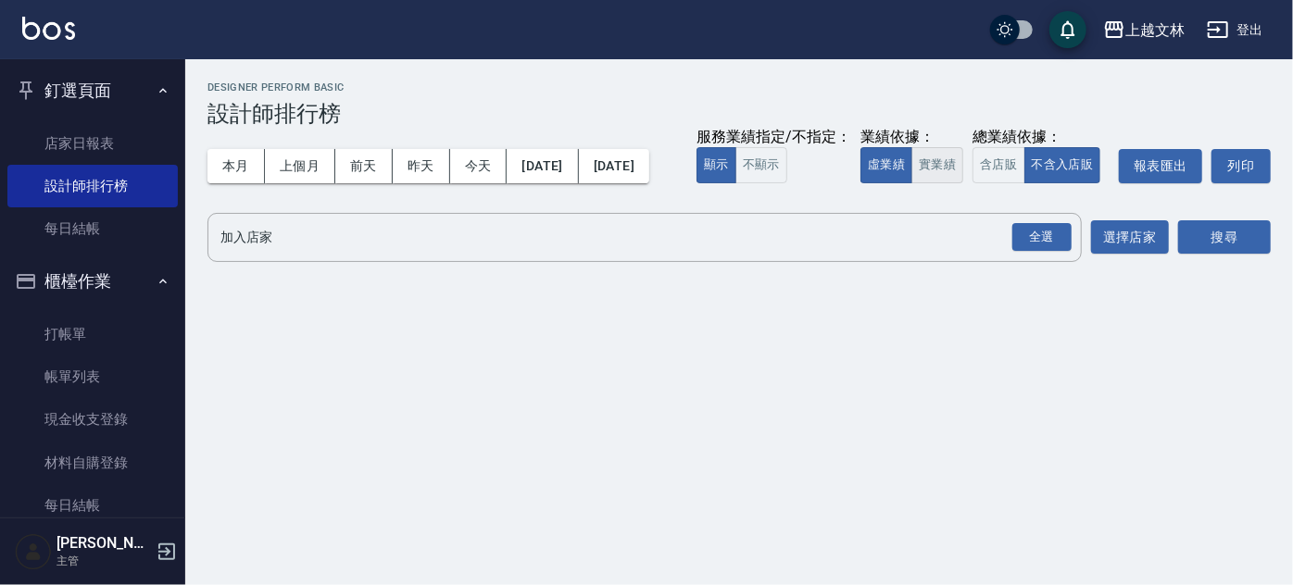
click at [911, 183] on button "實業績" at bounding box center [937, 165] width 52 height 36
click at [1047, 252] on div "全選" at bounding box center [1041, 237] width 59 height 29
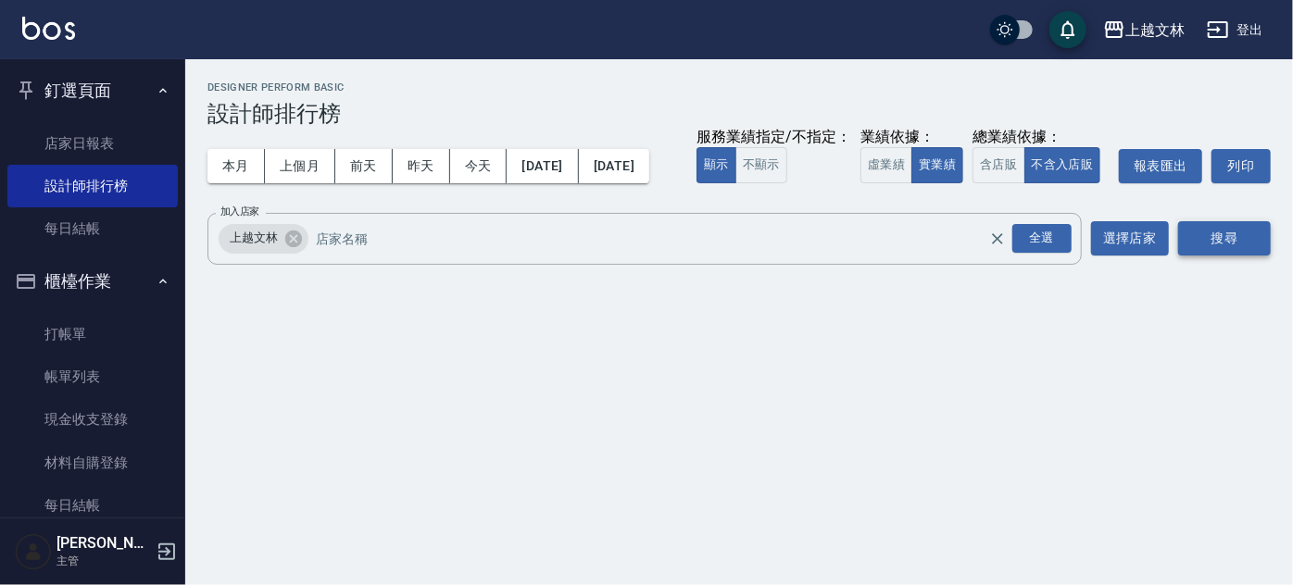
click at [1223, 256] on button "搜尋" at bounding box center [1224, 238] width 93 height 34
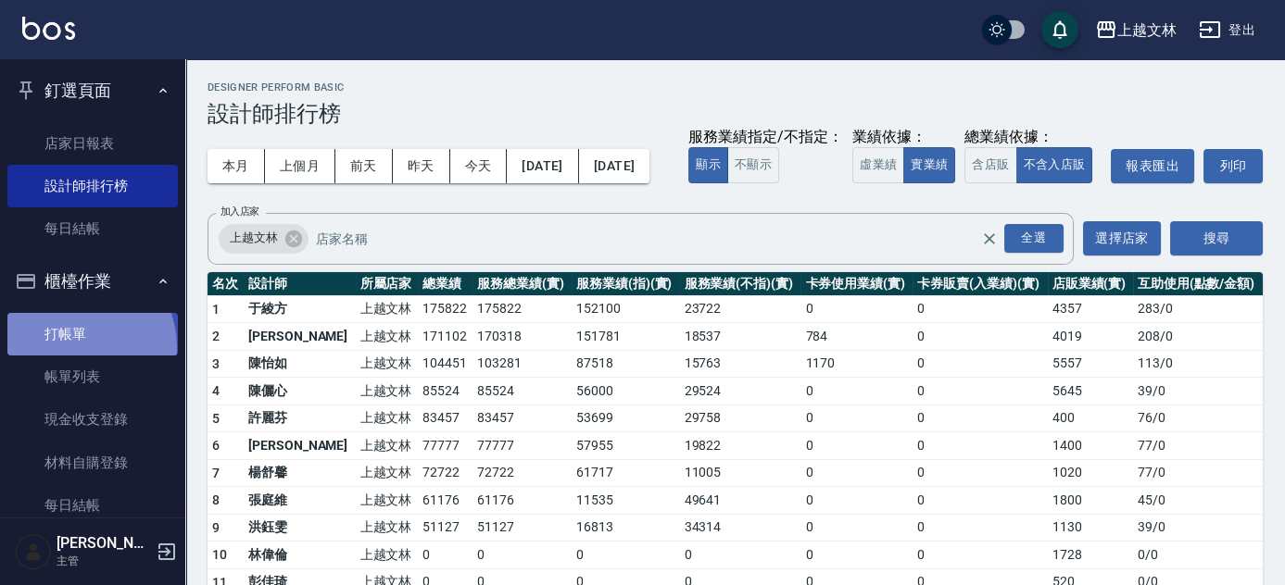
click at [69, 348] on link "打帳單" at bounding box center [92, 334] width 170 height 43
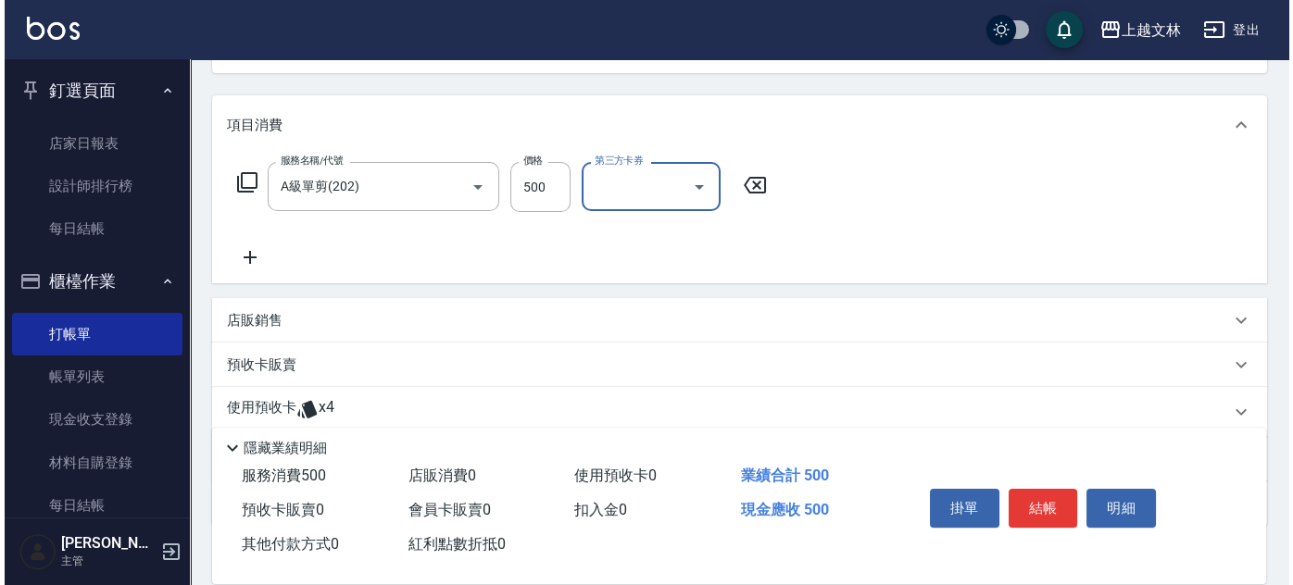
scroll to position [207, 0]
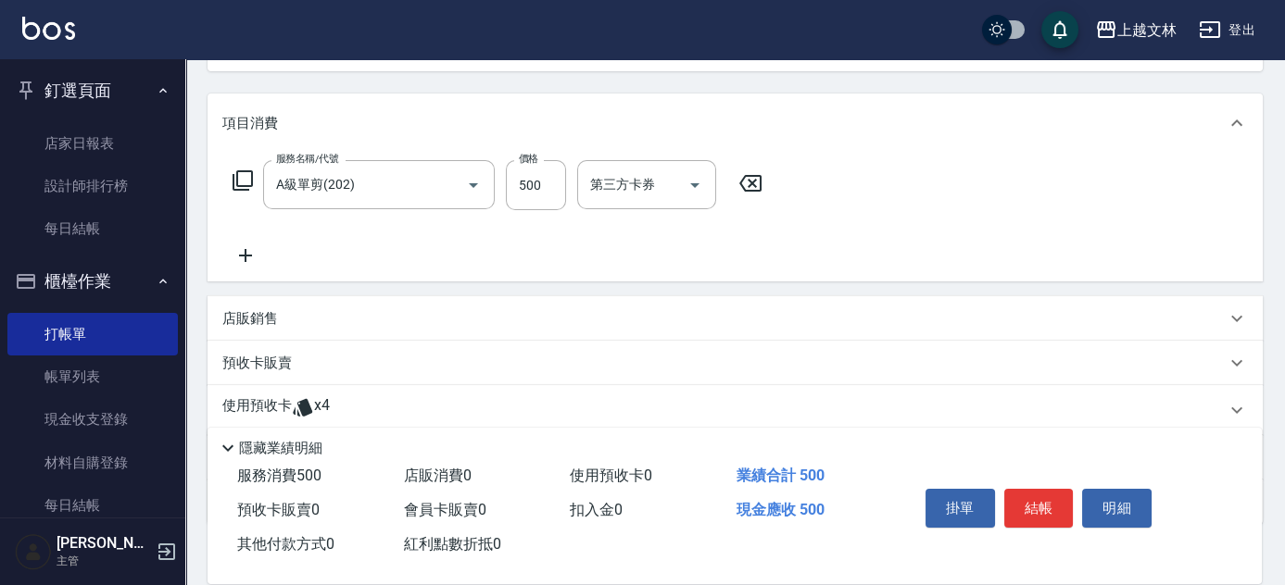
click at [237, 177] on icon at bounding box center [242, 180] width 20 height 20
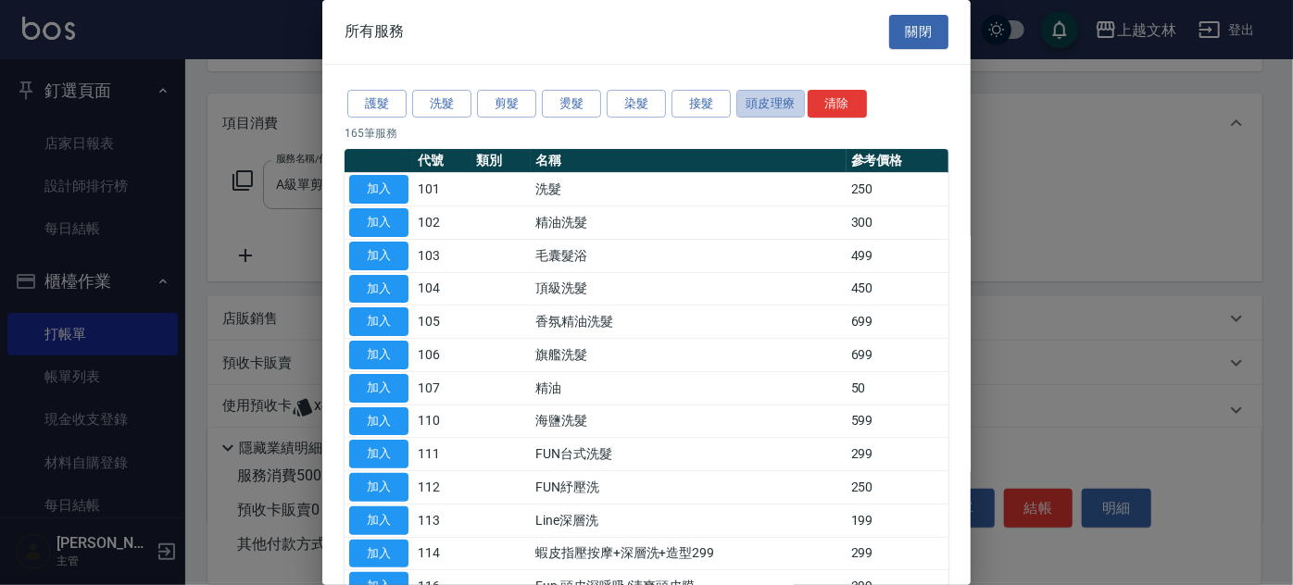
drag, startPoint x: 750, startPoint y: 103, endPoint x: 741, endPoint y: 140, distance: 38.2
click at [752, 103] on button "頭皮理療" at bounding box center [770, 104] width 69 height 29
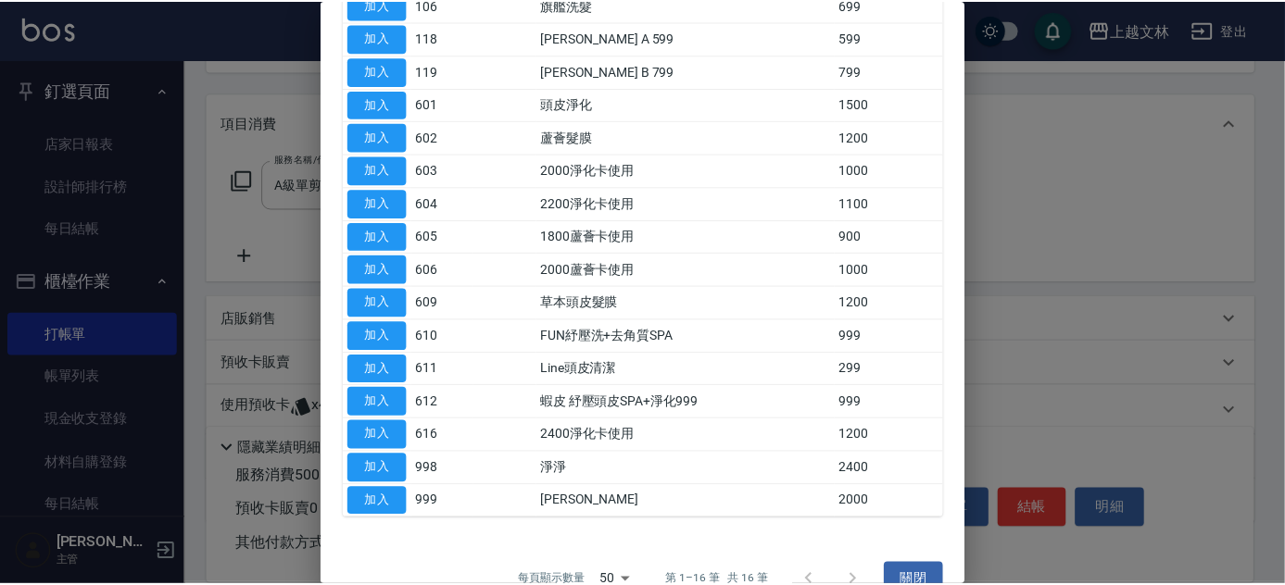
scroll to position [185, 0]
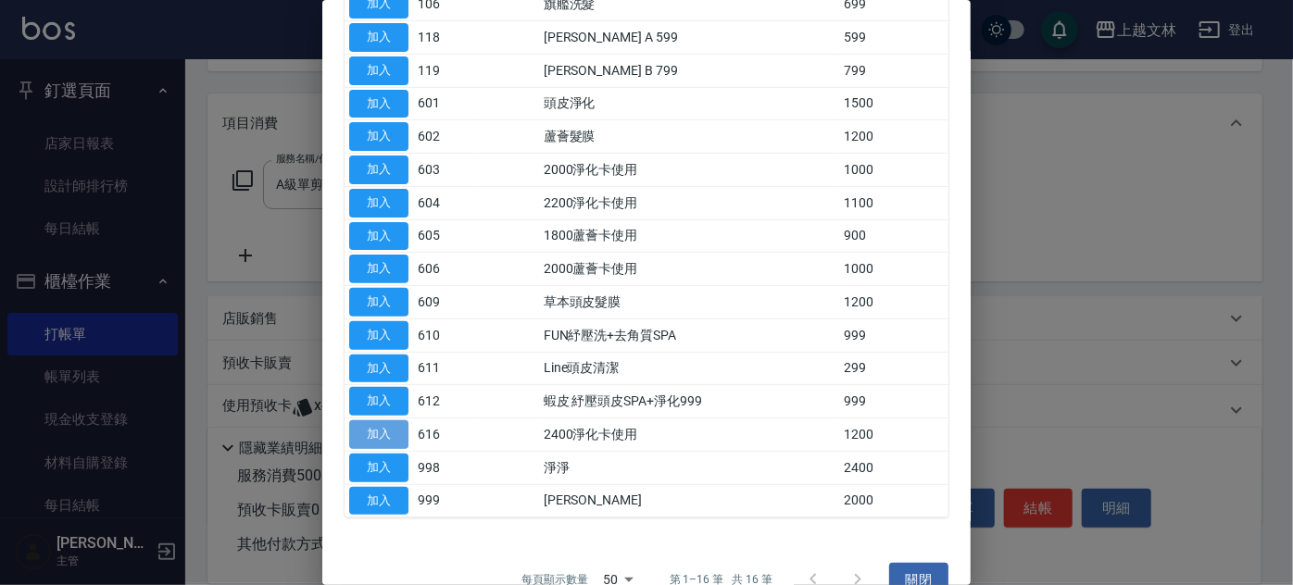
click at [359, 425] on button "加入" at bounding box center [378, 434] width 59 height 29
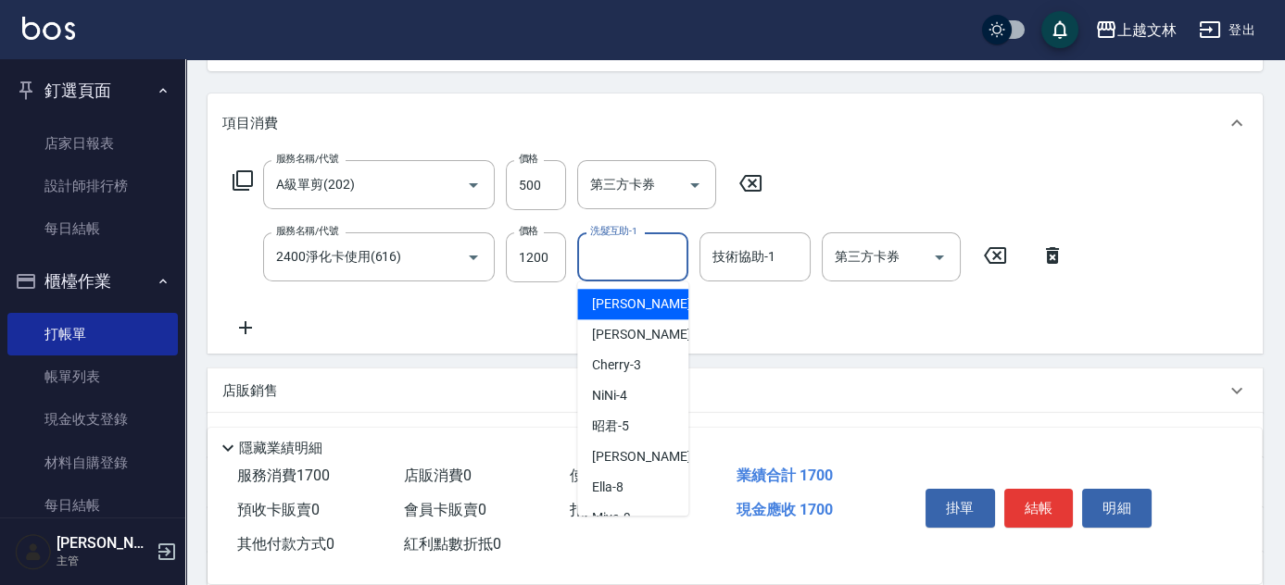
click at [667, 261] on input "洗髮互助-1" at bounding box center [632, 257] width 94 height 32
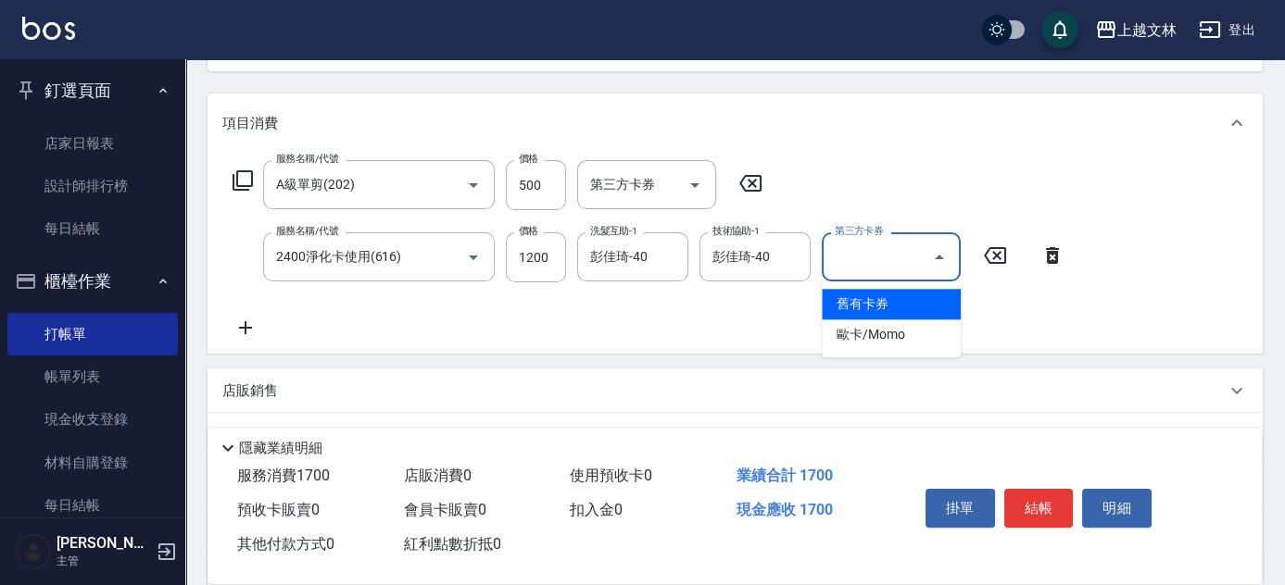
click at [890, 245] on input "第三方卡券" at bounding box center [877, 257] width 94 height 32
click at [893, 306] on span "舊有卡券" at bounding box center [890, 304] width 139 height 31
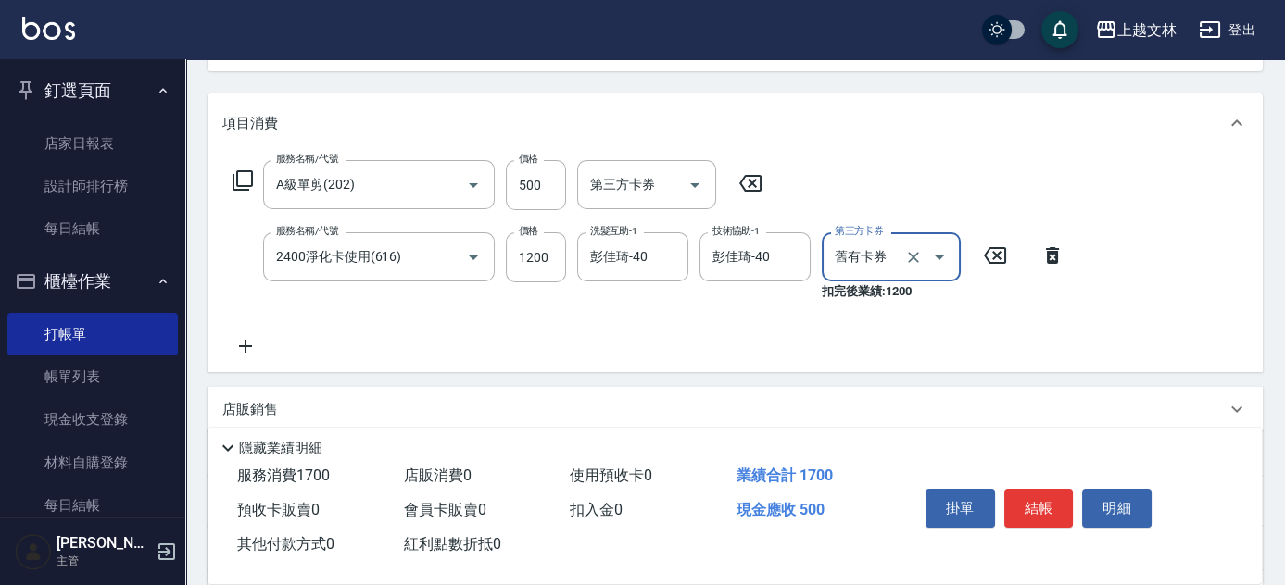
click at [1047, 502] on button "結帳" at bounding box center [1038, 508] width 69 height 39
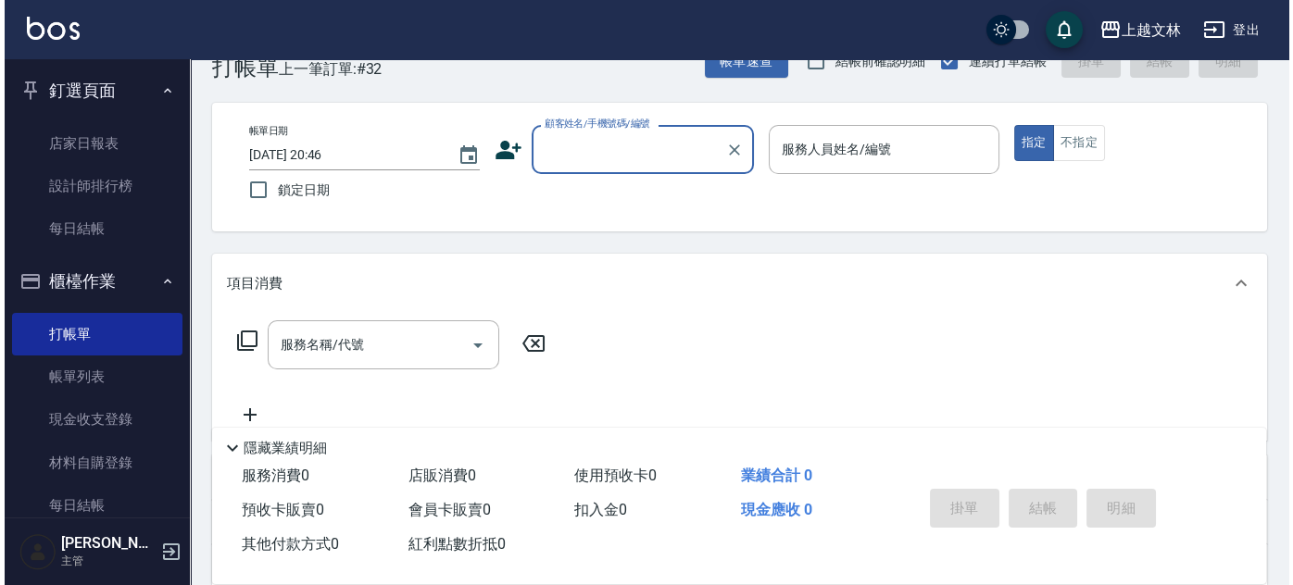
scroll to position [37, 0]
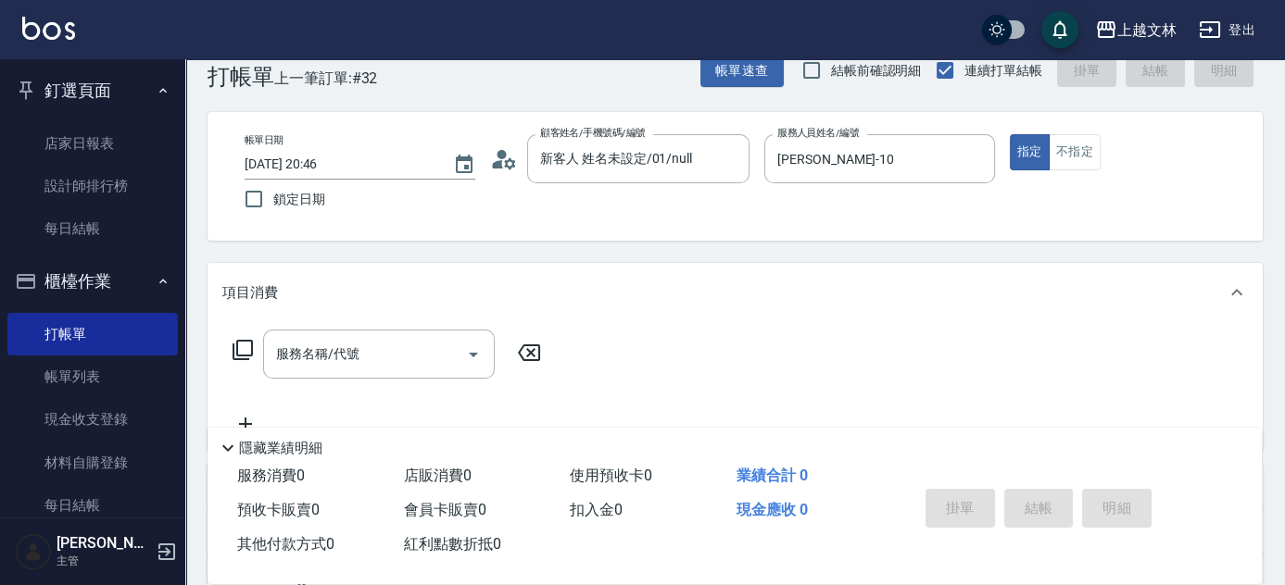
click at [242, 352] on icon at bounding box center [243, 350] width 22 height 22
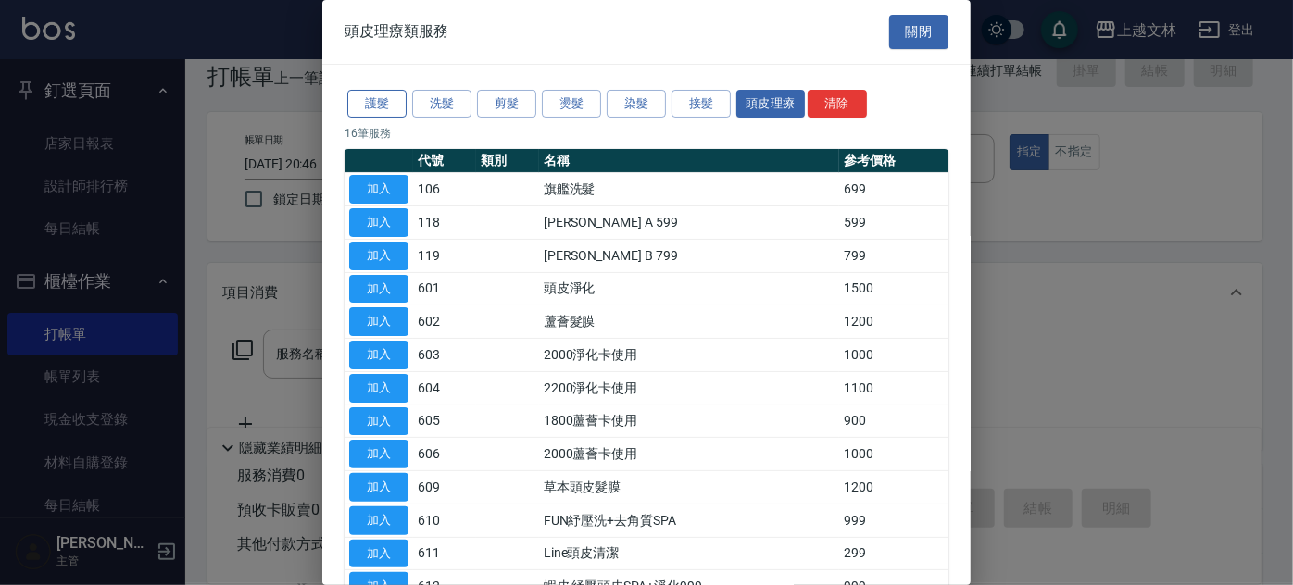
click at [403, 100] on button "護髮" at bounding box center [376, 104] width 59 height 29
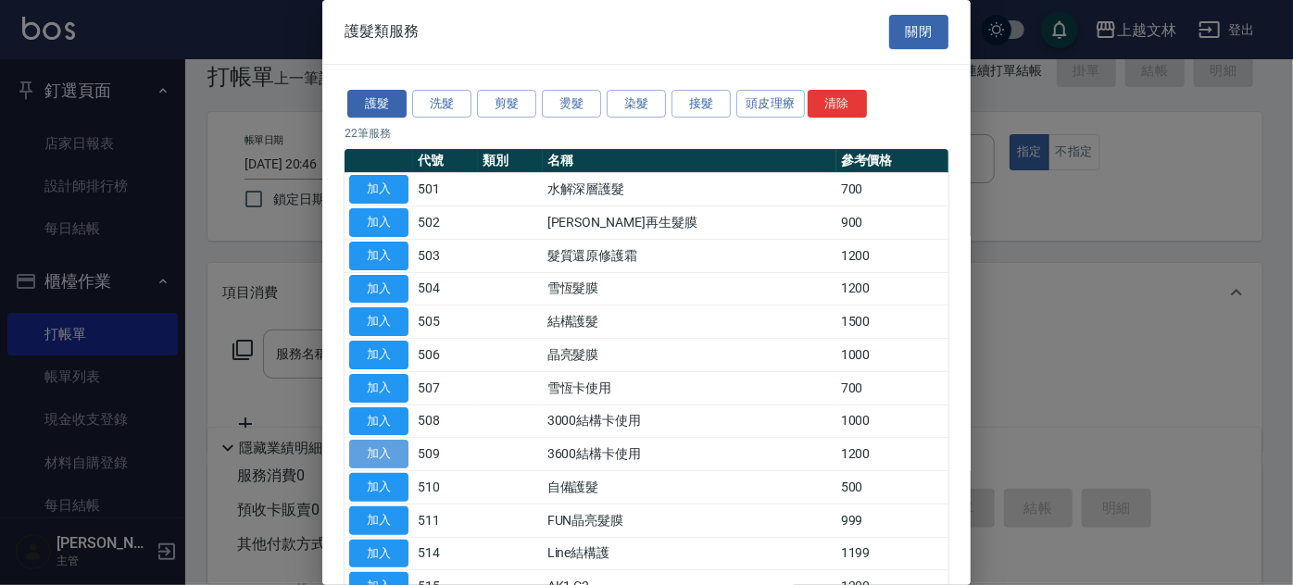
click at [374, 447] on button "加入" at bounding box center [378, 454] width 59 height 29
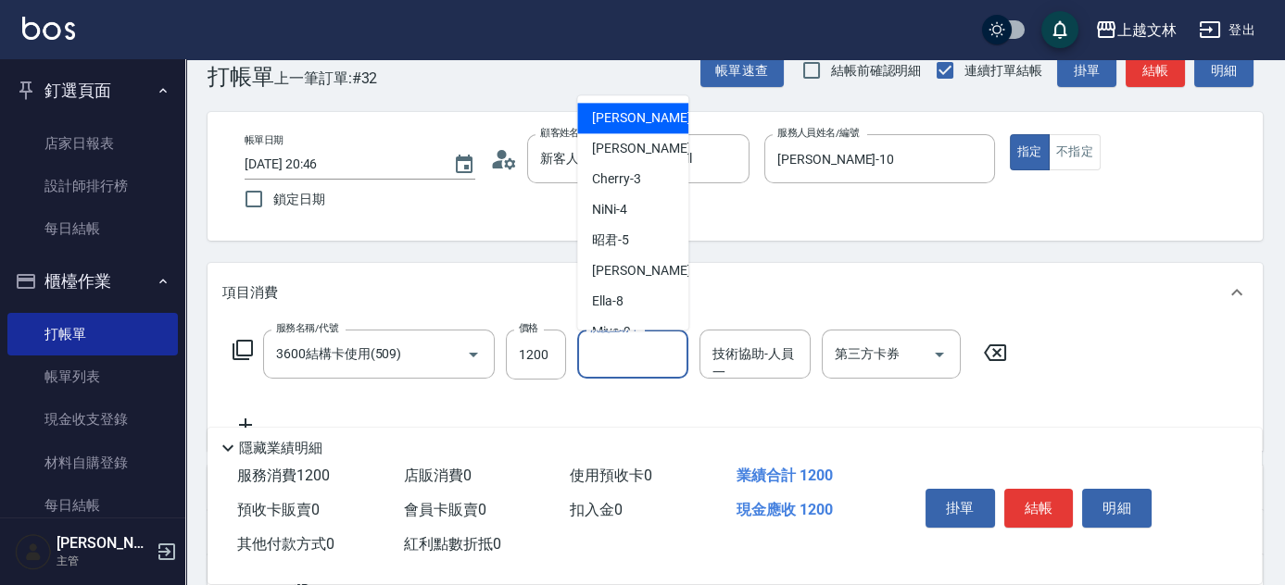
click at [616, 356] on input "洗髮互助-1" at bounding box center [632, 354] width 94 height 32
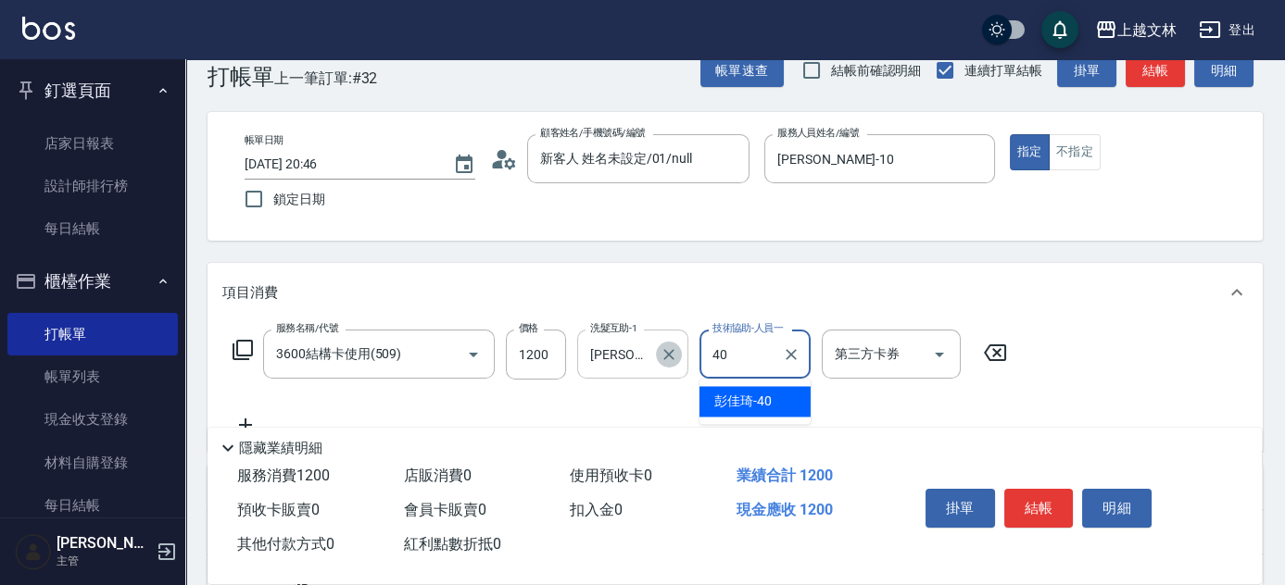
click at [661, 355] on icon "Clear" at bounding box center [668, 354] width 19 height 19
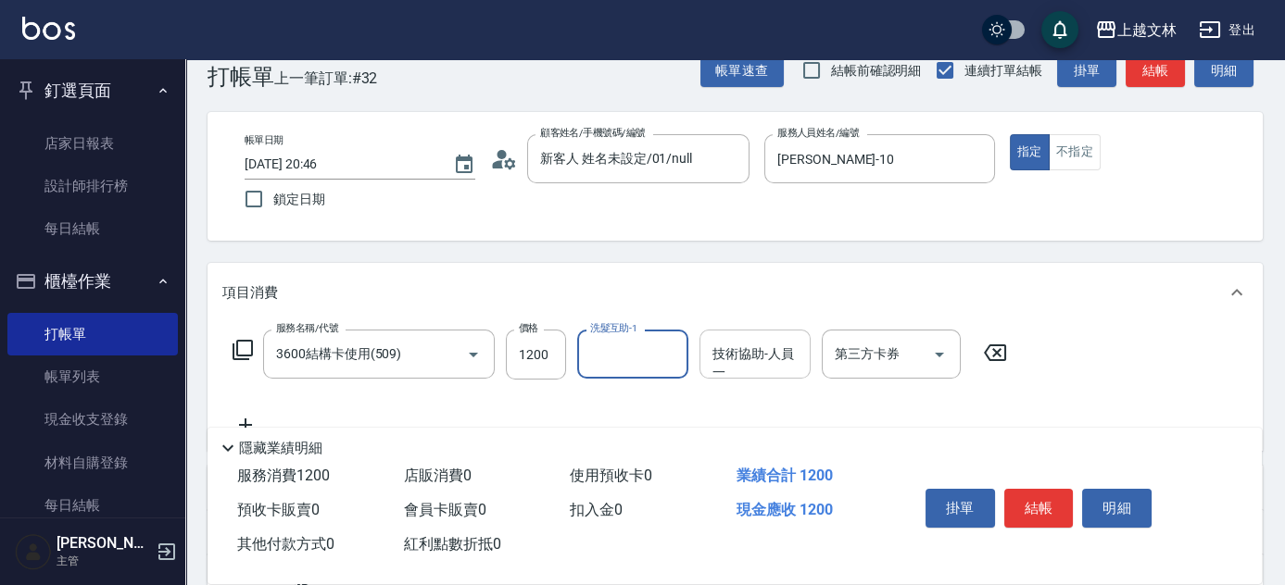
click at [771, 351] on input "技術協助-人員一" at bounding box center [755, 354] width 94 height 32
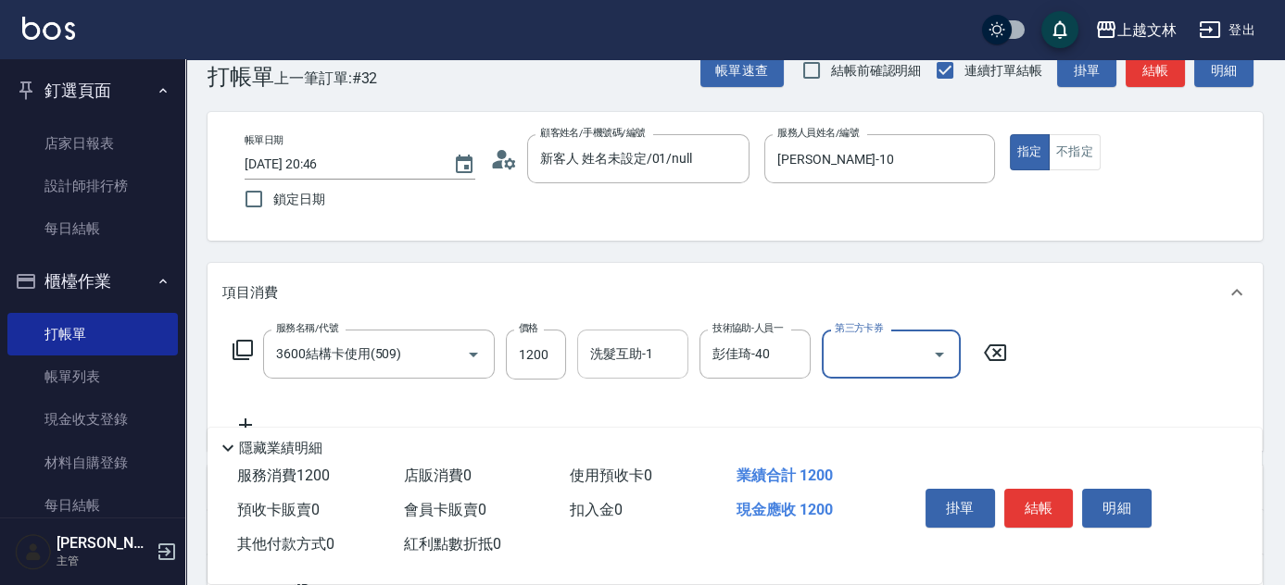
click at [869, 347] on input "第三方卡券" at bounding box center [877, 354] width 94 height 32
click at [855, 405] on span "舊有卡券" at bounding box center [890, 401] width 139 height 31
click at [249, 351] on icon at bounding box center [243, 350] width 22 height 22
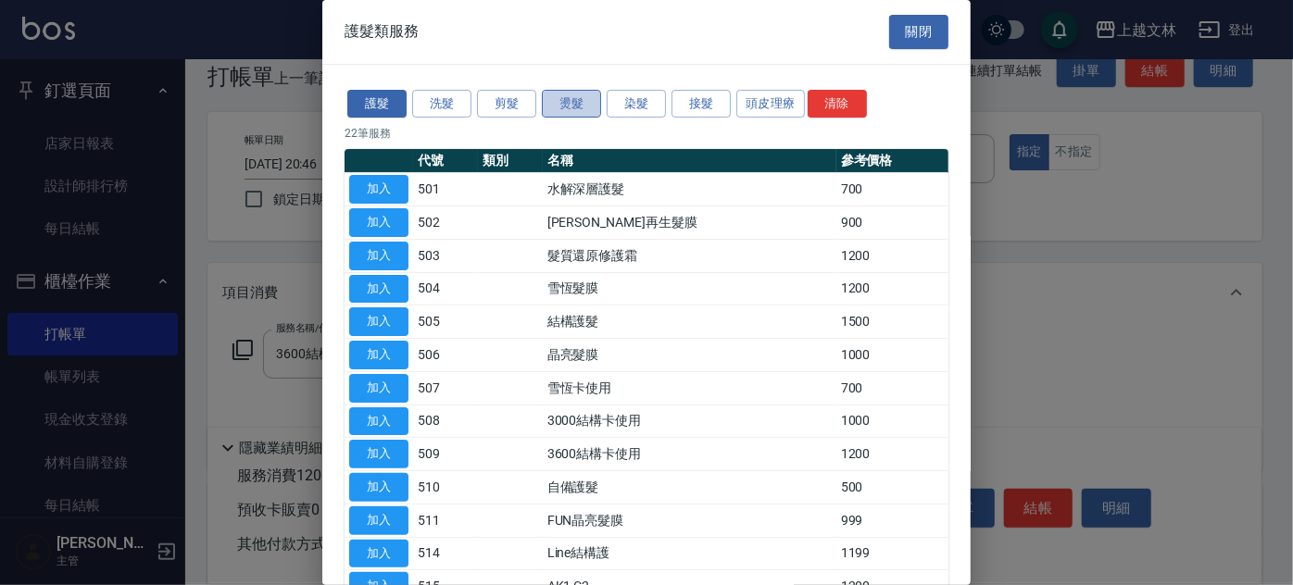
click at [569, 110] on button "燙髮" at bounding box center [571, 104] width 59 height 29
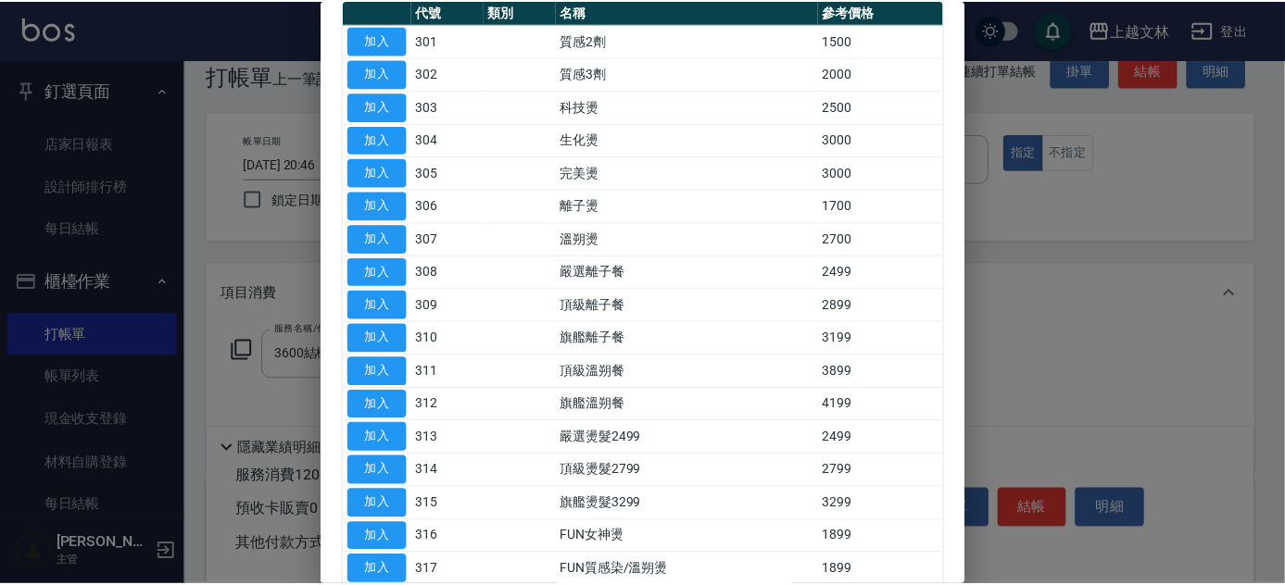
scroll to position [159, 0]
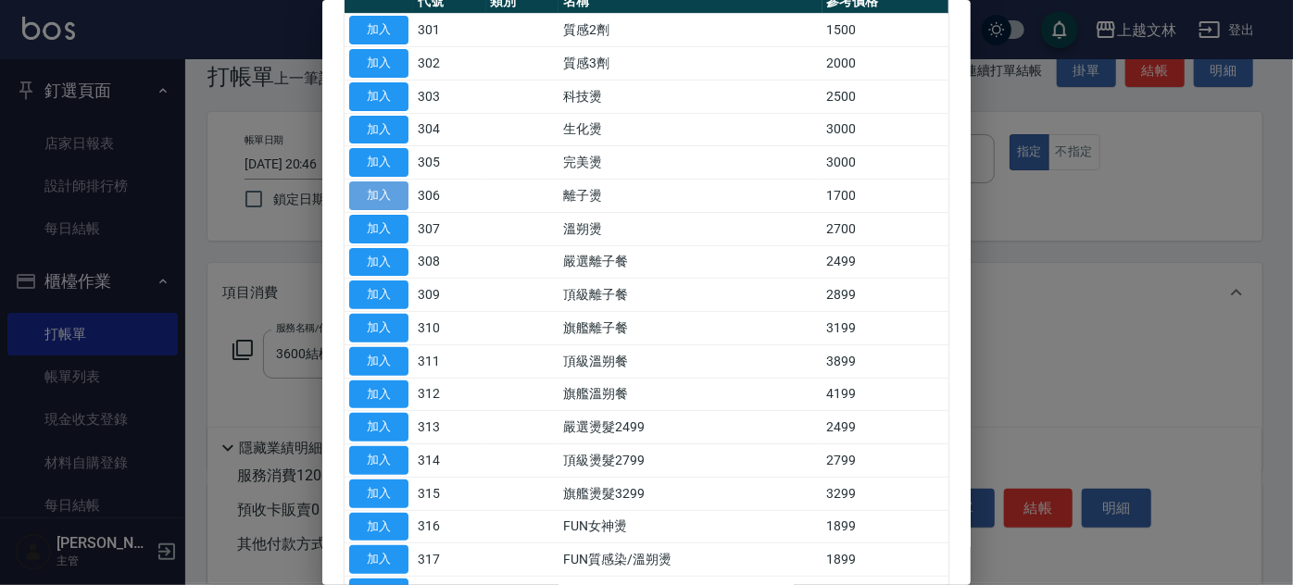
click at [380, 196] on button "加入" at bounding box center [378, 196] width 59 height 29
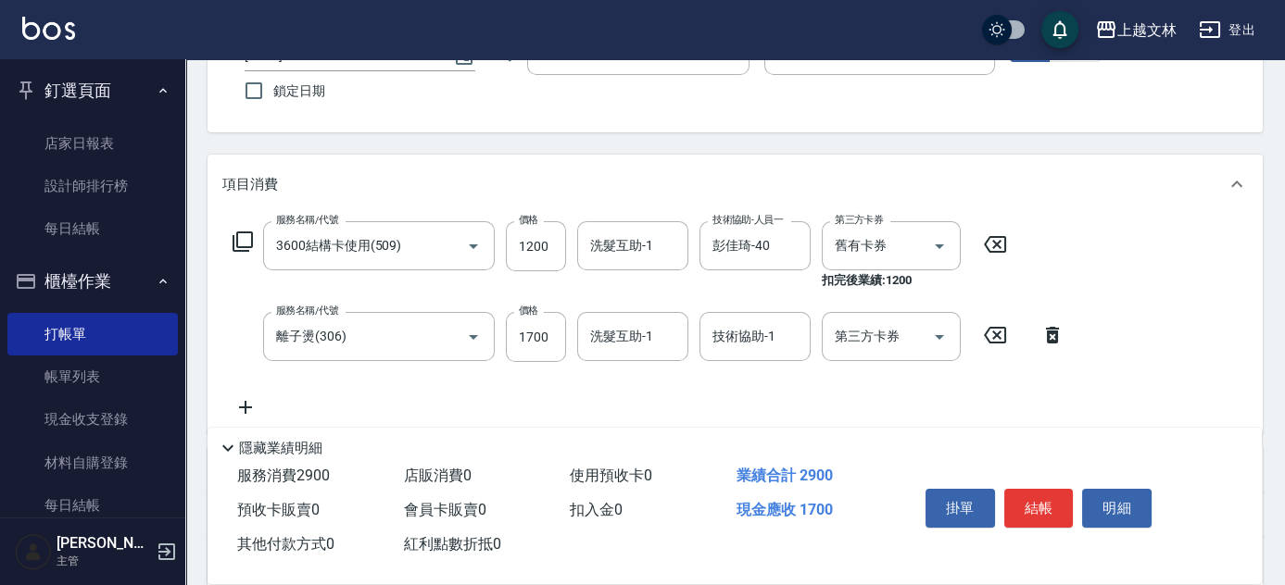
scroll to position [149, 0]
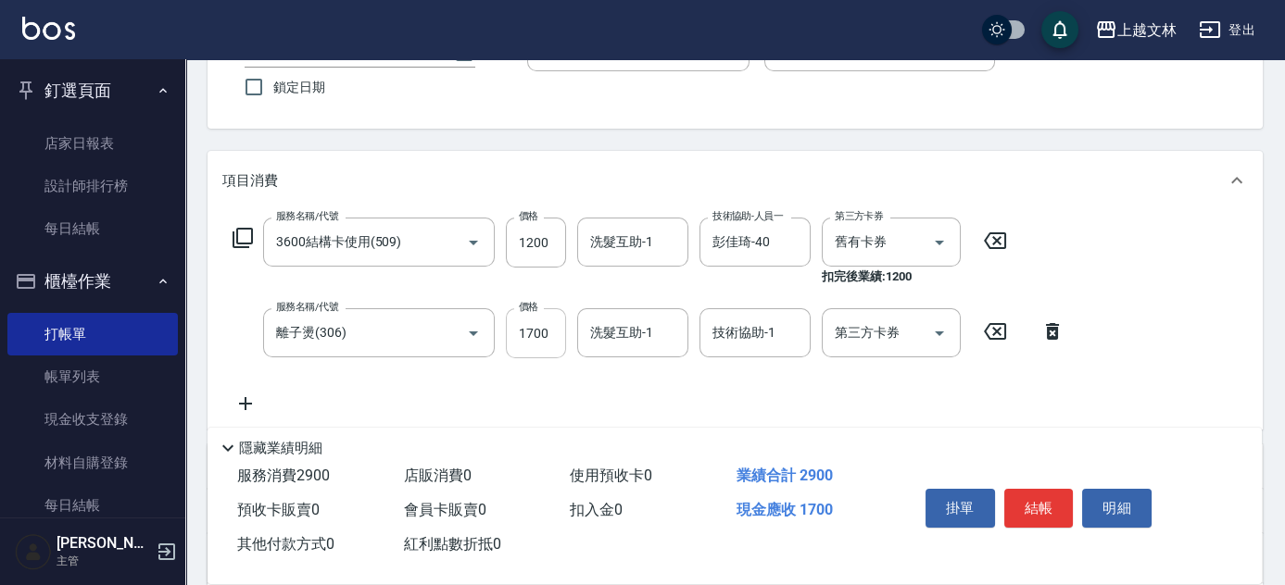
click at [561, 325] on input "1700" at bounding box center [536, 333] width 60 height 50
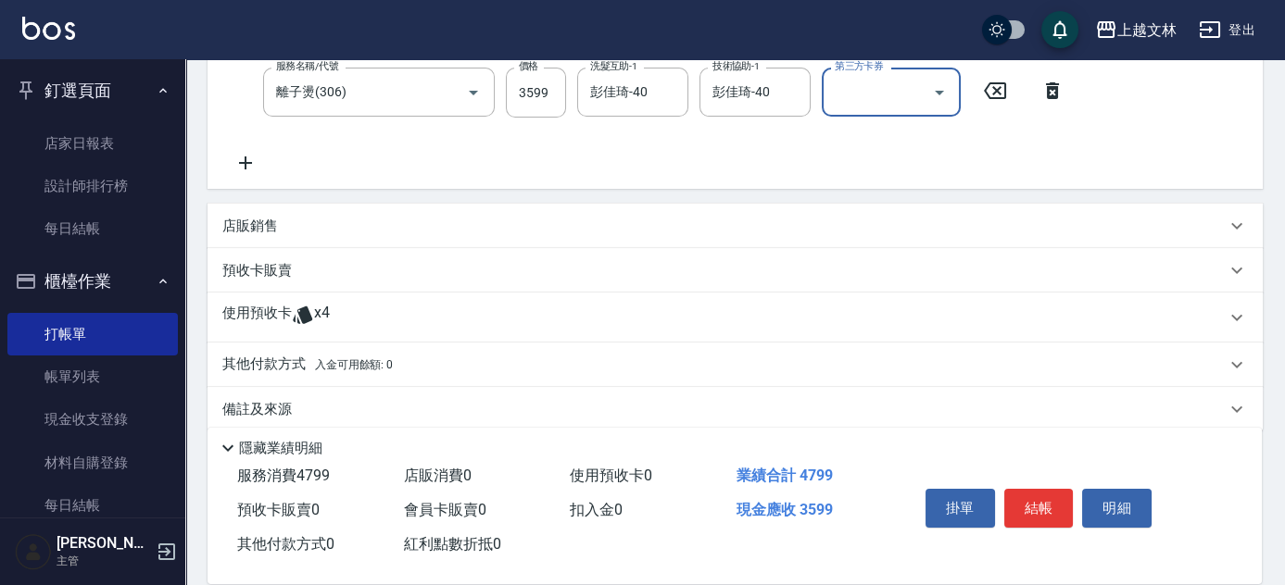
scroll to position [399, 0]
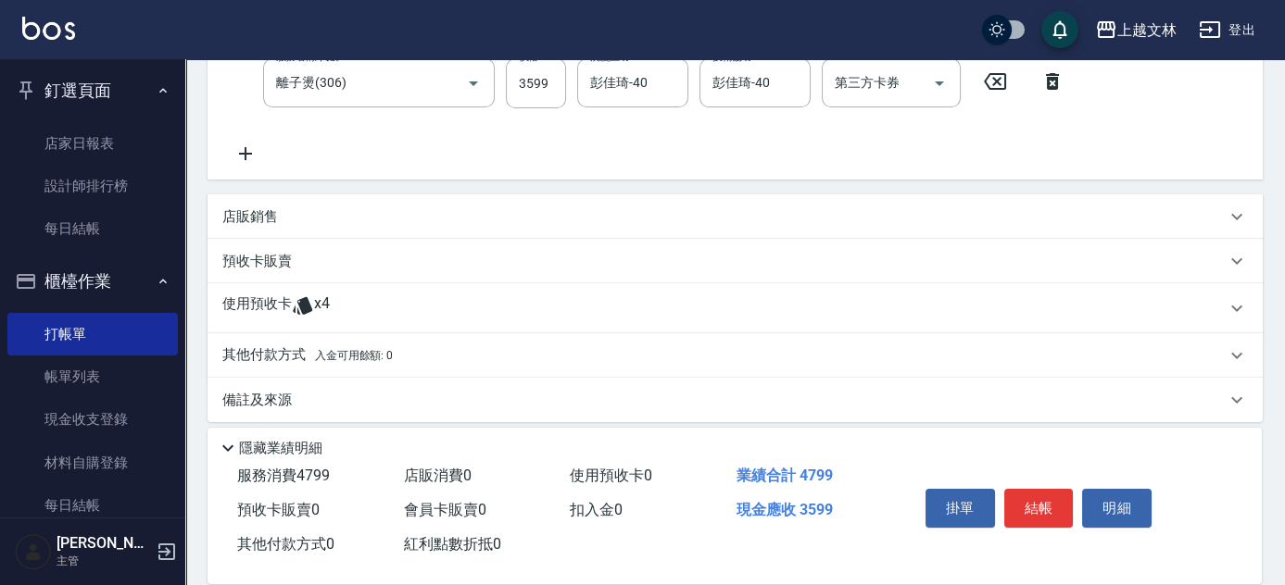
click at [236, 299] on p "使用預收卡" at bounding box center [256, 309] width 69 height 28
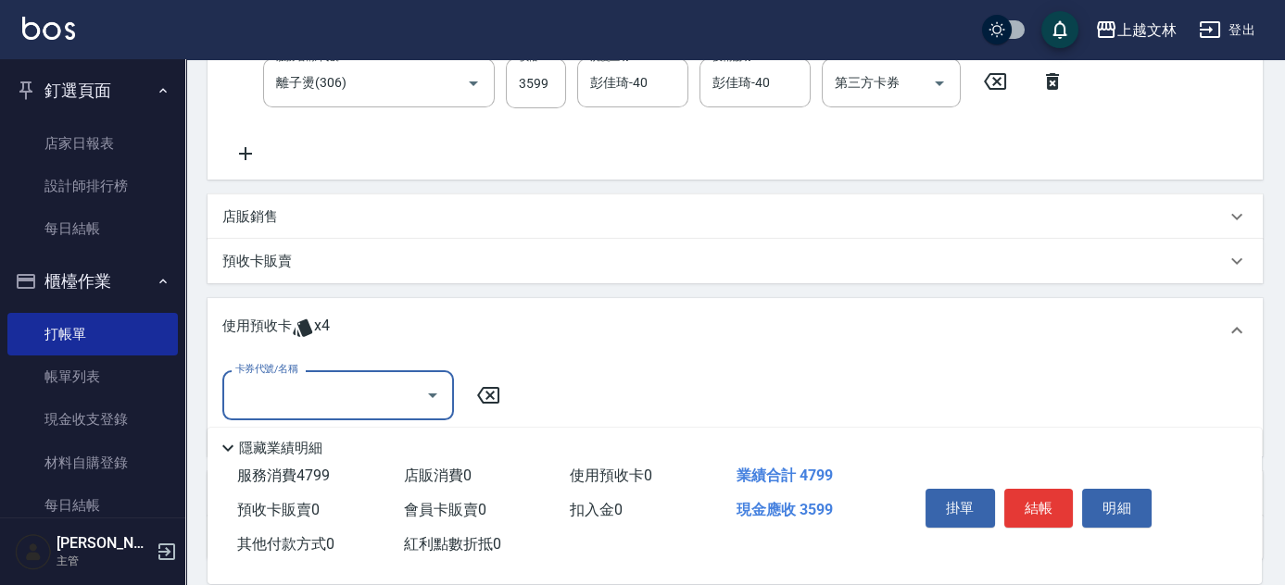
scroll to position [0, 0]
click at [324, 390] on input "卡券代號/名稱" at bounding box center [324, 395] width 187 height 32
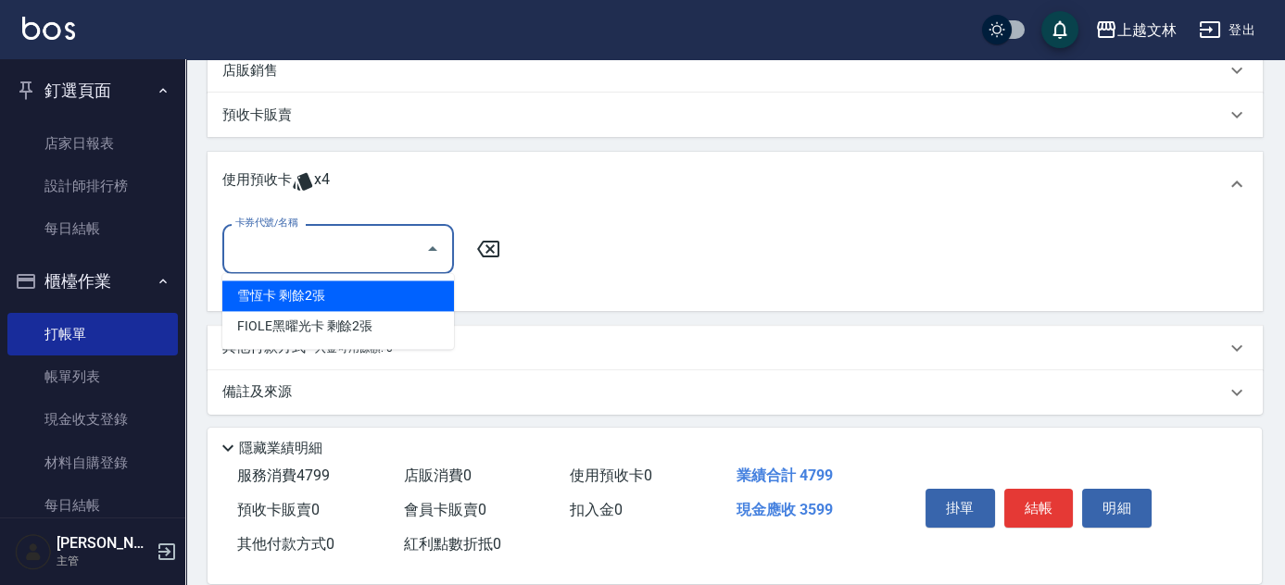
scroll to position [550, 0]
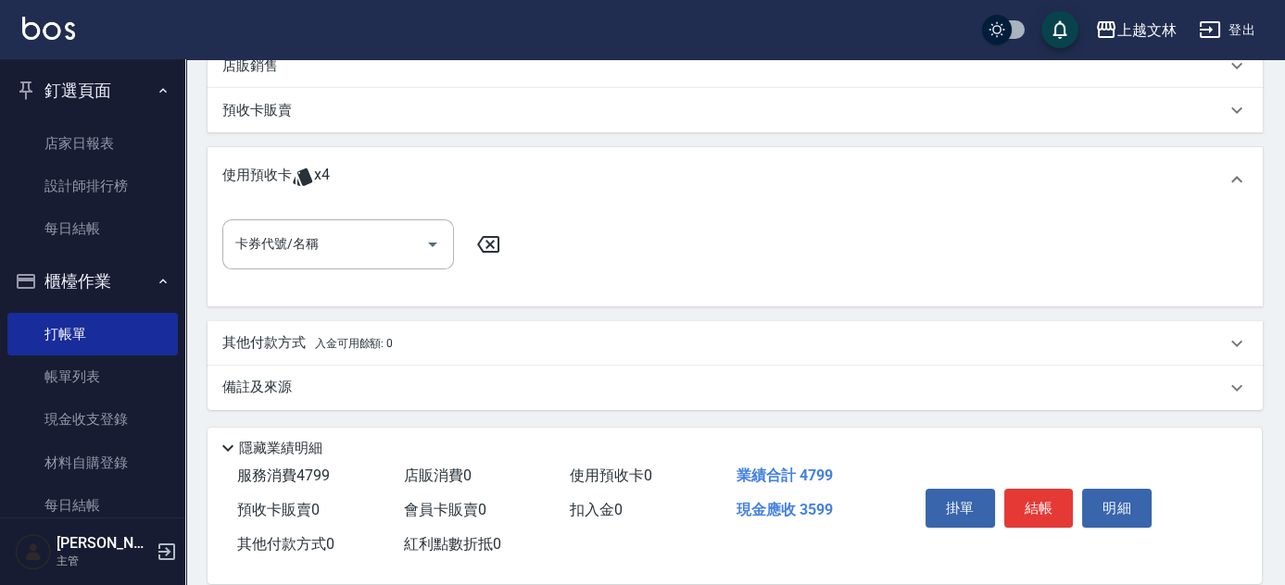
click at [787, 233] on div "卡券代號/名稱 卡券代號/名稱" at bounding box center [734, 254] width 1025 height 71
click at [236, 333] on p "其他付款方式 入金可用餘額: 0" at bounding box center [307, 343] width 170 height 20
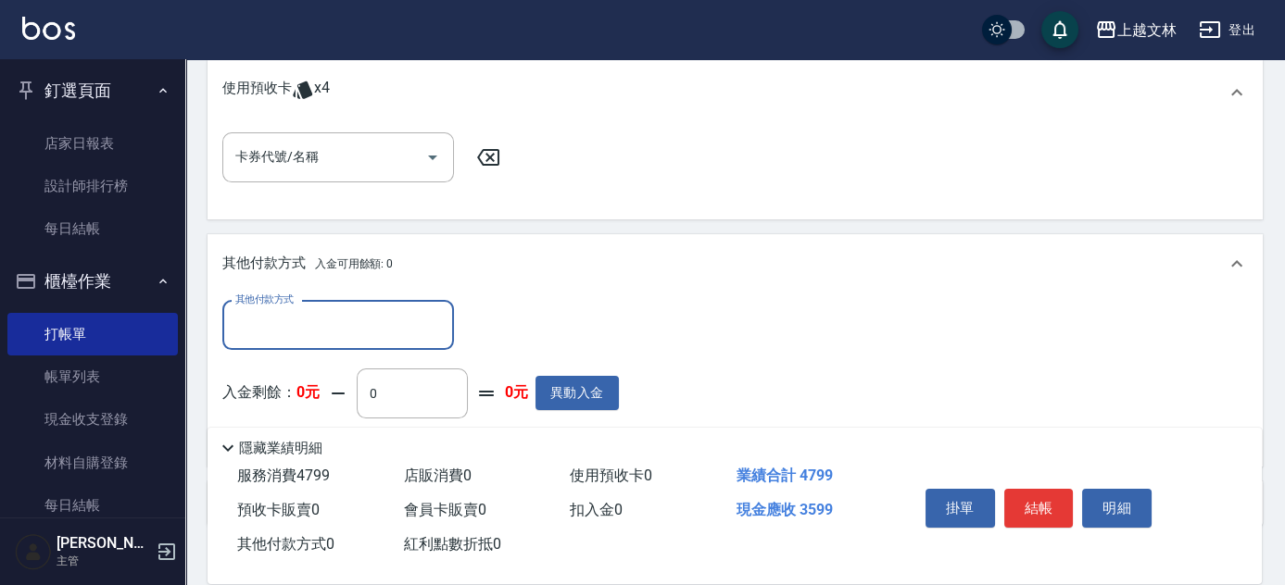
scroll to position [753, 0]
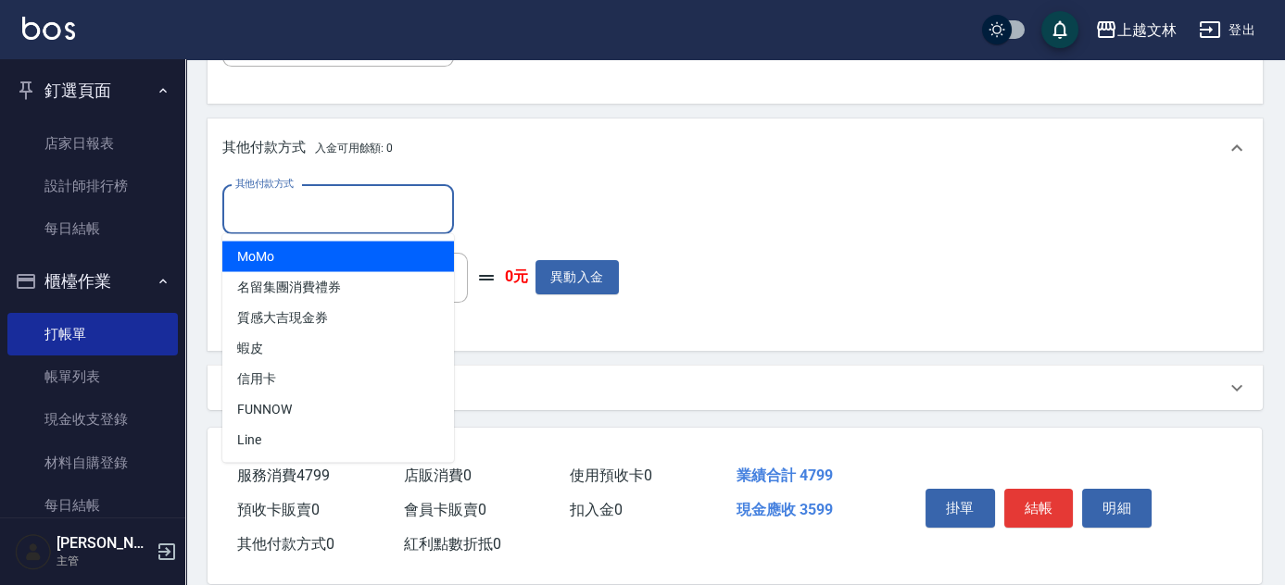
click at [297, 207] on input "其他付款方式" at bounding box center [338, 210] width 215 height 32
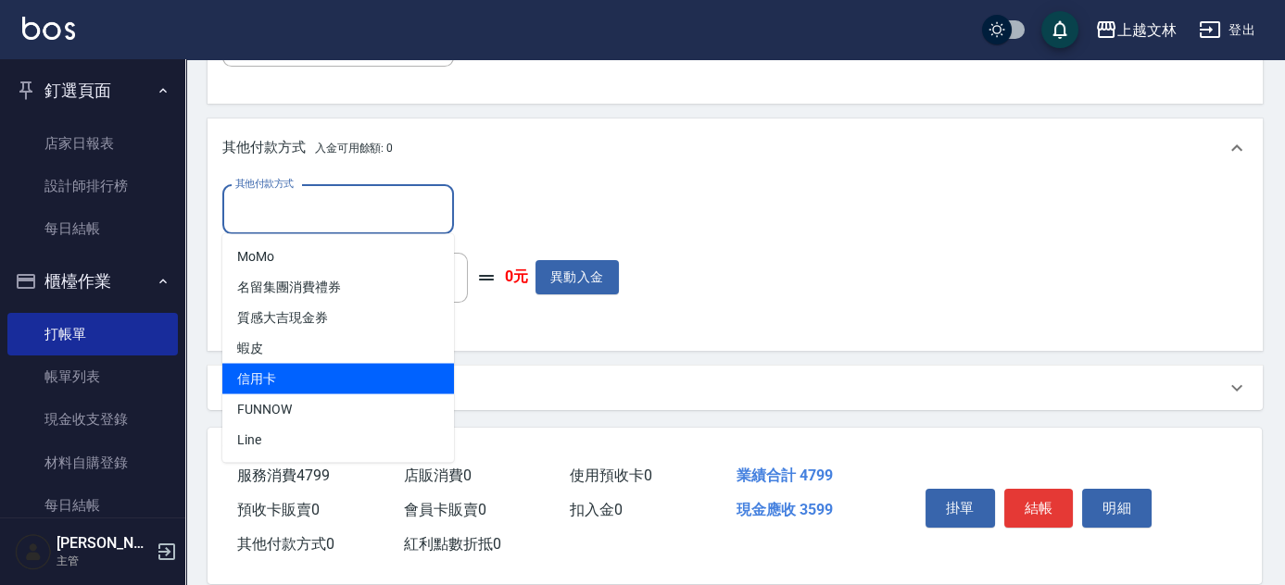
click at [391, 370] on span "信用卡" at bounding box center [338, 378] width 232 height 31
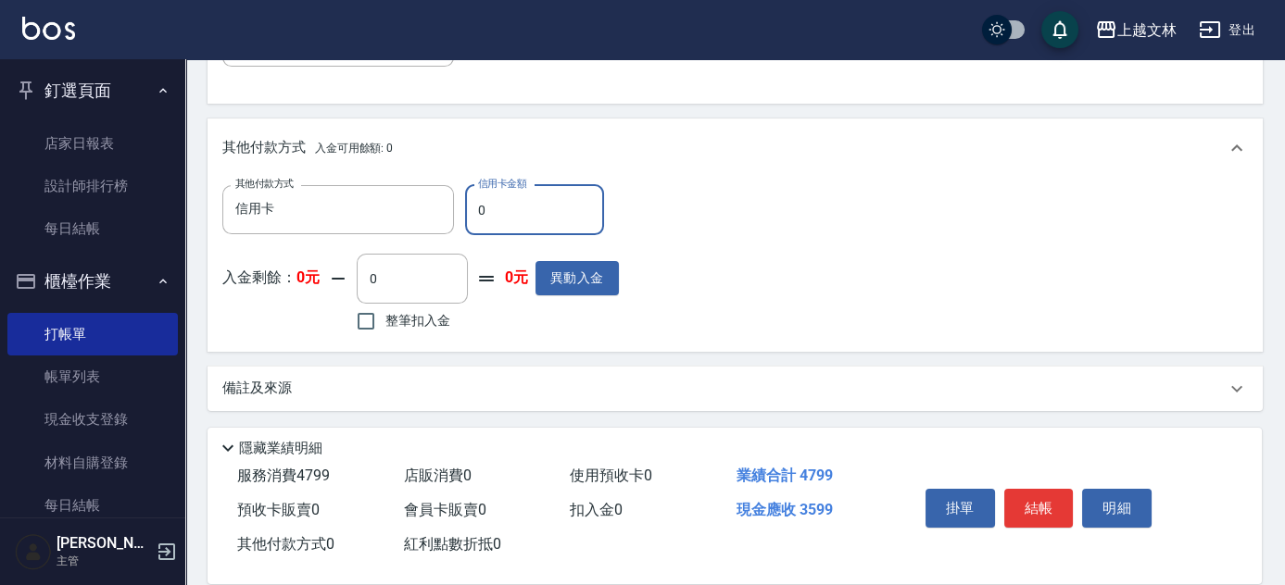
drag, startPoint x: 556, startPoint y: 207, endPoint x: 567, endPoint y: 210, distance: 11.7
click at [560, 211] on input "0" at bounding box center [534, 210] width 139 height 50
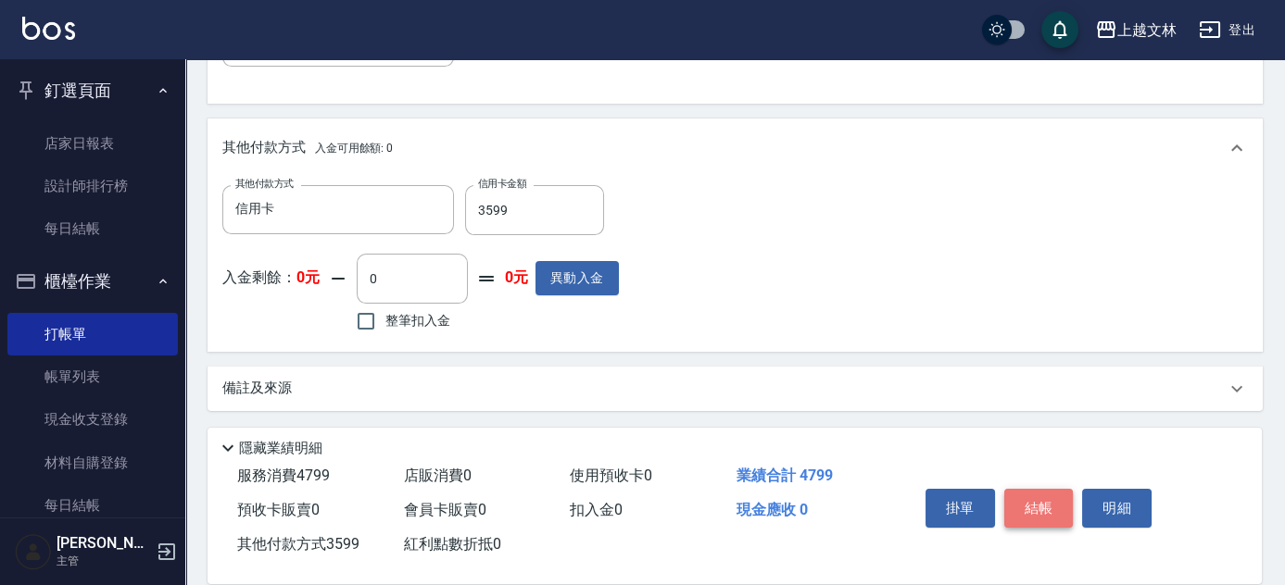
click at [1060, 504] on button "結帳" at bounding box center [1038, 508] width 69 height 39
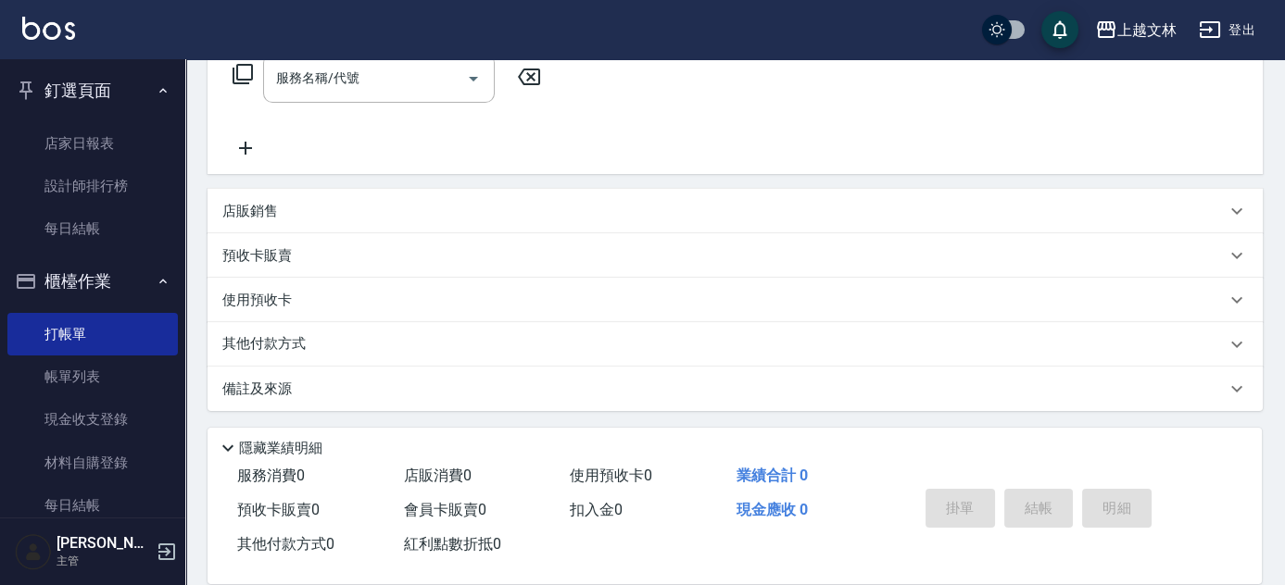
scroll to position [315, 0]
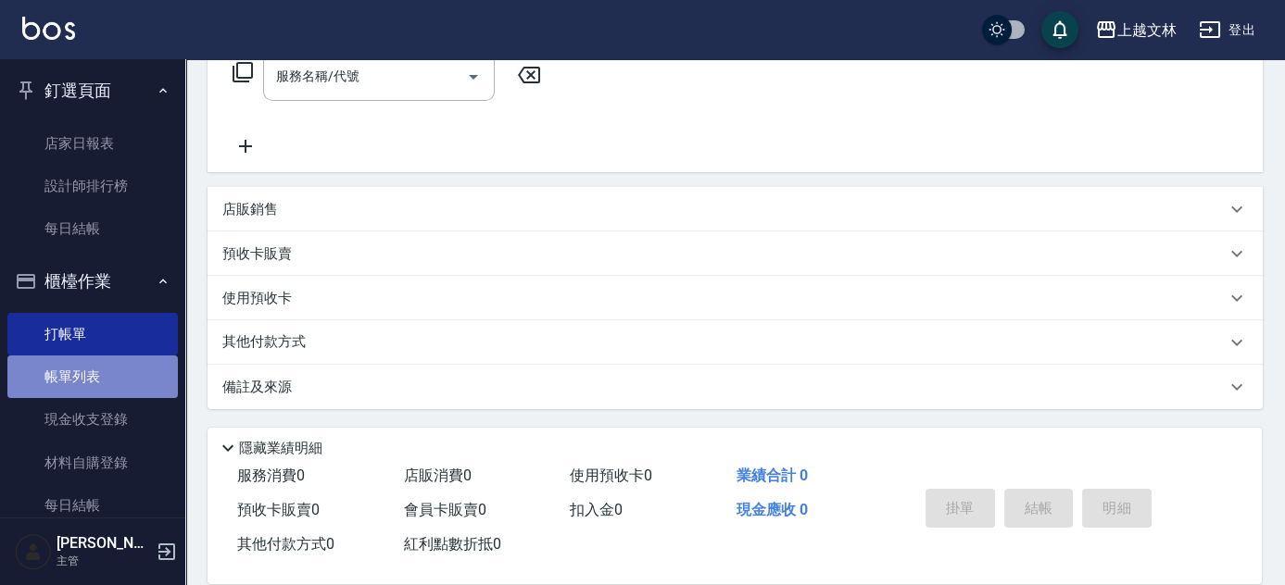
click at [113, 372] on link "帳單列表" at bounding box center [92, 377] width 170 height 43
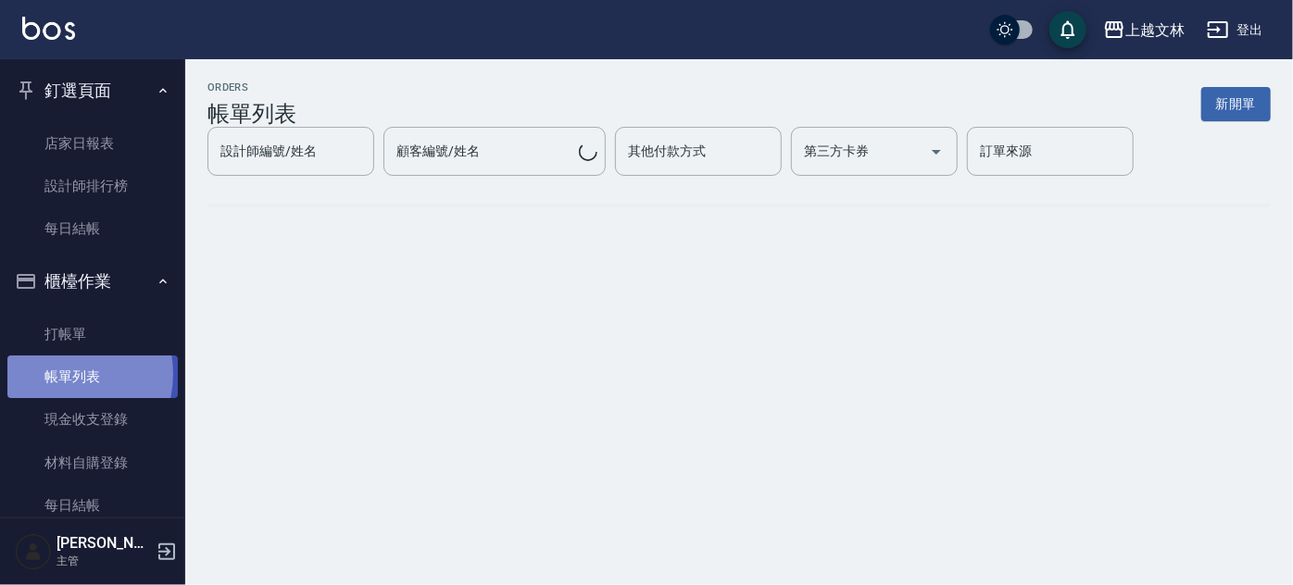
click at [60, 372] on link "帳單列表" at bounding box center [92, 377] width 170 height 43
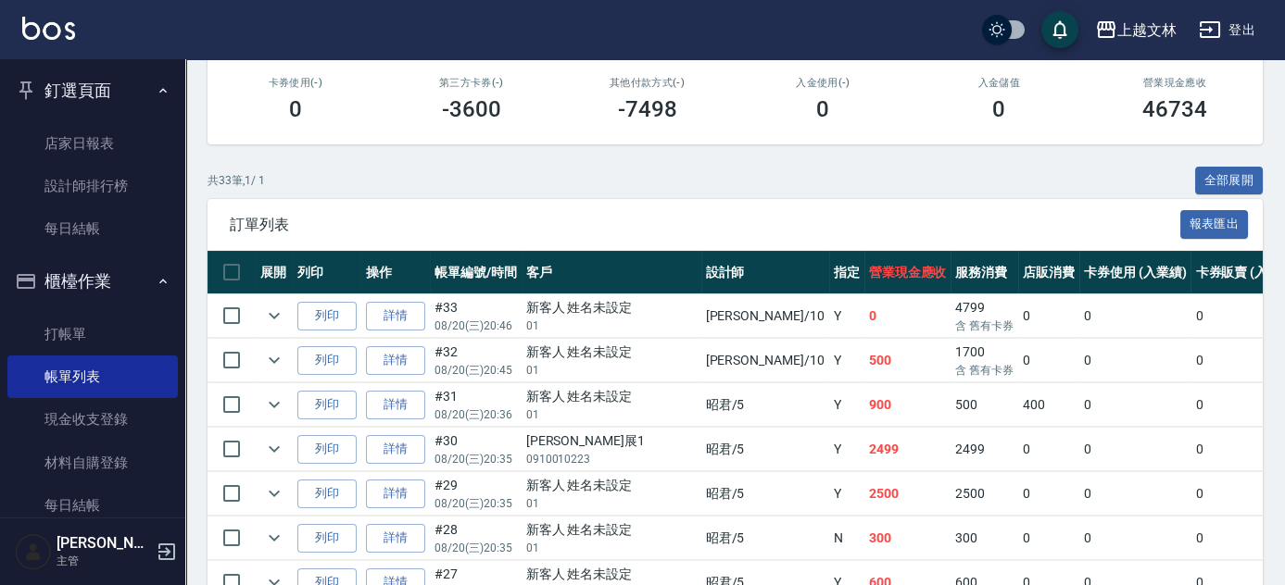
scroll to position [373, 0]
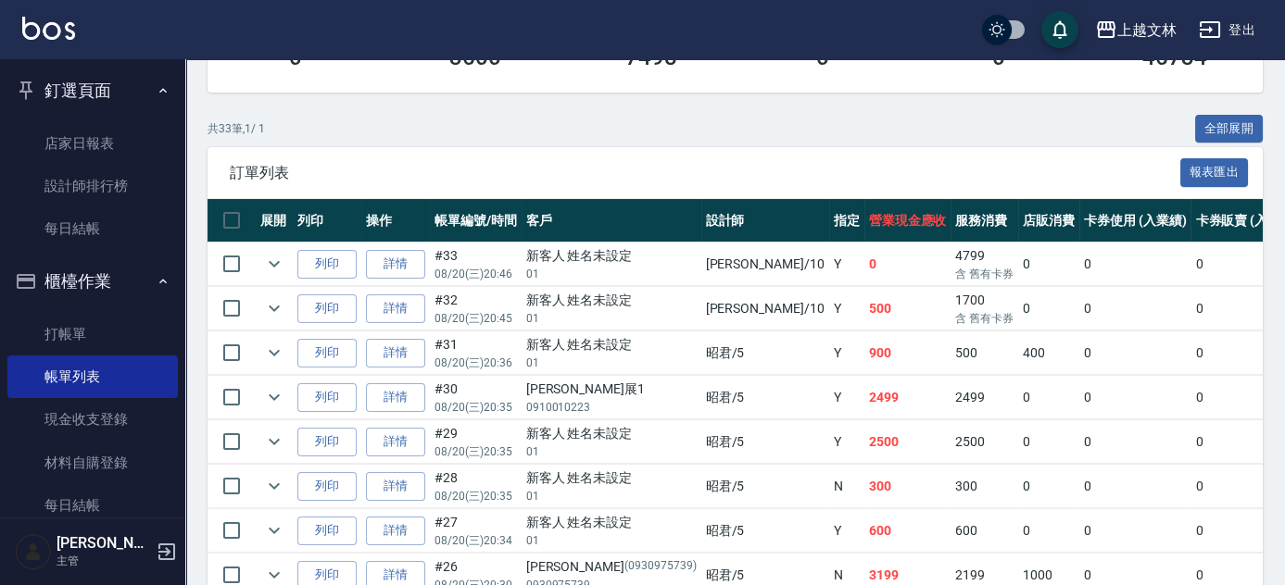
drag, startPoint x: 313, startPoint y: 261, endPoint x: 316, endPoint y: 281, distance: 19.6
click at [314, 261] on button "列印" at bounding box center [326, 264] width 59 height 29
click at [328, 298] on button "列印" at bounding box center [326, 309] width 59 height 29
drag, startPoint x: 185, startPoint y: 103, endPoint x: 180, endPoint y: 131, distance: 28.3
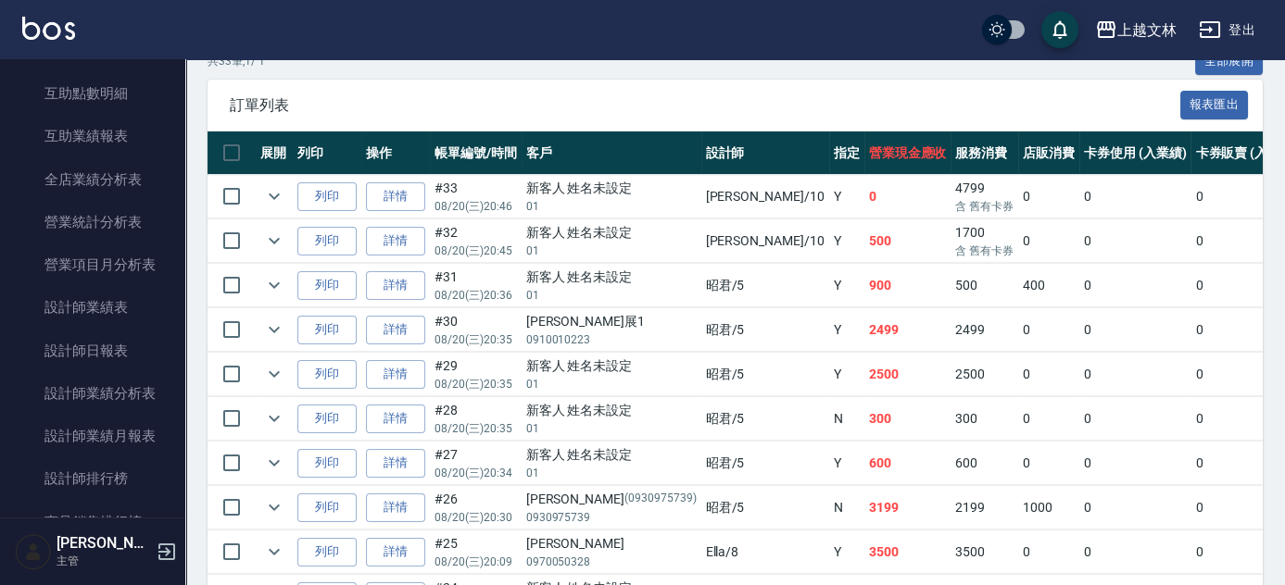
scroll to position [425, 0]
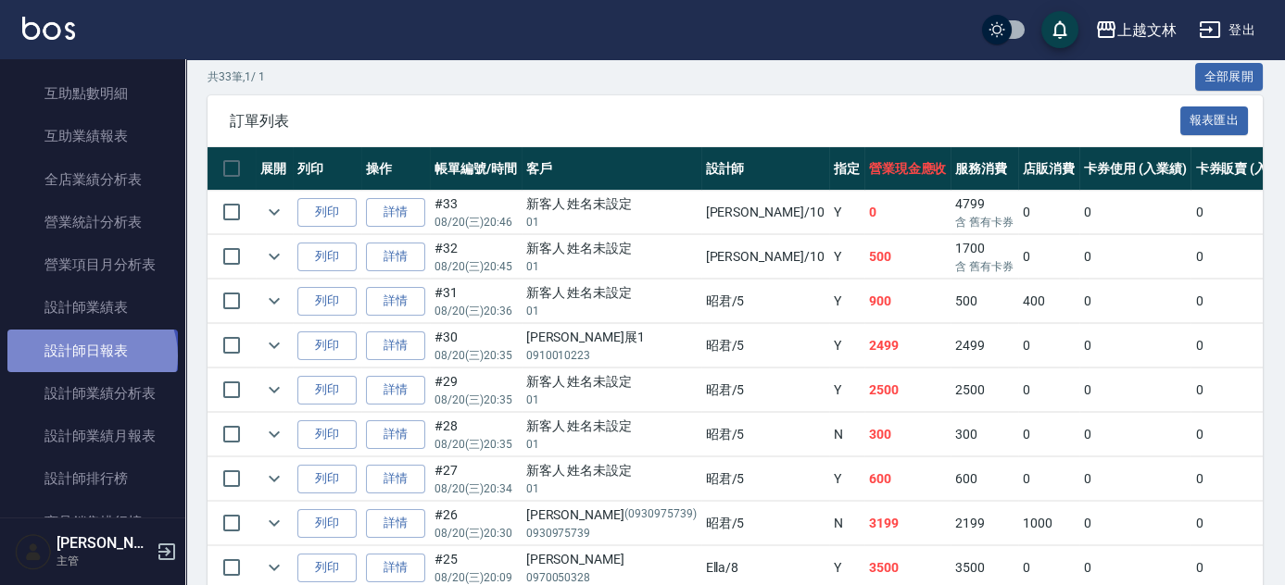
click at [90, 356] on link "設計師日報表" at bounding box center [92, 351] width 170 height 43
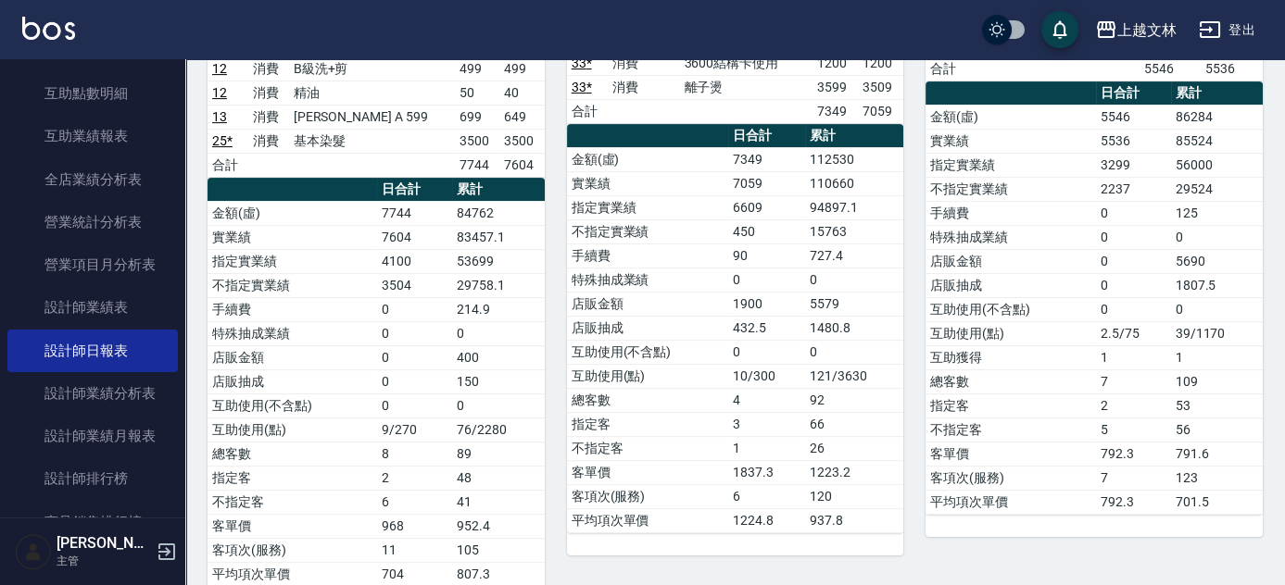
scroll to position [1176, 0]
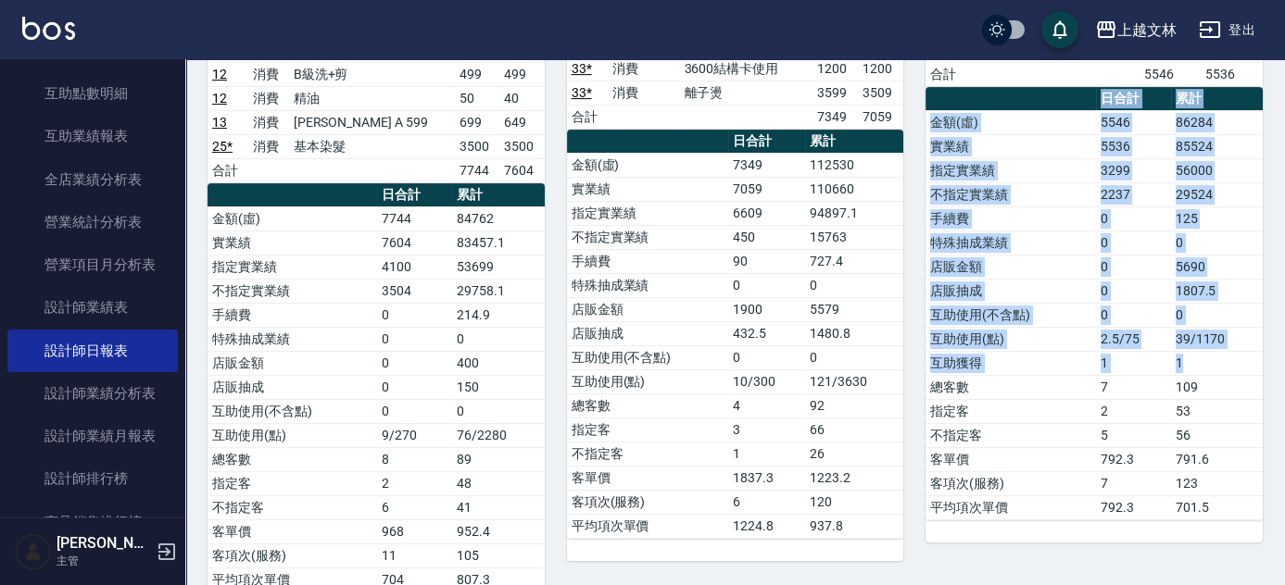
drag, startPoint x: 1284, startPoint y: 406, endPoint x: 1261, endPoint y: 357, distance: 53.0
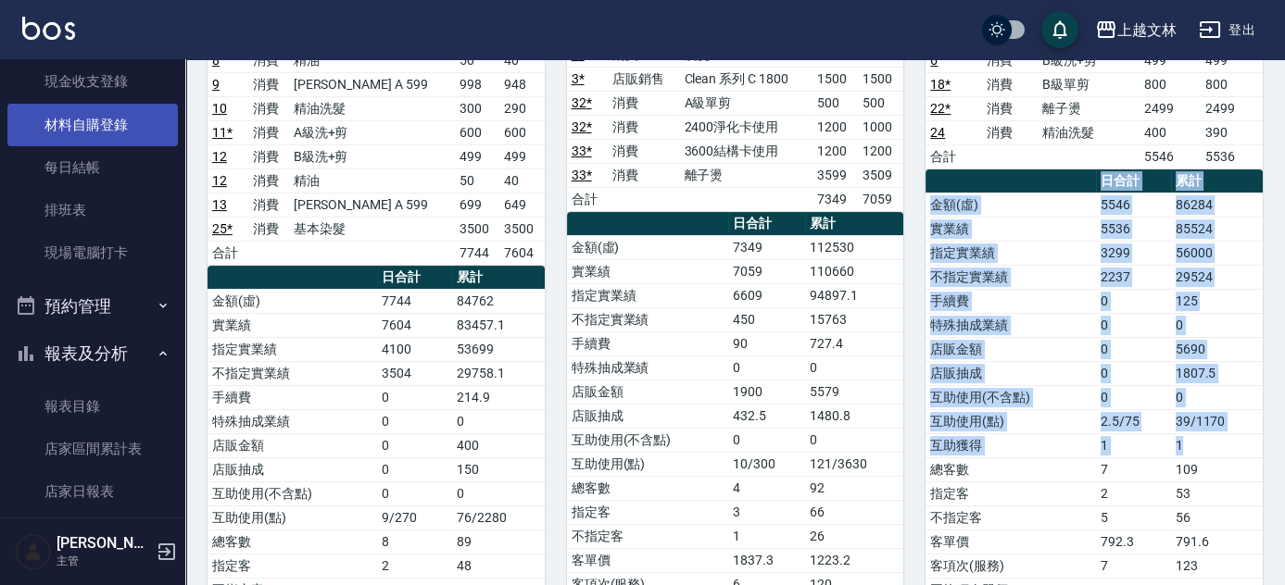
scroll to position [319, 0]
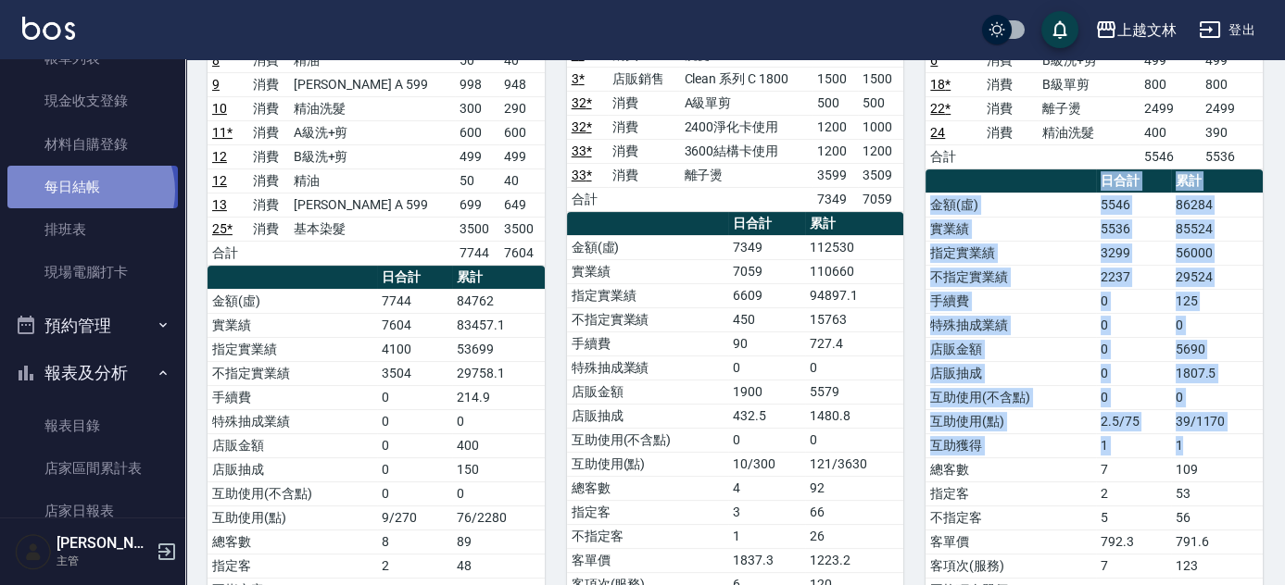
click at [88, 192] on link "每日結帳" at bounding box center [92, 187] width 170 height 43
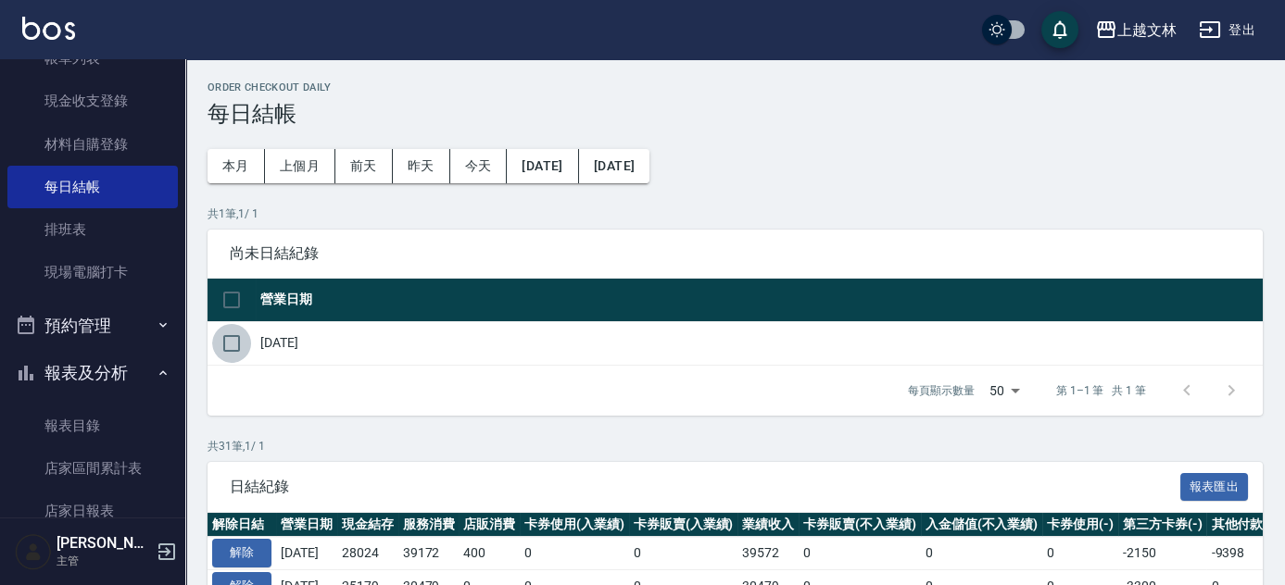
click at [234, 344] on input "checkbox" at bounding box center [231, 343] width 39 height 39
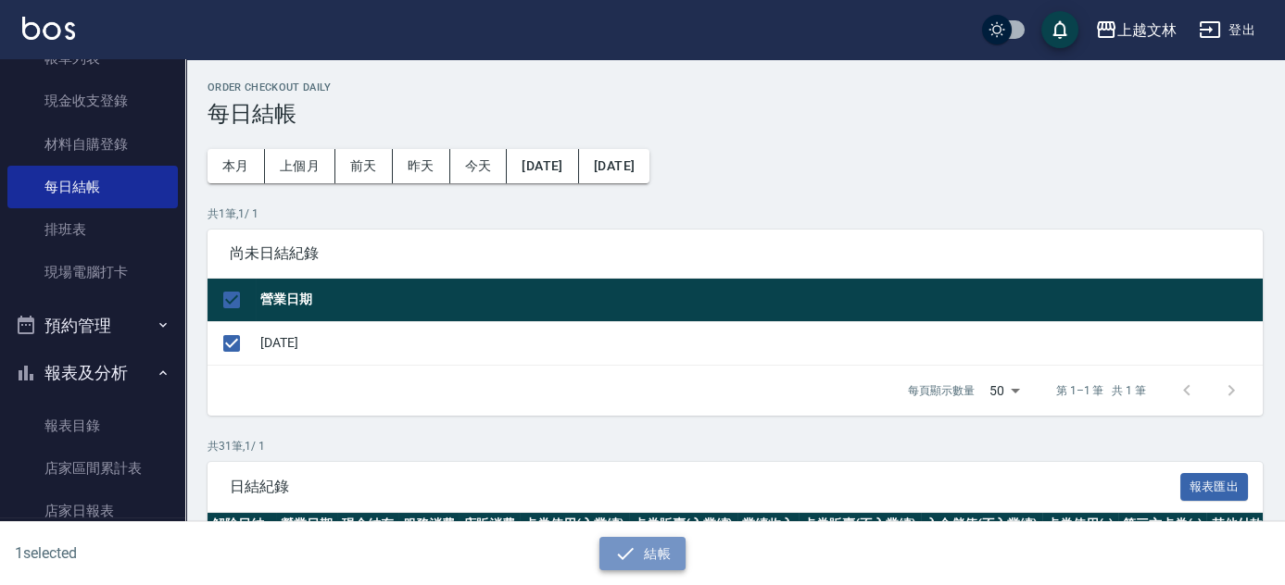
click at [615, 560] on icon "button" at bounding box center [625, 554] width 22 height 22
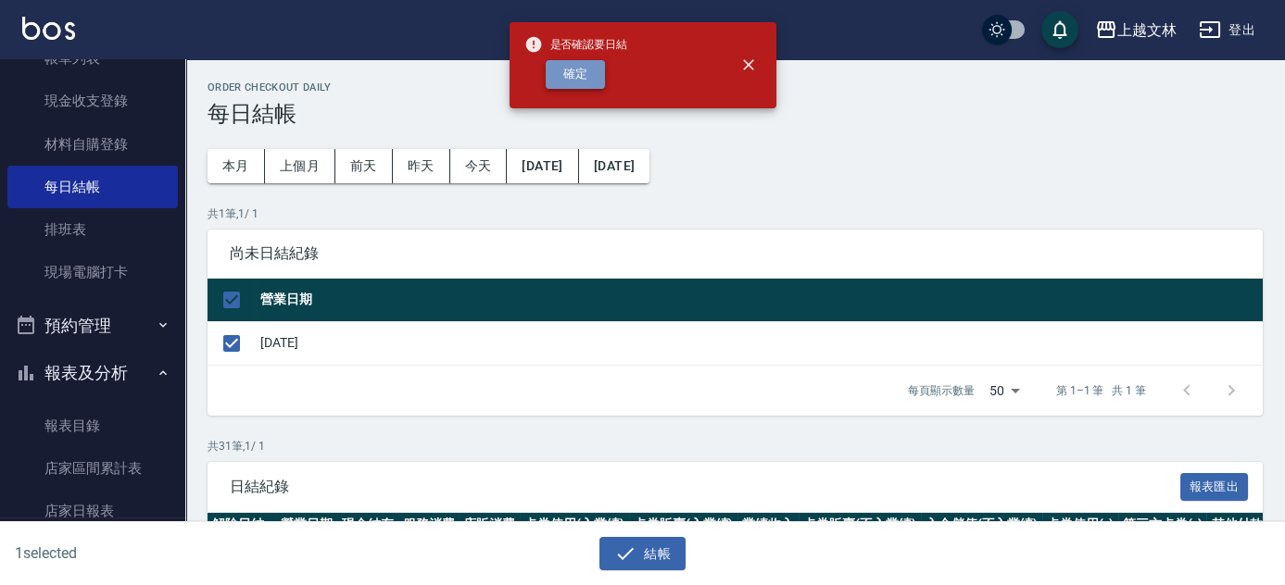
click at [566, 74] on button "確定" at bounding box center [575, 74] width 59 height 29
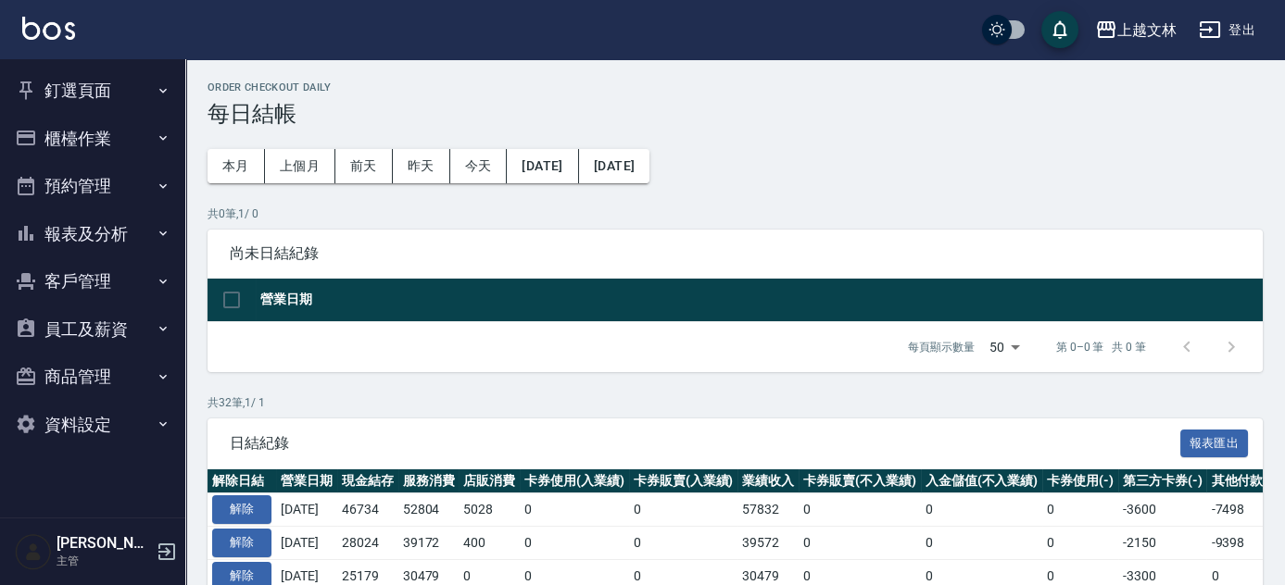
click at [94, 94] on button "釘選頁面" at bounding box center [92, 91] width 170 height 48
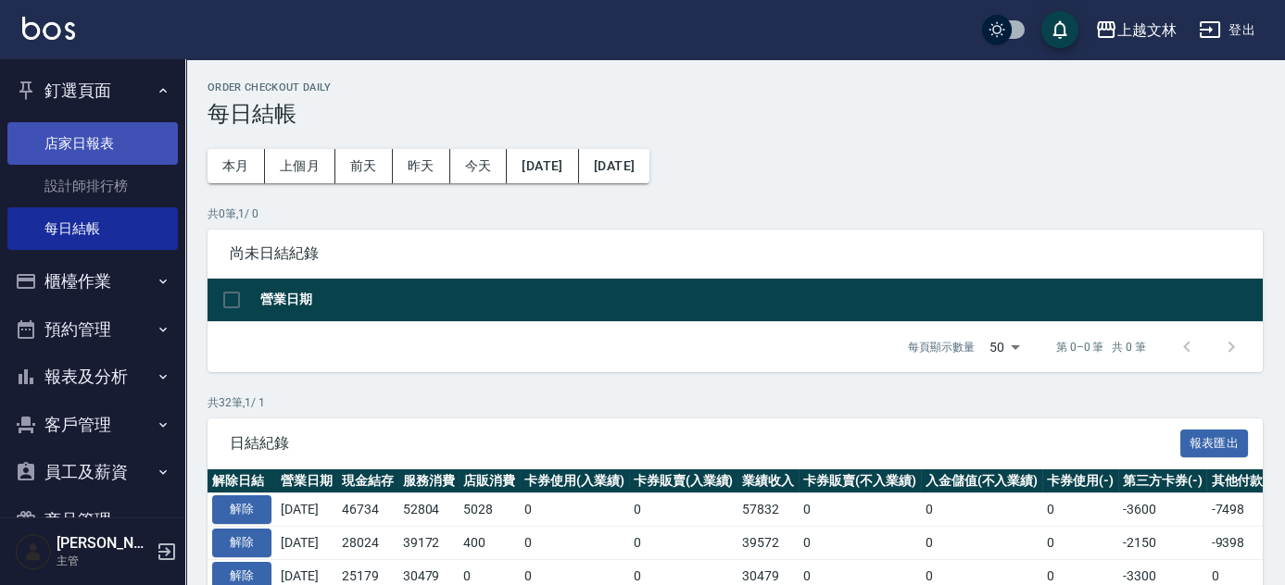
click at [110, 139] on link "店家日報表" at bounding box center [92, 143] width 170 height 43
